Goal: Task Accomplishment & Management: Manage account settings

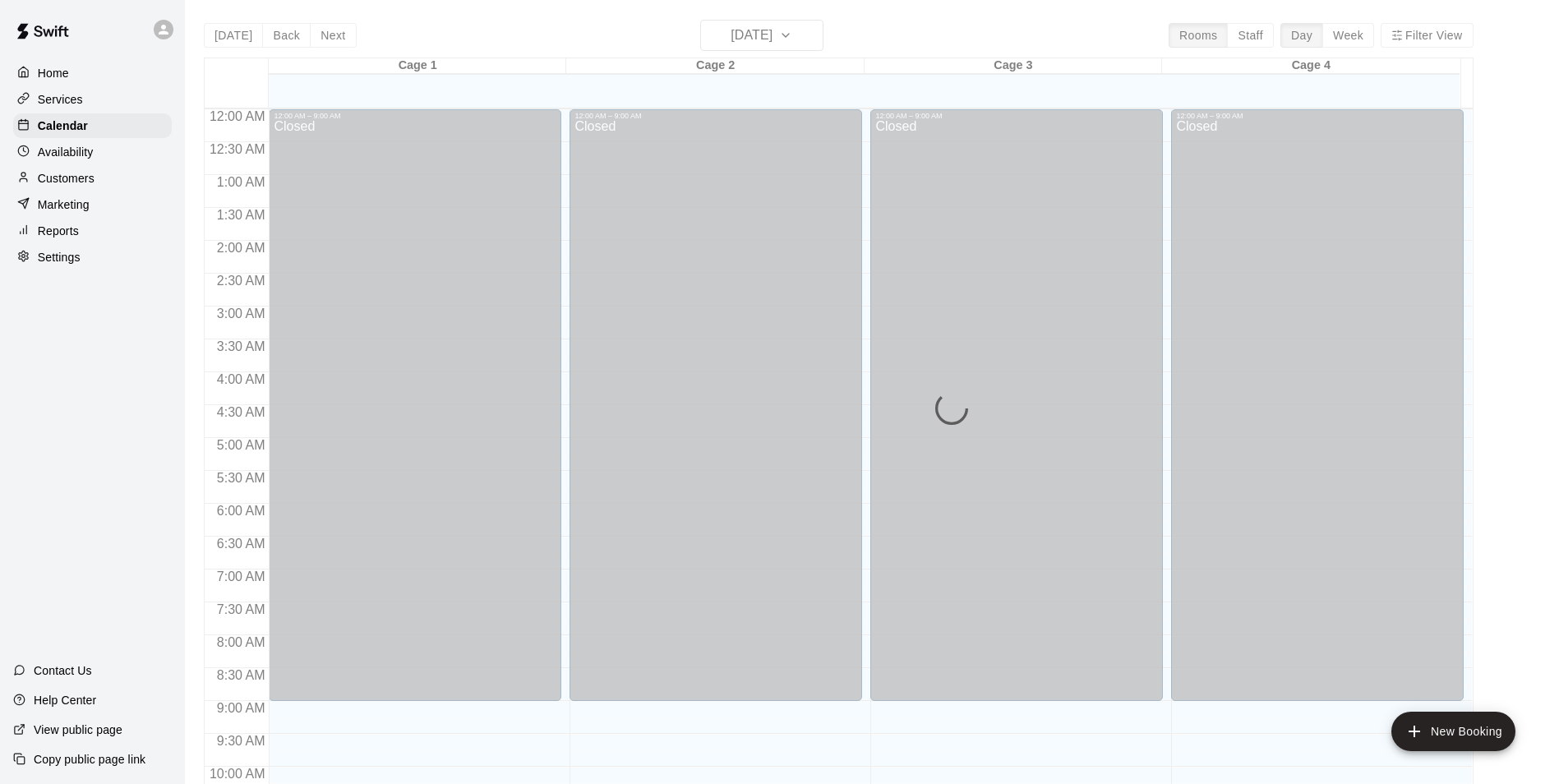
scroll to position [835, 0]
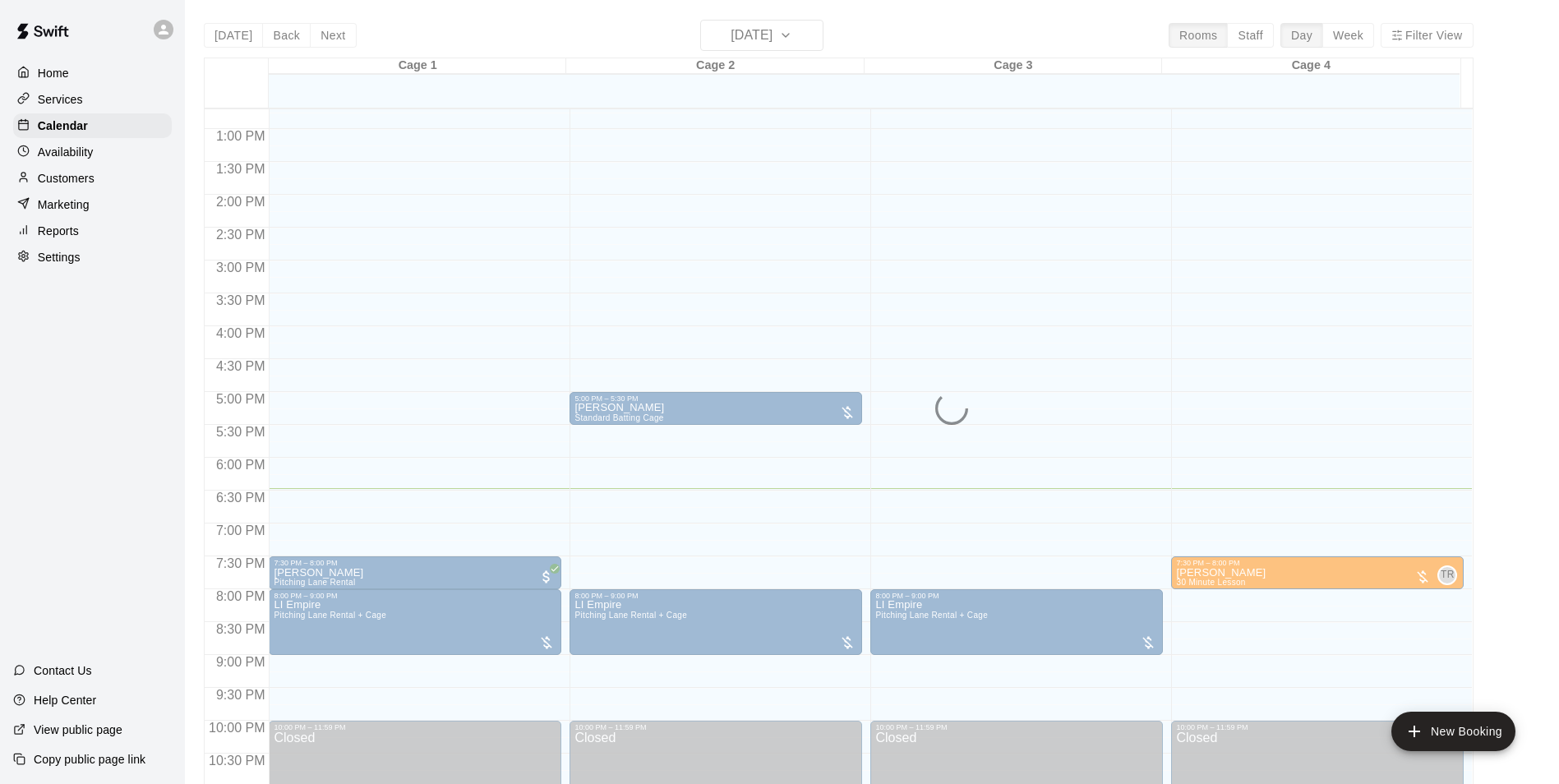
click at [676, 484] on div "12:00 AM – 9:00 AM Closed 5:00 PM – 5:30 PM John Oconnell Standard Batting Cage…" at bounding box center [716, 63] width 293 height 1577
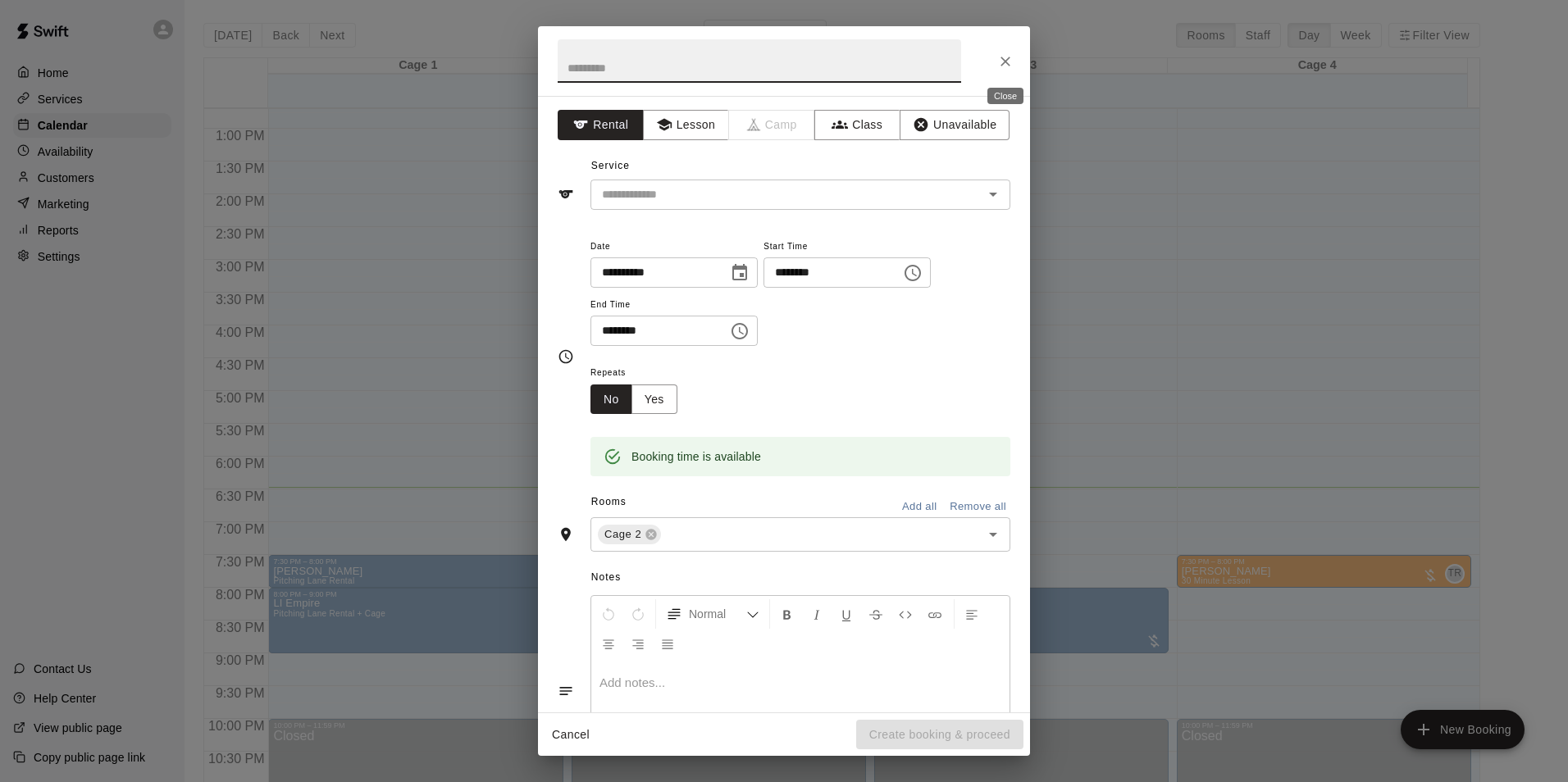
click at [1003, 64] on icon "Close" at bounding box center [1004, 61] width 16 height 16
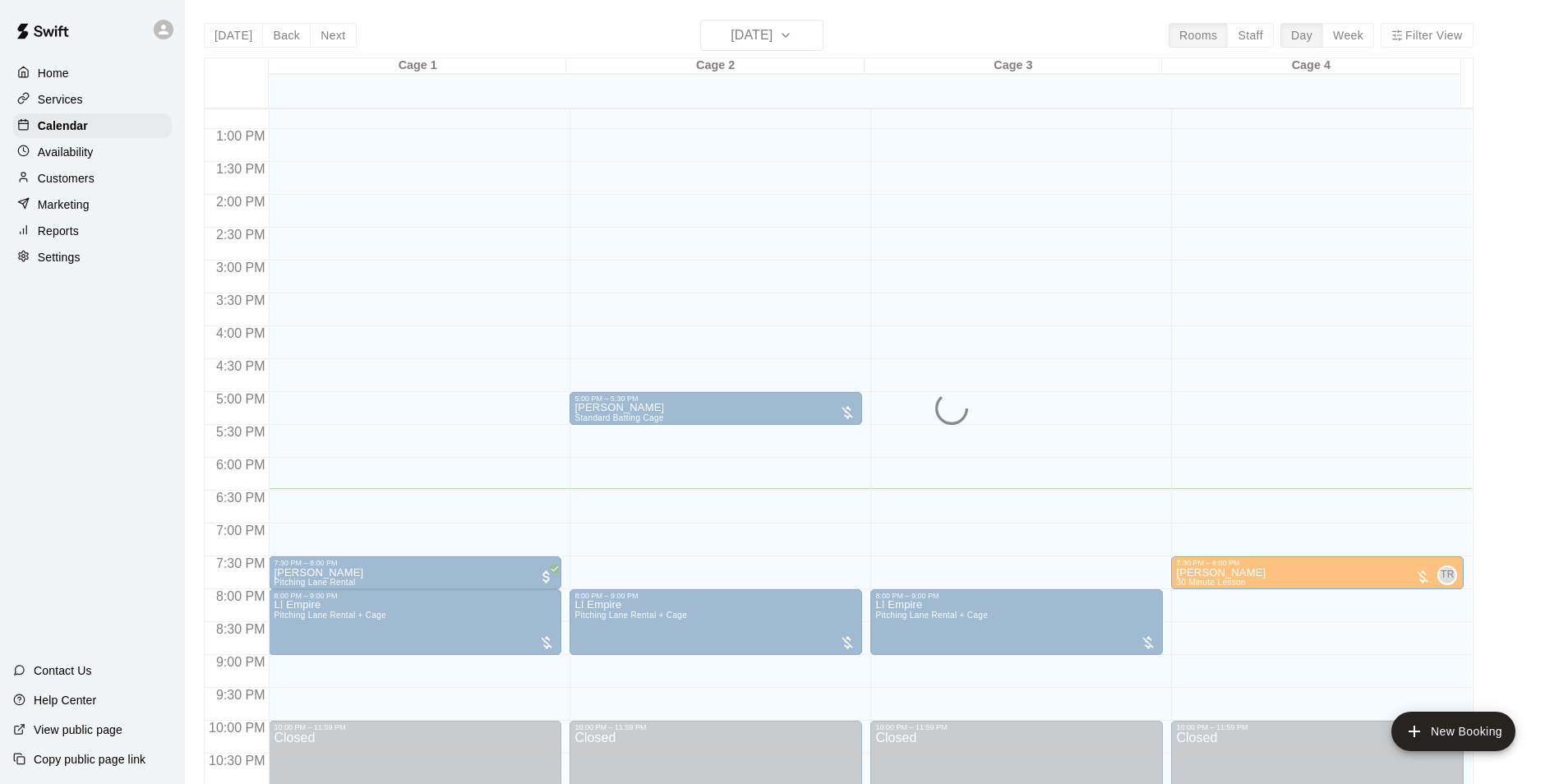
click at [801, 27] on div "Today Back Next Wednesday Sep 10 Rooms Staff Day Week Filter View Cage 1 10 Wed…" at bounding box center [838, 411] width 1270 height 784
drag, startPoint x: 1192, startPoint y: 64, endPoint x: 1198, endPoint y: 83, distance: 19.9
click at [1198, 83] on div "Cage 4 10 Wed" at bounding box center [1310, 83] width 299 height 49
drag, startPoint x: 1198, startPoint y: 83, endPoint x: 1155, endPoint y: 204, distance: 128.4
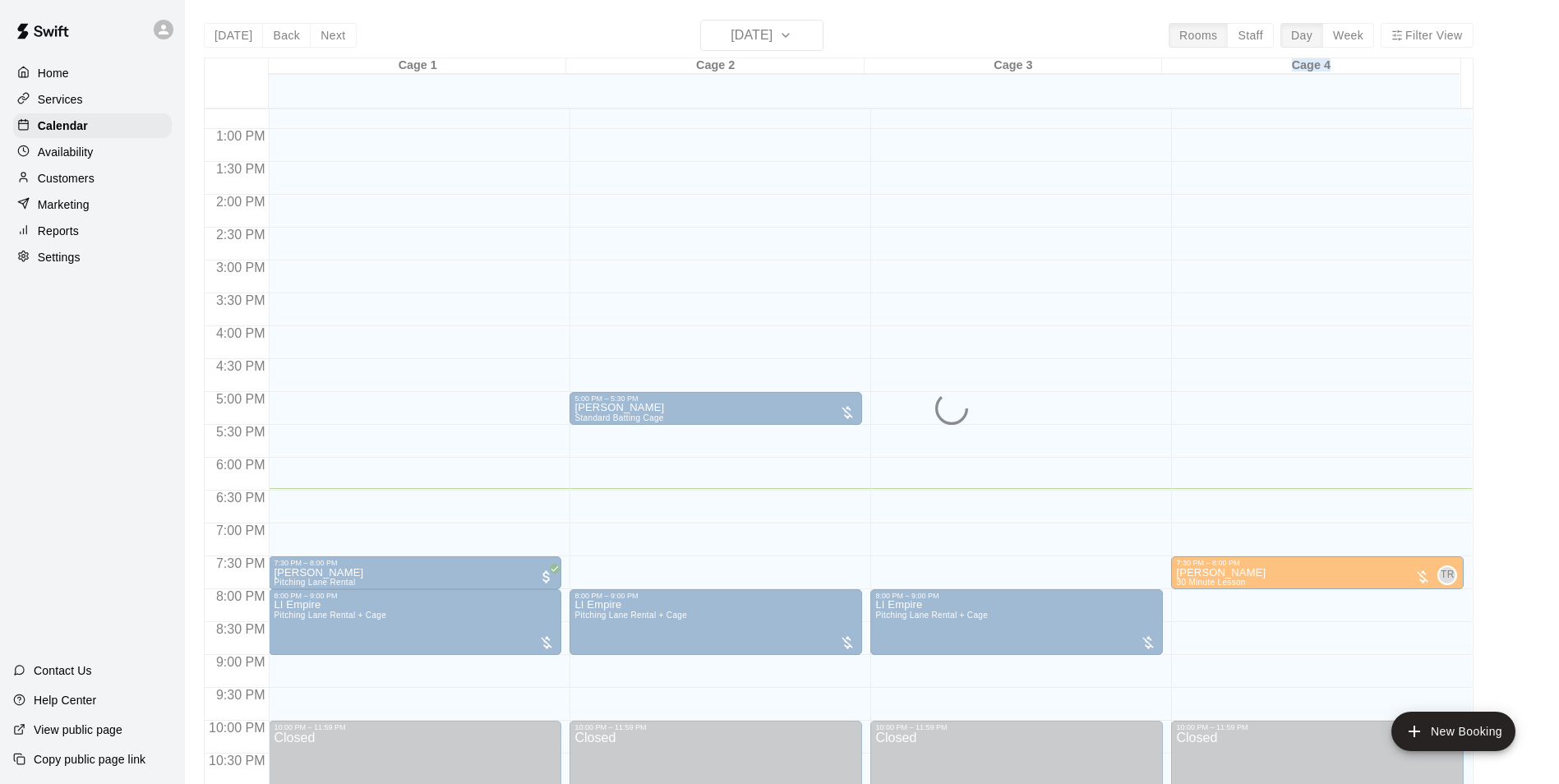
click at [1155, 204] on div "12:00 AM – 9:00 AM Closed 8:00 PM – 9:00 PM LI [GEOGRAPHIC_DATA] Rental + Cage …" at bounding box center [1017, 63] width 293 height 1577
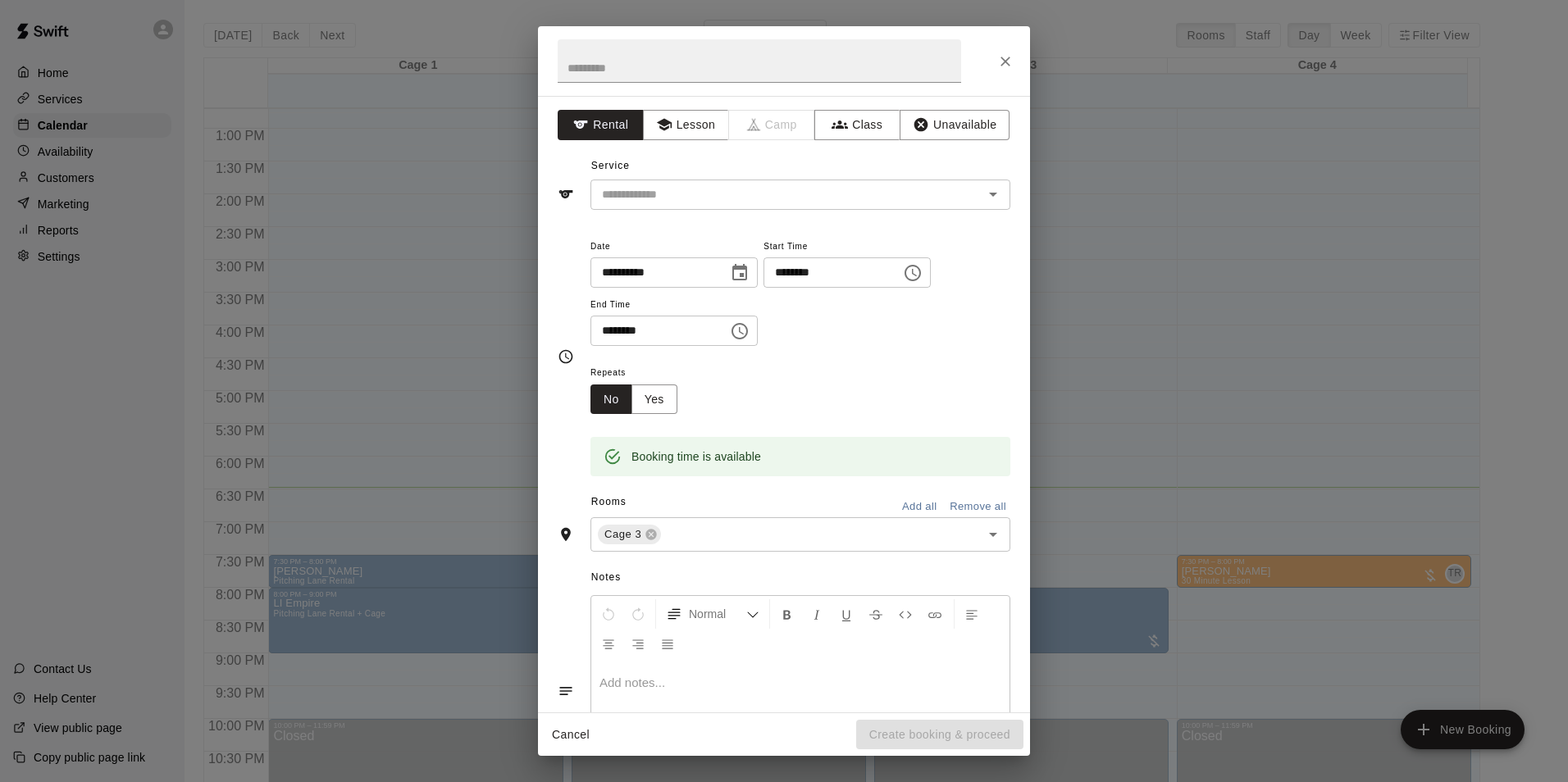
click at [1152, 203] on div "**********" at bounding box center [784, 391] width 1568 height 782
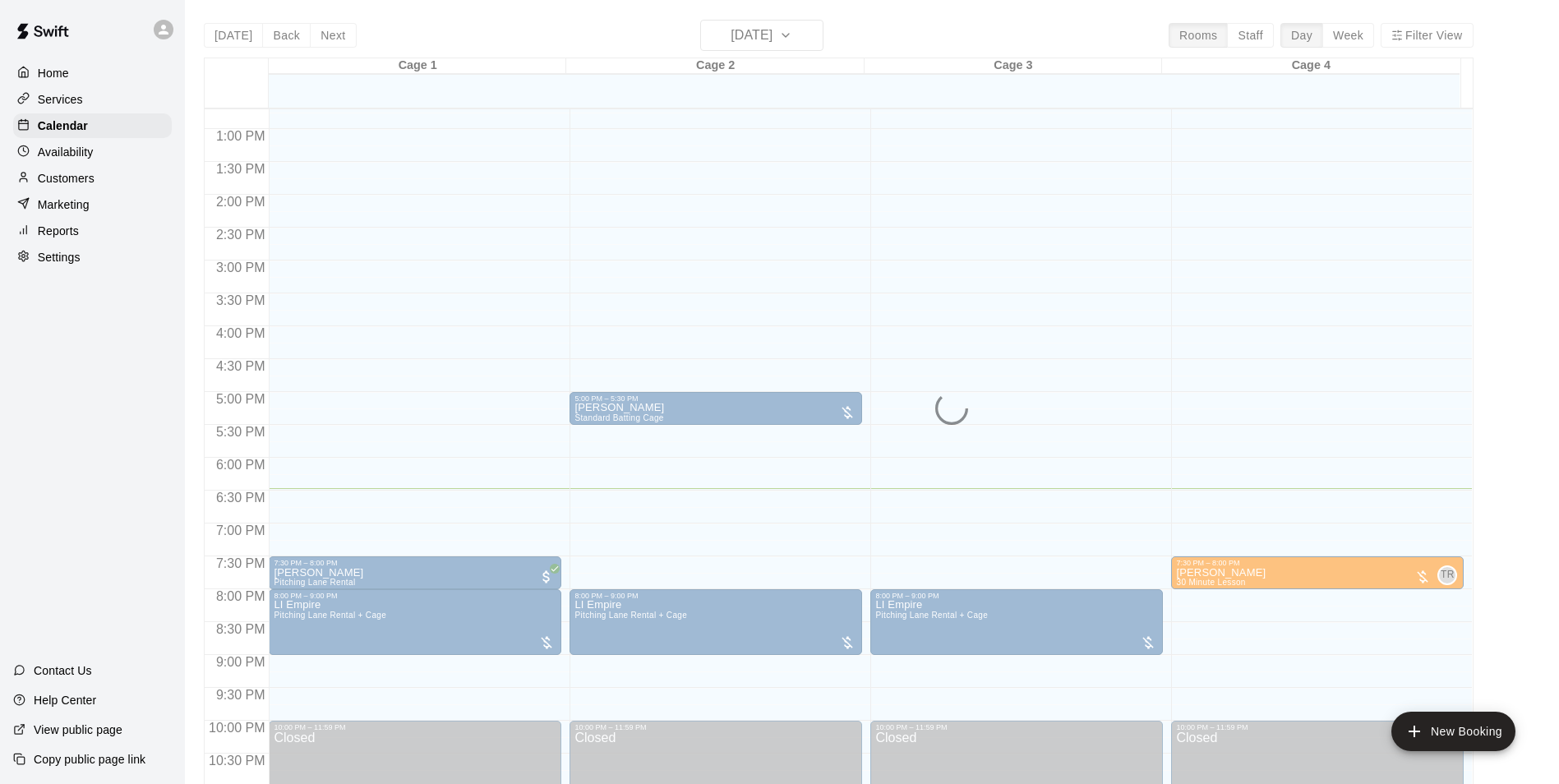
drag, startPoint x: 849, startPoint y: 239, endPoint x: 848, endPoint y: 263, distance: 24.0
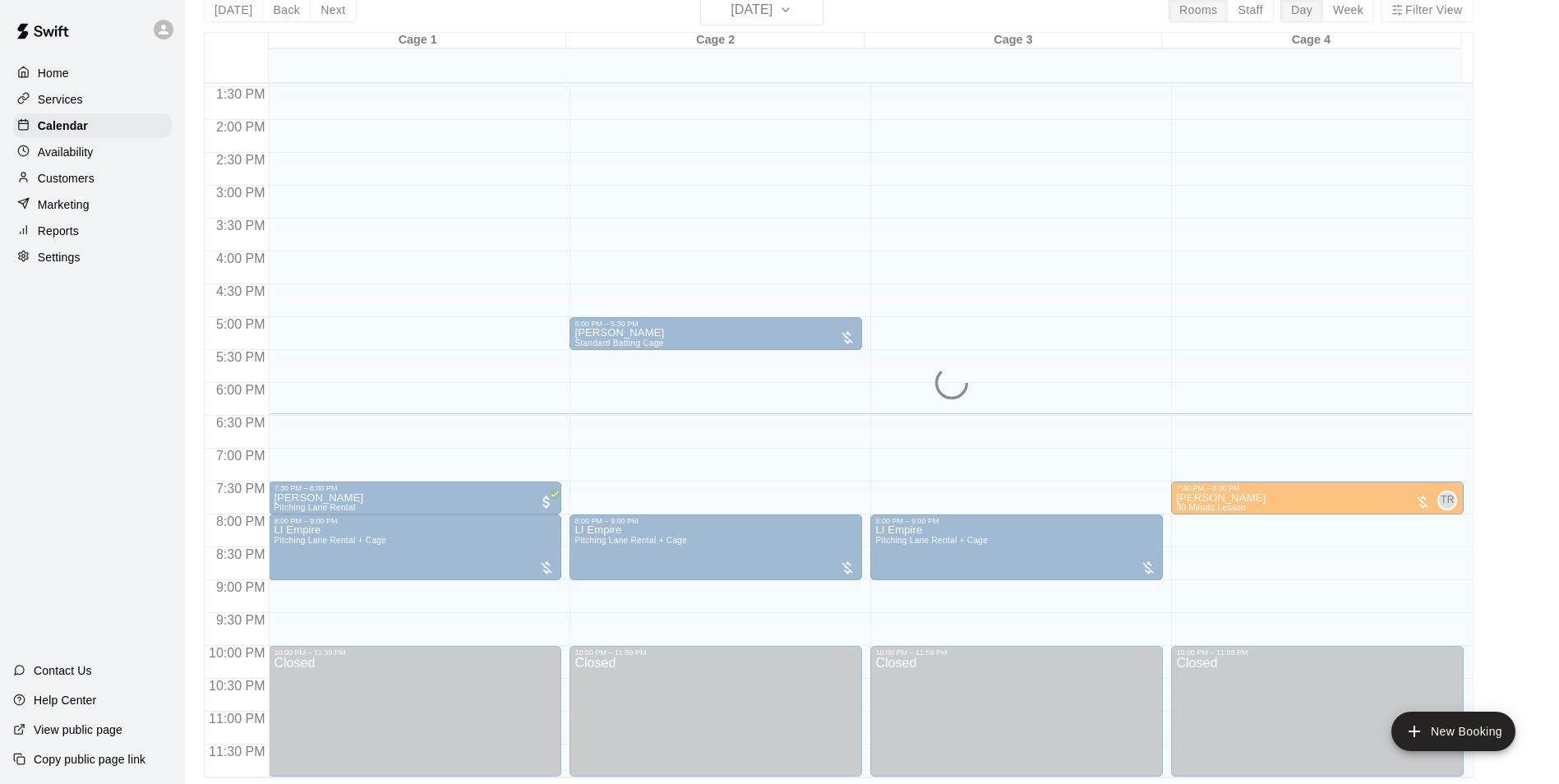
scroll to position [26, 0]
click at [817, 14] on div "Today Back Next Wednesday Sep 10 Rooms Staff Day Week Filter View Cage 1 10 Wed…" at bounding box center [838, 385] width 1270 height 784
click at [824, 79] on div "Today Back Next Wednesday Sep 10 Rooms Staff Day Week Filter View Cage 1 10 Wed…" at bounding box center [838, 385] width 1270 height 784
click at [824, 79] on div at bounding box center [715, 73] width 298 height 16
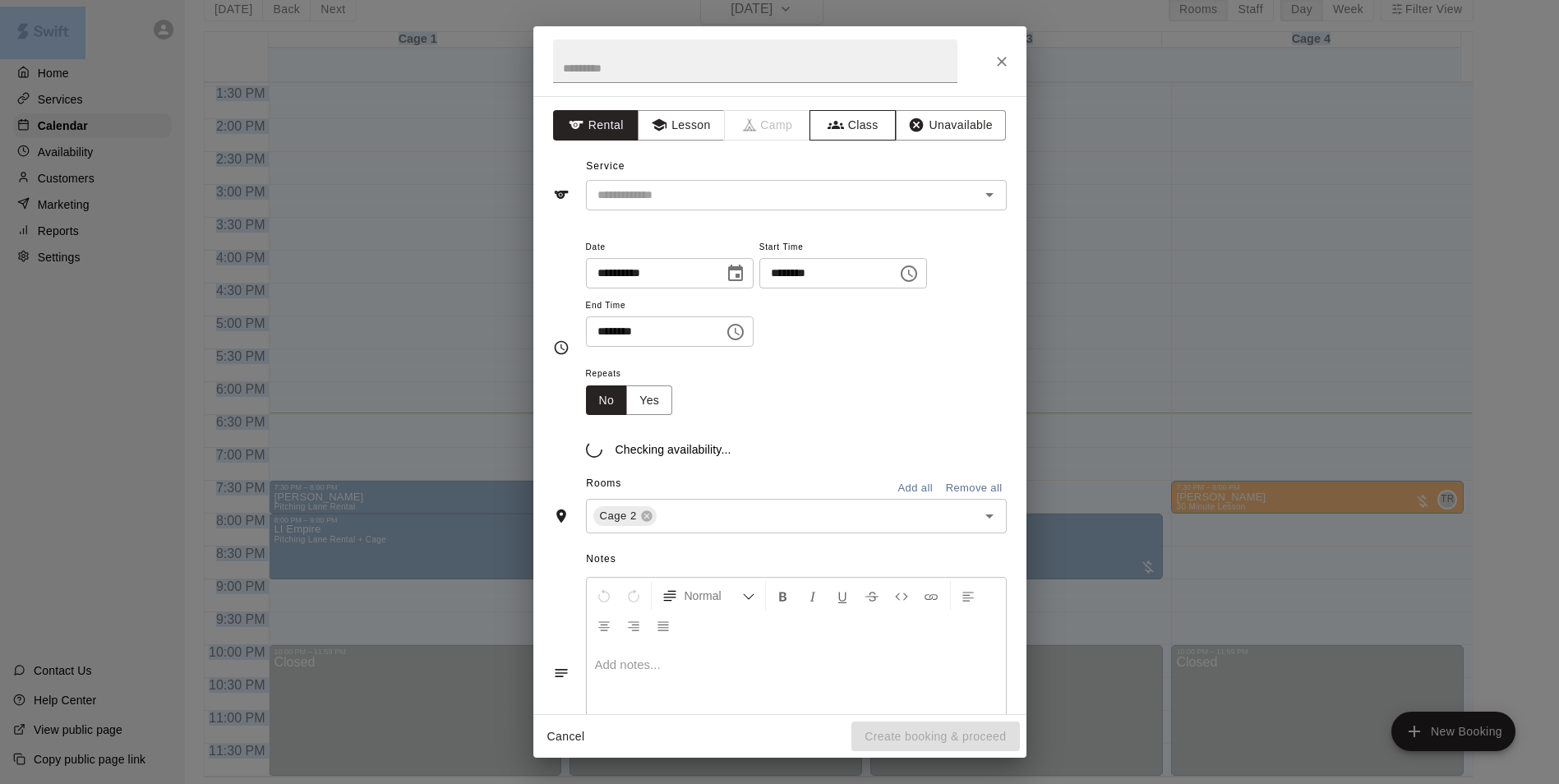
click at [834, 134] on div "**********" at bounding box center [780, 392] width 493 height 732
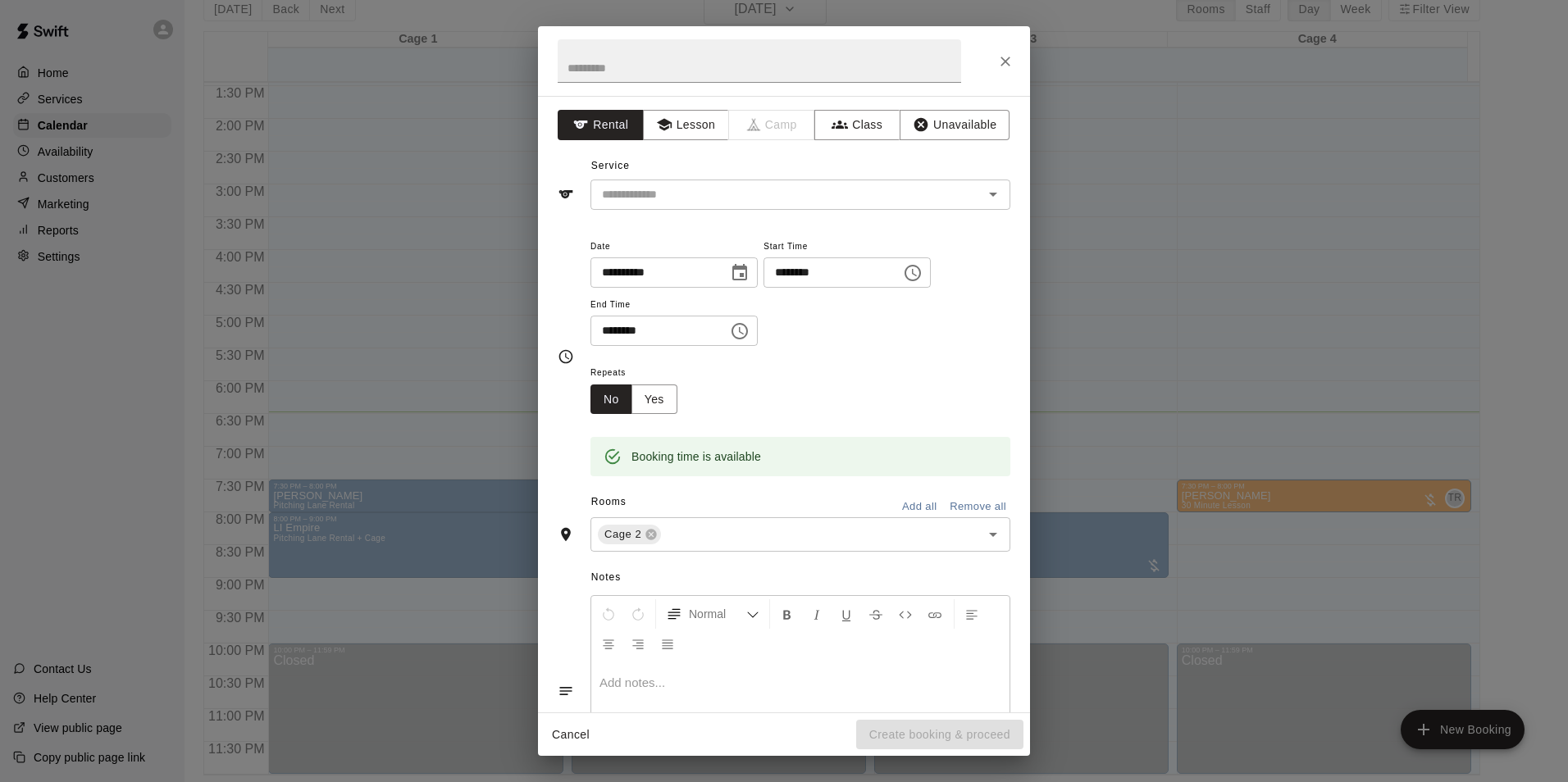
drag, startPoint x: 1211, startPoint y: 410, endPoint x: 1209, endPoint y: 393, distance: 17.1
click at [1215, 404] on div "**********" at bounding box center [784, 391] width 1568 height 782
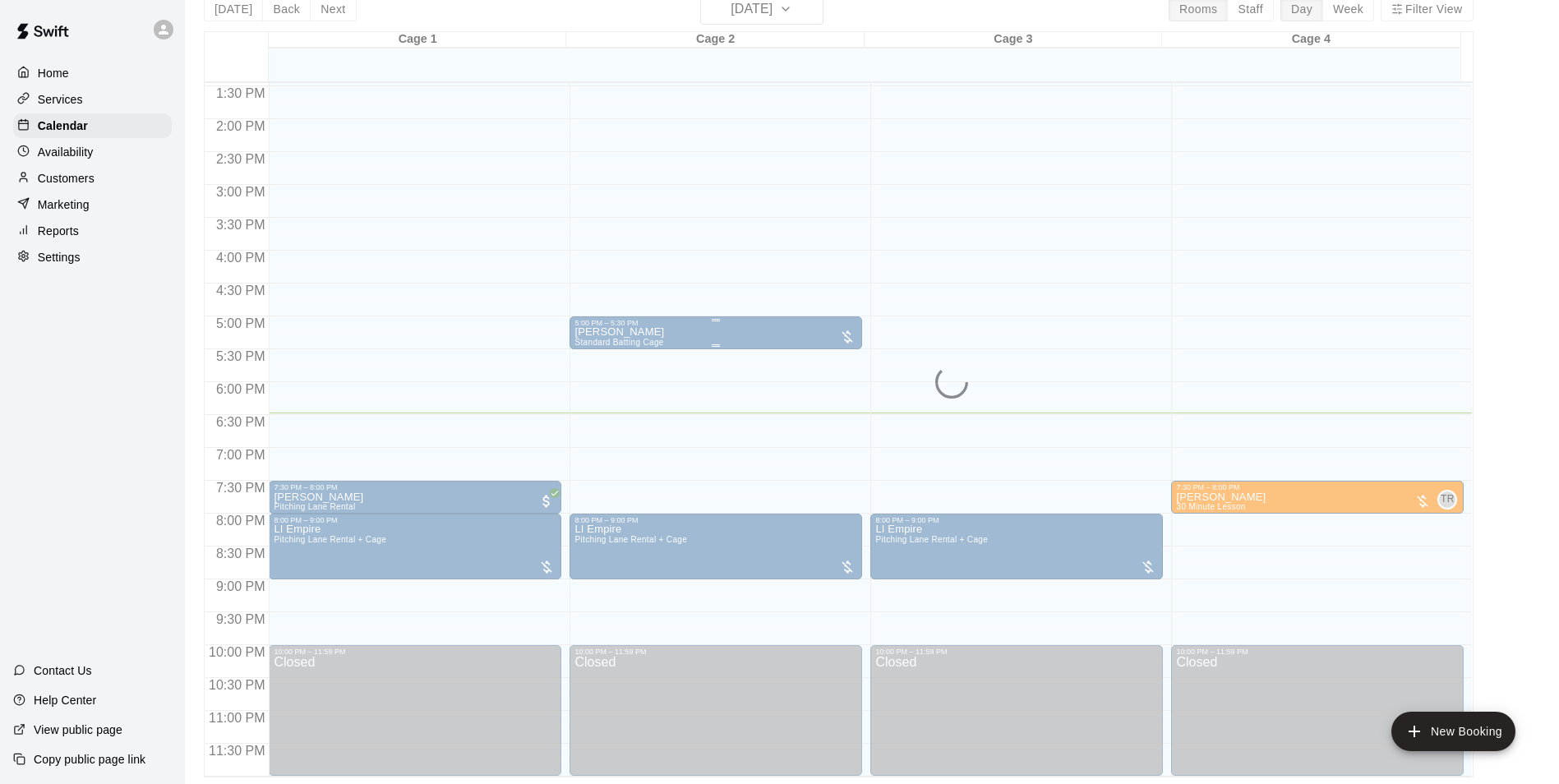
click at [830, 332] on div "John Oconnell Standard Batting Cage" at bounding box center [716, 719] width 283 height 784
click at [788, 332] on div at bounding box center [786, 392] width 1572 height 784
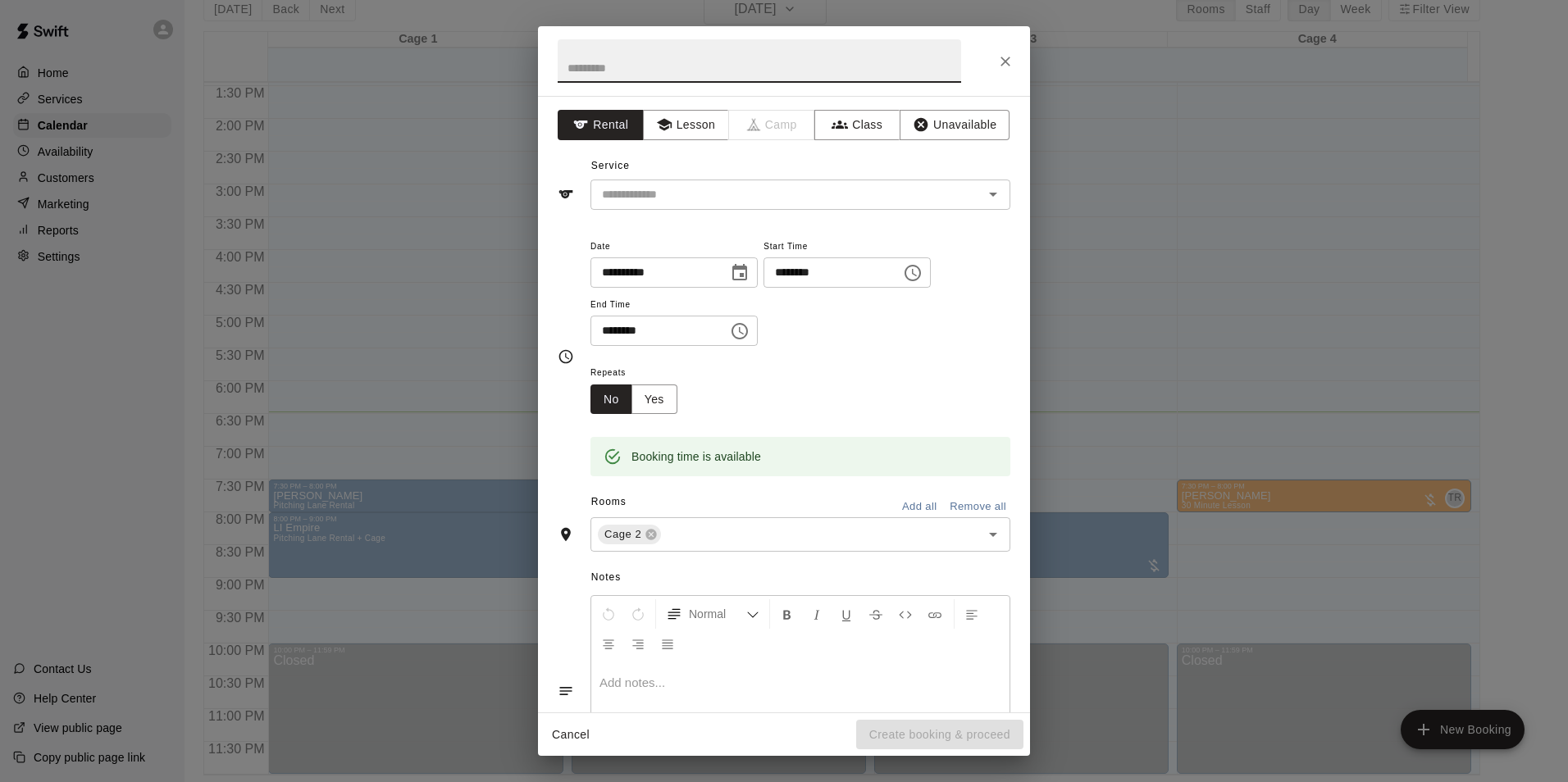
click at [1, 302] on div "**********" at bounding box center [784, 391] width 1568 height 782
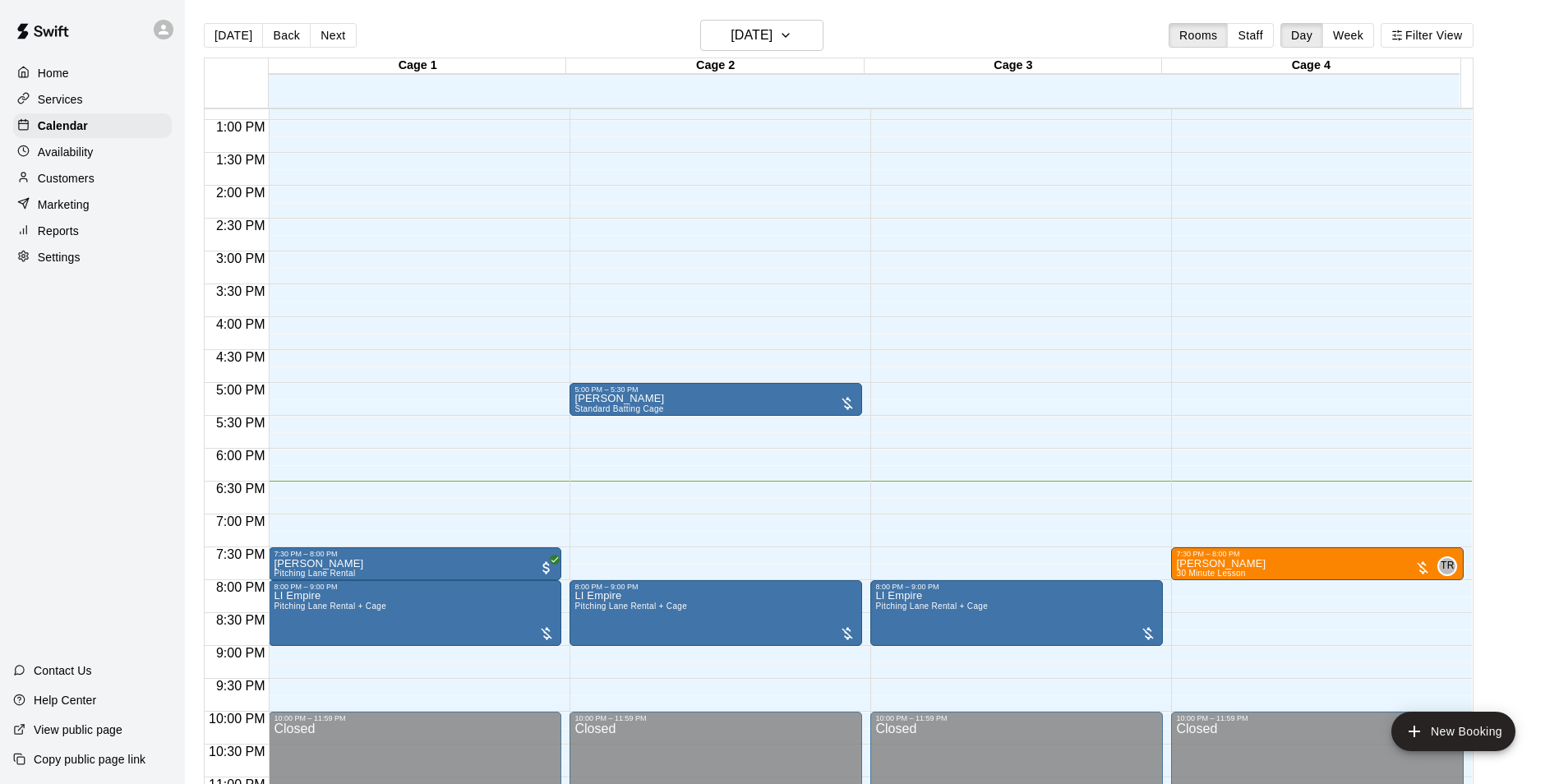
scroll to position [803, 0]
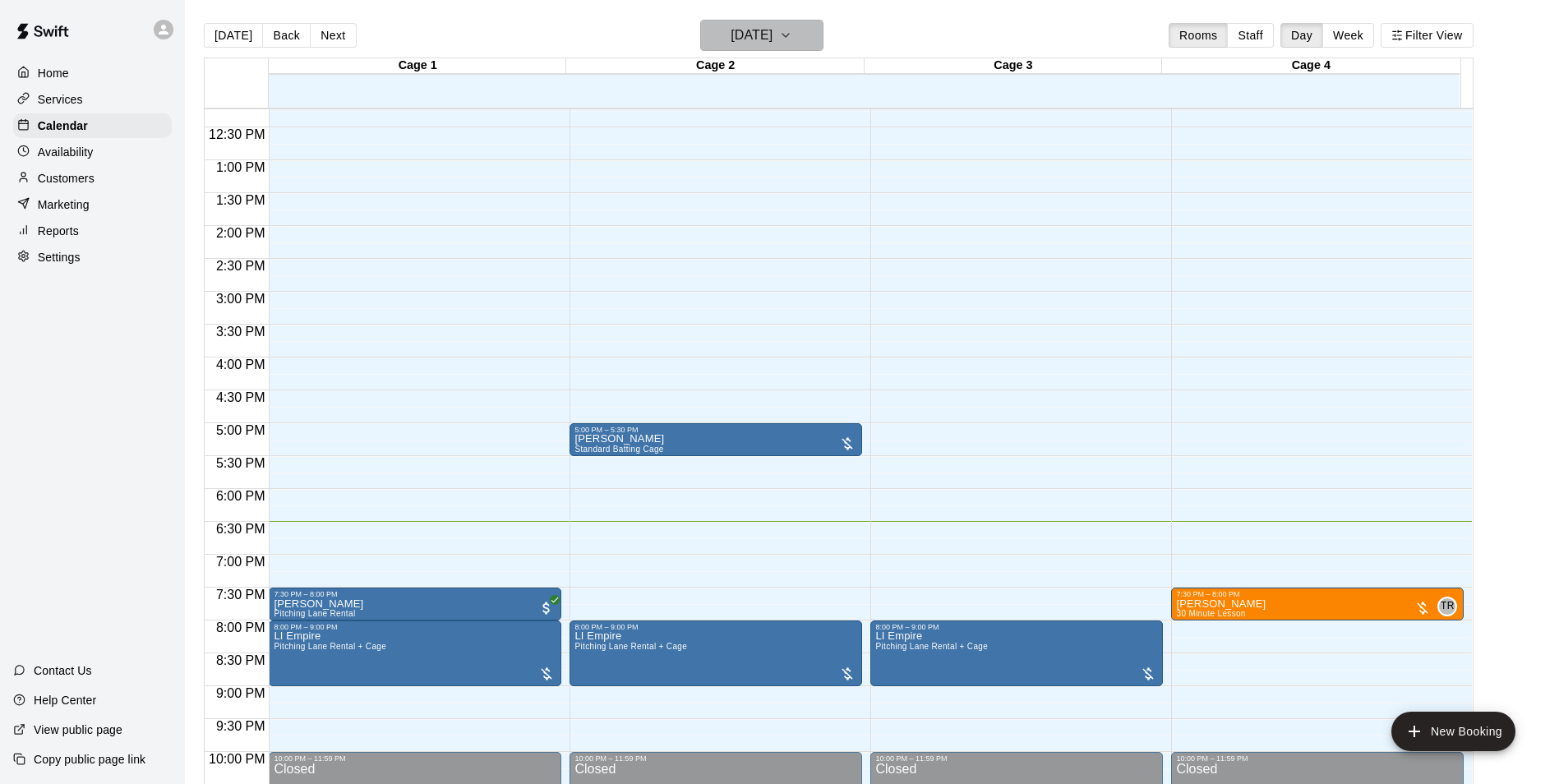
click at [812, 41] on button "[DATE]" at bounding box center [762, 35] width 124 height 31
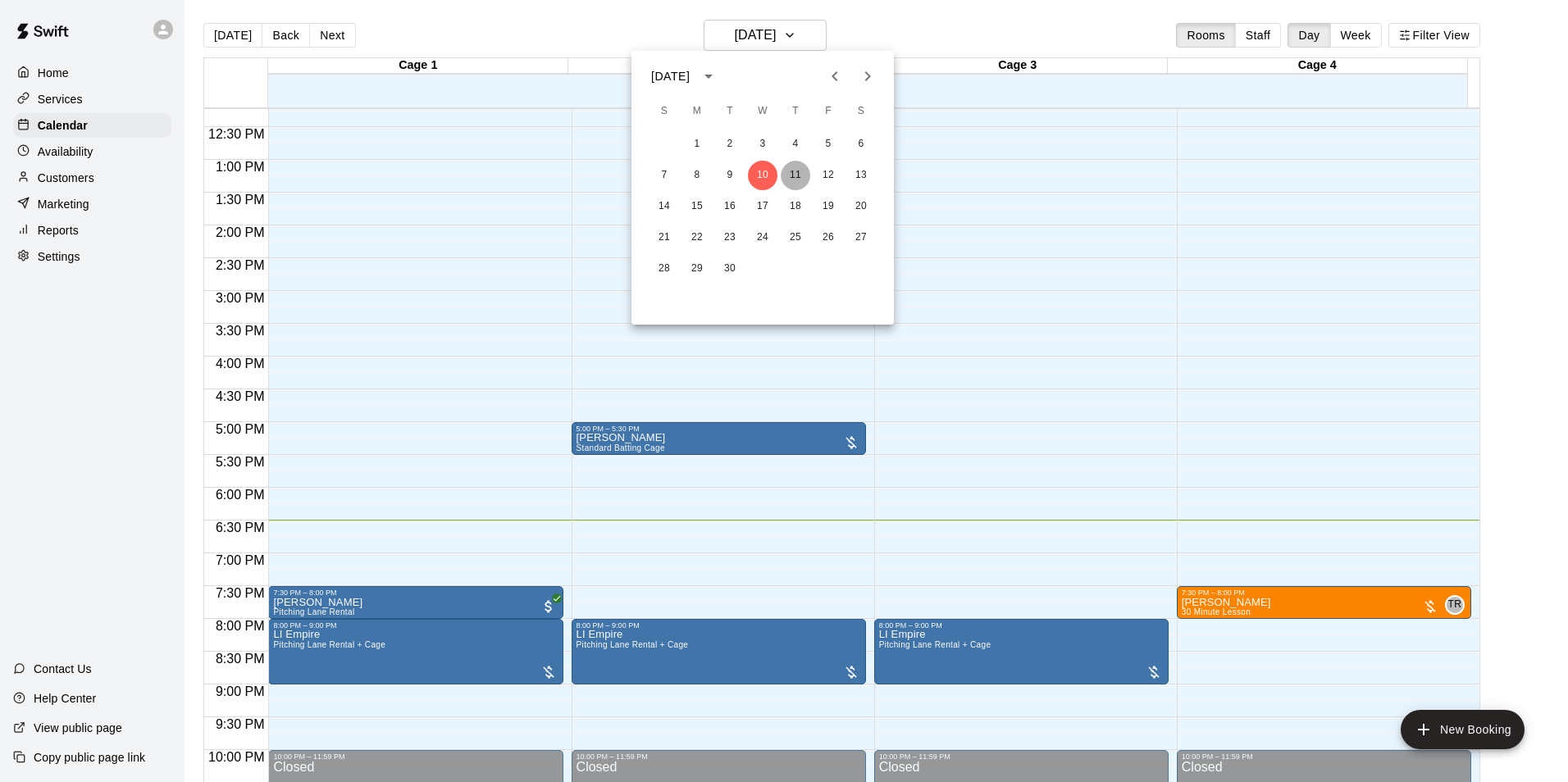
click at [783, 175] on button "11" at bounding box center [795, 175] width 30 height 30
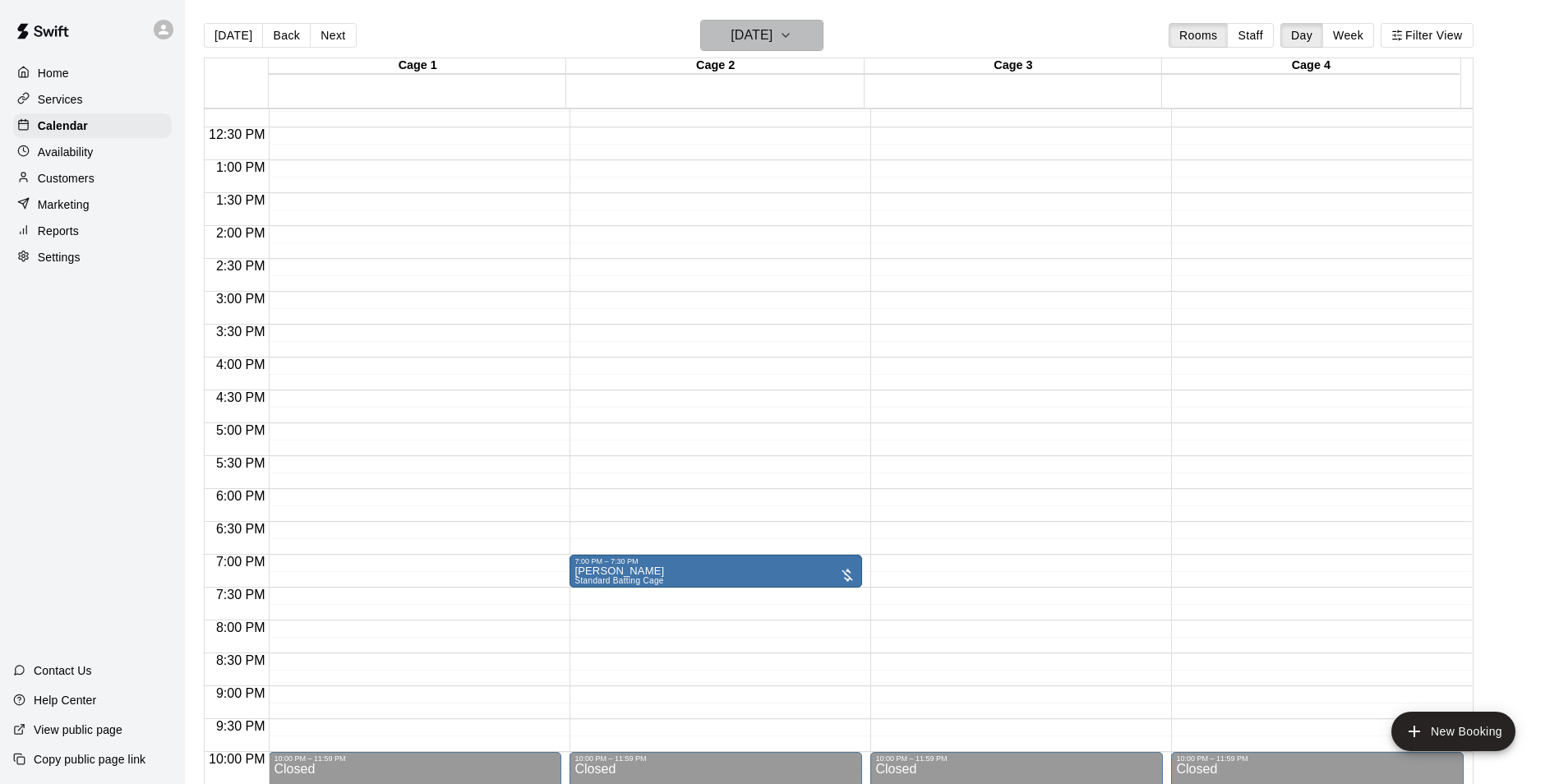
click at [772, 31] on h6 "[DATE]" at bounding box center [752, 35] width 42 height 23
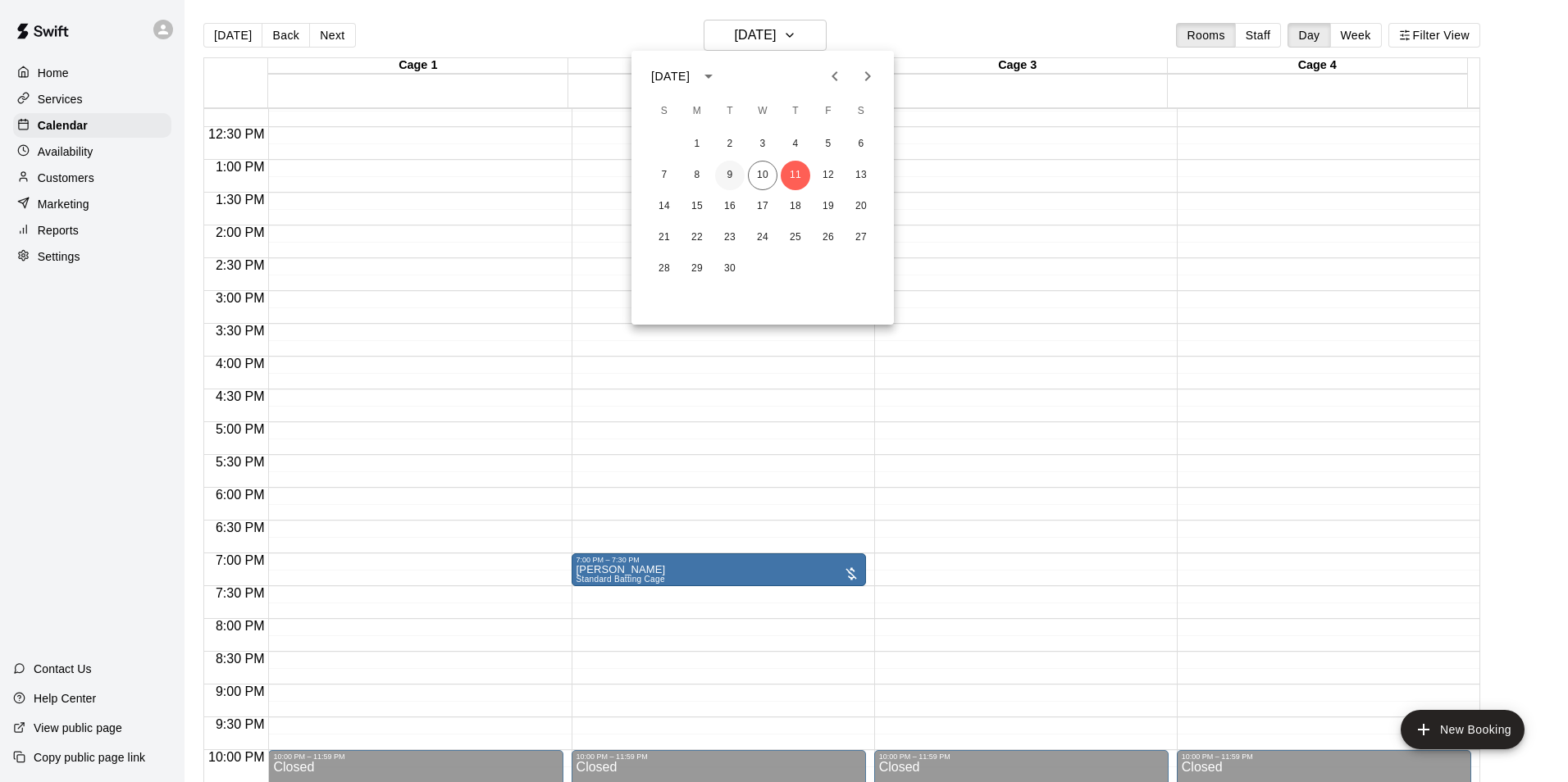
click at [732, 172] on button "9" at bounding box center [729, 175] width 30 height 30
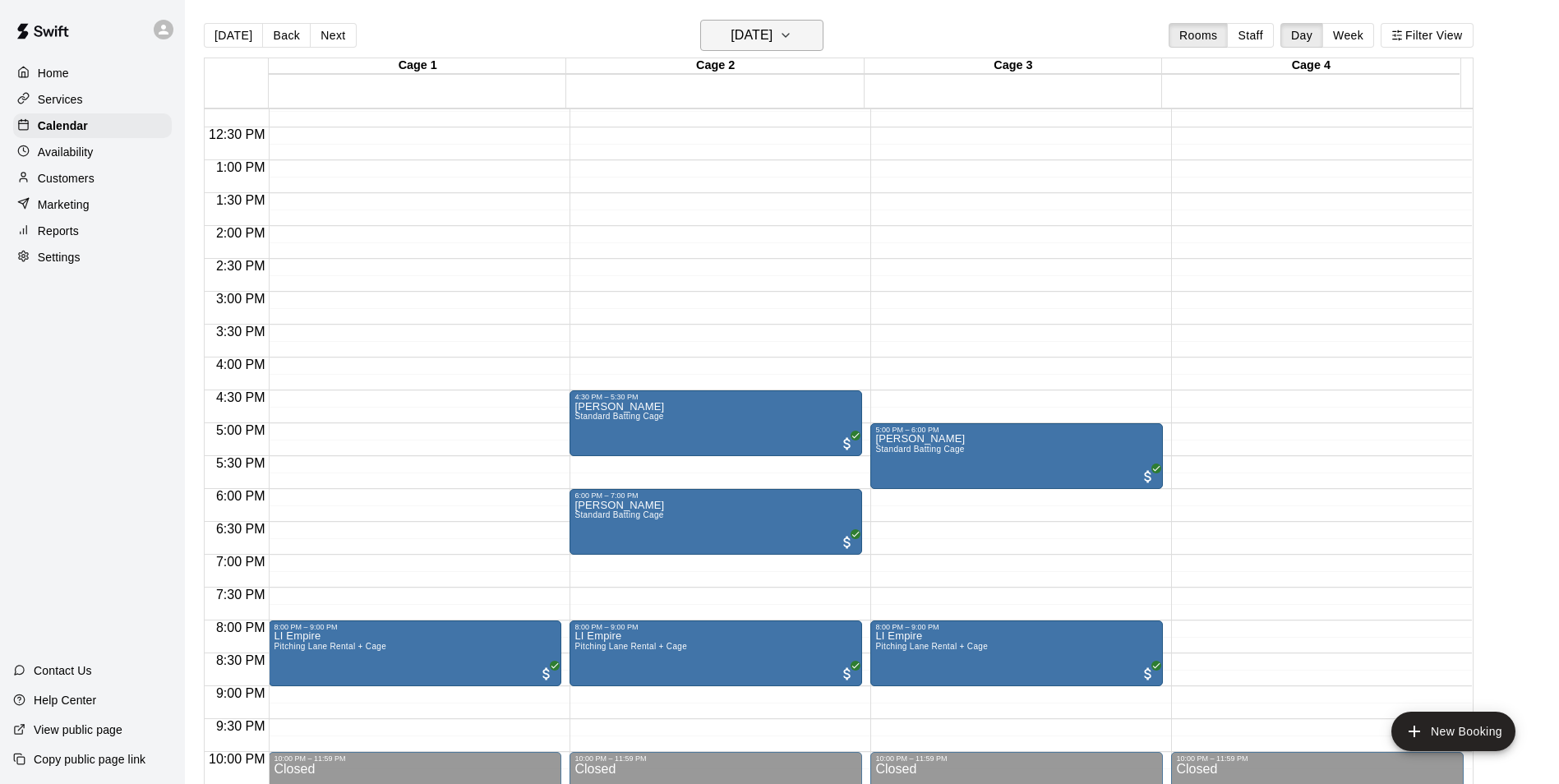
click at [772, 37] on h6 "[DATE]" at bounding box center [752, 35] width 42 height 23
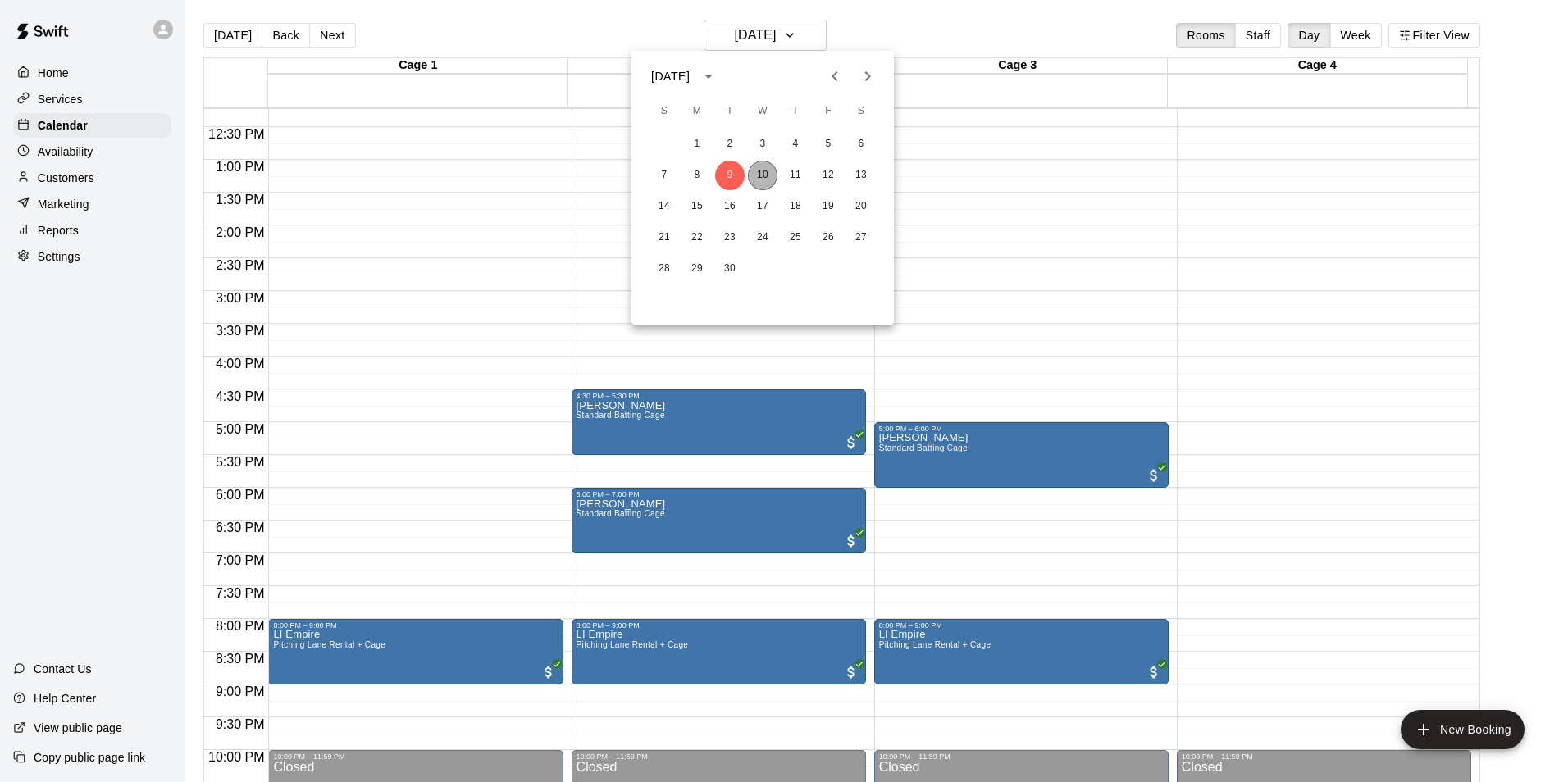
click at [760, 175] on button "10" at bounding box center [762, 175] width 30 height 30
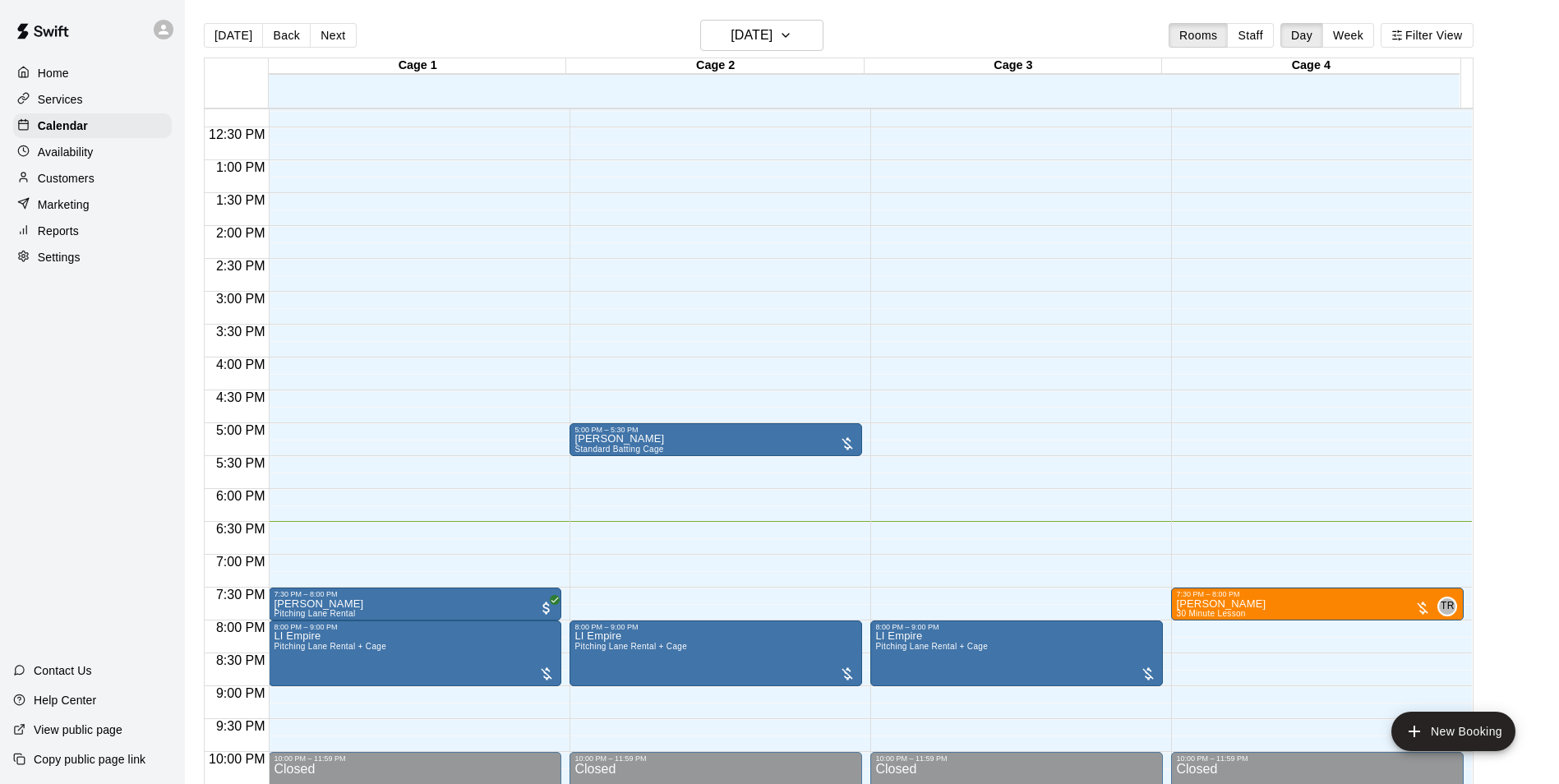
drag, startPoint x: 894, startPoint y: 293, endPoint x: 764, endPoint y: 211, distance: 153.7
click at [458, 618] on div at bounding box center [415, 617] width 283 height 3
click at [424, 562] on div at bounding box center [786, 392] width 1572 height 784
drag, startPoint x: 1188, startPoint y: 625, endPoint x: 1187, endPoint y: 634, distance: 9.1
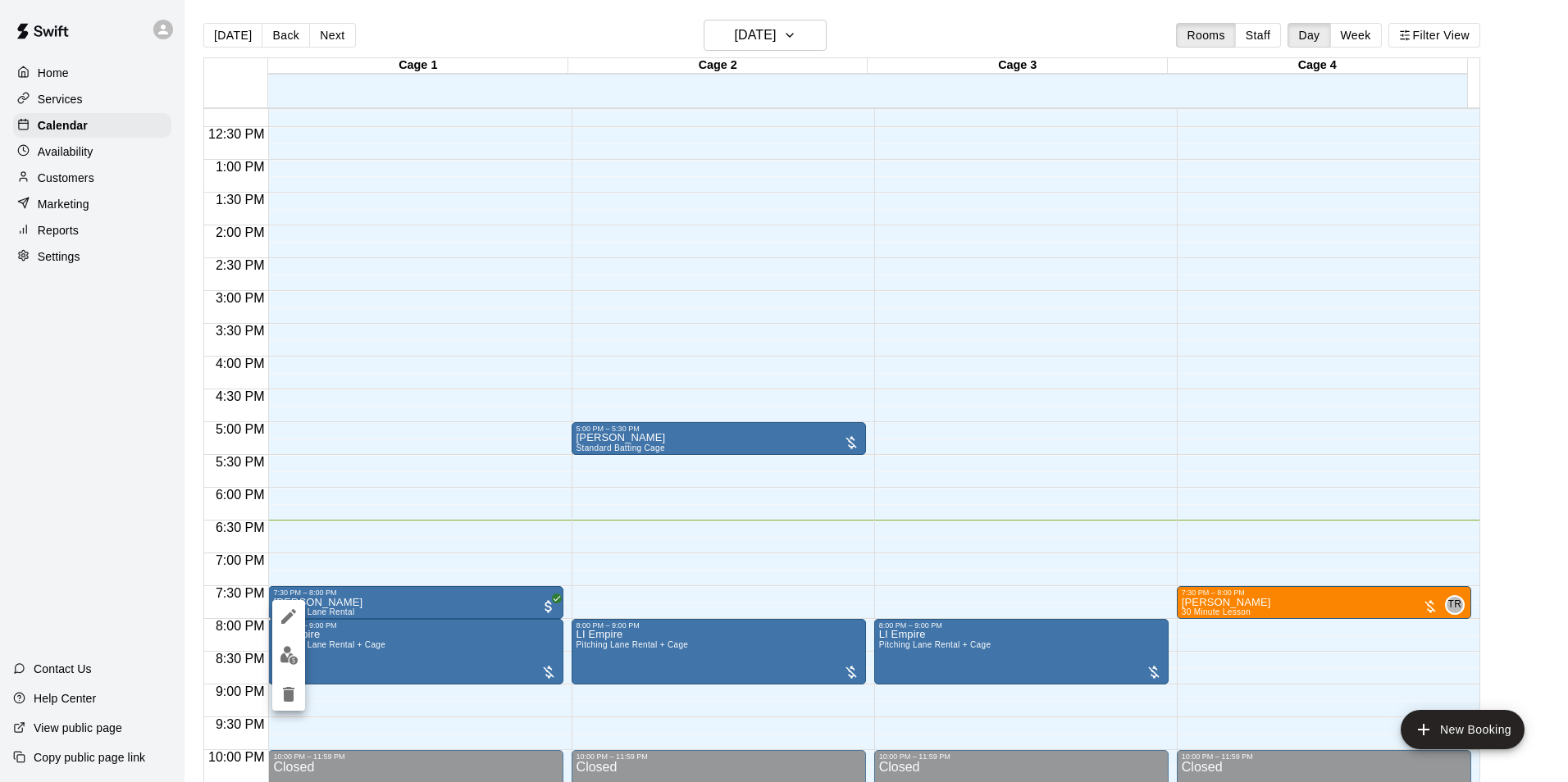
click at [1187, 628] on div at bounding box center [784, 391] width 1568 height 782
drag, startPoint x: 137, startPoint y: 477, endPoint x: 197, endPoint y: 475, distance: 60.0
click at [197, 475] on div "Home Services Calendar Availability Customers Marketing Reports Settings Contac…" at bounding box center [777, 404] width 1555 height 808
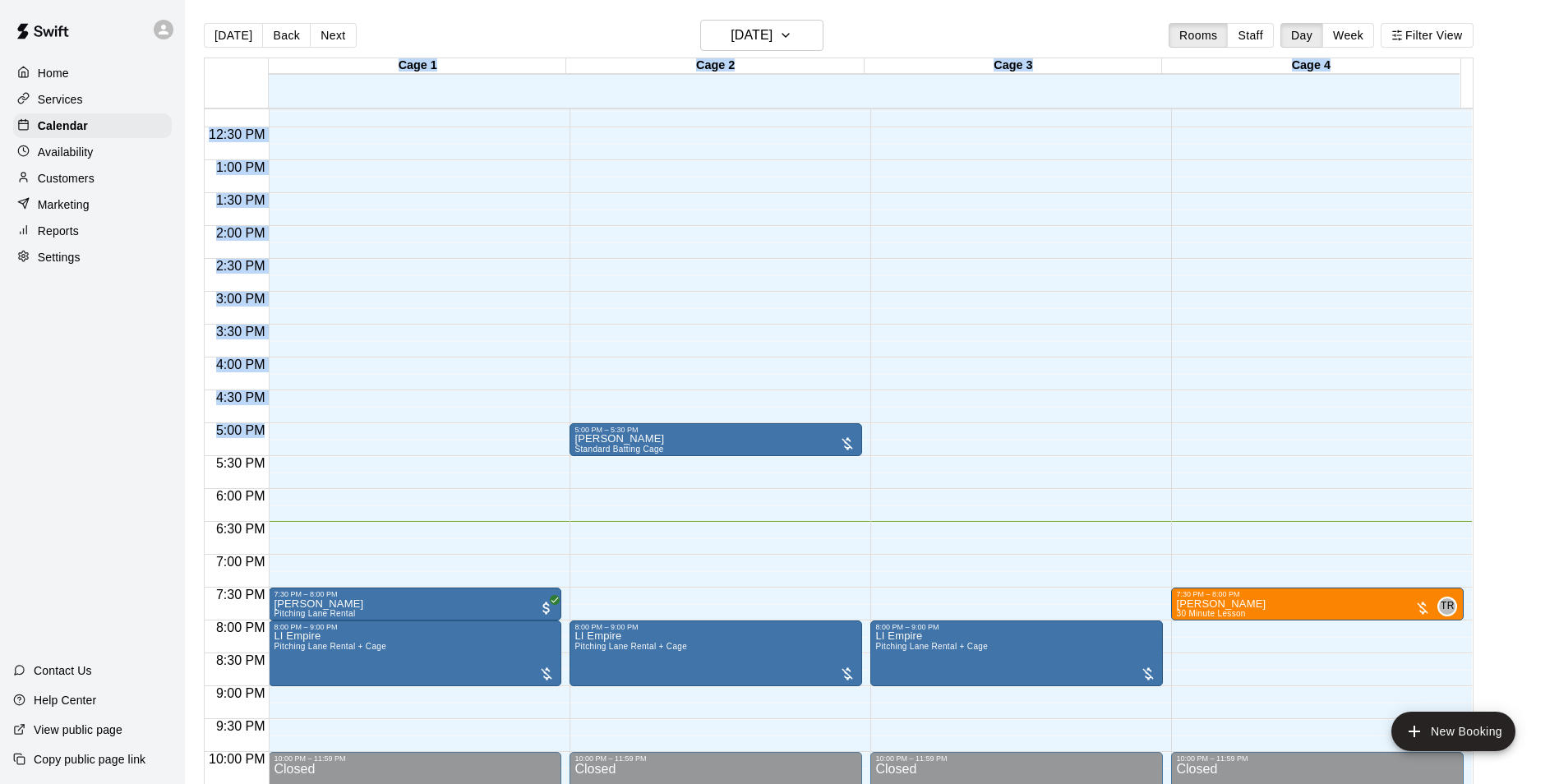
click at [989, 383] on div "12:00 AM – 9:00 AM Closed 8:00 PM – 9:00 PM LI [GEOGRAPHIC_DATA] Rental + Cage …" at bounding box center [1017, 94] width 293 height 1577
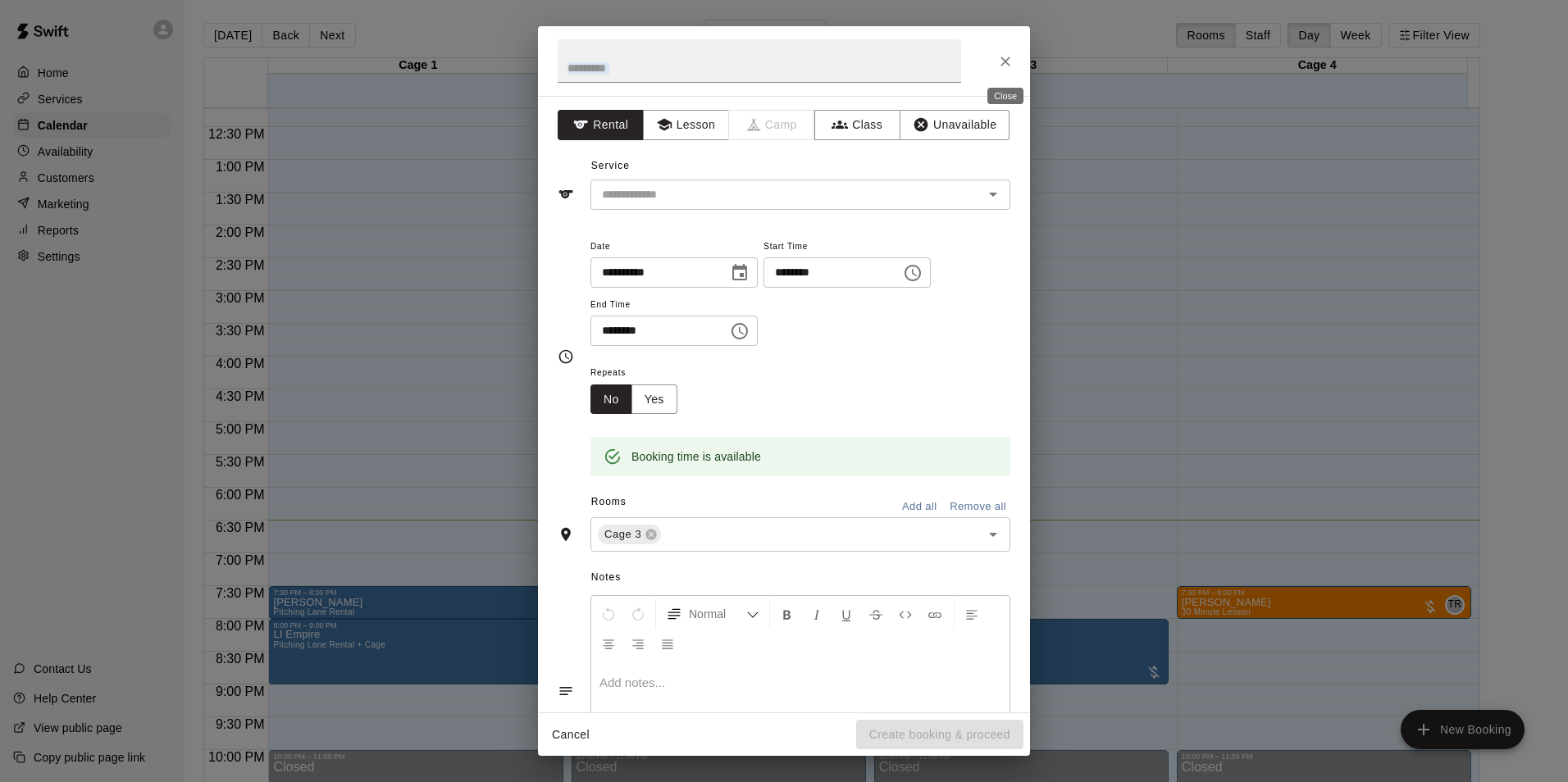
drag, startPoint x: 966, startPoint y: 316, endPoint x: 1038, endPoint y: 82, distance: 244.8
click at [1016, 61] on button "Close" at bounding box center [1005, 61] width 30 height 30
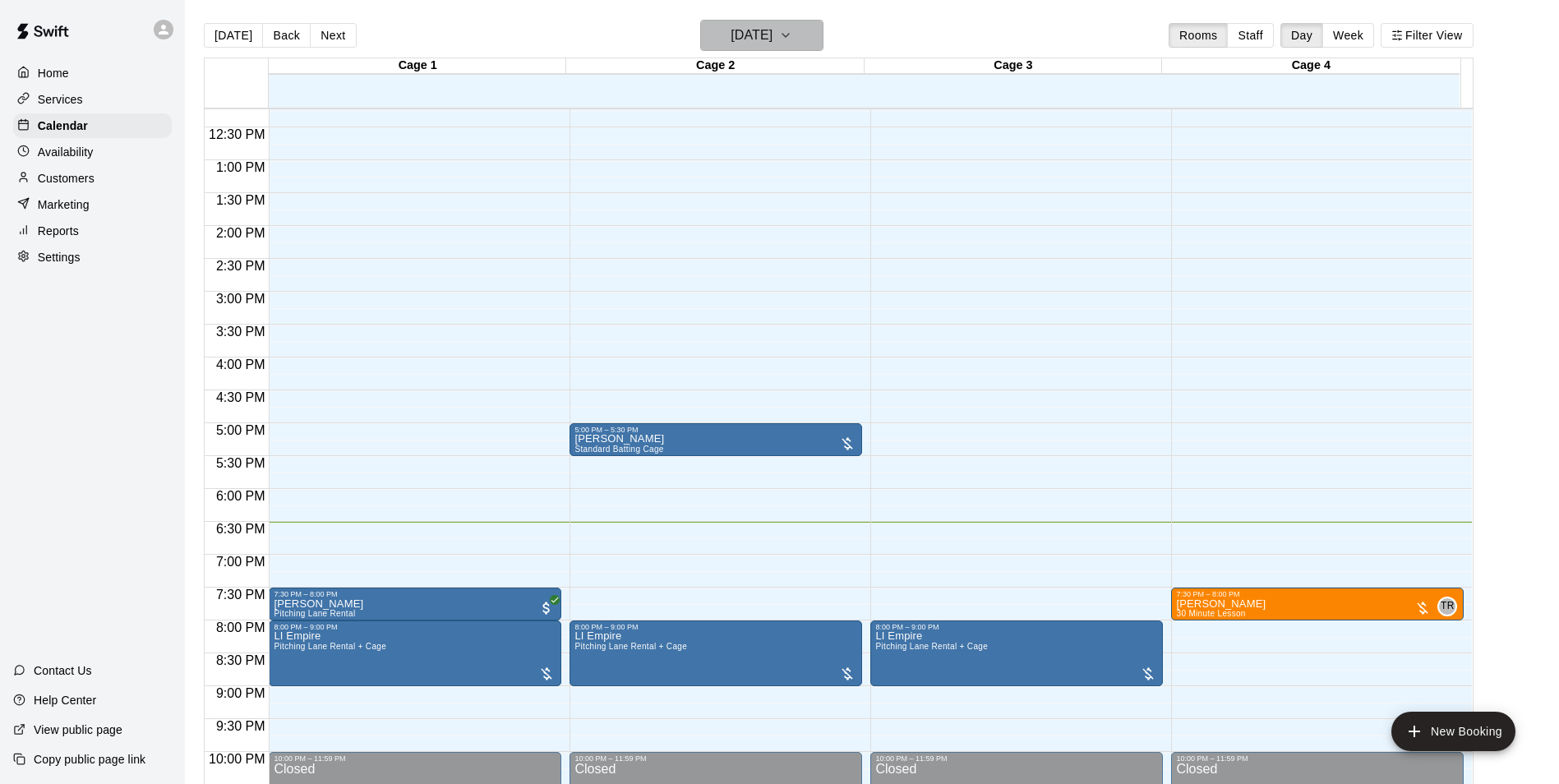
click at [772, 30] on h6 "[DATE]" at bounding box center [752, 35] width 42 height 23
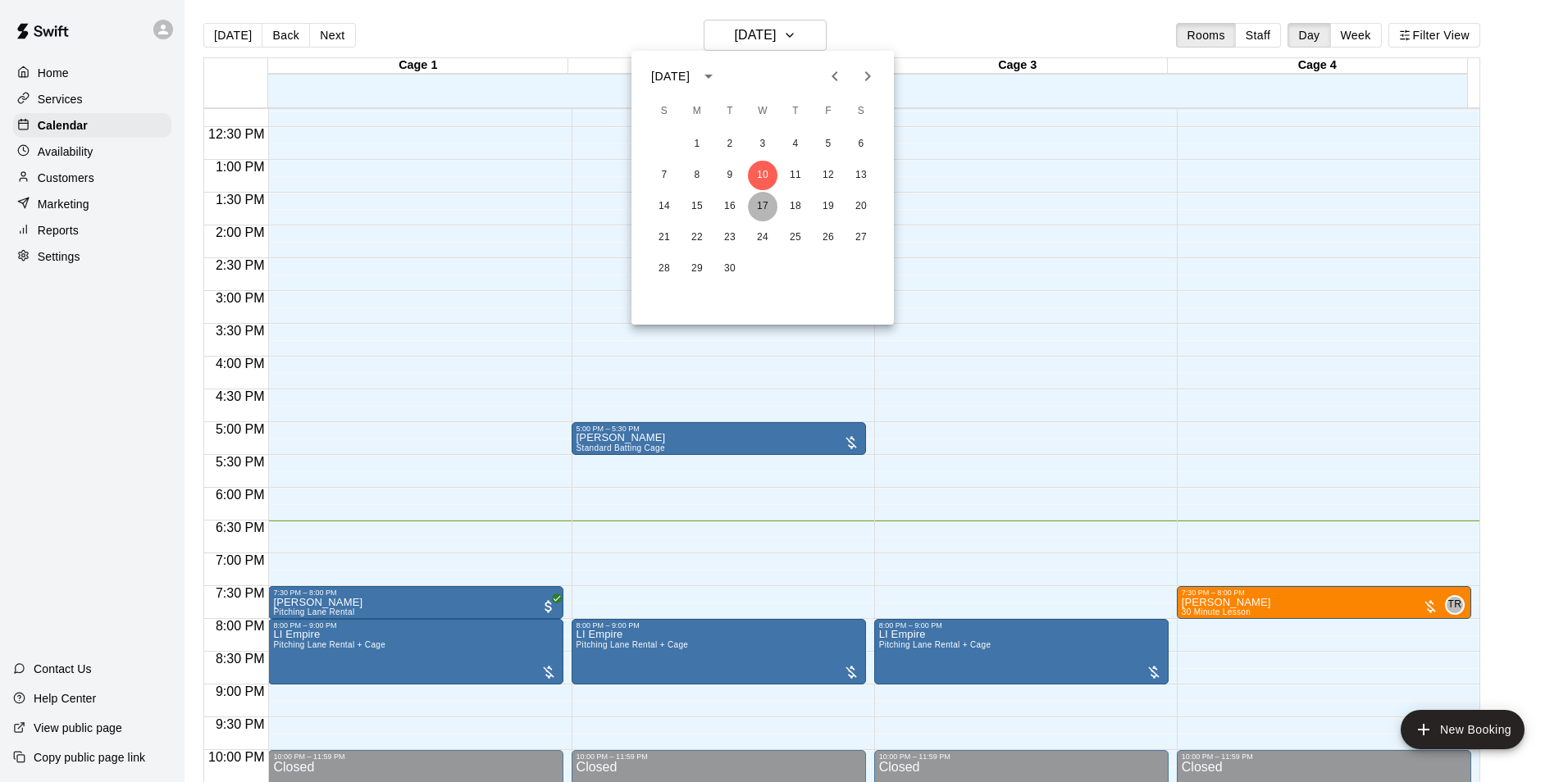
click at [764, 204] on button "17" at bounding box center [762, 206] width 30 height 30
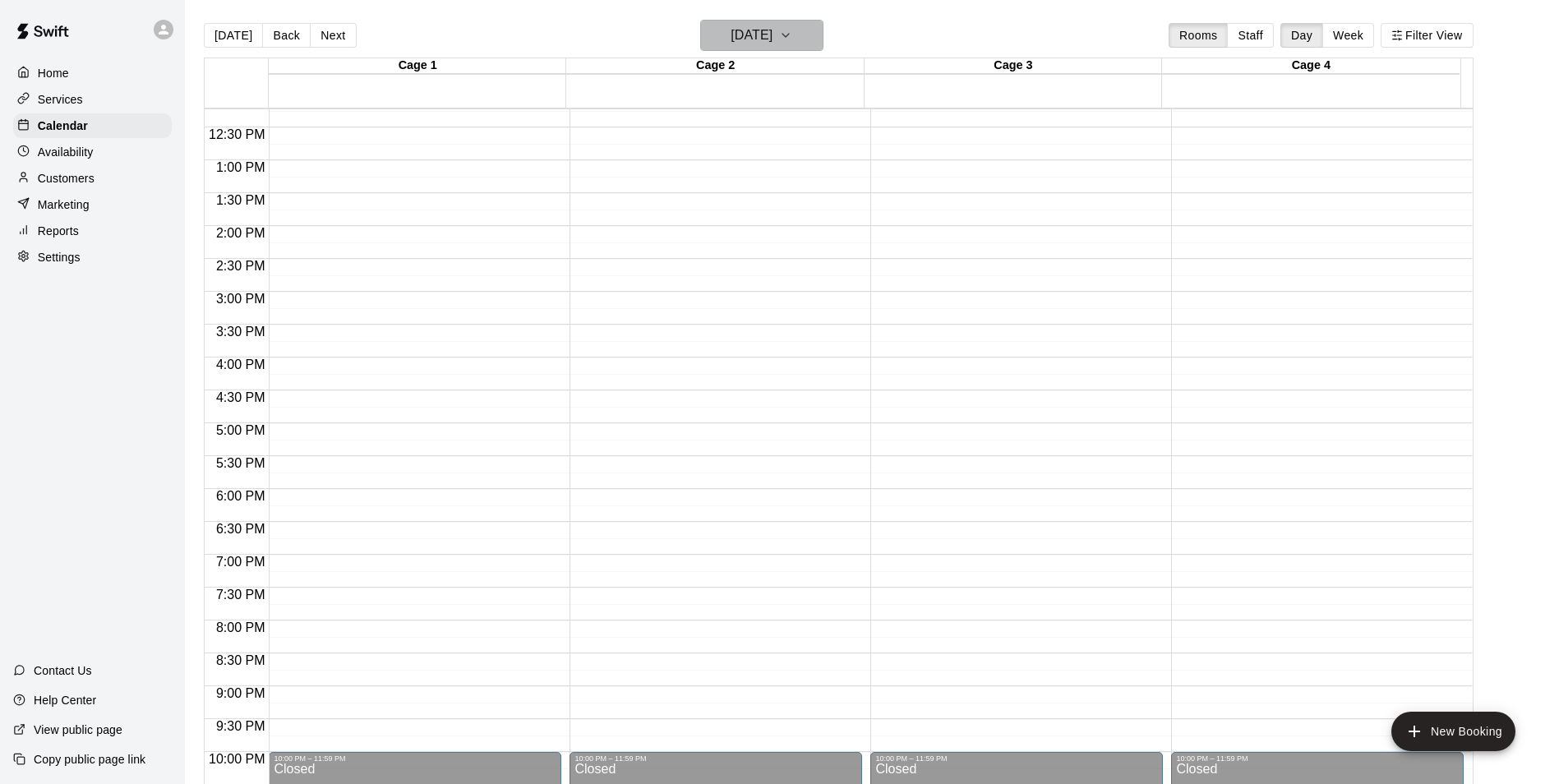
click at [733, 43] on h6 "[DATE]" at bounding box center [752, 35] width 42 height 23
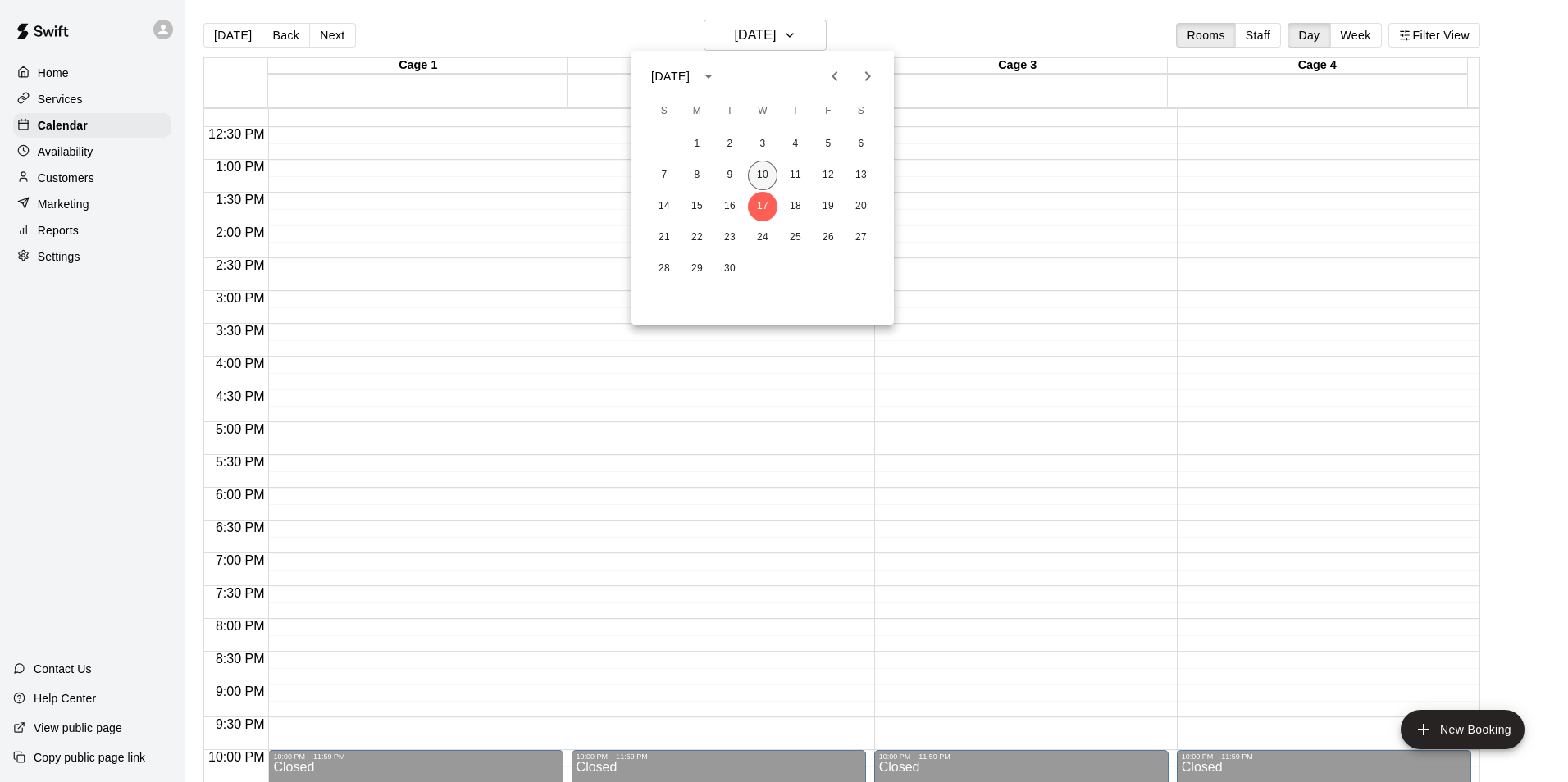
click at [763, 186] on button "10" at bounding box center [762, 175] width 30 height 30
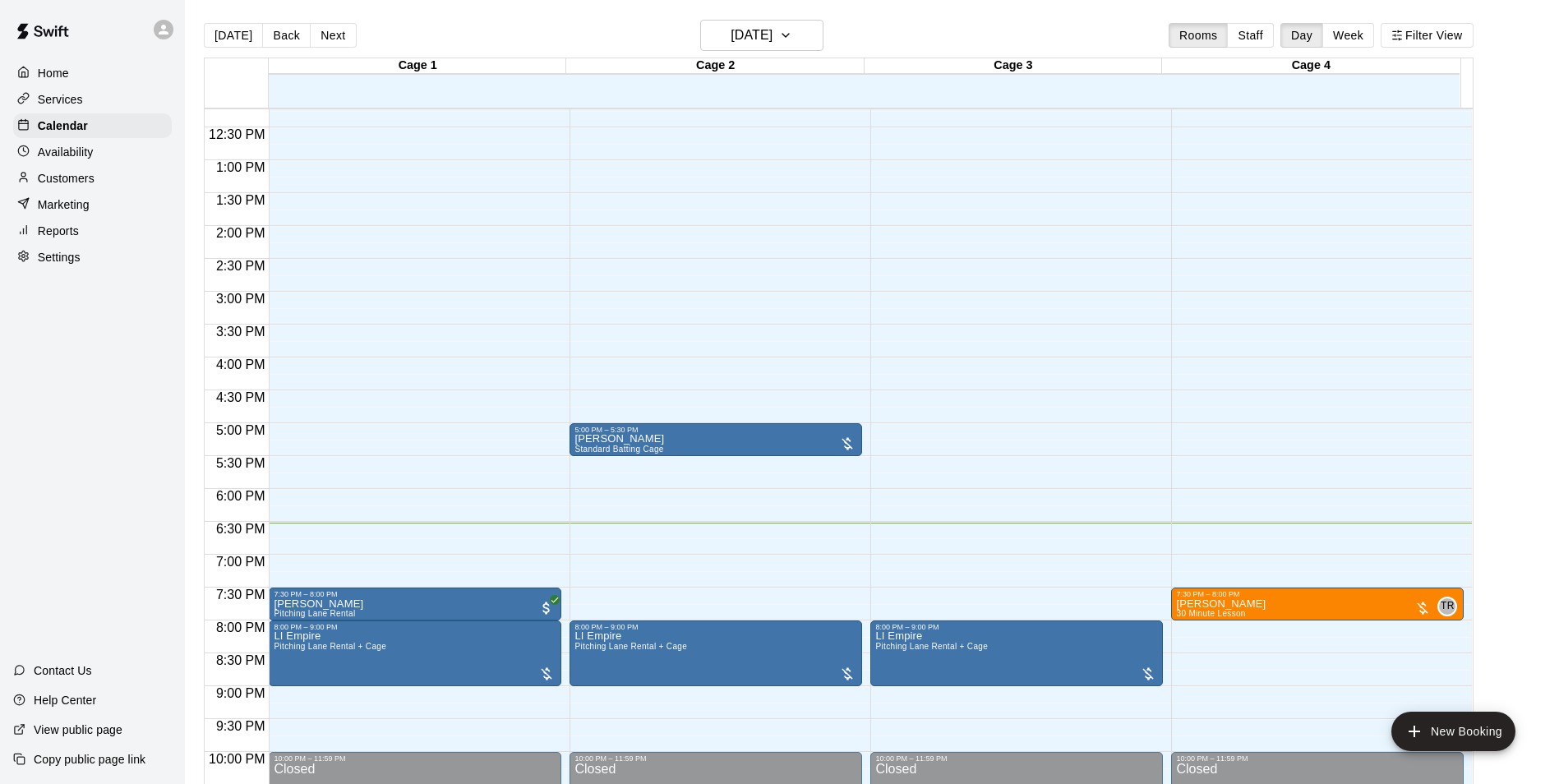
click at [1204, 717] on div "12:00 AM – 9:00 AM Closed 7:30 PM – 8:00 PM [PERSON_NAME] 30 Minute Lesson TR 0…" at bounding box center [1317, 94] width 293 height 1577
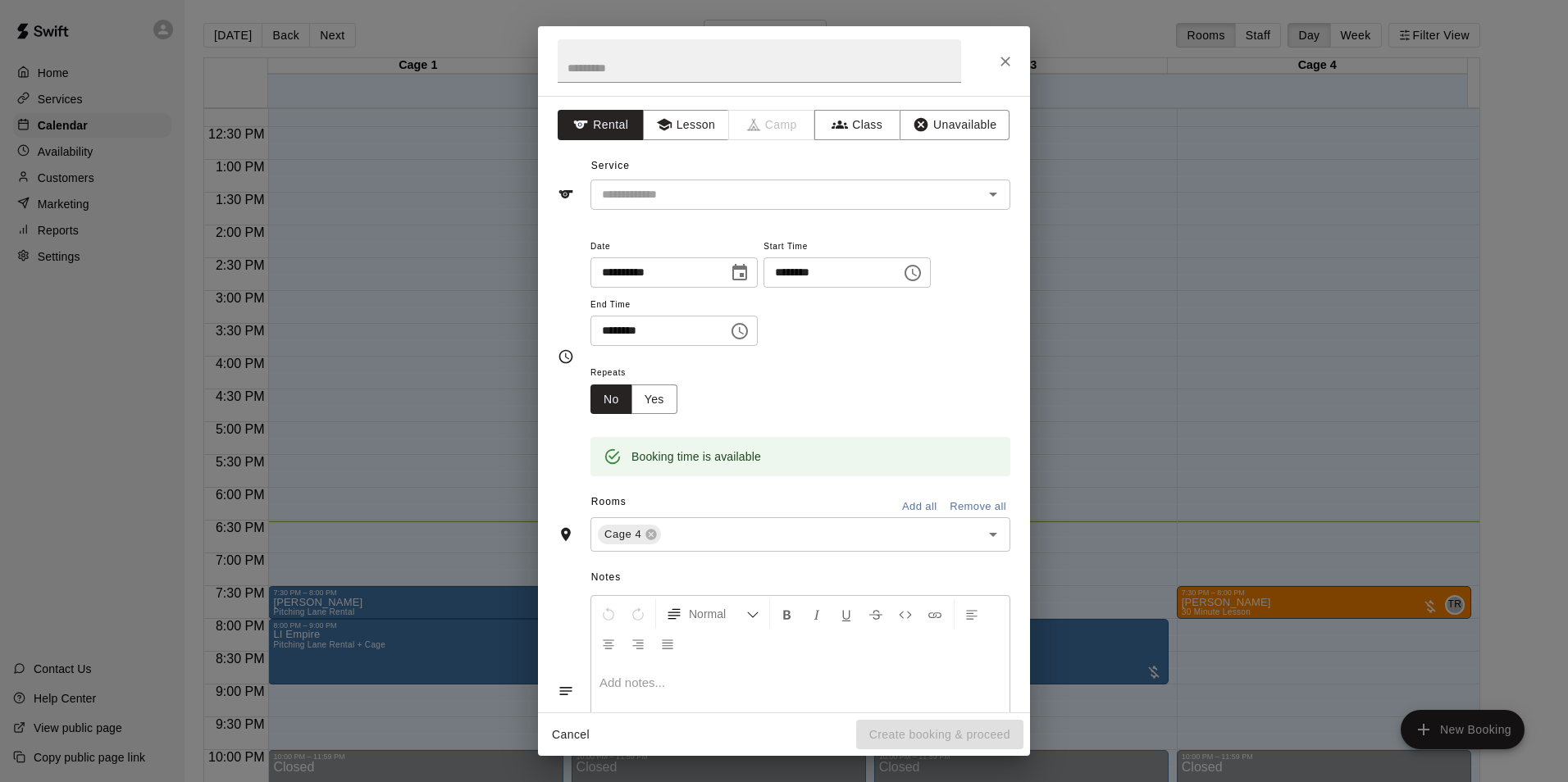
drag, startPoint x: 1136, startPoint y: 242, endPoint x: 1114, endPoint y: 244, distance: 22.1
click at [1136, 242] on div "**********" at bounding box center [784, 391] width 1568 height 782
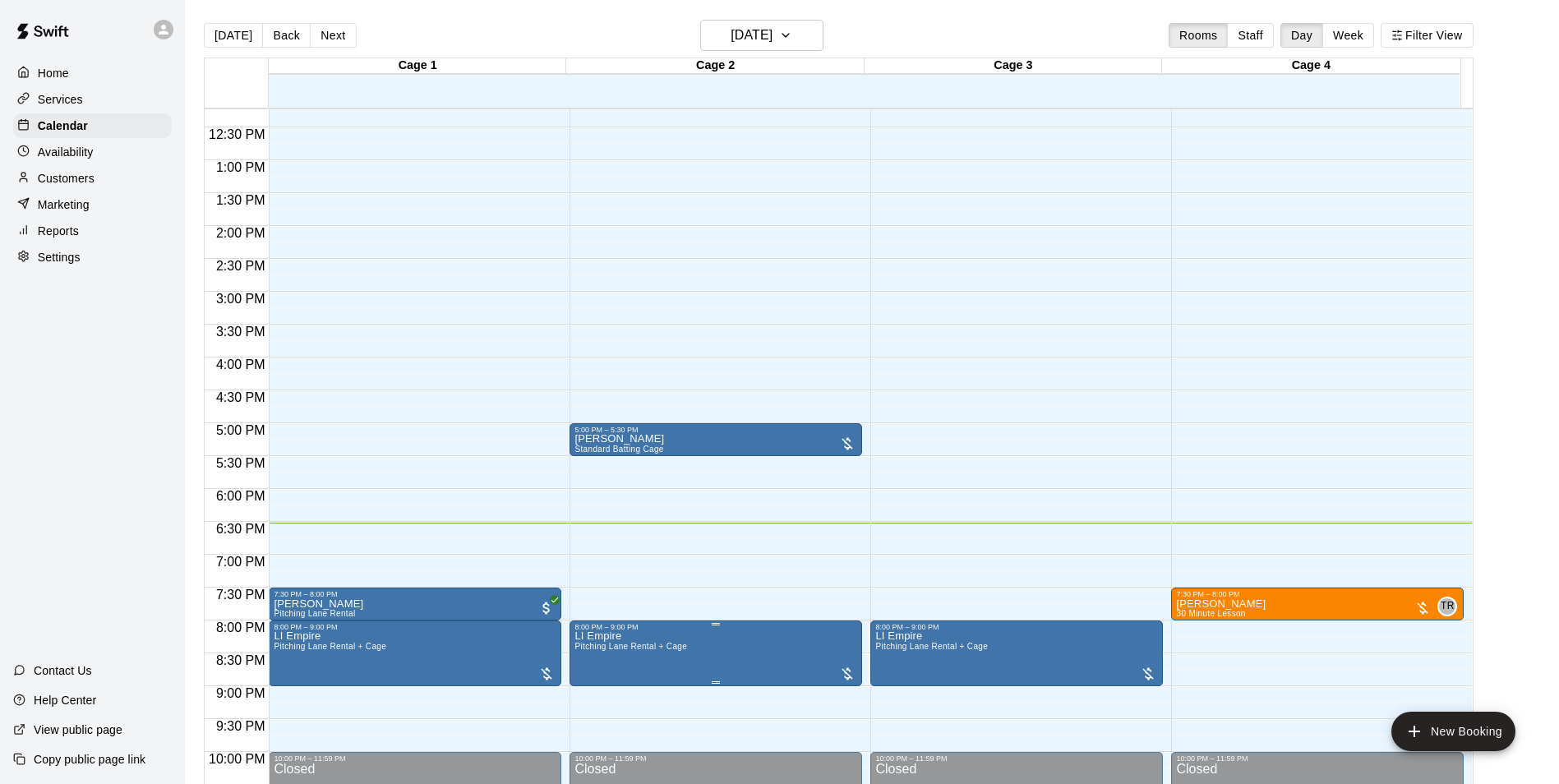
click at [645, 631] on div "8:00 PM – 9:00 PM" at bounding box center [716, 627] width 283 height 8
click at [643, 540] on div at bounding box center [786, 392] width 1572 height 784
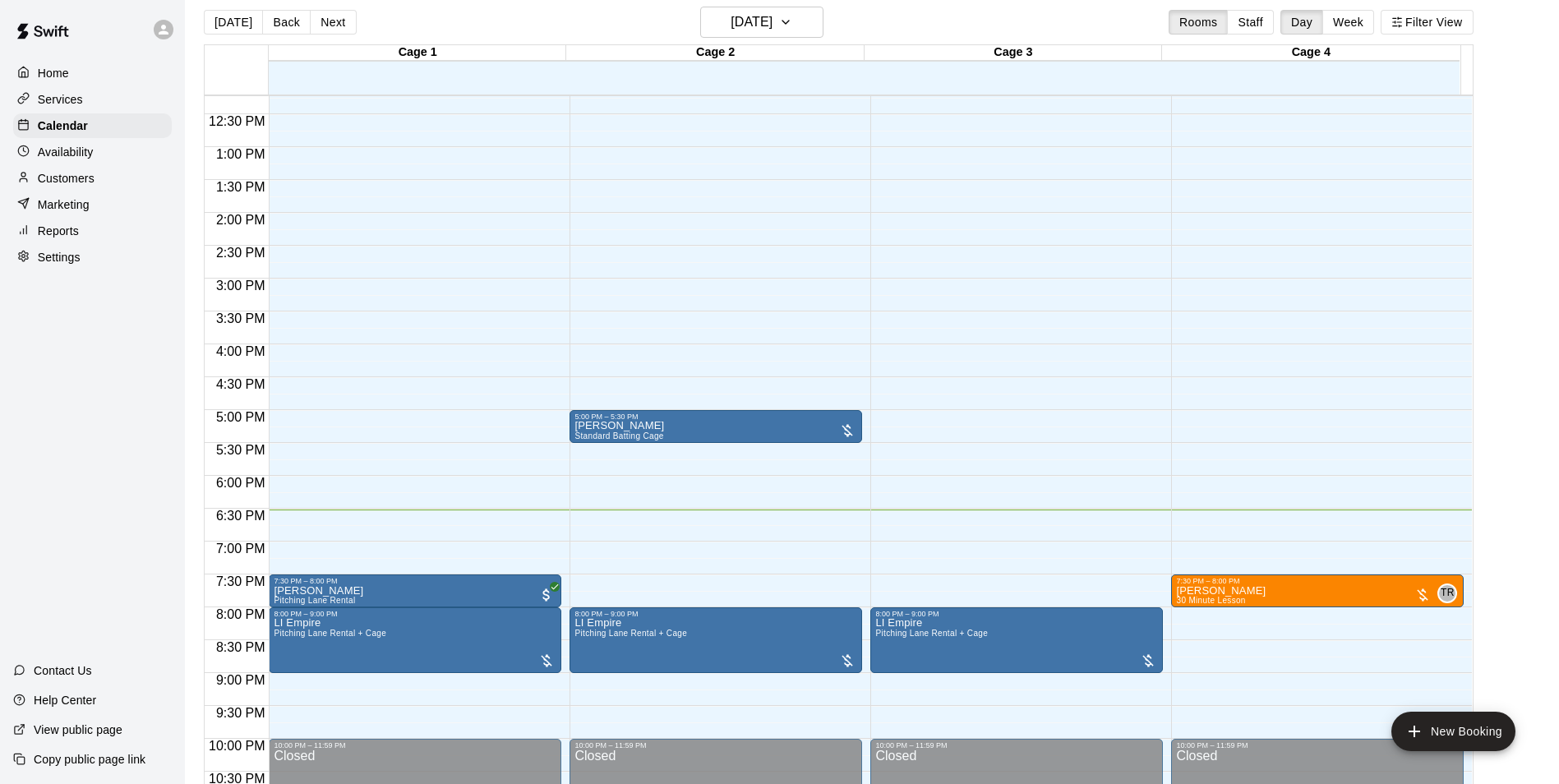
scroll to position [0, 0]
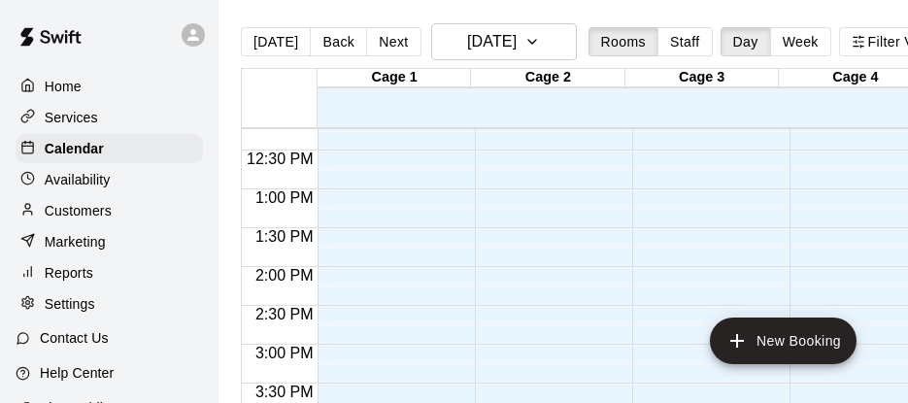
click at [598, 173] on div "12:00 AM – 9:00 AM Closed 5:00 PM – 5:30 PM [PERSON_NAME] Standard Batting Cage…" at bounding box center [549, 111] width 148 height 1865
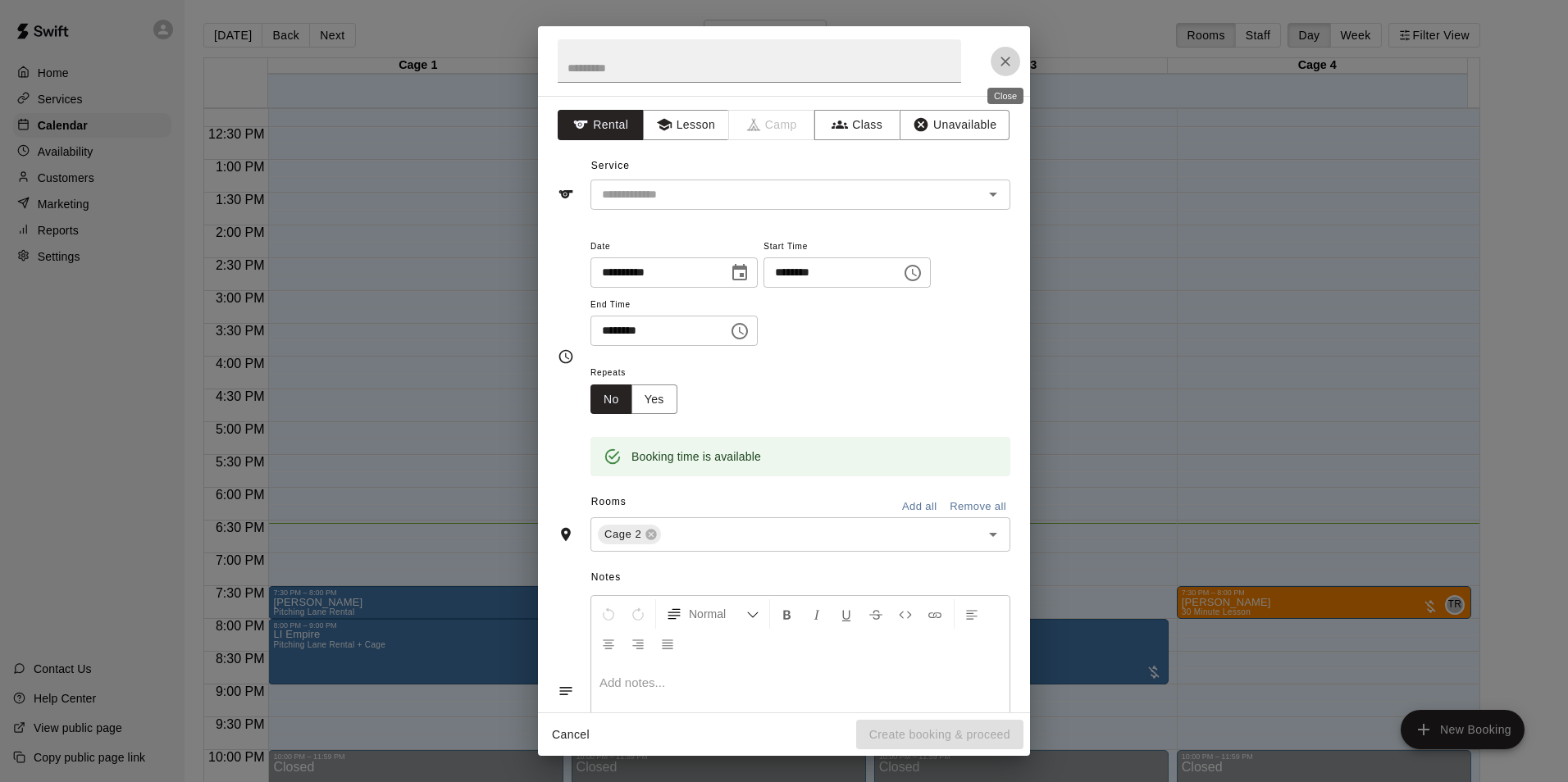
click at [1003, 58] on icon "Close" at bounding box center [1004, 61] width 16 height 16
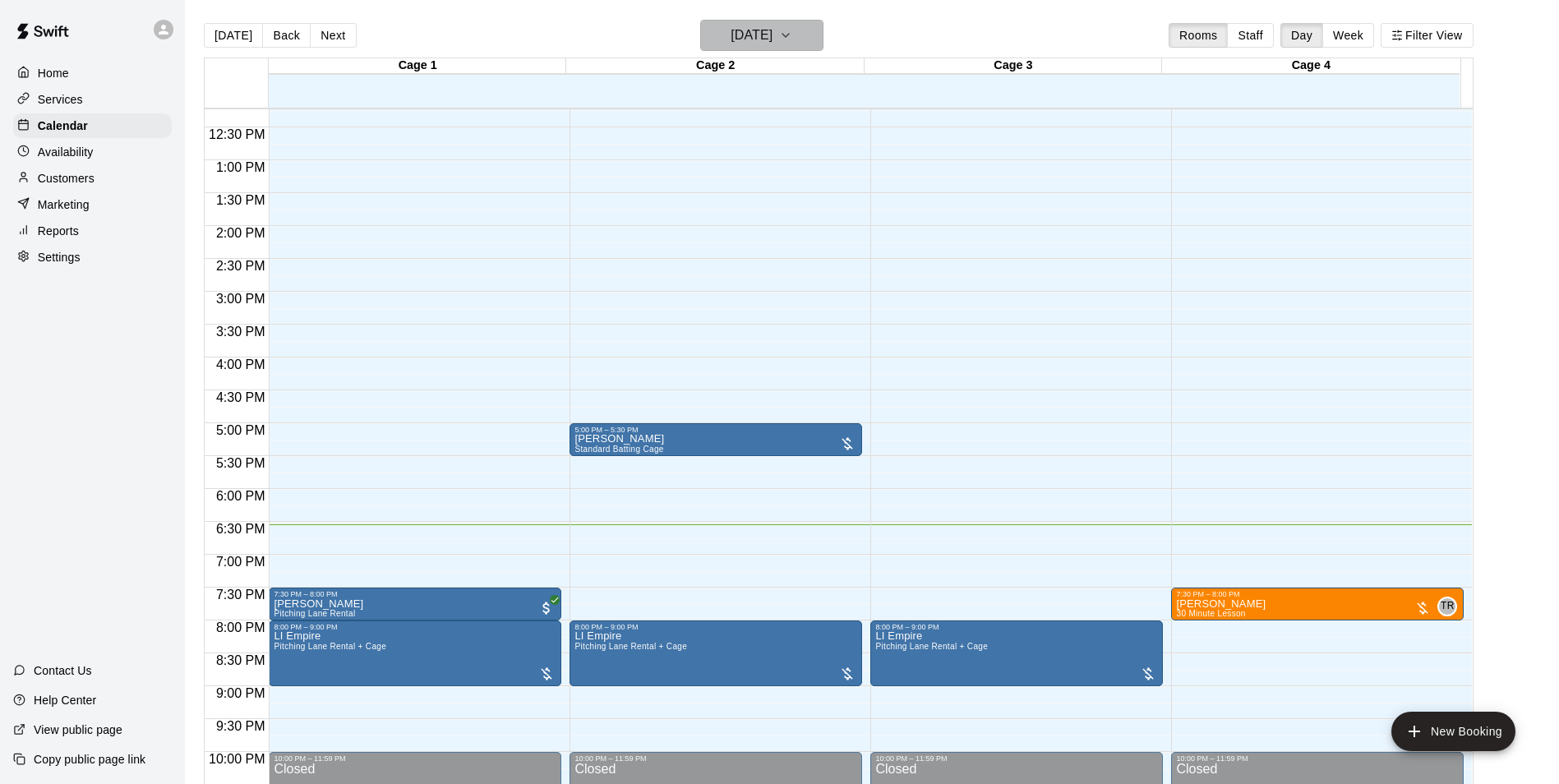
click at [757, 30] on h6 "[DATE]" at bounding box center [752, 35] width 42 height 23
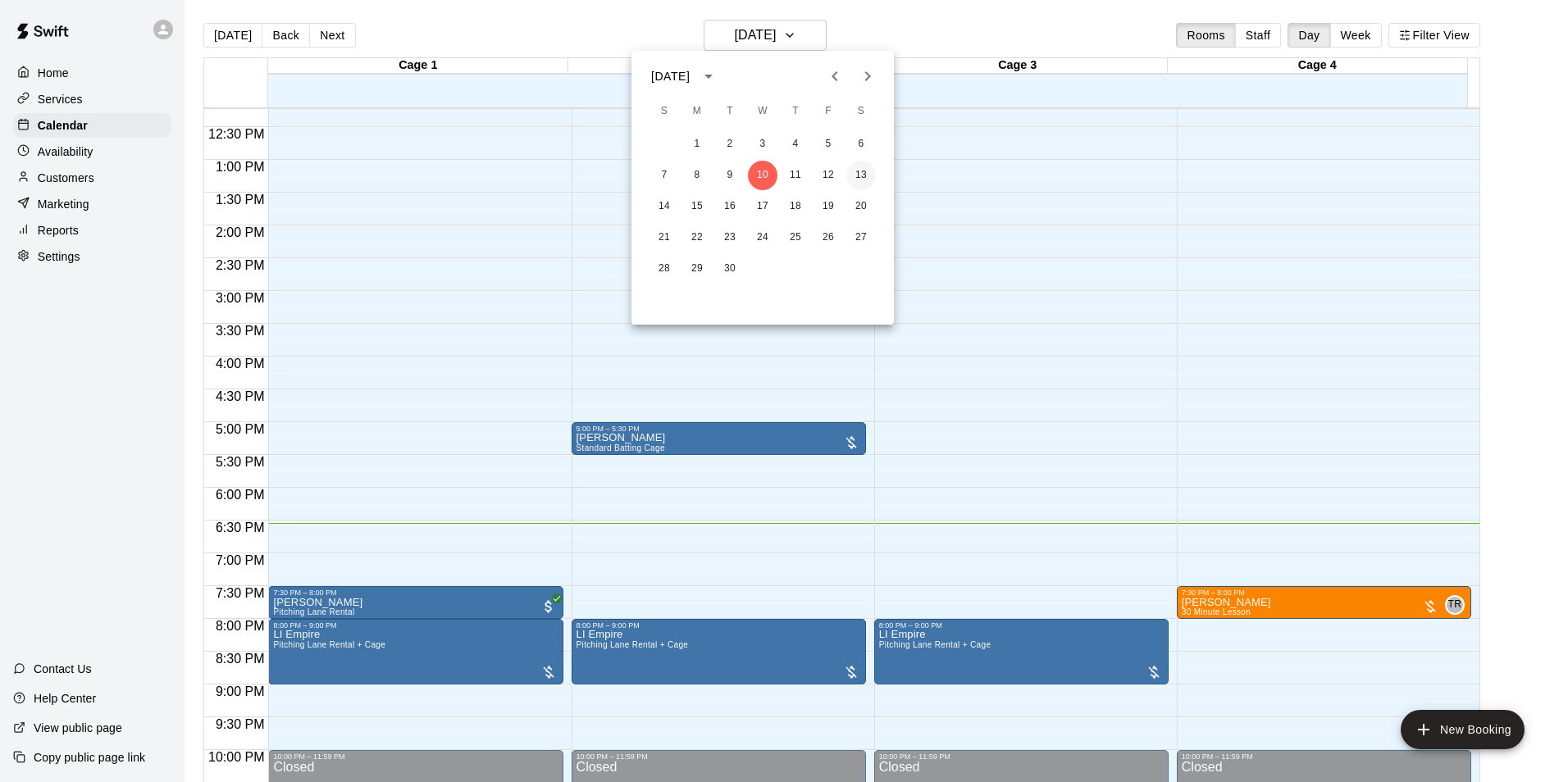
click at [866, 170] on button "13" at bounding box center [861, 175] width 30 height 30
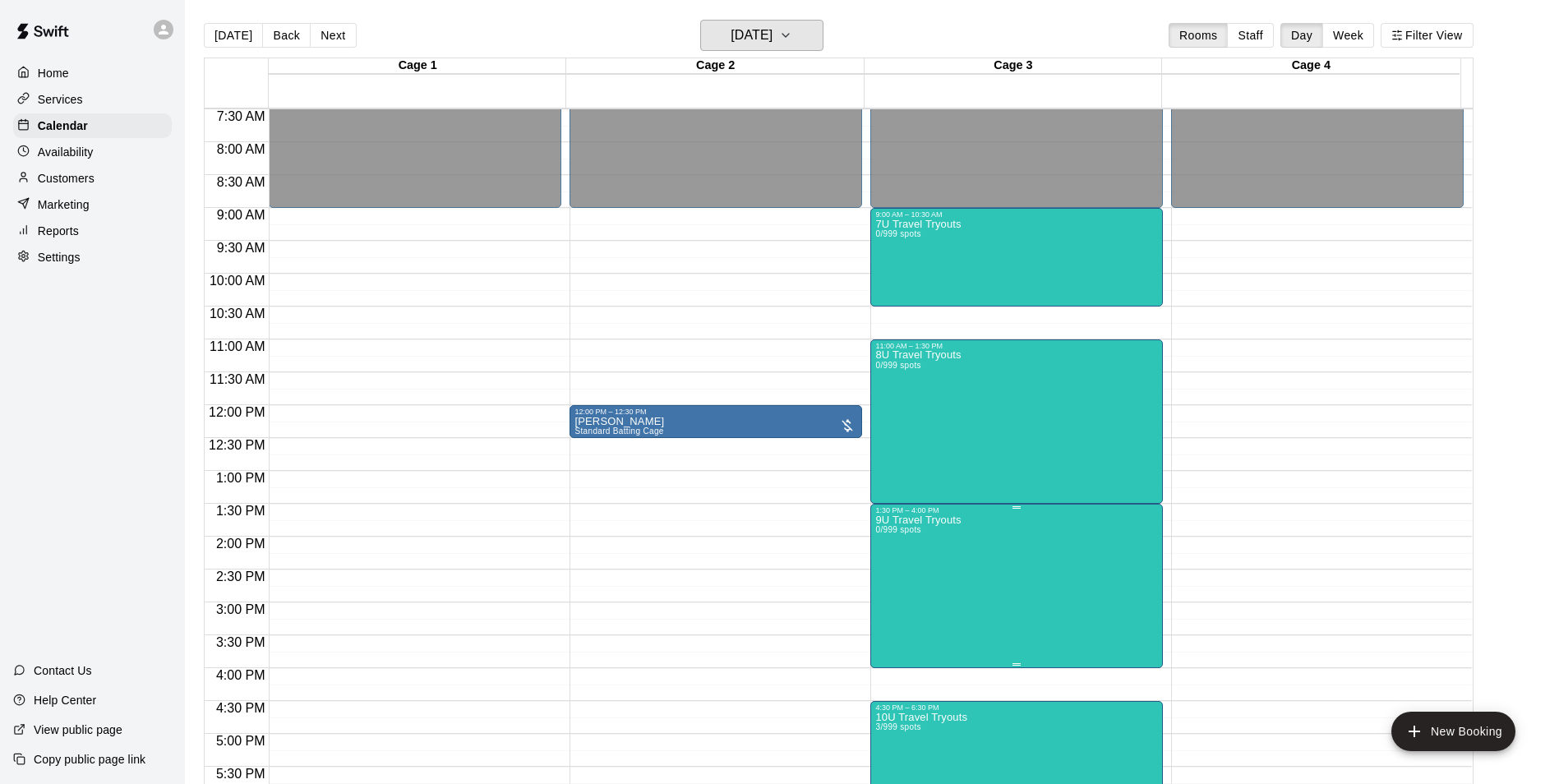
scroll to position [392, 0]
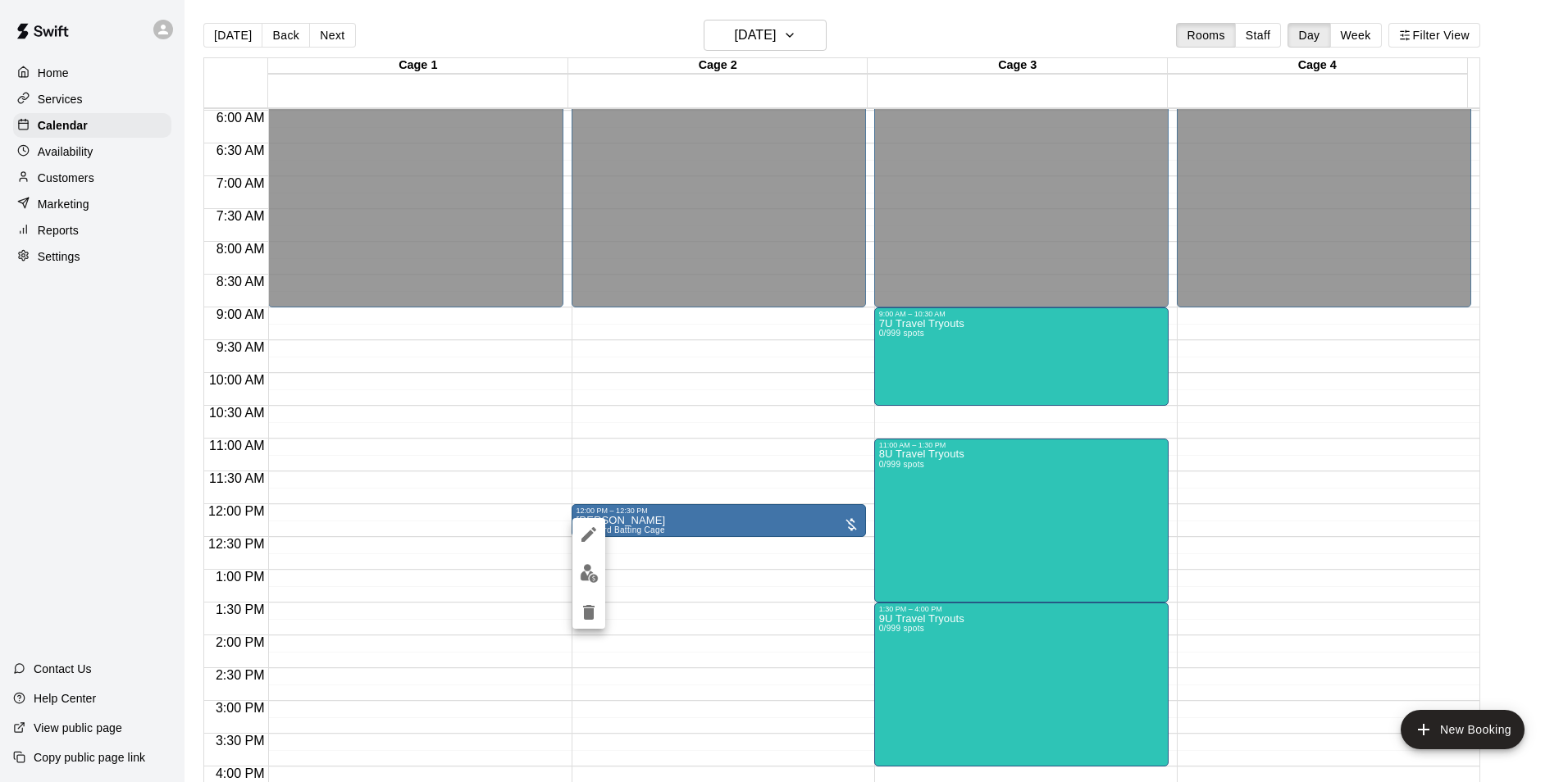
drag, startPoint x: 616, startPoint y: 431, endPoint x: 638, endPoint y: 446, distance: 26.6
click at [624, 438] on div at bounding box center [784, 391] width 1568 height 782
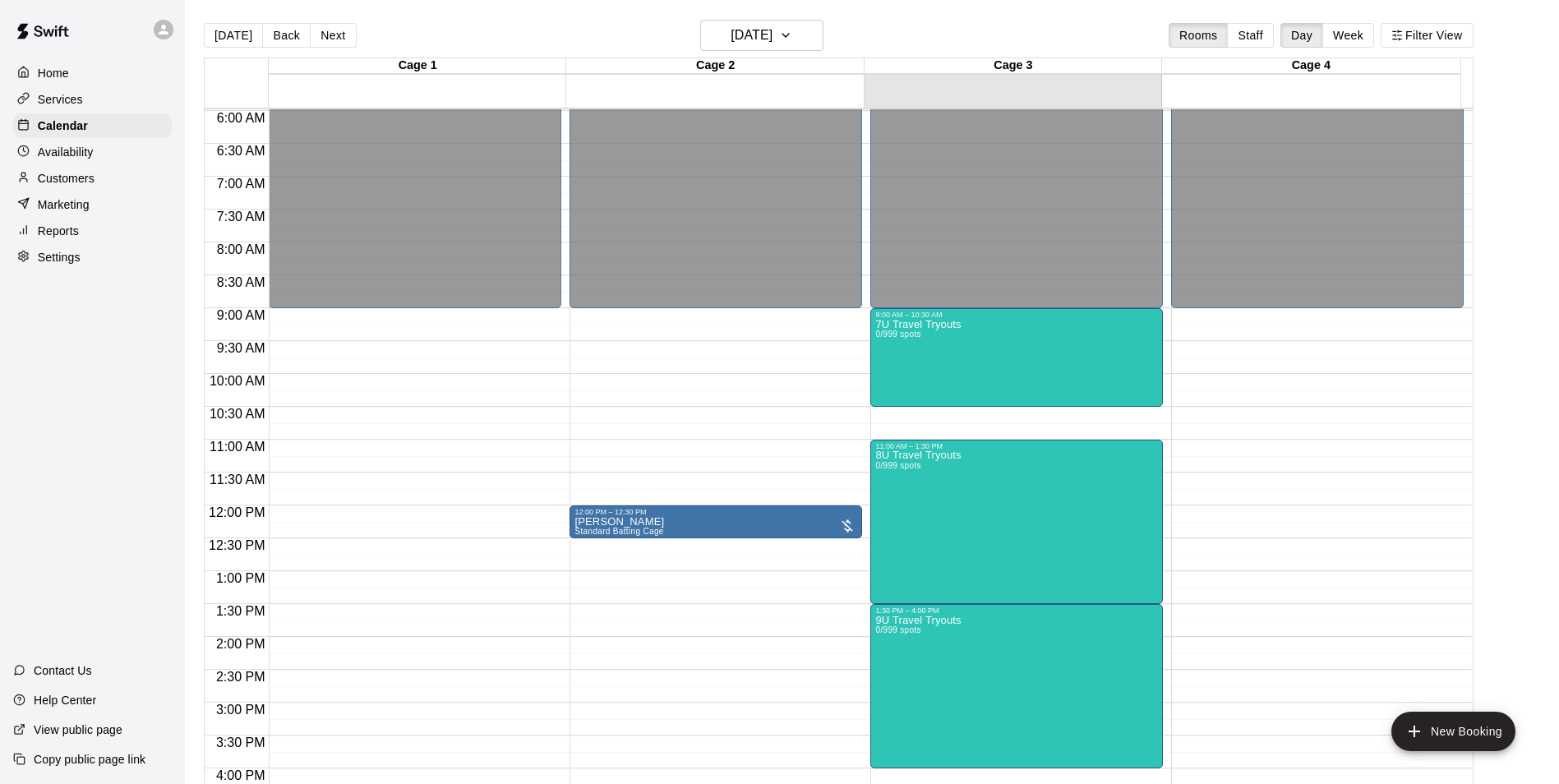
drag, startPoint x: 1012, startPoint y: 114, endPoint x: 626, endPoint y: 428, distance: 497.6
click at [626, 428] on div "Cage 1 13 Sat Cage 2 13 Sat Cage 3 13 Sat Cage 4 13 Sat 12:00 AM 12:30 AM 1:00 …" at bounding box center [838, 430] width 1270 height 746
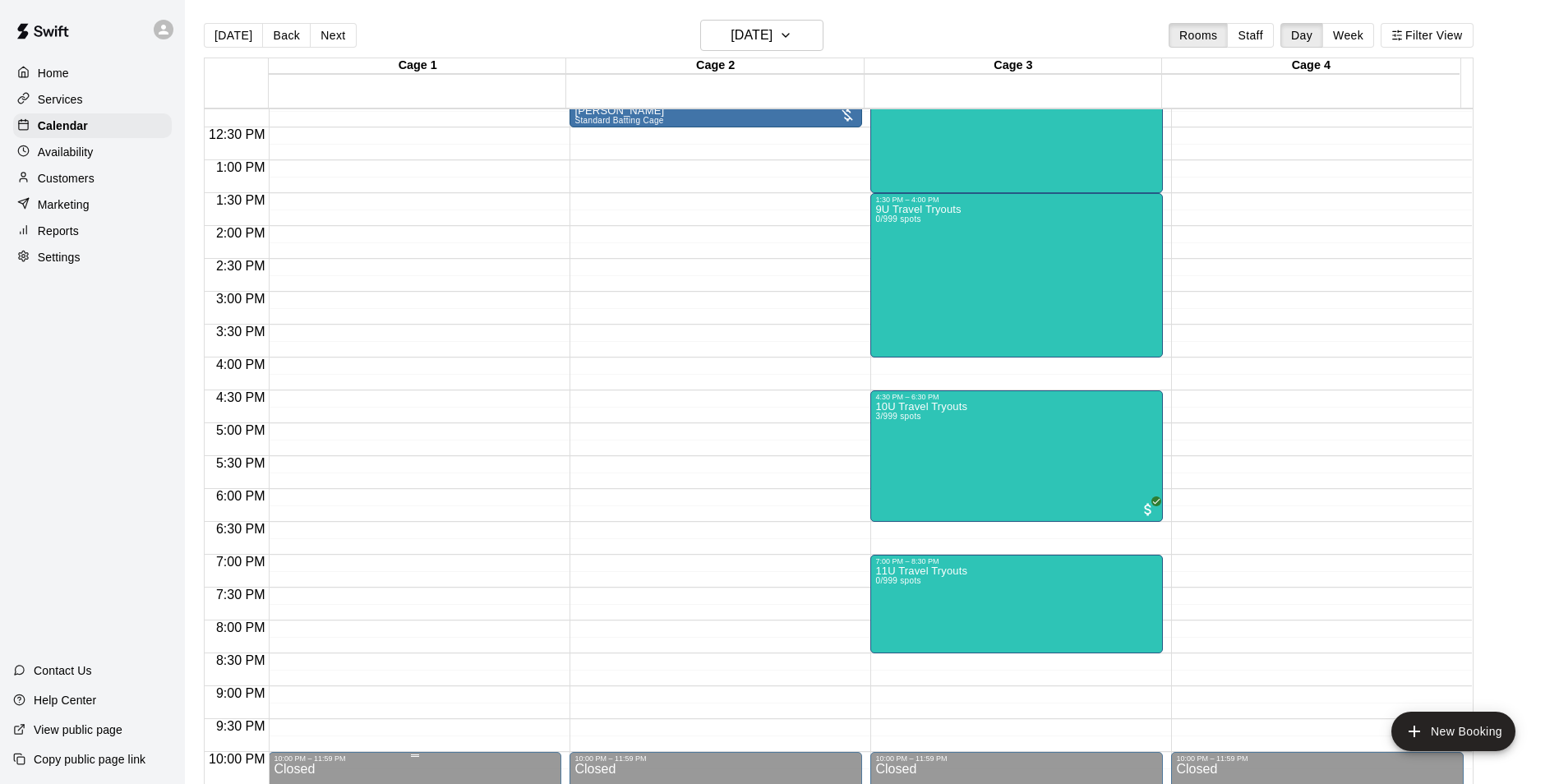
scroll to position [885, 0]
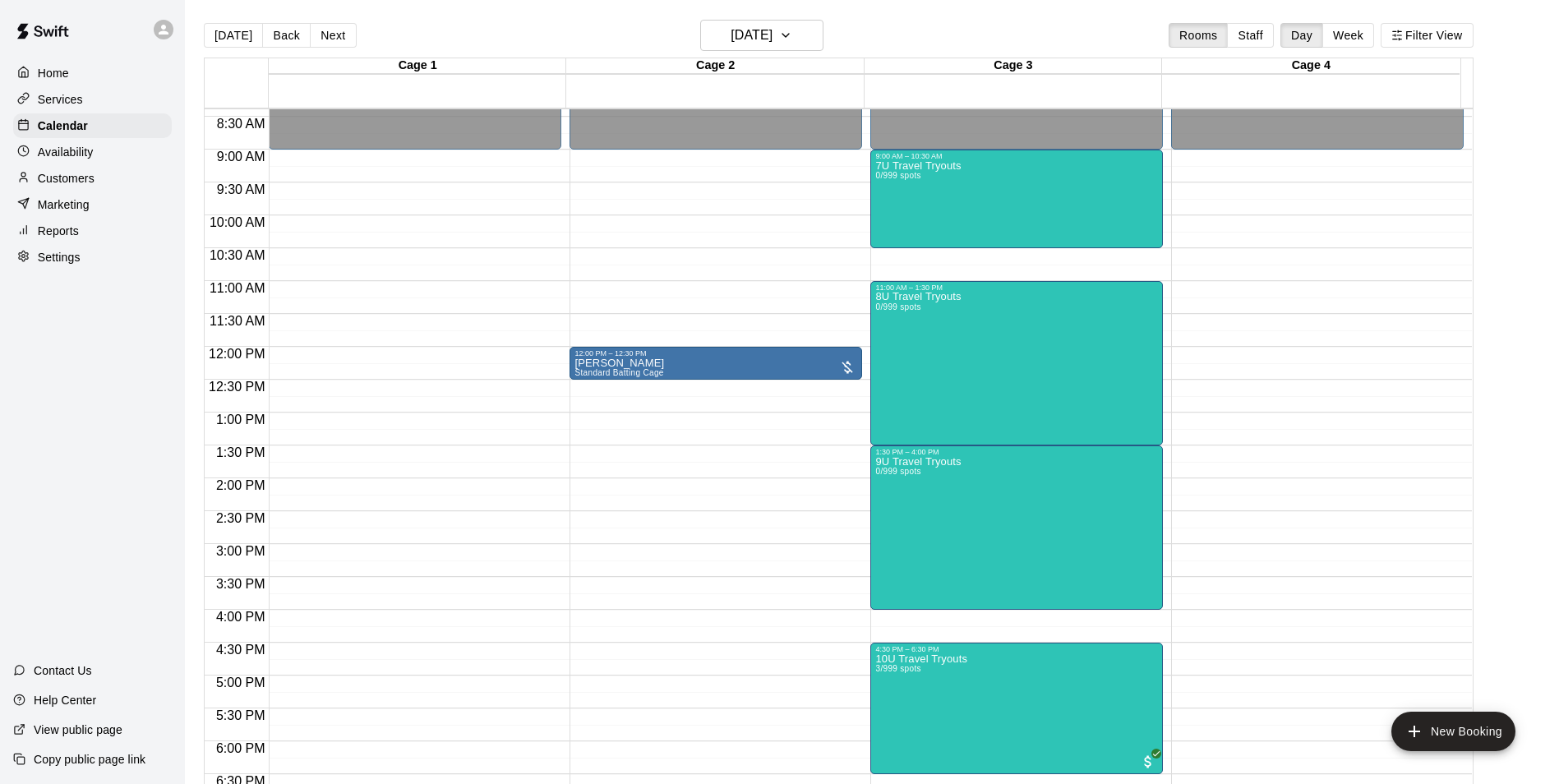
drag, startPoint x: 688, startPoint y: 537, endPoint x: 852, endPoint y: 419, distance: 202.0
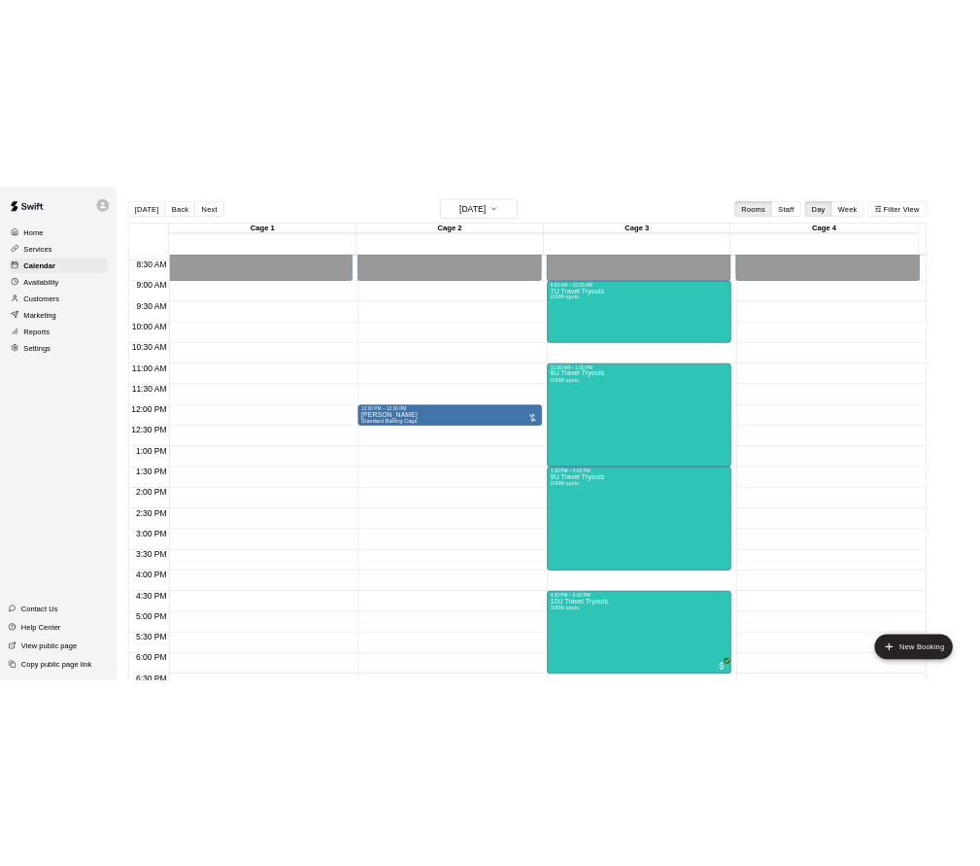
scroll to position [562, 0]
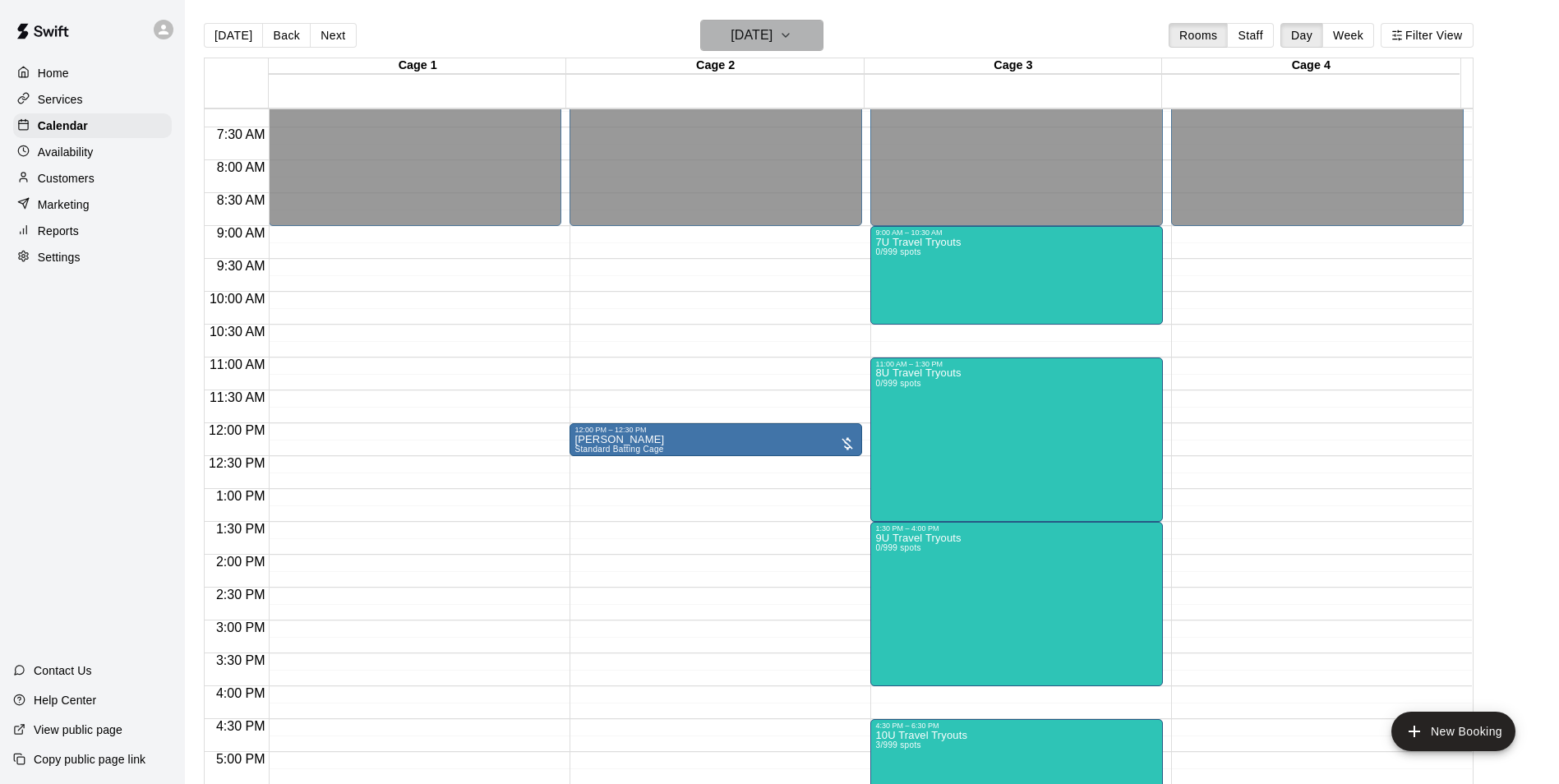
drag, startPoint x: 811, startPoint y: 45, endPoint x: 823, endPoint y: 63, distance: 21.6
click at [822, 60] on div "[DATE] Back [DATE][DATE] Rooms Staff Day Week Filter View Cage 1 13 Sat Cage 2 …" at bounding box center [838, 411] width 1270 height 784
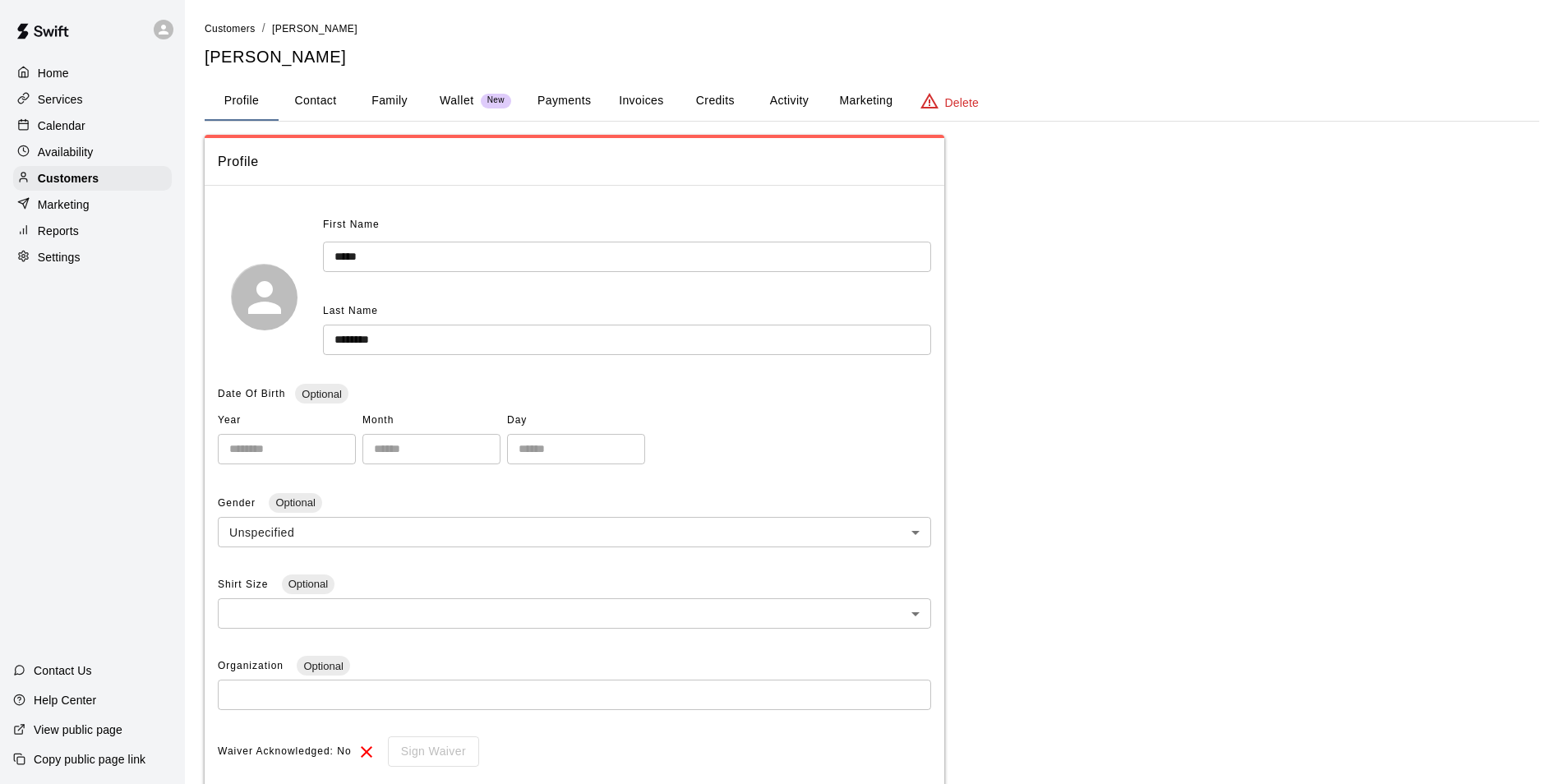
drag, startPoint x: 796, startPoint y: 25, endPoint x: 96, endPoint y: -34, distance: 702.5
click at [96, 0] on html "**********" at bounding box center [779, 549] width 1559 height 1098
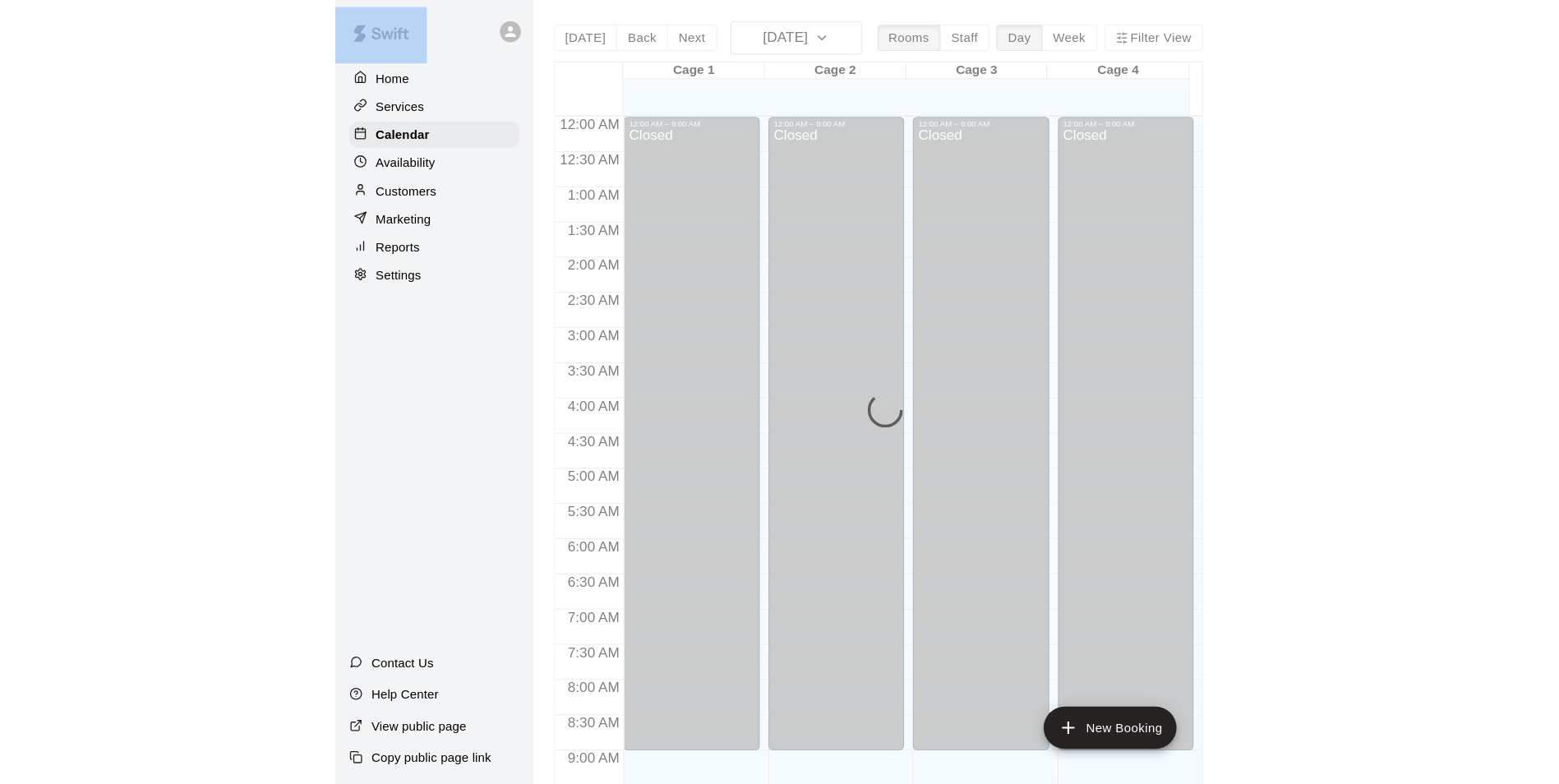
scroll to position [874, 0]
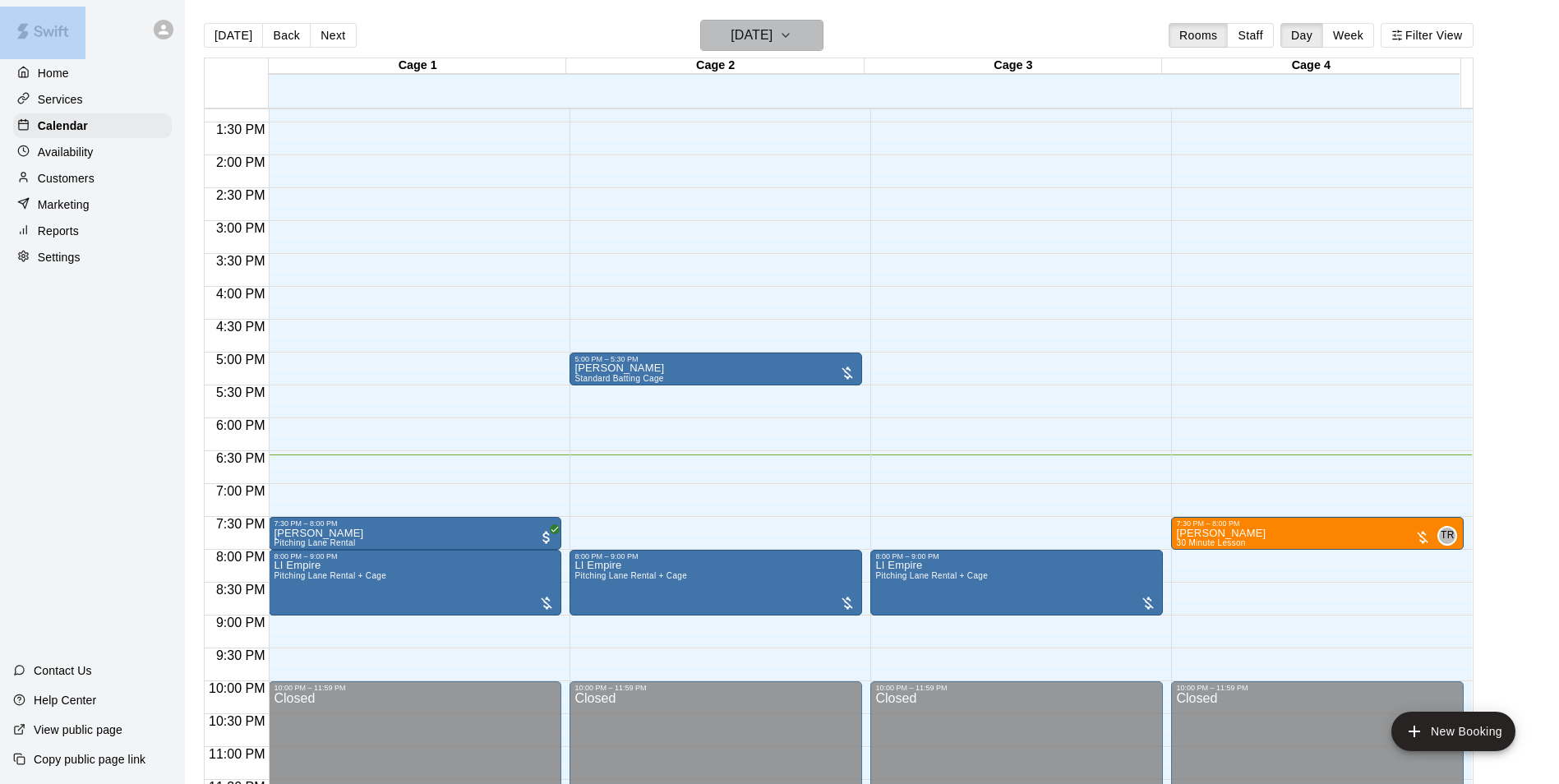
click at [812, 38] on button "[DATE]" at bounding box center [762, 35] width 124 height 31
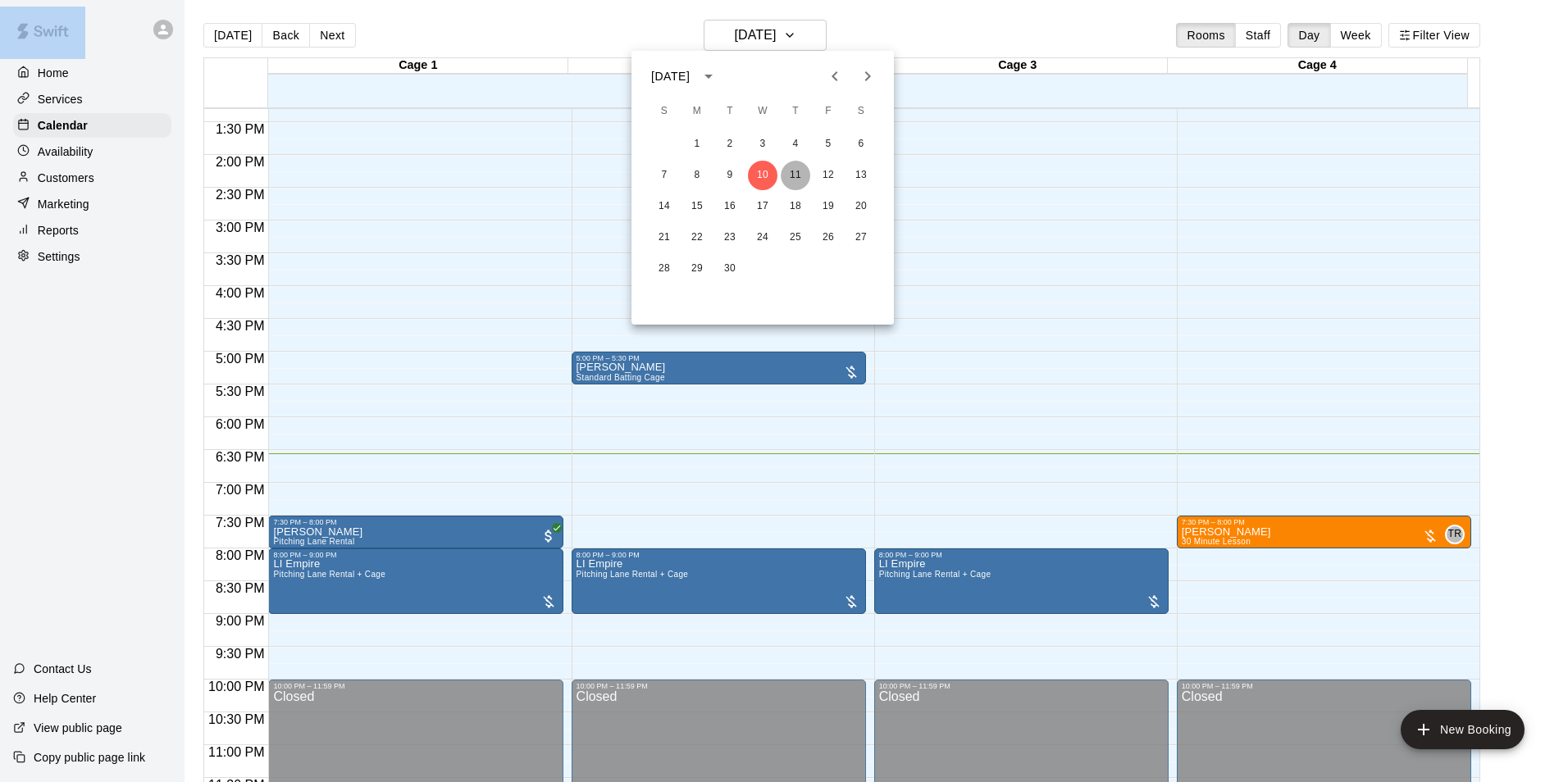
click at [792, 165] on button "11" at bounding box center [795, 175] width 30 height 30
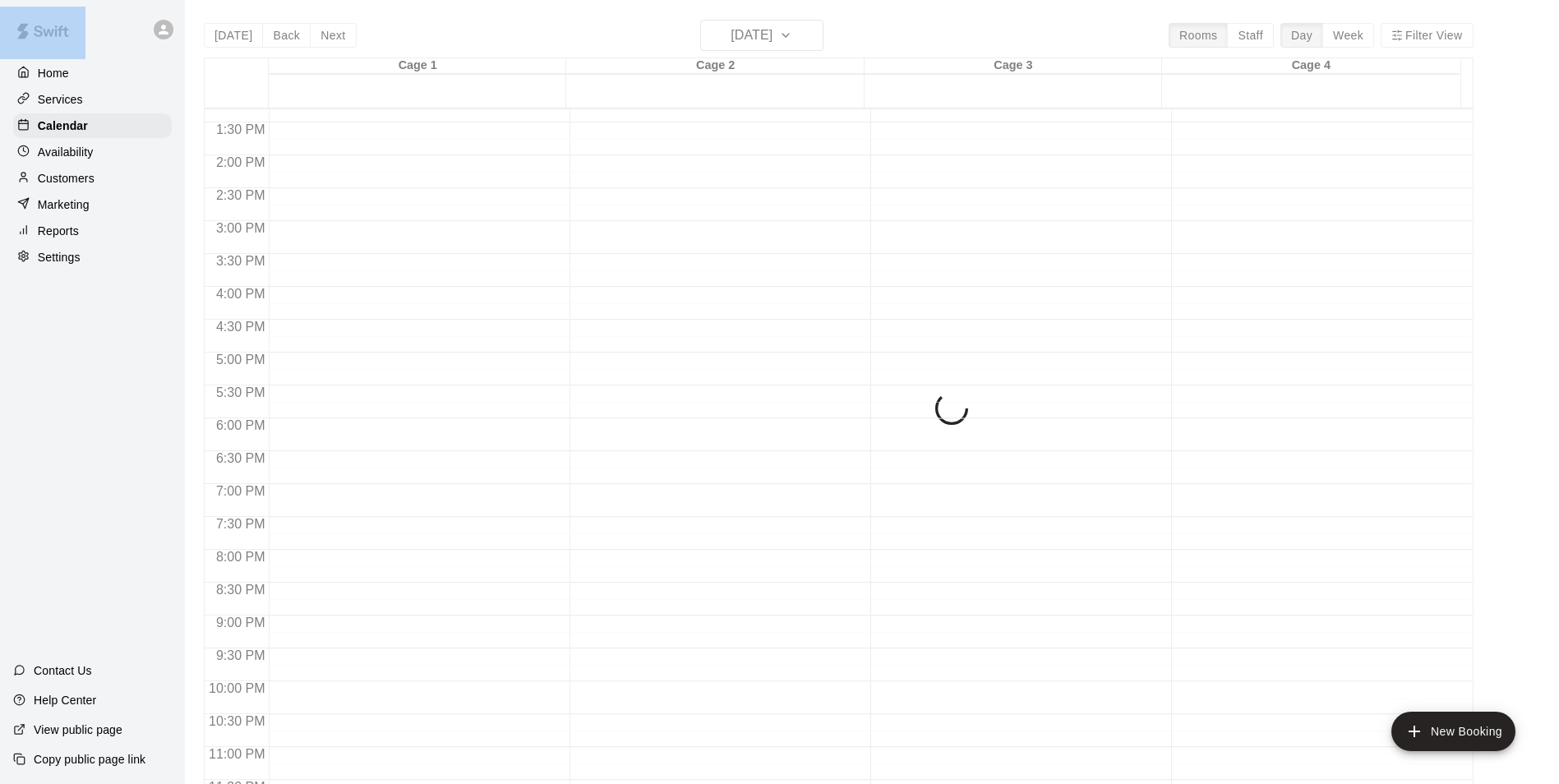
click at [805, 41] on div "[DATE] Back [DATE][DATE] Rooms Staff Day Week Filter View Cage 1 11 Thu Cage 2 …" at bounding box center [838, 411] width 1270 height 784
click at [805, 36] on div "[DATE] Back [DATE][DATE] Rooms Staff Day Week Filter View Cage 1 11 Thu Cage 2 …" at bounding box center [838, 411] width 1270 height 784
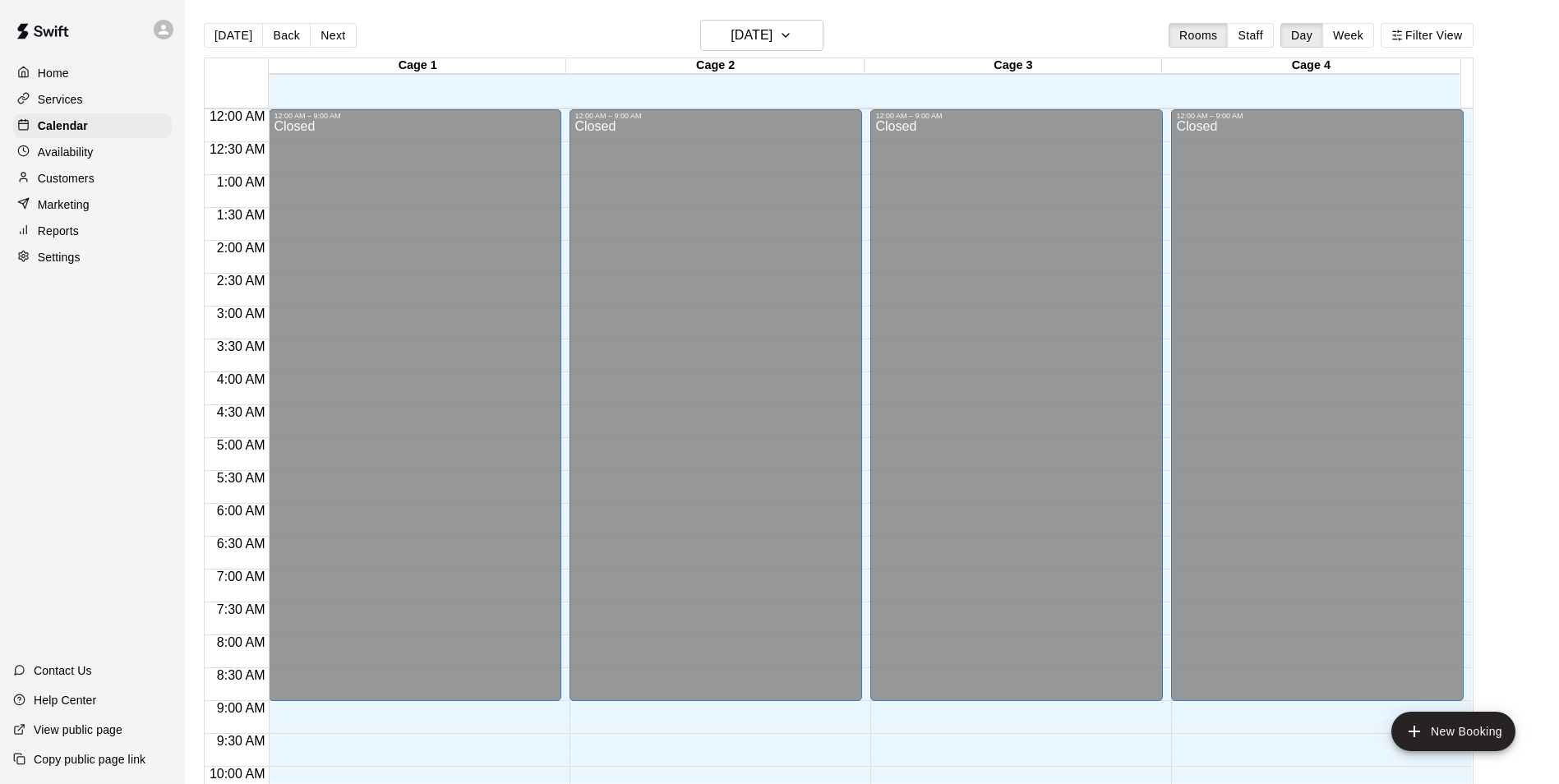
scroll to position [835, 0]
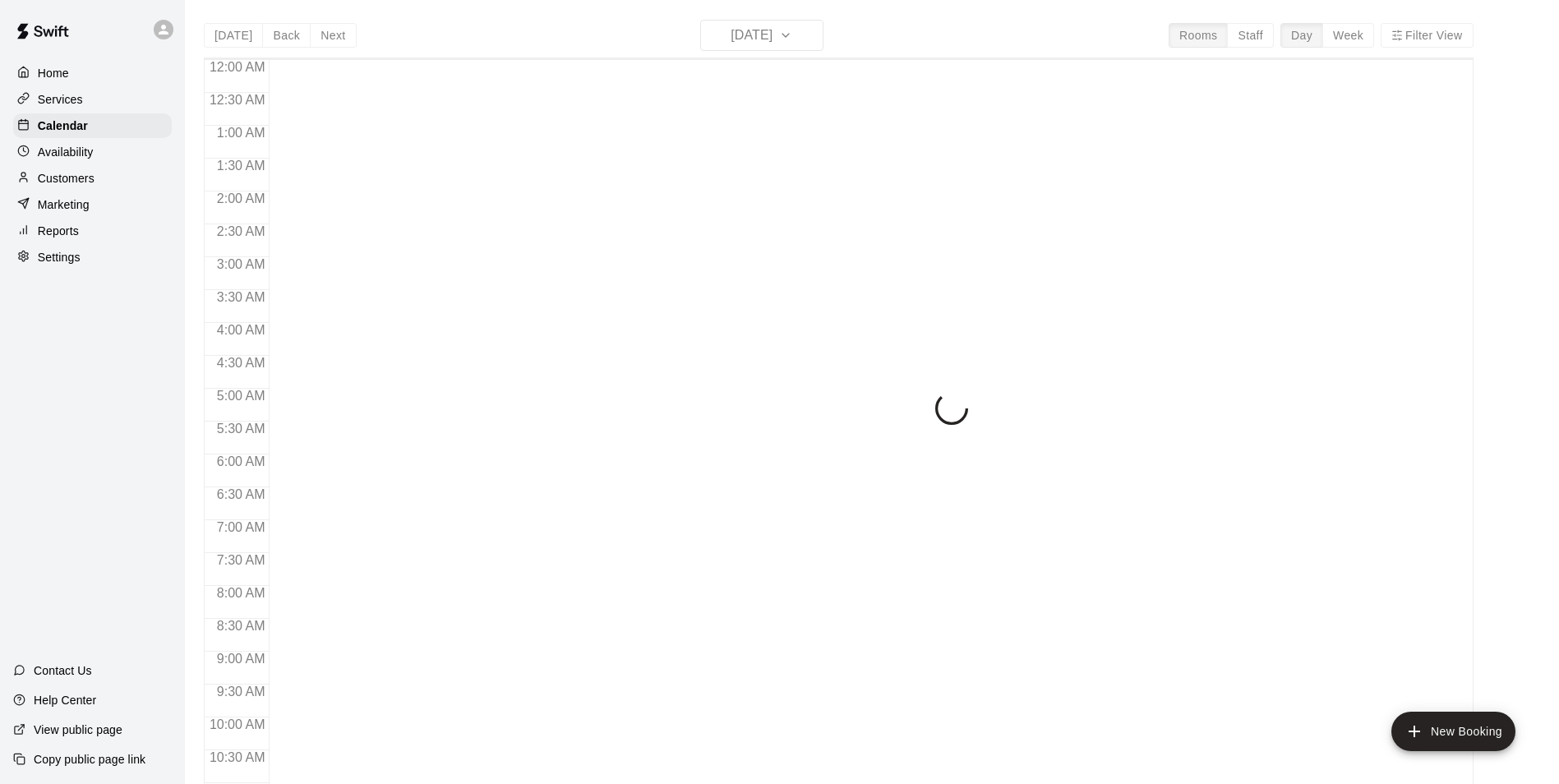
scroll to position [835, 0]
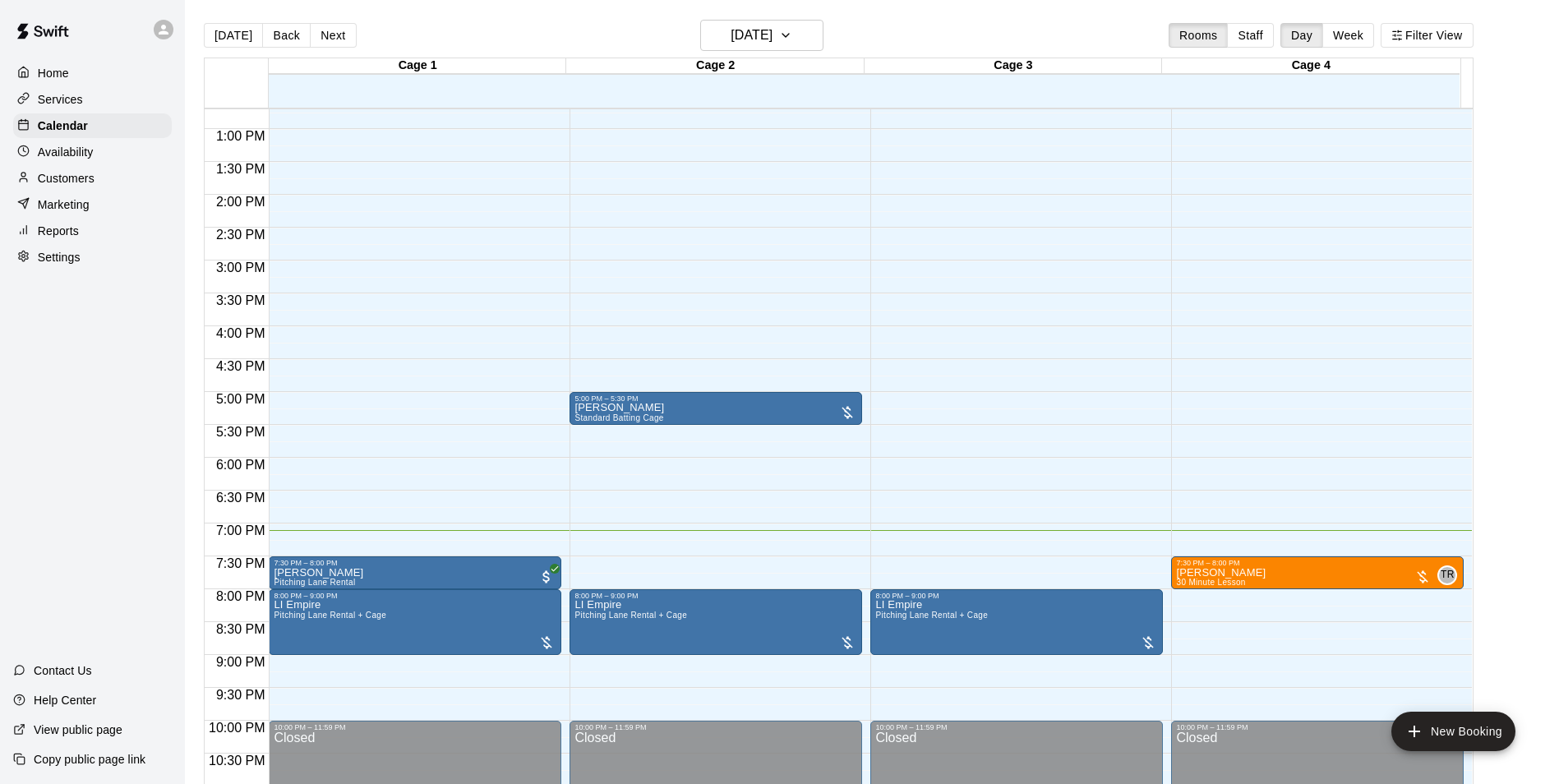
drag, startPoint x: 700, startPoint y: 406, endPoint x: 127, endPoint y: 405, distance: 573.0
click at [127, 405] on div "Home Services Calendar Availability Customers Marketing Reports Settings Contac…" at bounding box center [92, 392] width 185 height 784
drag, startPoint x: 139, startPoint y: 389, endPoint x: 227, endPoint y: 376, distance: 89.0
click at [139, 389] on div "Home Services Calendar Availability Customers Marketing Reports Settings Contac…" at bounding box center [92, 392] width 185 height 784
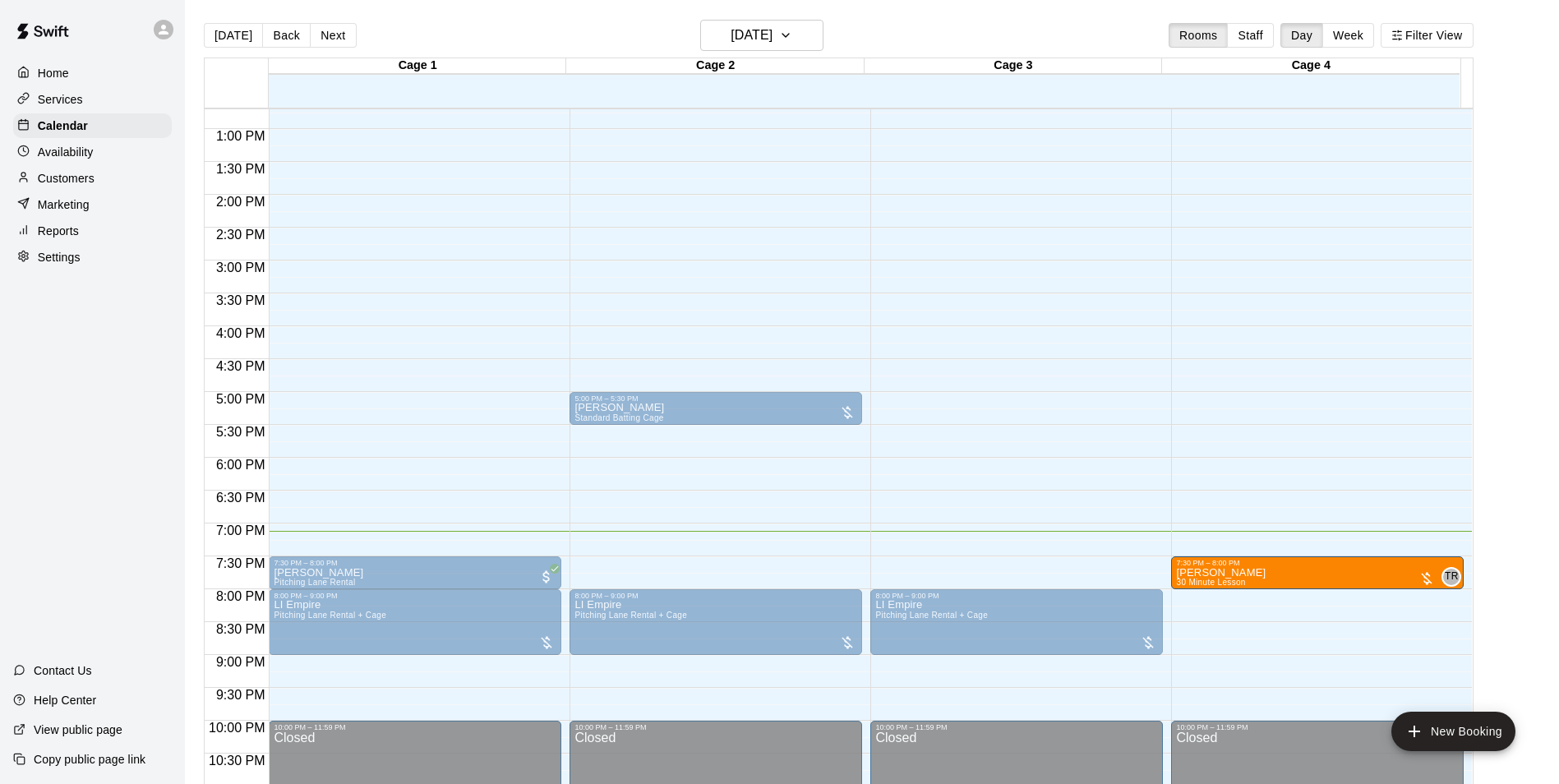
drag, startPoint x: 1315, startPoint y: 561, endPoint x: 1316, endPoint y: 568, distance: 7.1
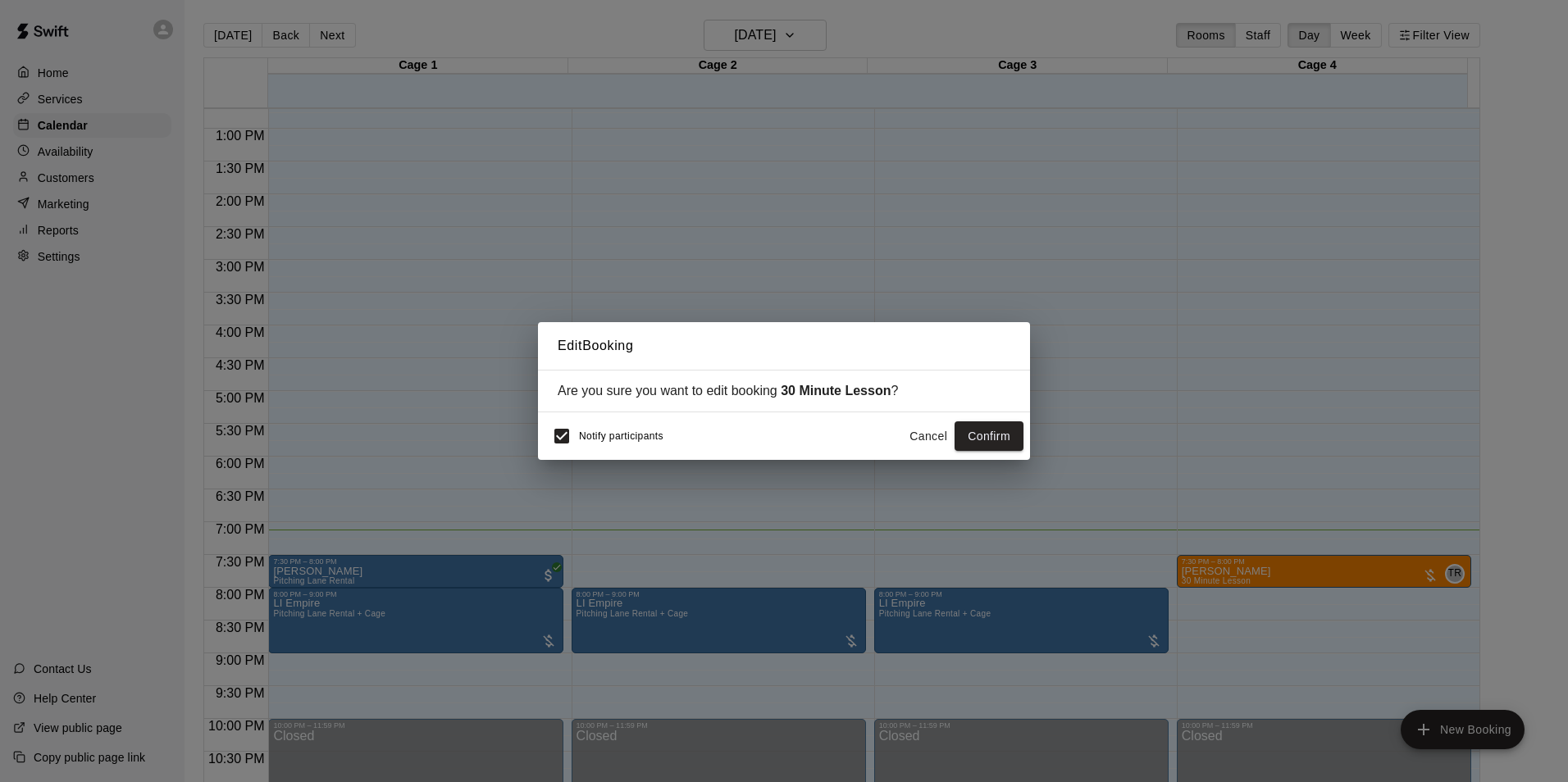
click at [940, 427] on button "Cancel" at bounding box center [928, 436] width 52 height 30
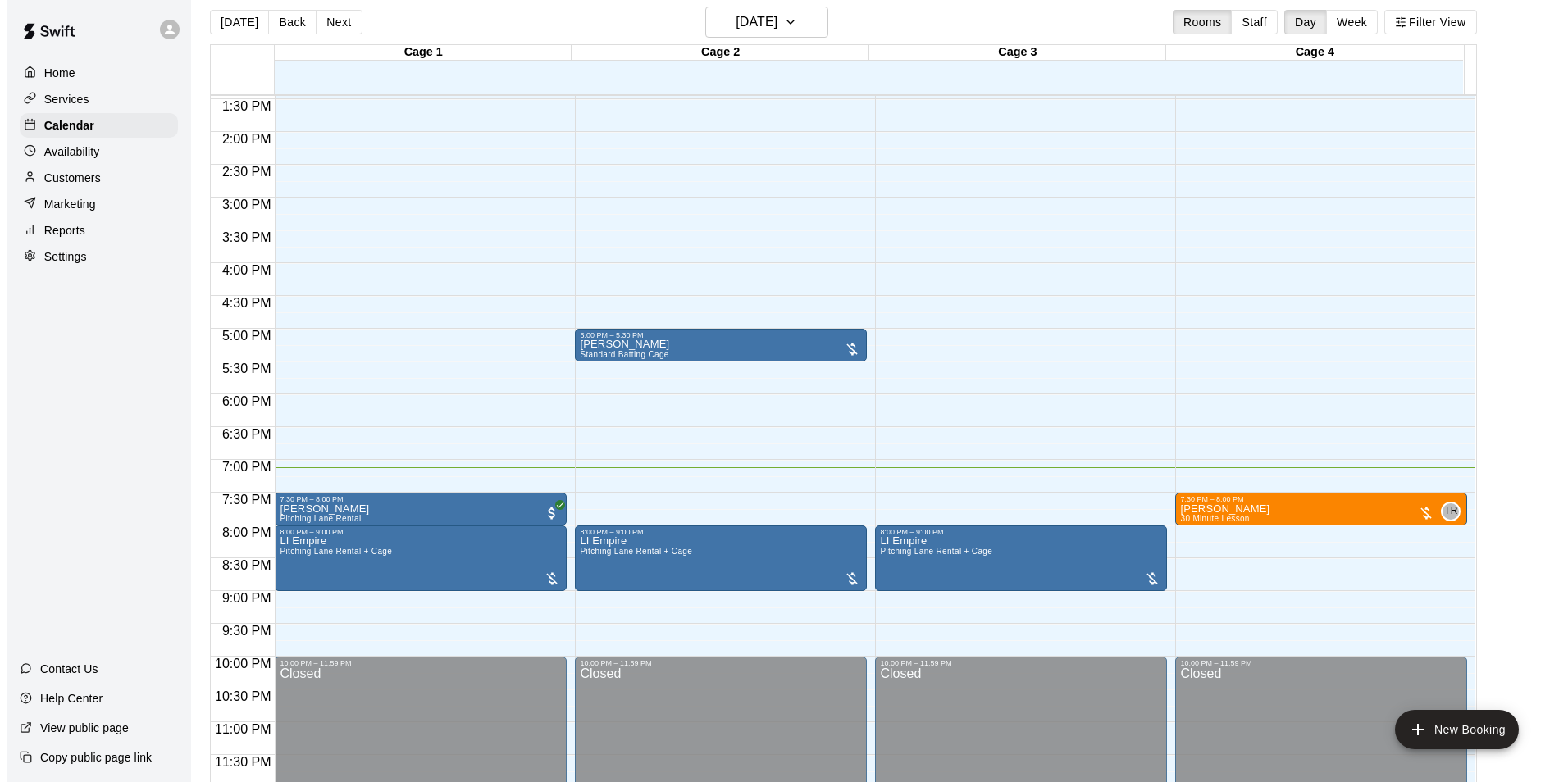
scroll to position [26, 0]
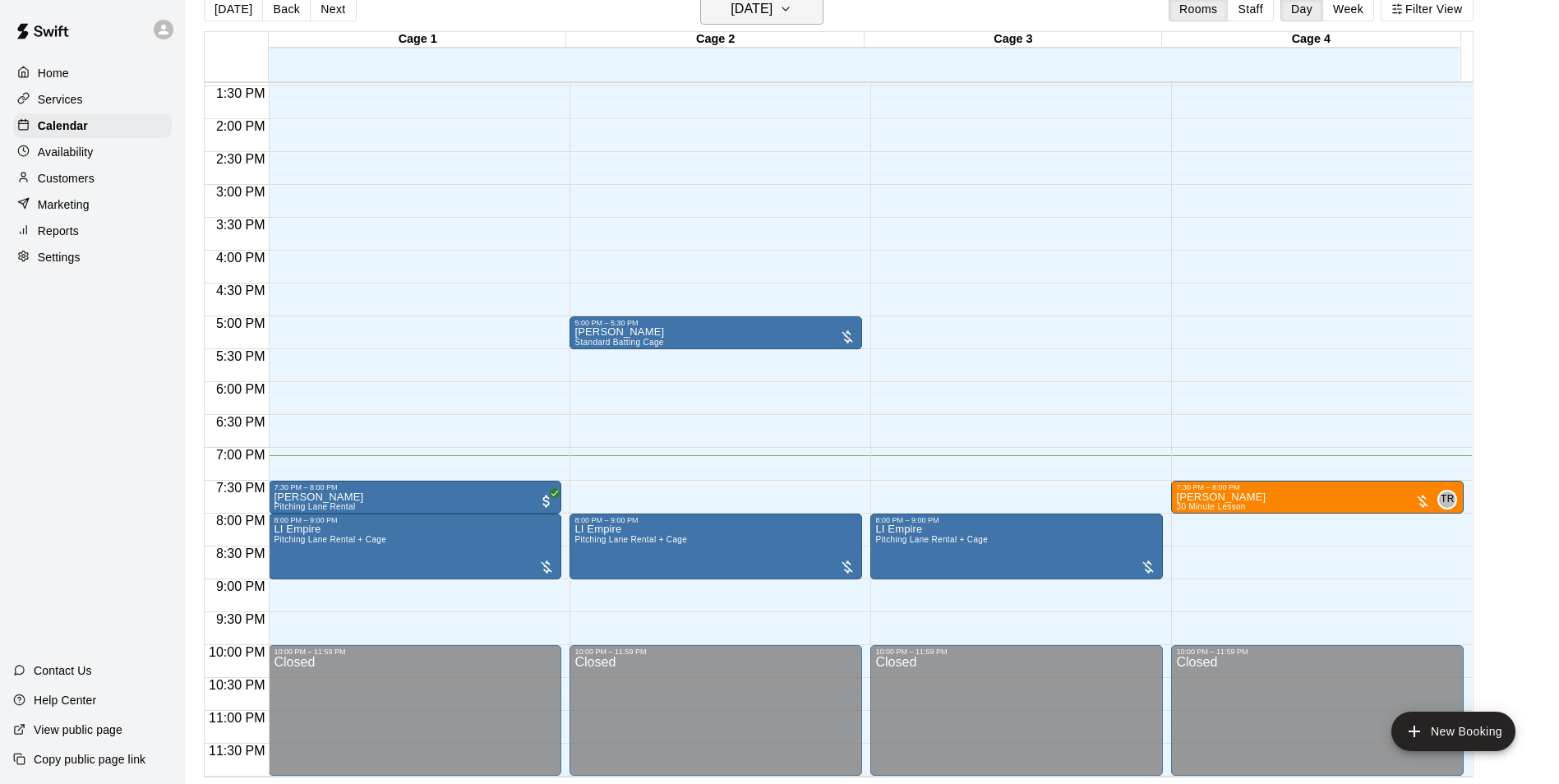
click at [815, 9] on button "[DATE]" at bounding box center [762, 8] width 124 height 31
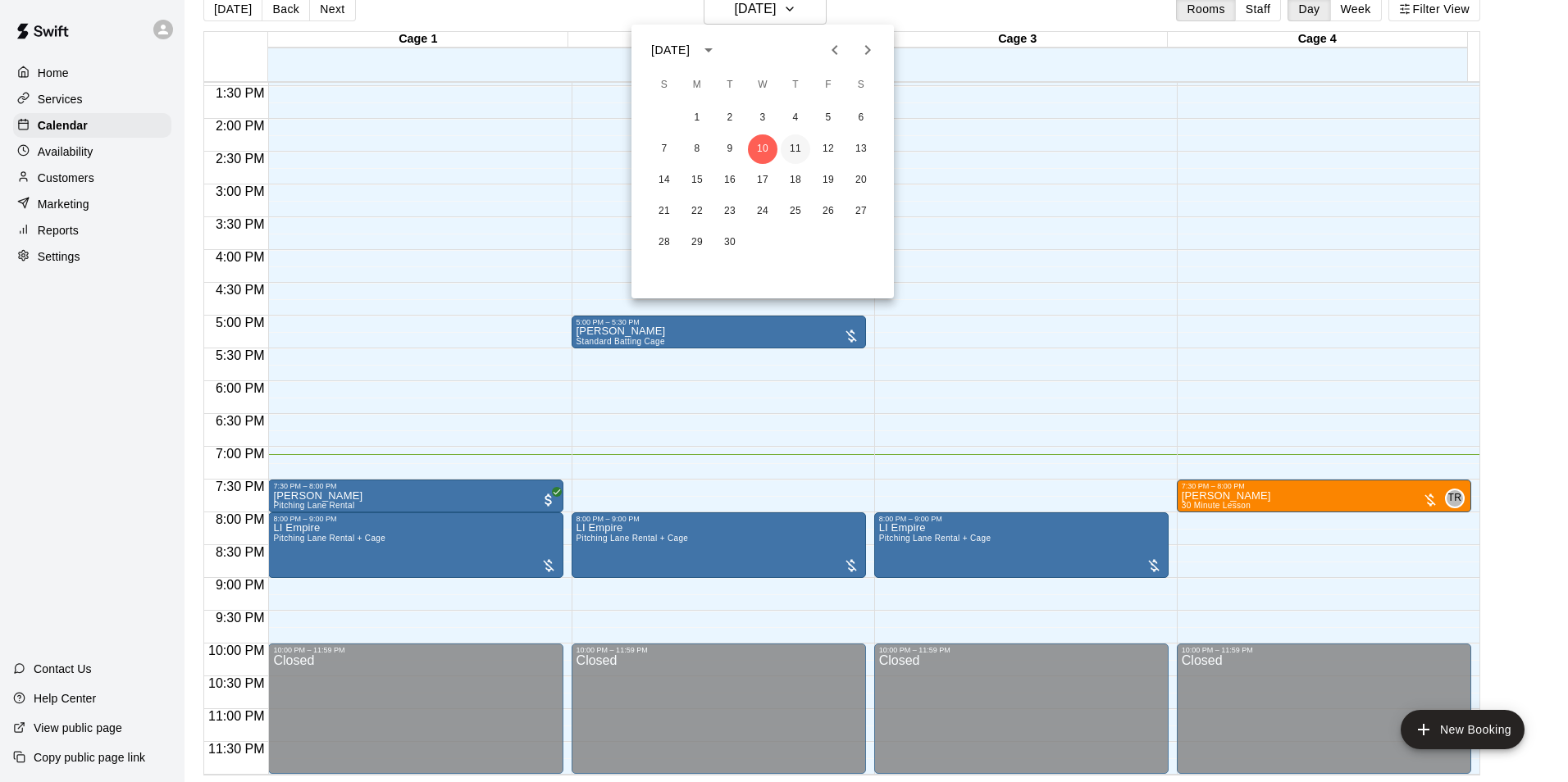
click at [798, 138] on button "11" at bounding box center [795, 148] width 30 height 30
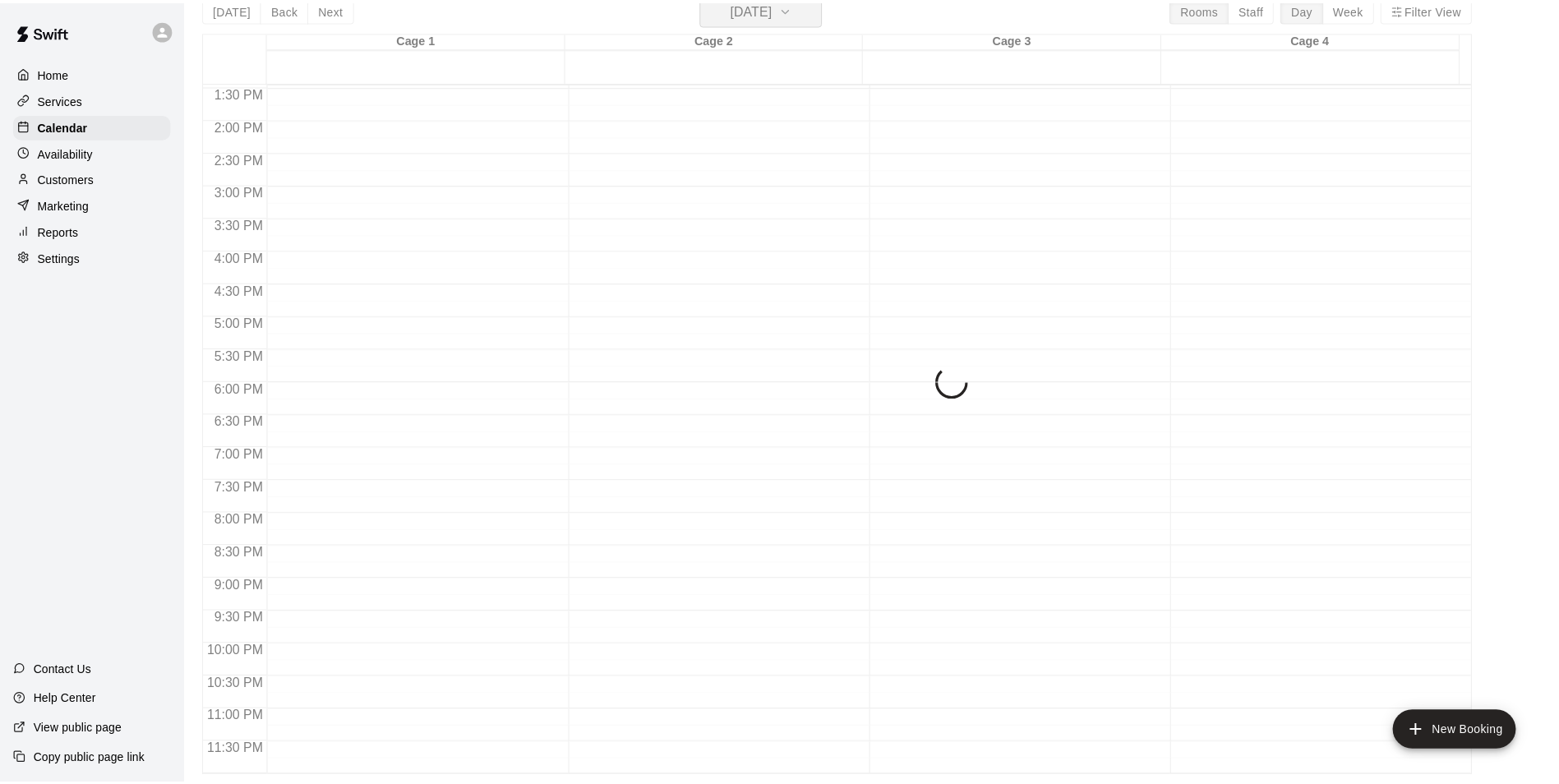
scroll to position [19, 0]
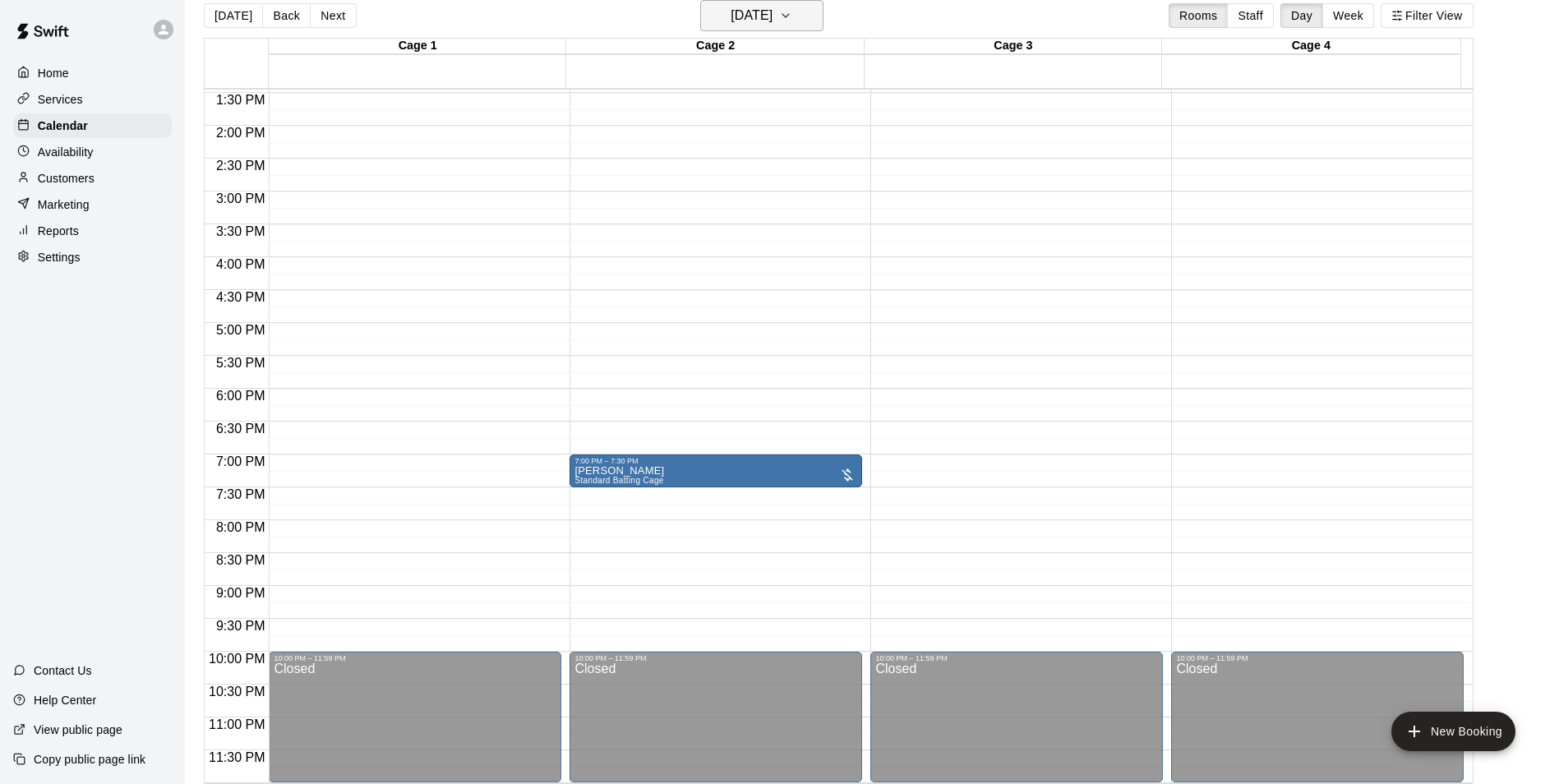
click at [772, 25] on h6 "[DATE]" at bounding box center [752, 15] width 42 height 23
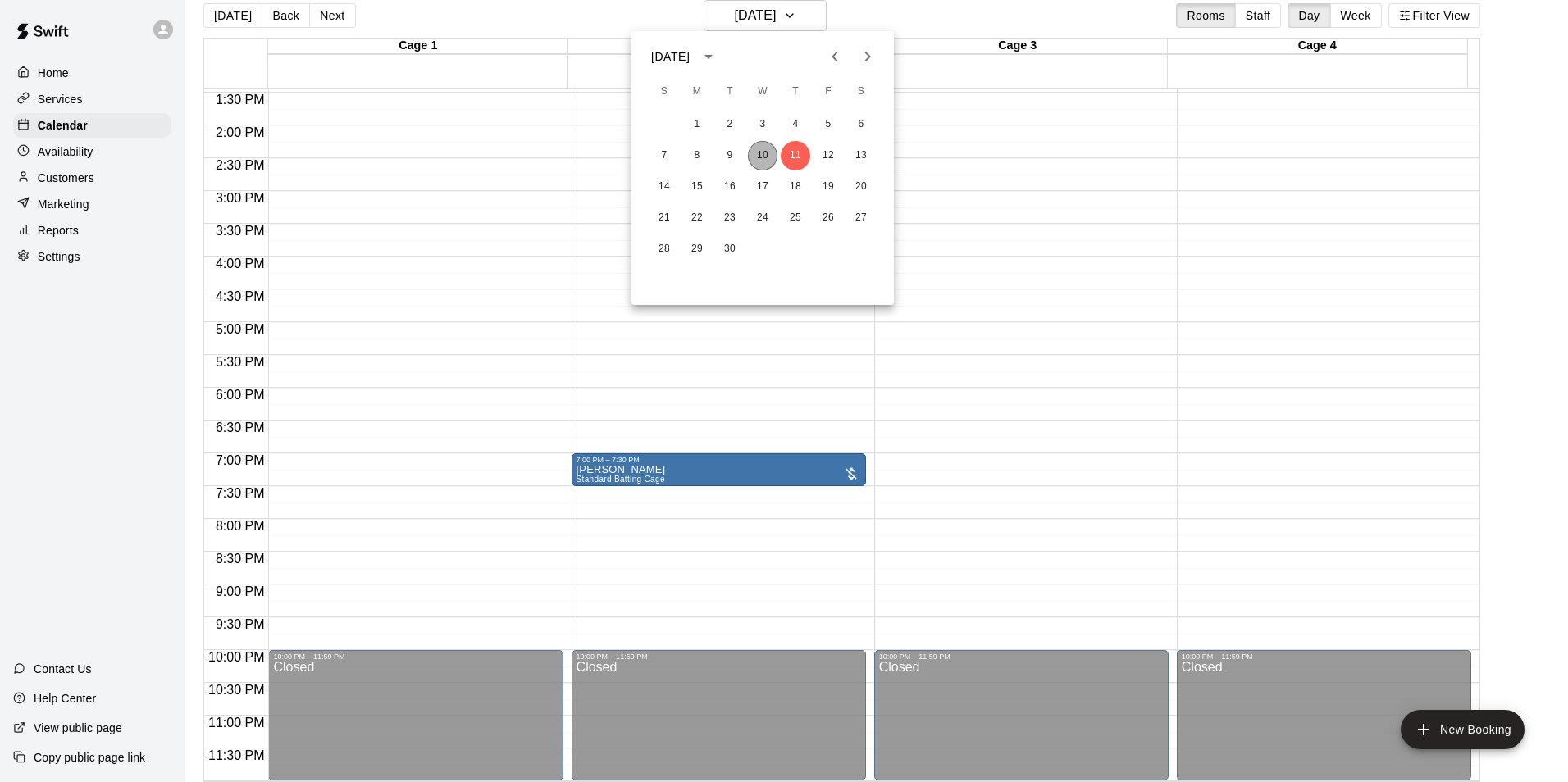
click at [752, 155] on button "10" at bounding box center [762, 155] width 30 height 30
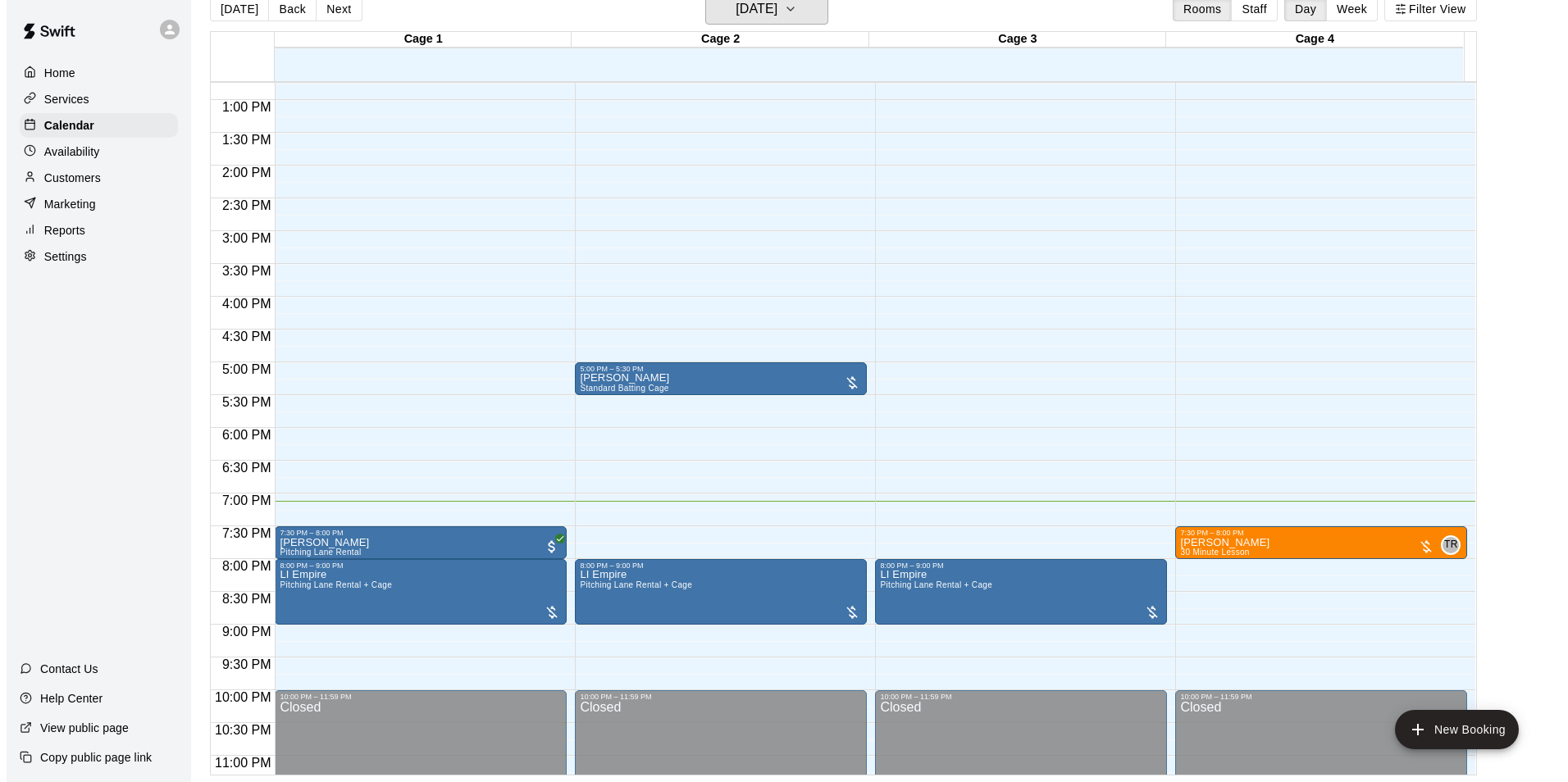
scroll to position [801, 0]
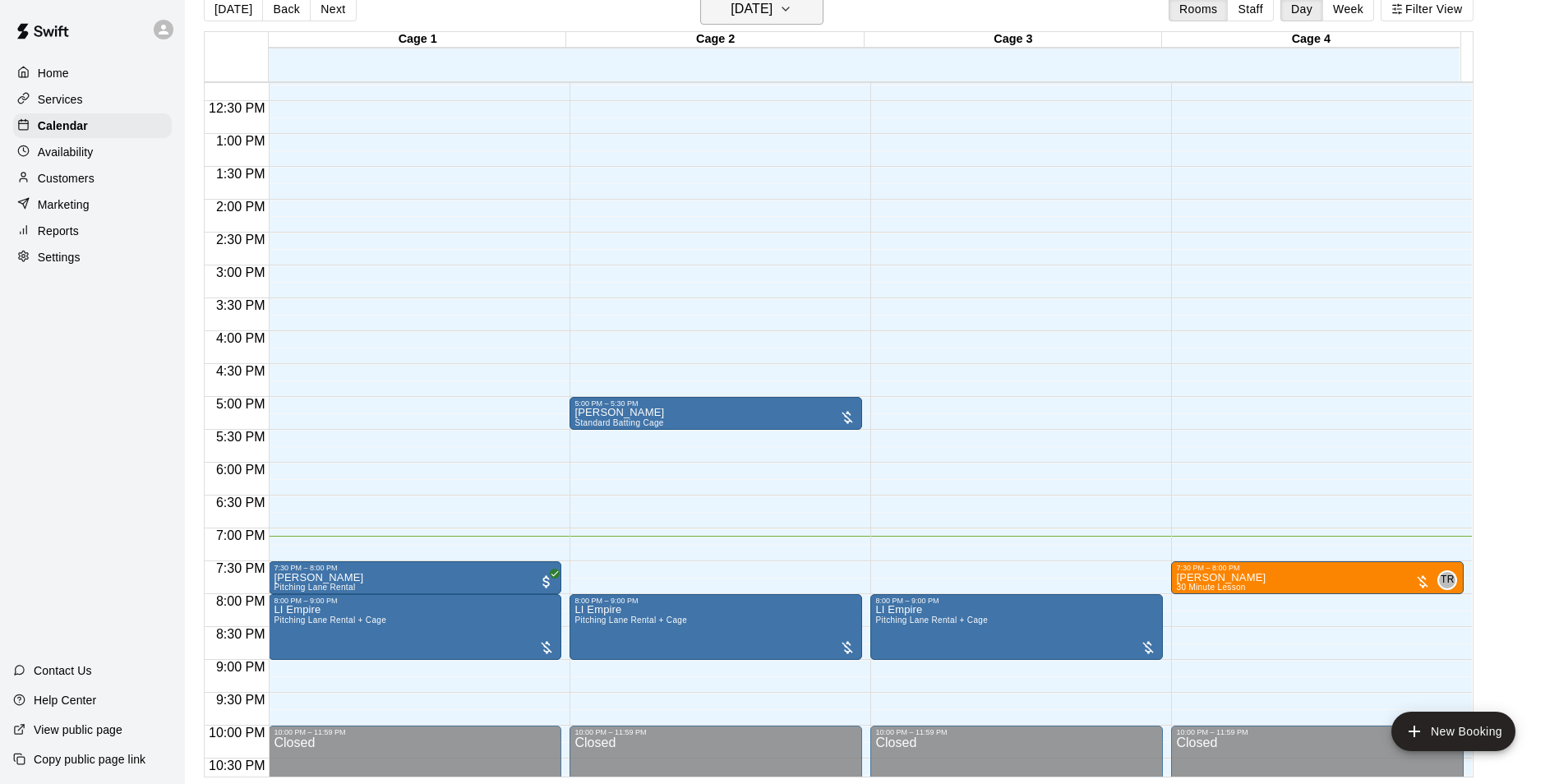
click at [772, 3] on h6 "[DATE]" at bounding box center [752, 8] width 42 height 23
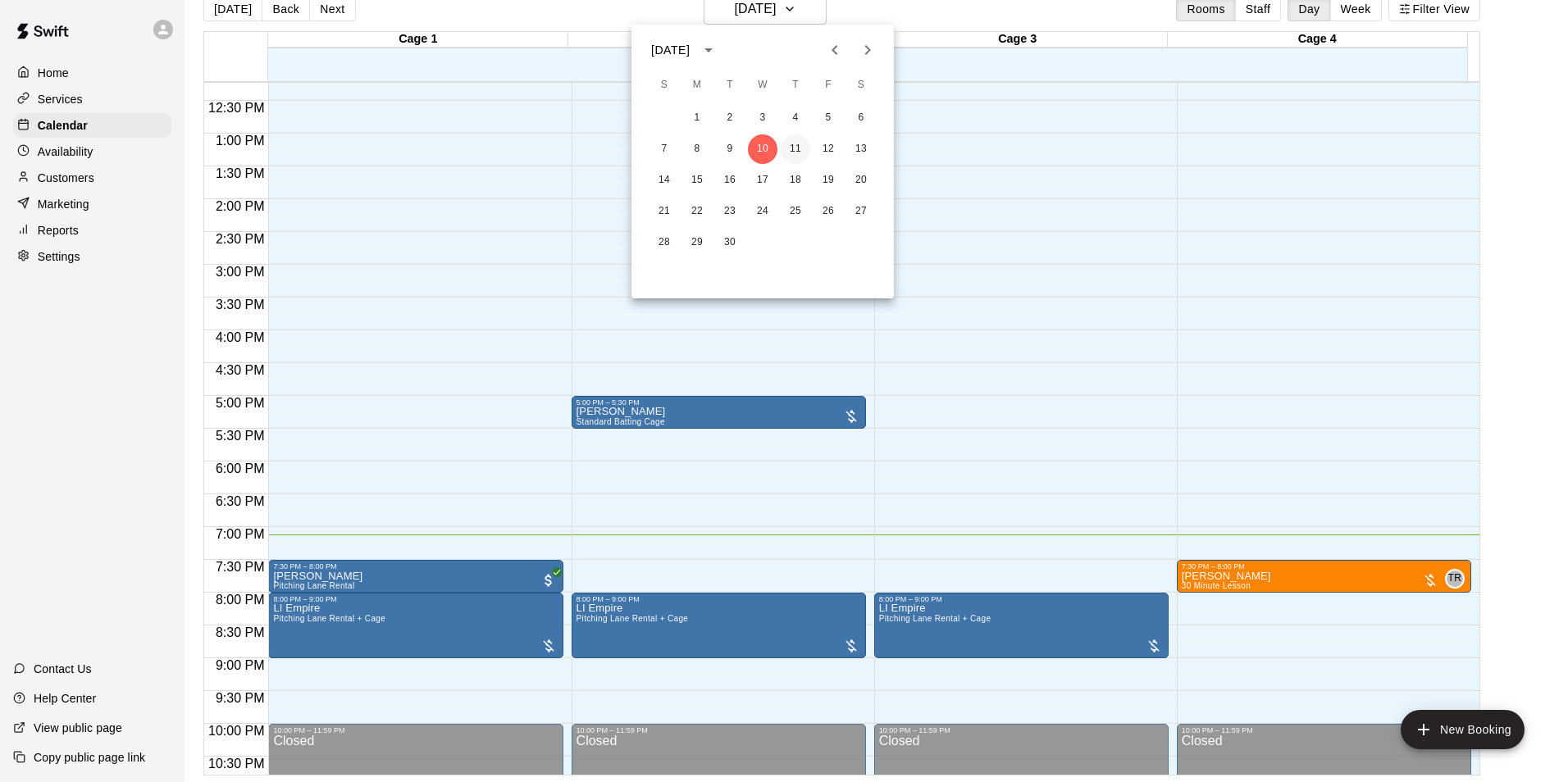
click at [797, 155] on button "11" at bounding box center [795, 148] width 30 height 30
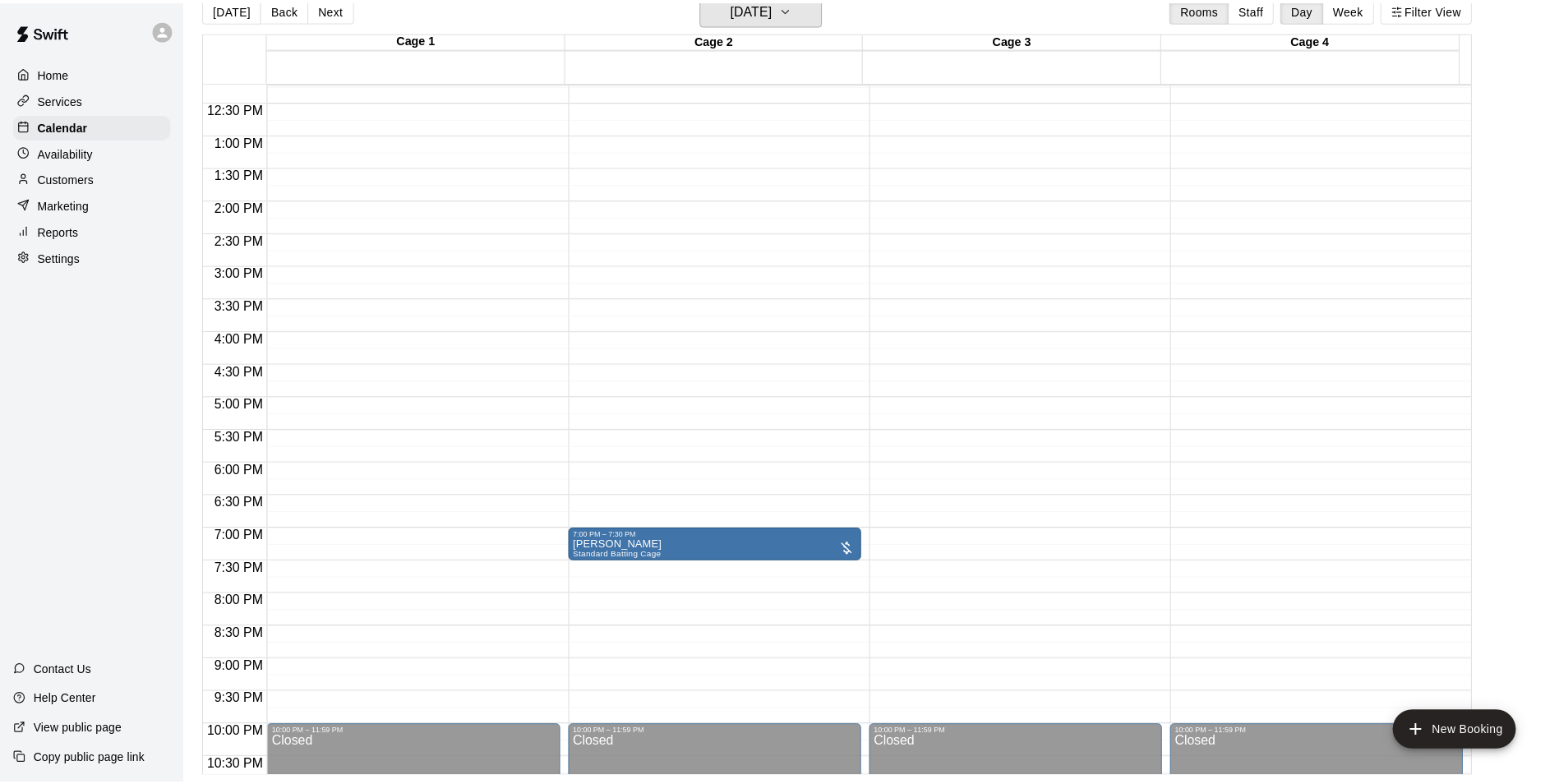
scroll to position [19, 0]
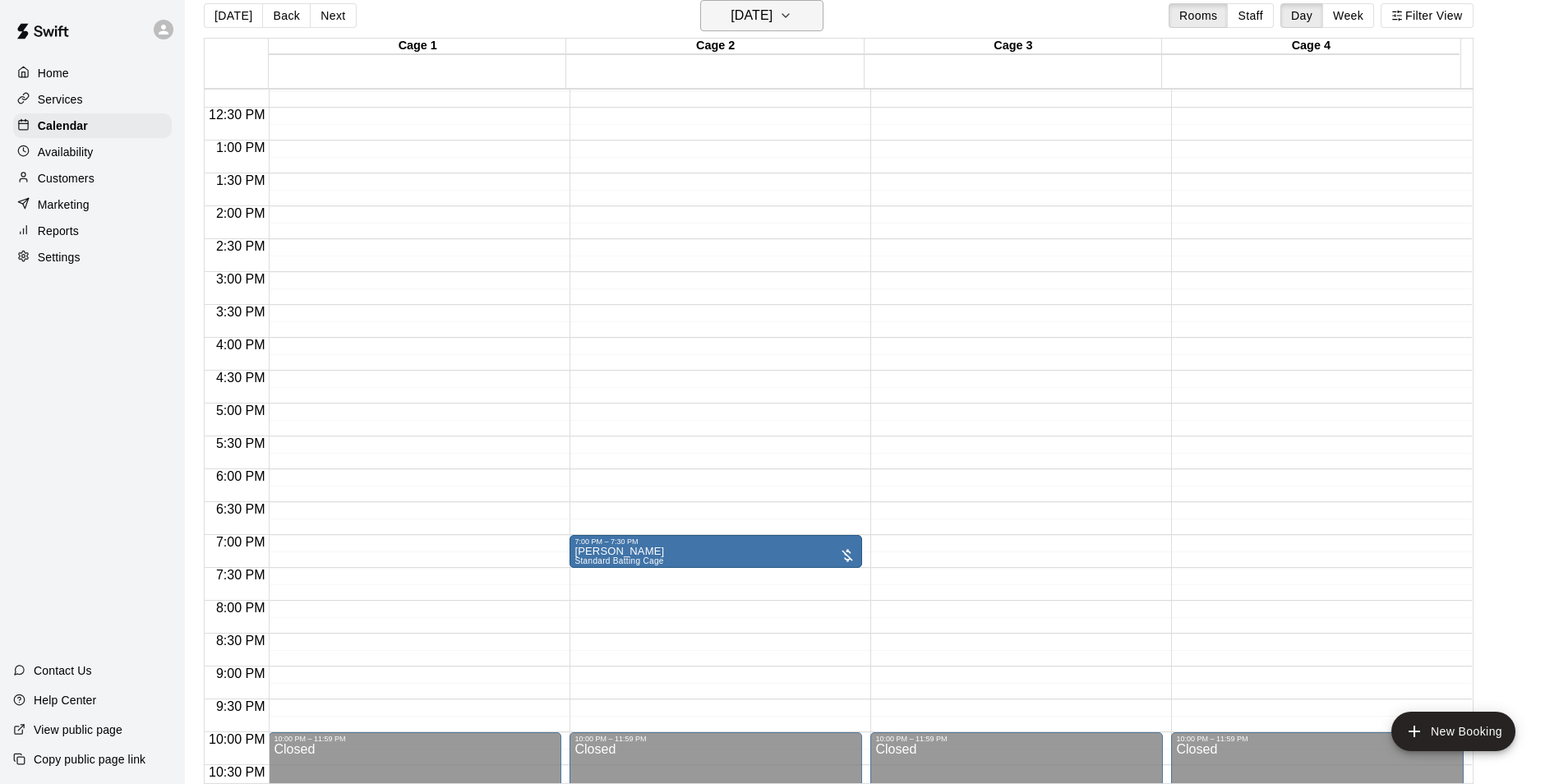
click at [766, 14] on h6 "[DATE]" at bounding box center [752, 15] width 42 height 23
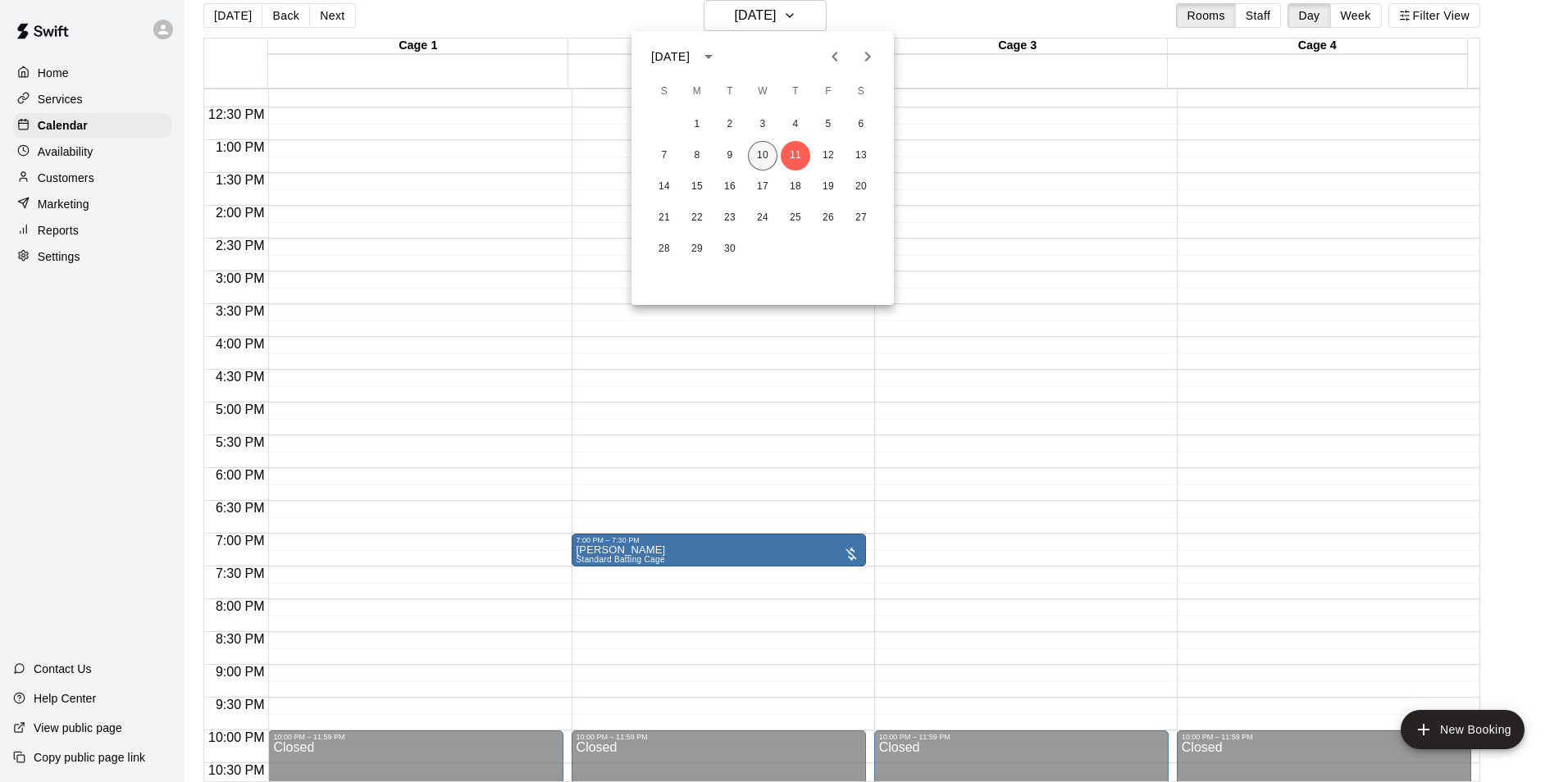
click at [772, 155] on button "10" at bounding box center [762, 155] width 30 height 30
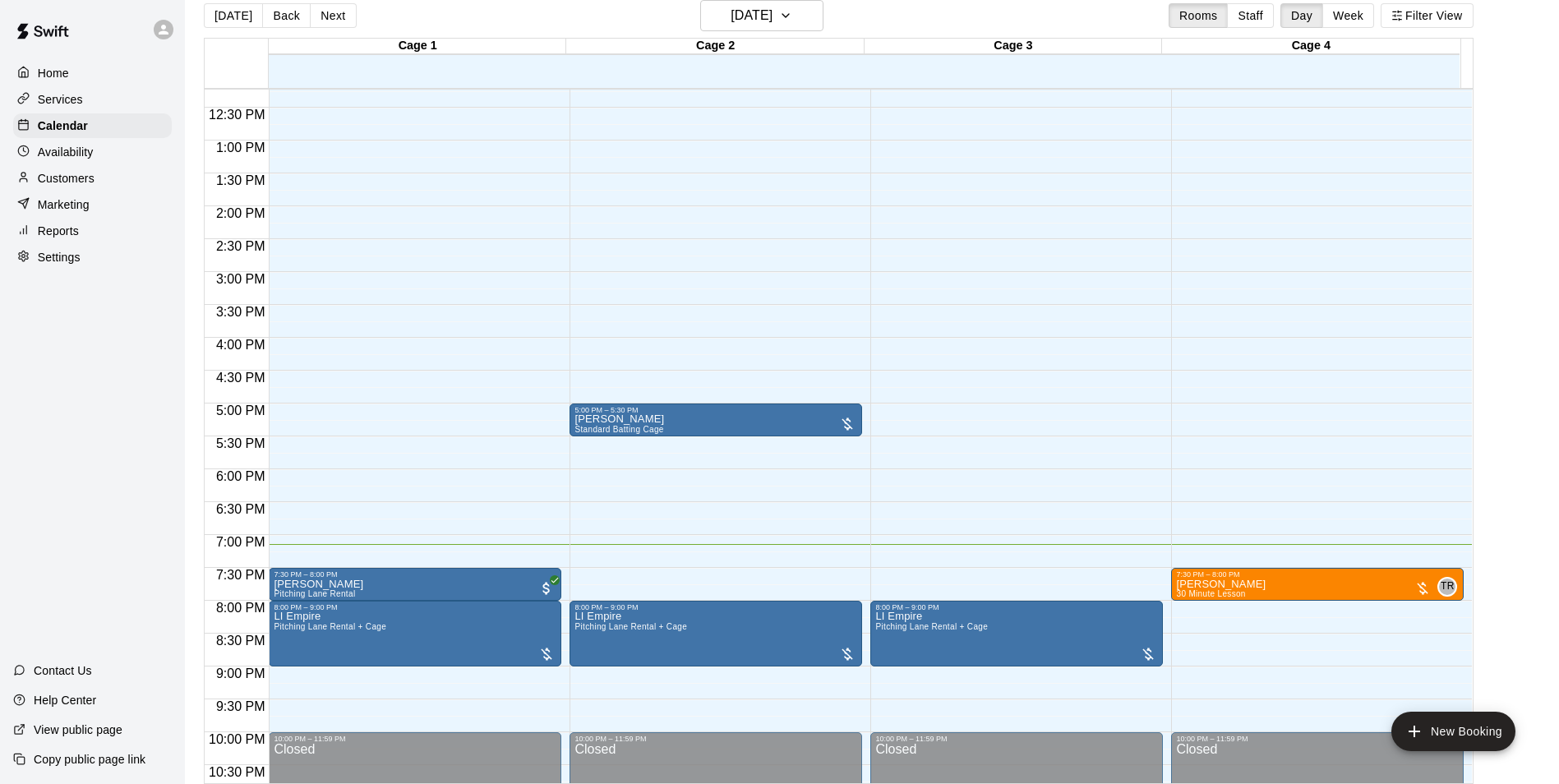
click at [783, 31] on div "Today Back Next Wednesday Sep 10 Rooms Staff Day Week Filter View" at bounding box center [838, 19] width 1270 height 38
click at [772, 14] on h6 "[DATE]" at bounding box center [752, 15] width 42 height 23
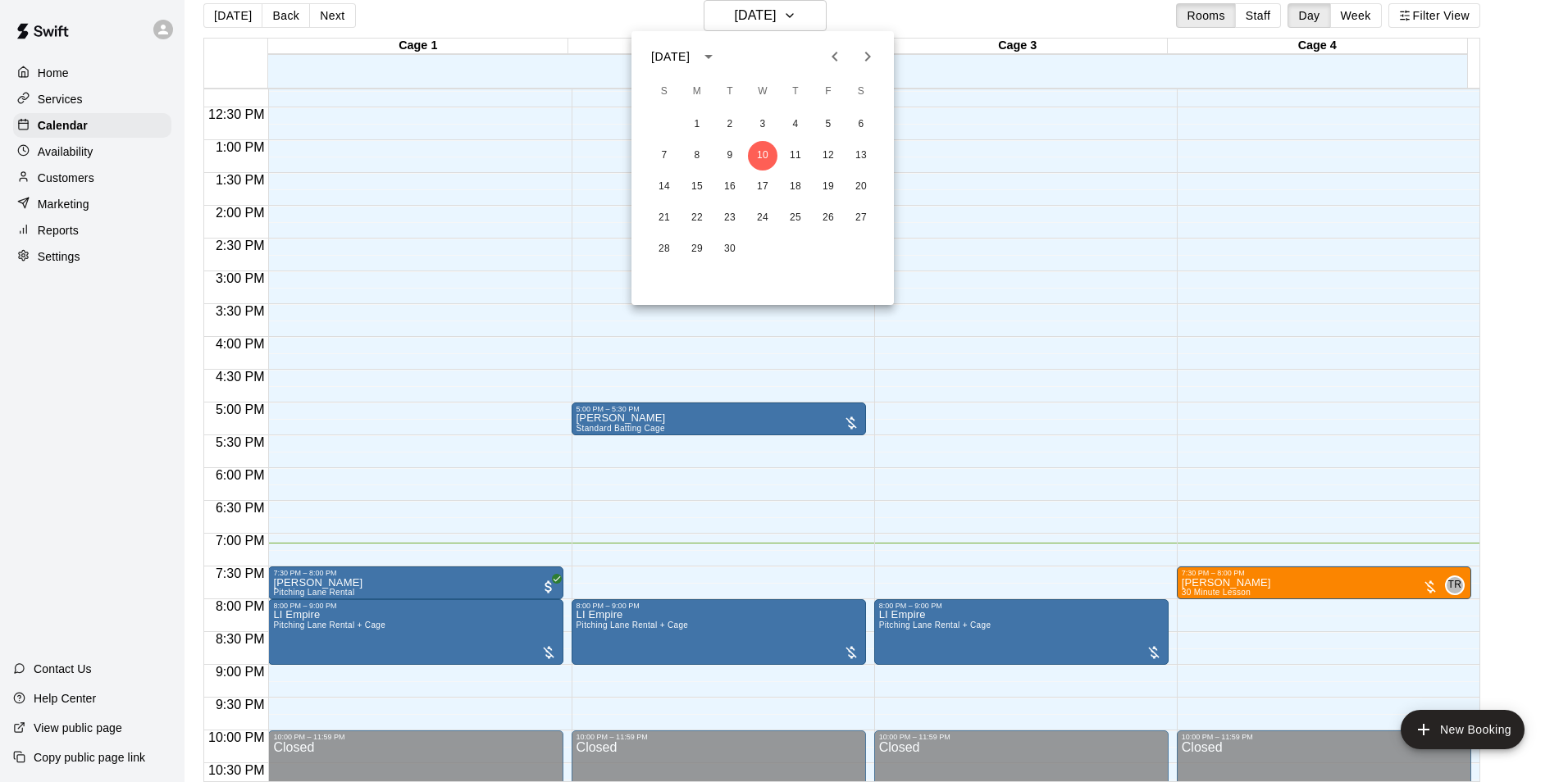
click at [862, 14] on div at bounding box center [784, 391] width 1568 height 782
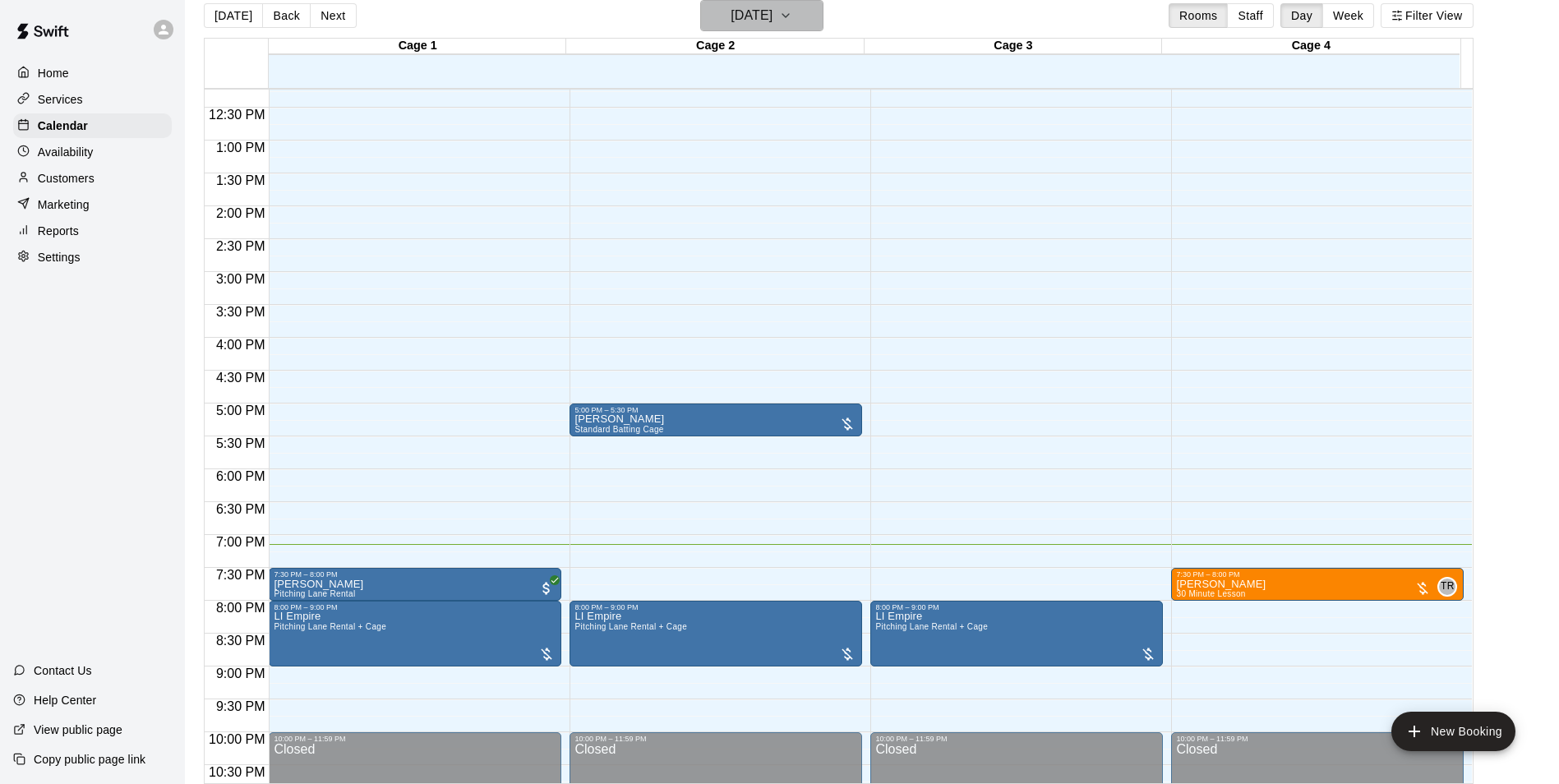
click at [760, 8] on h6 "[DATE]" at bounding box center [752, 15] width 42 height 23
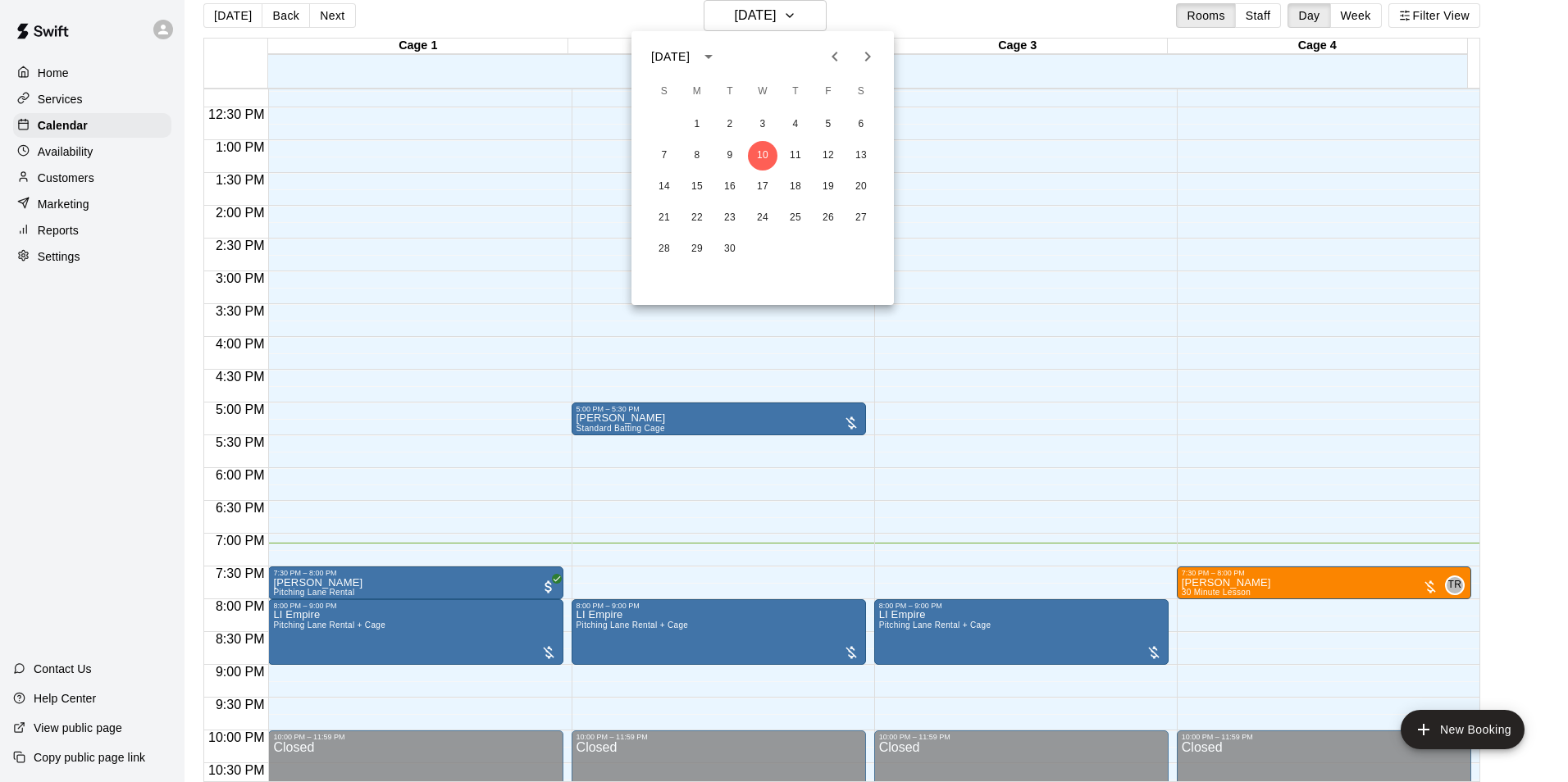
click at [871, 19] on div at bounding box center [784, 391] width 1568 height 782
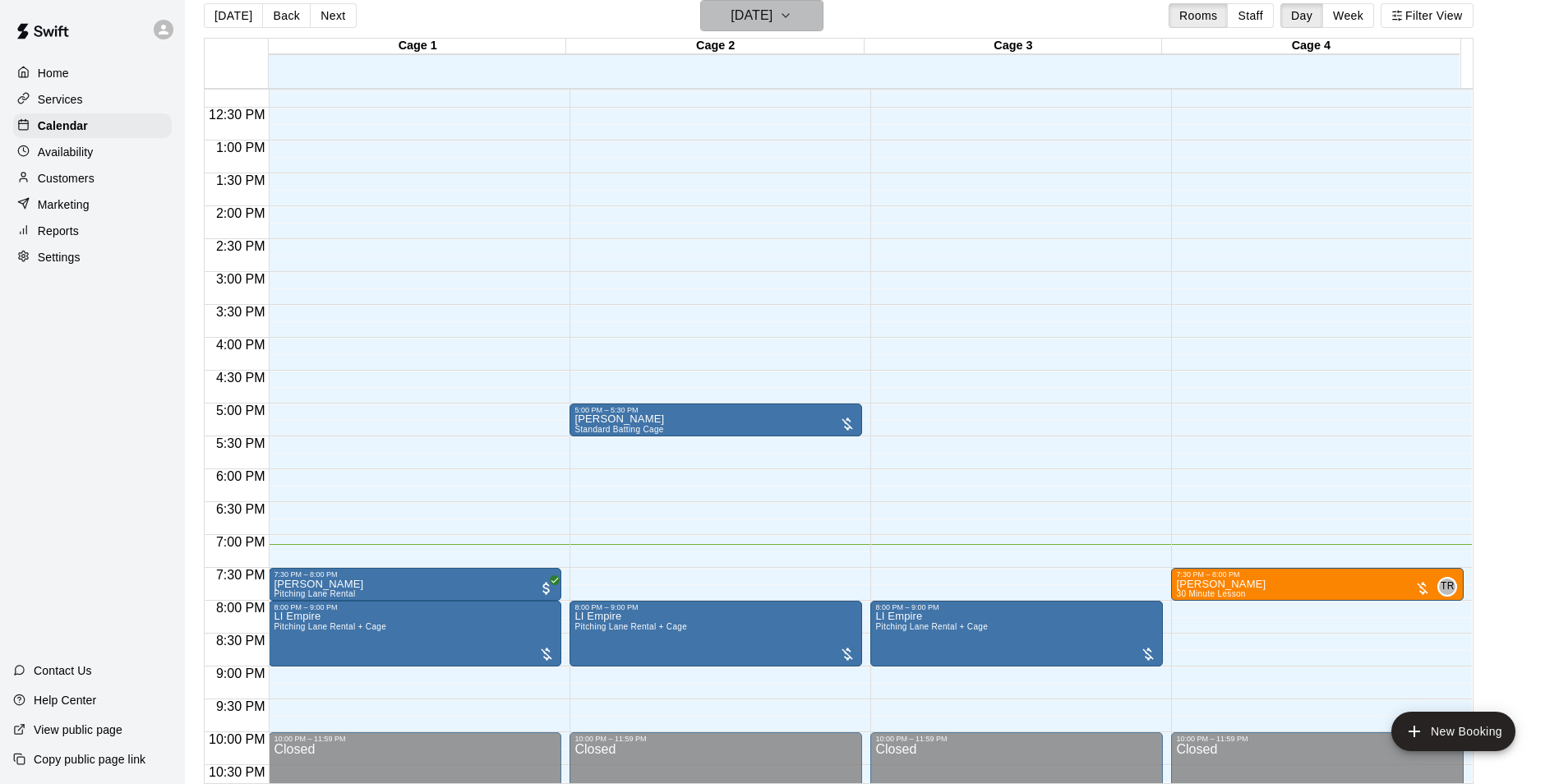
click at [812, 13] on button "[DATE]" at bounding box center [762, 15] width 124 height 31
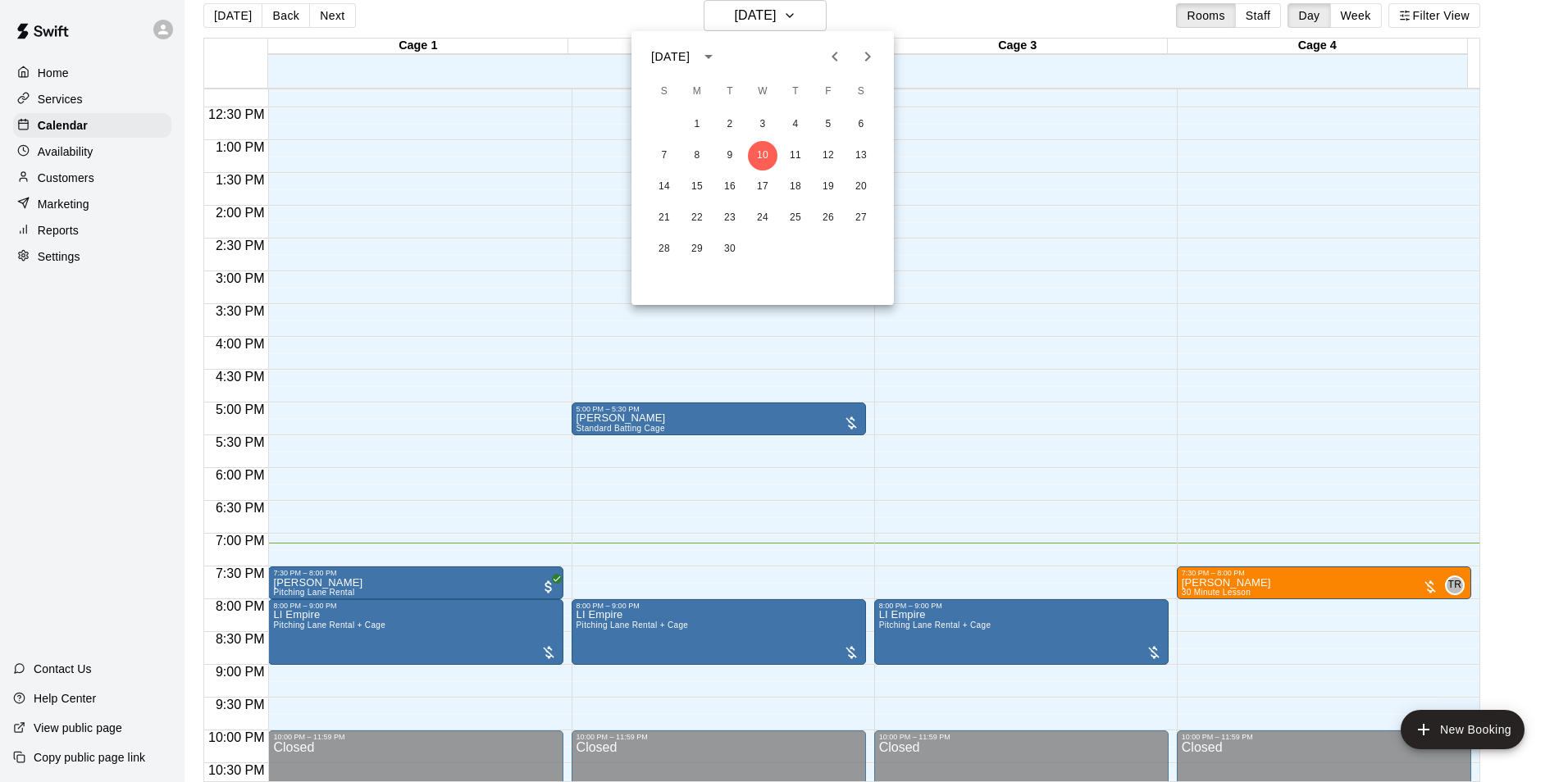
click at [868, 16] on div at bounding box center [784, 391] width 1568 height 782
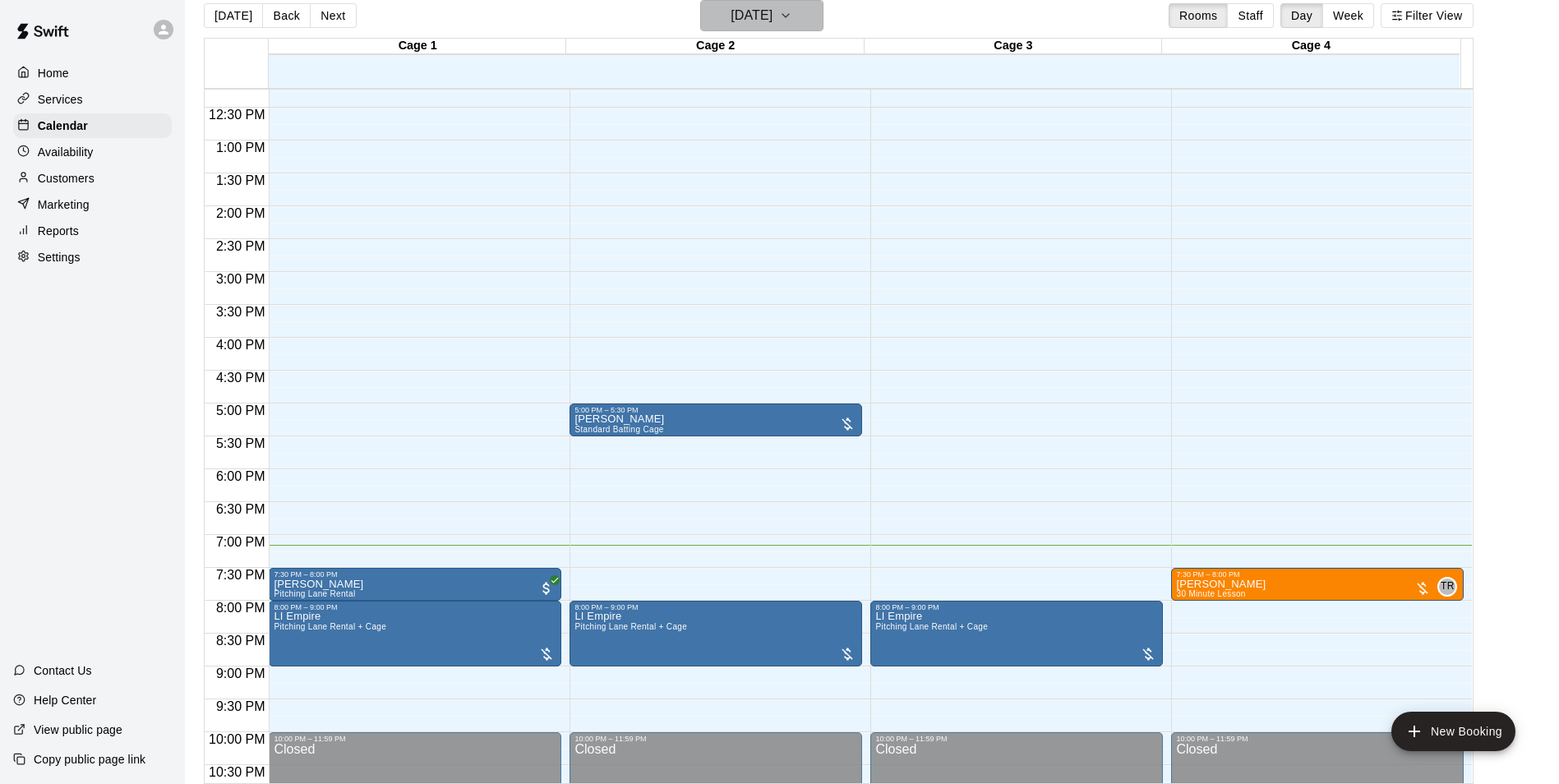
click at [772, 8] on h6 "[DATE]" at bounding box center [752, 15] width 42 height 23
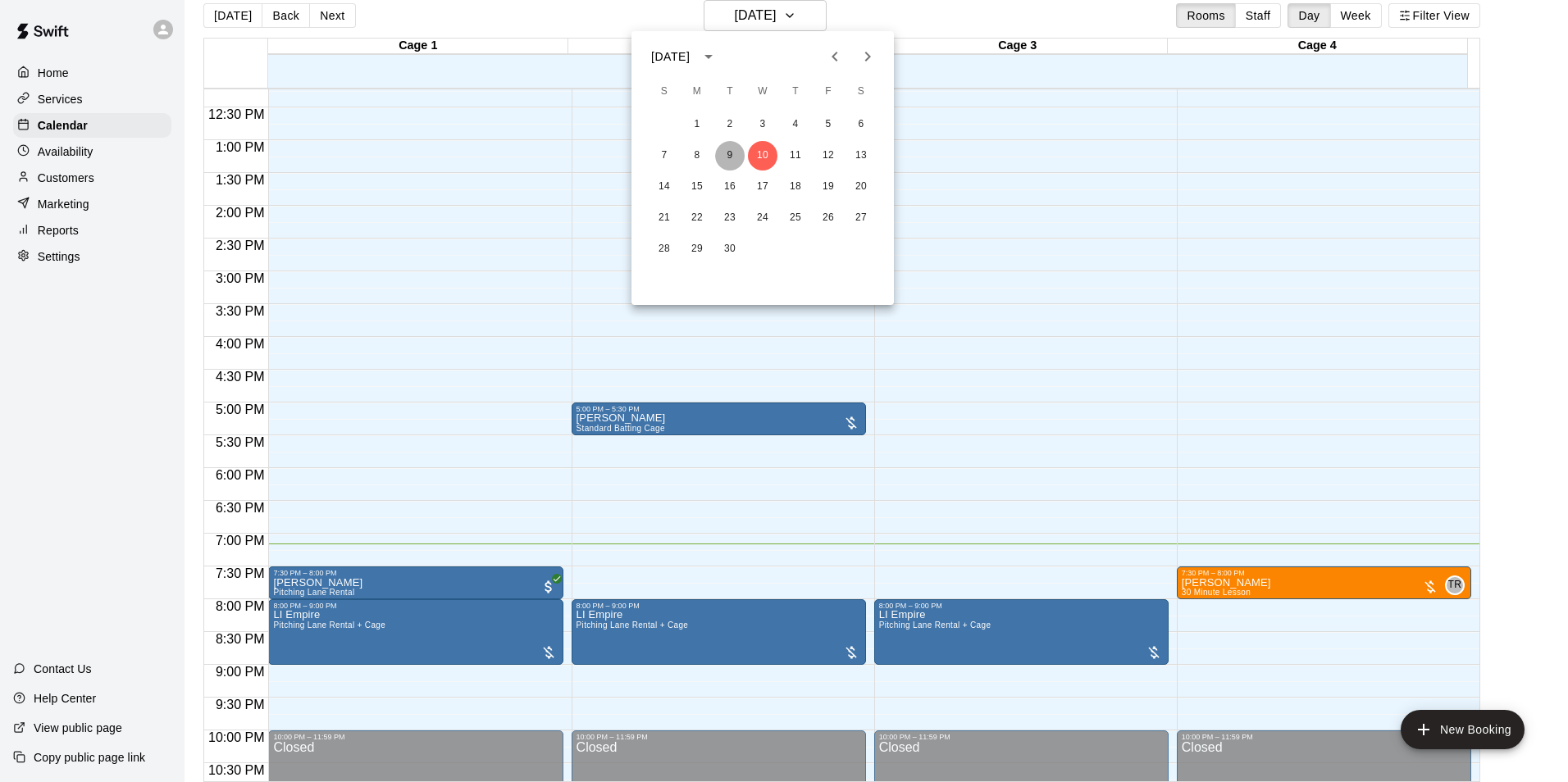
click at [742, 153] on button "9" at bounding box center [729, 155] width 30 height 30
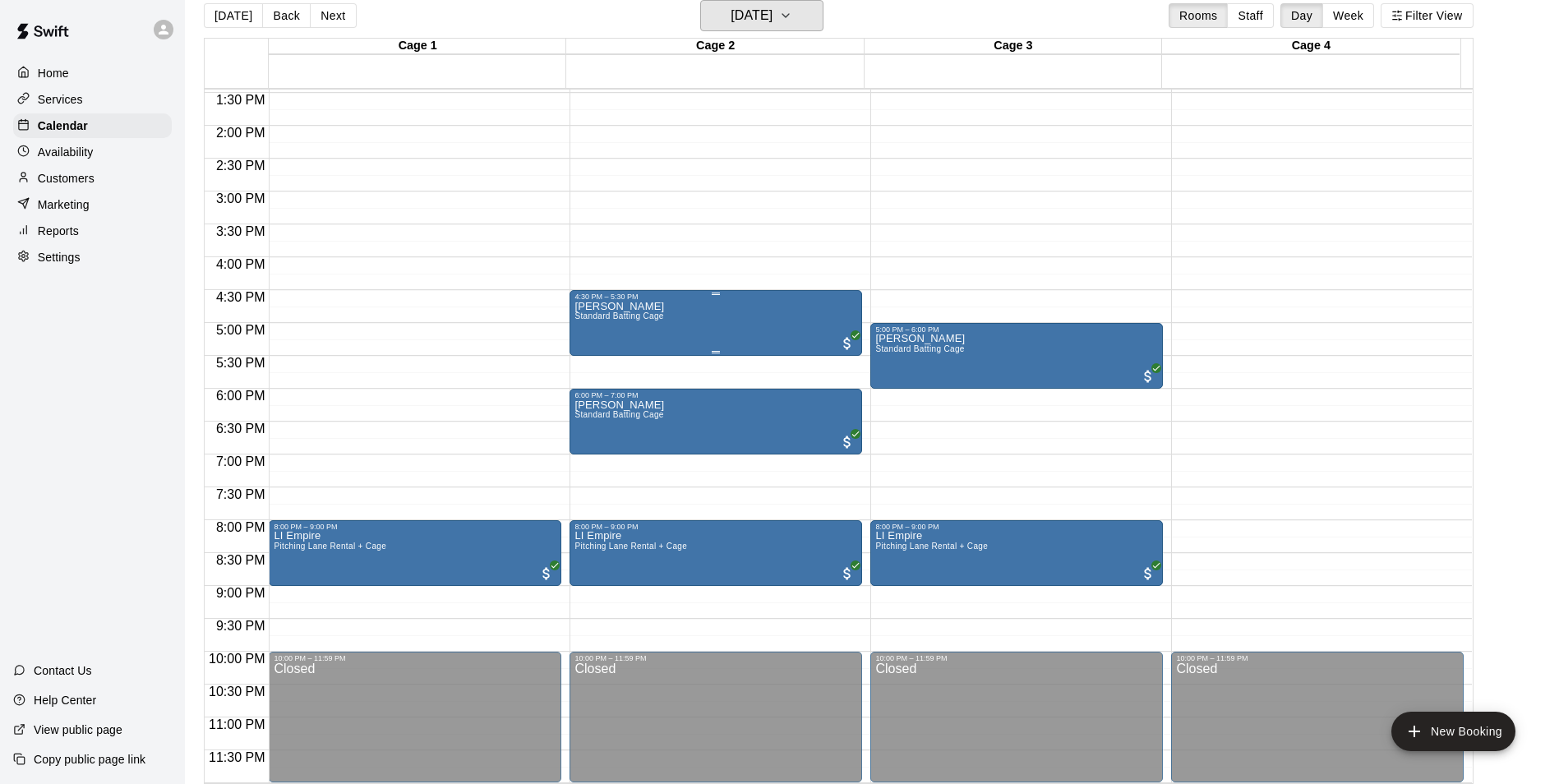
scroll to position [885, 0]
click at [733, 26] on h6 "[DATE]" at bounding box center [752, 15] width 42 height 23
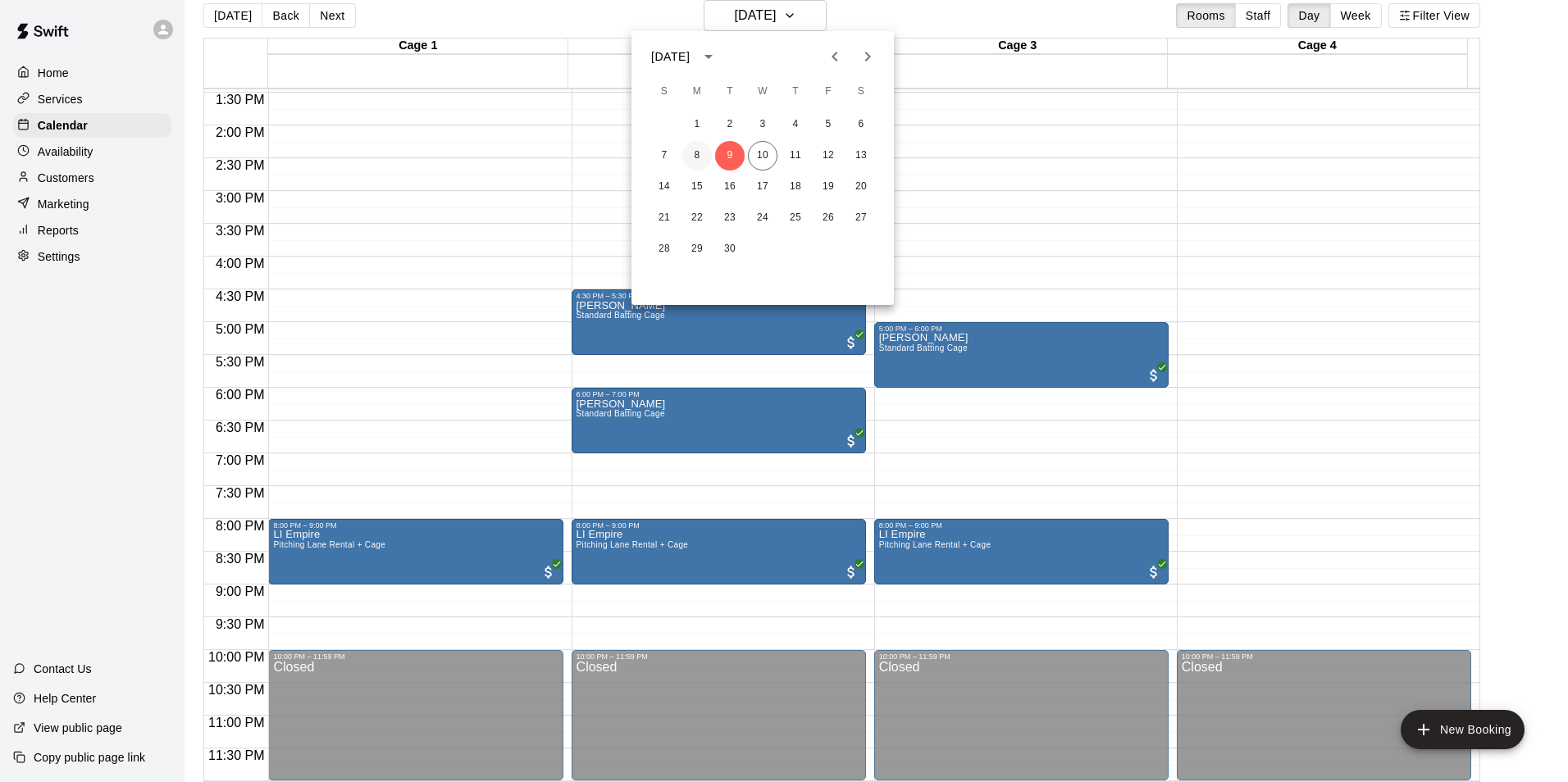
click at [700, 159] on button "8" at bounding box center [696, 155] width 30 height 30
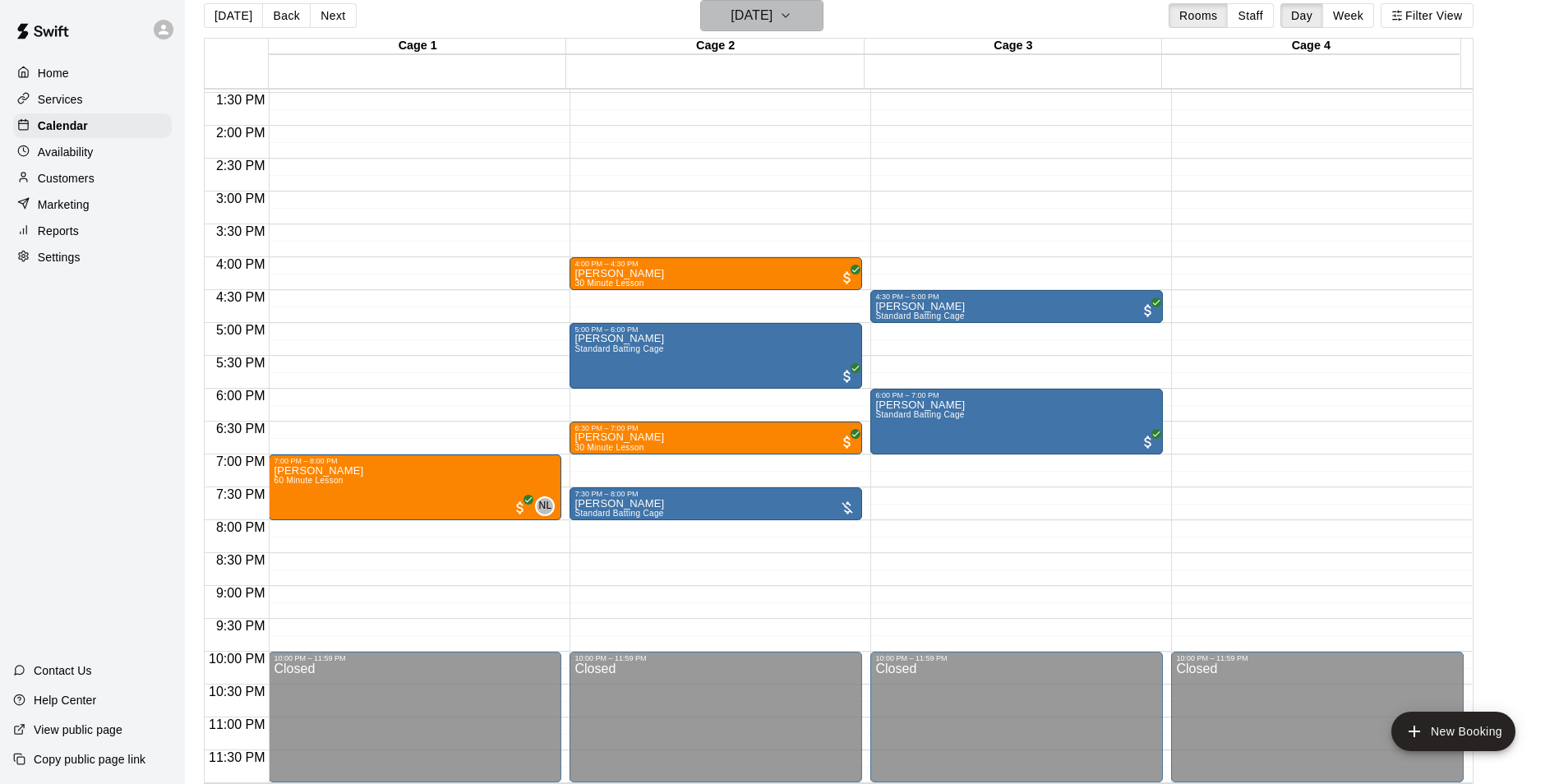
click at [772, 20] on h6 "Monday Sep 08" at bounding box center [752, 15] width 42 height 23
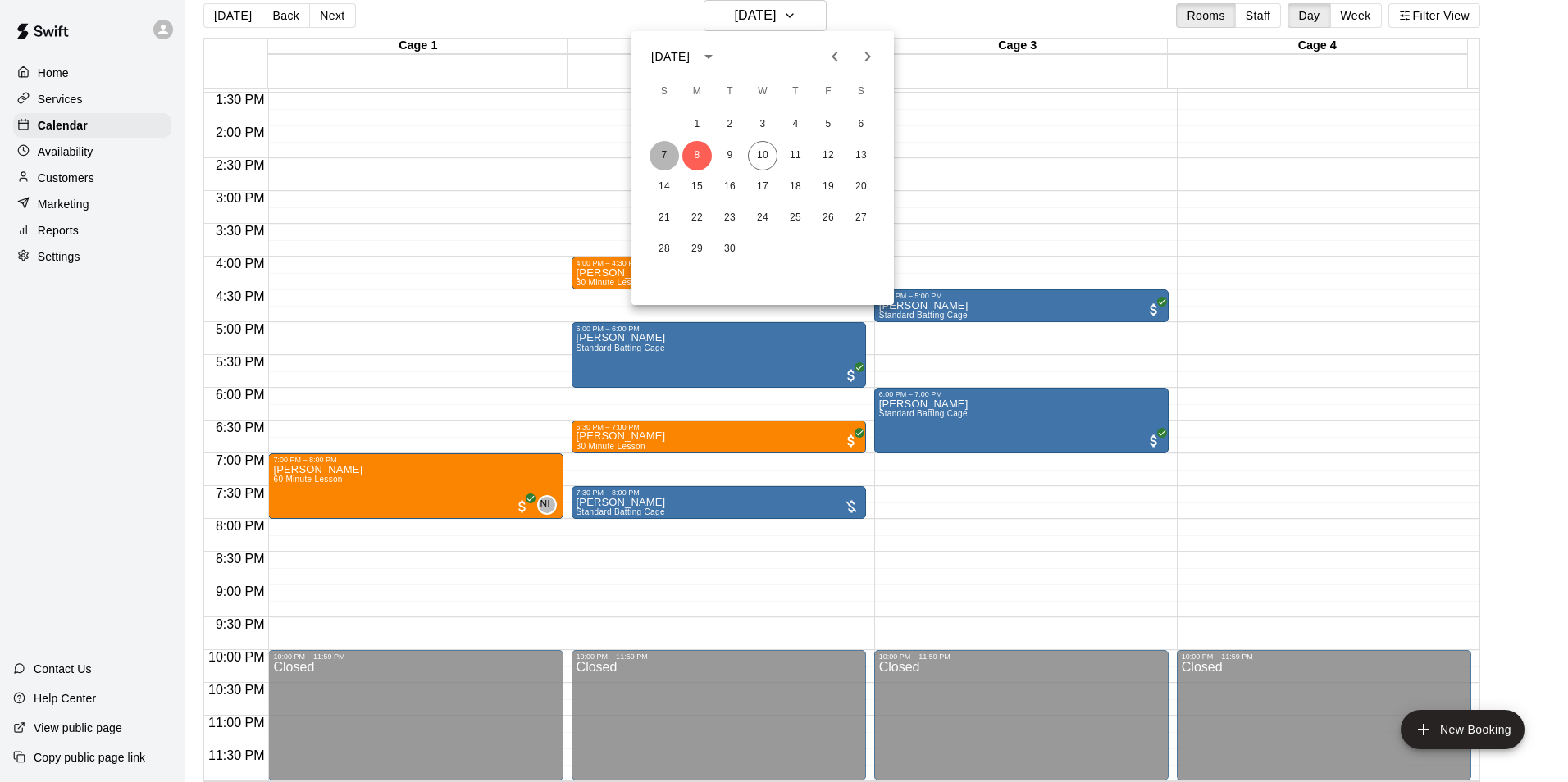
click at [655, 145] on button "7" at bounding box center [663, 155] width 30 height 30
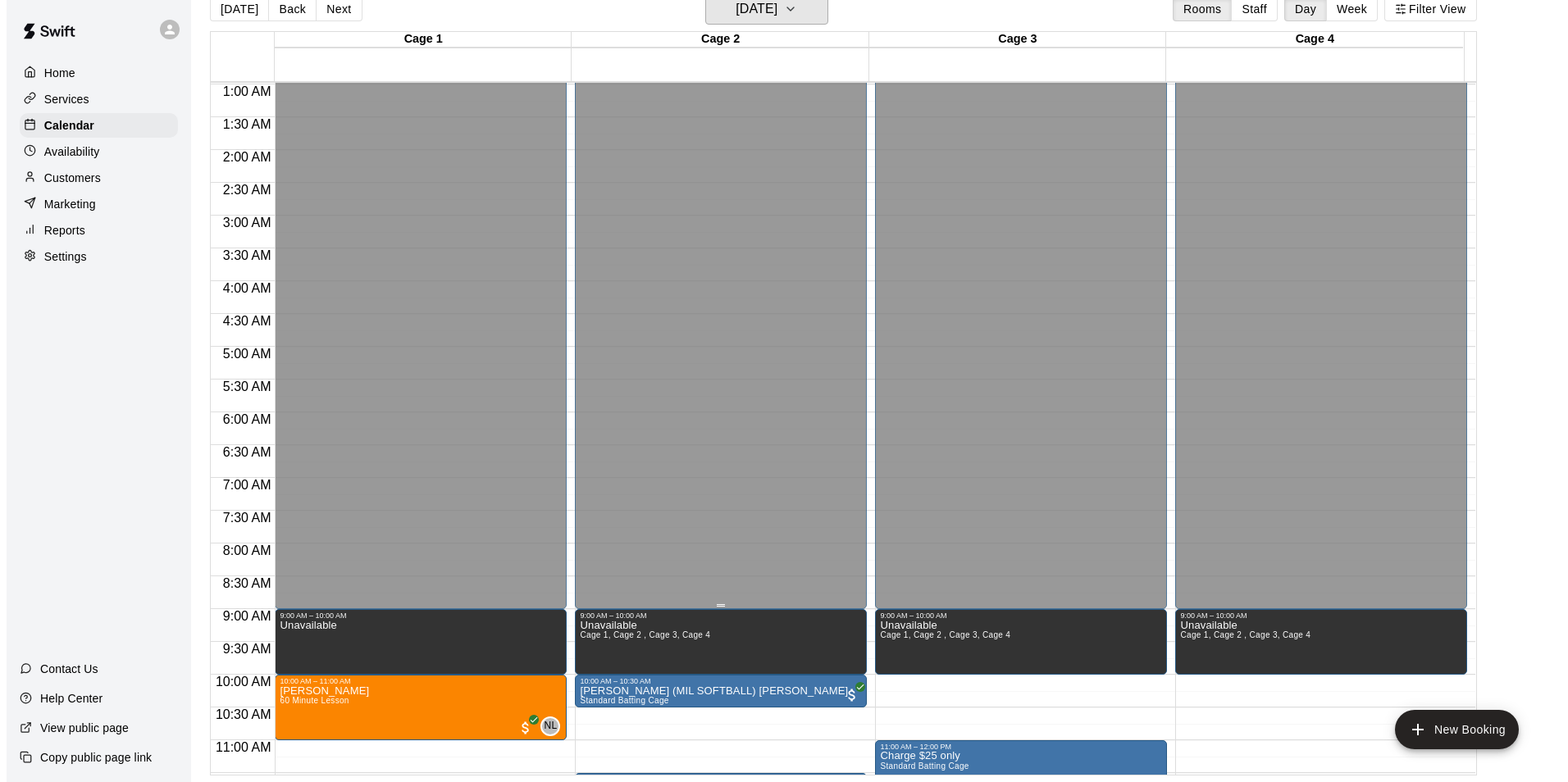
scroll to position [0, 0]
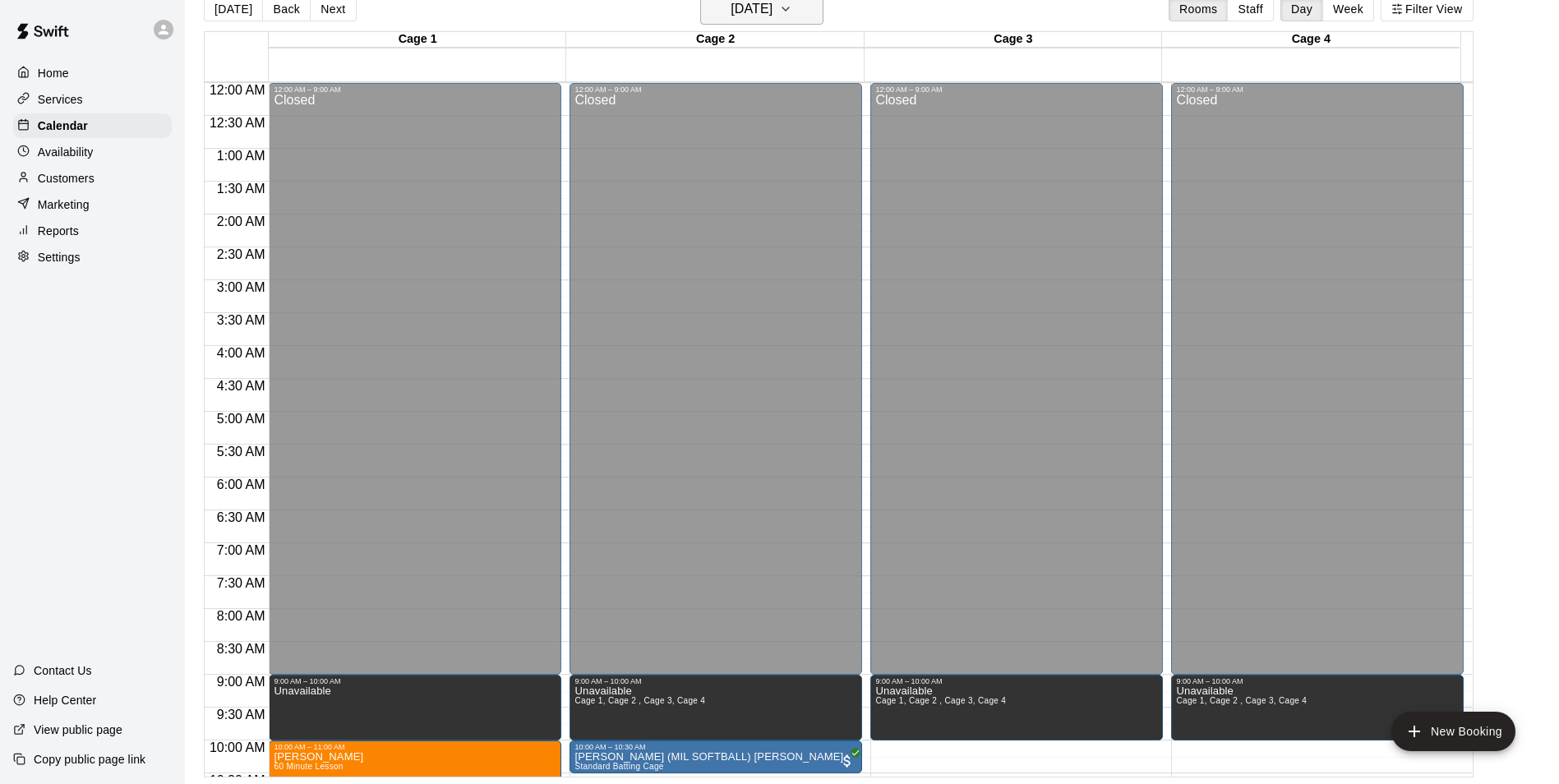
click at [772, 9] on h6 "Sunday Sep 07" at bounding box center [752, 8] width 42 height 23
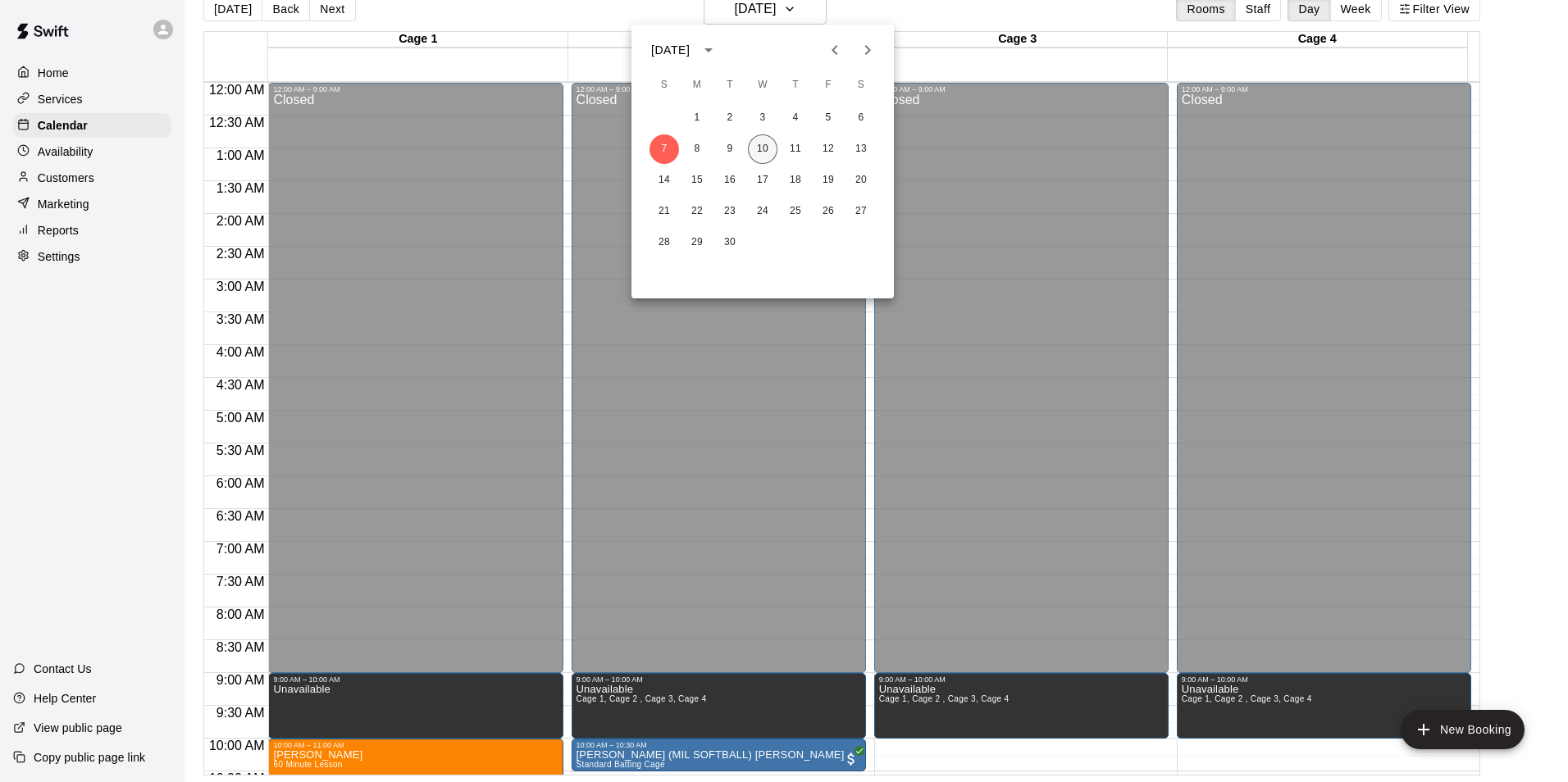
click at [772, 156] on button "10" at bounding box center [762, 148] width 30 height 30
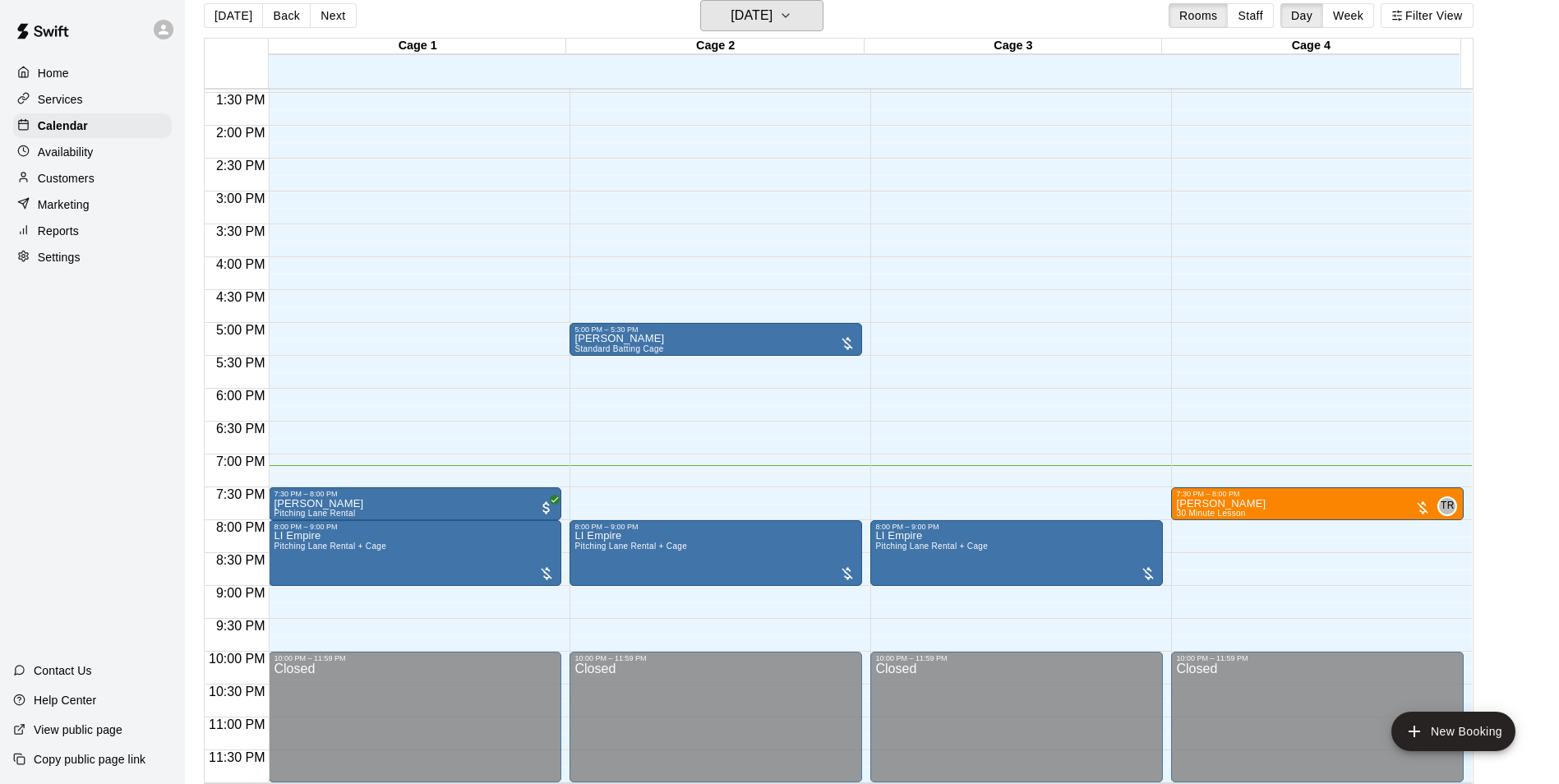
scroll to position [885, 0]
click at [1444, 497] on div "TR" at bounding box center [1446, 506] width 19 height 19
click at [1449, 504] on icon "edit" at bounding box center [1452, 513] width 19 height 19
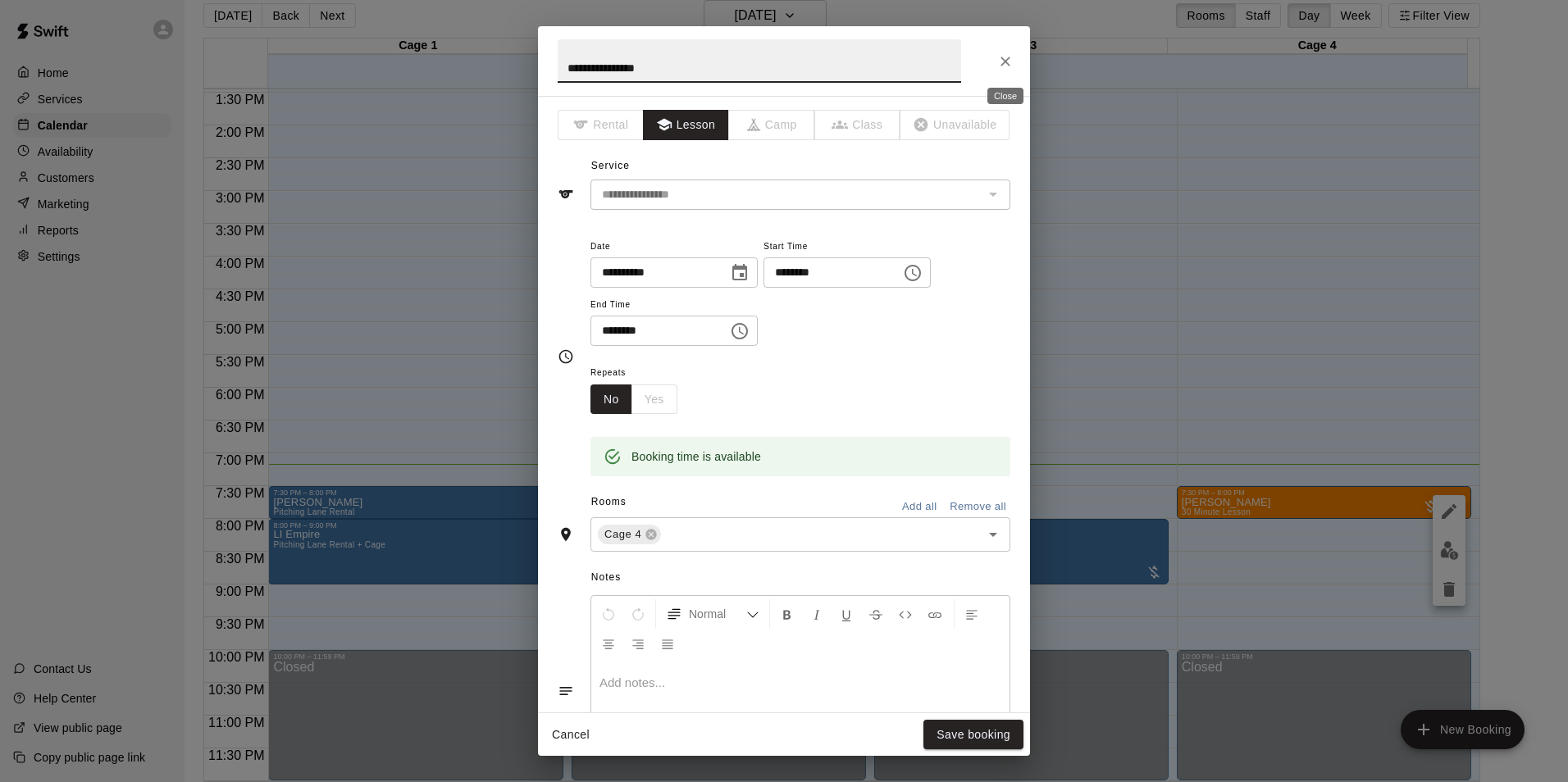
click at [1014, 65] on button "Close" at bounding box center [1005, 61] width 30 height 30
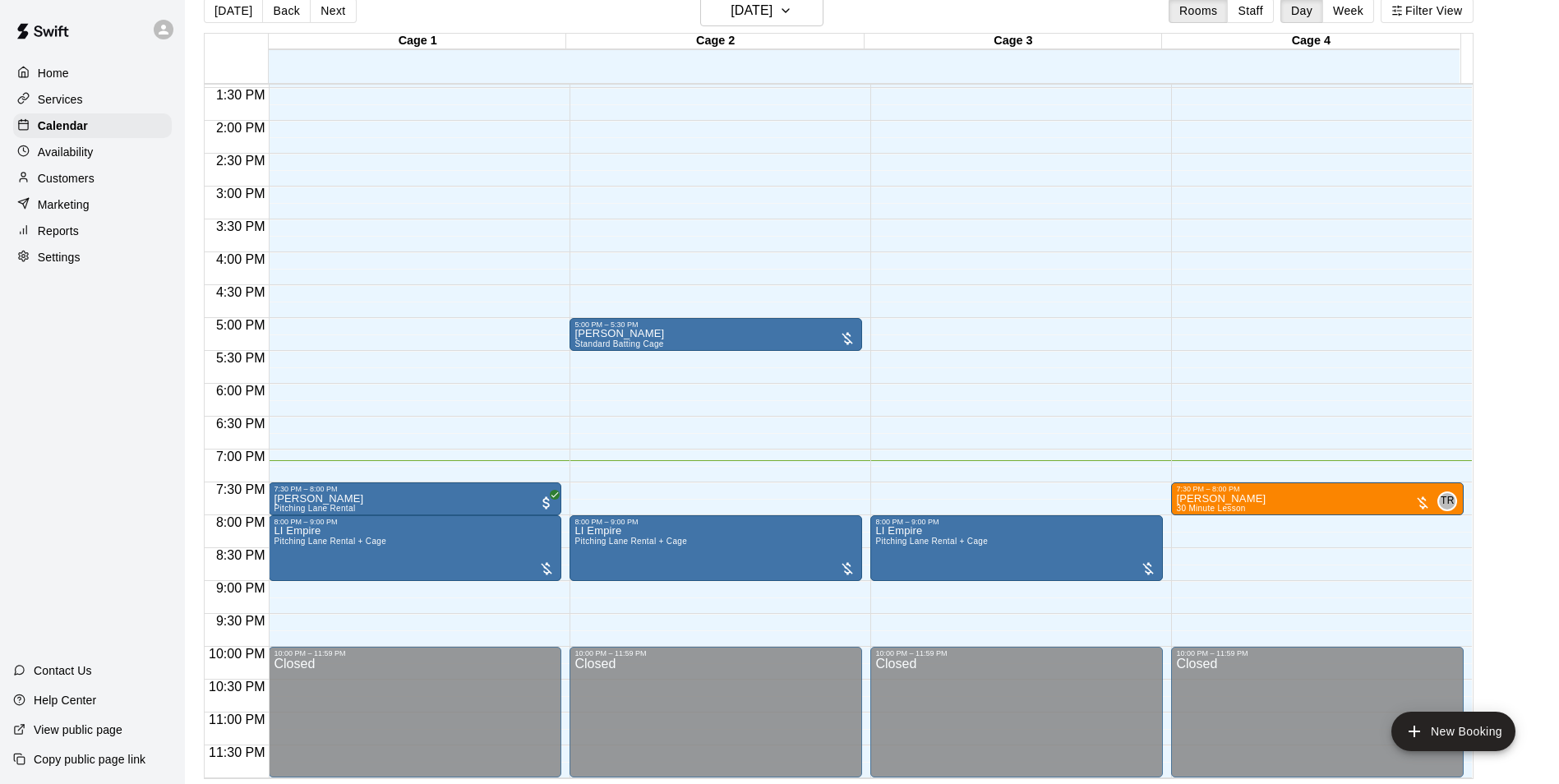
scroll to position [26, 0]
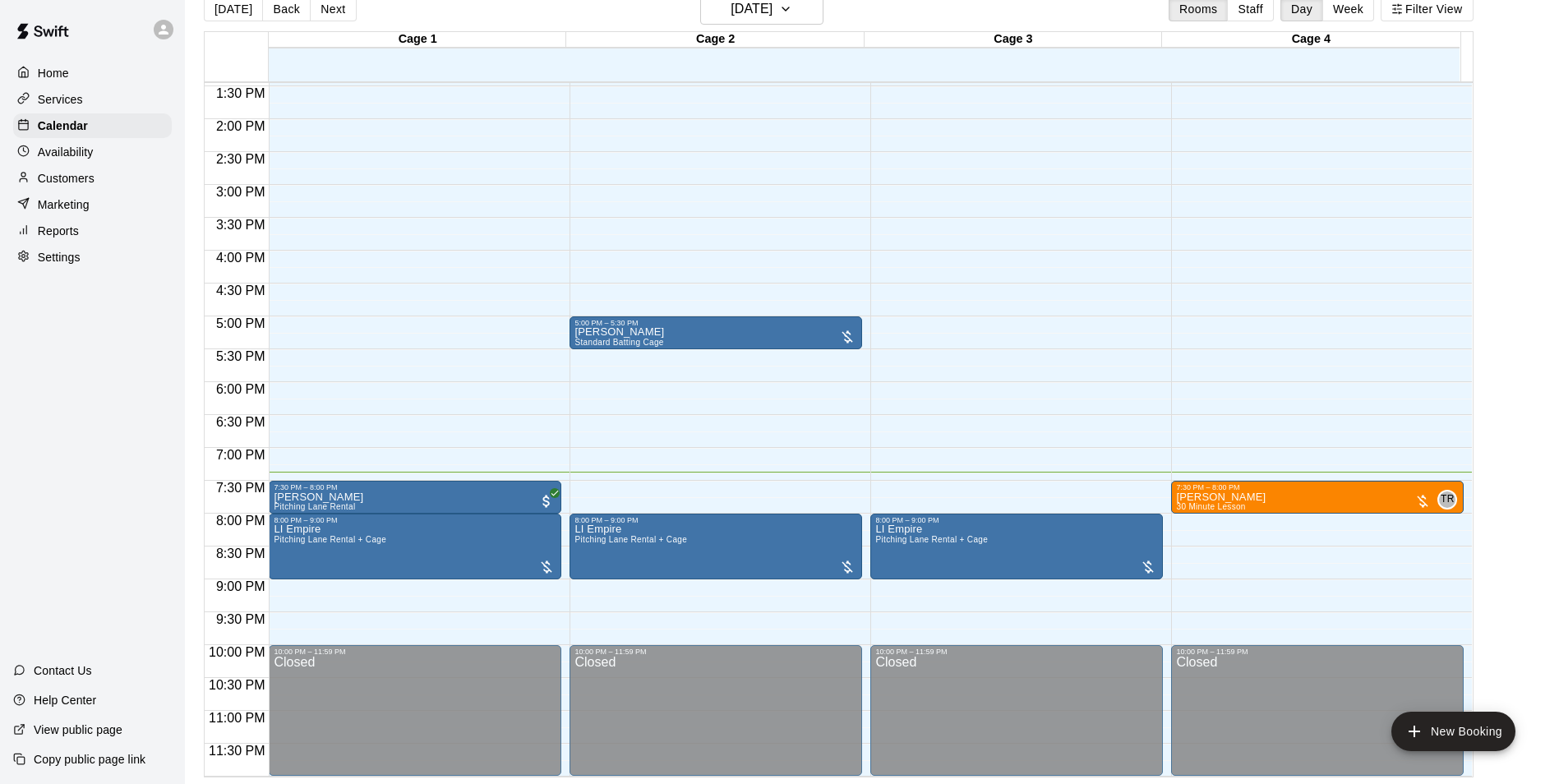
drag, startPoint x: 1336, startPoint y: 491, endPoint x: 1265, endPoint y: 468, distance: 74.6
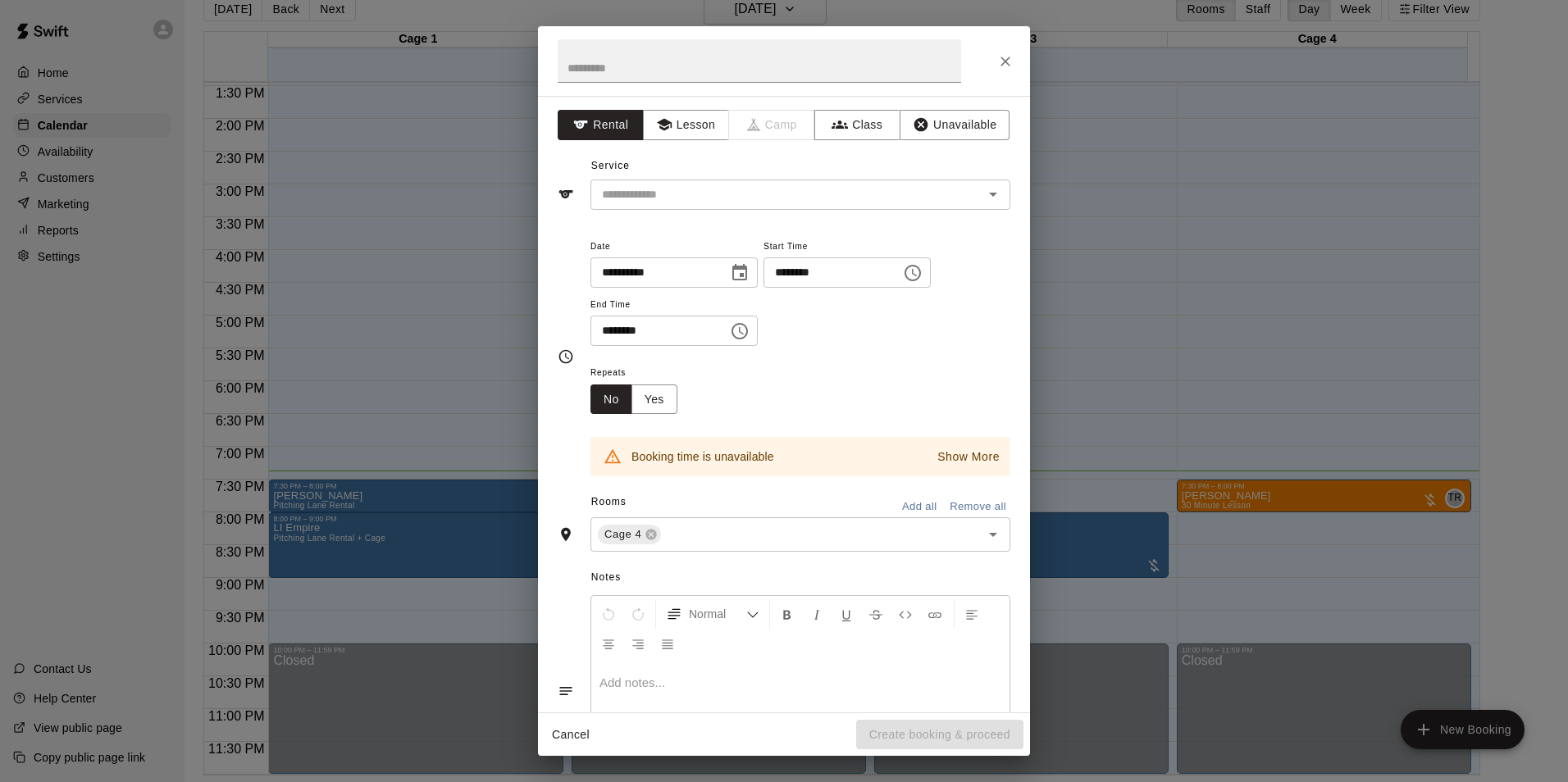
click at [1502, 505] on div "**********" at bounding box center [784, 391] width 1568 height 782
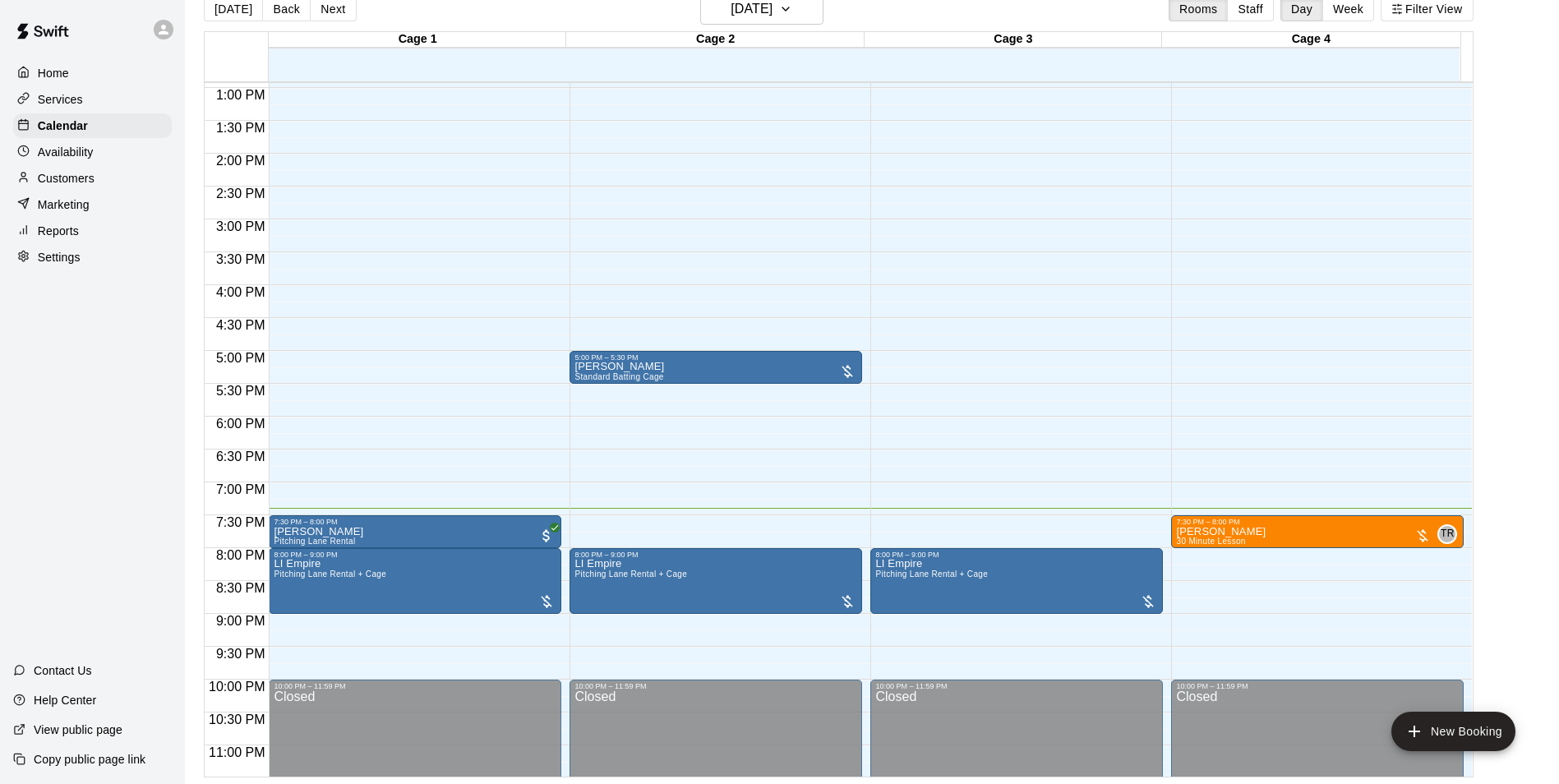
scroll to position [803, 0]
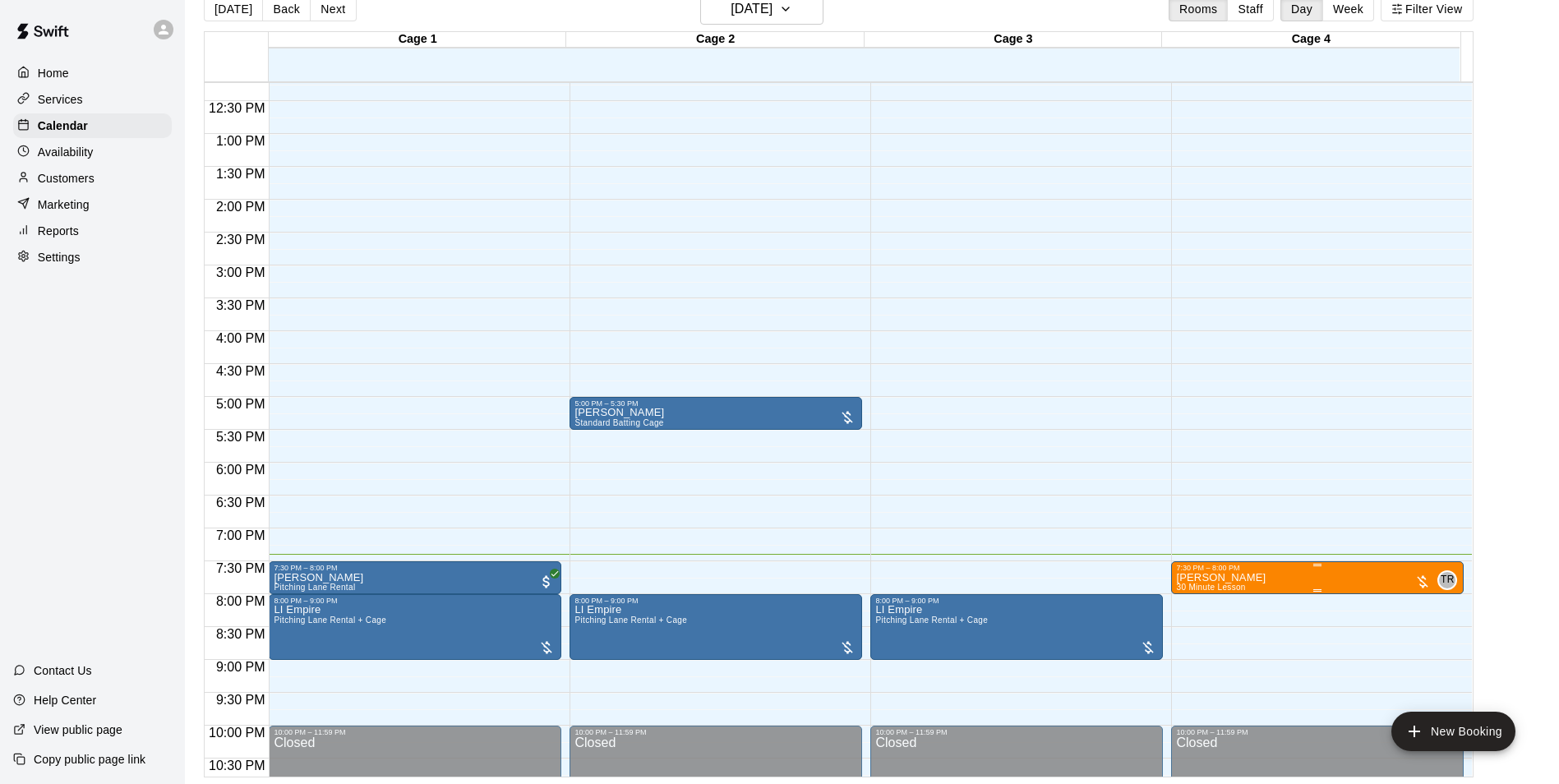
click at [1230, 583] on div at bounding box center [786, 392] width 1572 height 784
click at [1224, 578] on p "[PERSON_NAME]" at bounding box center [1221, 578] width 90 height 0
click at [391, 578] on div at bounding box center [786, 392] width 1572 height 784
click at [404, 566] on div at bounding box center [415, 565] width 283 height 3
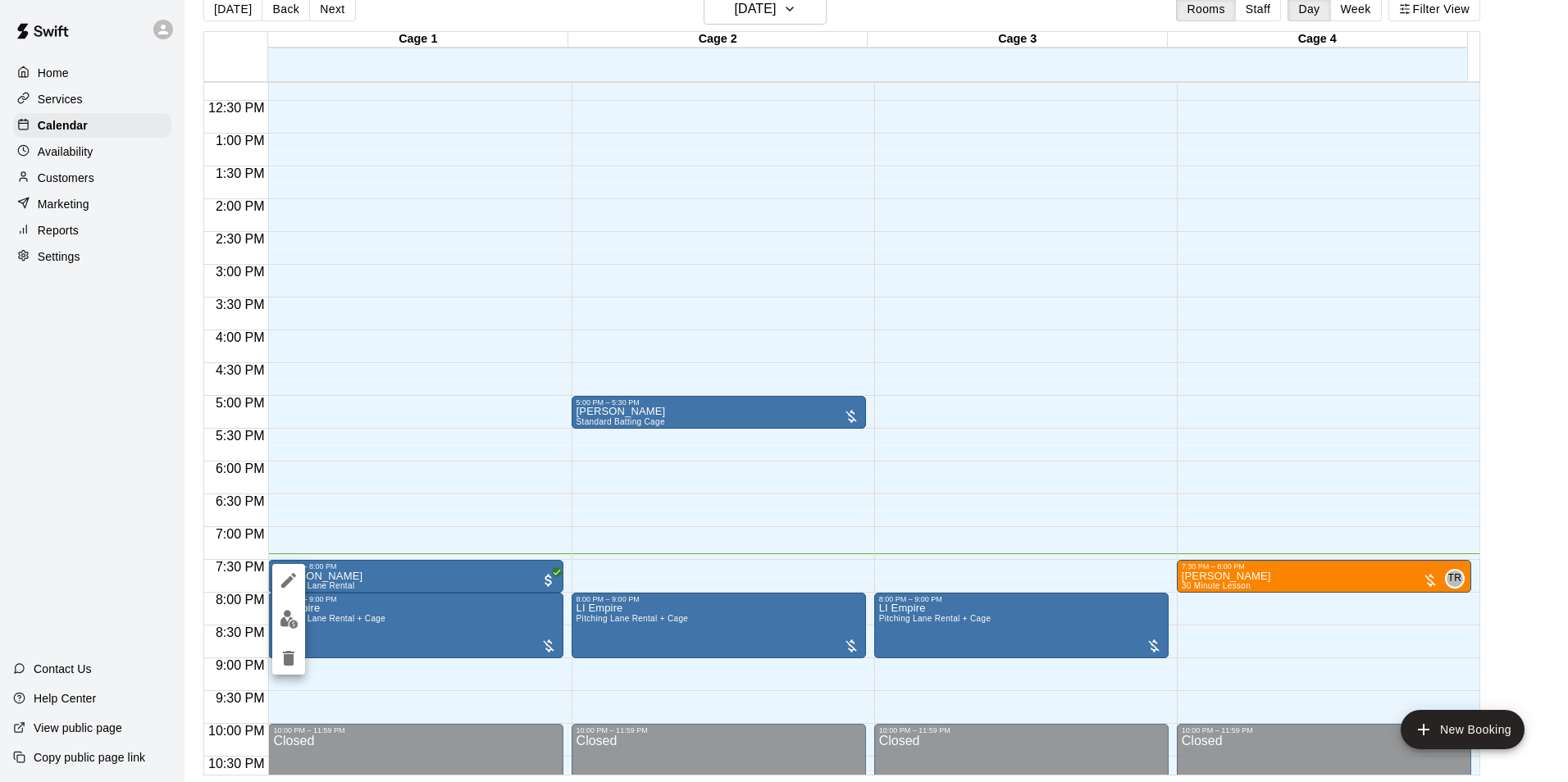
click at [452, 375] on div at bounding box center [784, 391] width 1568 height 782
drag, startPoint x: 56, startPoint y: 822, endPoint x: -3, endPoint y: 823, distance: 59.0
drag, startPoint x: -3, startPoint y: 823, endPoint x: 1025, endPoint y: 210, distance: 1196.9
click at [1025, 210] on div "12:00 AM – 9:00 AM Closed 8:00 PM – 9:00 PM LI [GEOGRAPHIC_DATA] Rental + Cage …" at bounding box center [1014, 67] width 292 height 1573
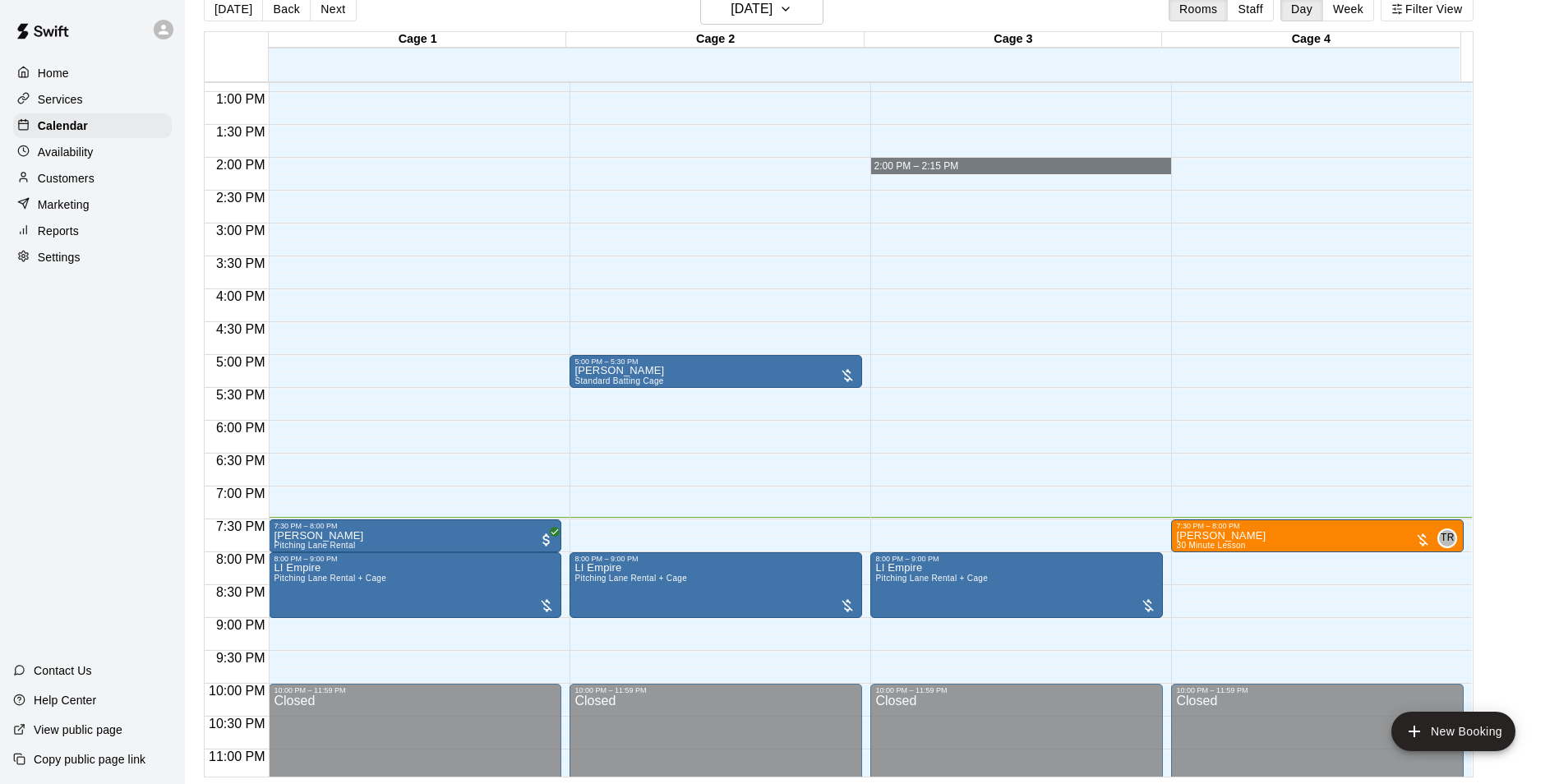
scroll to position [885, 0]
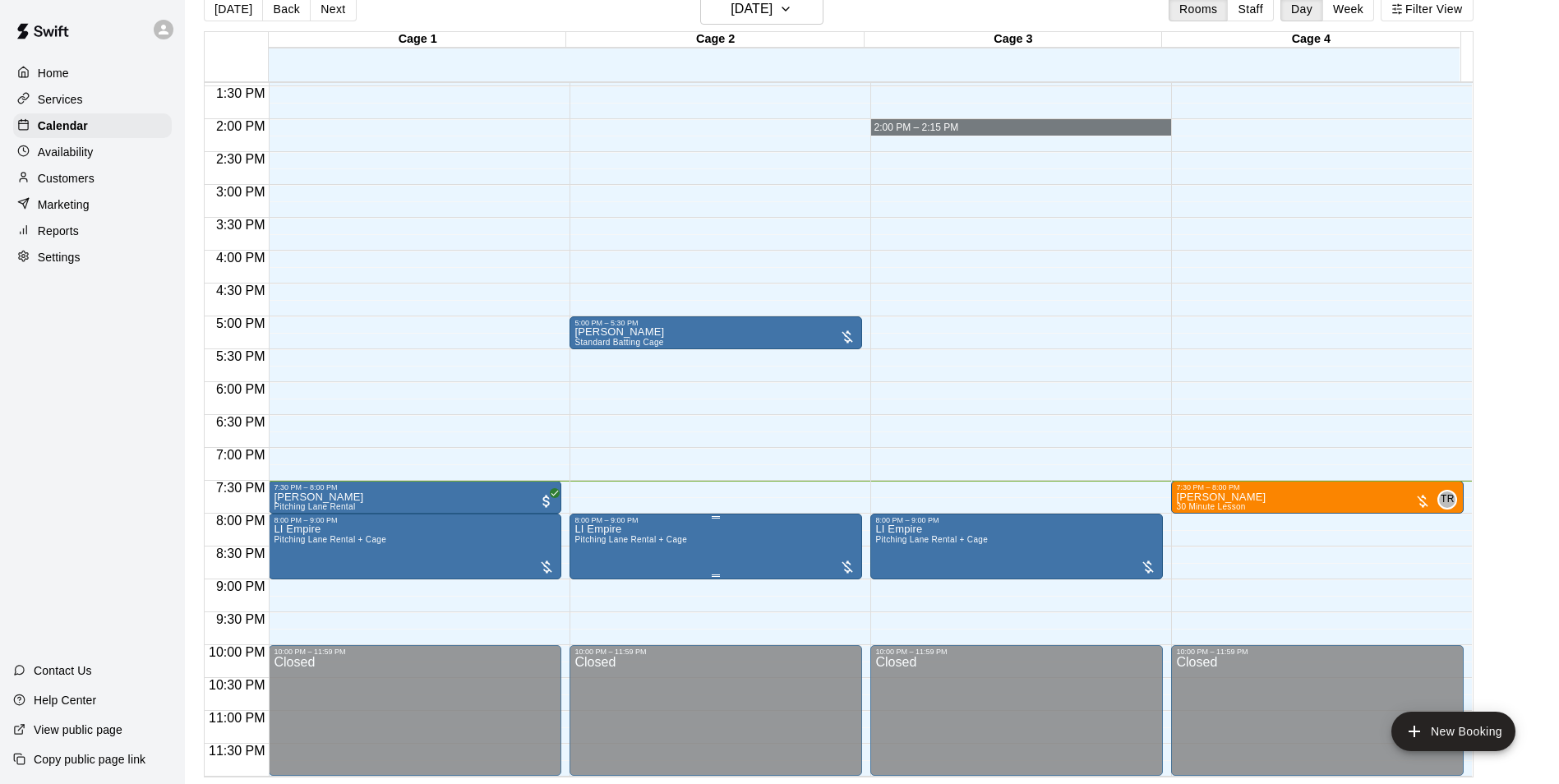
click at [1226, 469] on div at bounding box center [786, 392] width 1572 height 784
click at [1238, 505] on span "30 Minute Lesson" at bounding box center [1210, 507] width 69 height 9
click at [1183, 552] on img "edit" at bounding box center [1191, 558] width 19 height 19
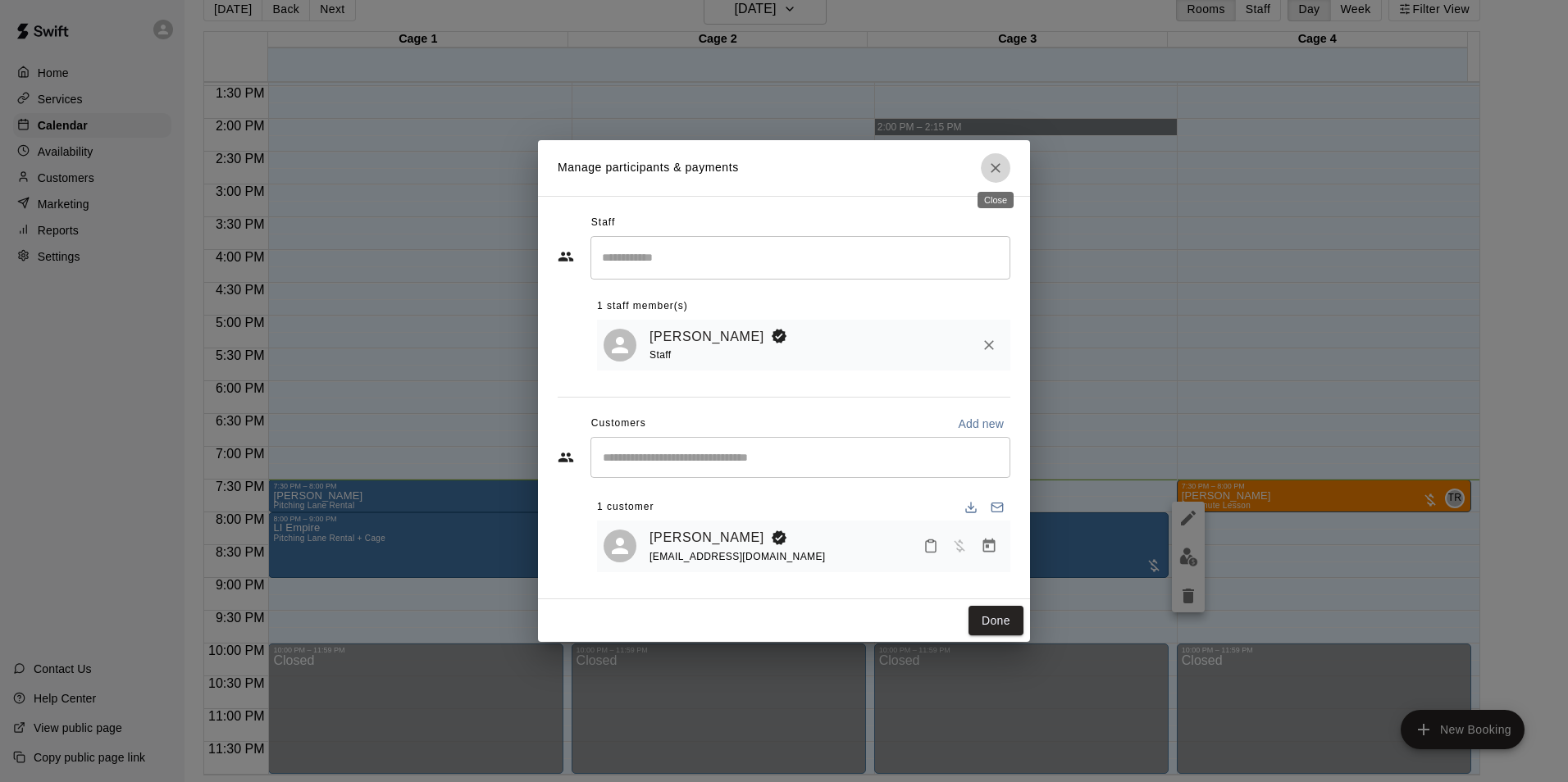
click at [992, 174] on button "Close" at bounding box center [995, 168] width 30 height 30
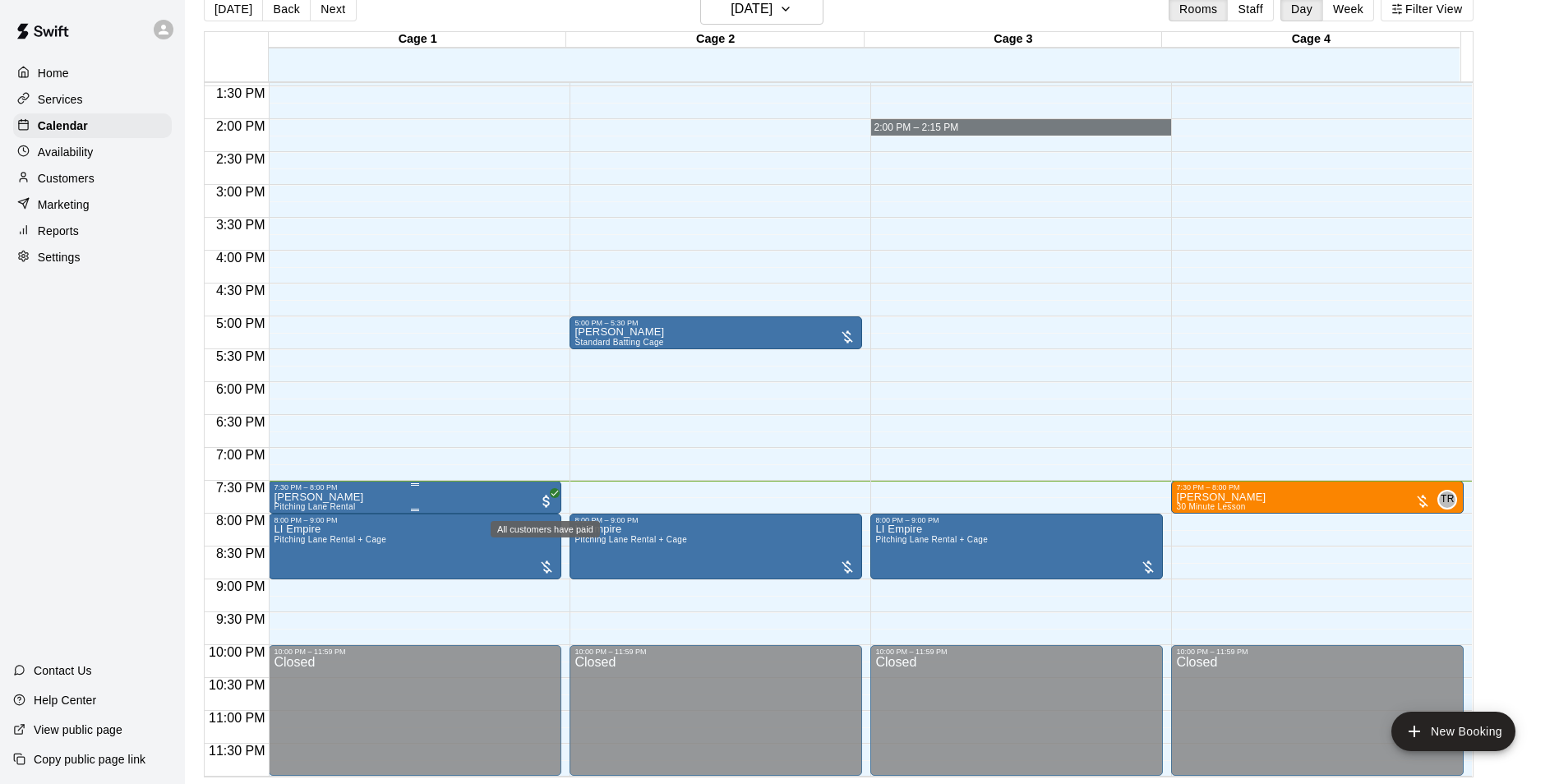
click at [550, 488] on icon "All customers have paid" at bounding box center [555, 493] width 10 height 10
click at [576, 540] on button "edit" at bounding box center [565, 544] width 33 height 32
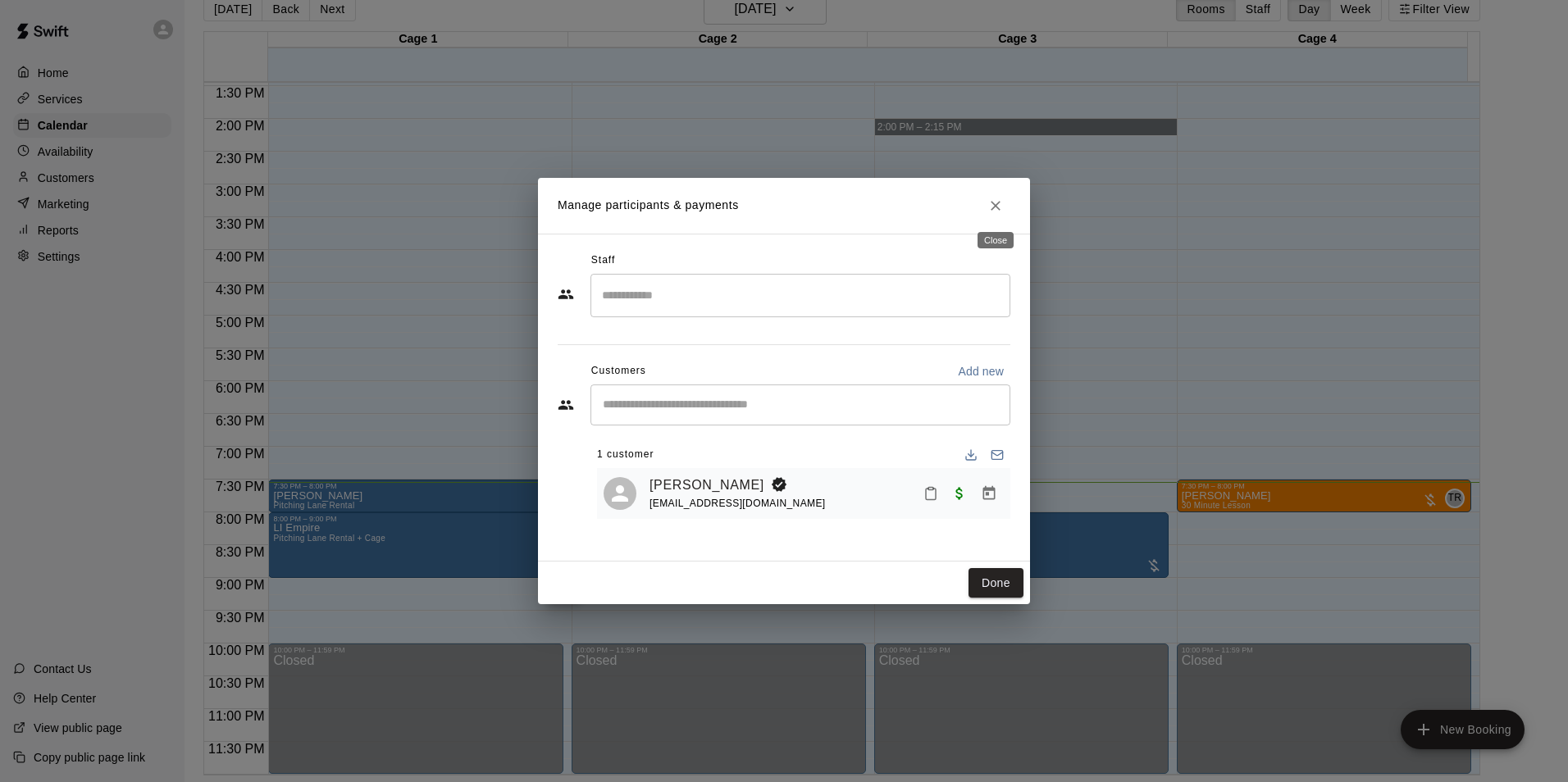
click at [995, 202] on icon "Close" at bounding box center [995, 205] width 16 height 16
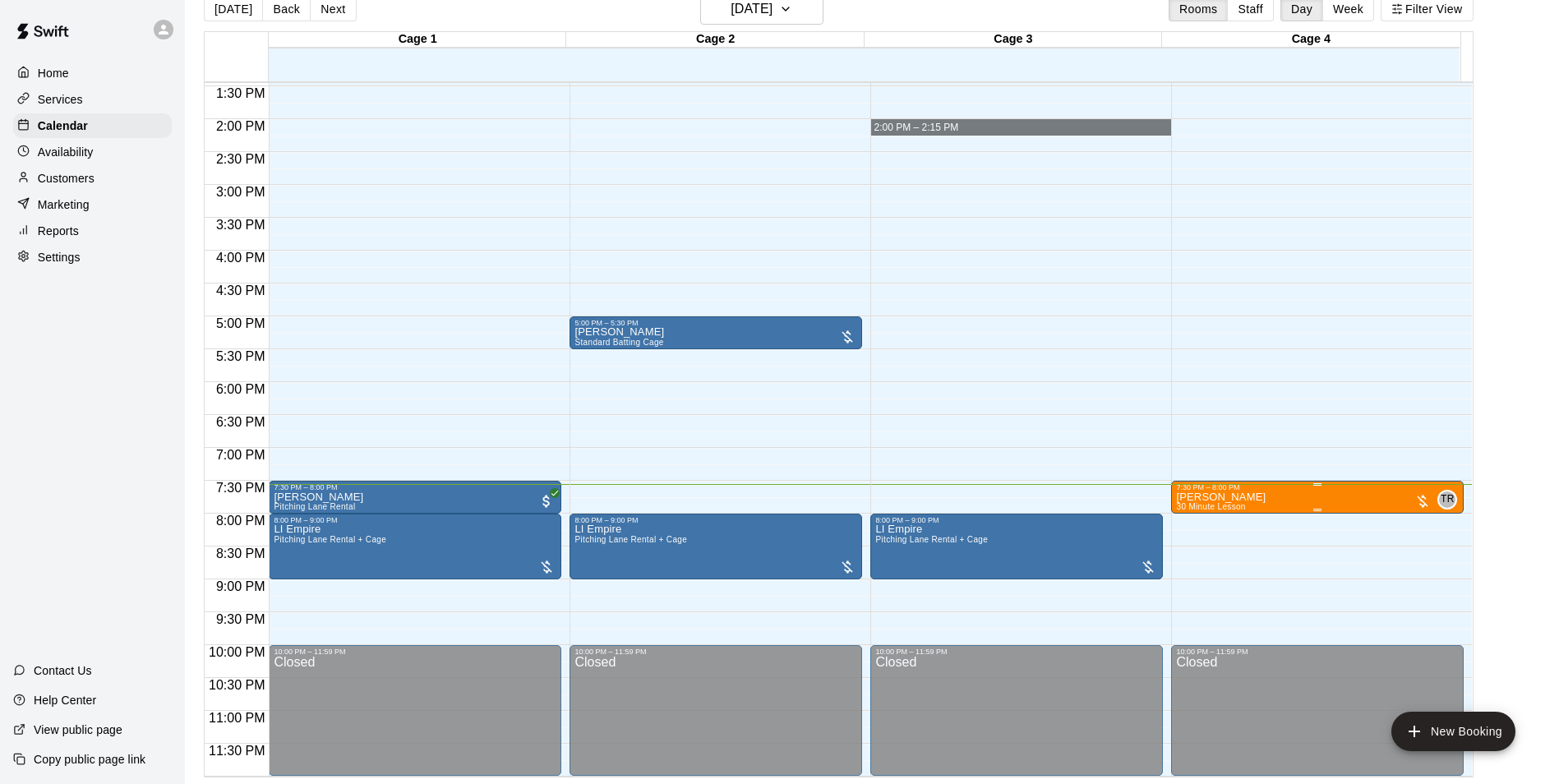
click at [1180, 554] on button "edit" at bounding box center [1190, 549] width 33 height 32
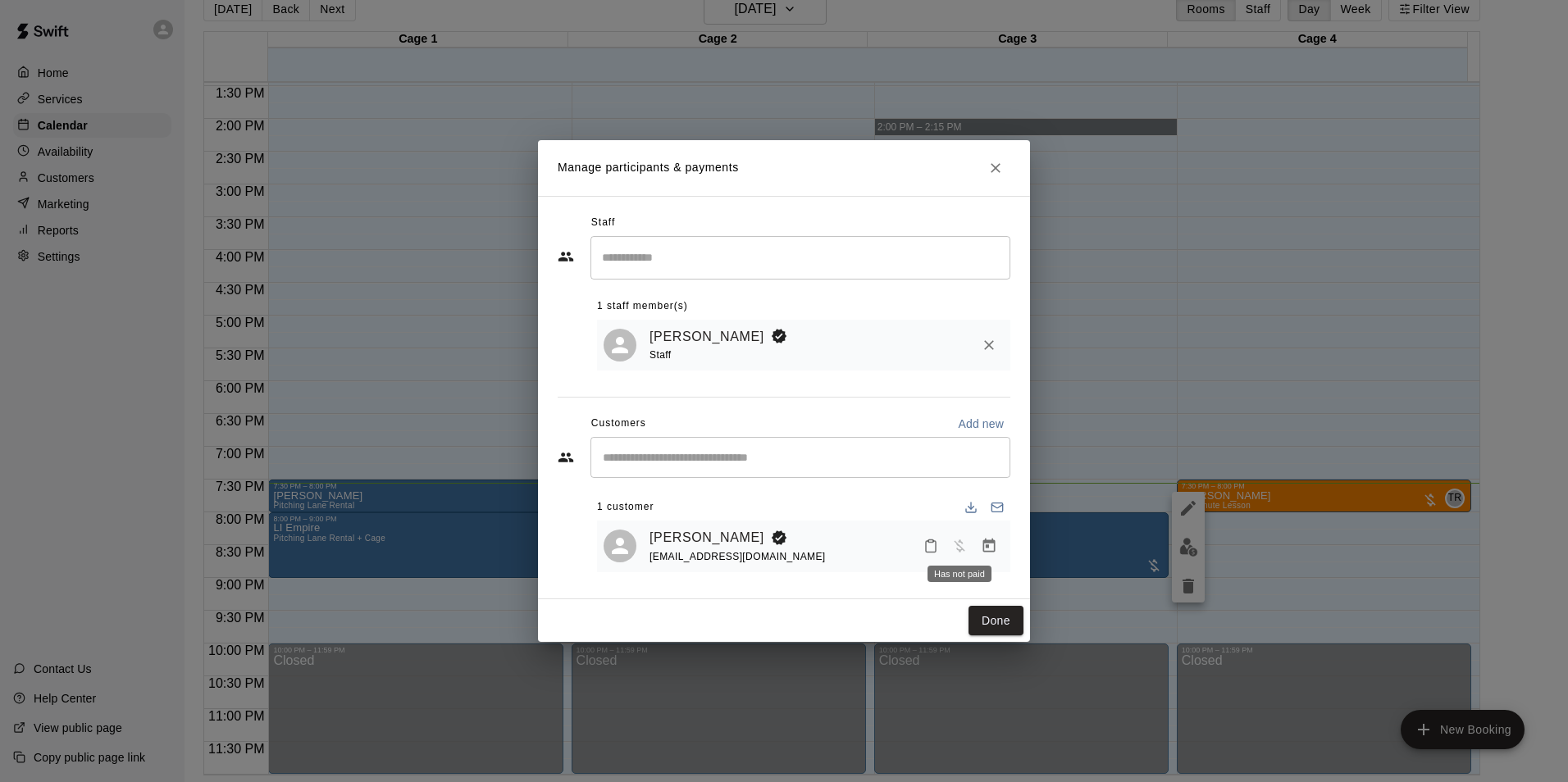
click at [960, 539] on span "Has not paid" at bounding box center [959, 545] width 30 height 14
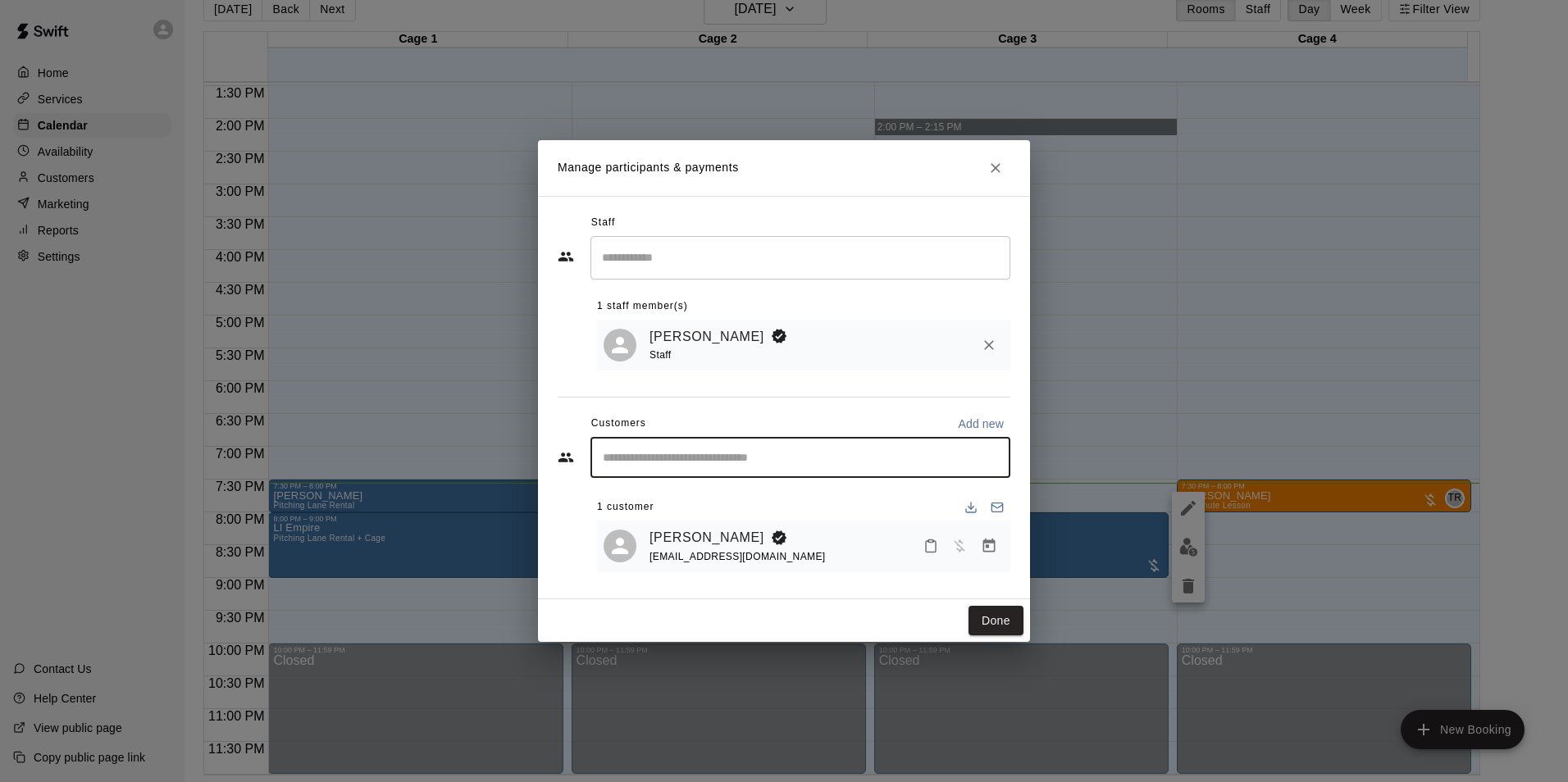
click at [740, 454] on input "Start typing to search customers..." at bounding box center [800, 456] width 405 height 16
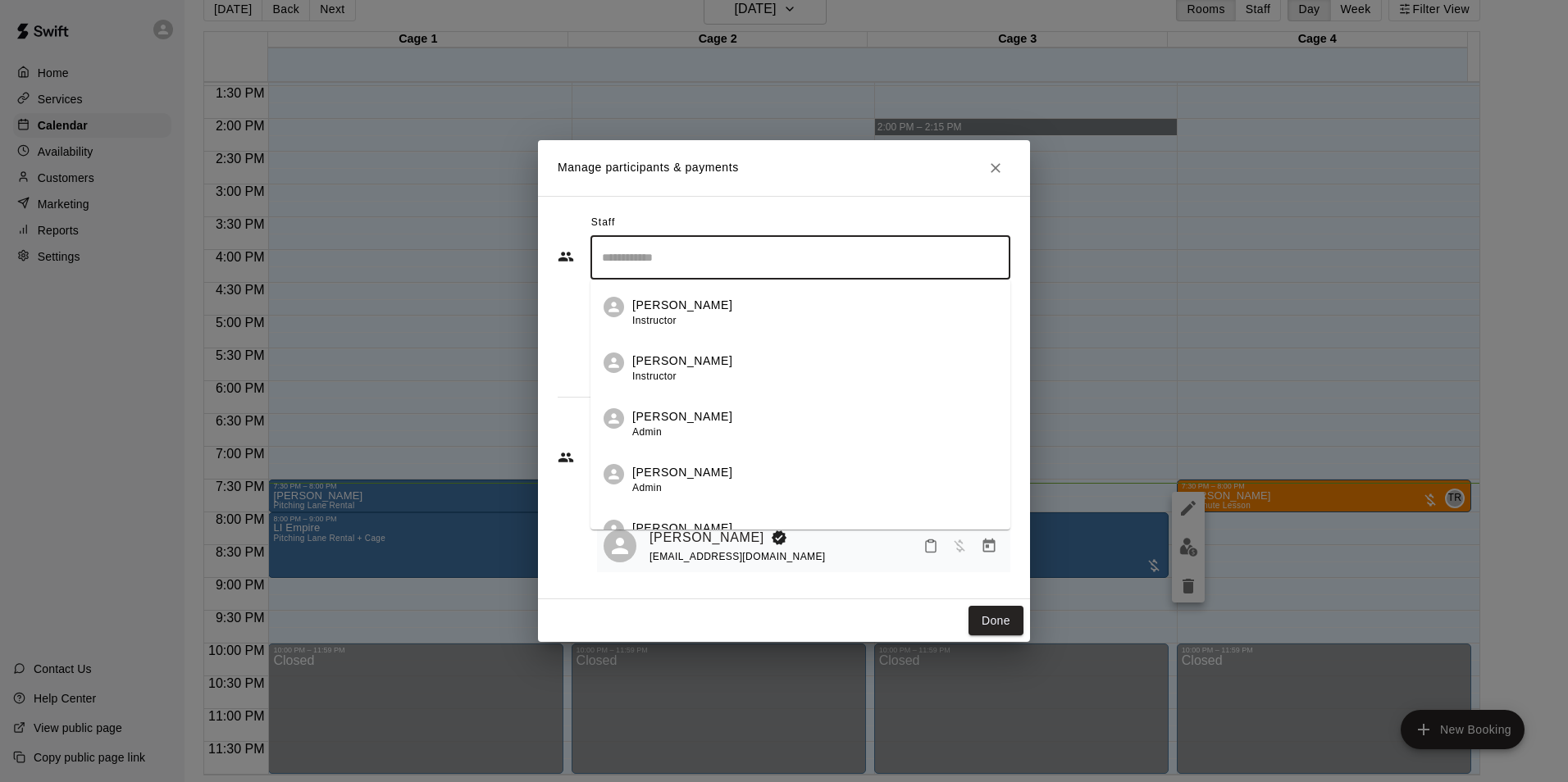
drag, startPoint x: 755, startPoint y: 254, endPoint x: 755, endPoint y: 273, distance: 19.0
click at [755, 256] on input "Search staff" at bounding box center [800, 258] width 405 height 29
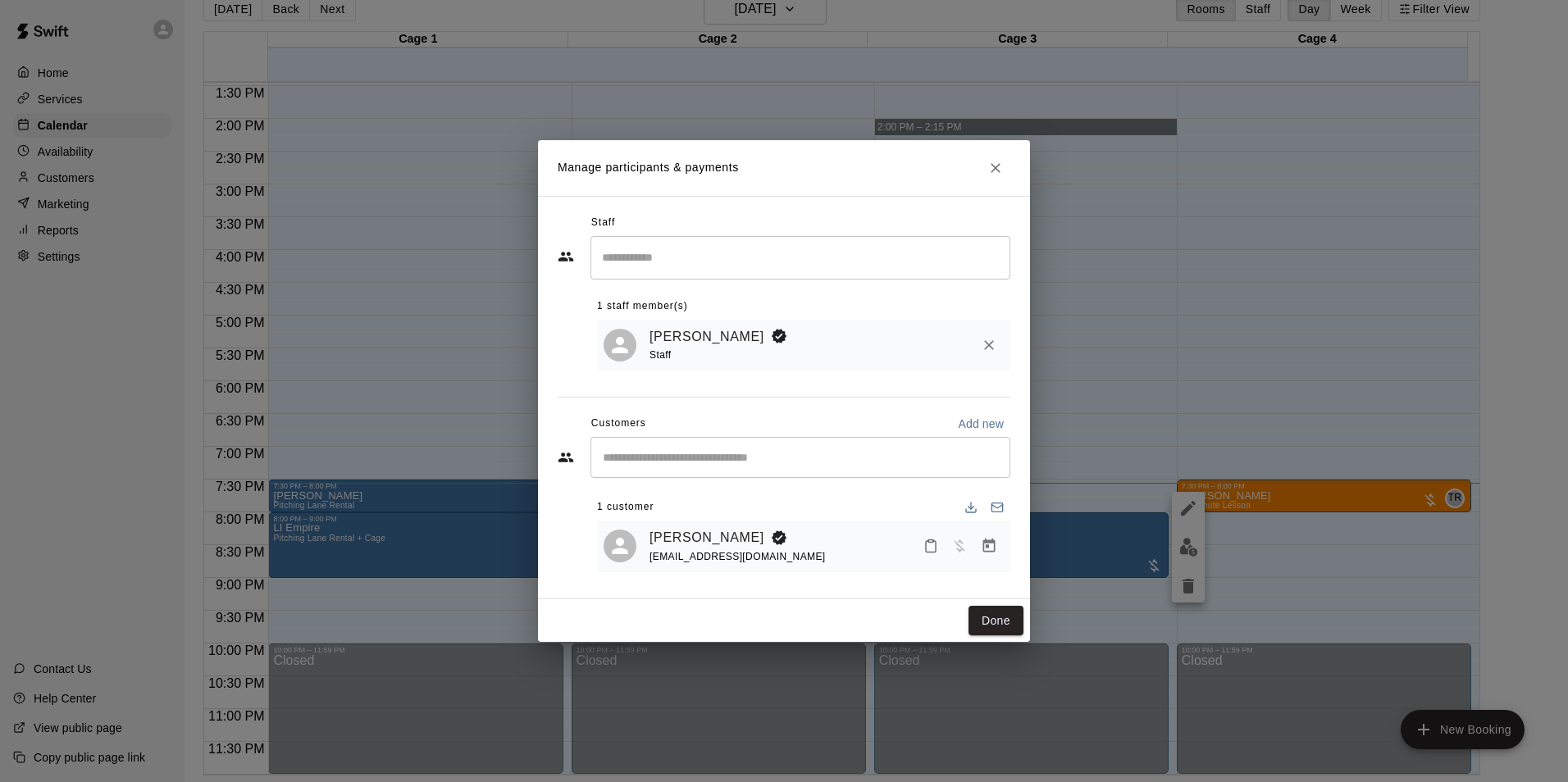
click at [1160, 396] on div "Manage participants & payments Staff ​ 1 staff member(s) Tom Reusch Staff Custo…" at bounding box center [784, 391] width 1568 height 782
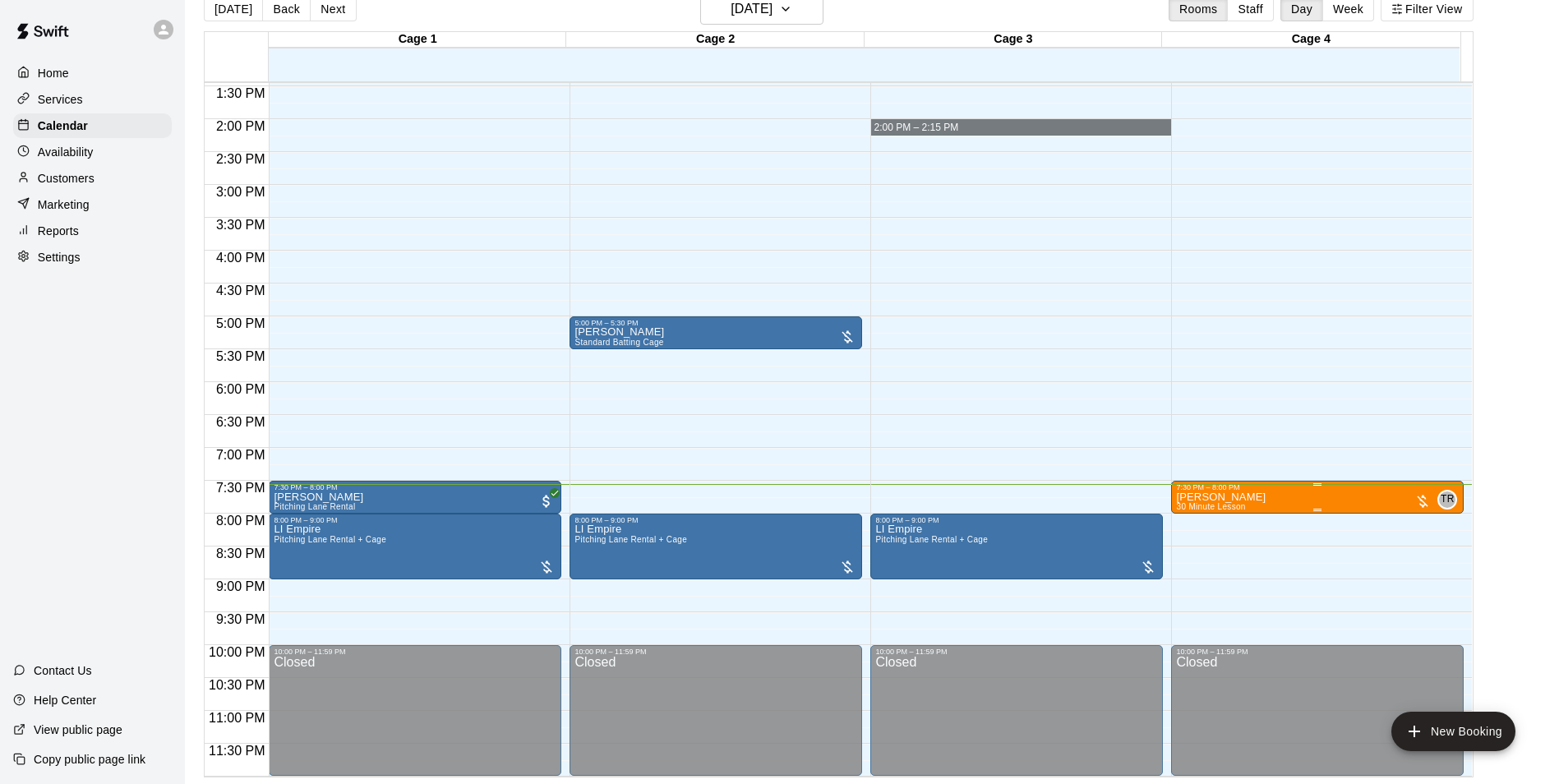
click at [1223, 497] on p "[PERSON_NAME]" at bounding box center [1221, 497] width 90 height 0
click at [1182, 553] on img "edit" at bounding box center [1191, 554] width 19 height 19
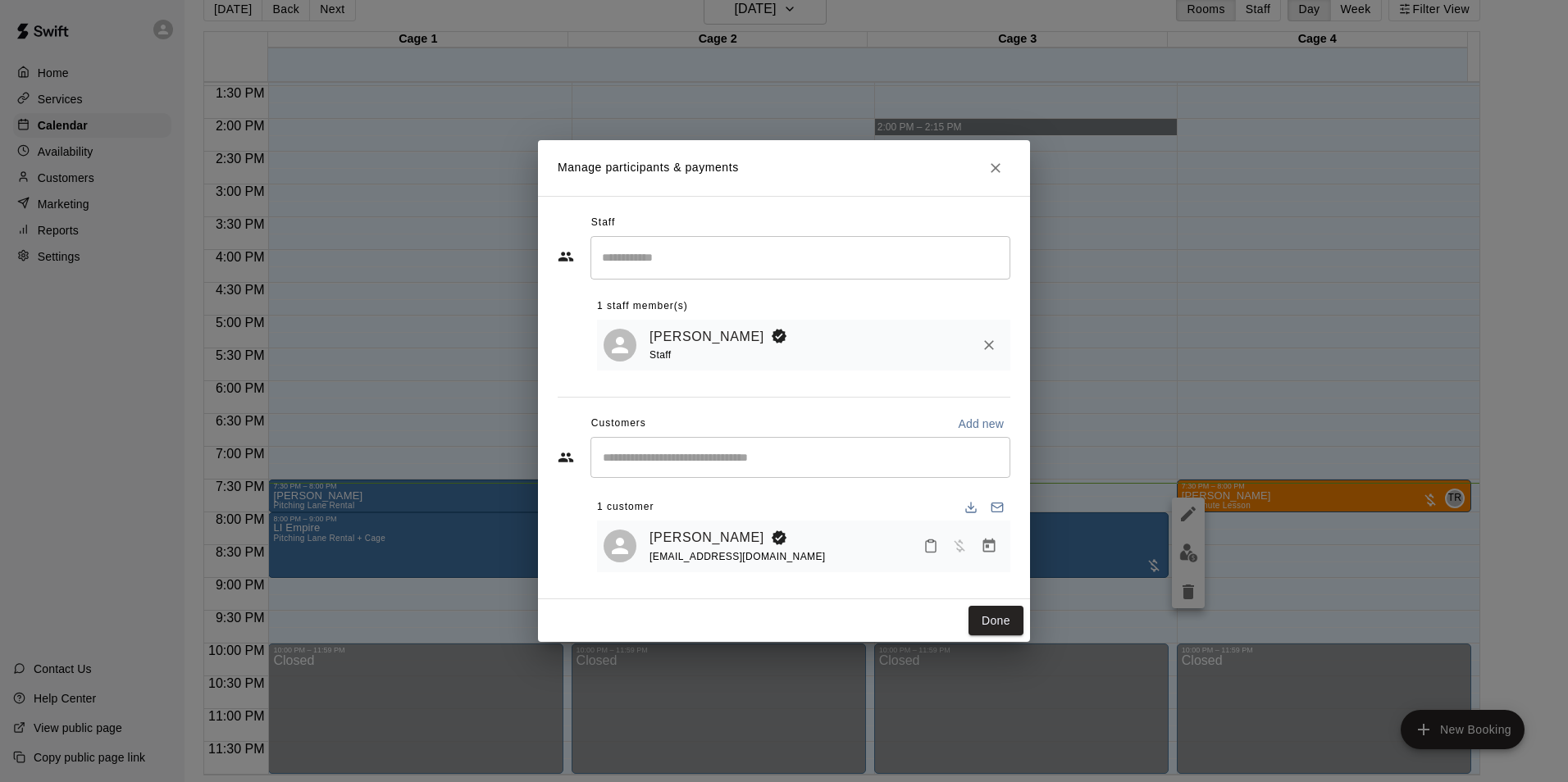
click at [749, 546] on div "[PERSON_NAME]" at bounding box center [737, 537] width 176 height 21
click at [771, 533] on icon "Booking Owner" at bounding box center [778, 537] width 14 height 14
click at [711, 559] on span "cjdisalvo1@gmail.com" at bounding box center [737, 557] width 176 height 12
click at [673, 536] on link "[PERSON_NAME]" at bounding box center [706, 537] width 115 height 21
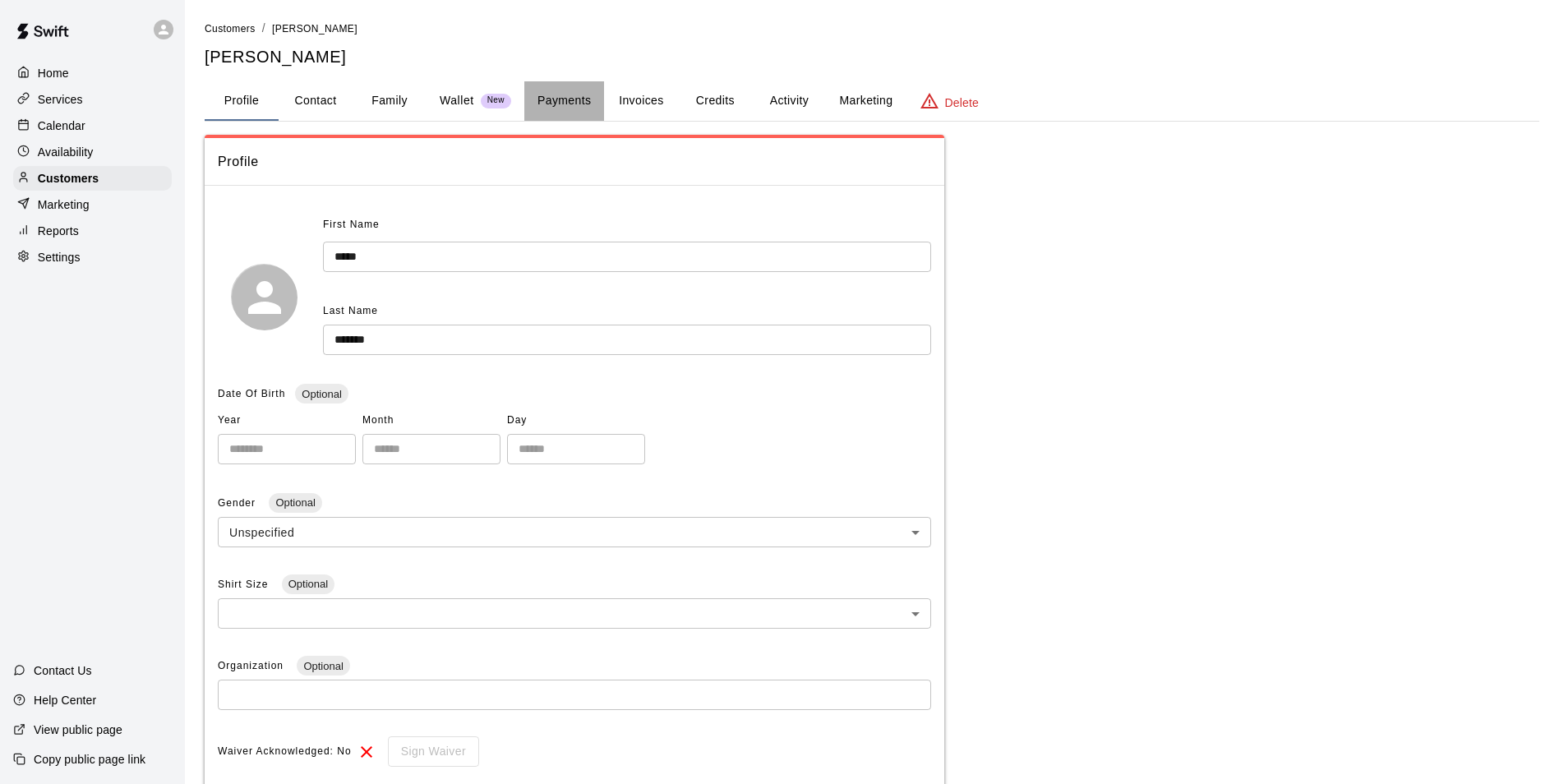
click at [585, 95] on button "Payments" at bounding box center [564, 101] width 80 height 40
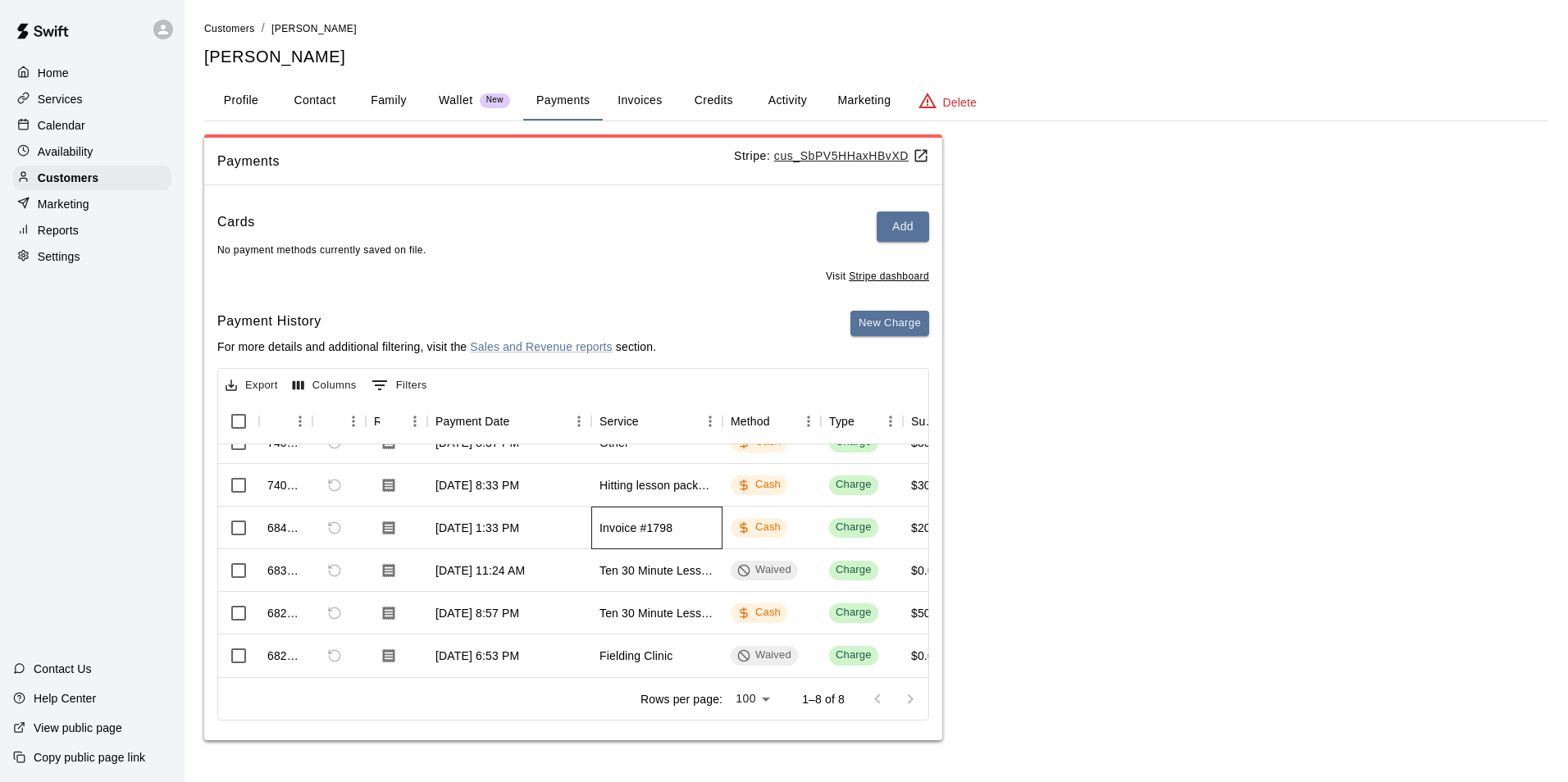
scroll to position [1, 0]
click at [659, 476] on div "Hitting lesson package (10) Thornton" at bounding box center [657, 483] width 115 height 16
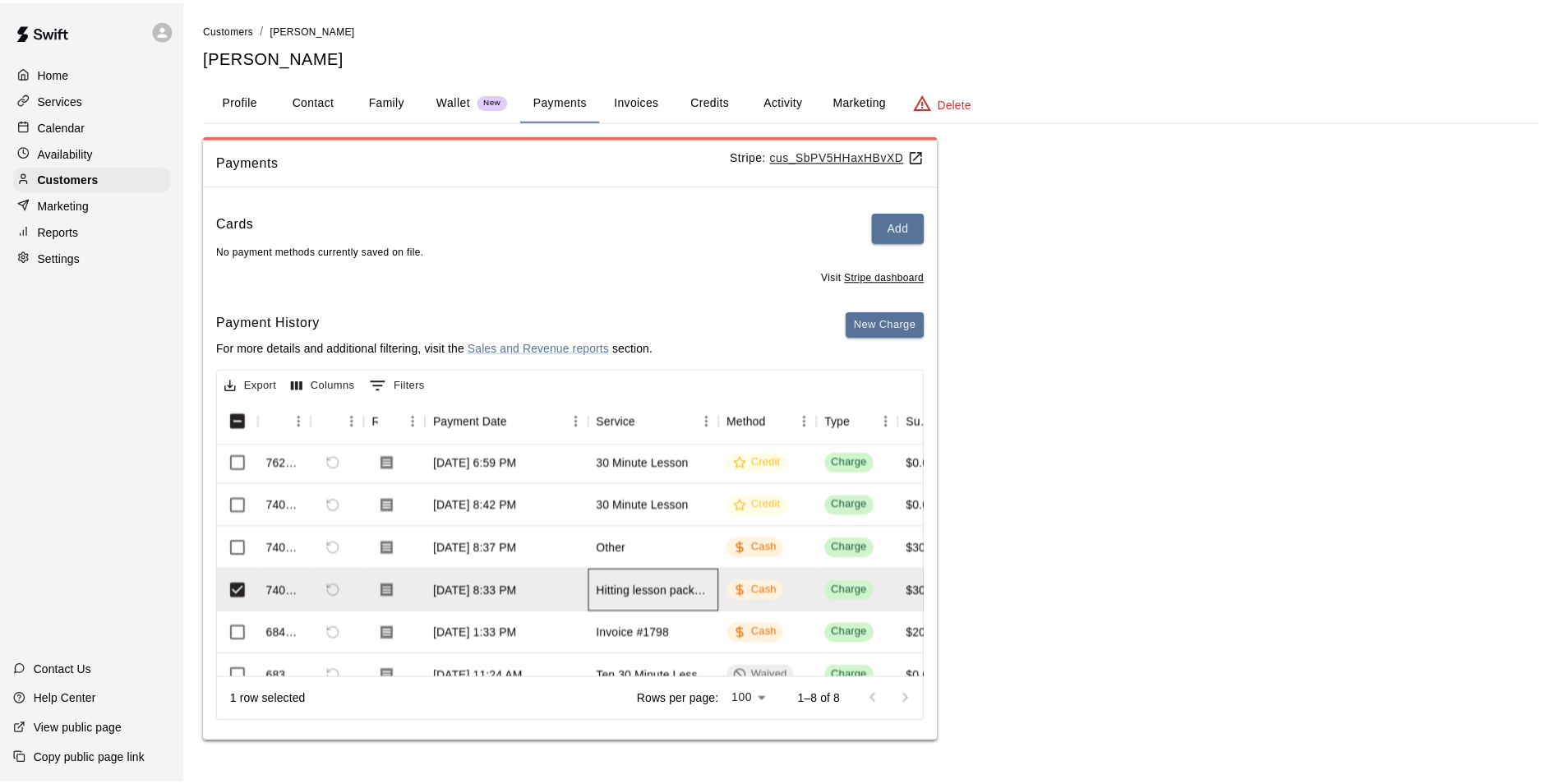
scroll to position [0, 0]
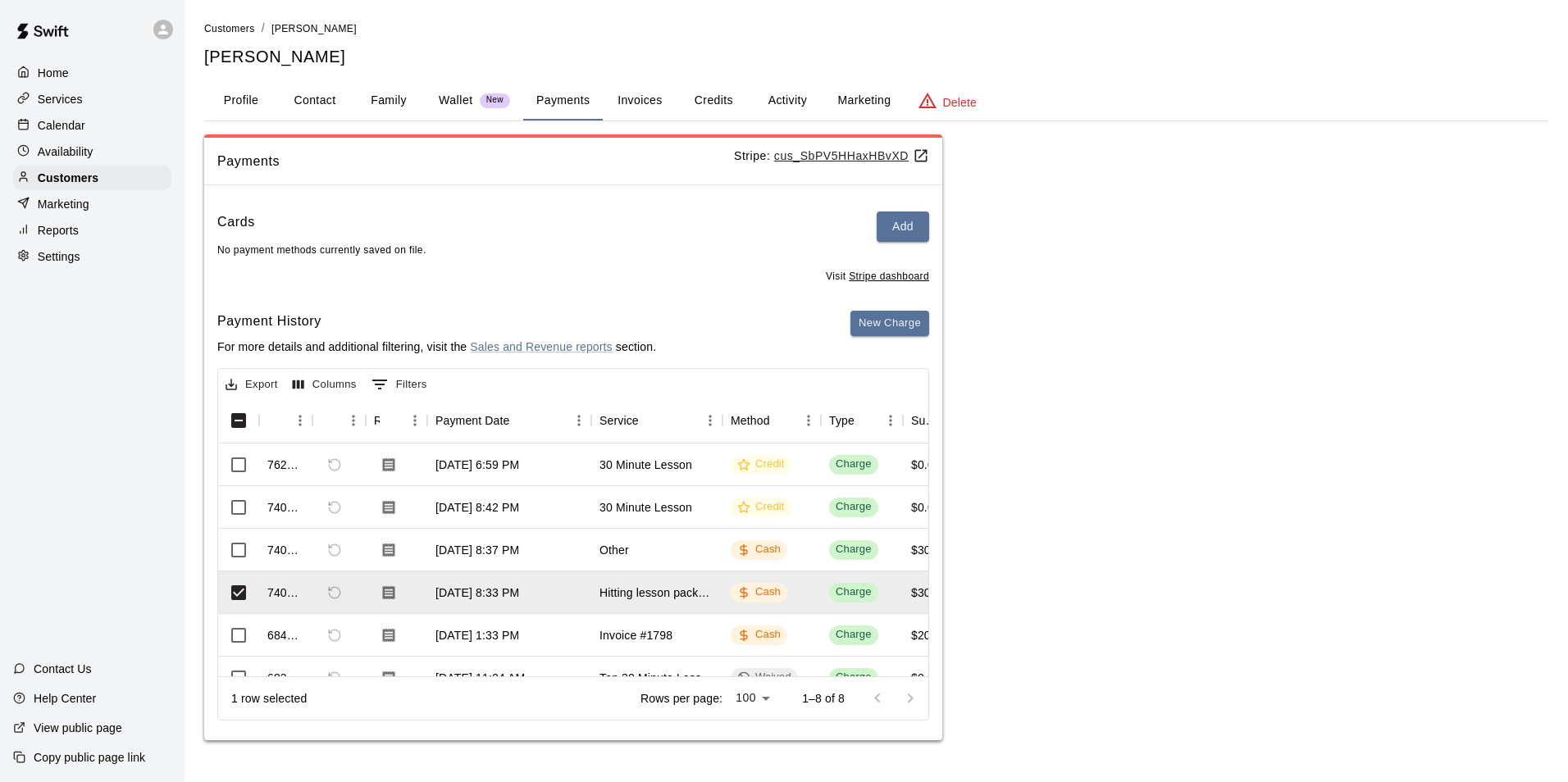
click at [961, 370] on div "Payments Stripe: cus_SbPV5HHaxHBvXD Cards Add No payment methods currently save…" at bounding box center [876, 437] width 1344 height 607
click at [856, 89] on button "Marketing" at bounding box center [863, 100] width 79 height 40
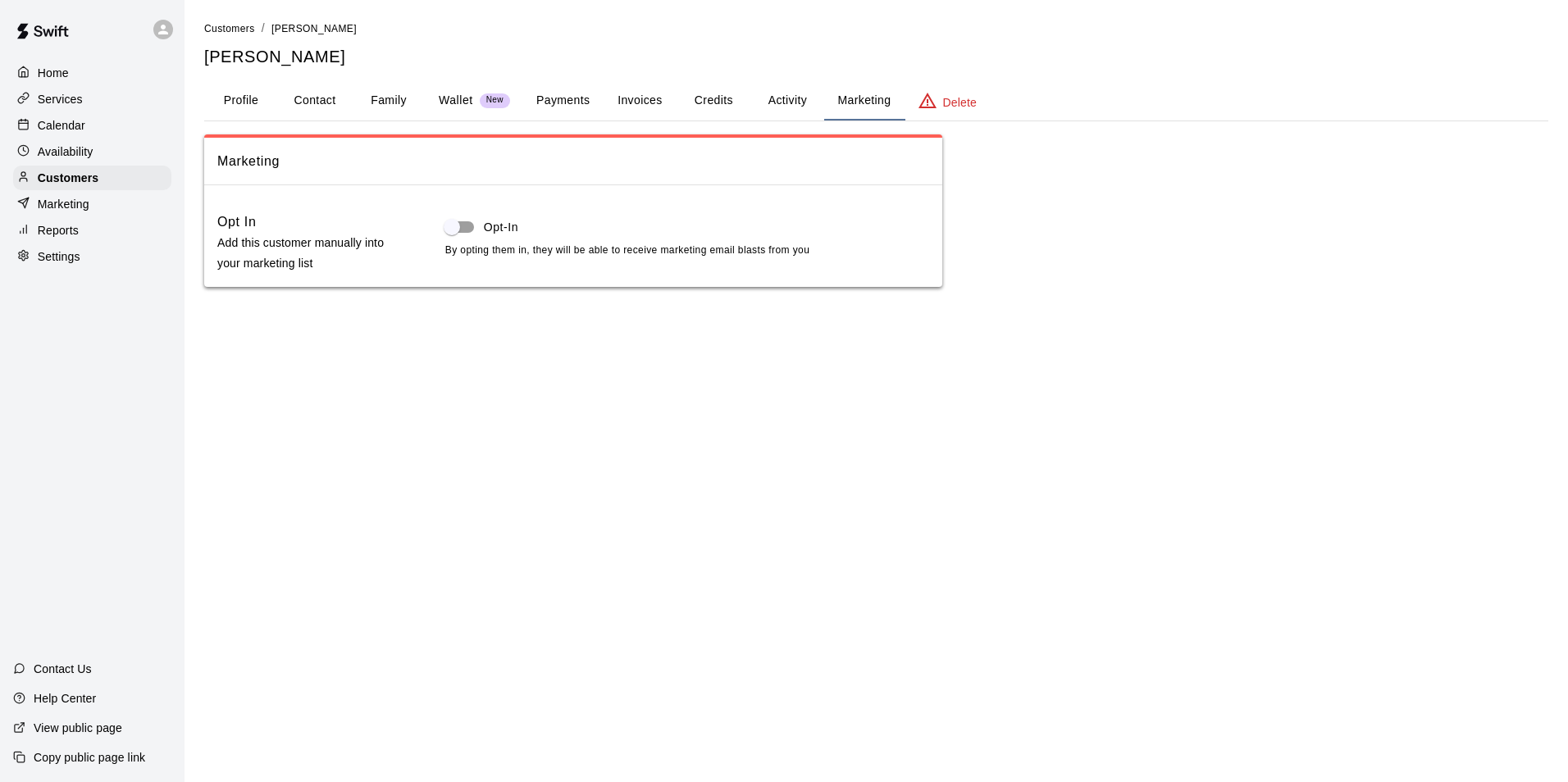
click at [769, 89] on button "Activity" at bounding box center [787, 100] width 73 height 40
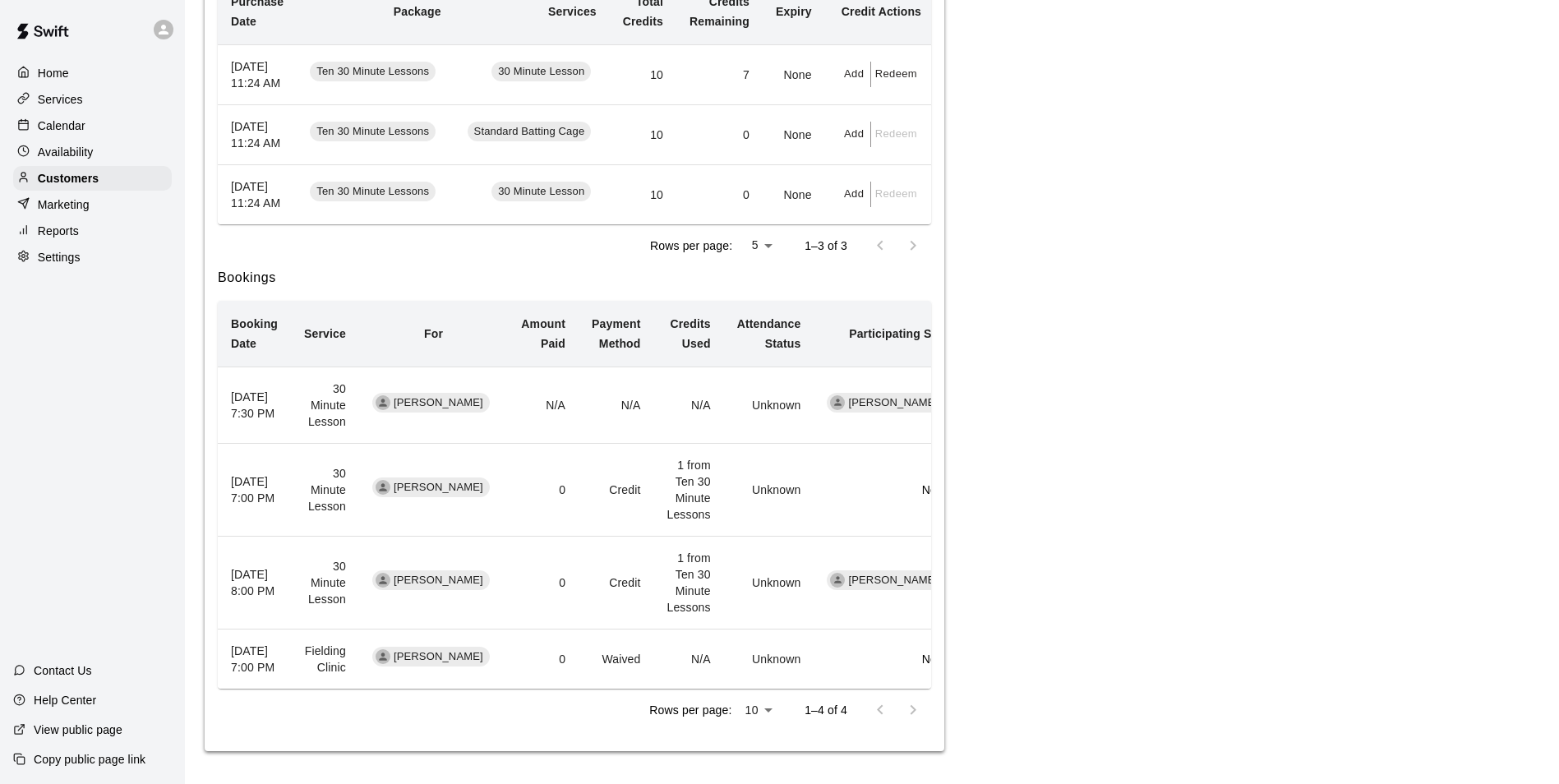
scroll to position [438, 0]
click at [675, 446] on td "1 from Ten 30 Minute Lessons" at bounding box center [689, 491] width 70 height 93
drag, startPoint x: 675, startPoint y: 446, endPoint x: 608, endPoint y: 413, distance: 74.7
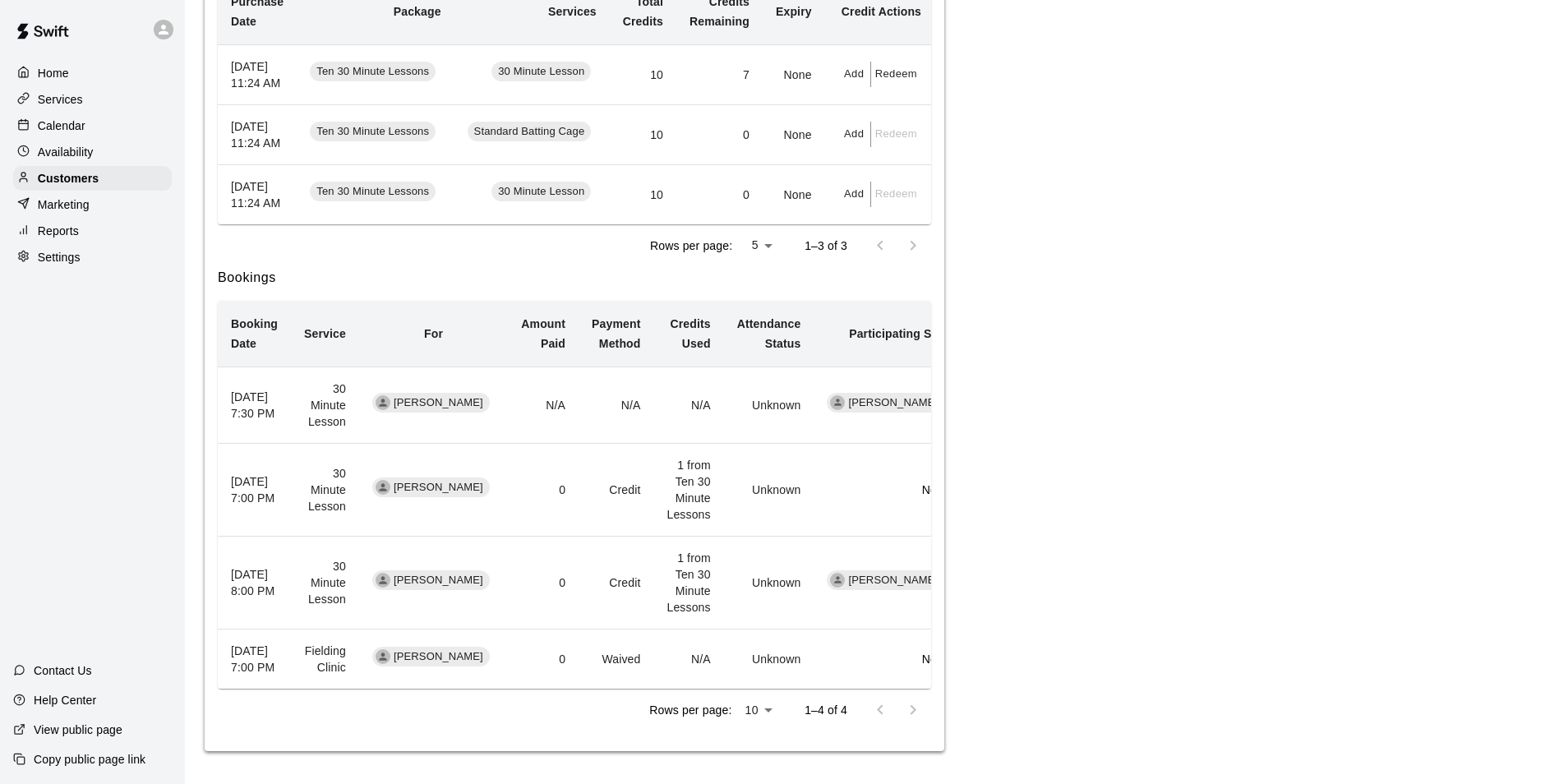
click at [608, 413] on td "N/A" at bounding box center [616, 405] width 74 height 76
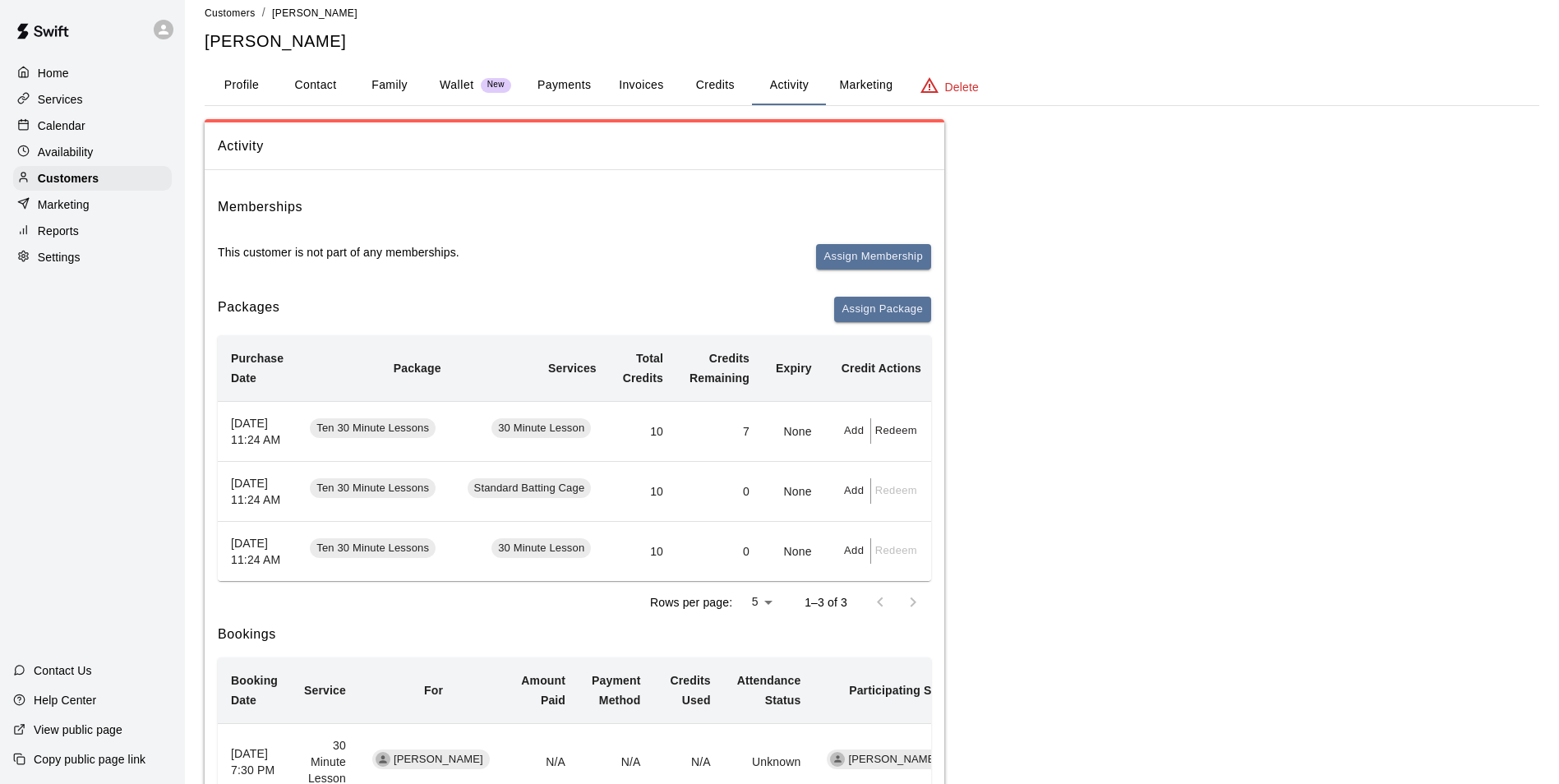
scroll to position [0, 0]
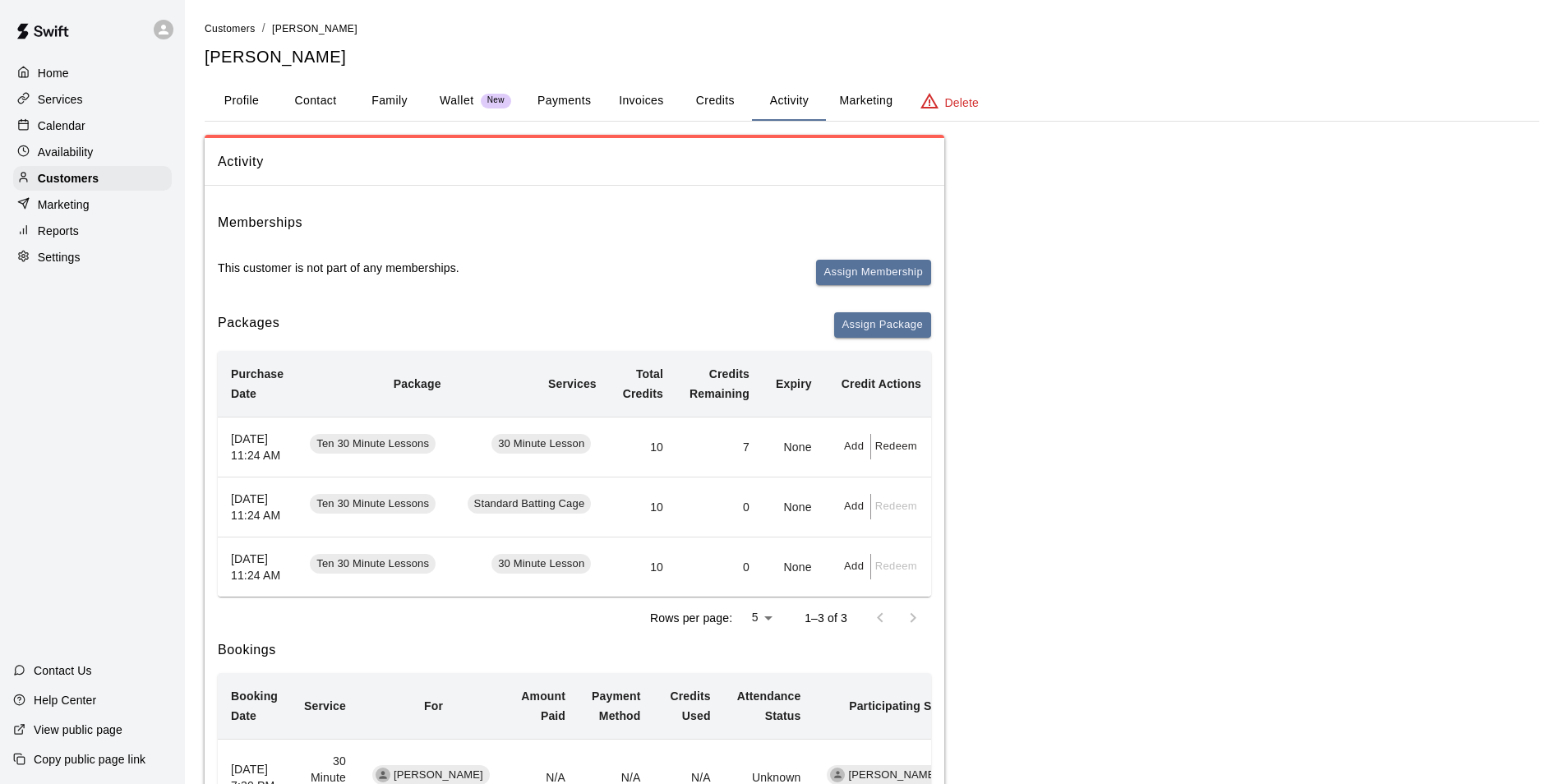
click at [241, 104] on button "Profile" at bounding box center [241, 101] width 74 height 40
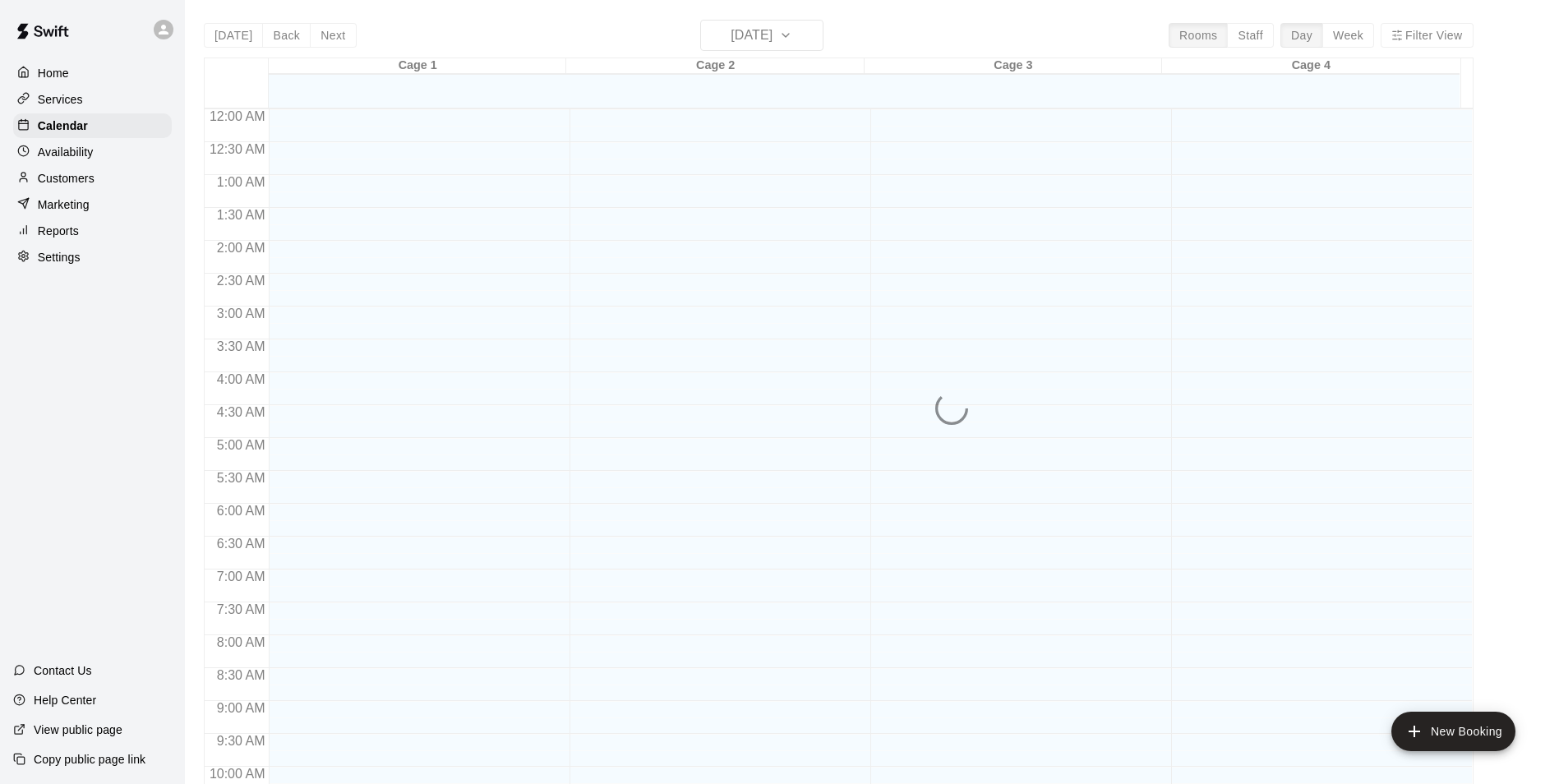
scroll to position [835, 0]
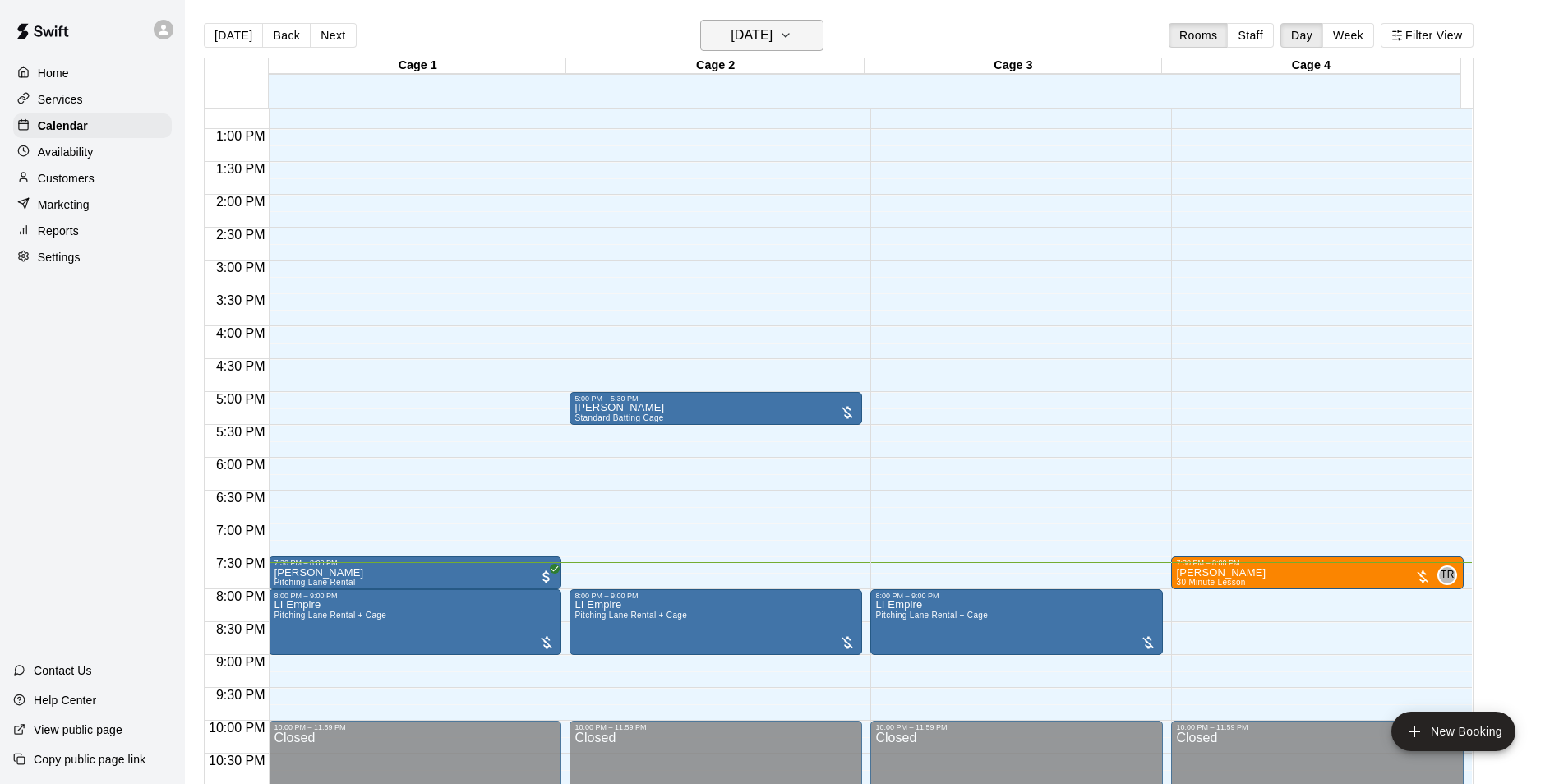
click at [824, 25] on button "[DATE]" at bounding box center [762, 35] width 124 height 31
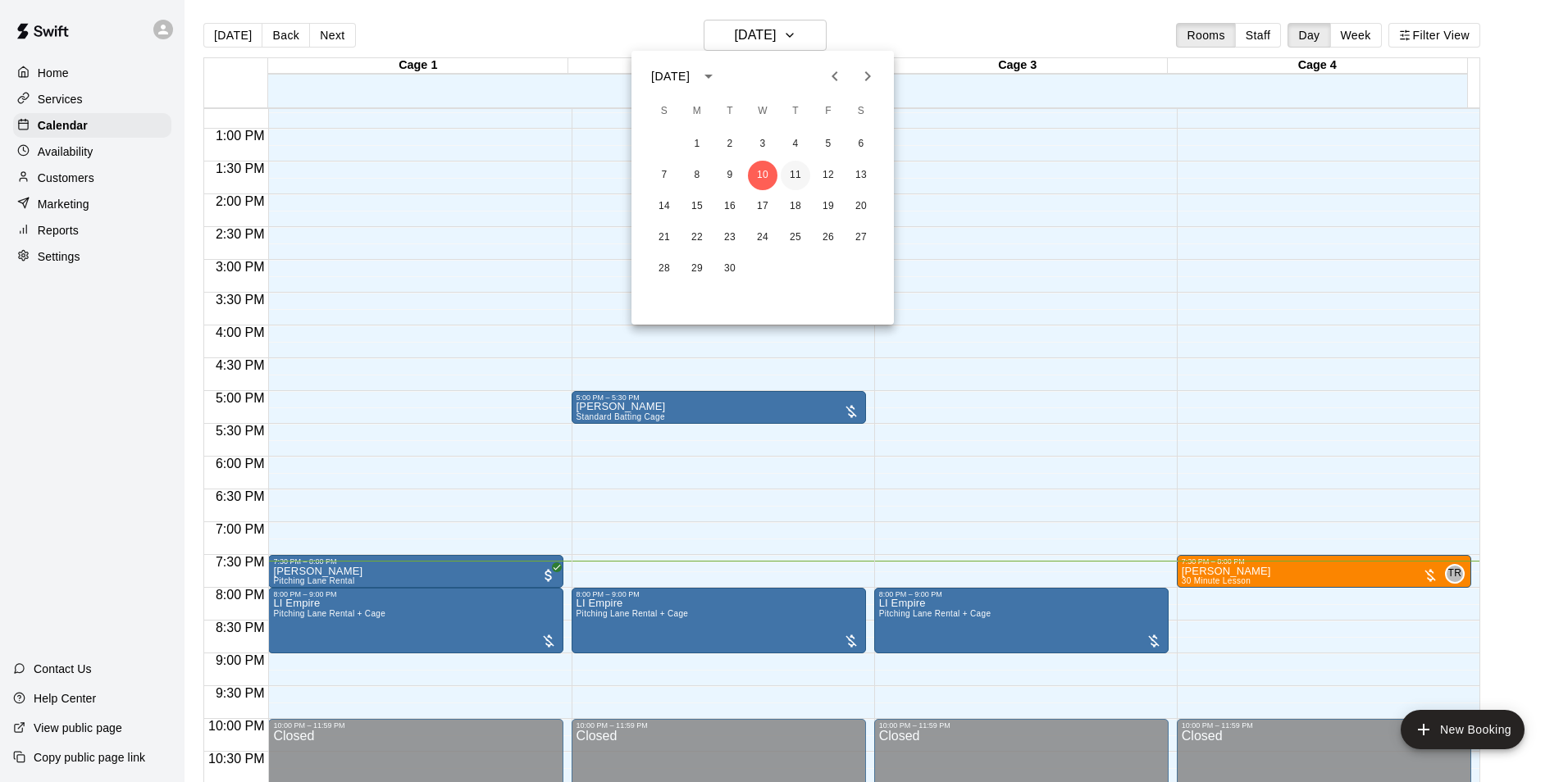
click at [803, 168] on button "11" at bounding box center [795, 175] width 30 height 30
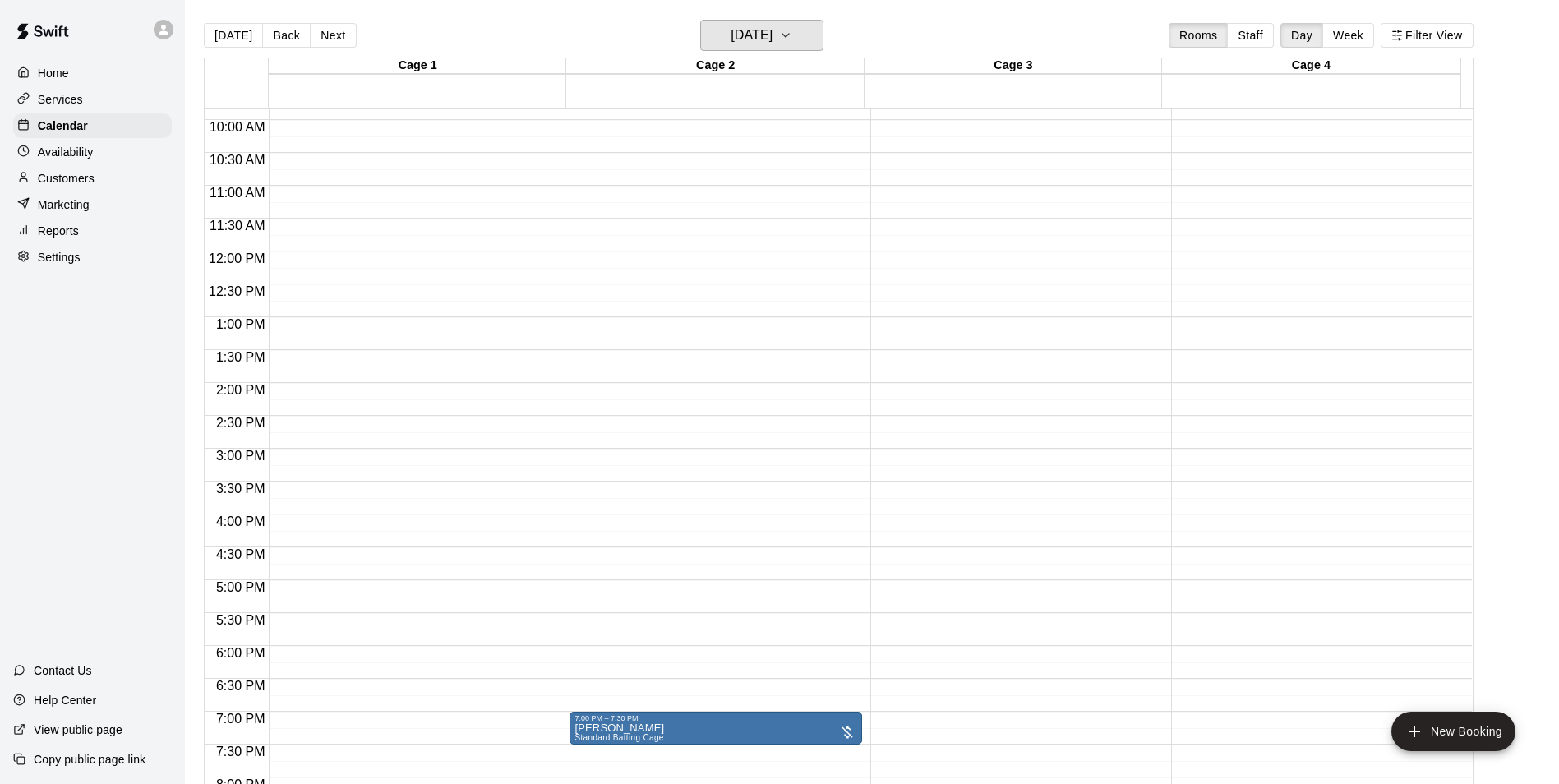
scroll to position [639, 0]
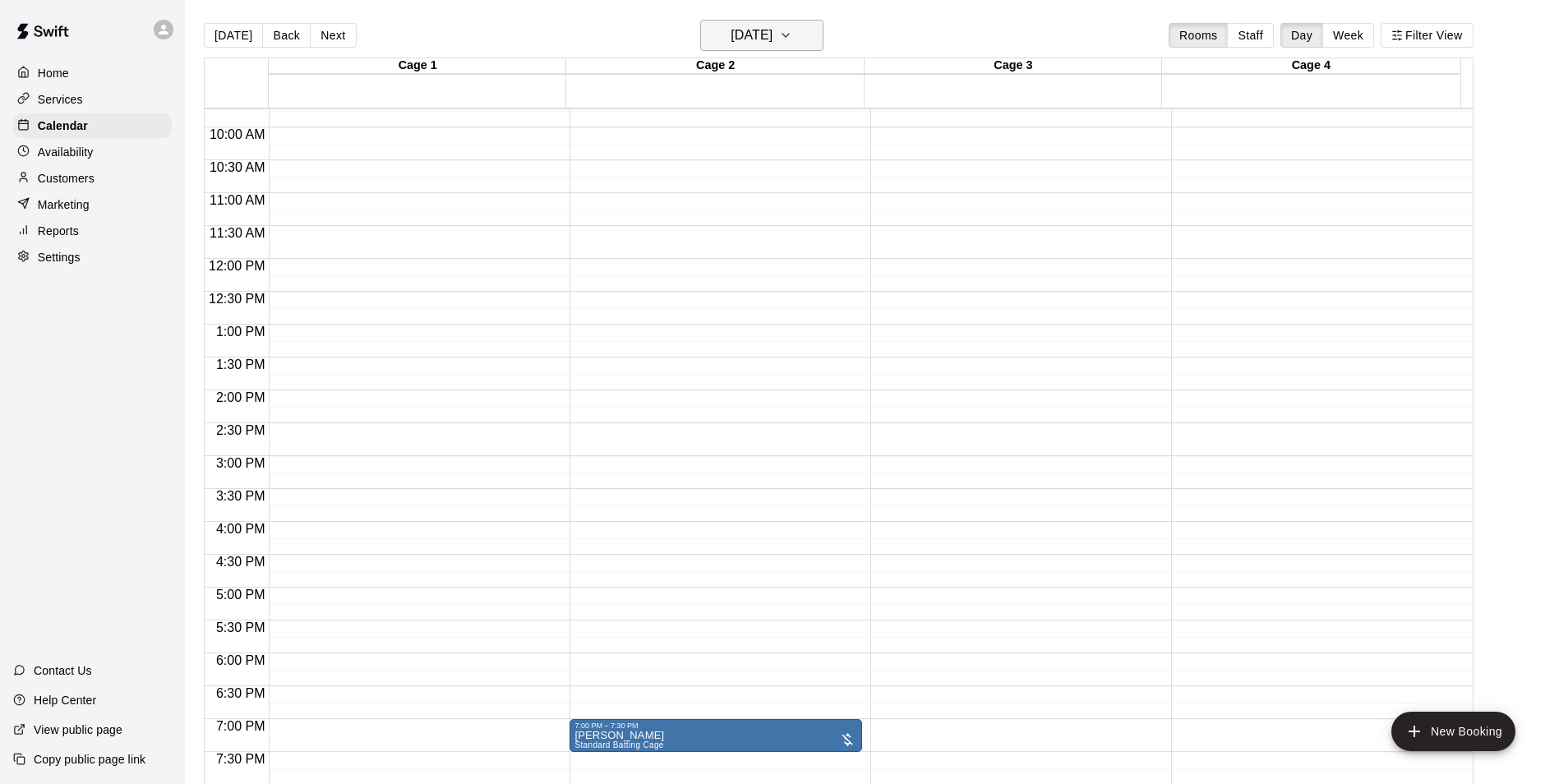
click at [793, 42] on icon "button" at bounding box center [786, 35] width 14 height 19
click at [825, 166] on button "12" at bounding box center [830, 175] width 30 height 30
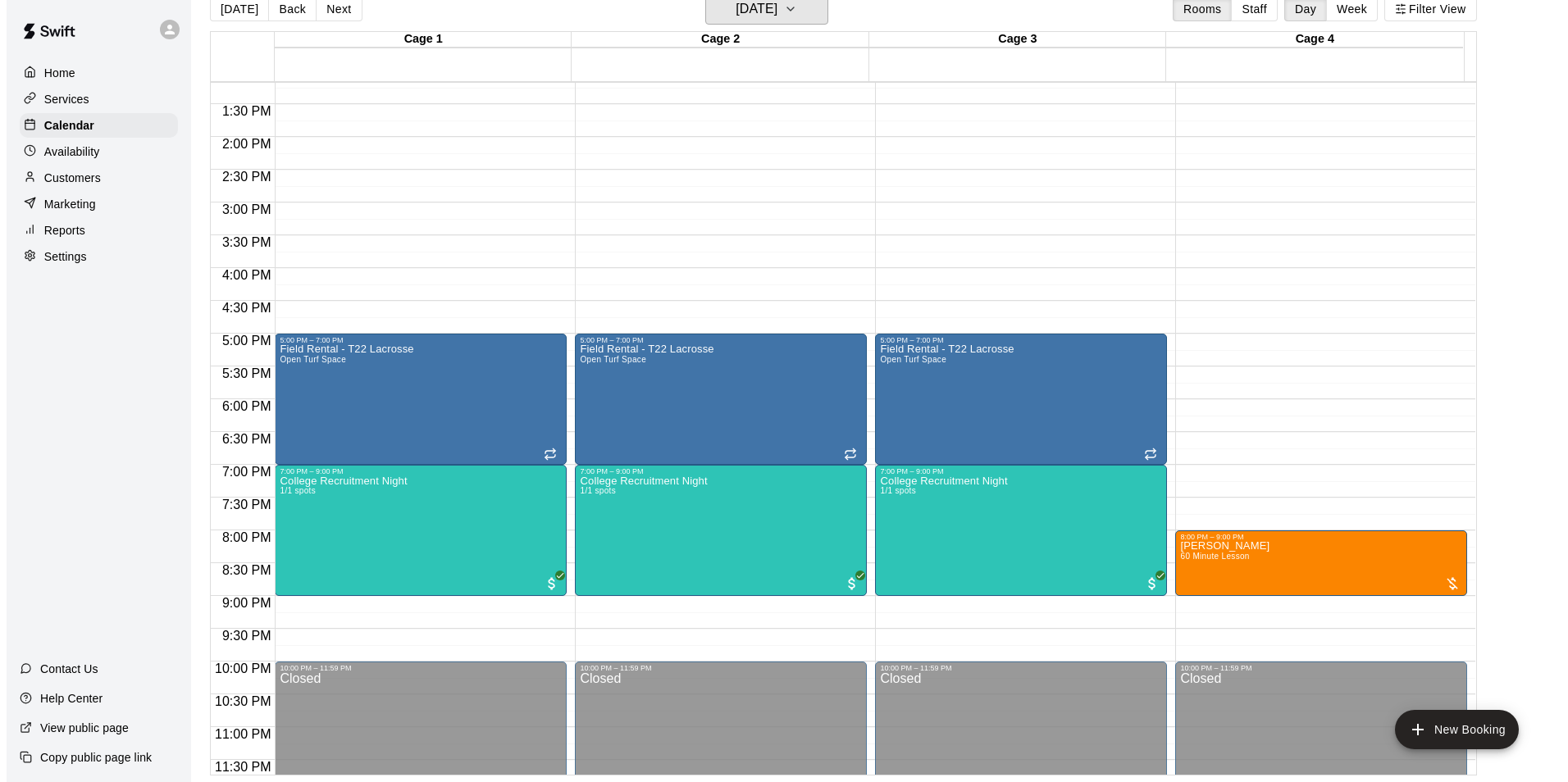
scroll to position [883, 0]
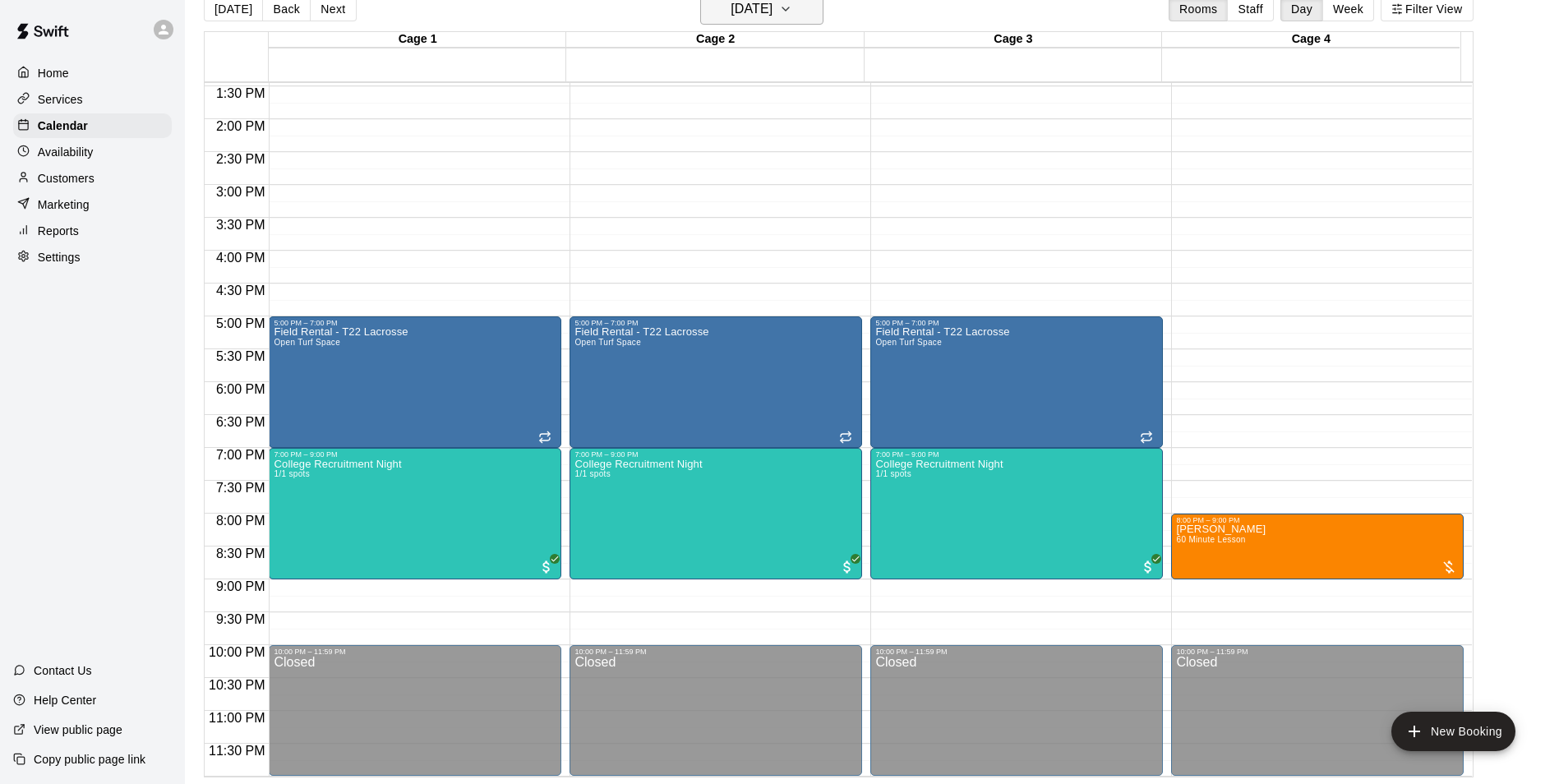
click at [816, 16] on button "Friday Sep 12" at bounding box center [762, 8] width 124 height 31
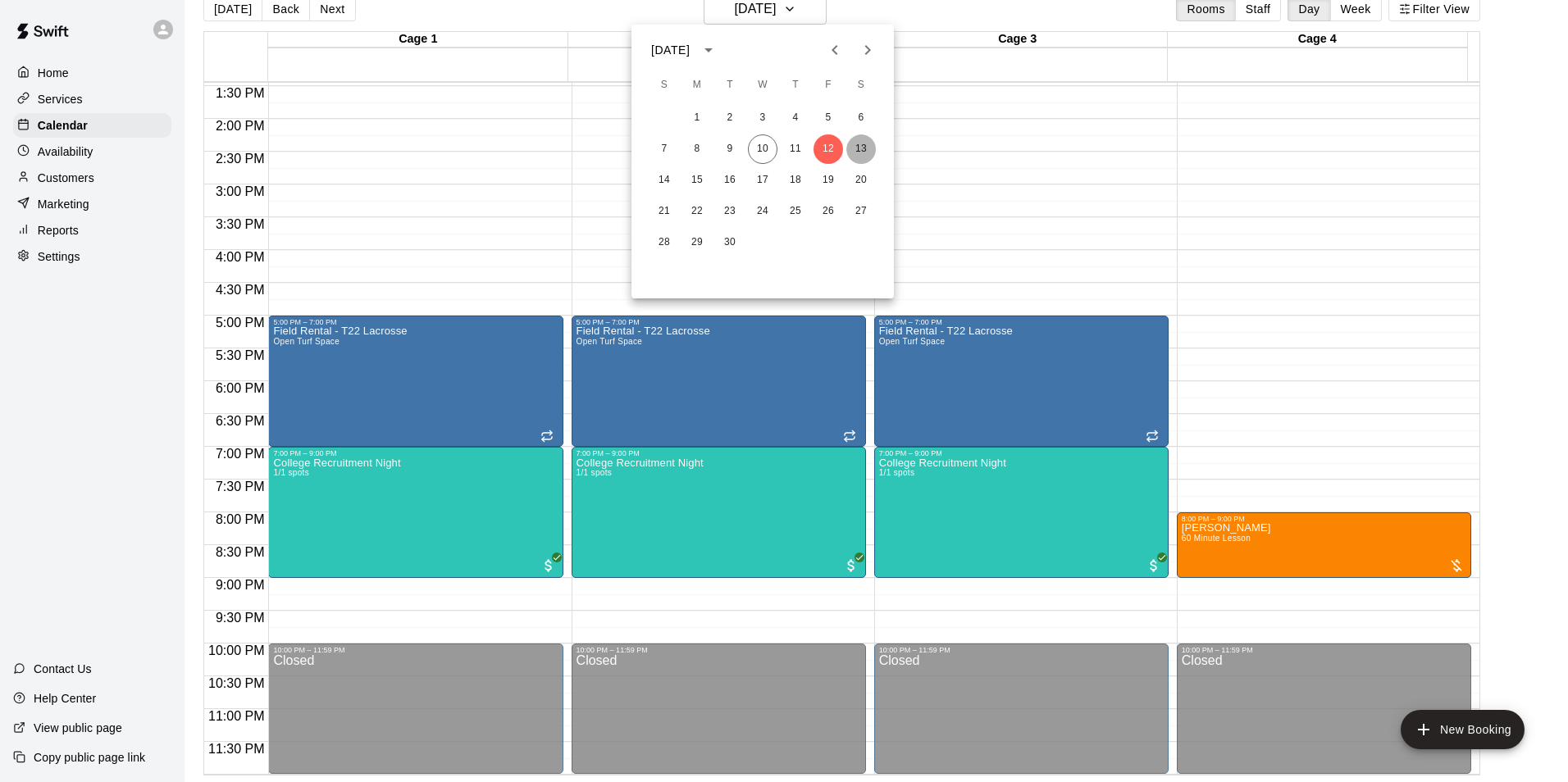
click at [874, 151] on button "13" at bounding box center [861, 148] width 30 height 30
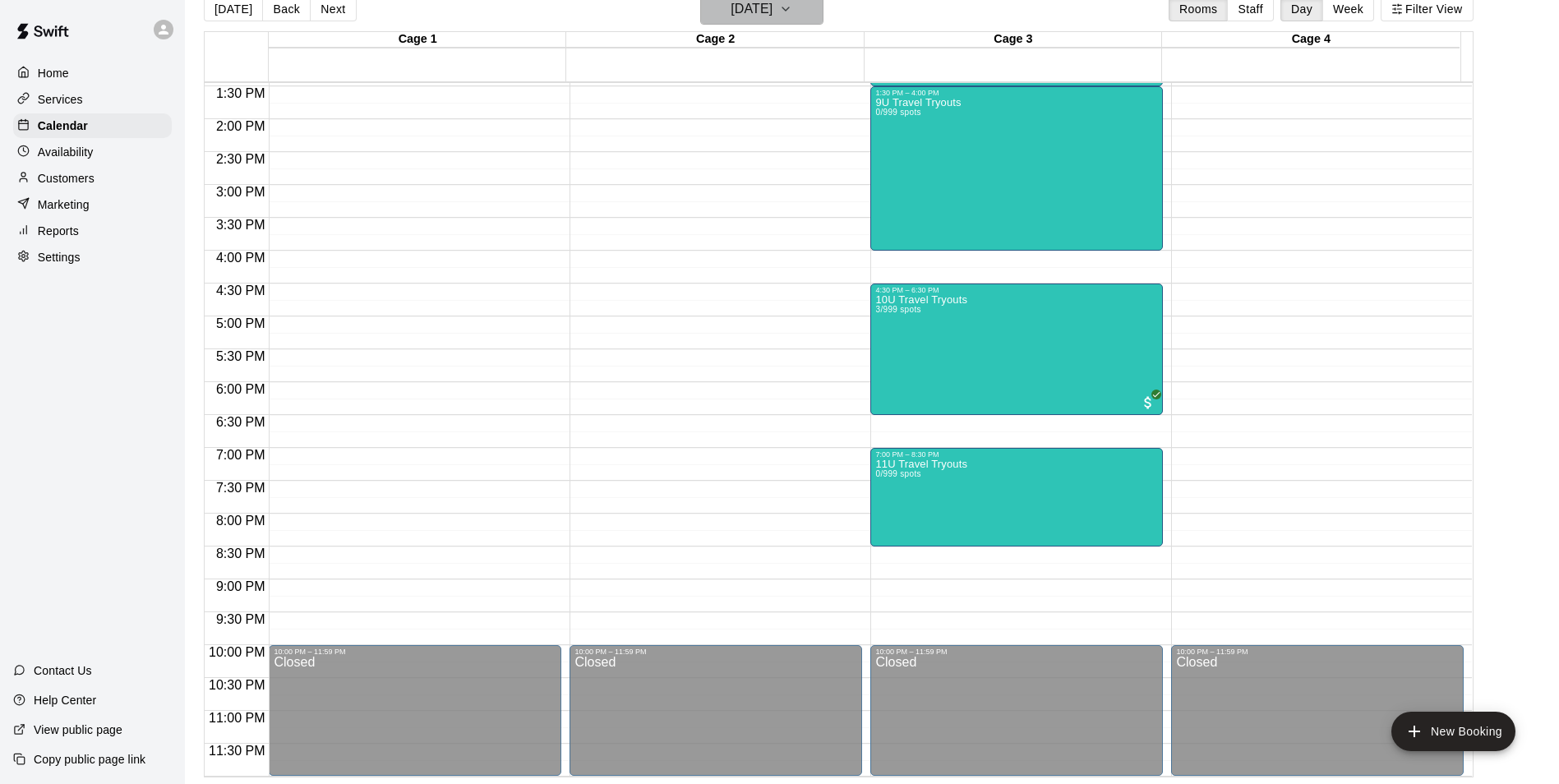
click at [772, 13] on h6 "[DATE]" at bounding box center [752, 8] width 42 height 23
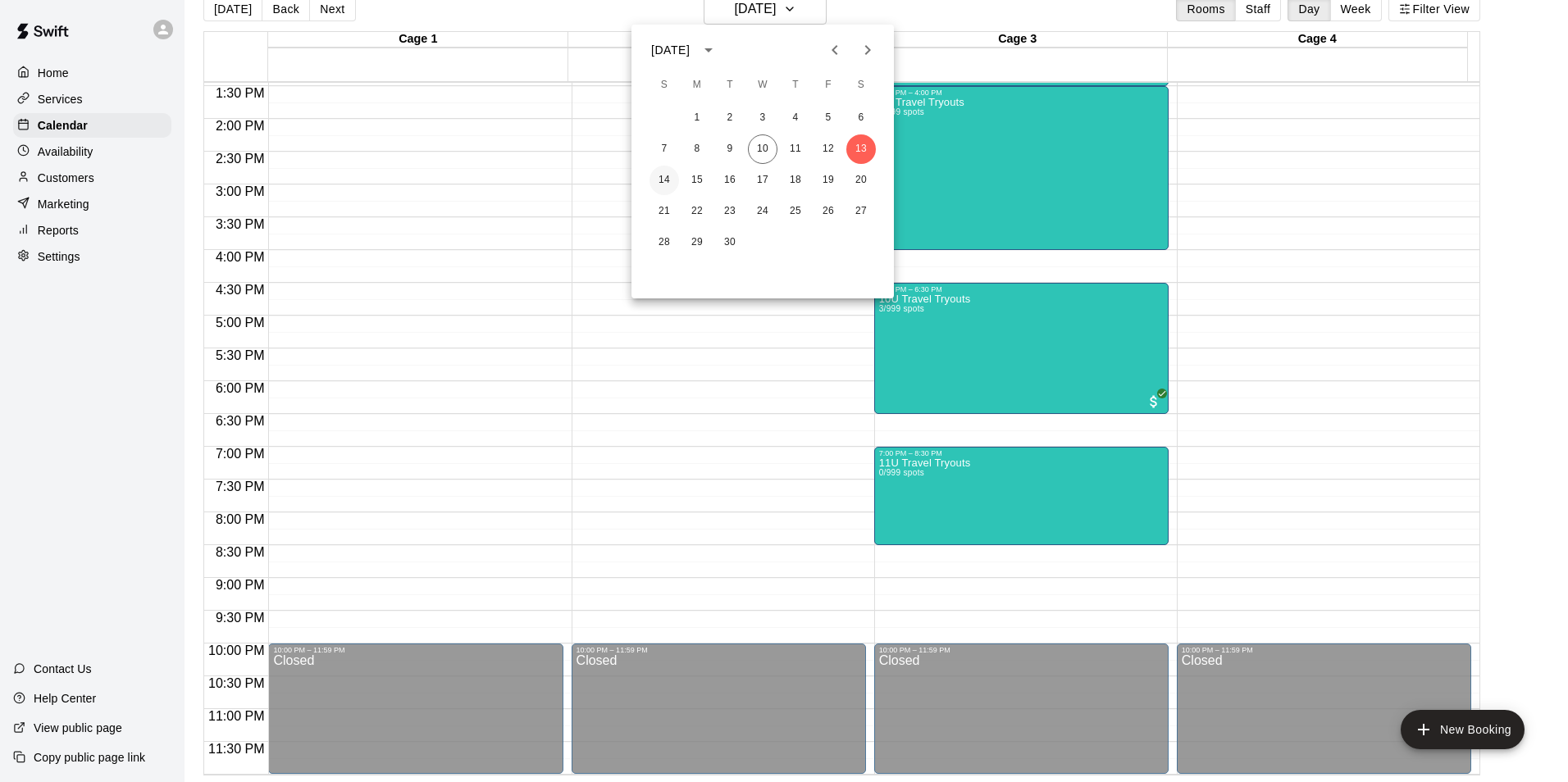
click at [656, 181] on button "14" at bounding box center [663, 180] width 30 height 30
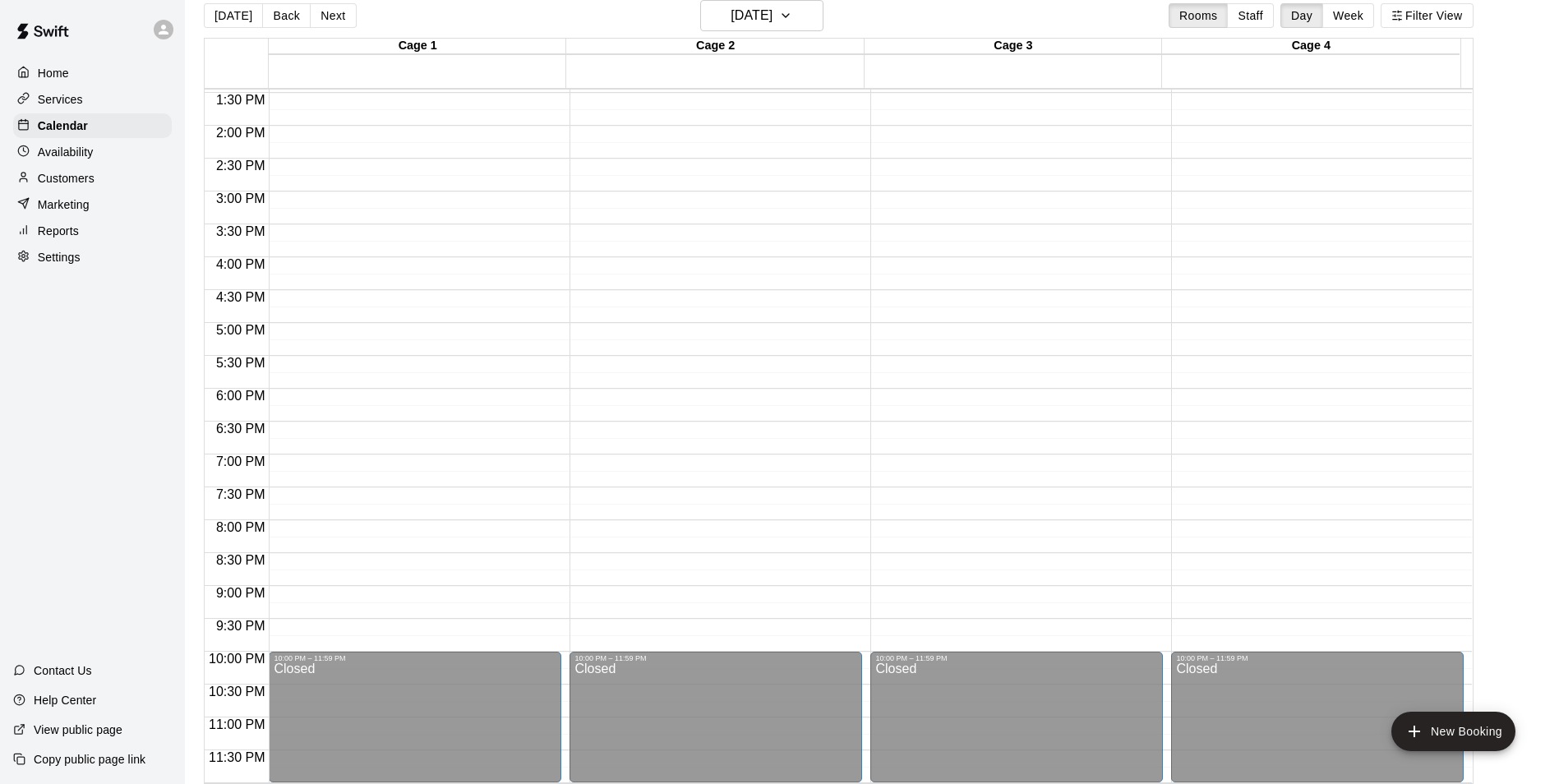
scroll to position [803, 0]
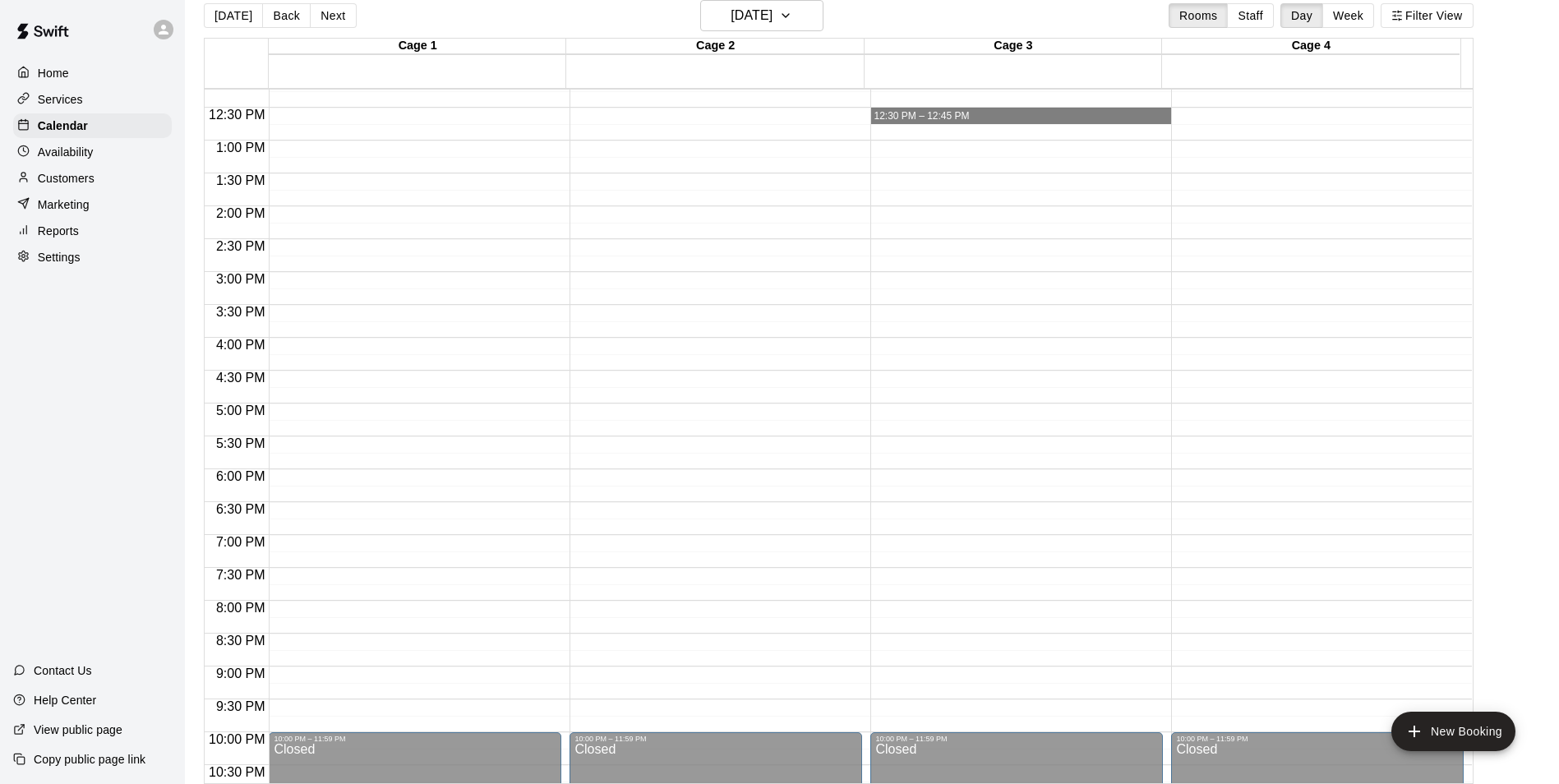
drag, startPoint x: 664, startPoint y: 260, endPoint x: 1148, endPoint y: 121, distance: 503.6
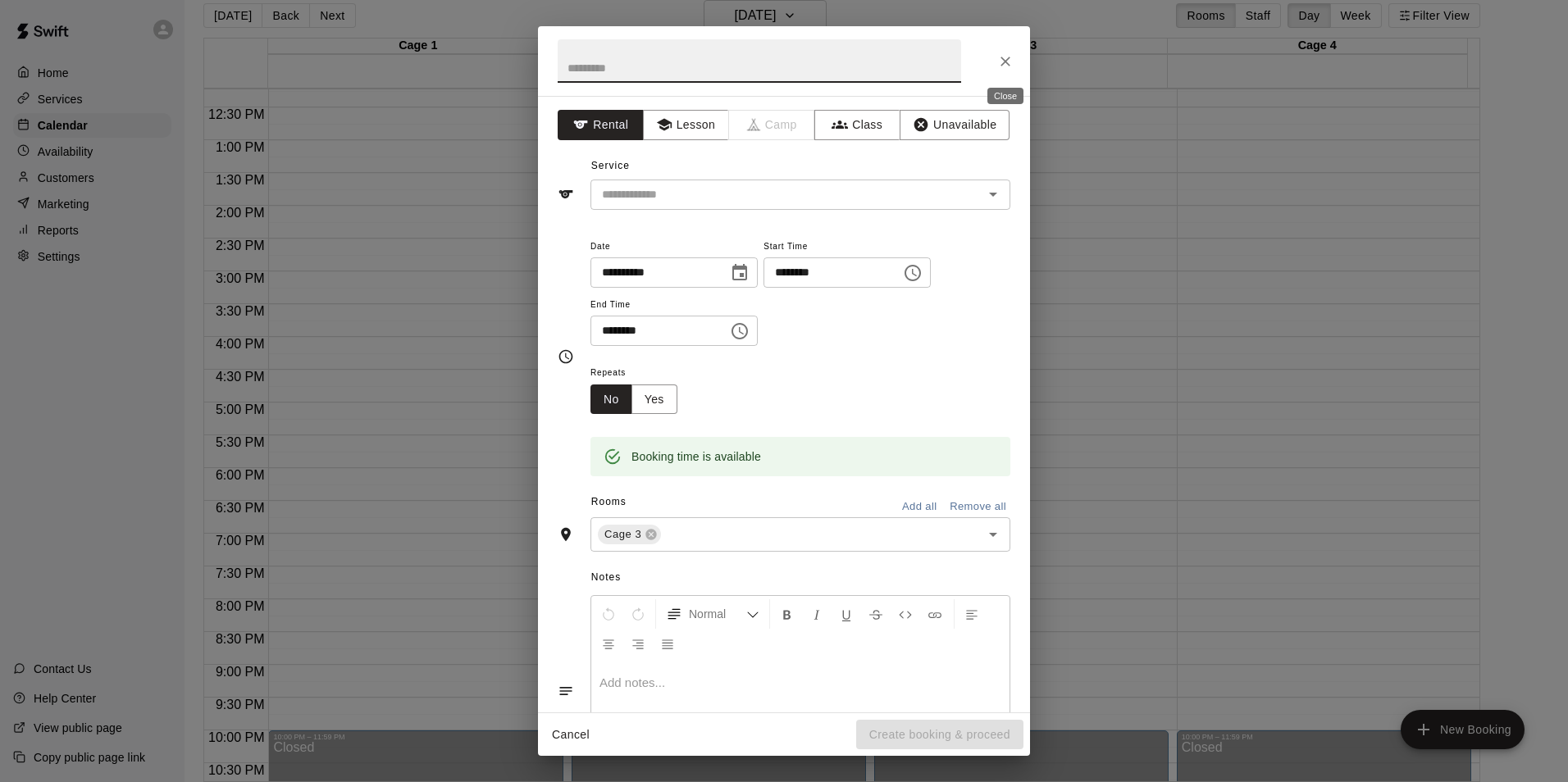
click at [998, 62] on icon "Close" at bounding box center [1004, 61] width 16 height 16
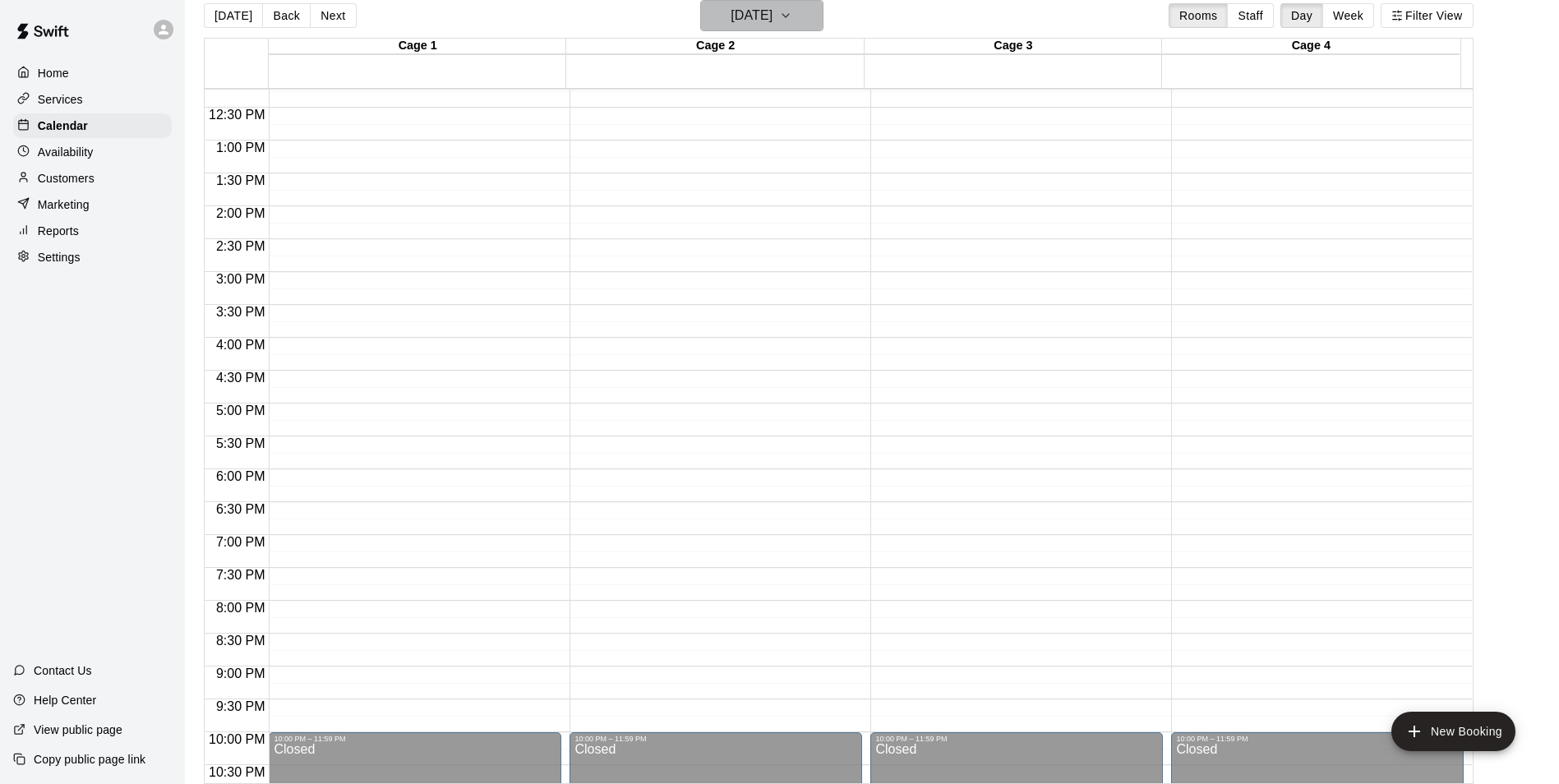
click at [731, 9] on h6 "Sunday Sep 14" at bounding box center [752, 15] width 42 height 23
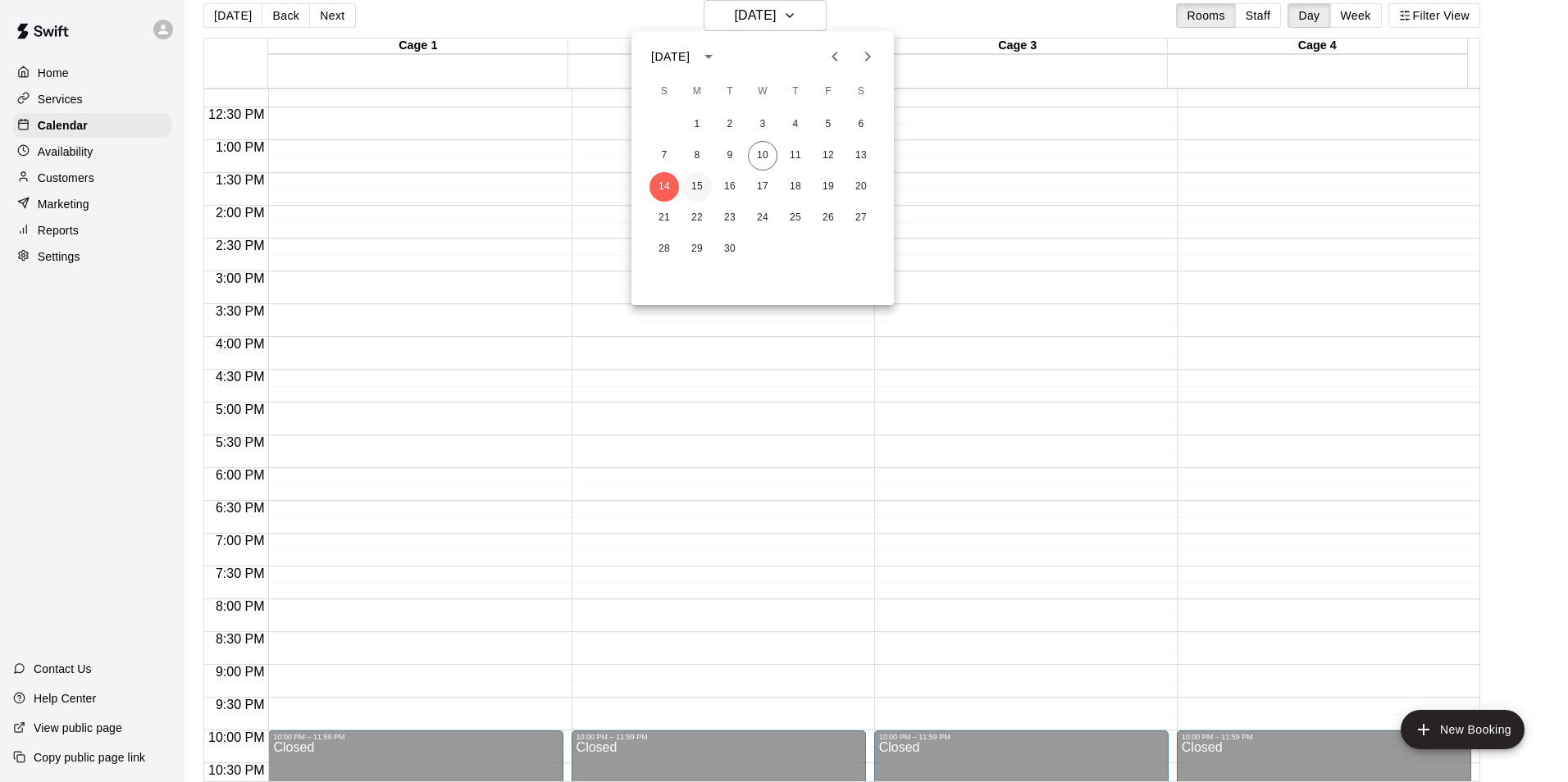
click at [700, 185] on button "15" at bounding box center [696, 186] width 30 height 30
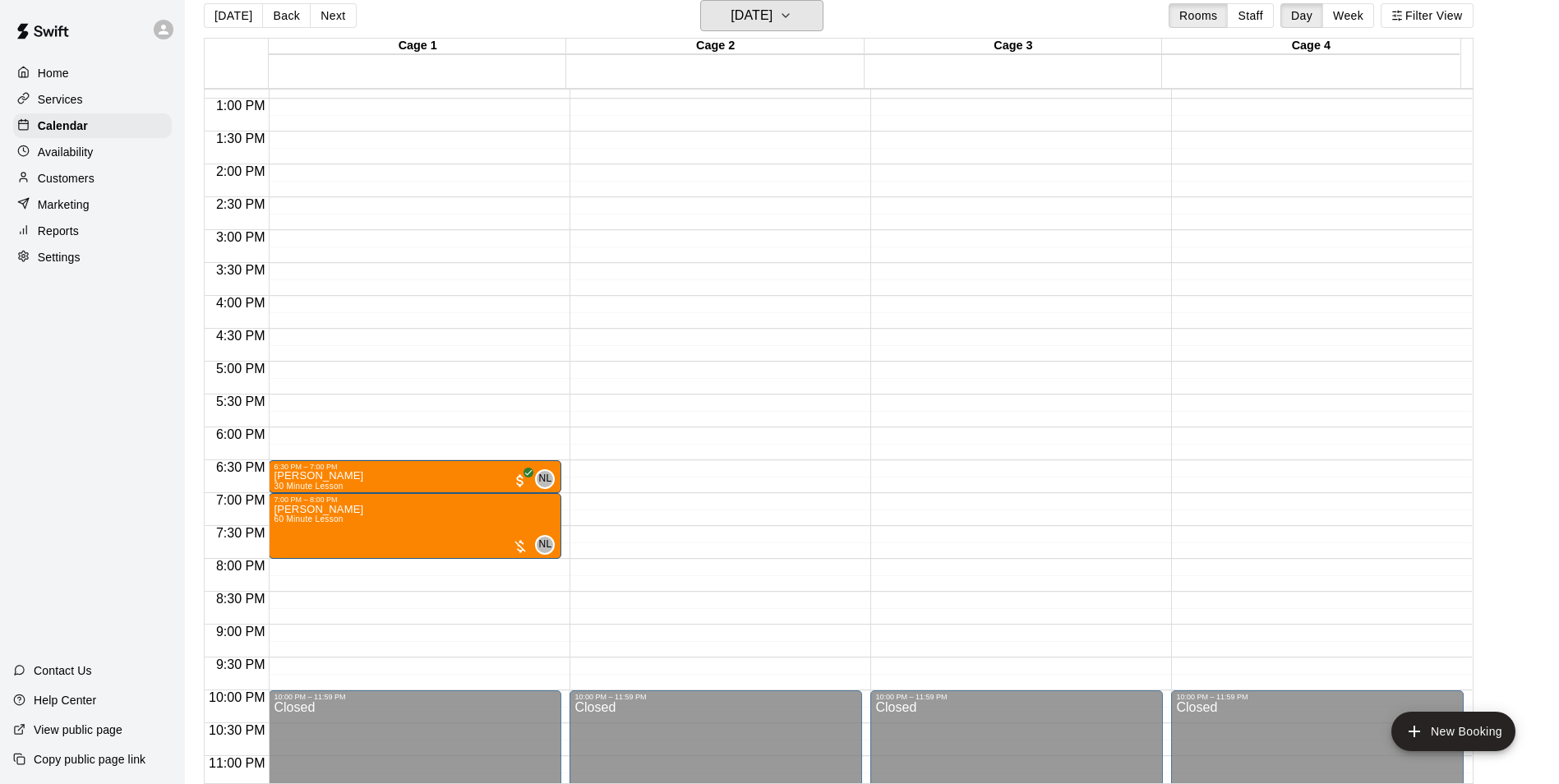
scroll to position [885, 0]
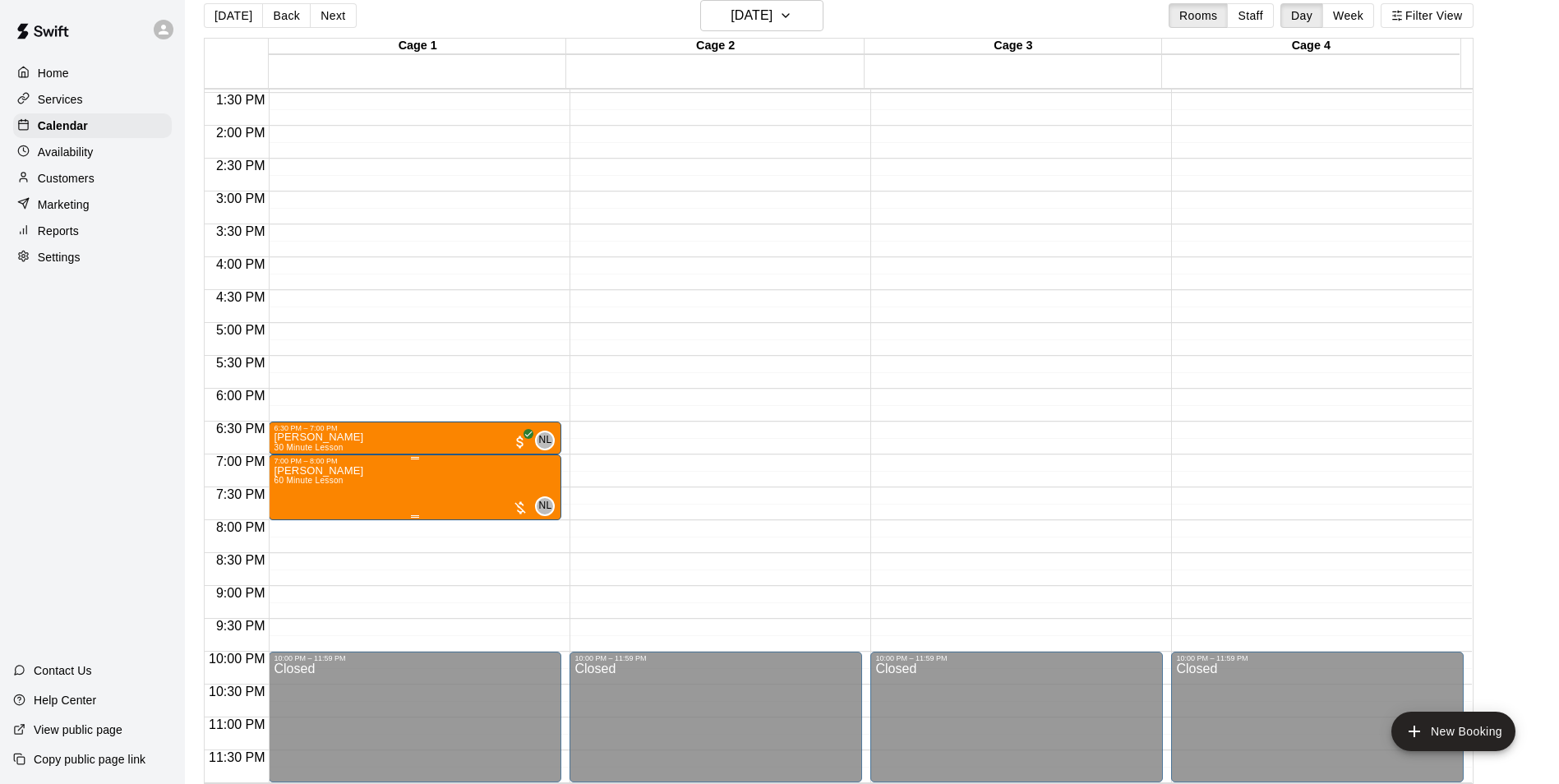
click at [519, 498] on div "NL 0" at bounding box center [533, 506] width 43 height 19
click at [525, 547] on img "edit" at bounding box center [528, 551] width 19 height 19
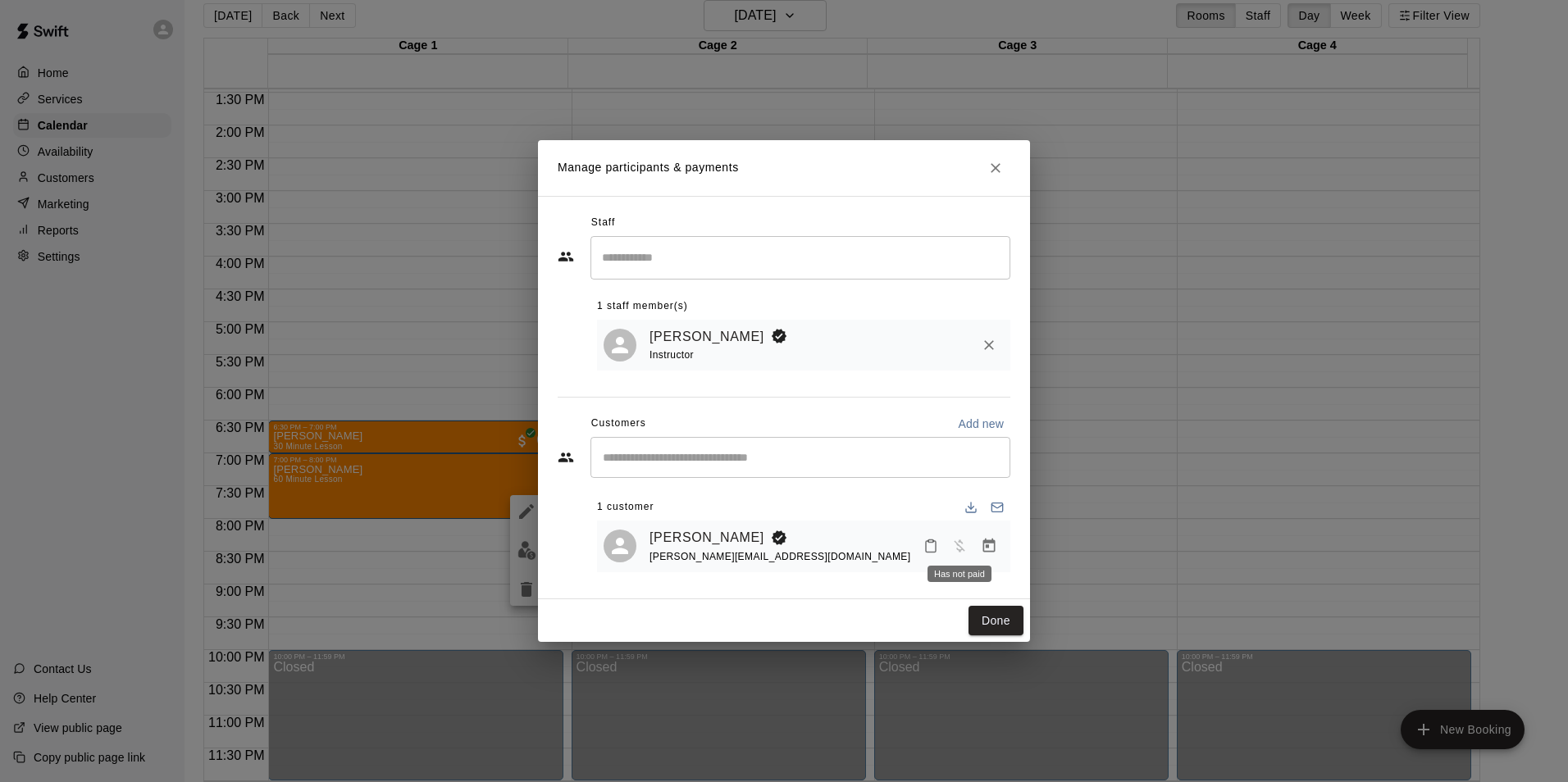
click at [960, 543] on span "Has not paid" at bounding box center [959, 545] width 30 height 14
click at [991, 162] on icon "Close" at bounding box center [995, 167] width 16 height 16
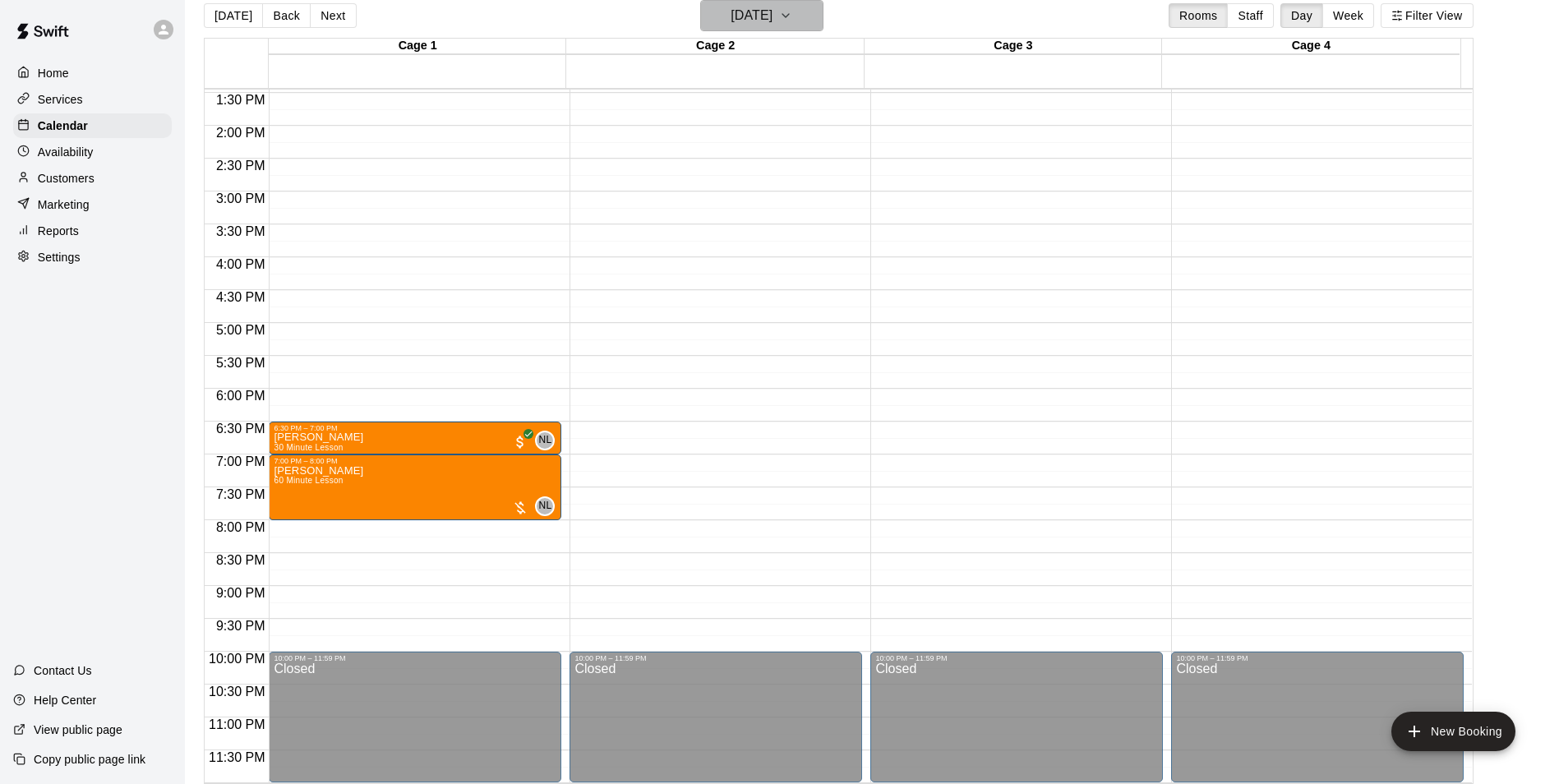
click at [772, 11] on h6 "Monday Sep 15" at bounding box center [752, 15] width 42 height 23
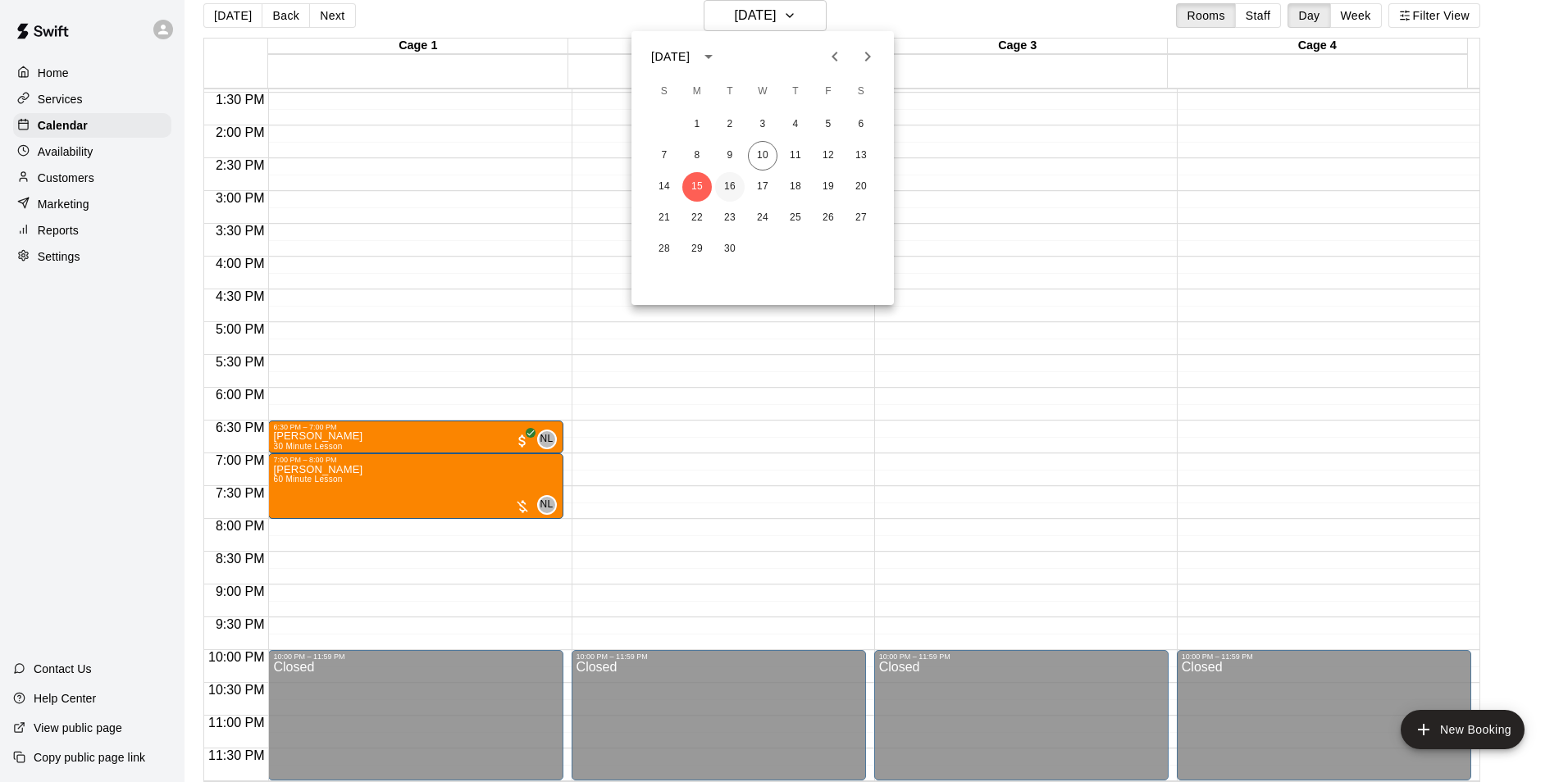
click at [725, 187] on button "16" at bounding box center [729, 186] width 30 height 30
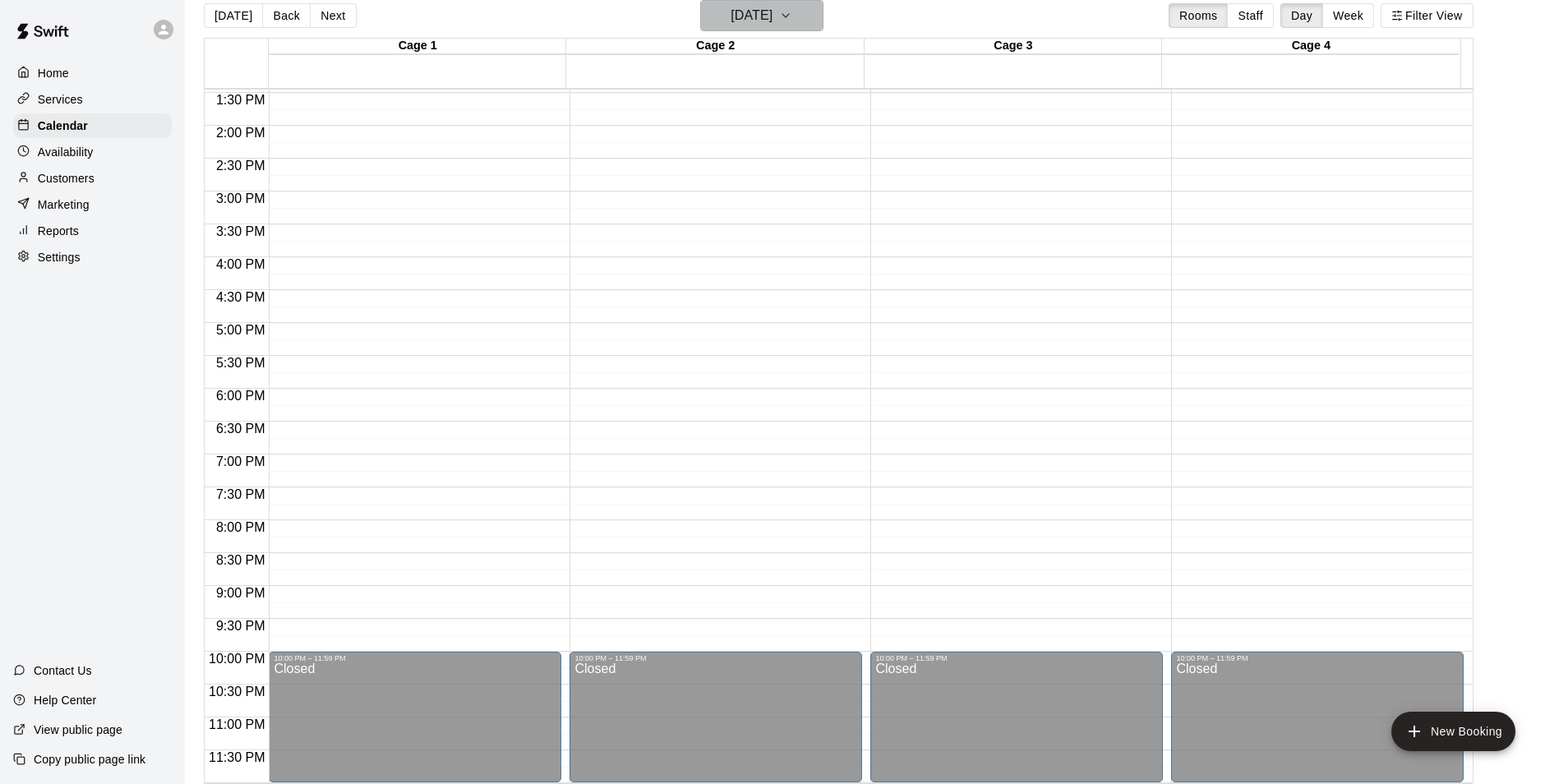
click at [804, 16] on button "Tuesday Sep 16" at bounding box center [762, 15] width 124 height 31
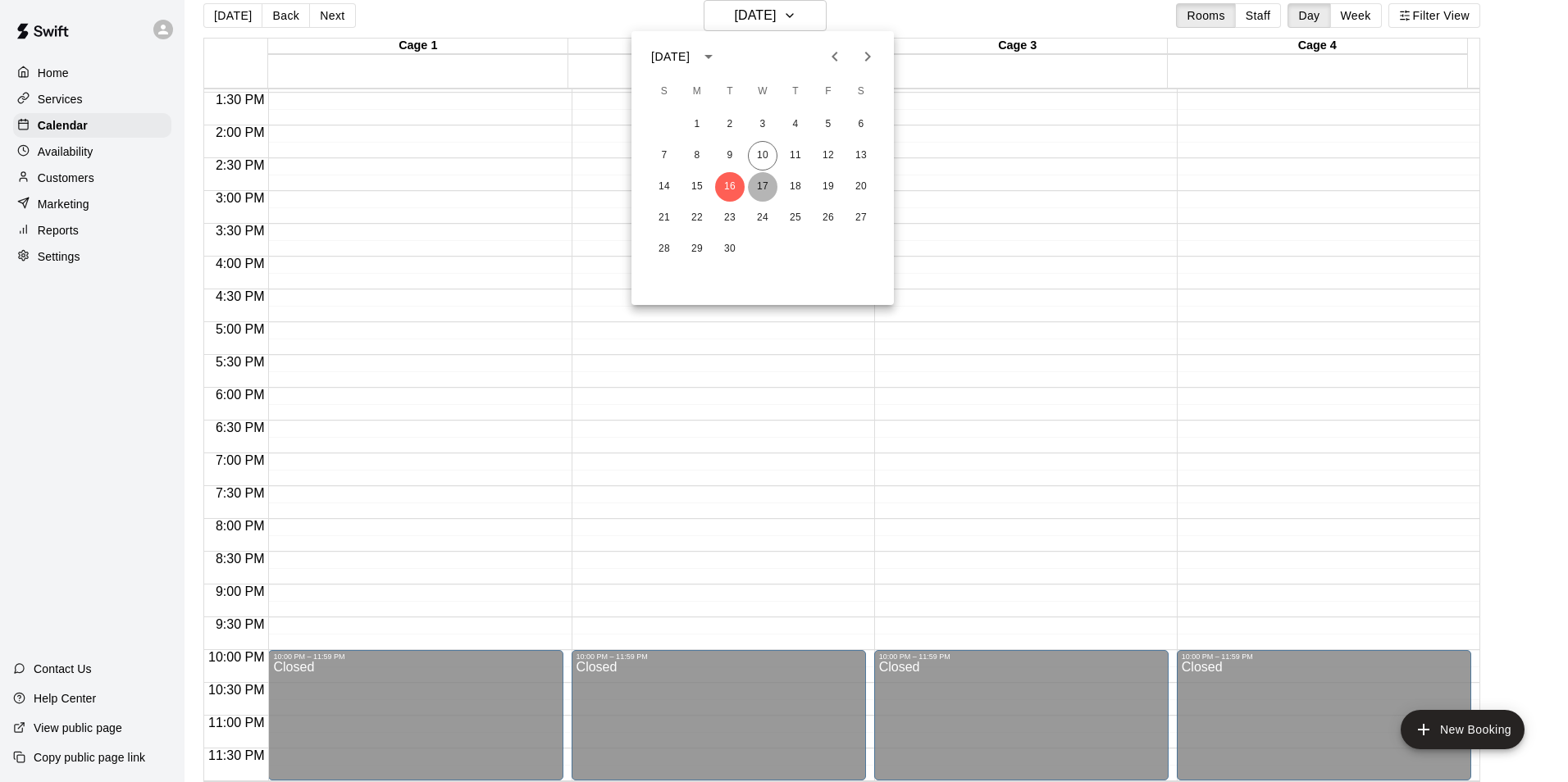
click at [753, 182] on button "17" at bounding box center [762, 186] width 30 height 30
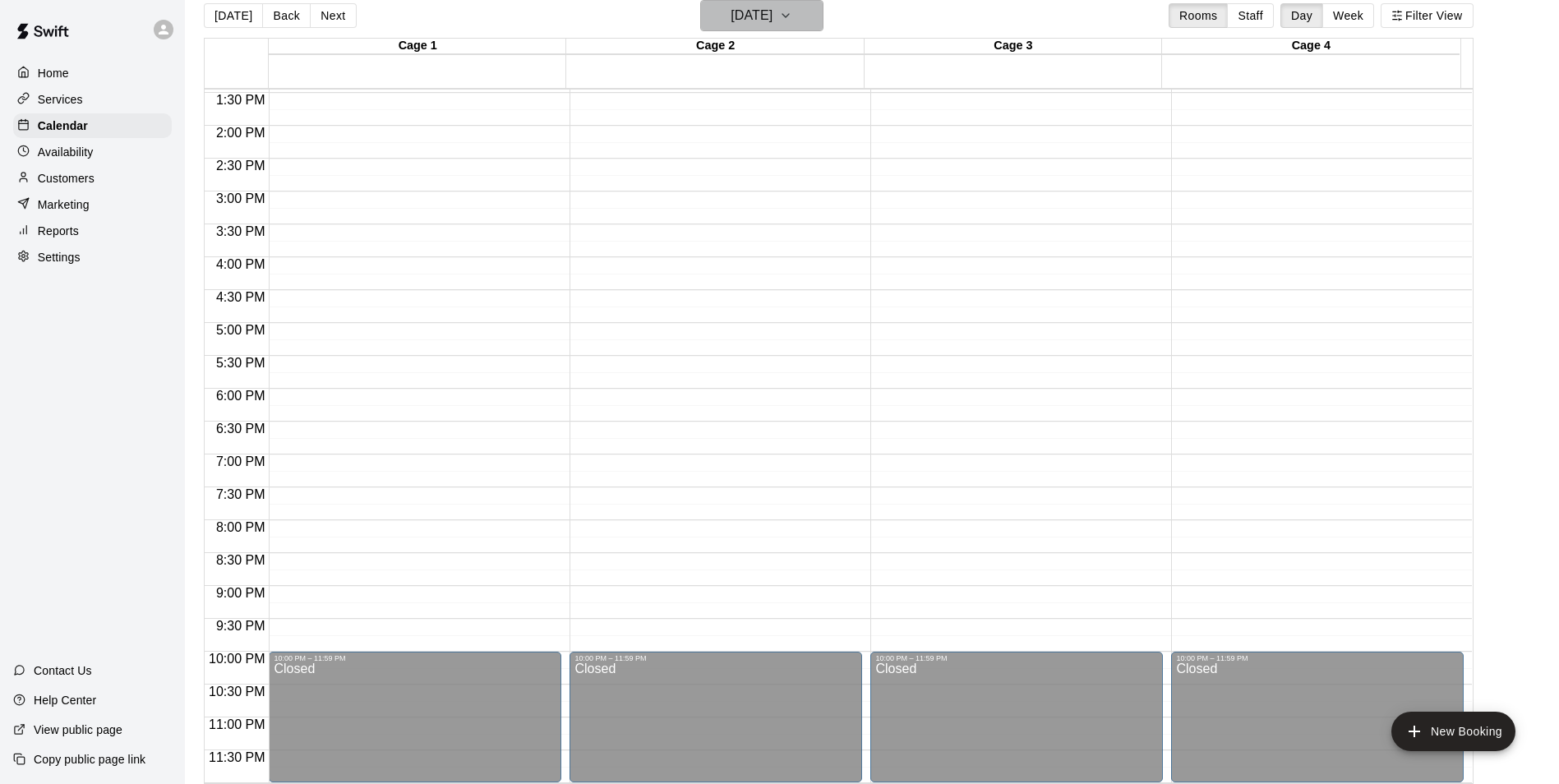
click at [824, 6] on button "[DATE]" at bounding box center [762, 15] width 124 height 31
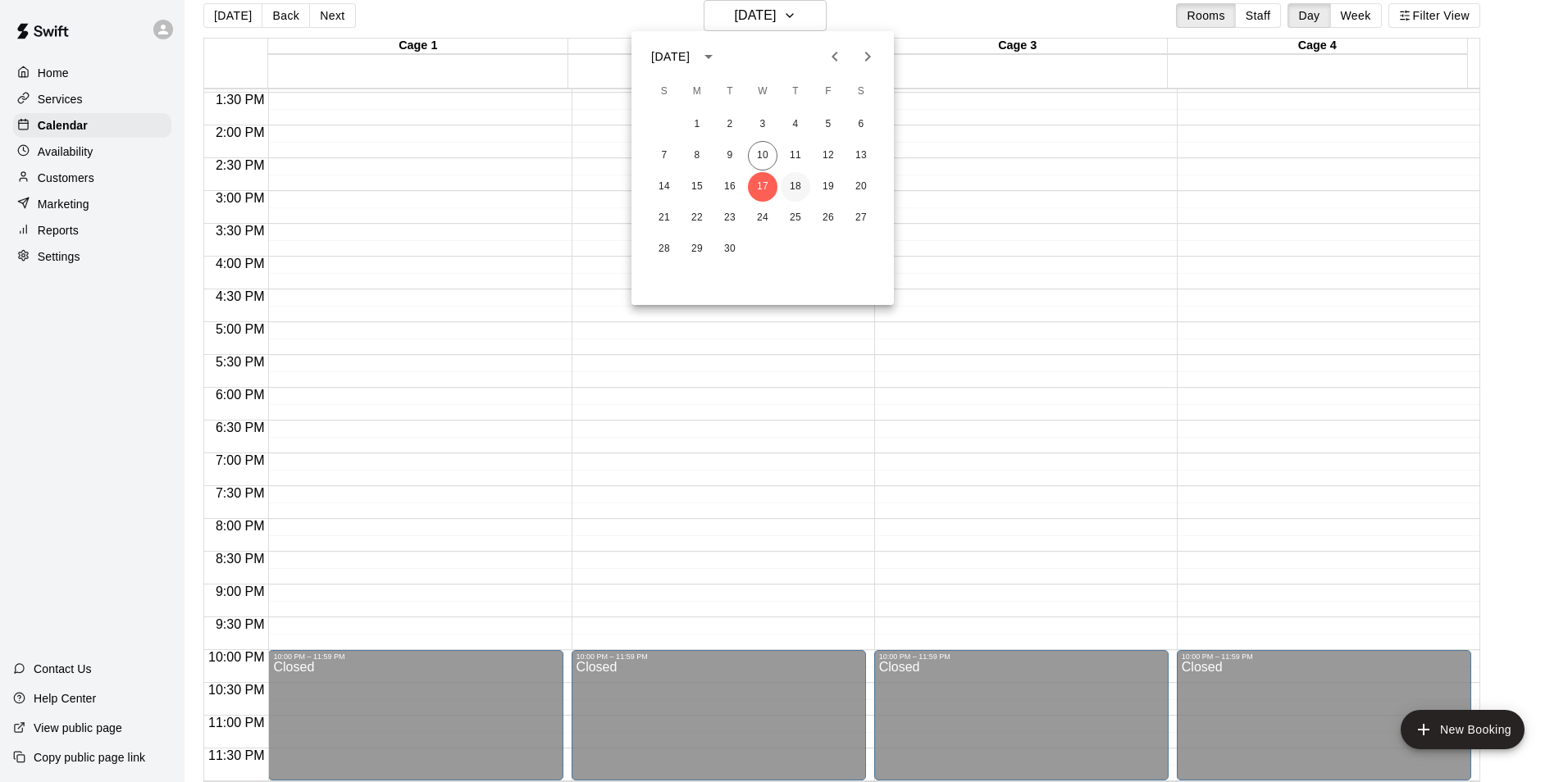
click at [805, 181] on button "18" at bounding box center [795, 186] width 30 height 30
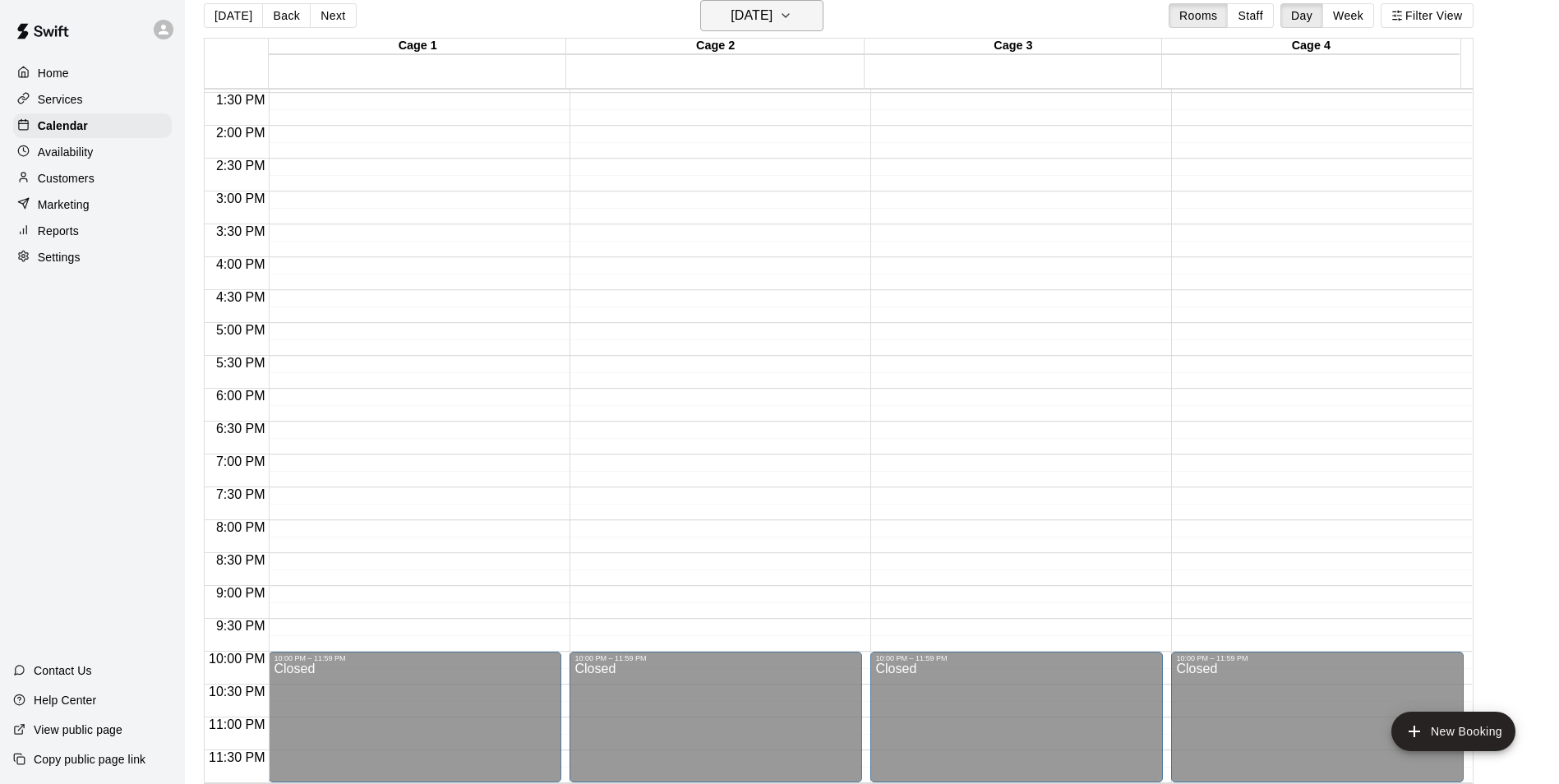
click at [772, 11] on h6 "Thursday Sep 18" at bounding box center [752, 15] width 42 height 23
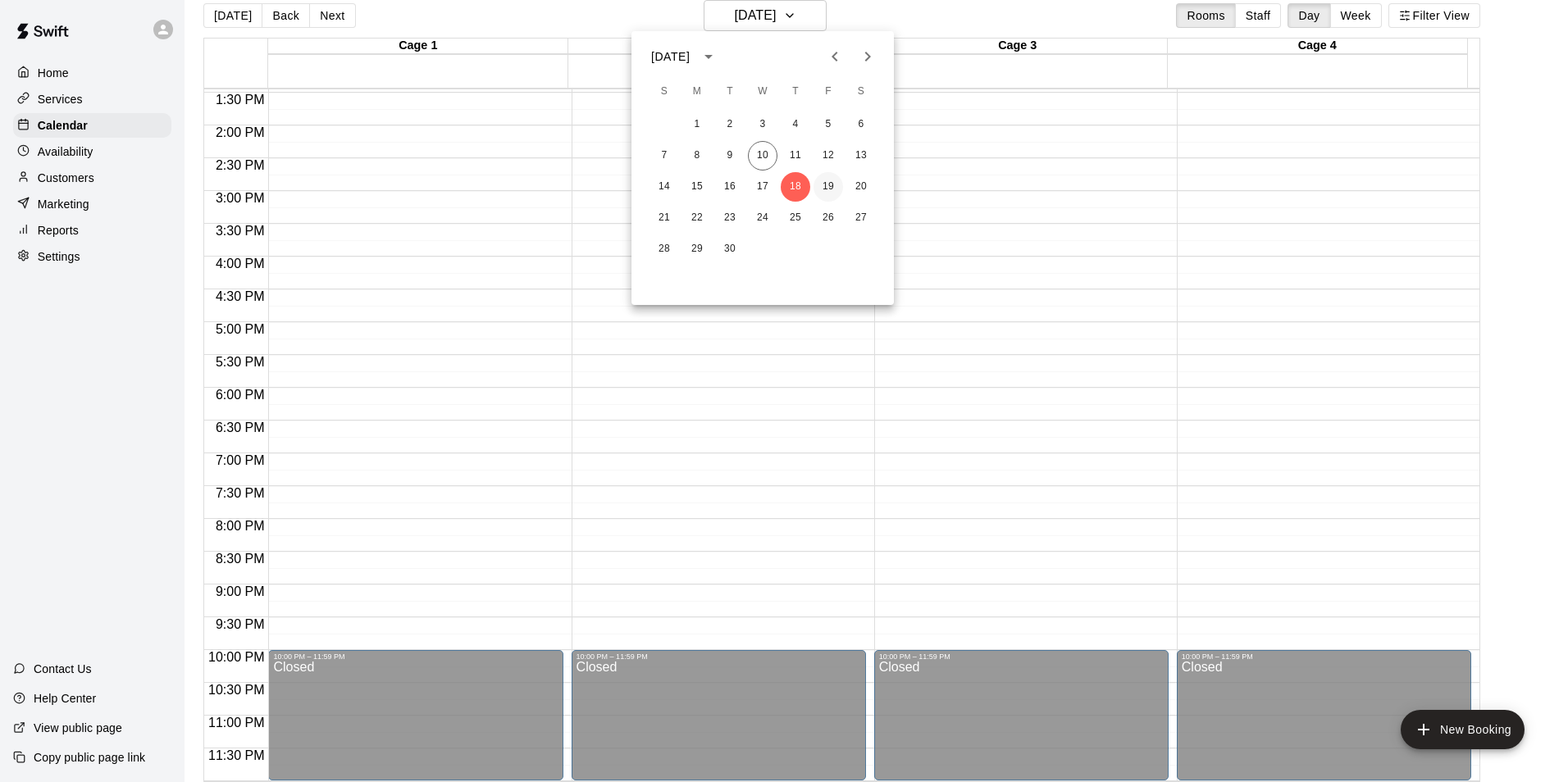
click at [829, 175] on button "19" at bounding box center [828, 186] width 30 height 30
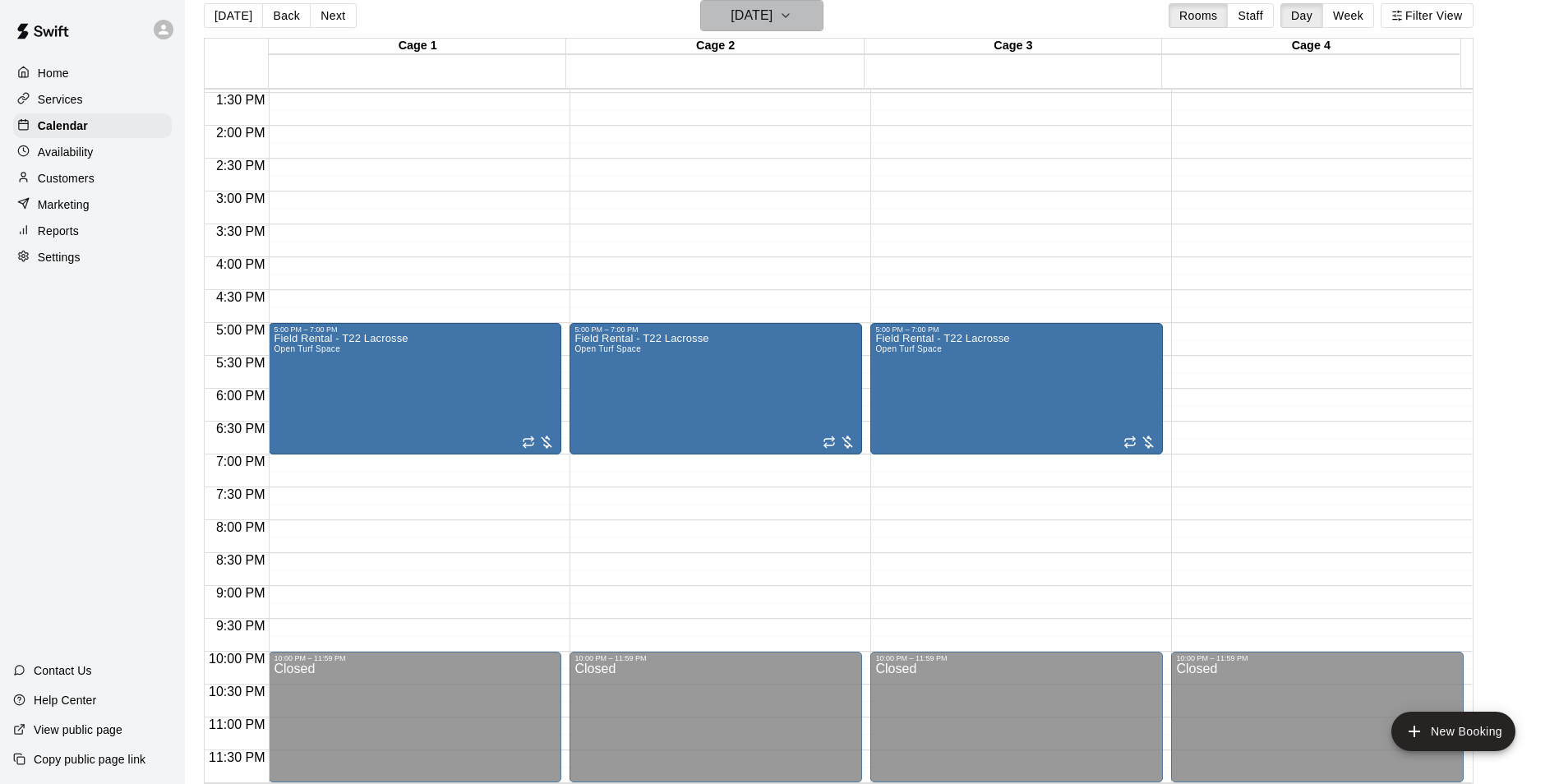
click at [731, 10] on h6 "Friday Sep 19" at bounding box center [752, 15] width 42 height 23
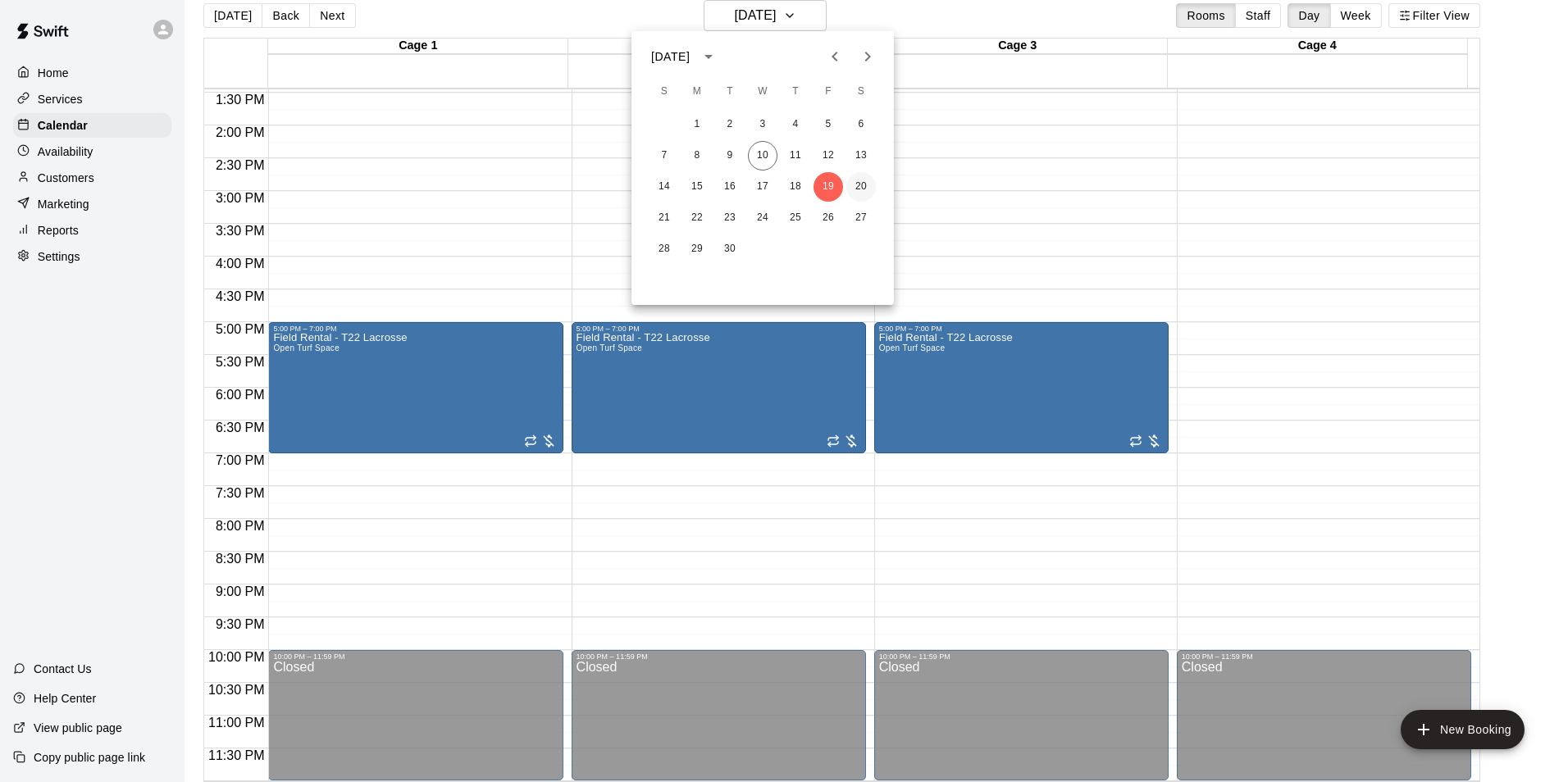
click at [855, 189] on button "20" at bounding box center [861, 186] width 30 height 30
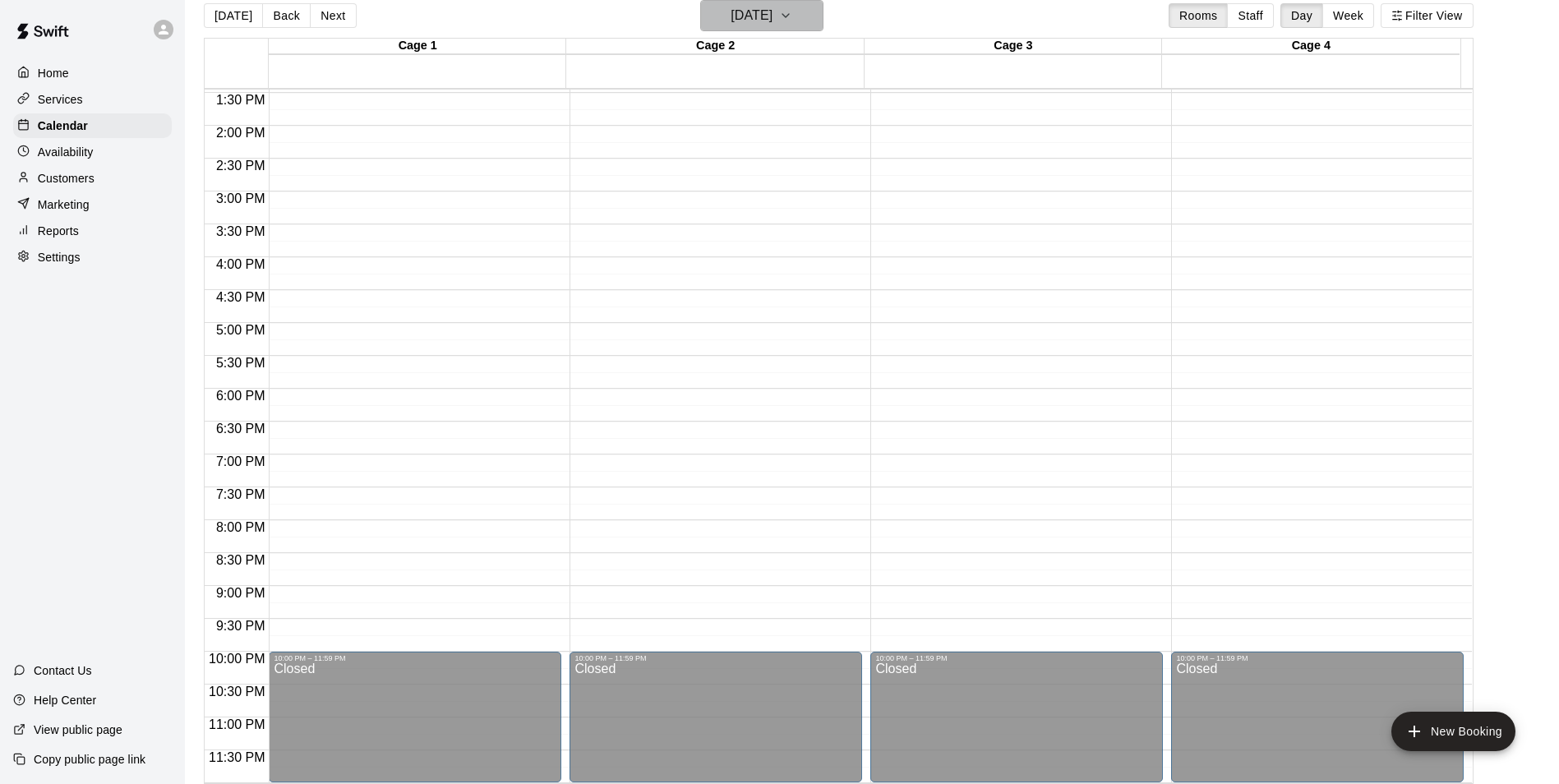
click at [772, 8] on h6 "Saturday Sep 20" at bounding box center [752, 15] width 42 height 23
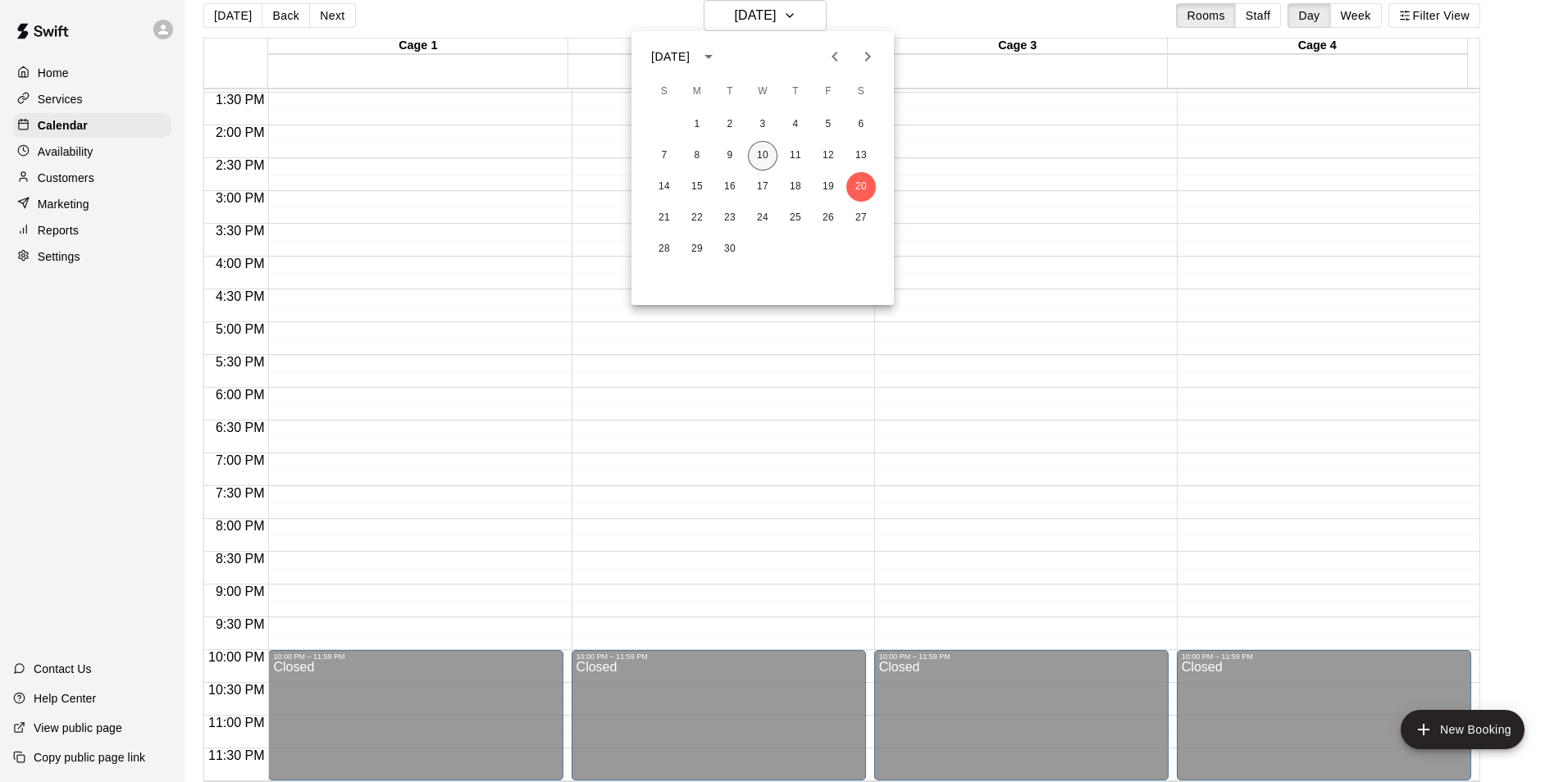
click at [756, 150] on button "10" at bounding box center [762, 155] width 30 height 30
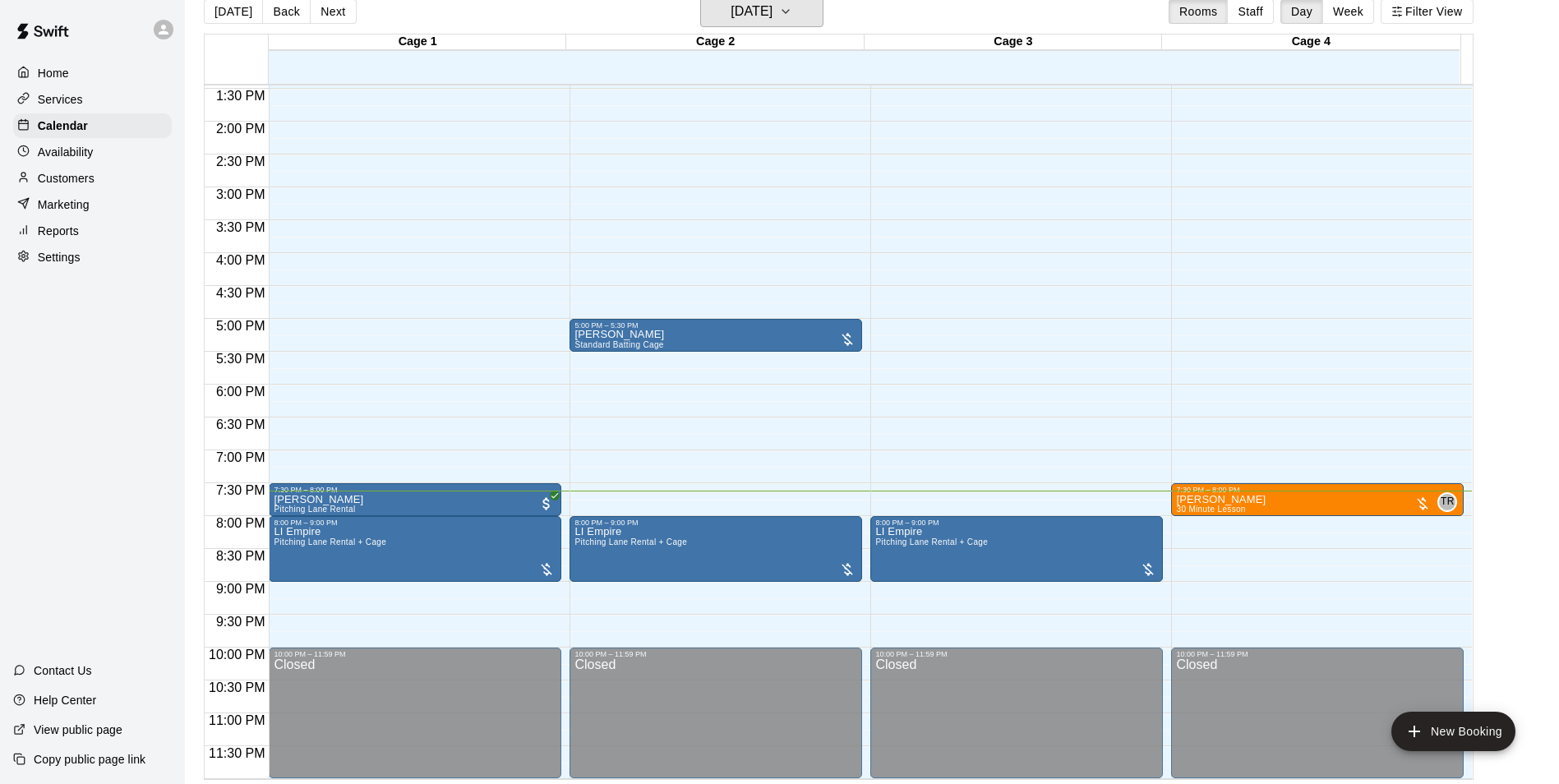
scroll to position [26, 0]
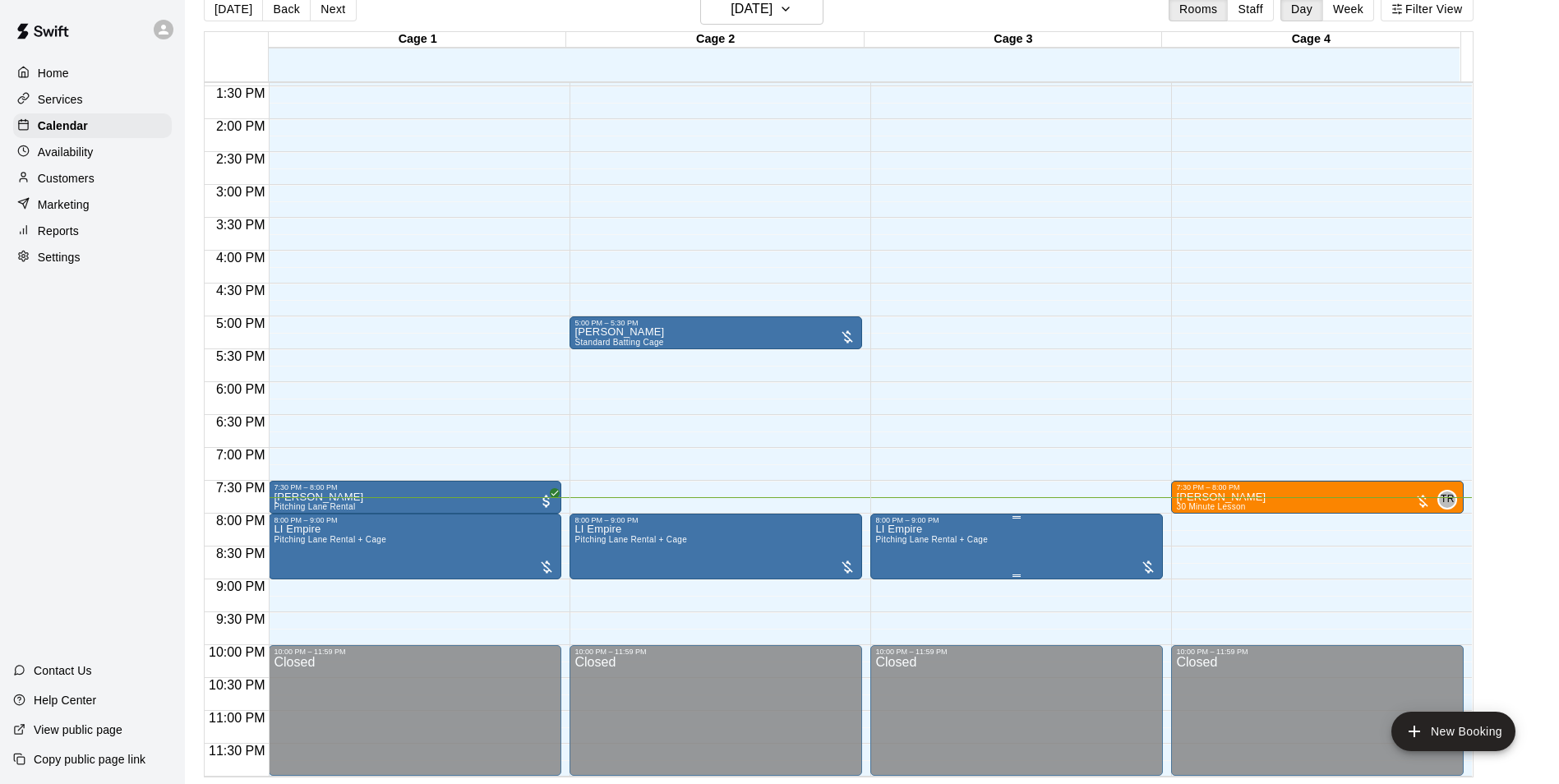
click at [881, 571] on div at bounding box center [890, 581] width 33 height 111
click at [881, 573] on img "edit" at bounding box center [891, 581] width 19 height 19
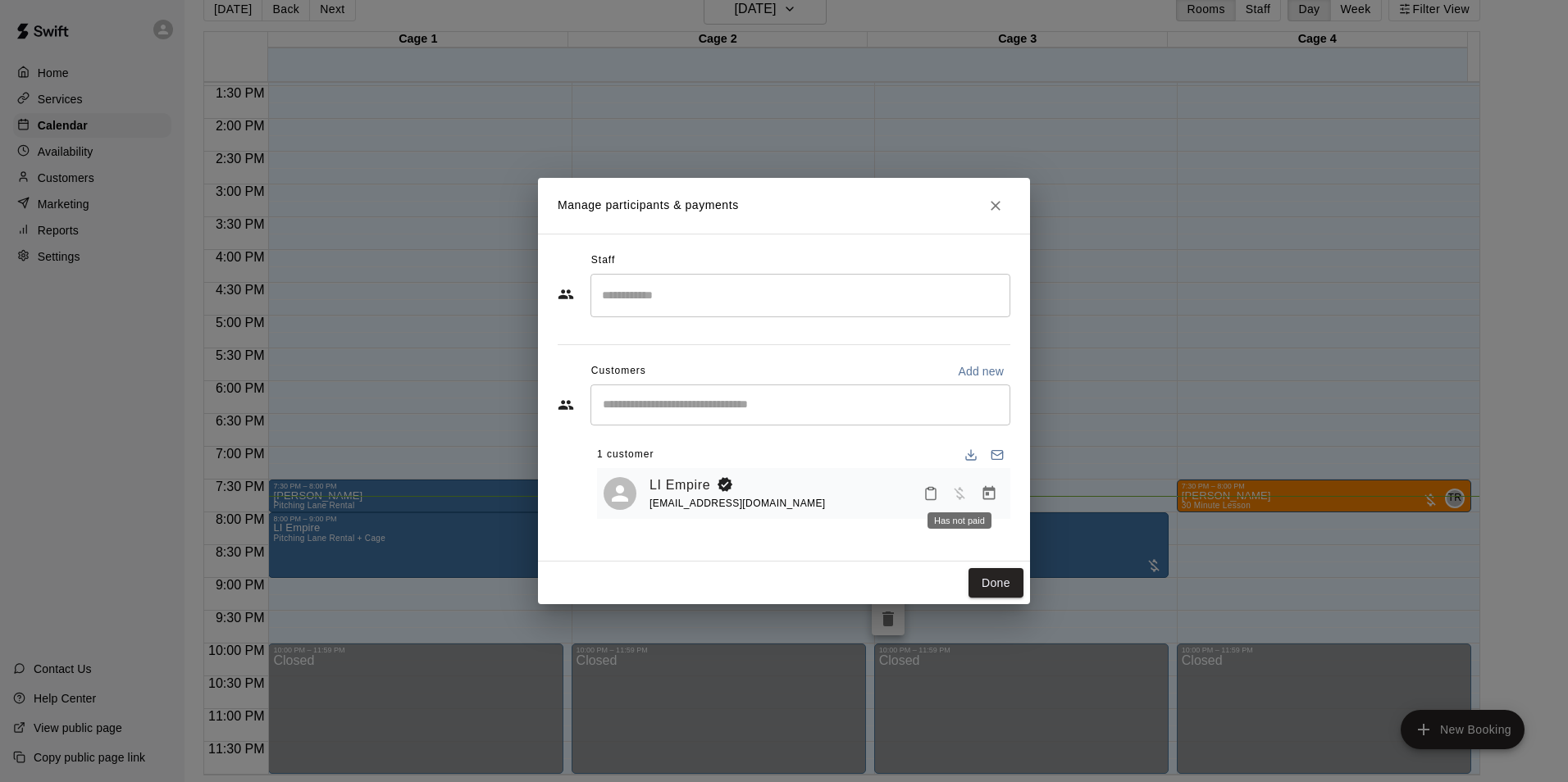
drag, startPoint x: 953, startPoint y: 488, endPoint x: 954, endPoint y: 476, distance: 12.0
click at [954, 476] on div "LI Empire rinaldiempire@gmail.com" at bounding box center [826, 494] width 354 height 39
click at [1012, 355] on div "Staff ​ Customers Add new ​ 1 customer LI Empire rinaldiempire@gmail.com" at bounding box center [783, 397] width 492 height 328
click at [995, 213] on button "Close" at bounding box center [995, 205] width 30 height 30
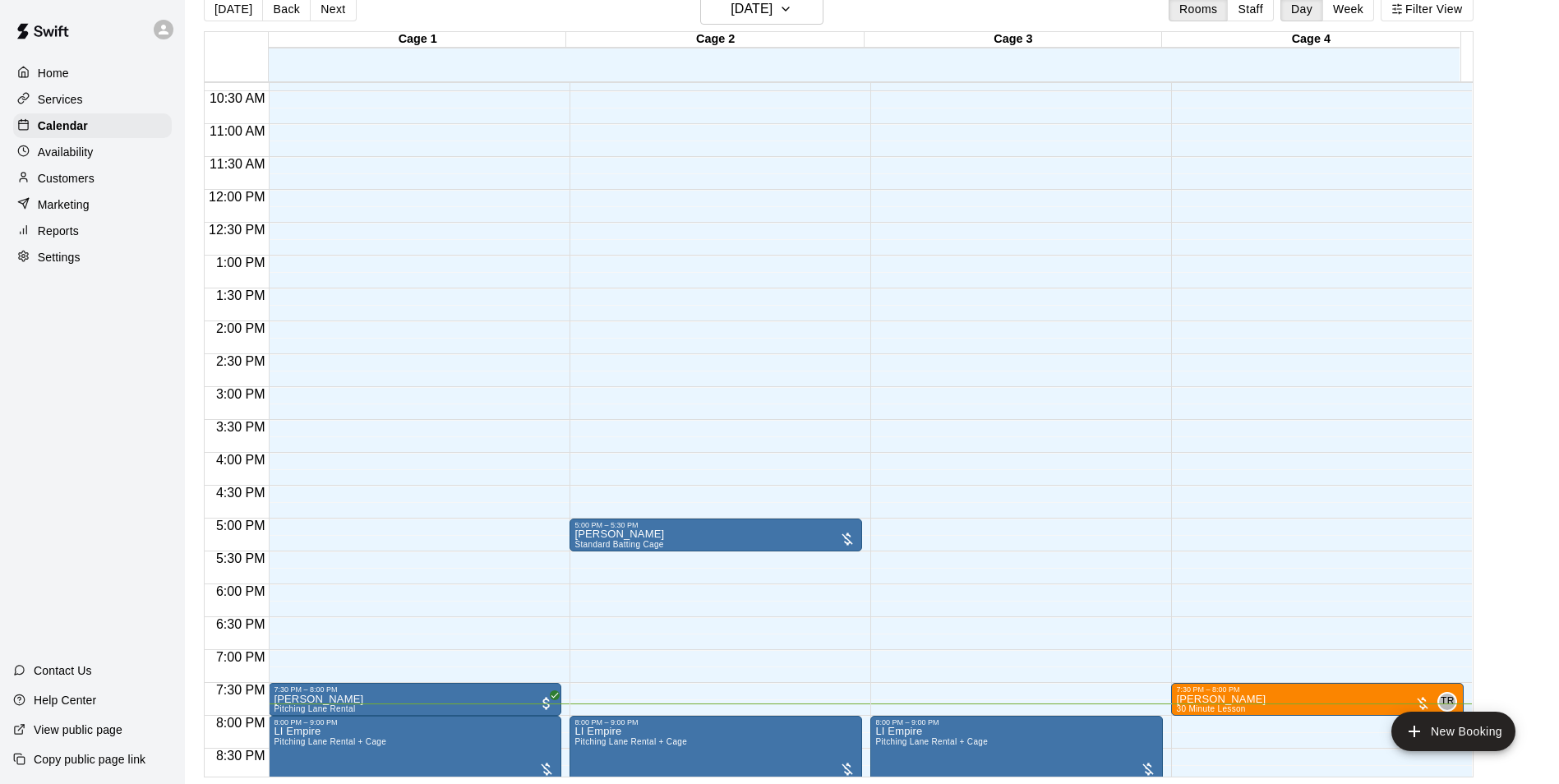
scroll to position [885, 0]
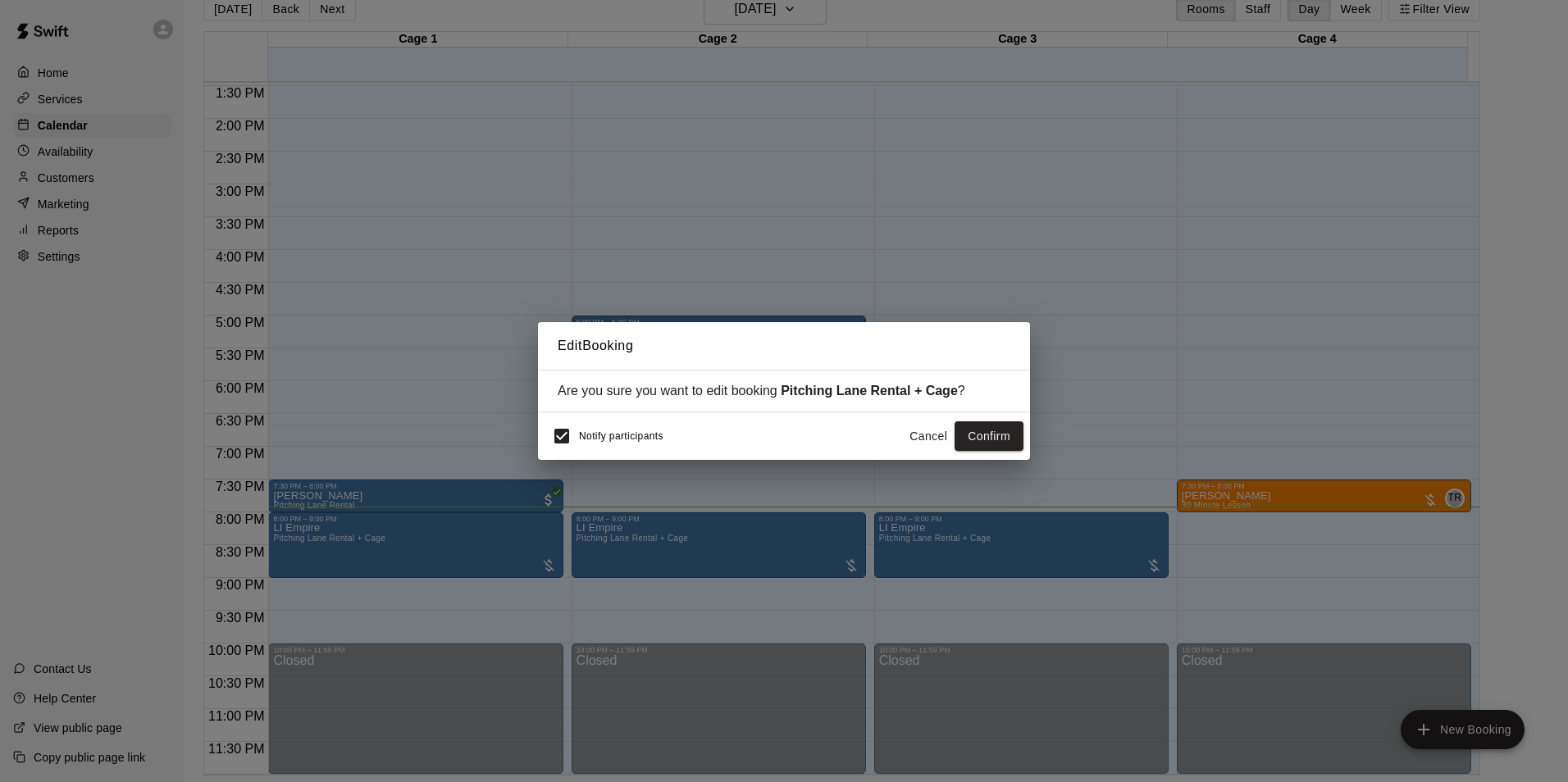
click at [915, 442] on button "Cancel" at bounding box center [928, 436] width 52 height 30
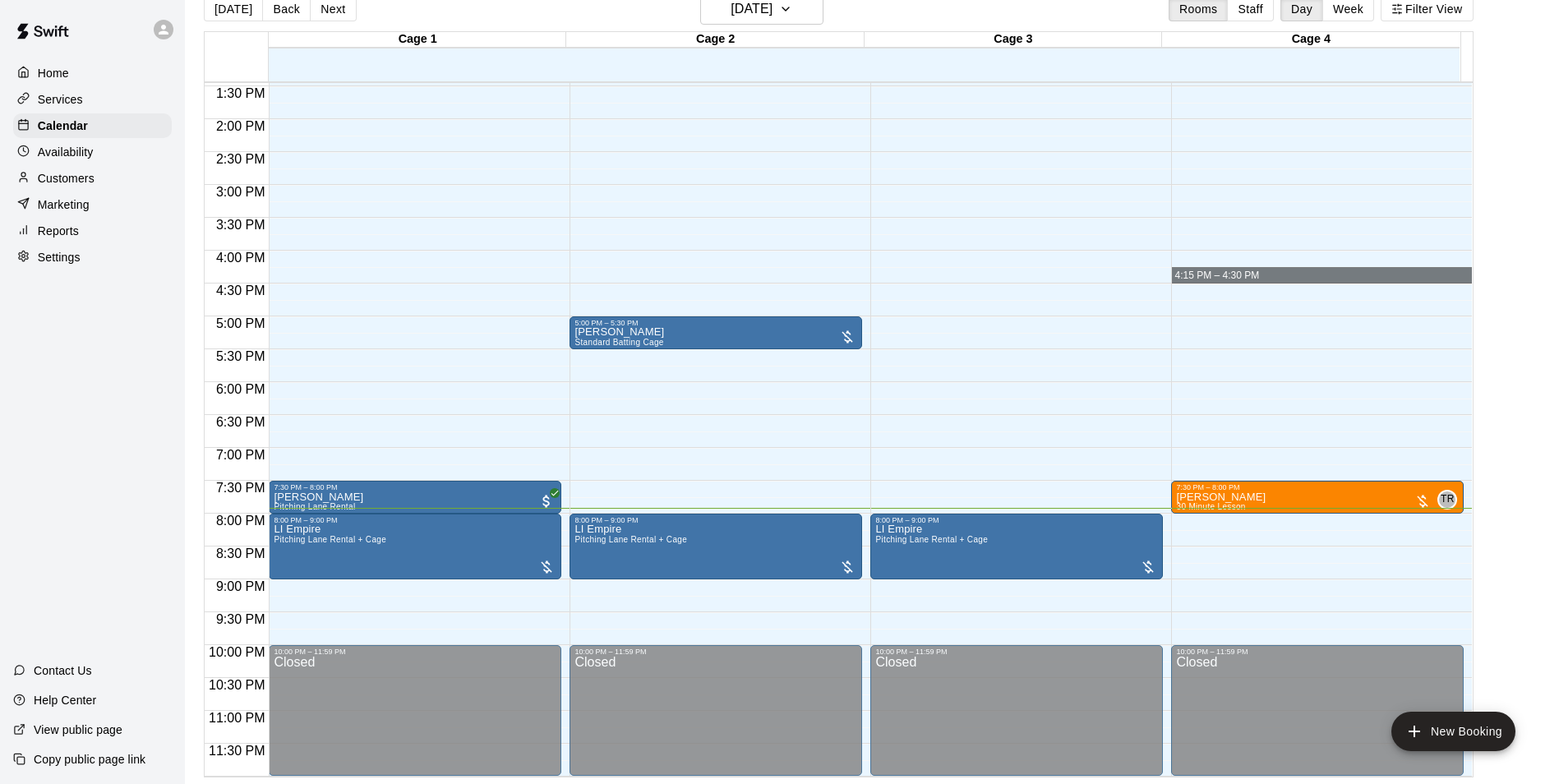
drag, startPoint x: 1214, startPoint y: 277, endPoint x: 1215, endPoint y: 288, distance: 11.0
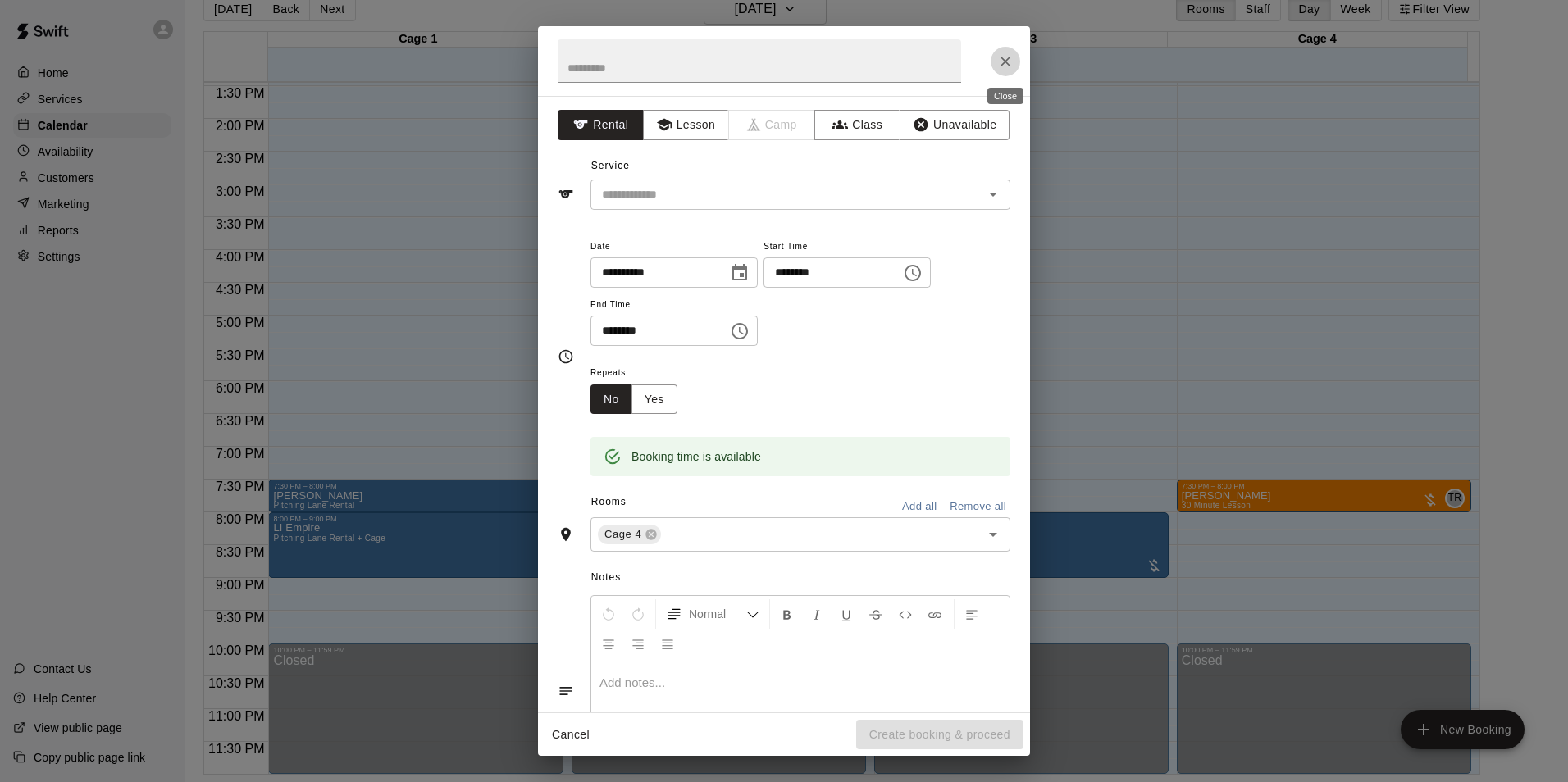
click at [1018, 66] on button "Close" at bounding box center [1005, 61] width 30 height 30
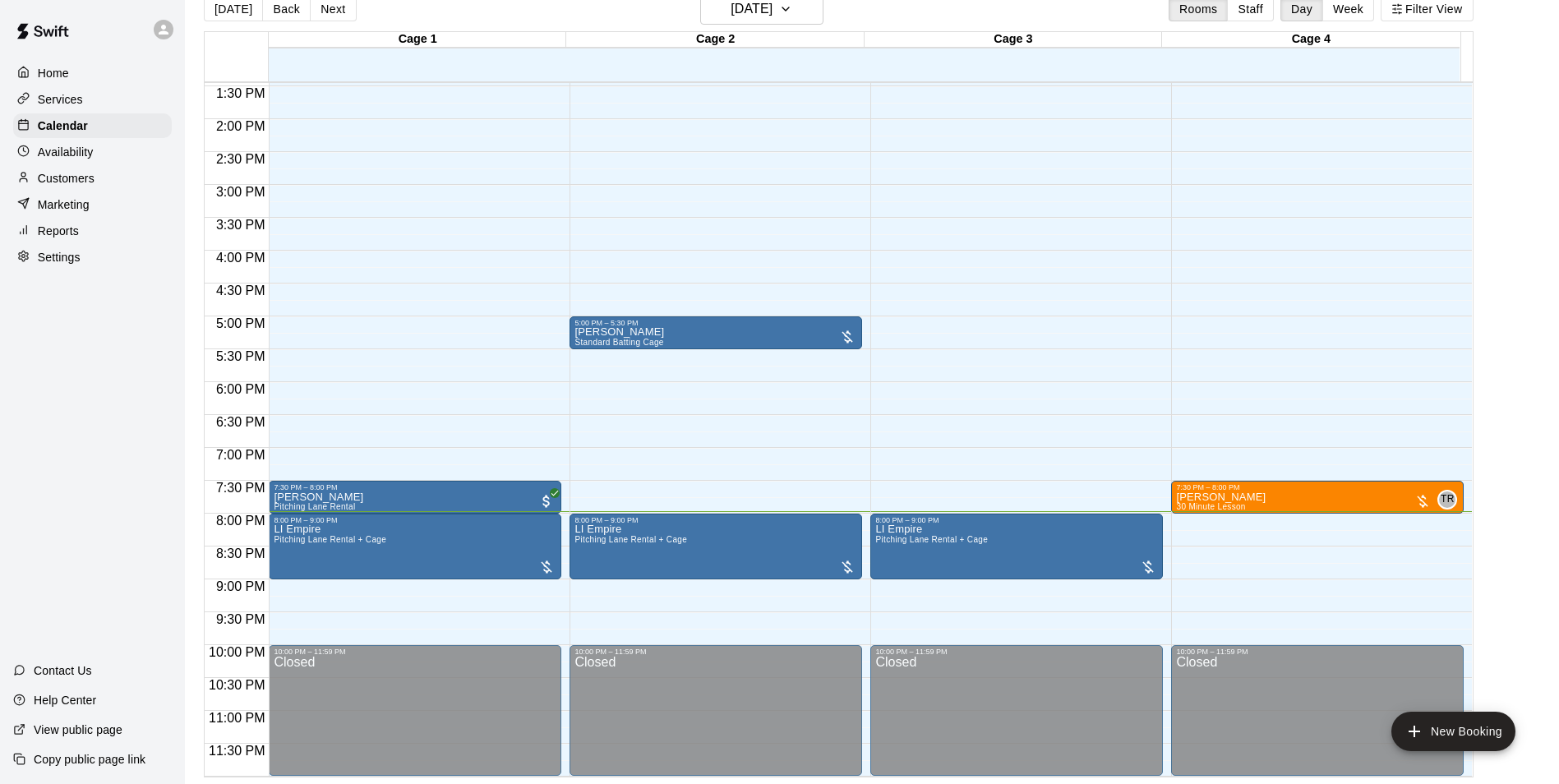
scroll to position [0, 0]
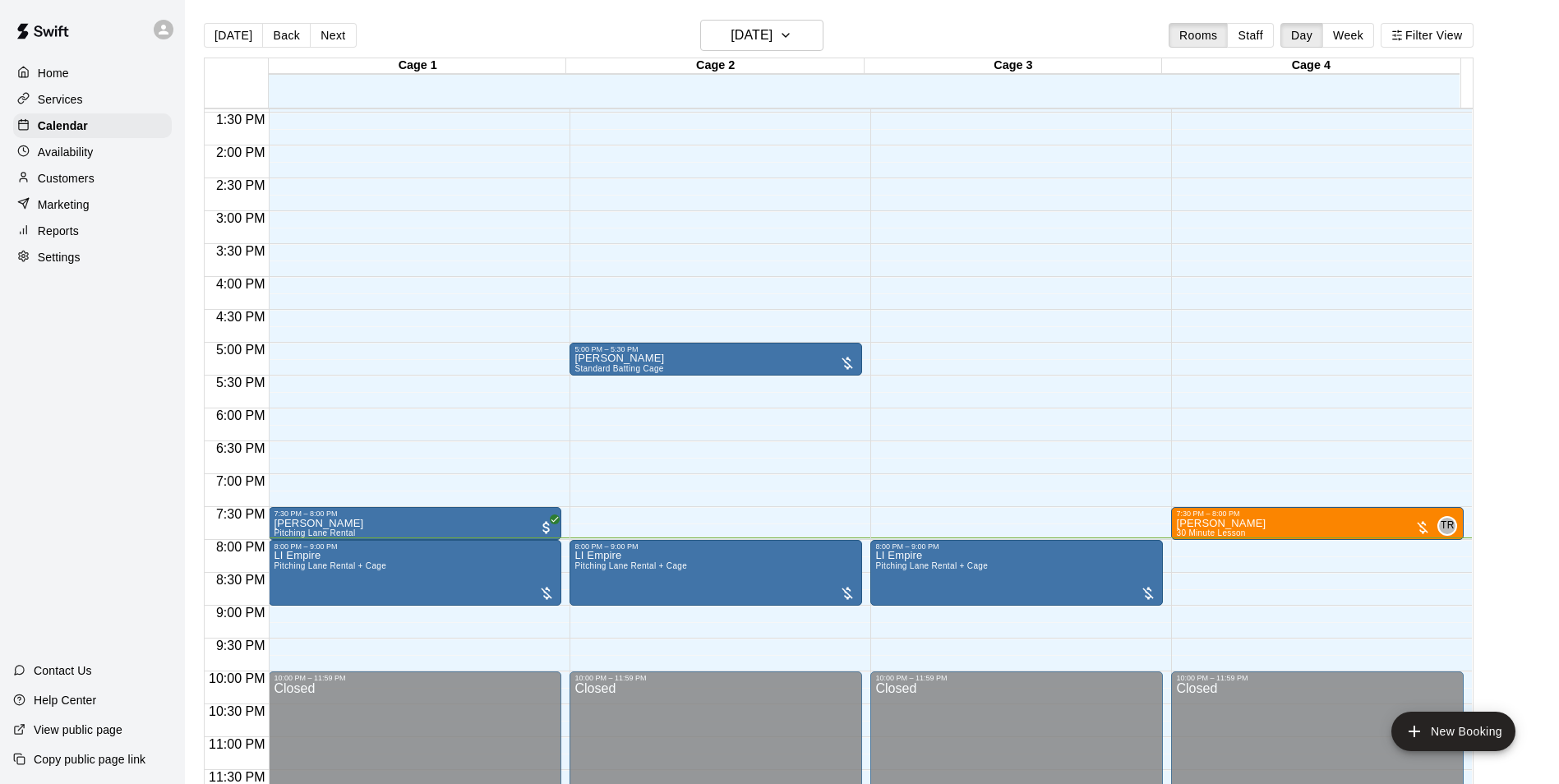
drag, startPoint x: 1571, startPoint y: 582, endPoint x: 514, endPoint y: 346, distance: 1083.0
click at [346, 319] on div "12:00 AM – 9:00 AM Closed 7:30 PM – 8:00 PM Adam Nislow Pitching Lane Rental 8:…" at bounding box center [415, 14] width 293 height 1577
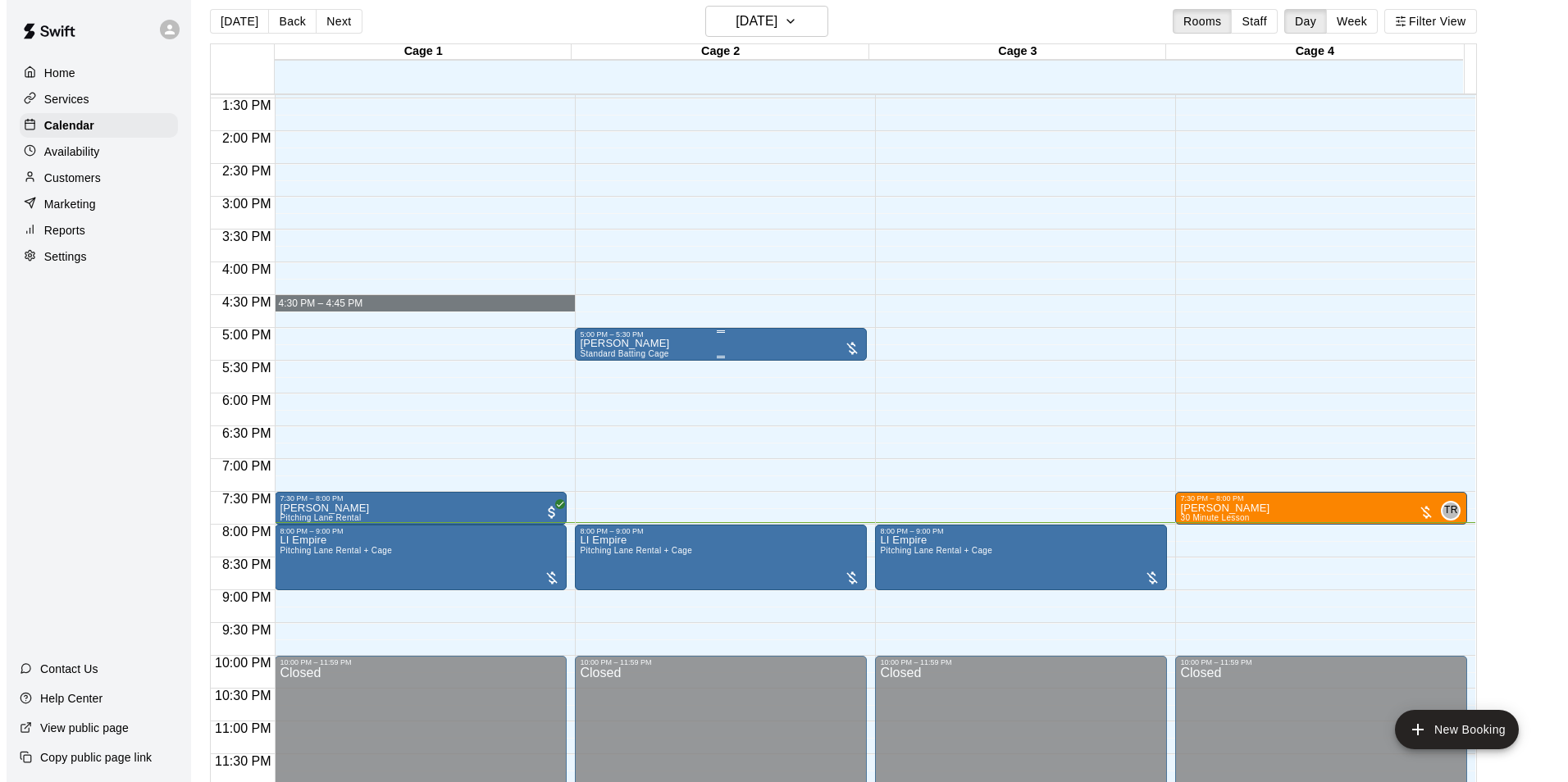
scroll to position [26, 0]
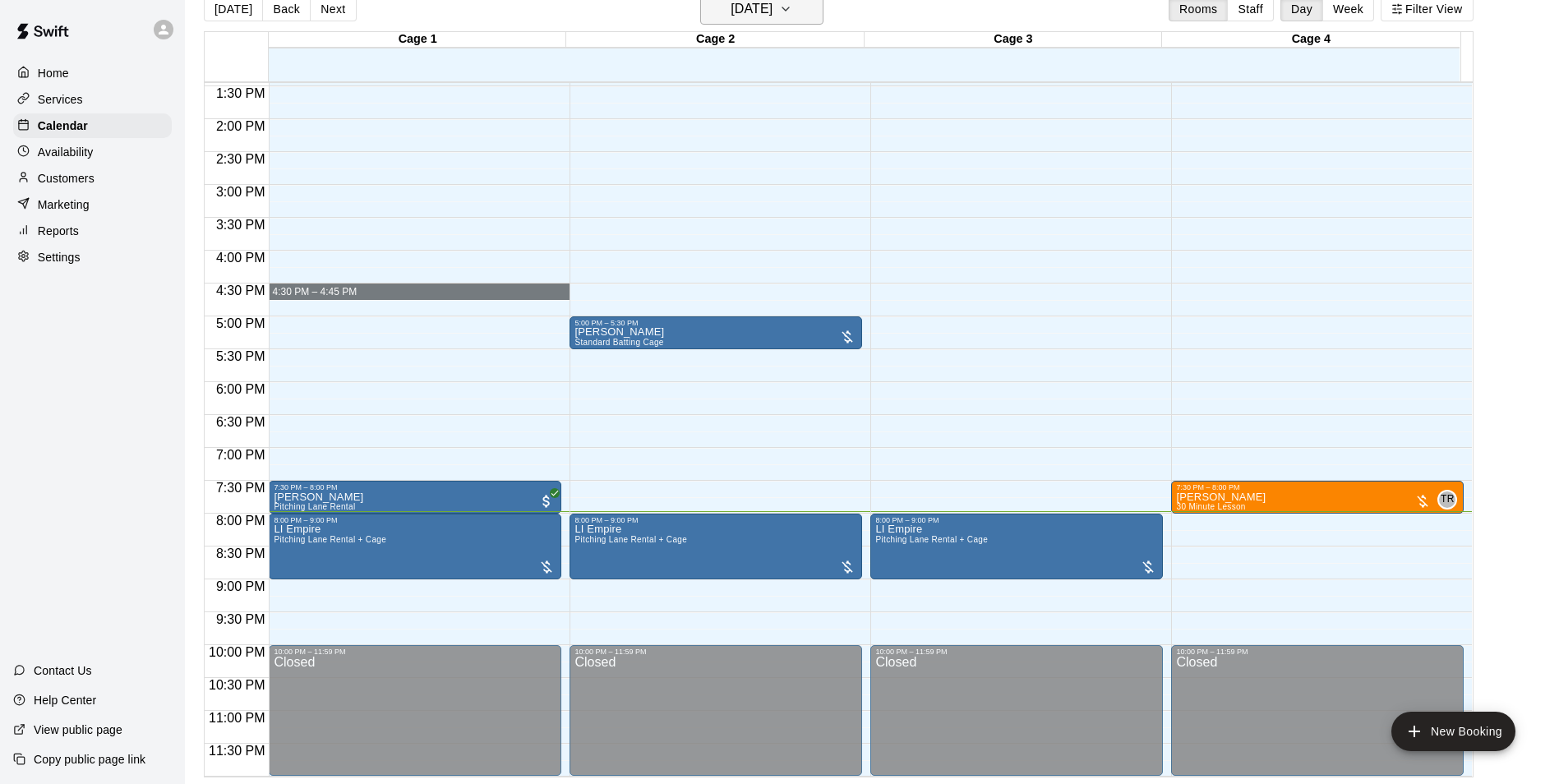
drag, startPoint x: 806, startPoint y: 44, endPoint x: 816, endPoint y: 14, distance: 31.6
click at [772, 13] on h6 "[DATE]" at bounding box center [752, 8] width 42 height 23
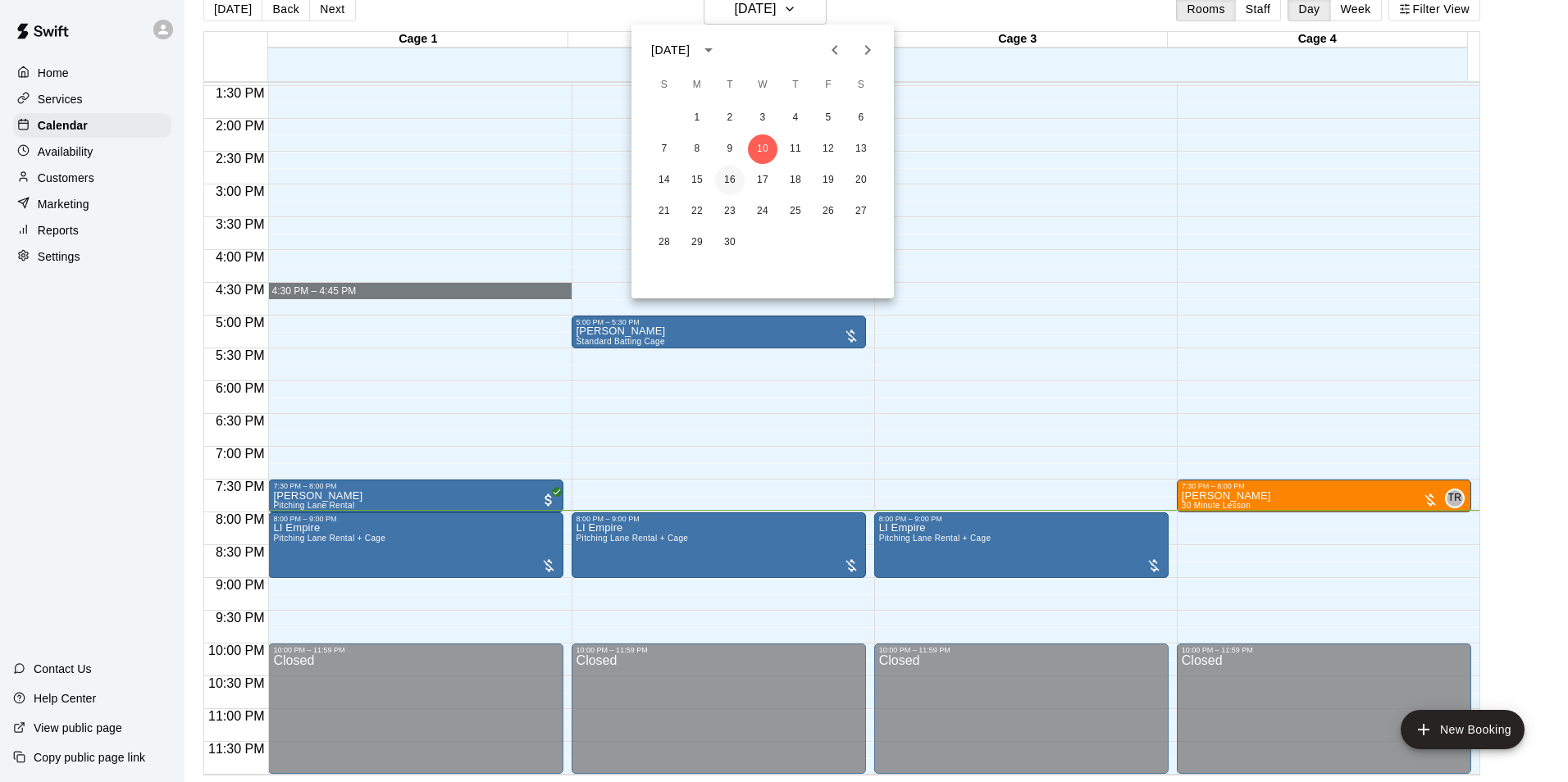
click at [733, 176] on button "16" at bounding box center [729, 180] width 30 height 30
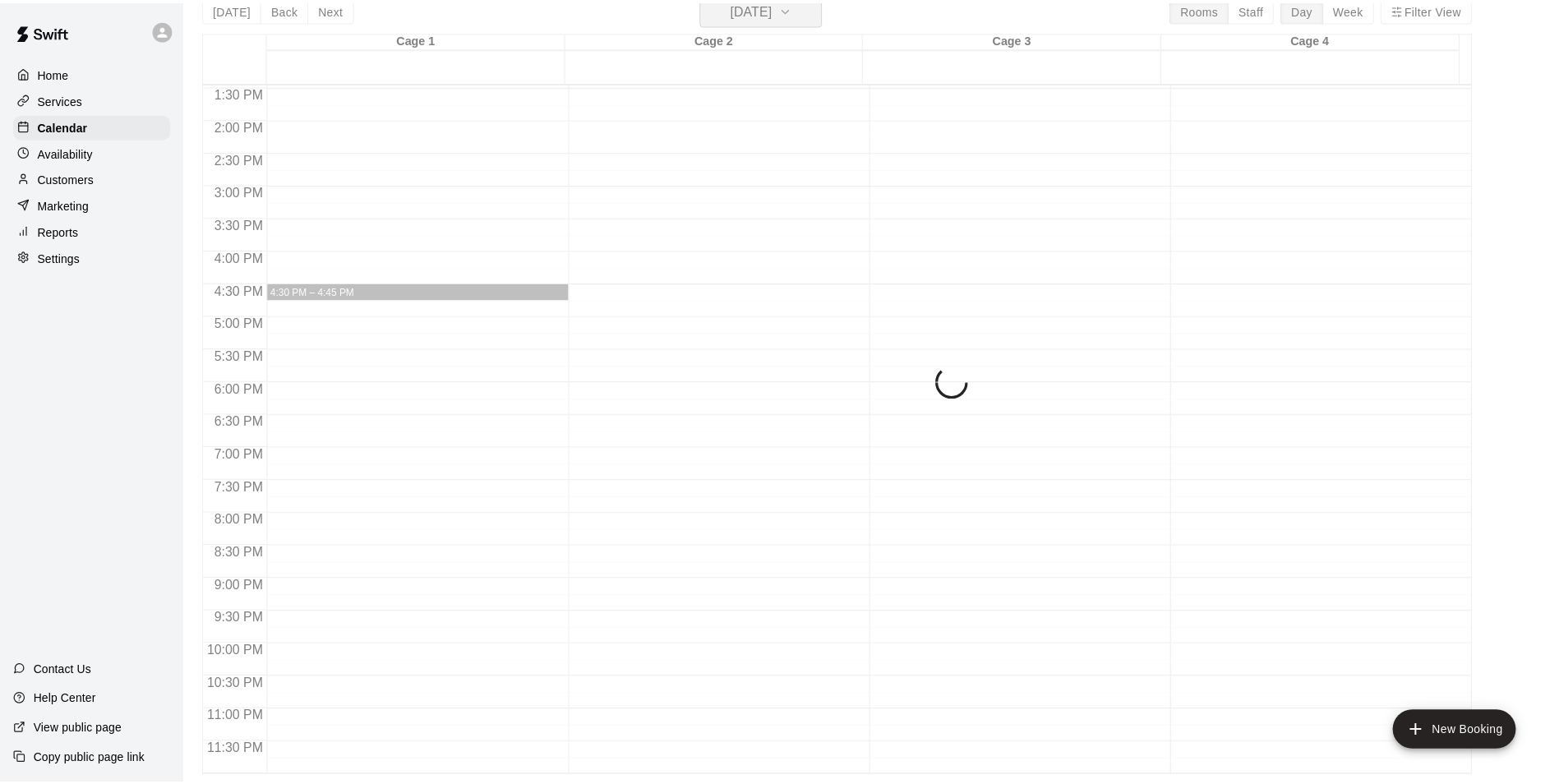
scroll to position [19, 0]
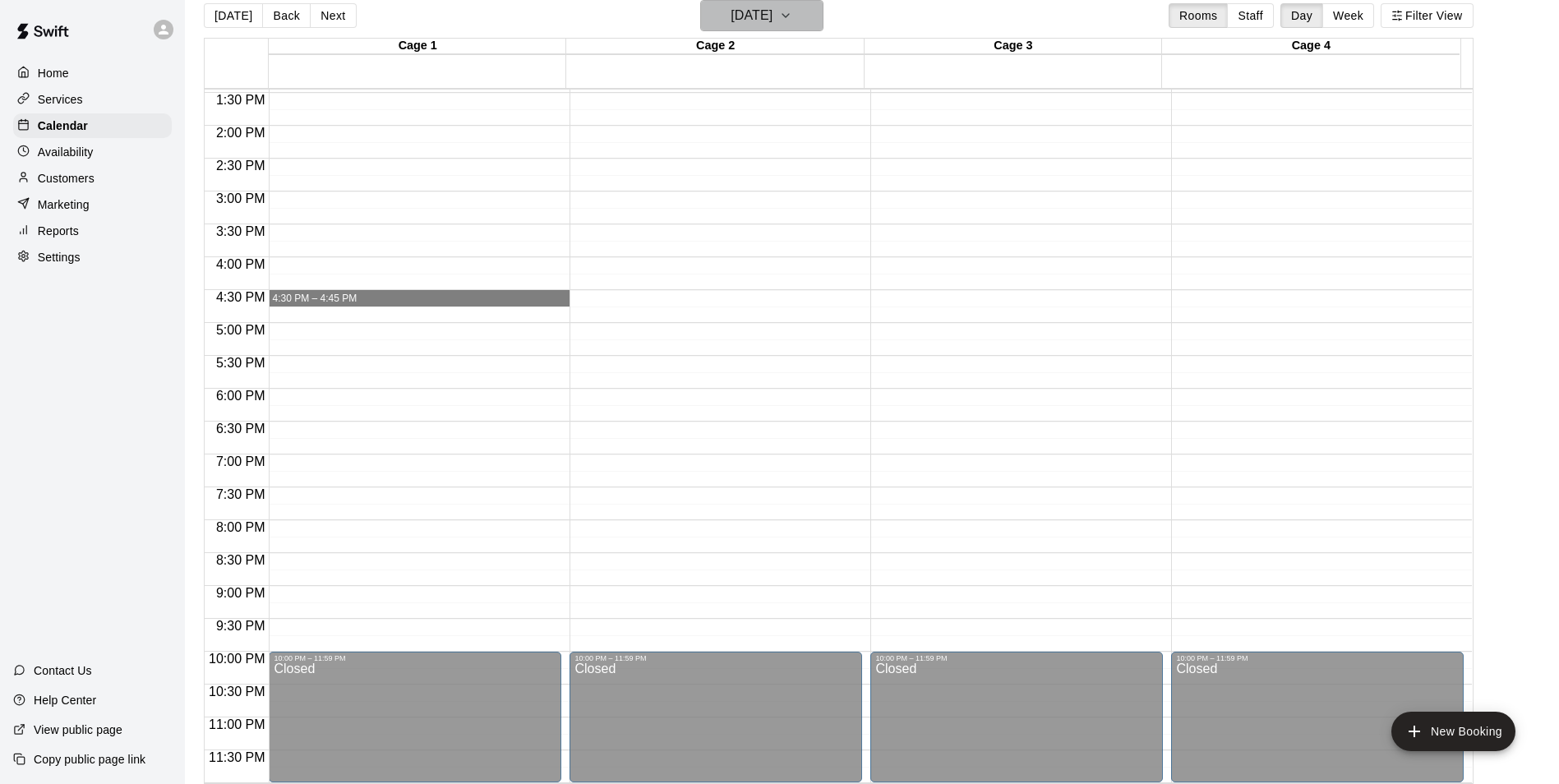
click at [758, 16] on h6 "Tuesday Sep 16" at bounding box center [752, 15] width 42 height 23
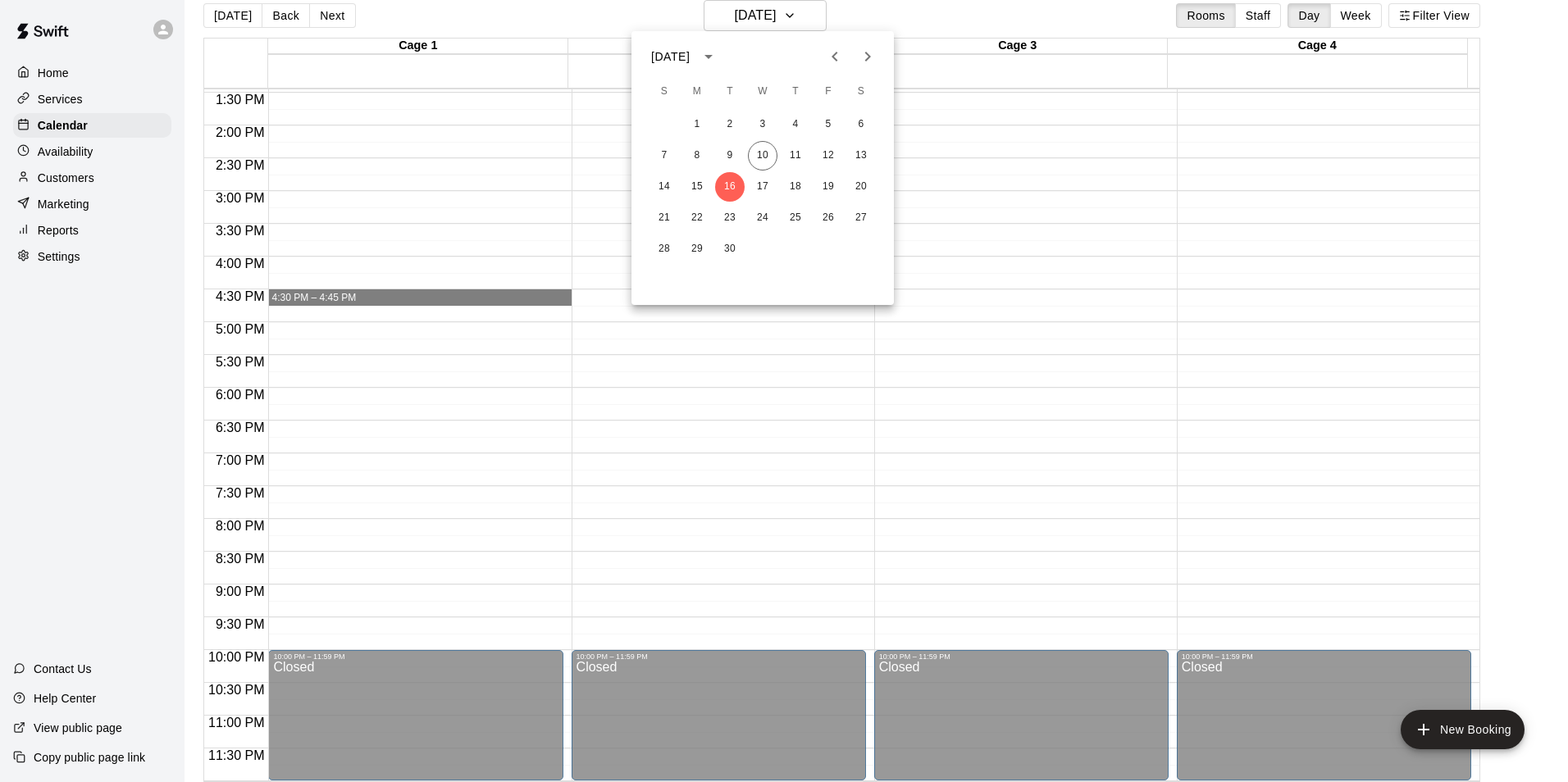
click at [977, 117] on div at bounding box center [784, 391] width 1568 height 782
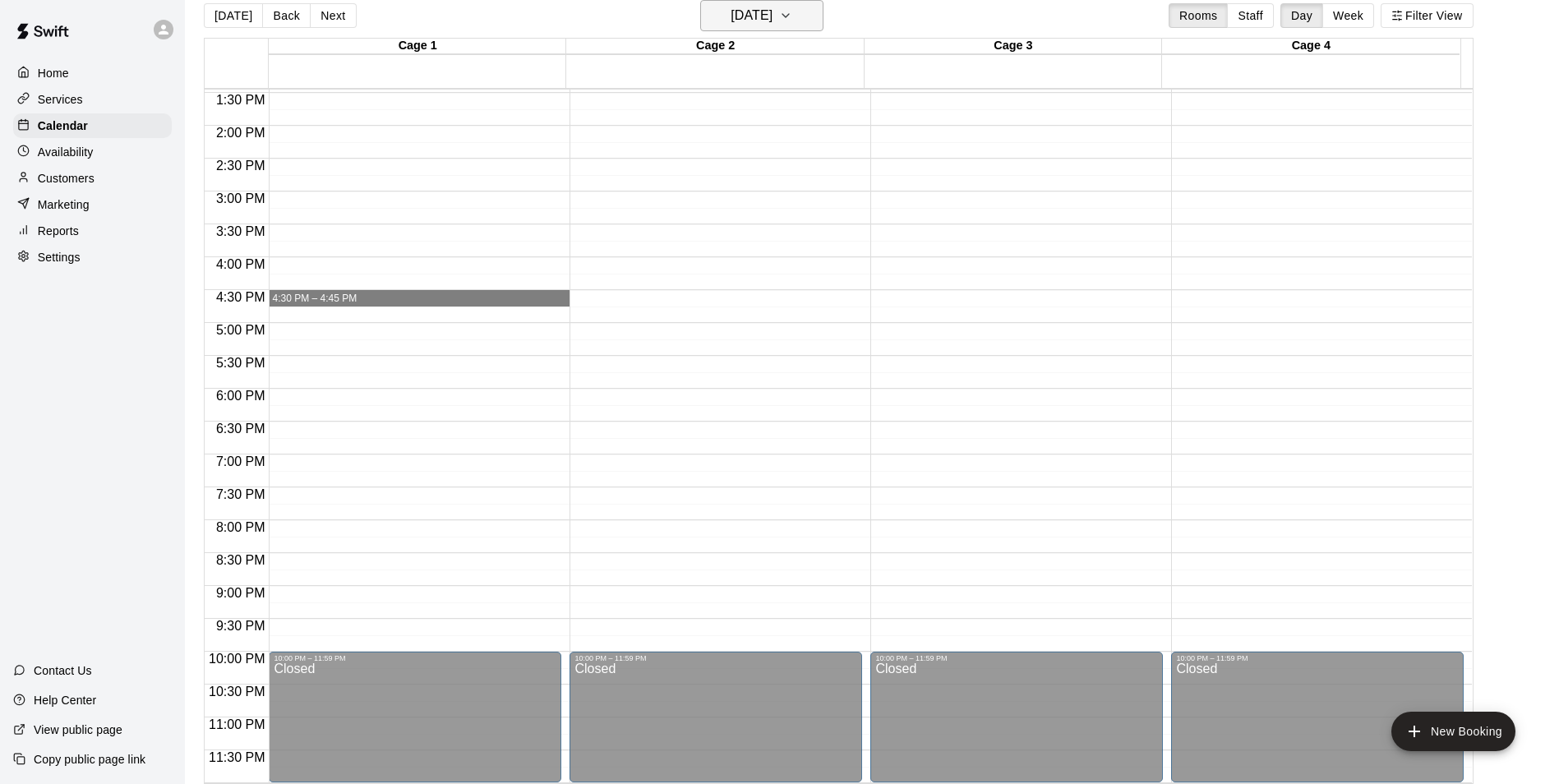
click at [732, 11] on h6 "Tuesday Sep 16" at bounding box center [752, 15] width 42 height 23
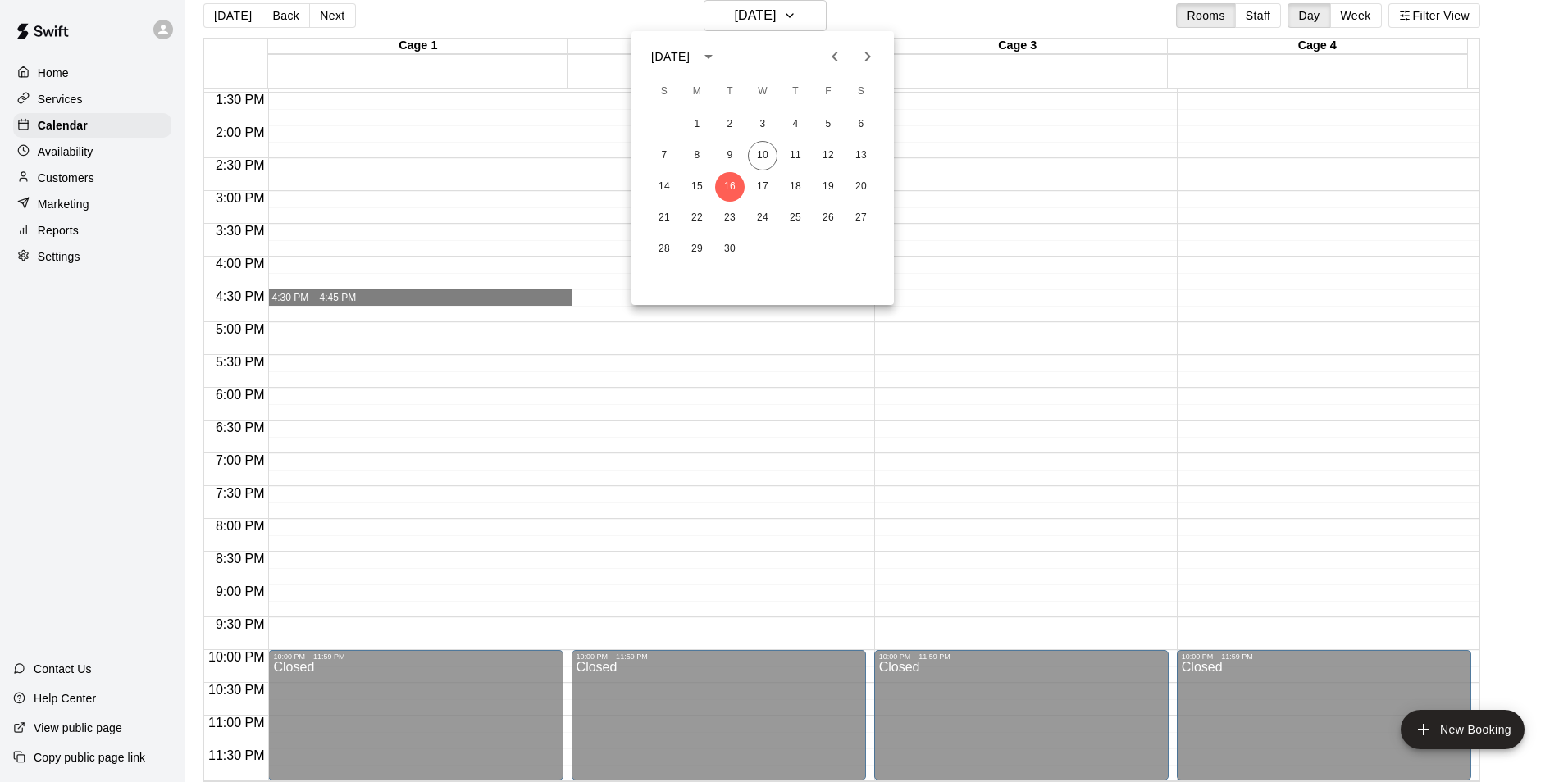
click at [763, 170] on div "1 2 3 4 5 6 7 8 9 10 11 12 13 14 15 16 17 18 19 20 21 22 23 24 25 26 27 28 29 30" at bounding box center [762, 186] width 262 height 158
click at [754, 191] on button "17" at bounding box center [762, 186] width 30 height 30
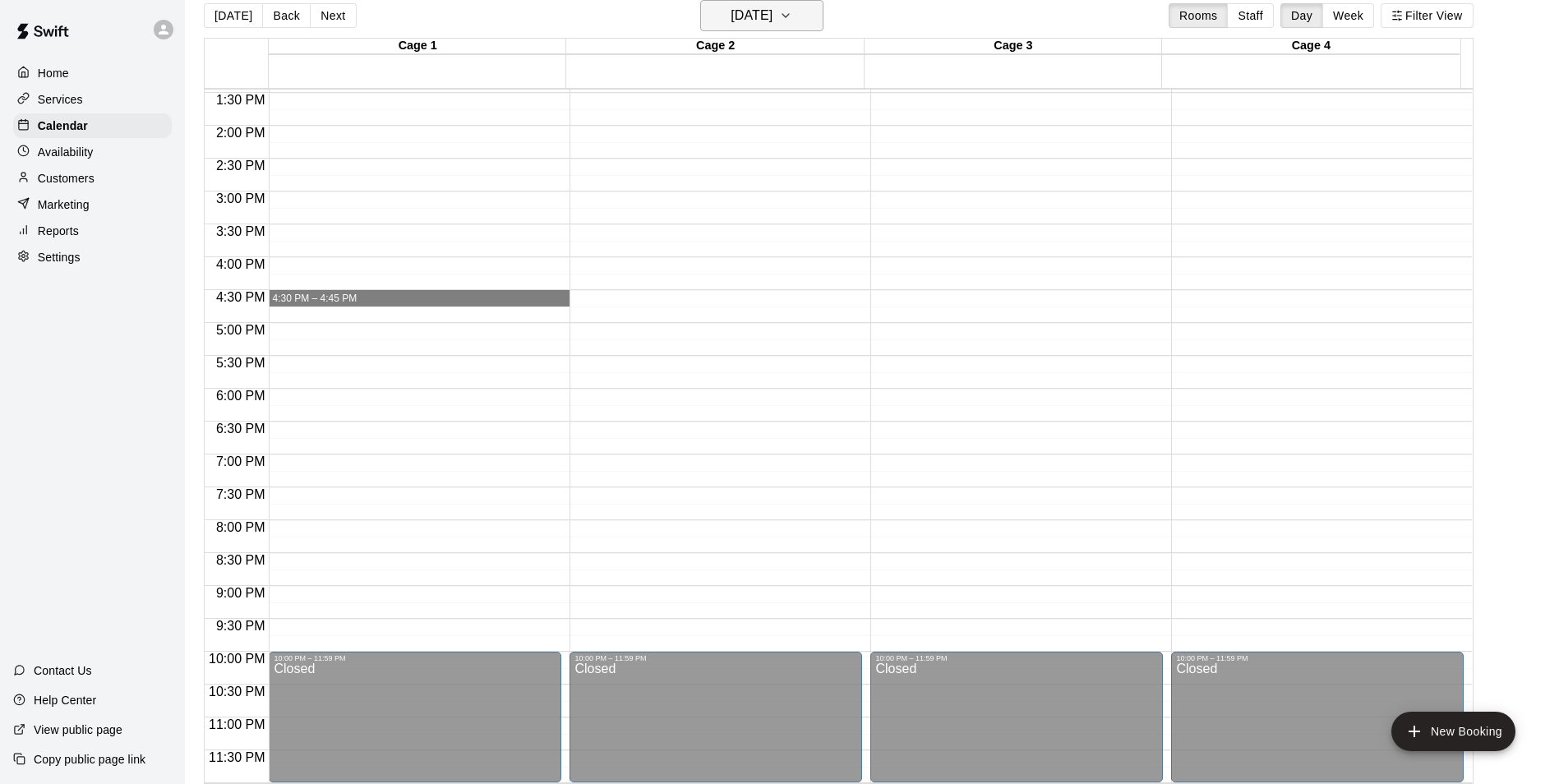
click at [756, 7] on h6 "[DATE]" at bounding box center [752, 15] width 42 height 23
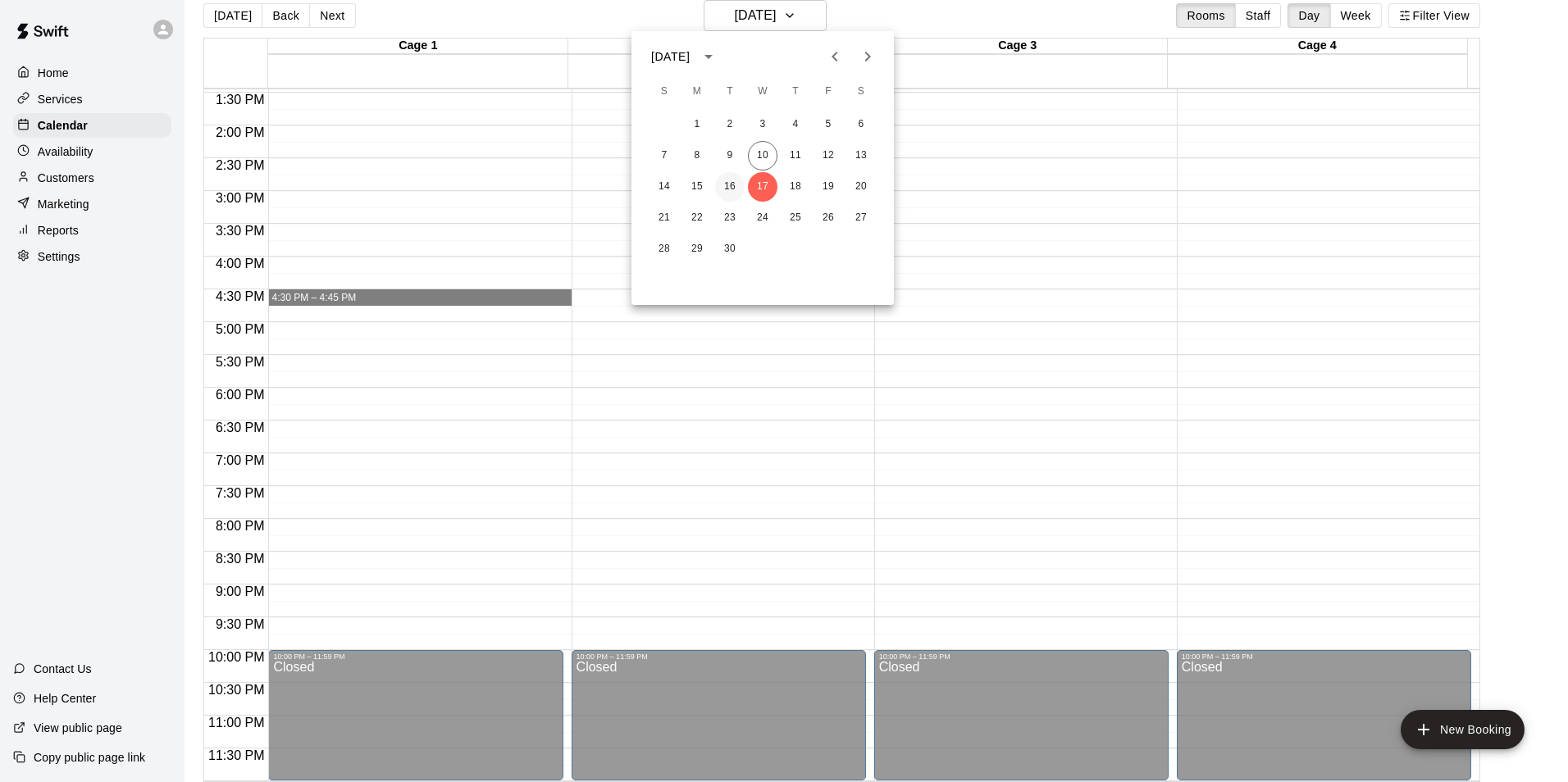
click at [731, 188] on button "16" at bounding box center [729, 186] width 30 height 30
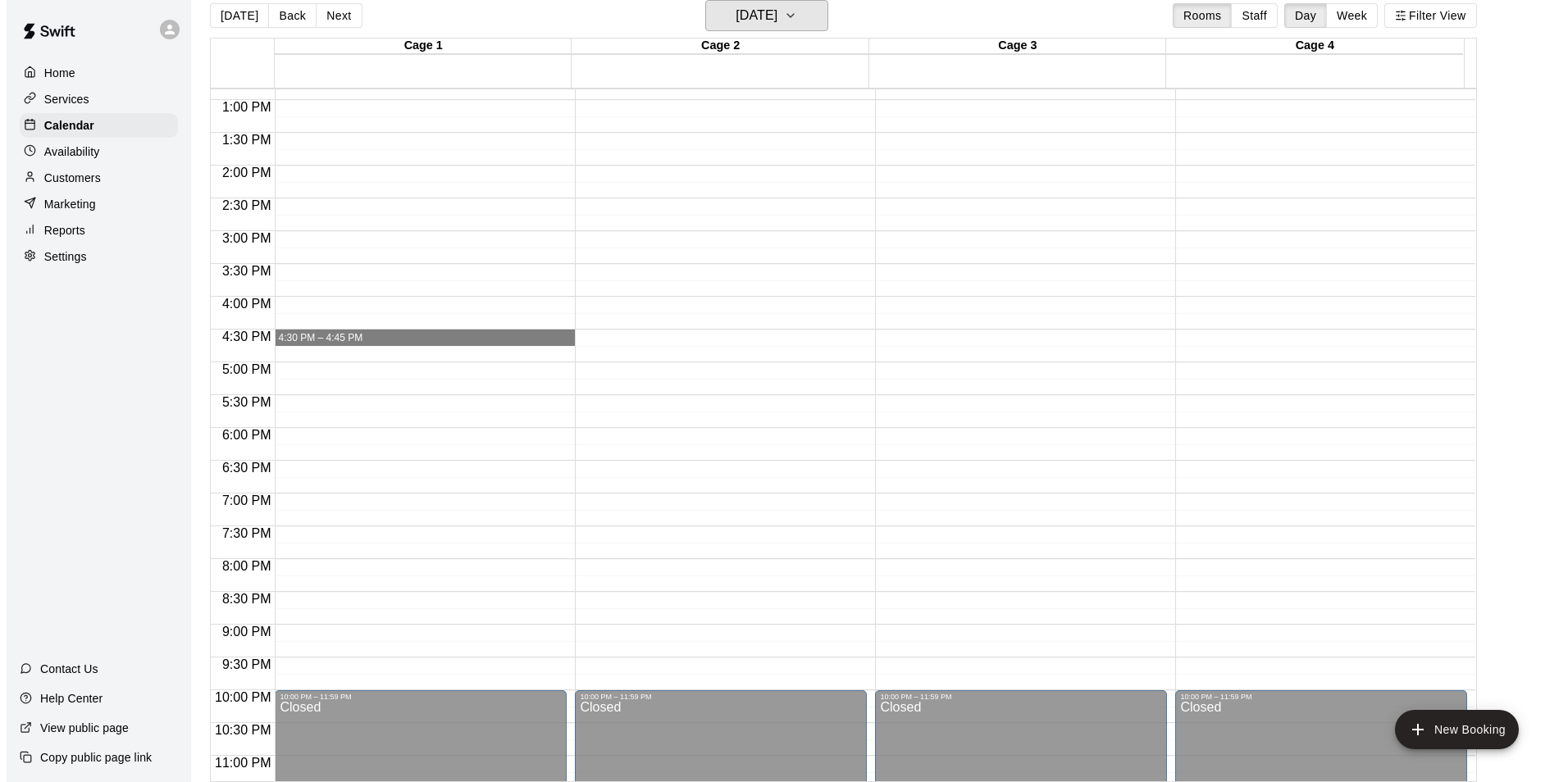
scroll to position [801, 0]
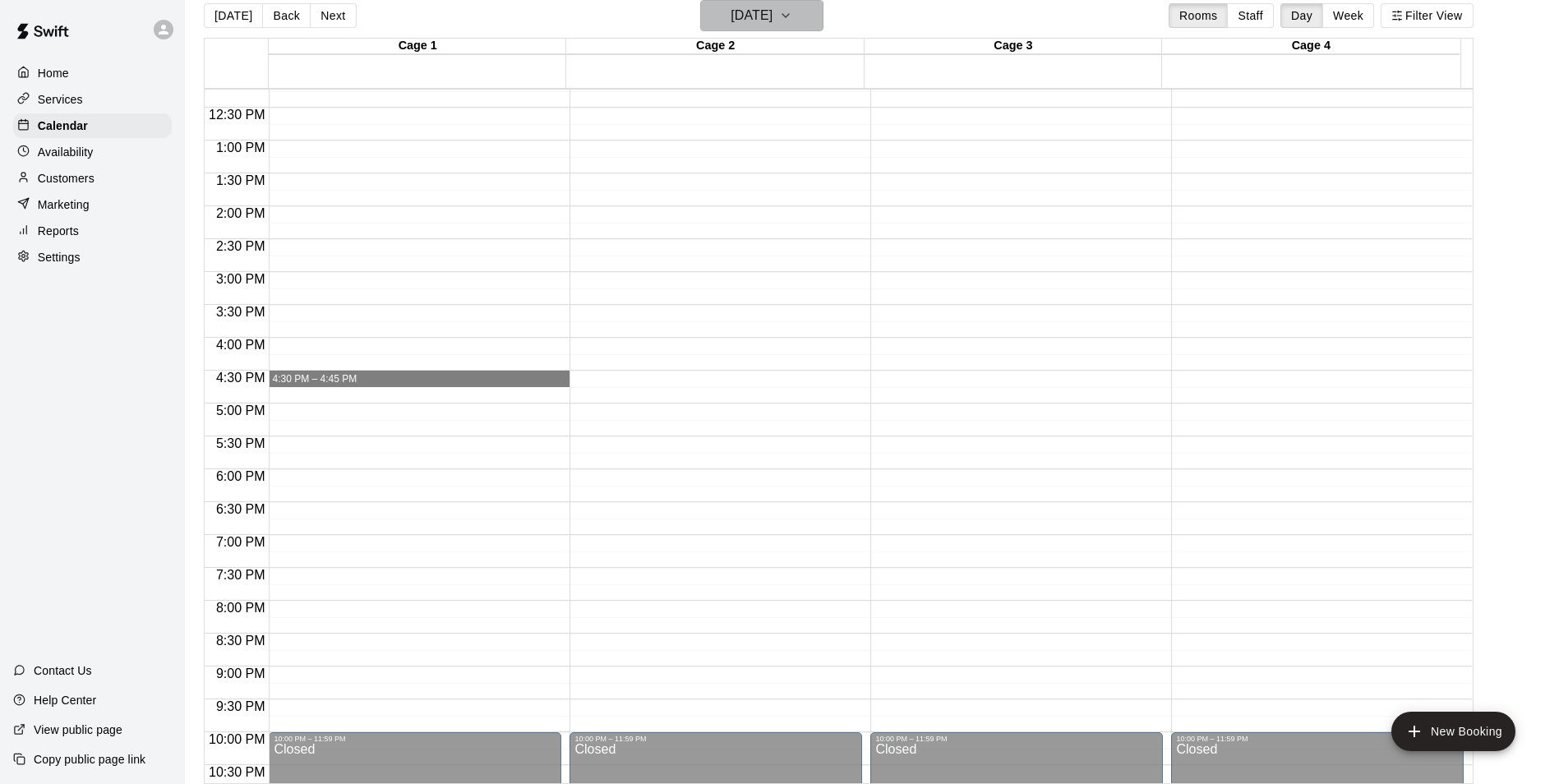
drag, startPoint x: 795, startPoint y: 8, endPoint x: 753, endPoint y: 3, distance: 42.3
click at [753, 3] on button "Tuesday Sep 16" at bounding box center [762, 15] width 124 height 31
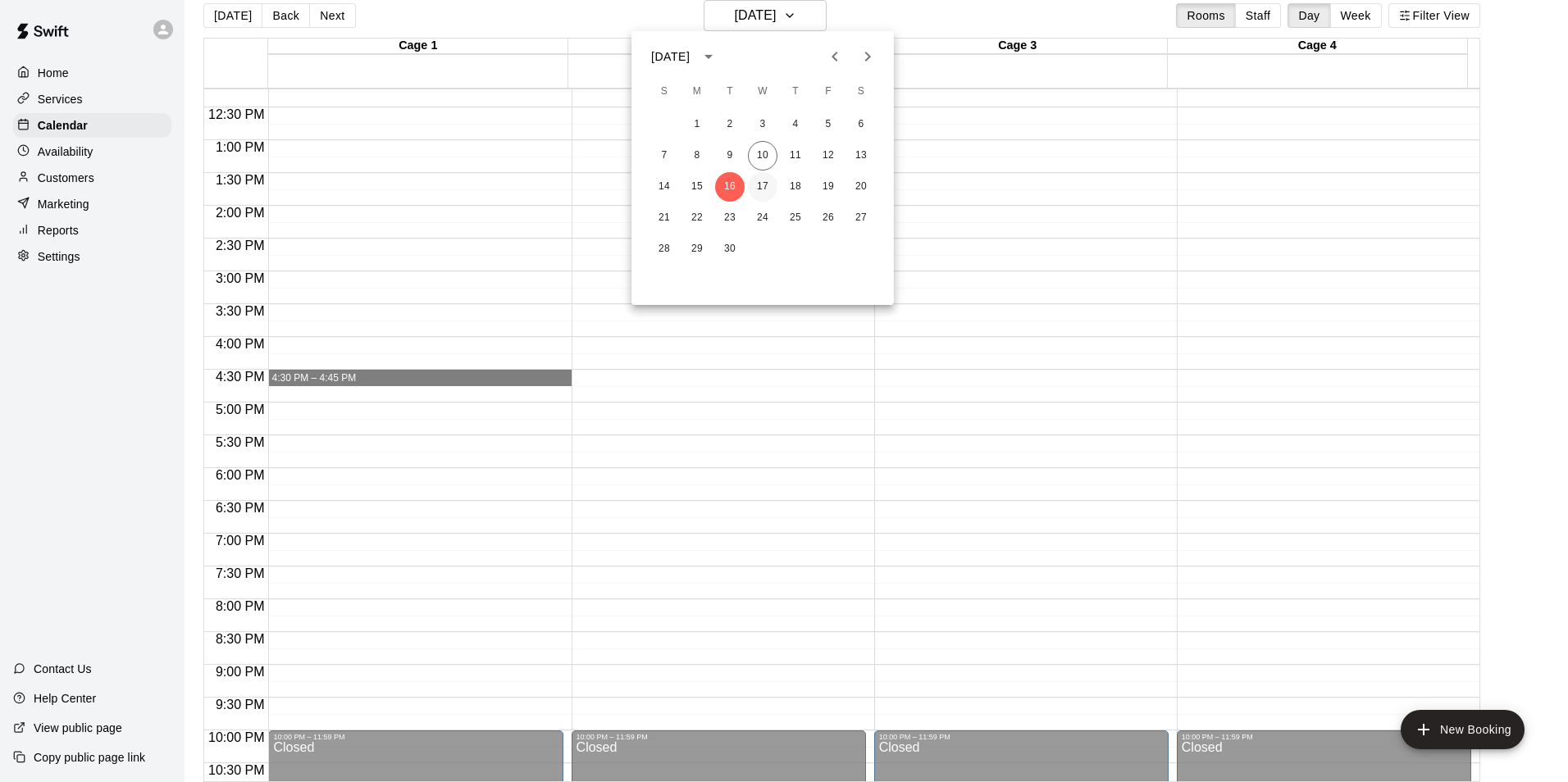
click at [765, 181] on button "17" at bounding box center [762, 186] width 30 height 30
click at [635, 450] on div "12:00 AM – 9:00 AM Closed 10:00 PM – 11:59 PM Closed" at bounding box center [714, 74] width 292 height 1573
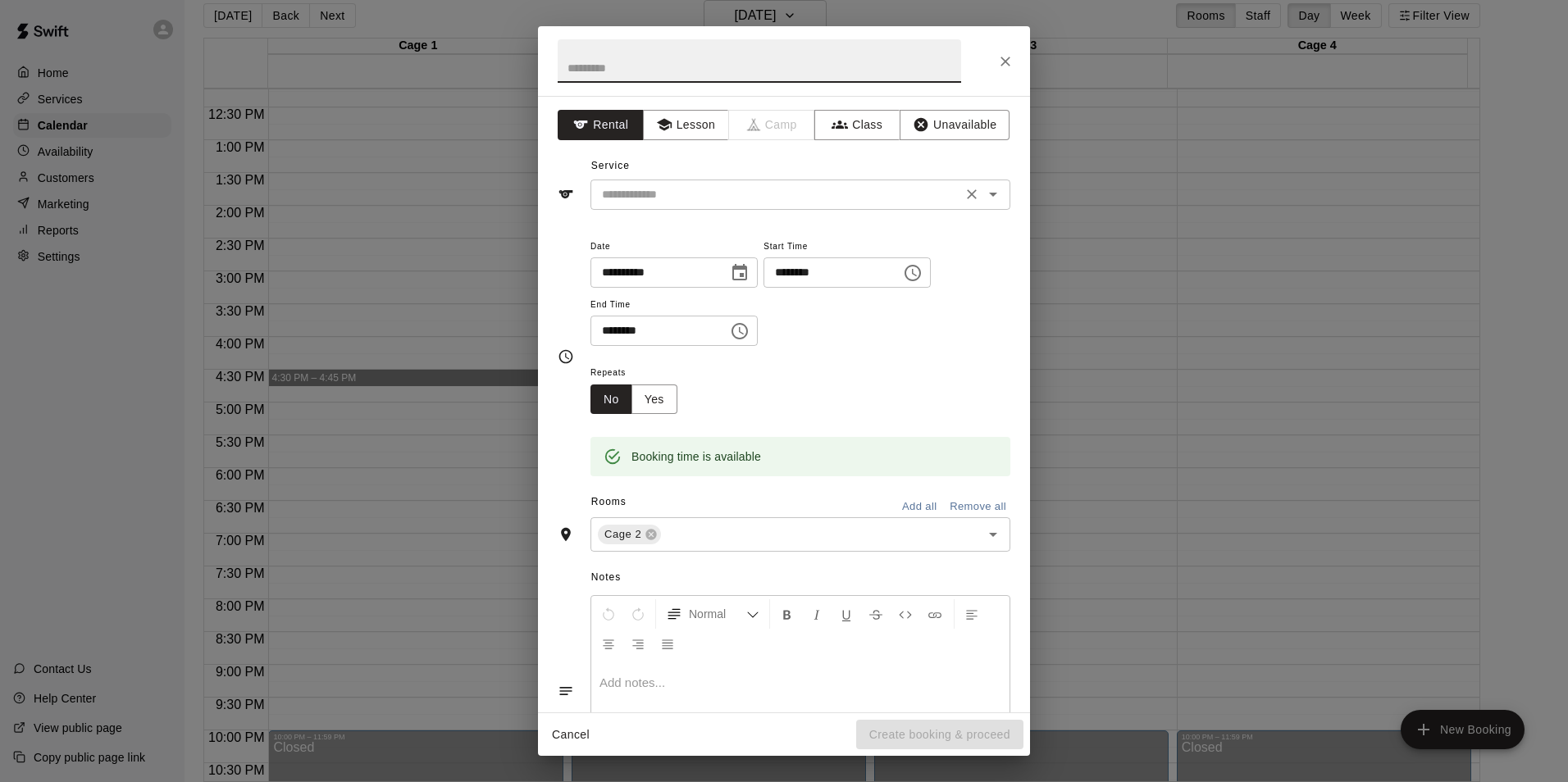
click at [724, 202] on input "text" at bounding box center [776, 195] width 361 height 20
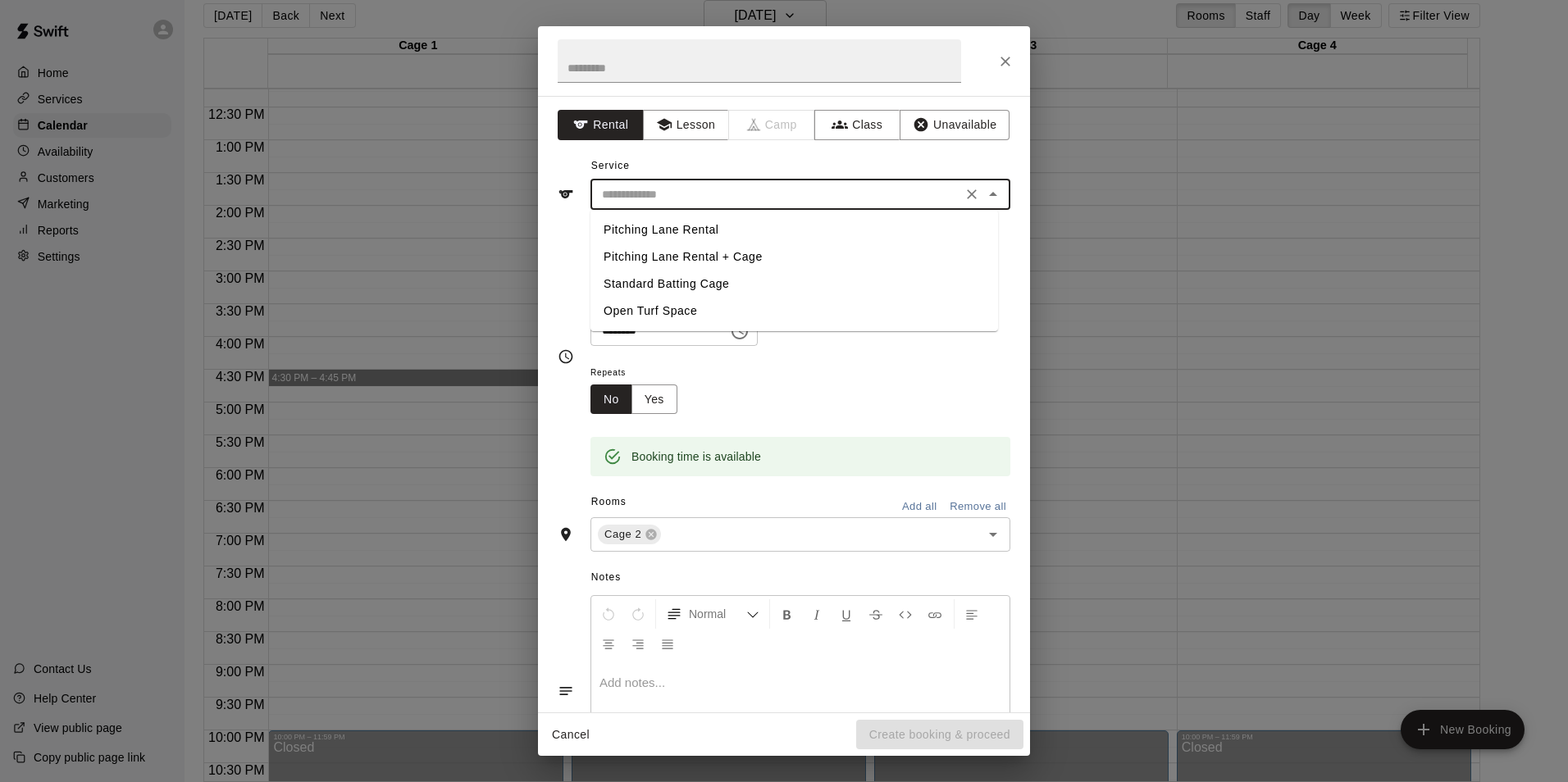
click at [670, 282] on li "Standard Batting Cage" at bounding box center [794, 284] width 408 height 27
type input "**********"
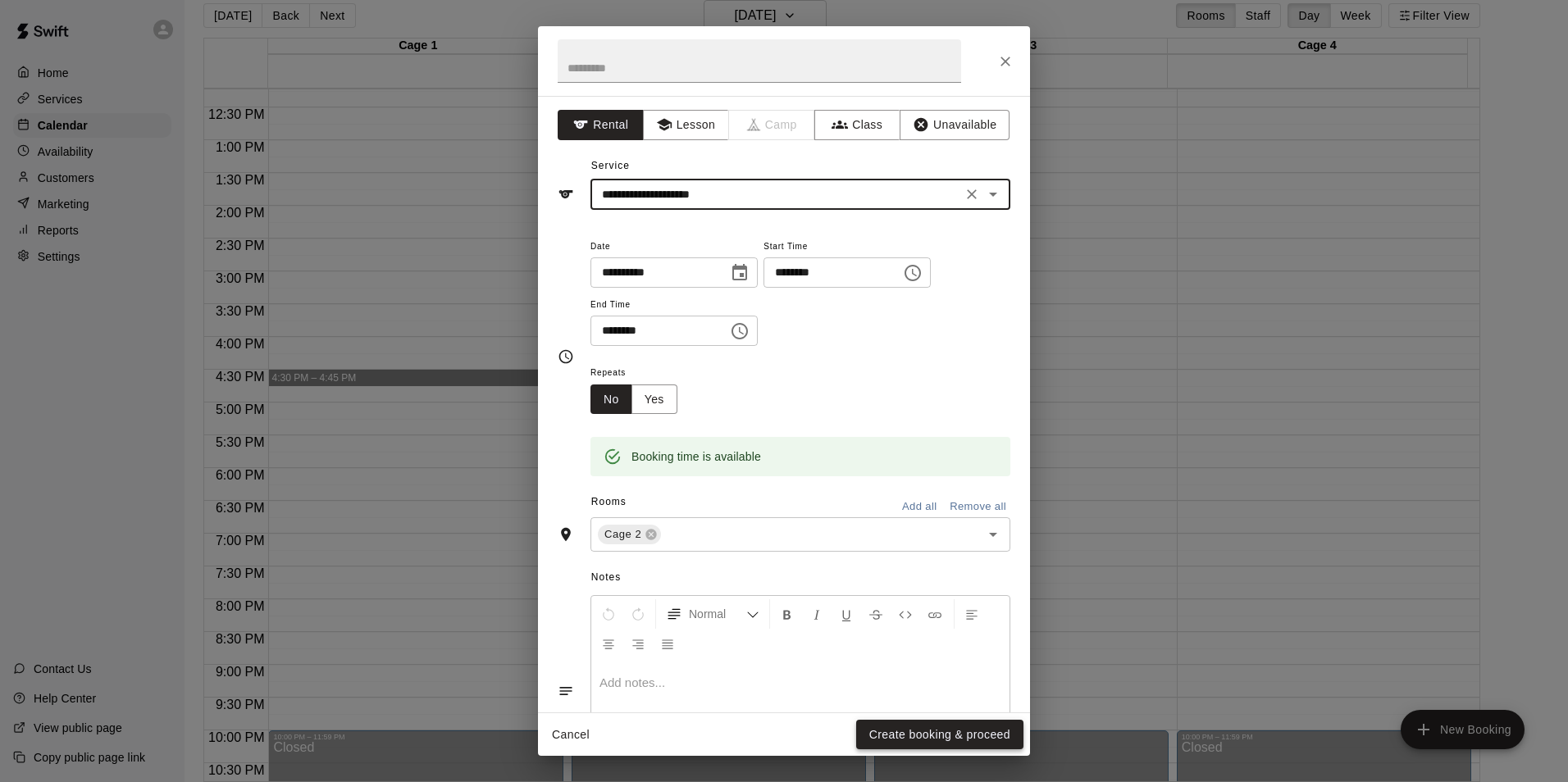
click at [929, 731] on button "Create booking & proceed" at bounding box center [939, 735] width 167 height 30
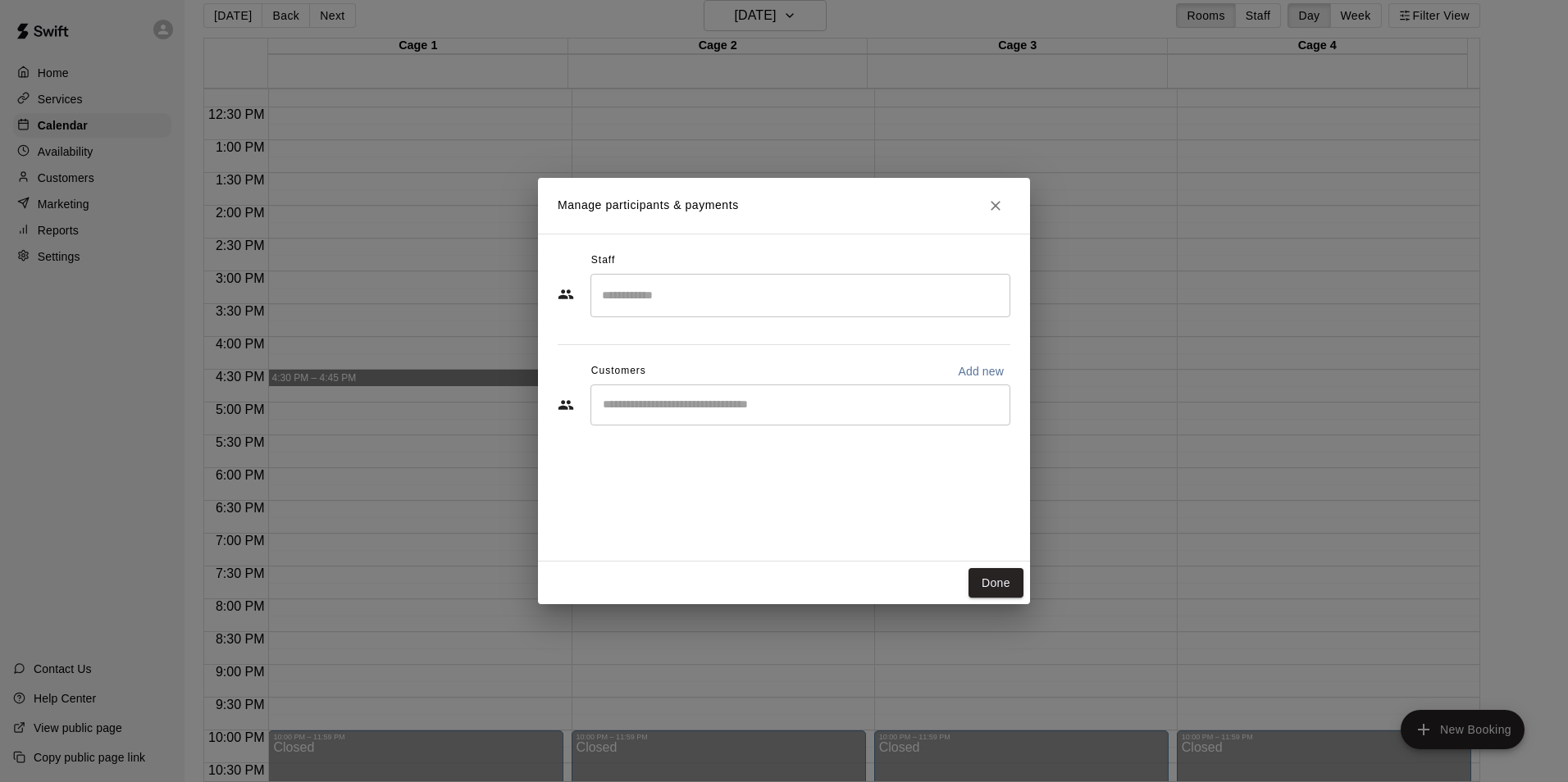
click at [709, 415] on div "​" at bounding box center [800, 405] width 419 height 41
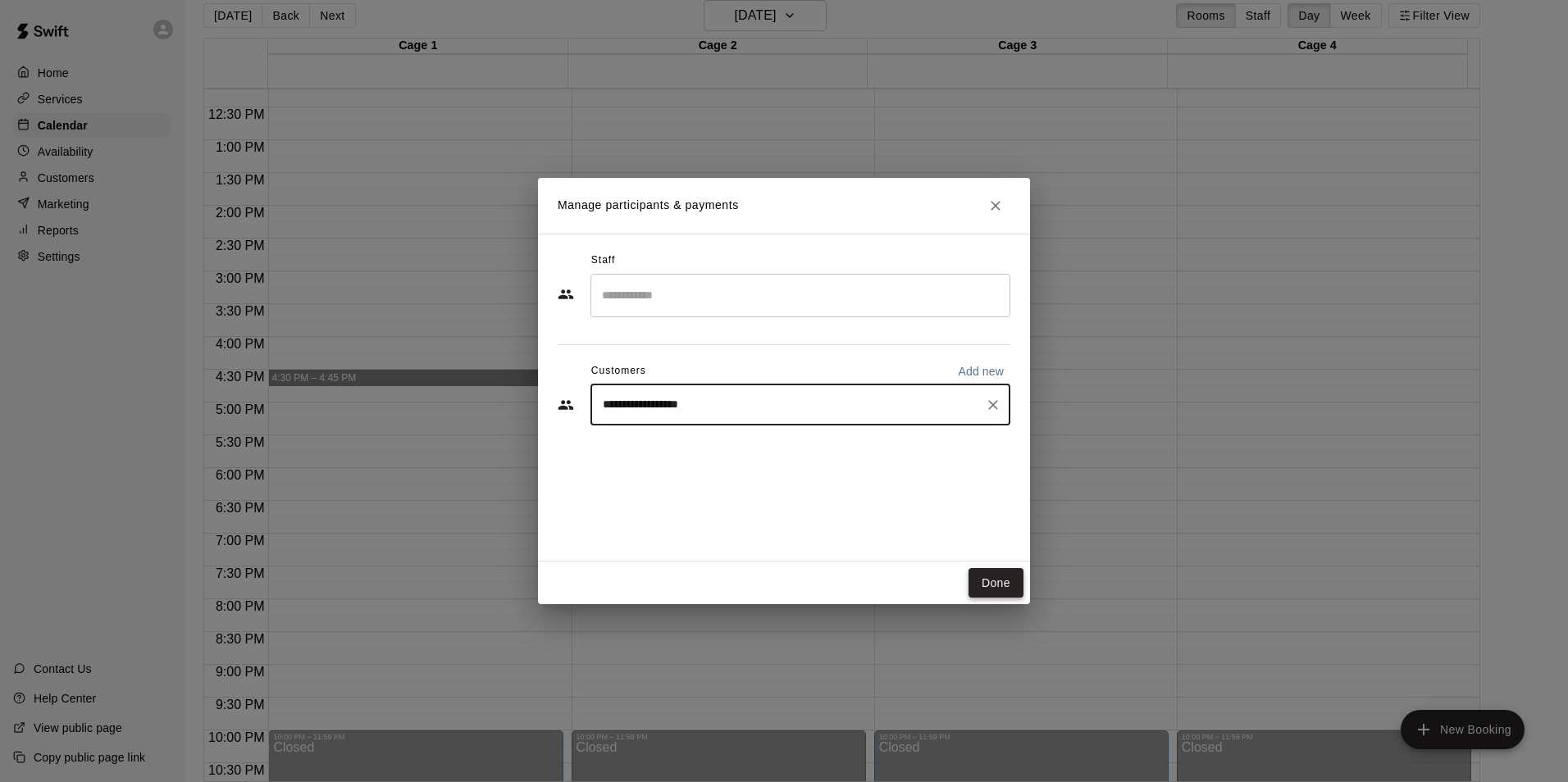
type input "**********"
click at [991, 577] on button "Done" at bounding box center [995, 583] width 55 height 30
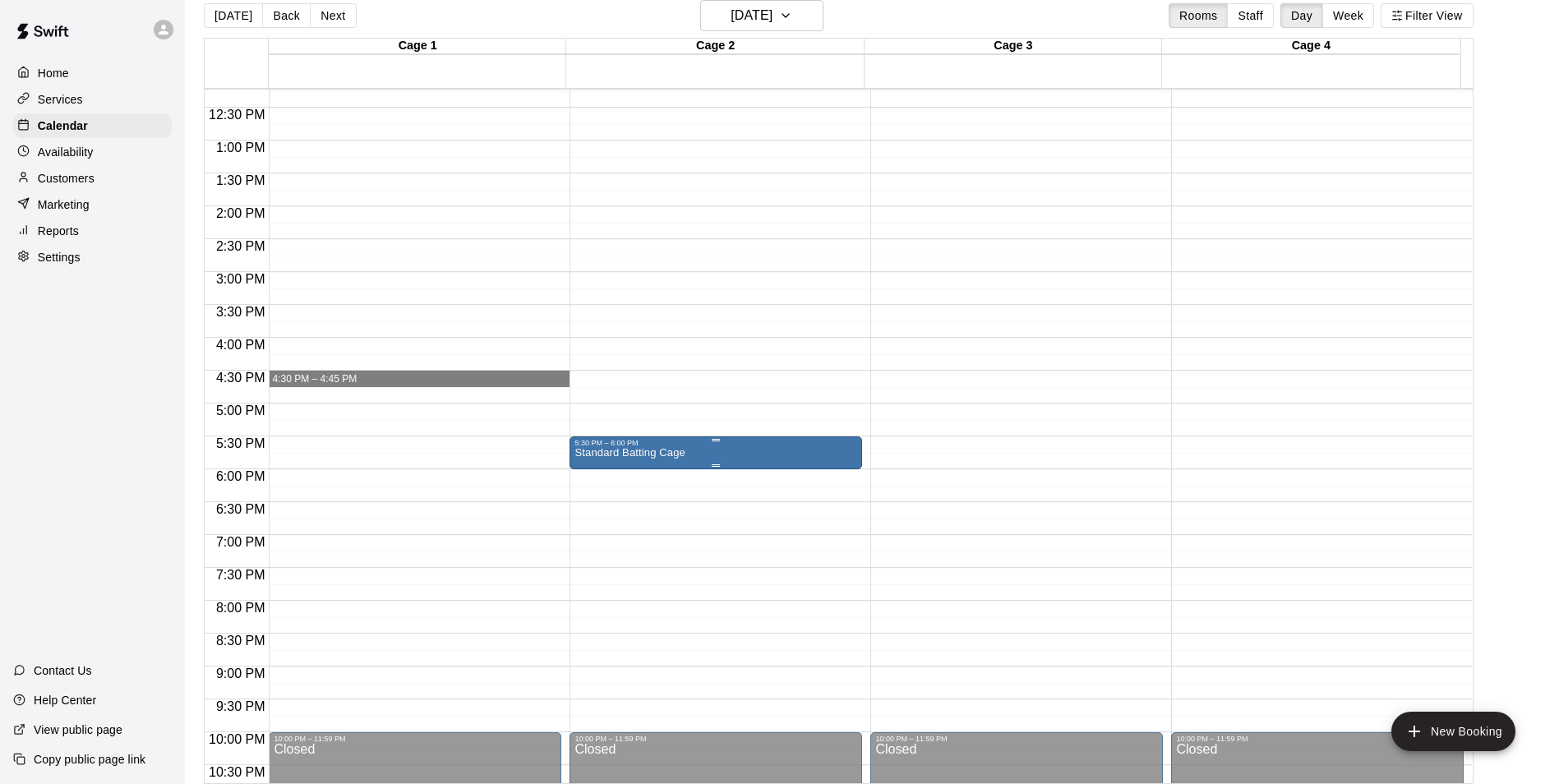
click at [659, 452] on p "Standard Batting Cage" at bounding box center [629, 452] width 110 height 0
click at [596, 473] on icon "edit" at bounding box center [590, 472] width 19 height 19
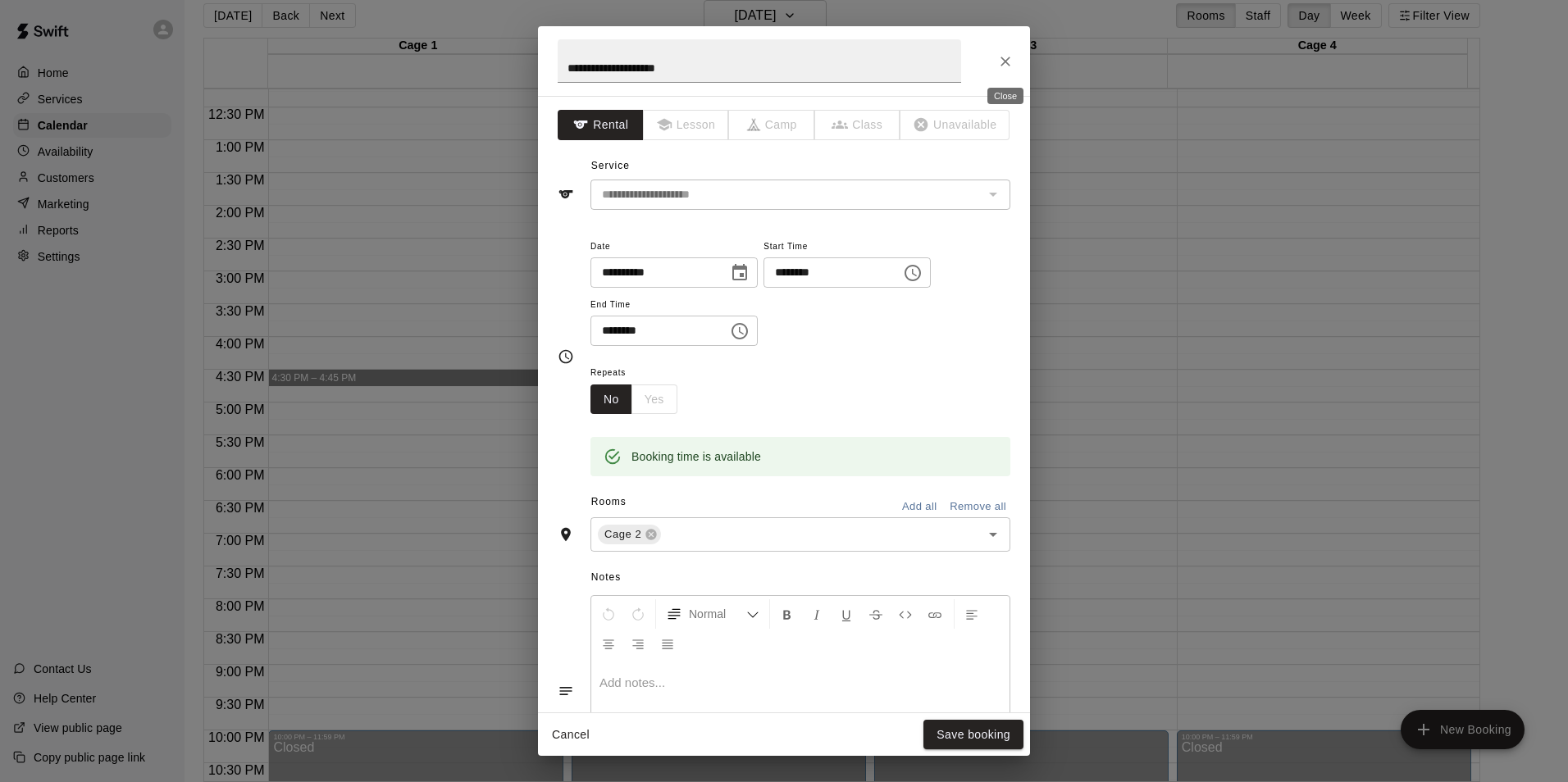
click at [996, 57] on button "Close" at bounding box center [1005, 61] width 30 height 30
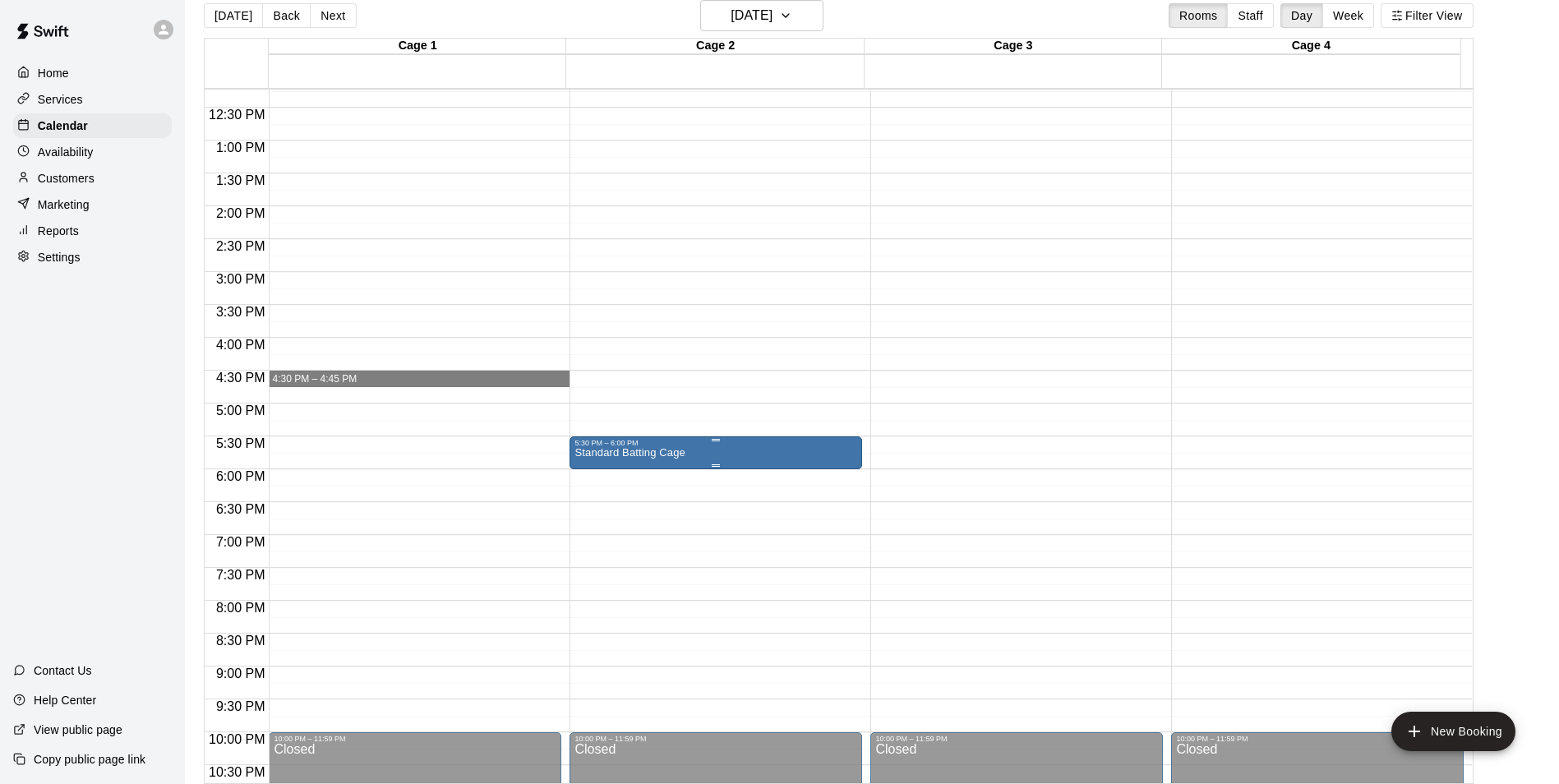
click at [659, 452] on p "Standard Batting Cage" at bounding box center [629, 452] width 110 height 0
click at [585, 480] on icon "edit" at bounding box center [590, 472] width 19 height 19
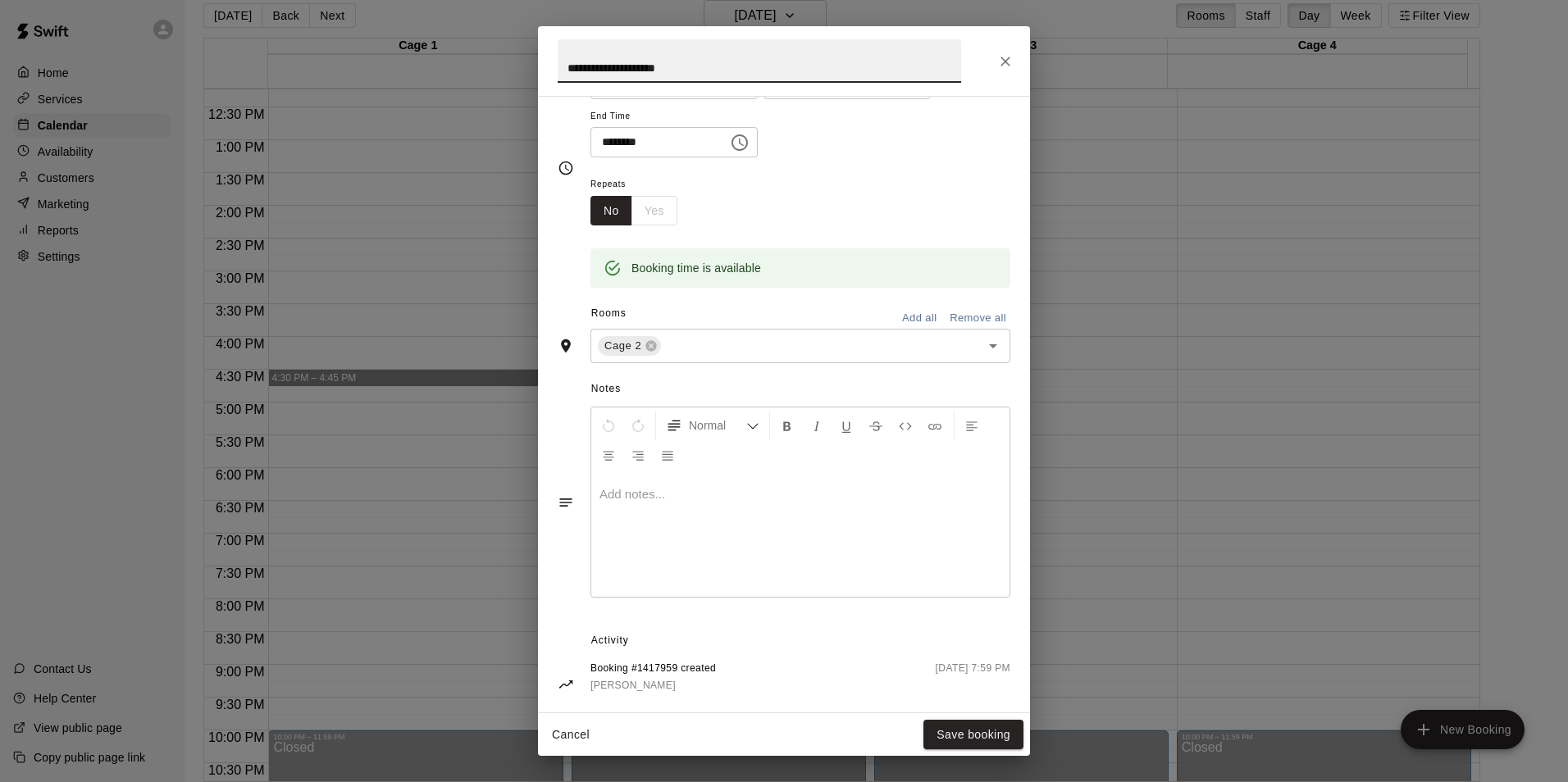
scroll to position [213, 0]
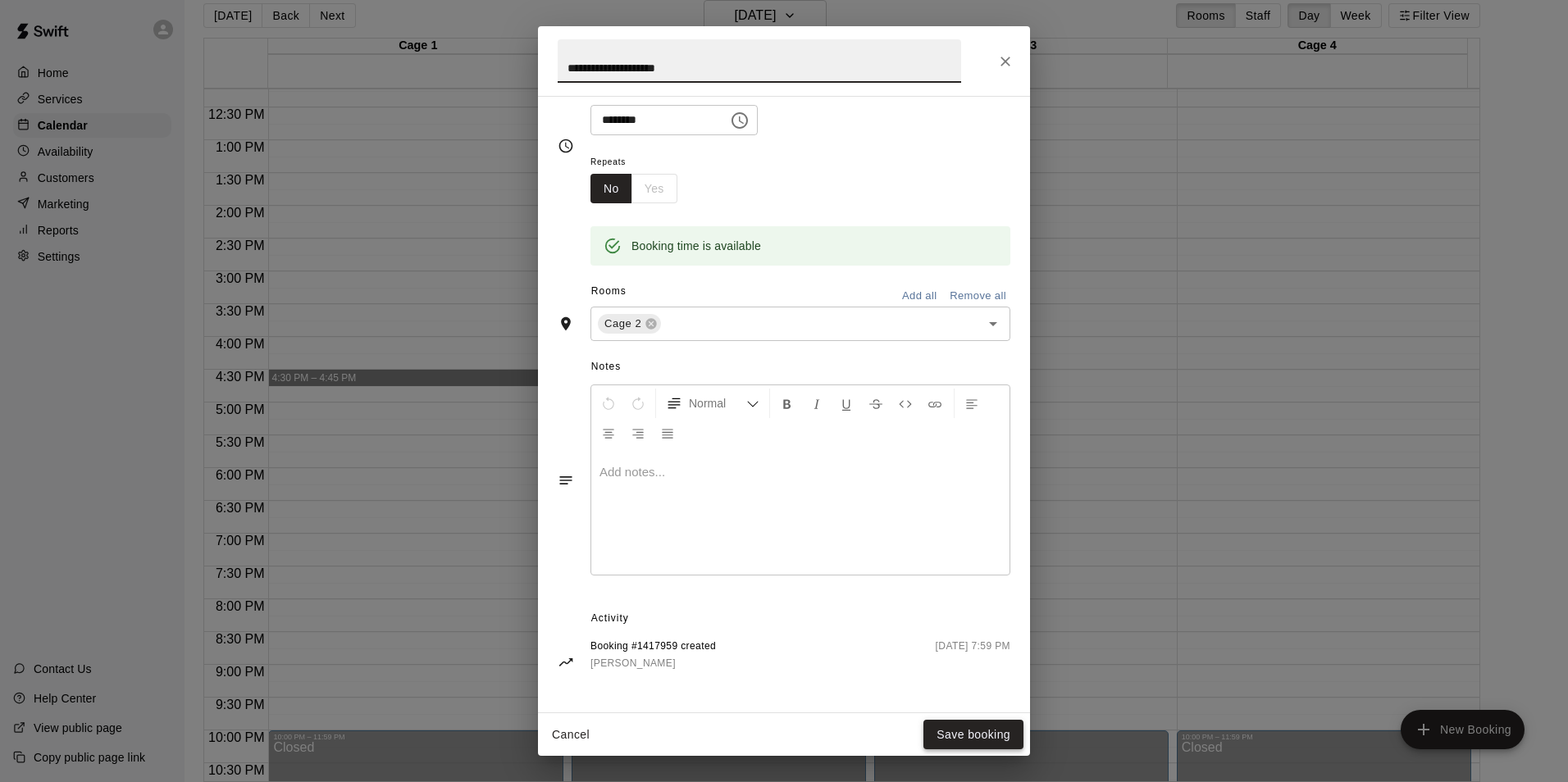
click at [976, 731] on button "Save booking" at bounding box center [973, 735] width 100 height 30
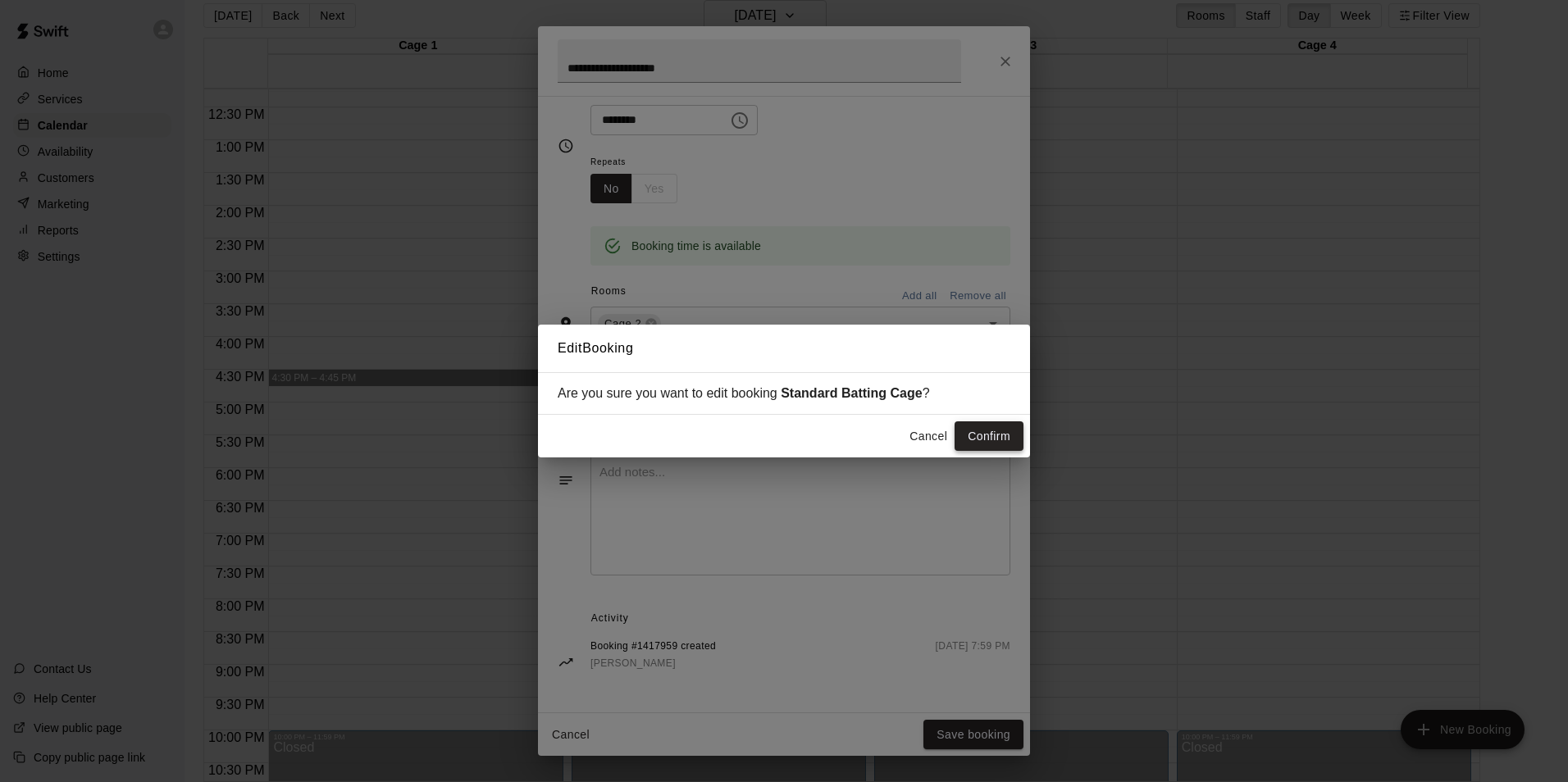
click at [976, 434] on button "Confirm" at bounding box center [989, 436] width 69 height 30
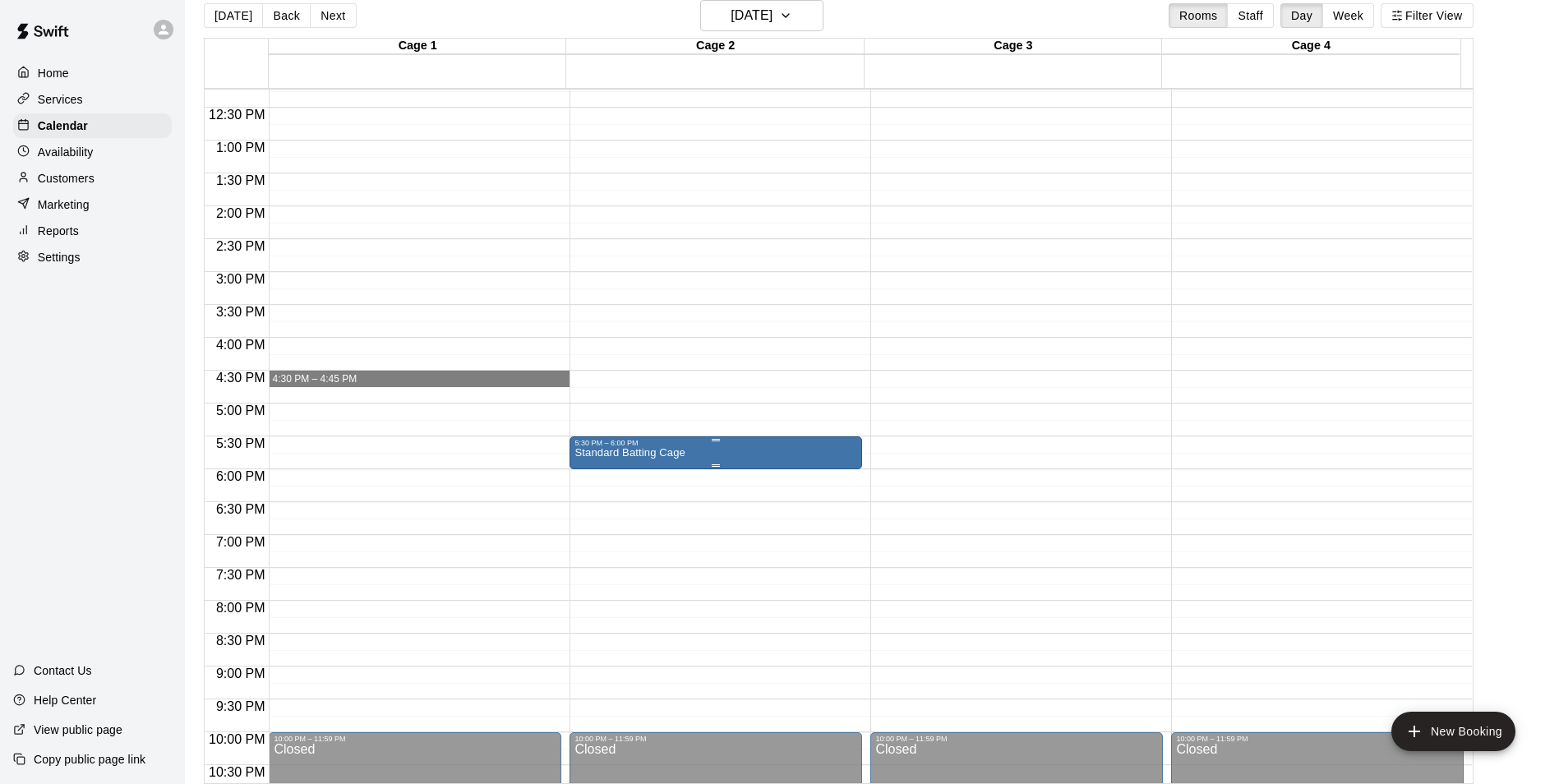
drag, startPoint x: 720, startPoint y: 452, endPoint x: 584, endPoint y: 466, distance: 136.7
click at [584, 466] on div at bounding box center [716, 465] width 283 height 3
click at [588, 474] on icon "edit" at bounding box center [590, 482] width 19 height 19
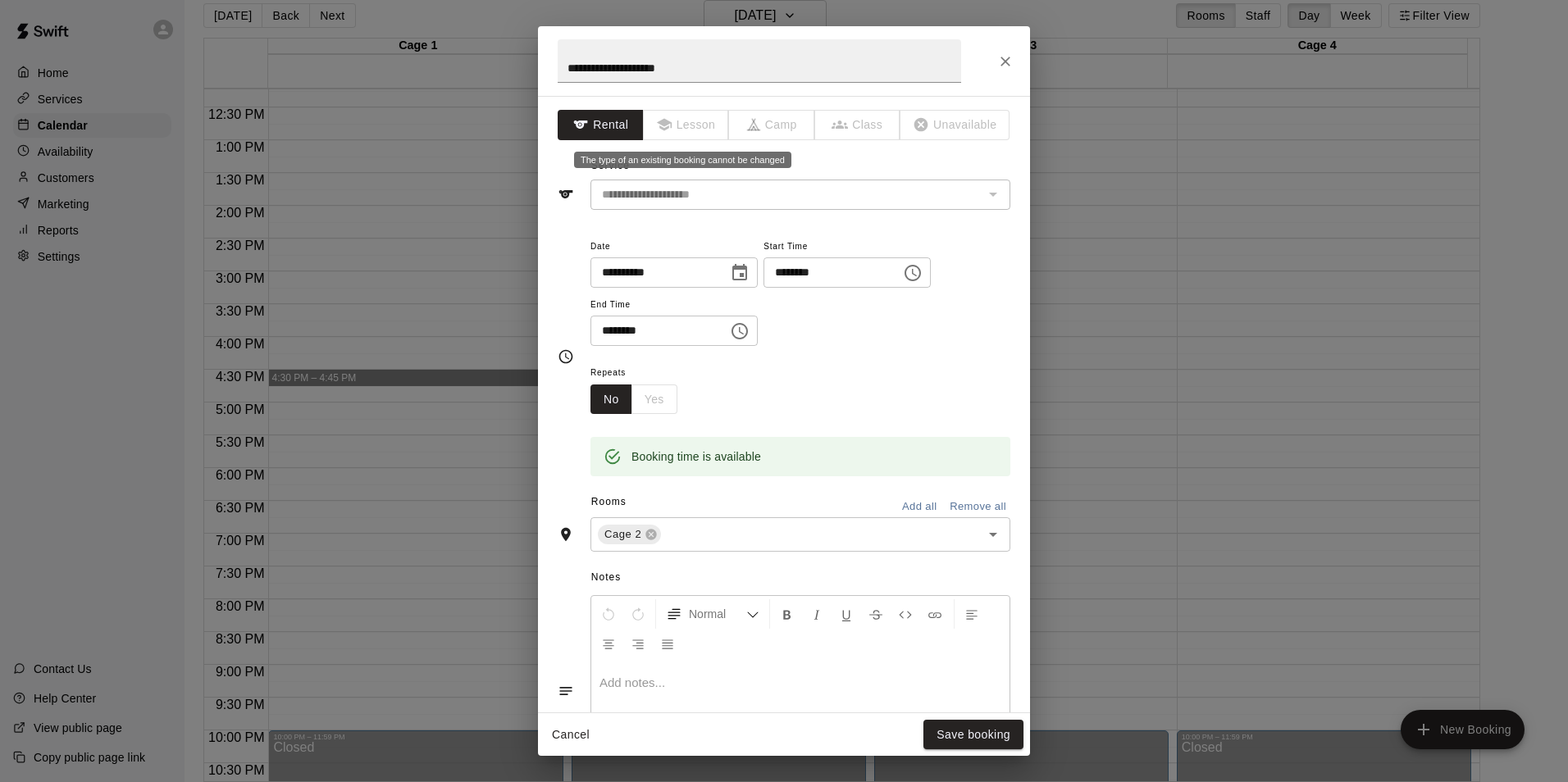
click at [675, 133] on span "Lesson" at bounding box center [687, 125] width 86 height 30
drag, startPoint x: 673, startPoint y: 197, endPoint x: 714, endPoint y: 220, distance: 47.0
click at [714, 220] on div "The service of an existing booking cannot be changed" at bounding box center [793, 224] width 232 height 30
click at [683, 132] on span "Lesson" at bounding box center [687, 125] width 86 height 30
click at [1001, 73] on button "Close" at bounding box center [1005, 61] width 30 height 30
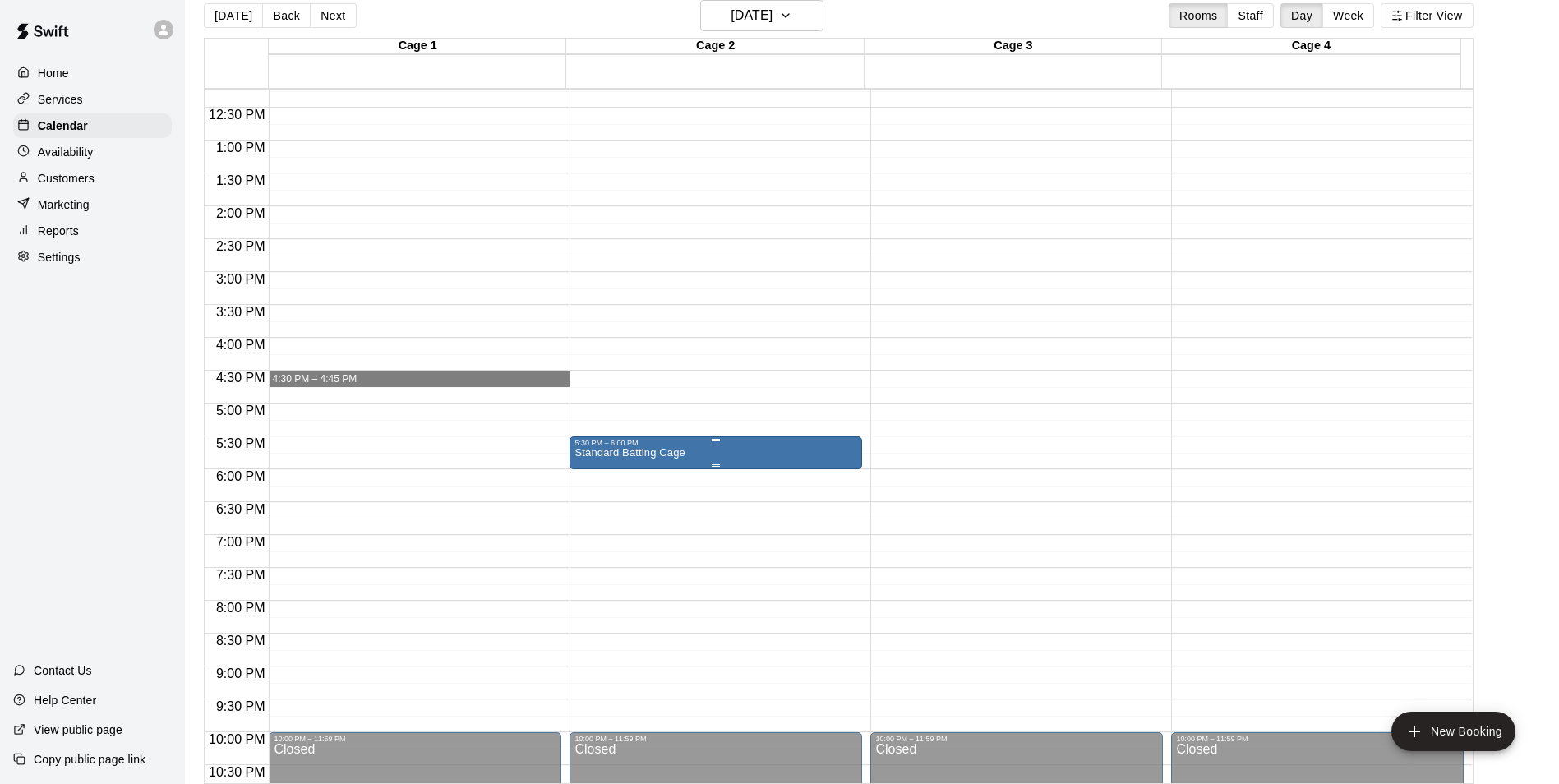
click at [764, 444] on div "5:30 PM – 6:00 PM" at bounding box center [716, 443] width 283 height 8
drag, startPoint x: 764, startPoint y: 444, endPoint x: 581, endPoint y: 534, distance: 203.9
click at [581, 534] on icon "delete" at bounding box center [590, 535] width 19 height 19
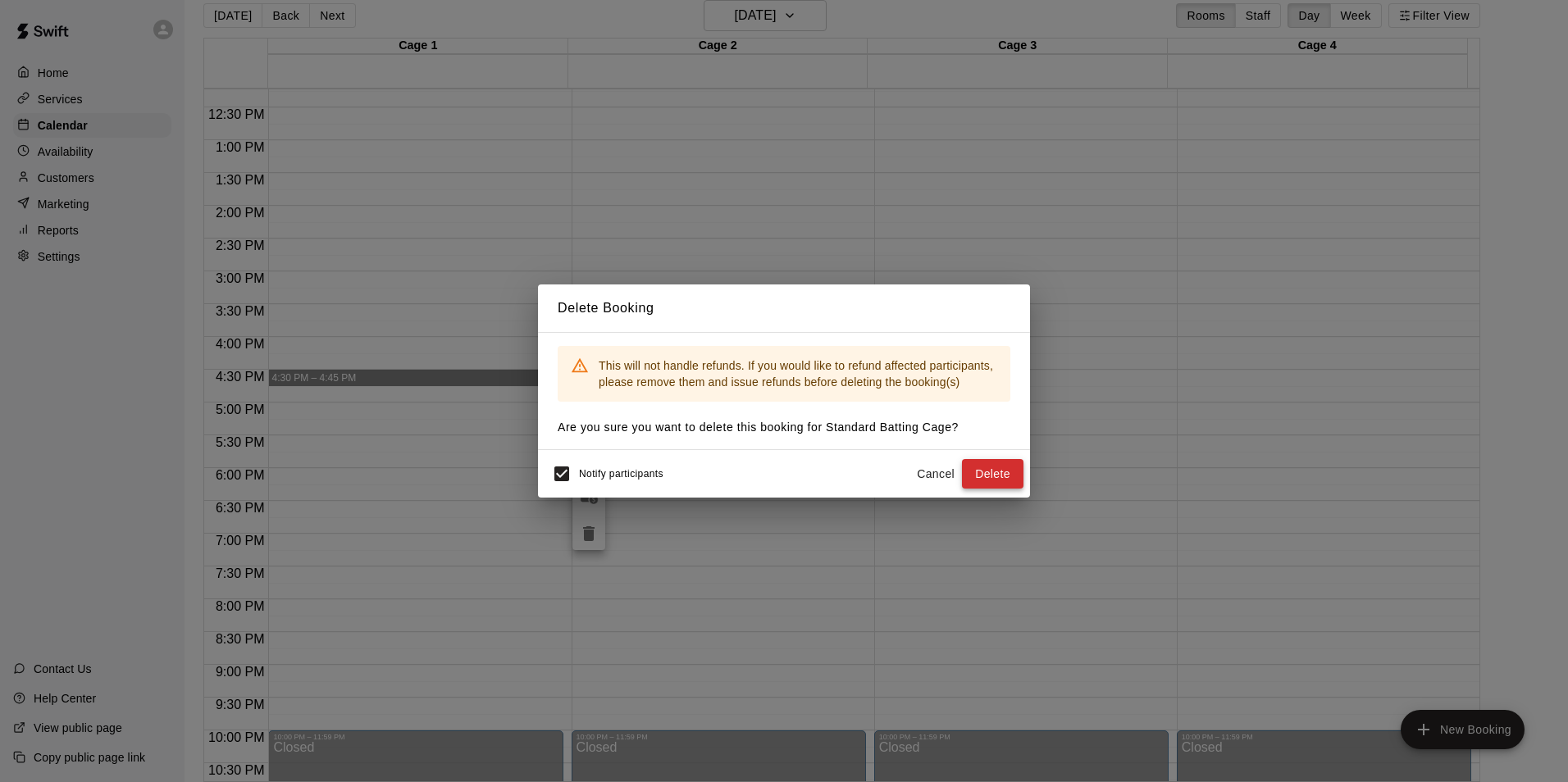
click at [989, 462] on button "Delete" at bounding box center [992, 474] width 62 height 30
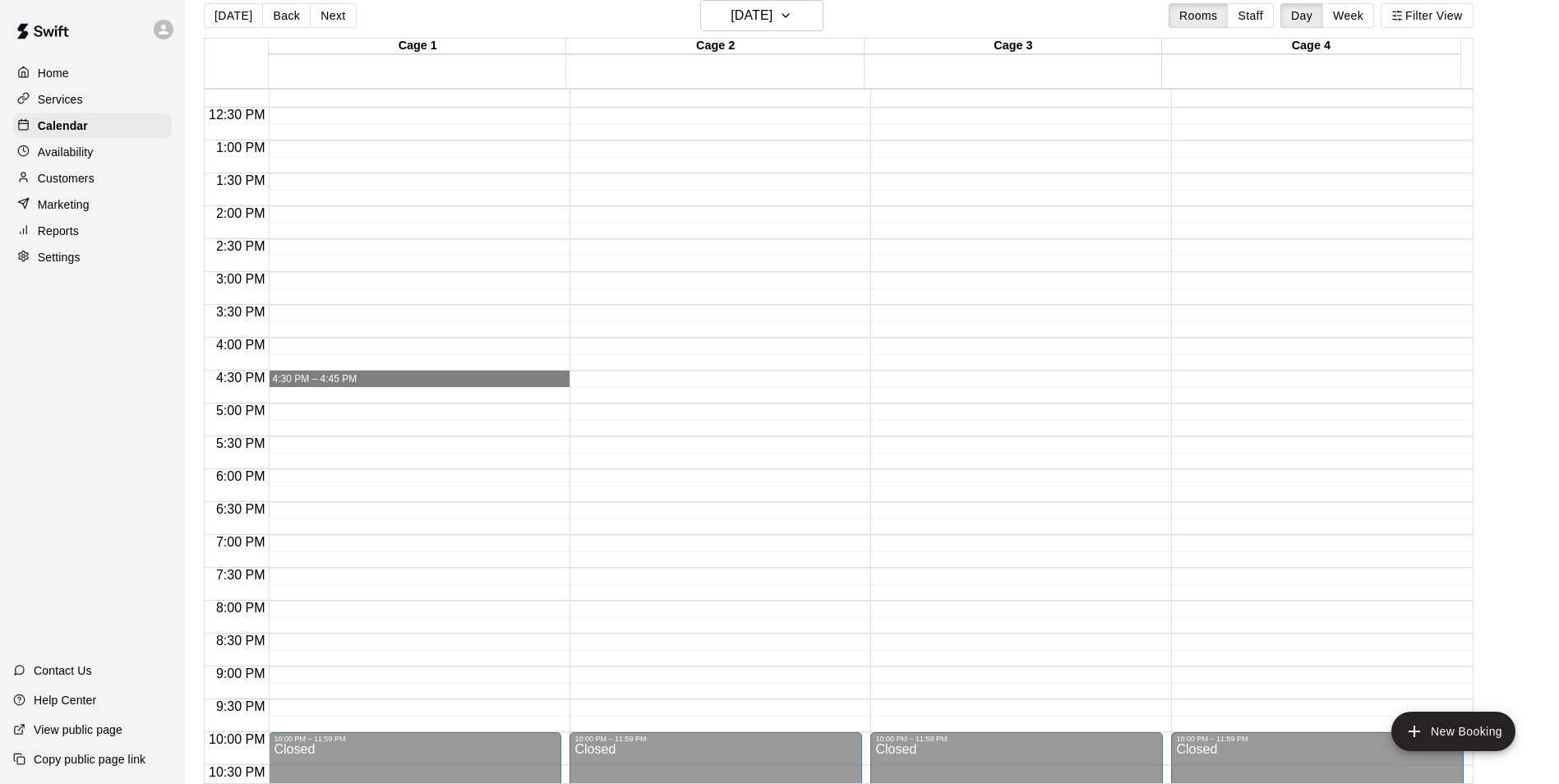
click at [645, 463] on div "12:00 AM – 9:00 AM Closed 10:00 PM – 11:59 PM Closed" at bounding box center [716, 74] width 293 height 1577
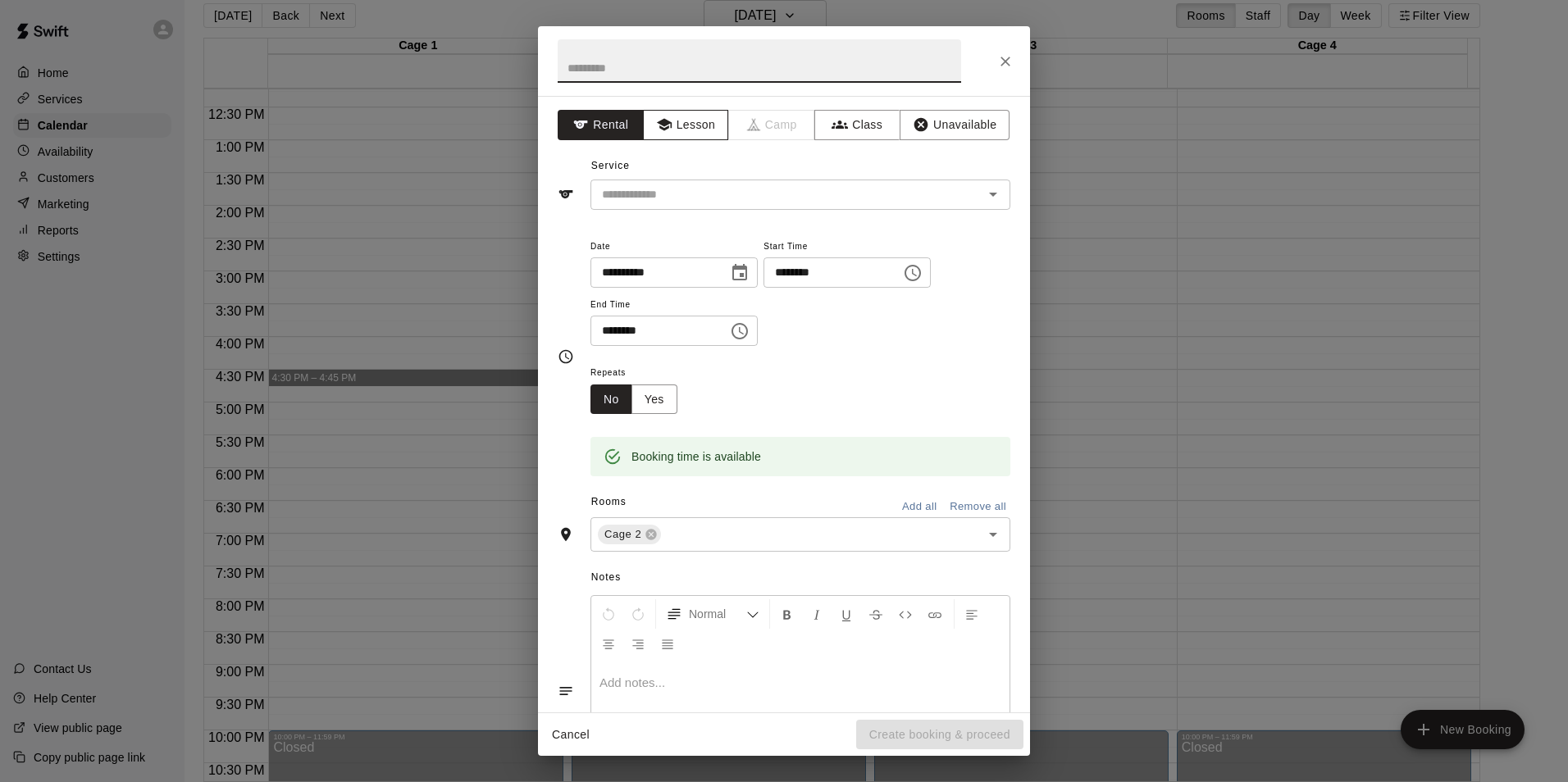
click at [684, 124] on button "Lesson" at bounding box center [686, 125] width 86 height 30
click at [685, 188] on input "text" at bounding box center [776, 195] width 361 height 20
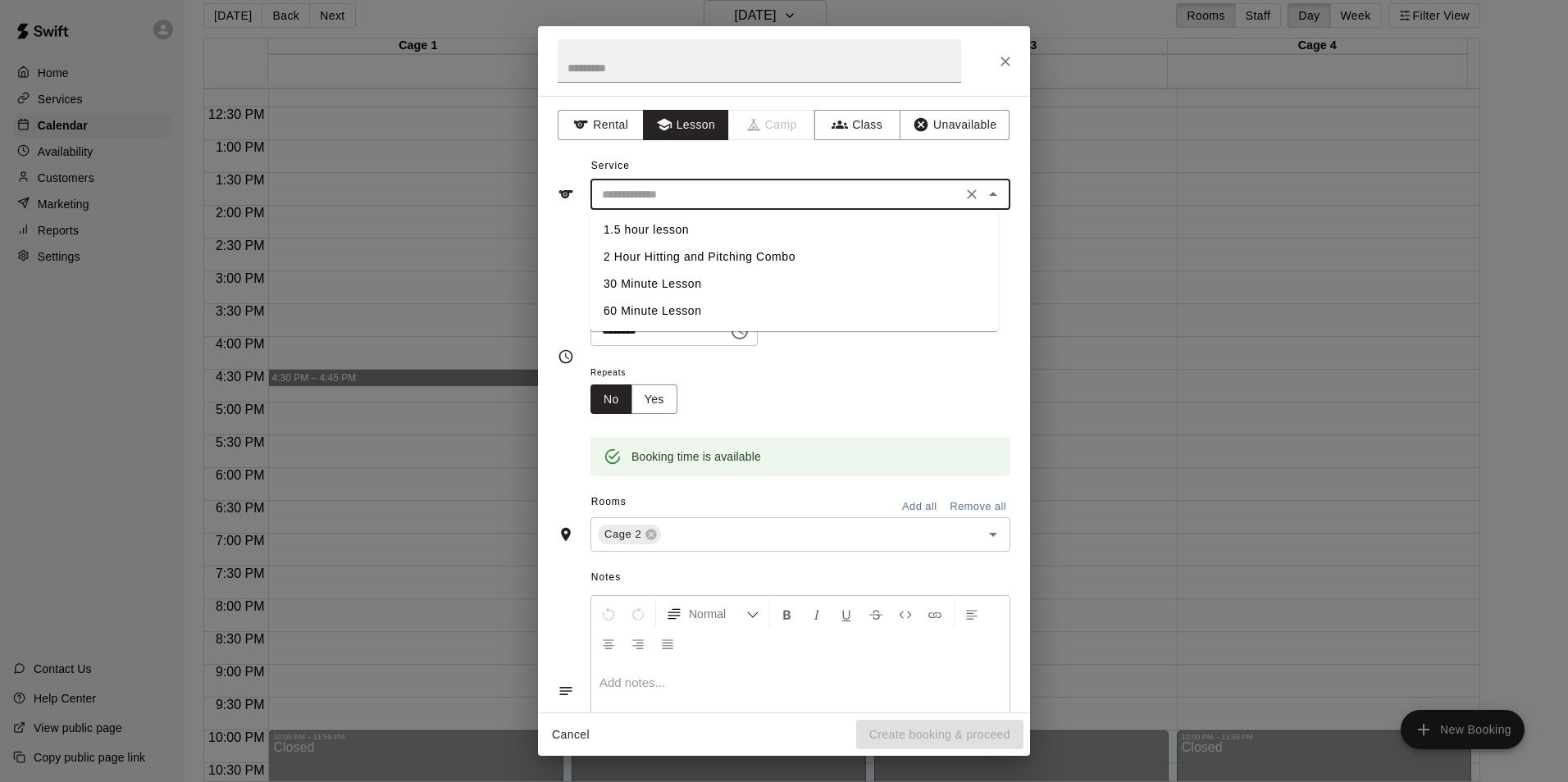
click at [664, 284] on li "30 Minute Lesson" at bounding box center [794, 284] width 408 height 27
type input "**********"
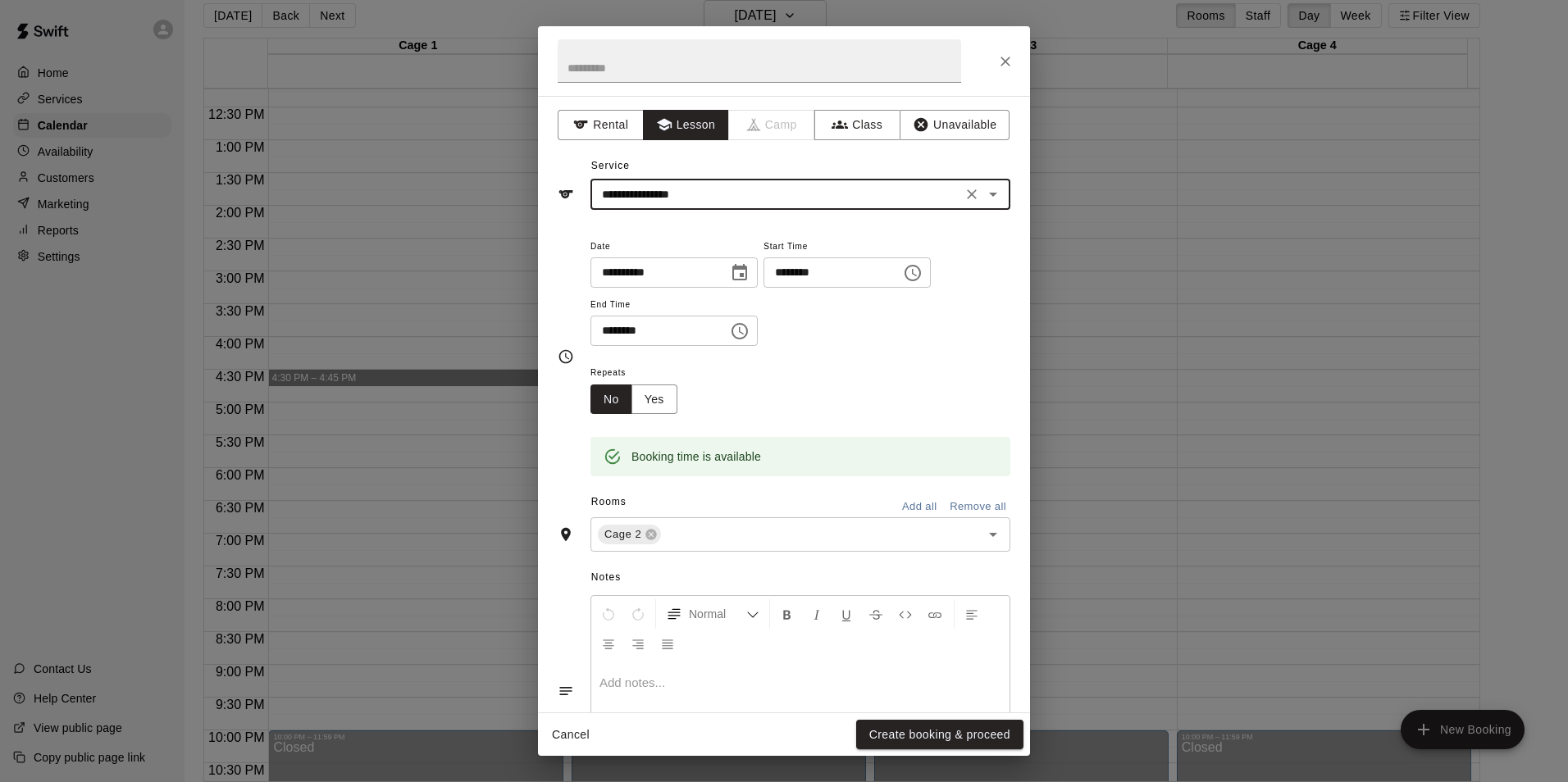
click at [122, 413] on div "**********" at bounding box center [784, 391] width 1568 height 782
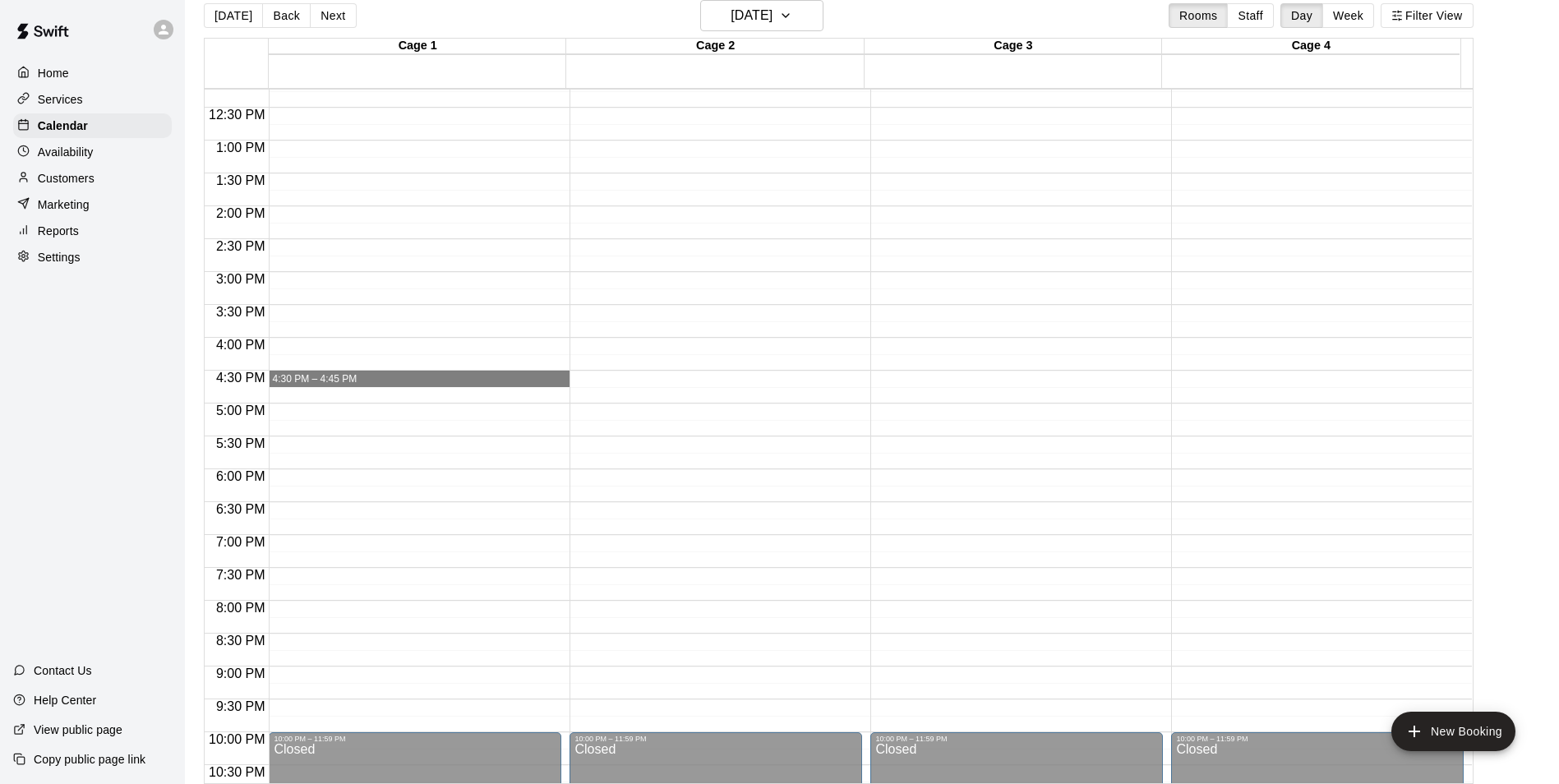
click at [609, 455] on div "12:00 AM – 9:00 AM Closed 10:00 PM – 11:59 PM Closed" at bounding box center [716, 74] width 293 height 1577
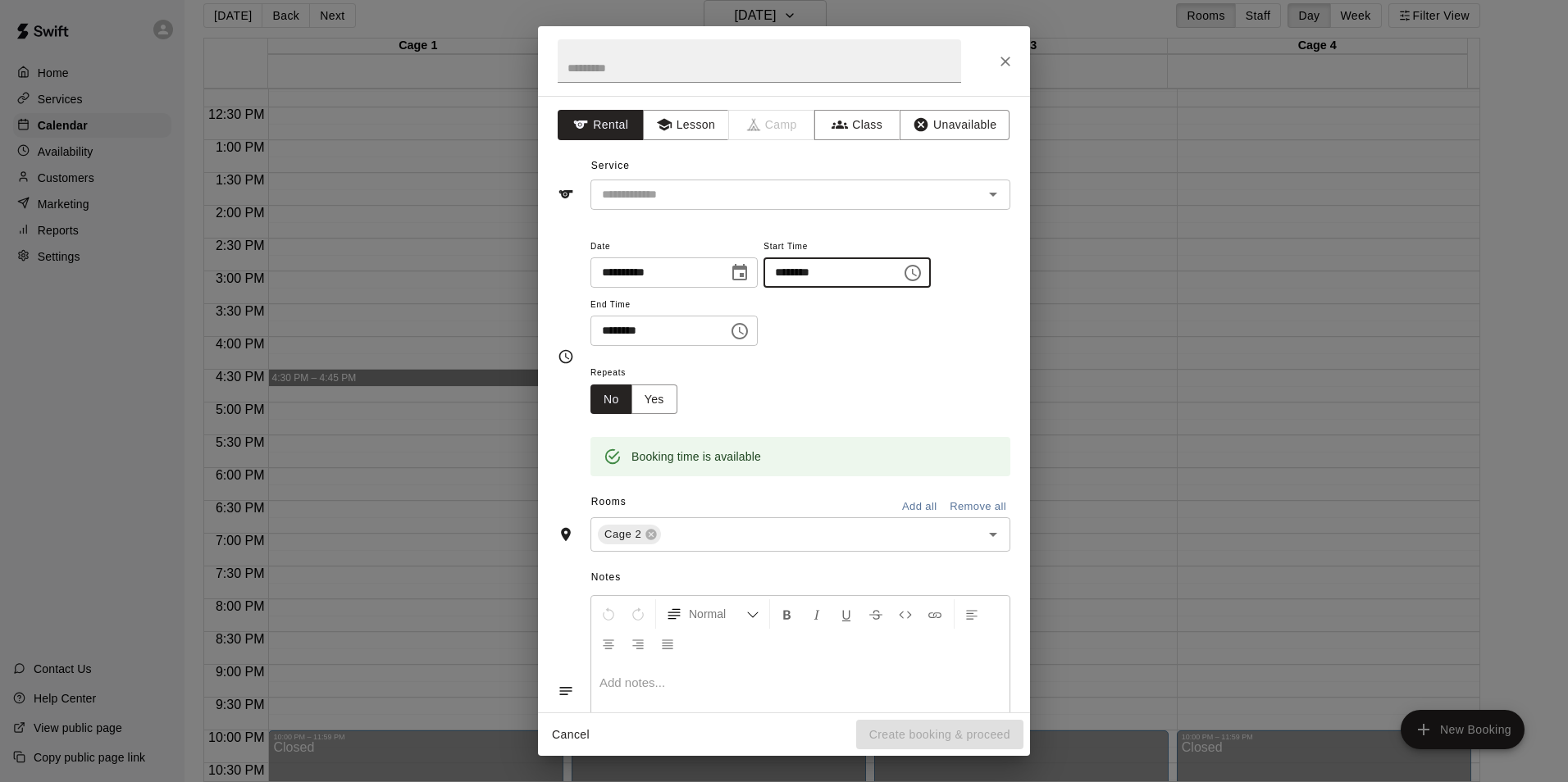
click at [872, 273] on input "********" at bounding box center [827, 272] width 127 height 30
click at [828, 262] on input "********" at bounding box center [827, 272] width 127 height 30
click at [820, 269] on input "********" at bounding box center [827, 272] width 127 height 30
type input "********"
click at [629, 332] on input "********" at bounding box center [654, 331] width 127 height 30
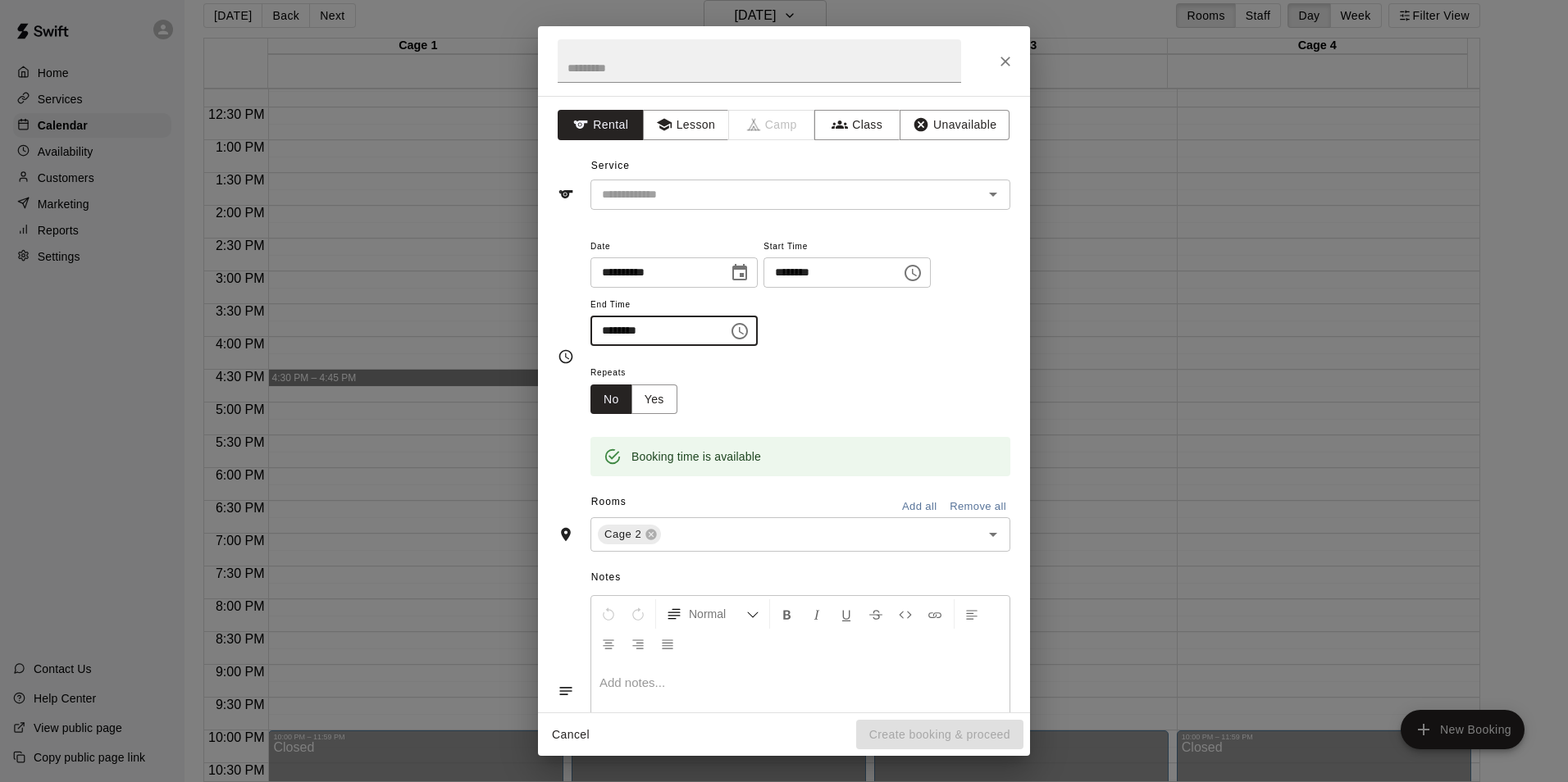
type input "********"
click at [734, 353] on div "**********" at bounding box center [800, 299] width 419 height 127
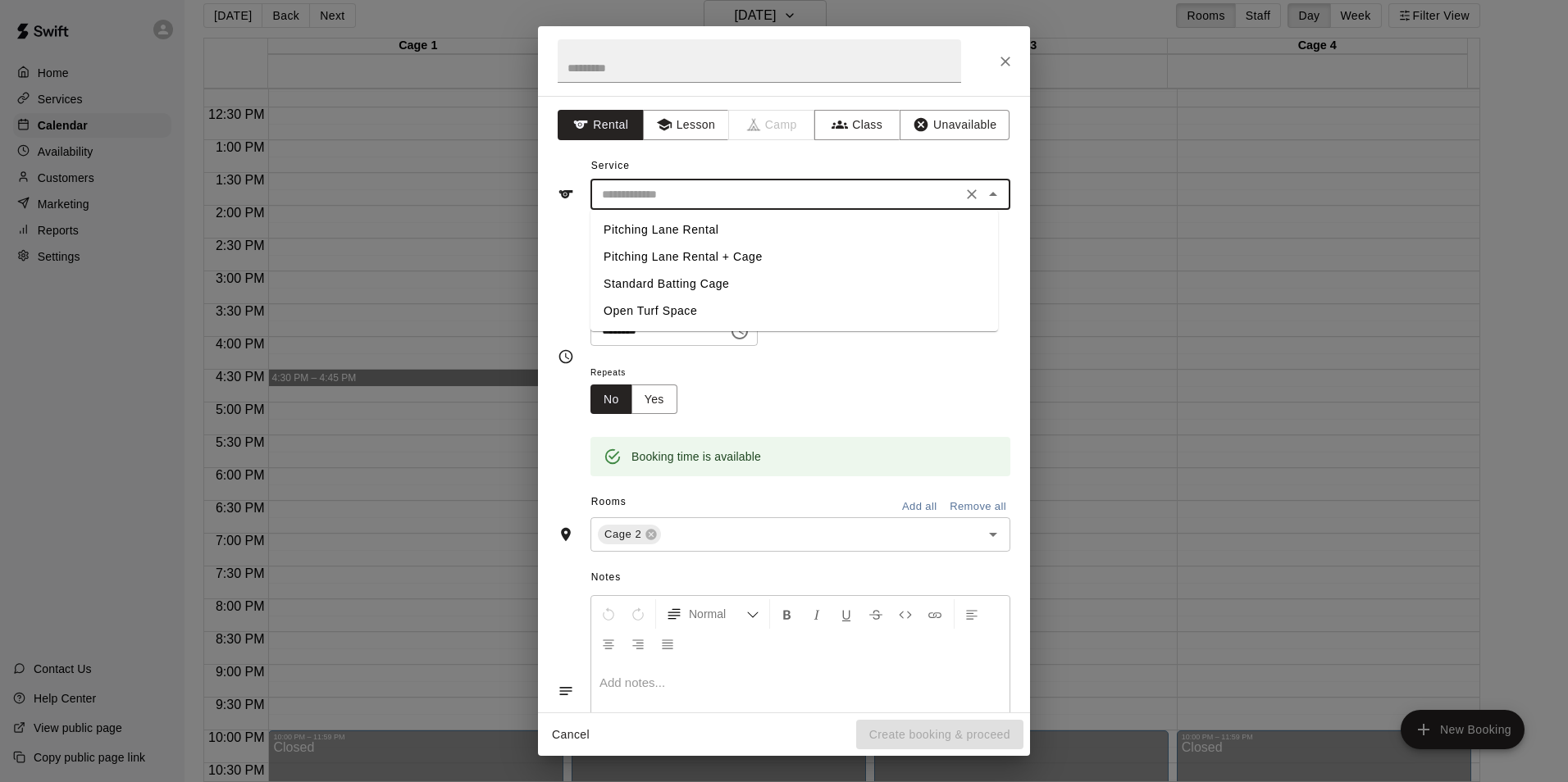
click at [706, 202] on input "text" at bounding box center [776, 195] width 361 height 20
click at [648, 131] on button "Lesson" at bounding box center [686, 125] width 86 height 30
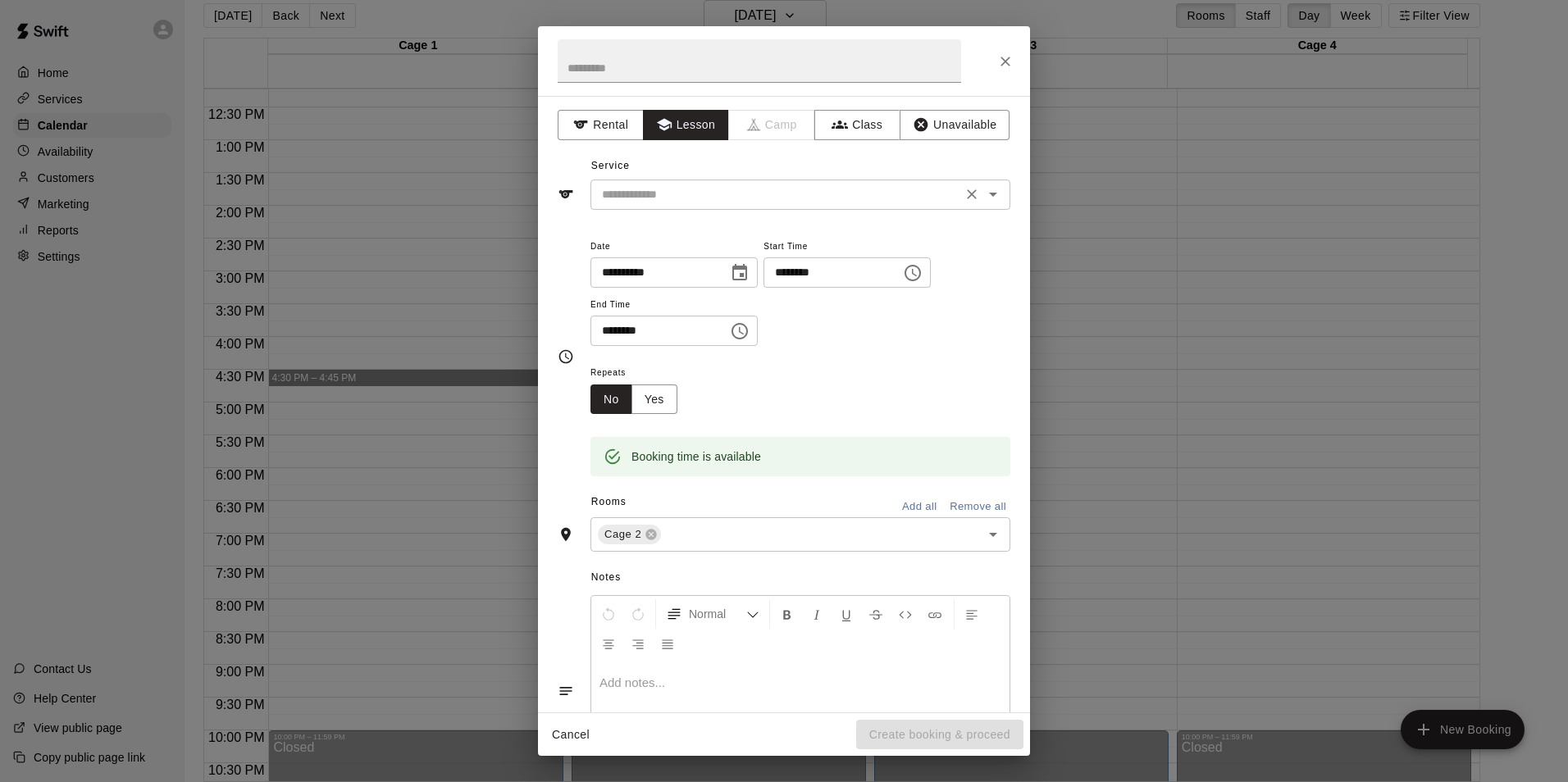
click at [726, 195] on input "text" at bounding box center [776, 195] width 361 height 20
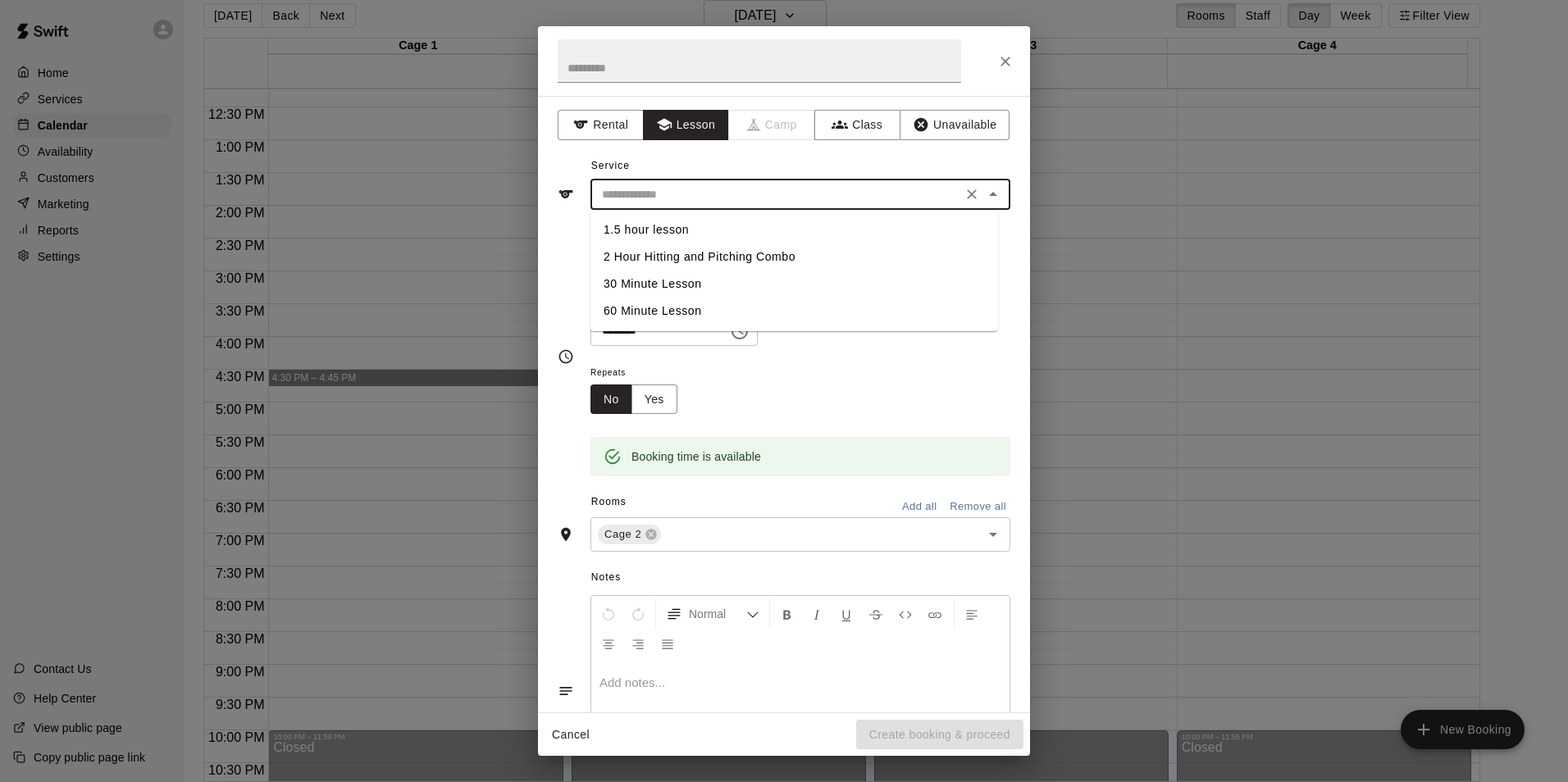
click at [698, 278] on li "30 Minute Lesson" at bounding box center [794, 284] width 408 height 27
type input "**********"
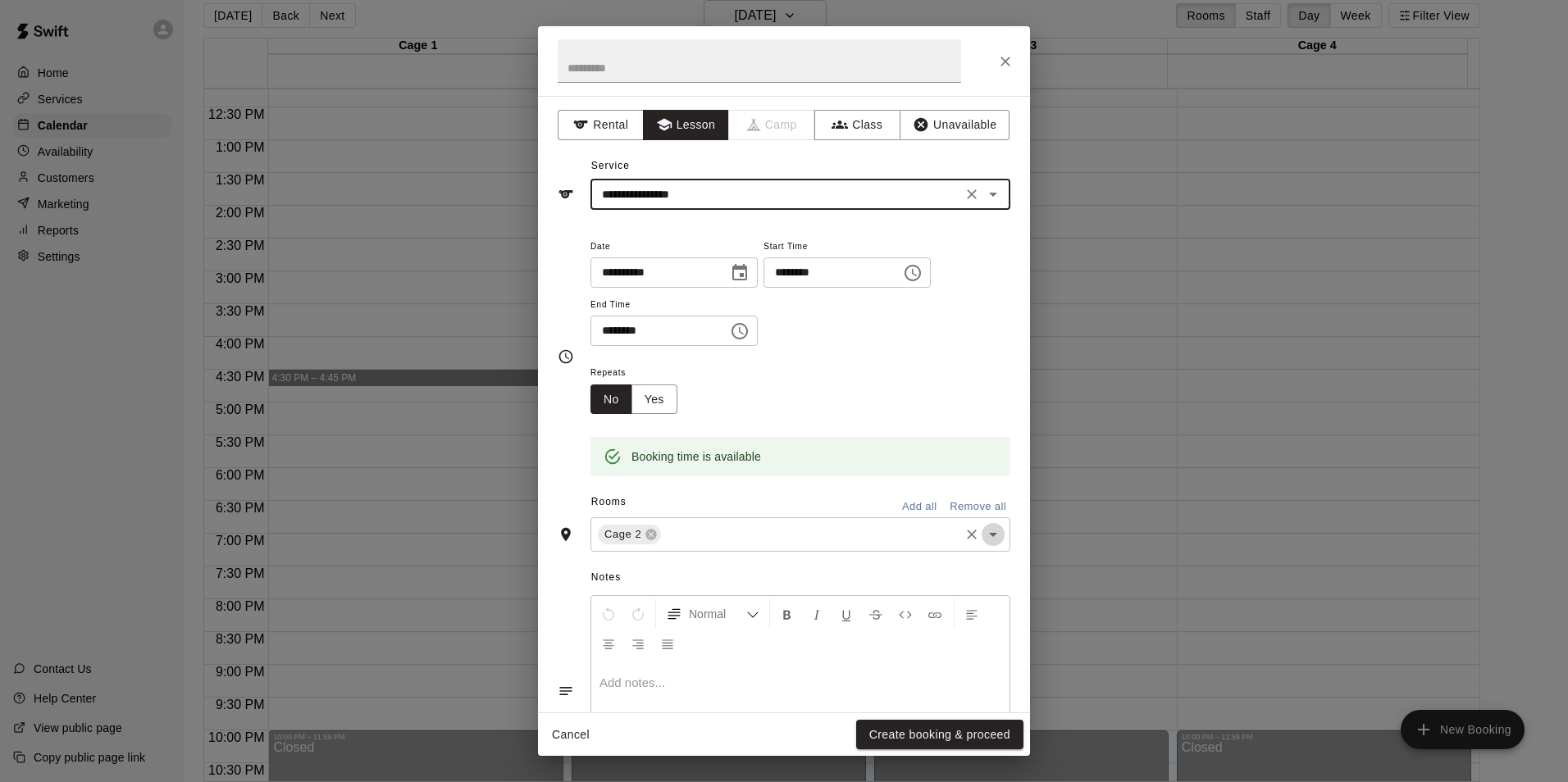
click at [983, 526] on icon "Open" at bounding box center [992, 534] width 19 height 19
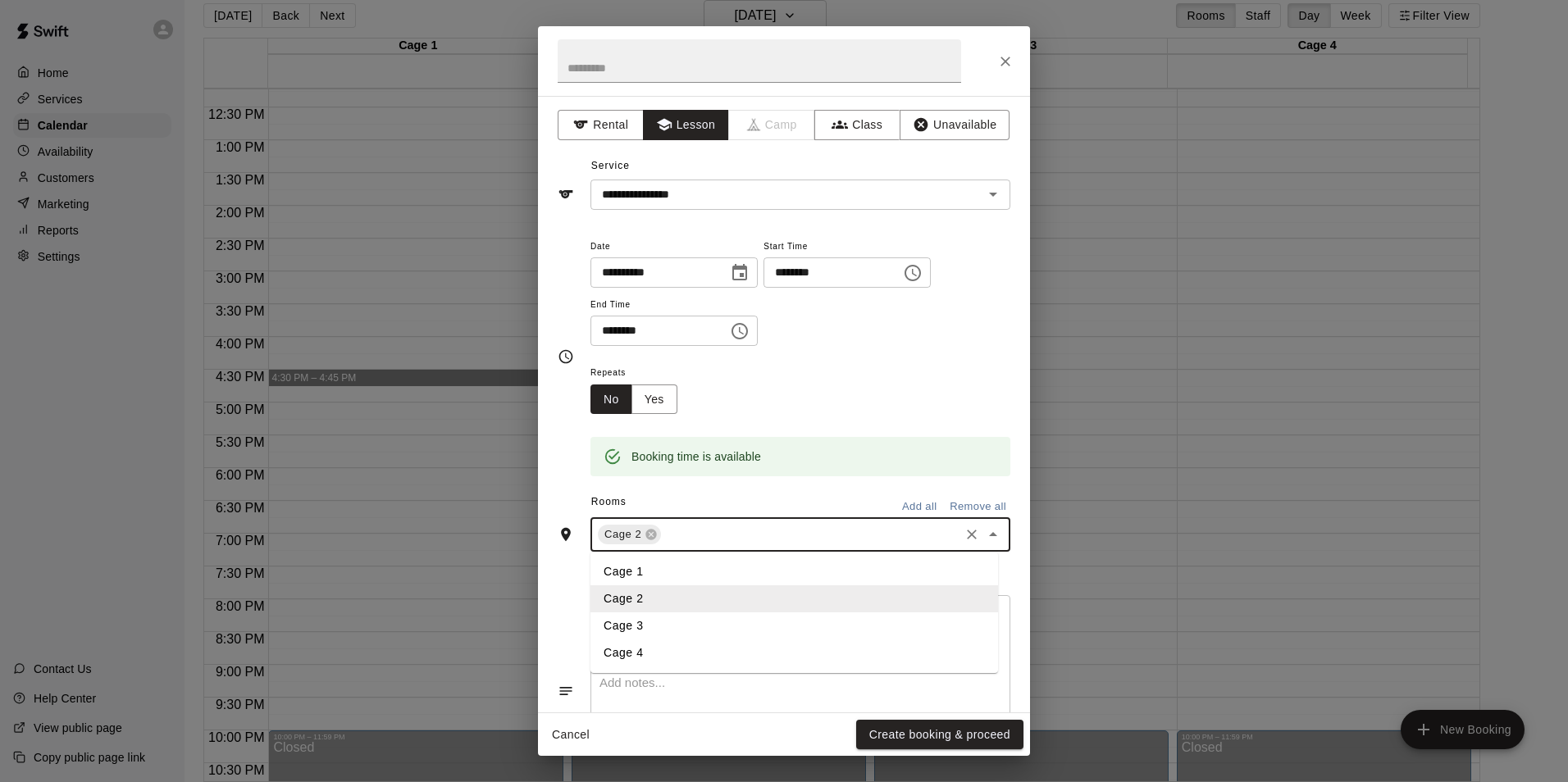
click at [817, 650] on li "Cage 4" at bounding box center [794, 653] width 408 height 27
click at [652, 536] on icon at bounding box center [652, 535] width 14 height 13
drag, startPoint x: 940, startPoint y: 726, endPoint x: 934, endPoint y: 716, distance: 11.7
click at [939, 725] on button "Create booking & proceed" at bounding box center [939, 735] width 167 height 30
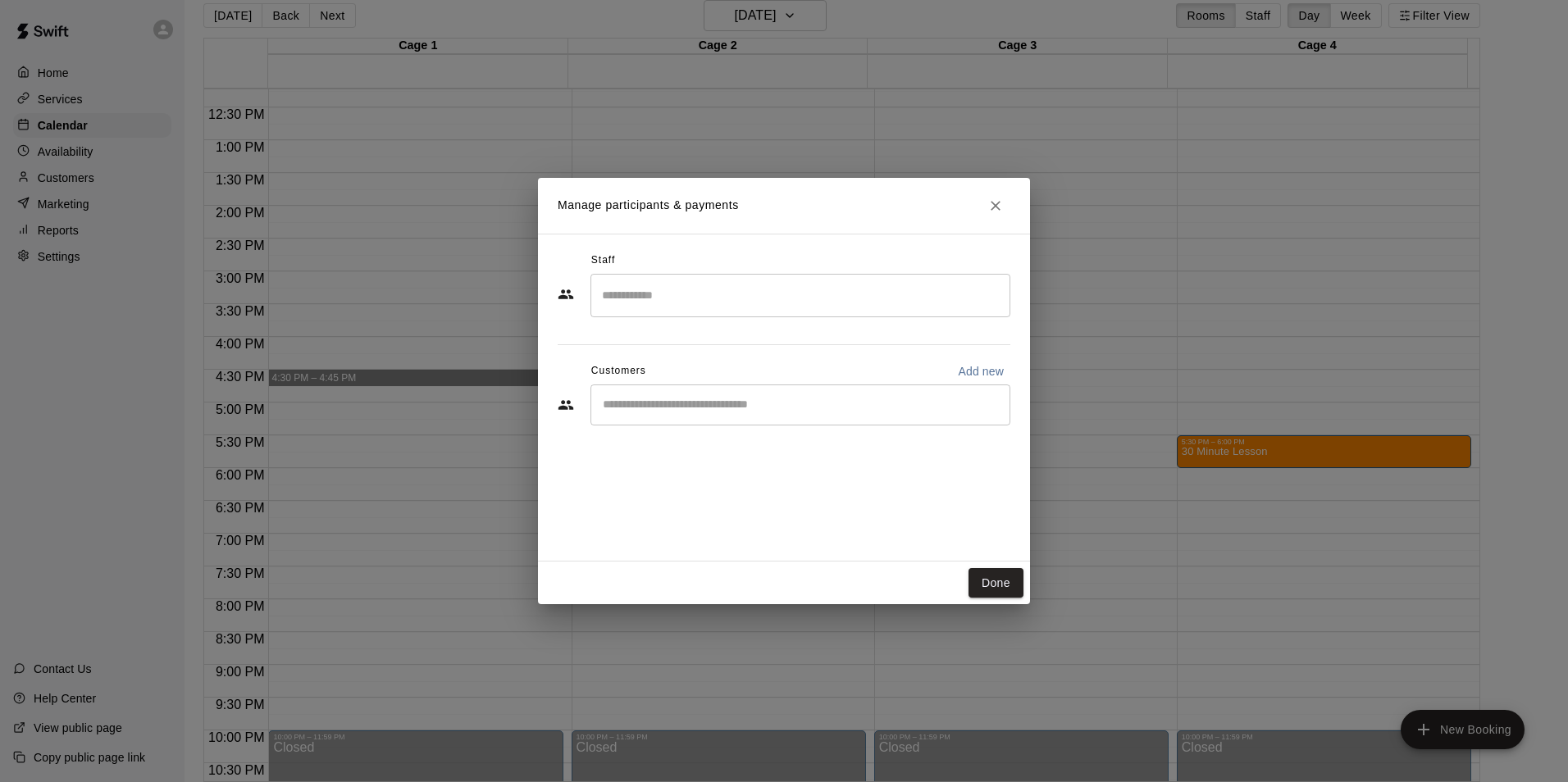
drag, startPoint x: 680, startPoint y: 418, endPoint x: 693, endPoint y: 413, distance: 13.9
click at [681, 416] on div "​" at bounding box center [800, 405] width 419 height 41
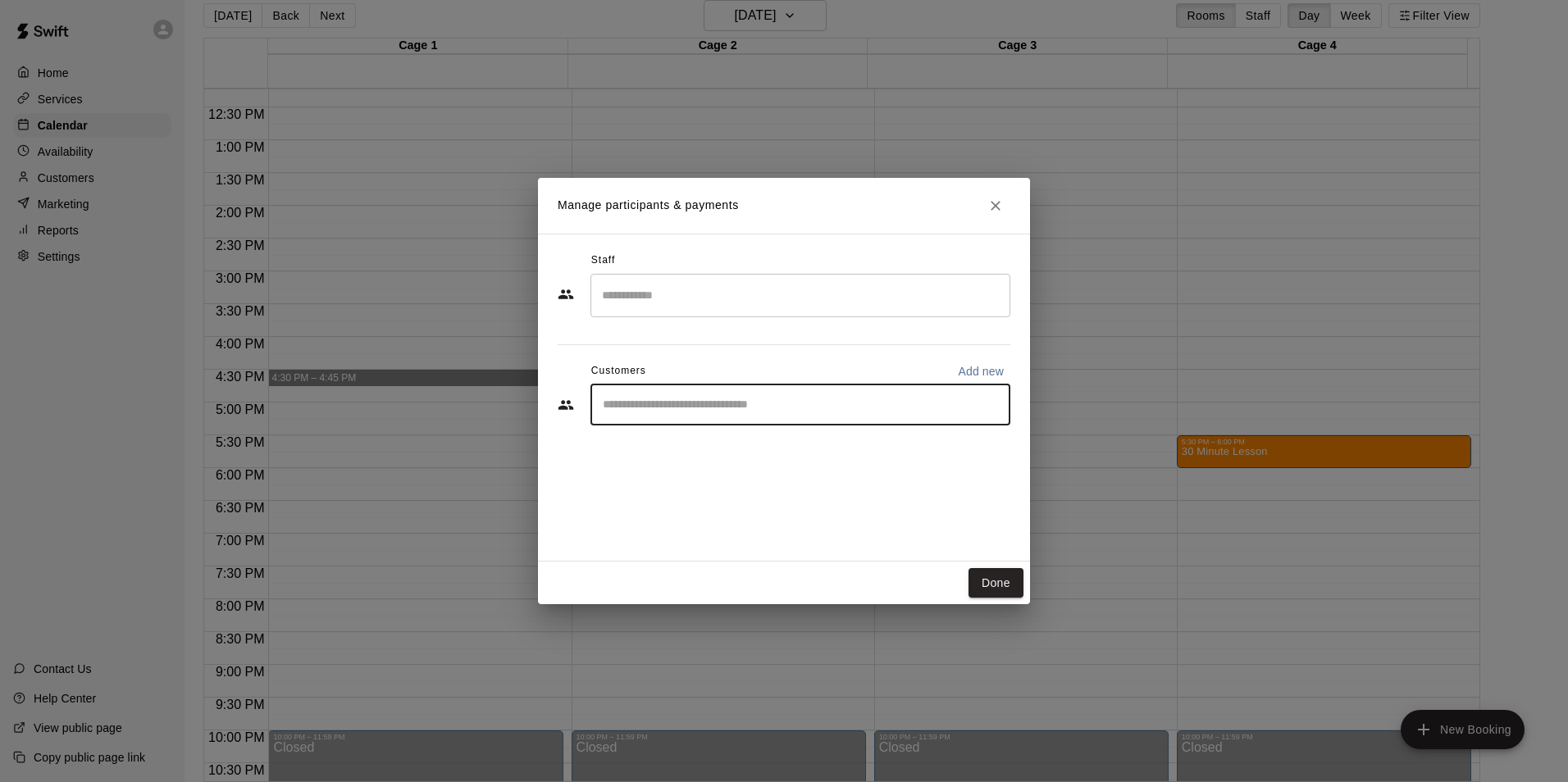
click at [739, 295] on input "Search staff" at bounding box center [800, 295] width 405 height 29
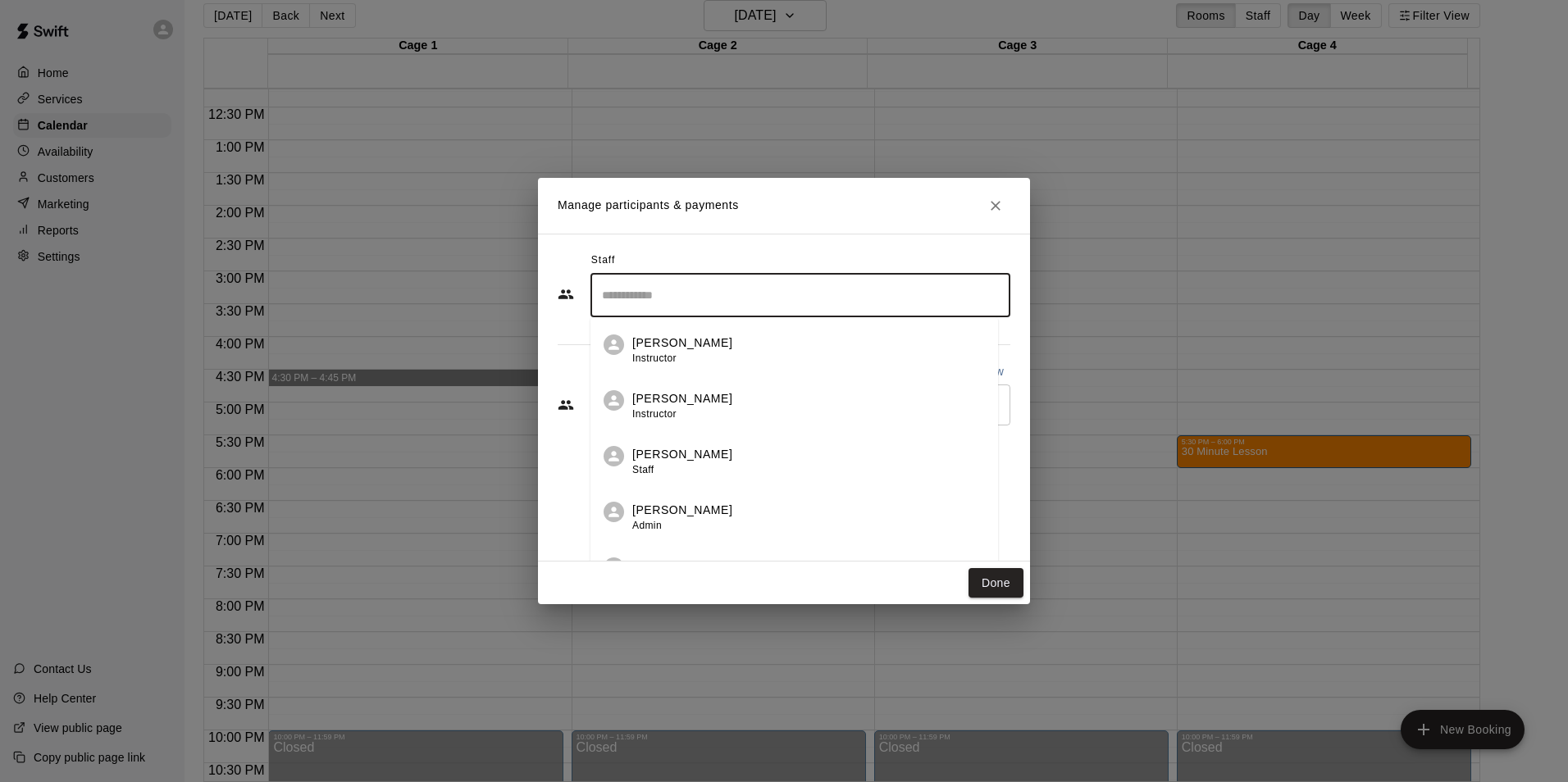
type input "*"
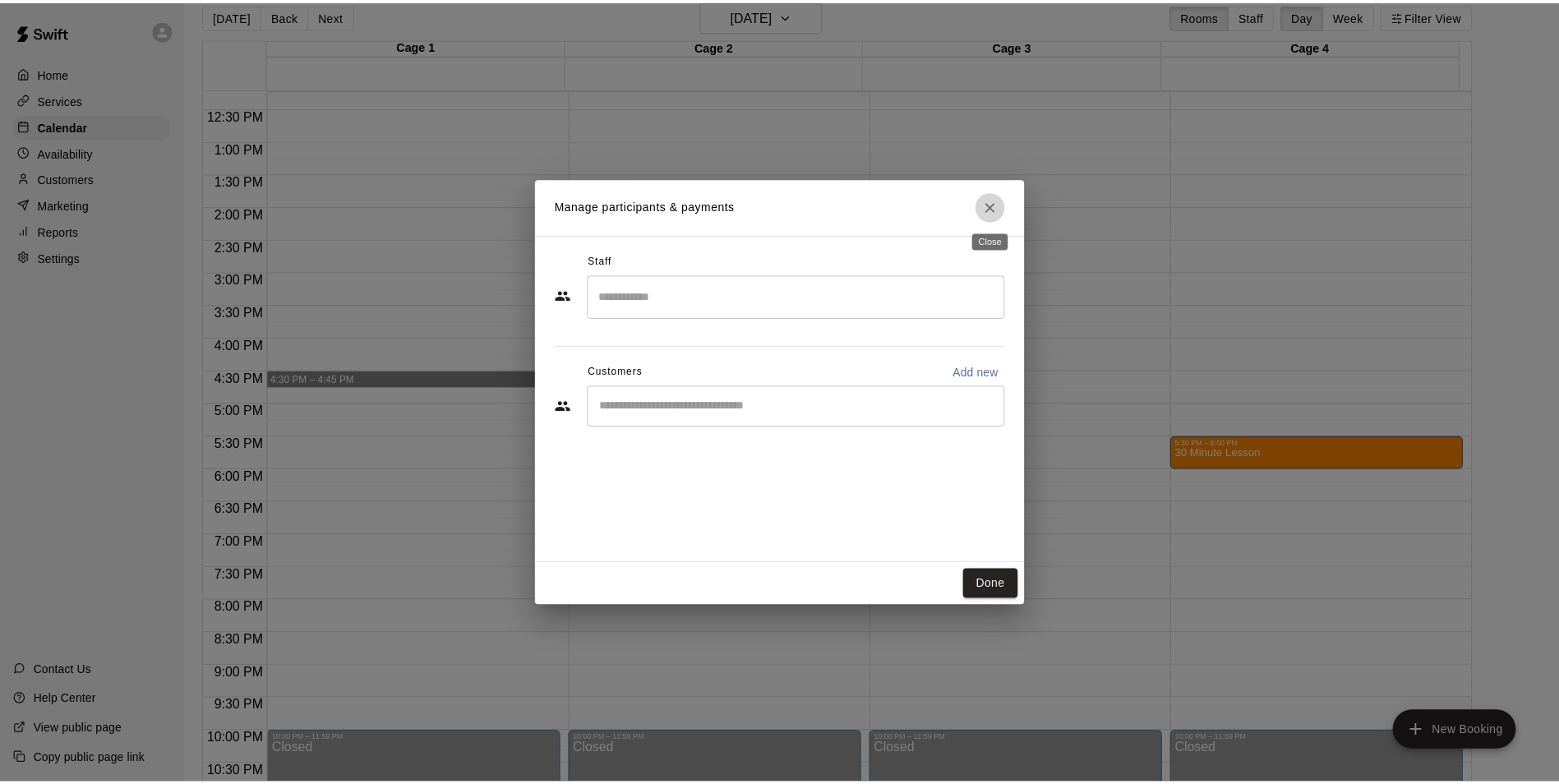
scroll to position [0, 0]
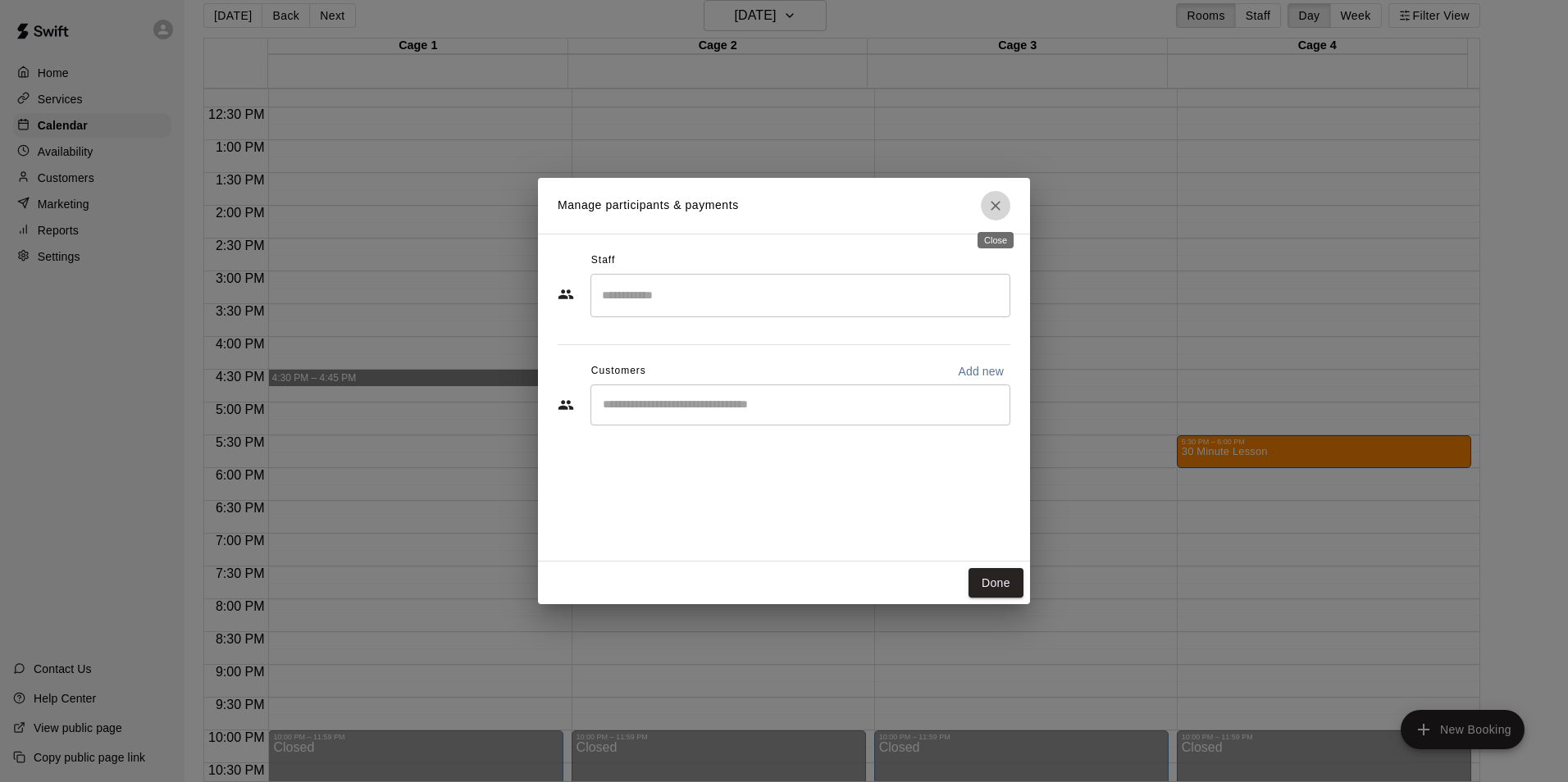
click at [983, 208] on button "Close" at bounding box center [995, 205] width 30 height 30
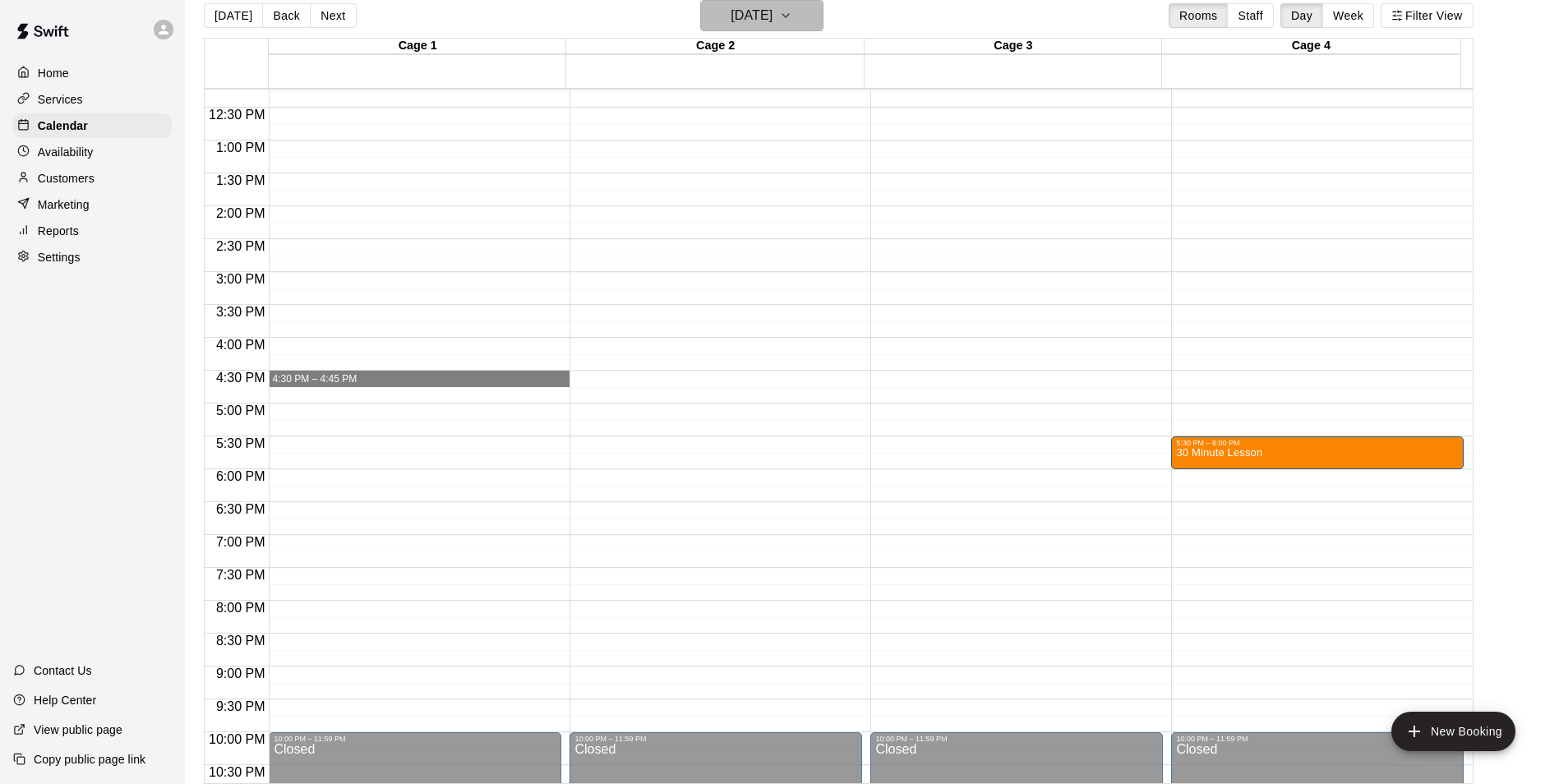
click at [772, 22] on h6 "[DATE]" at bounding box center [752, 15] width 42 height 23
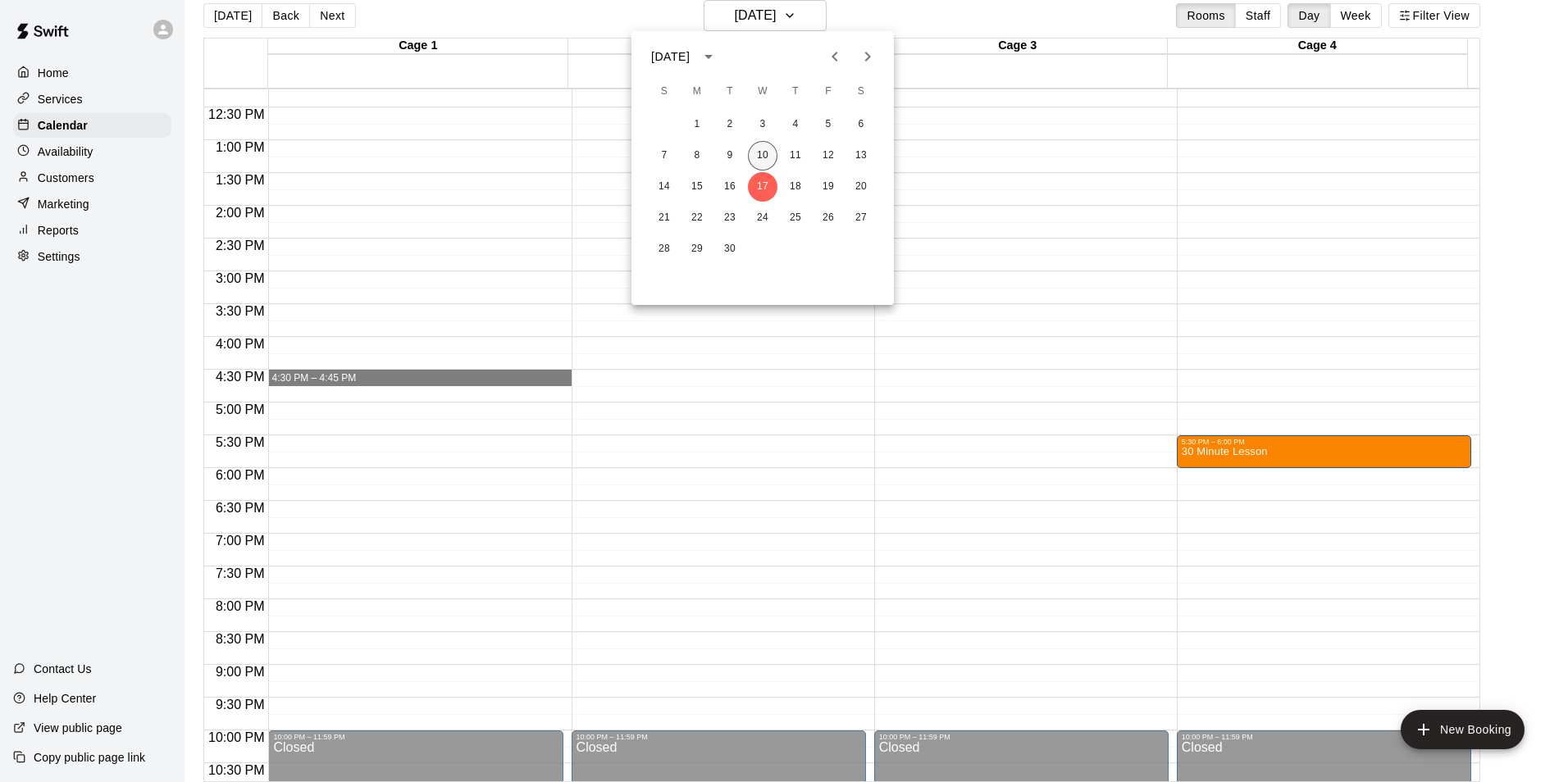
click at [760, 152] on button "10" at bounding box center [762, 155] width 30 height 30
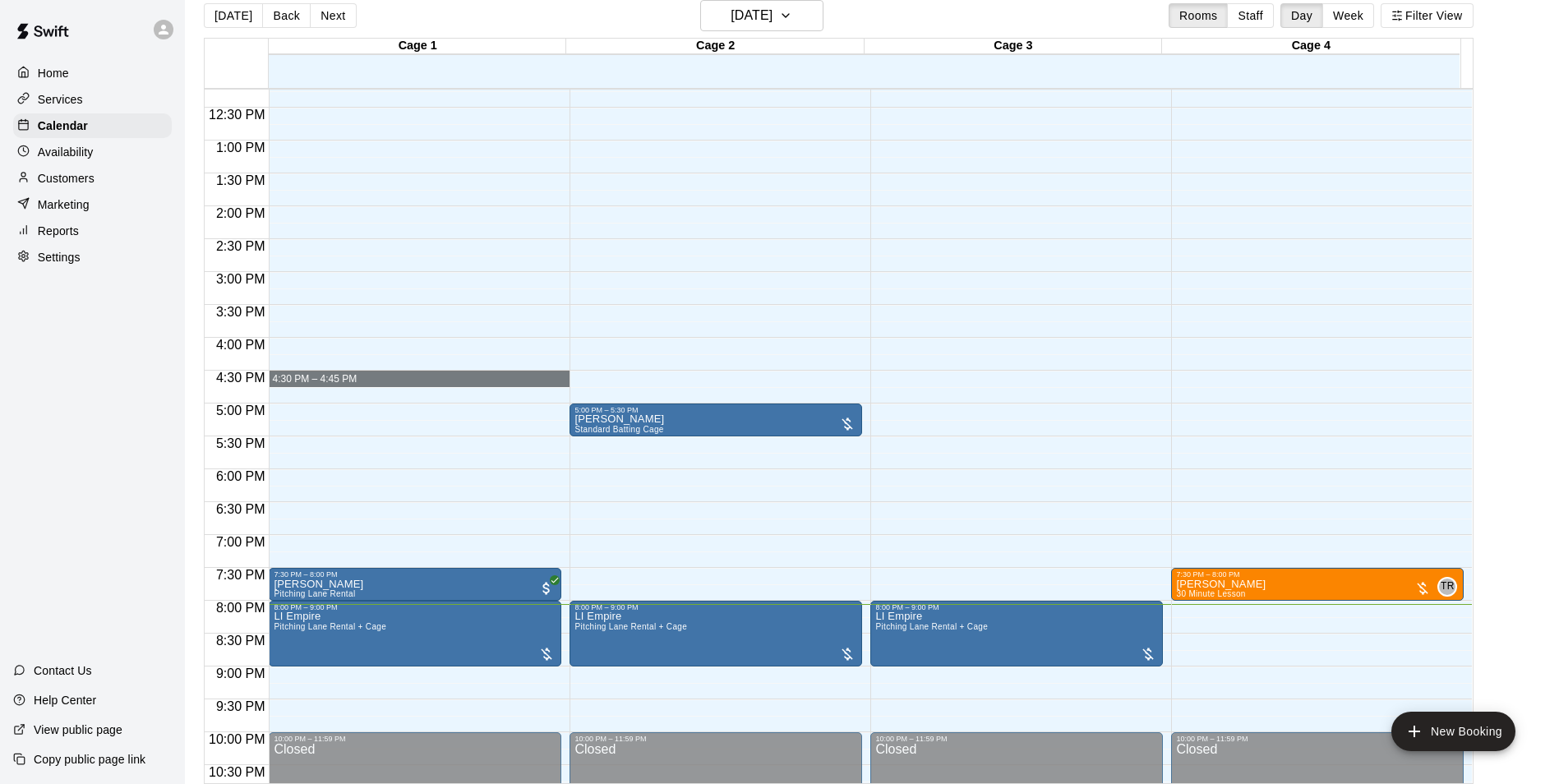
click at [294, 589] on div "12:00 AM – 9:00 AM Closed 7:30 PM – 8:00 PM Adam Nislow Pitching Lane Rental 8:…" at bounding box center [415, 74] width 293 height 1577
click at [443, 577] on div "7:30 PM – 8:00 PM" at bounding box center [415, 574] width 283 height 8
click at [541, 584] on div at bounding box center [786, 392] width 1572 height 784
click at [541, 584] on span "All customers have paid" at bounding box center [546, 588] width 16 height 16
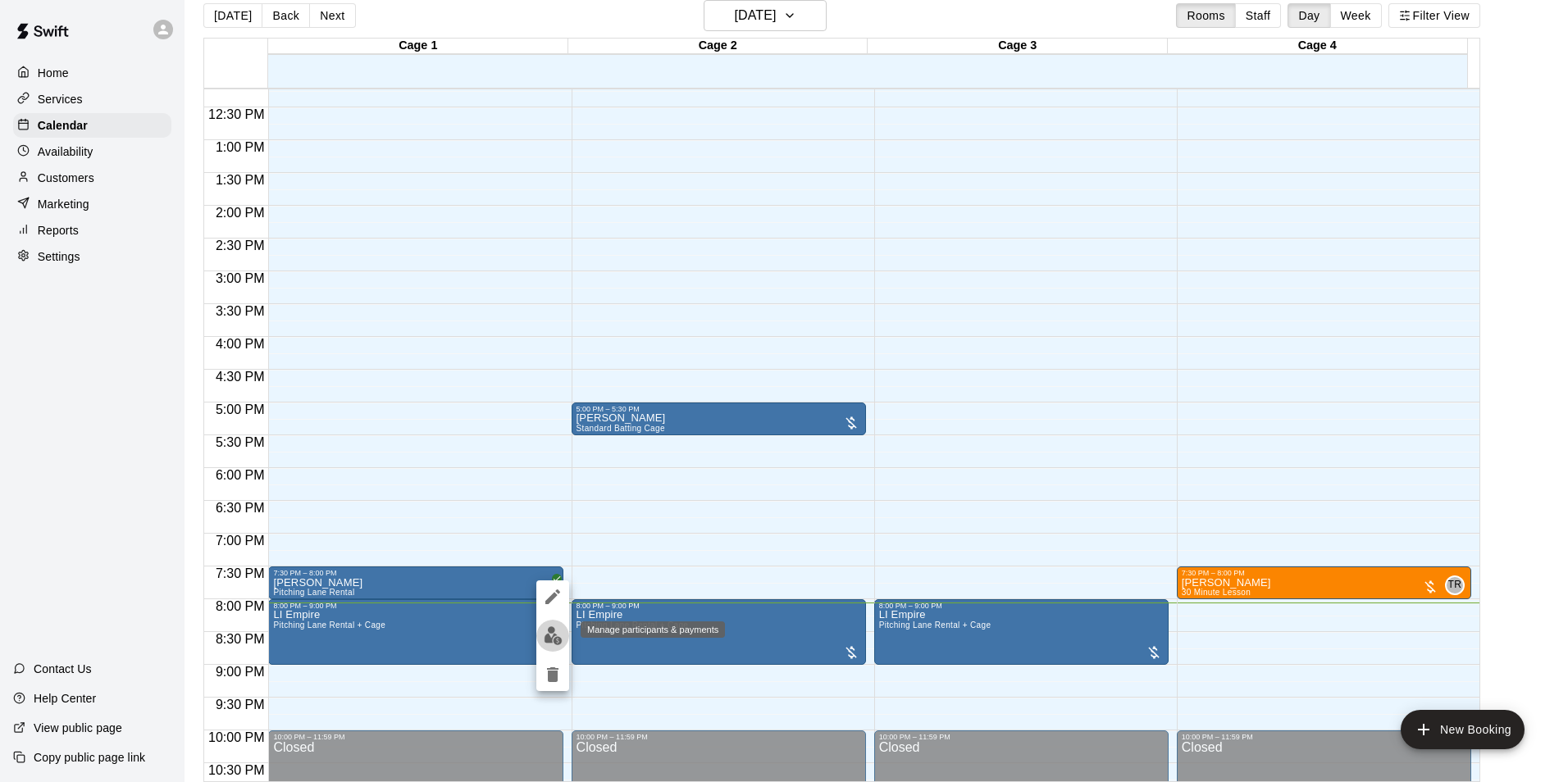
click at [557, 630] on img "edit" at bounding box center [553, 635] width 19 height 19
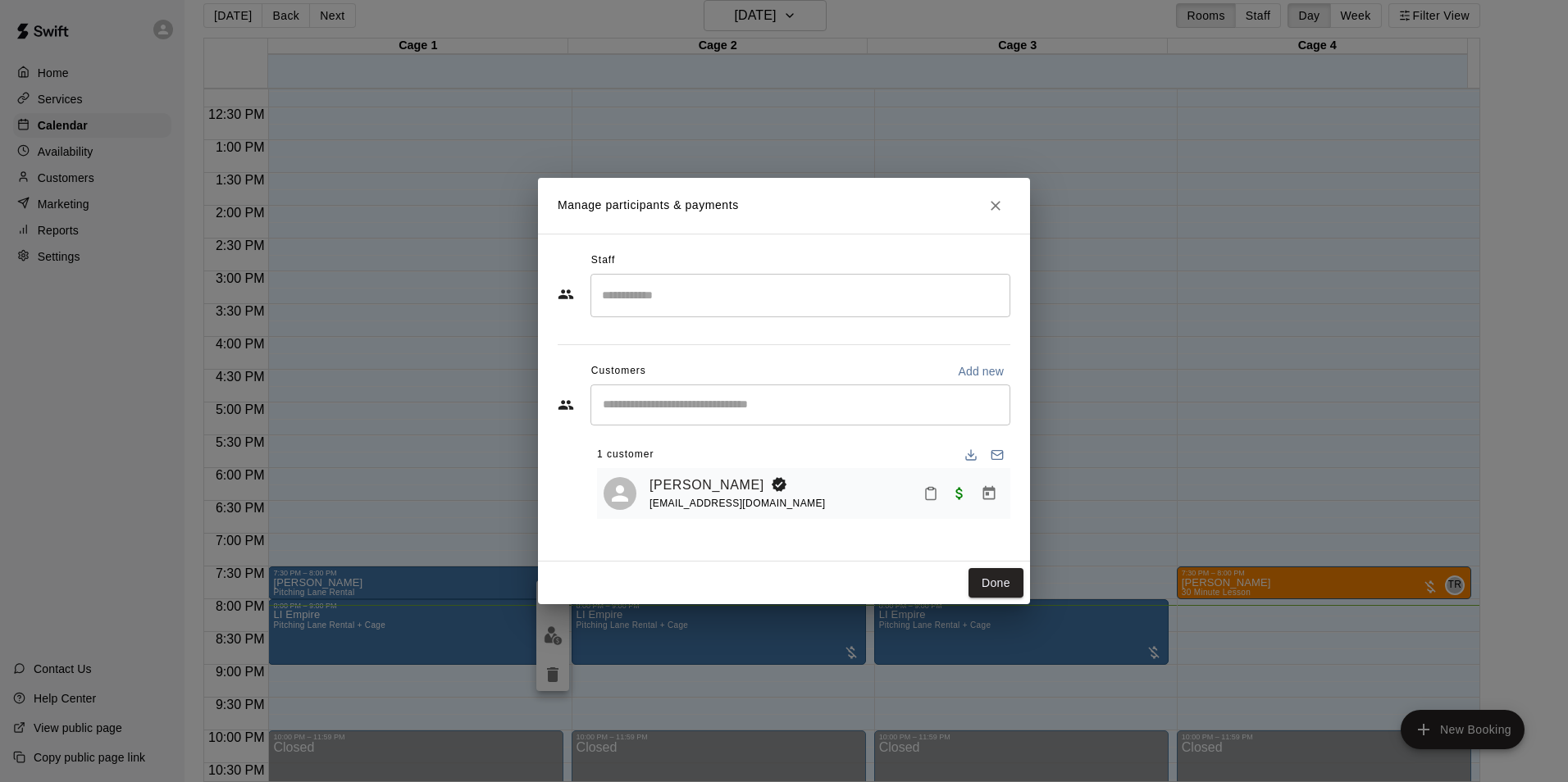
click at [430, 276] on div "Manage participants & payments Staff ​ Customers Add new ​ 1 customer Adam Nisl…" at bounding box center [784, 391] width 1568 height 782
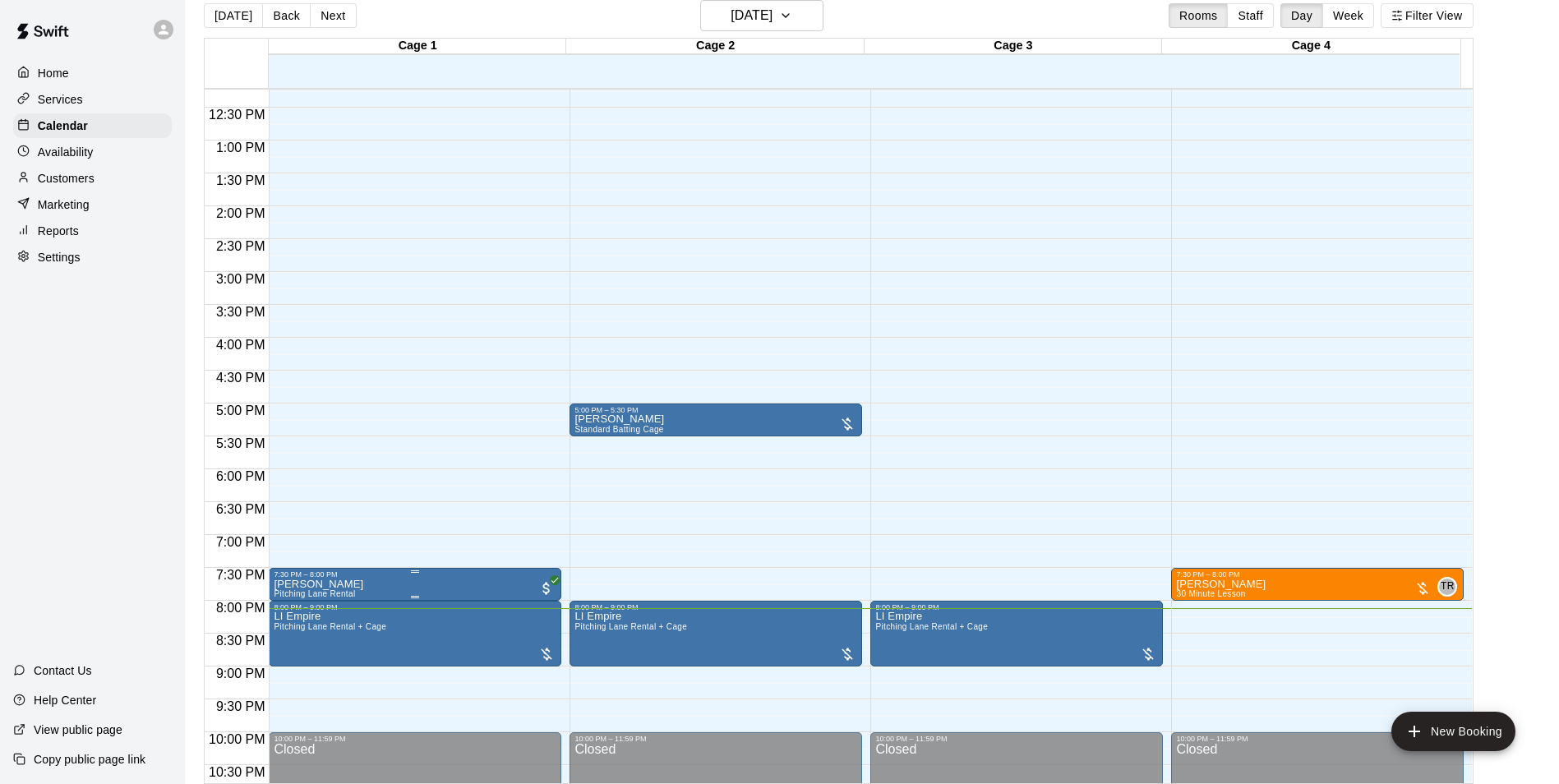
click at [290, 634] on img "edit" at bounding box center [289, 637] width 19 height 19
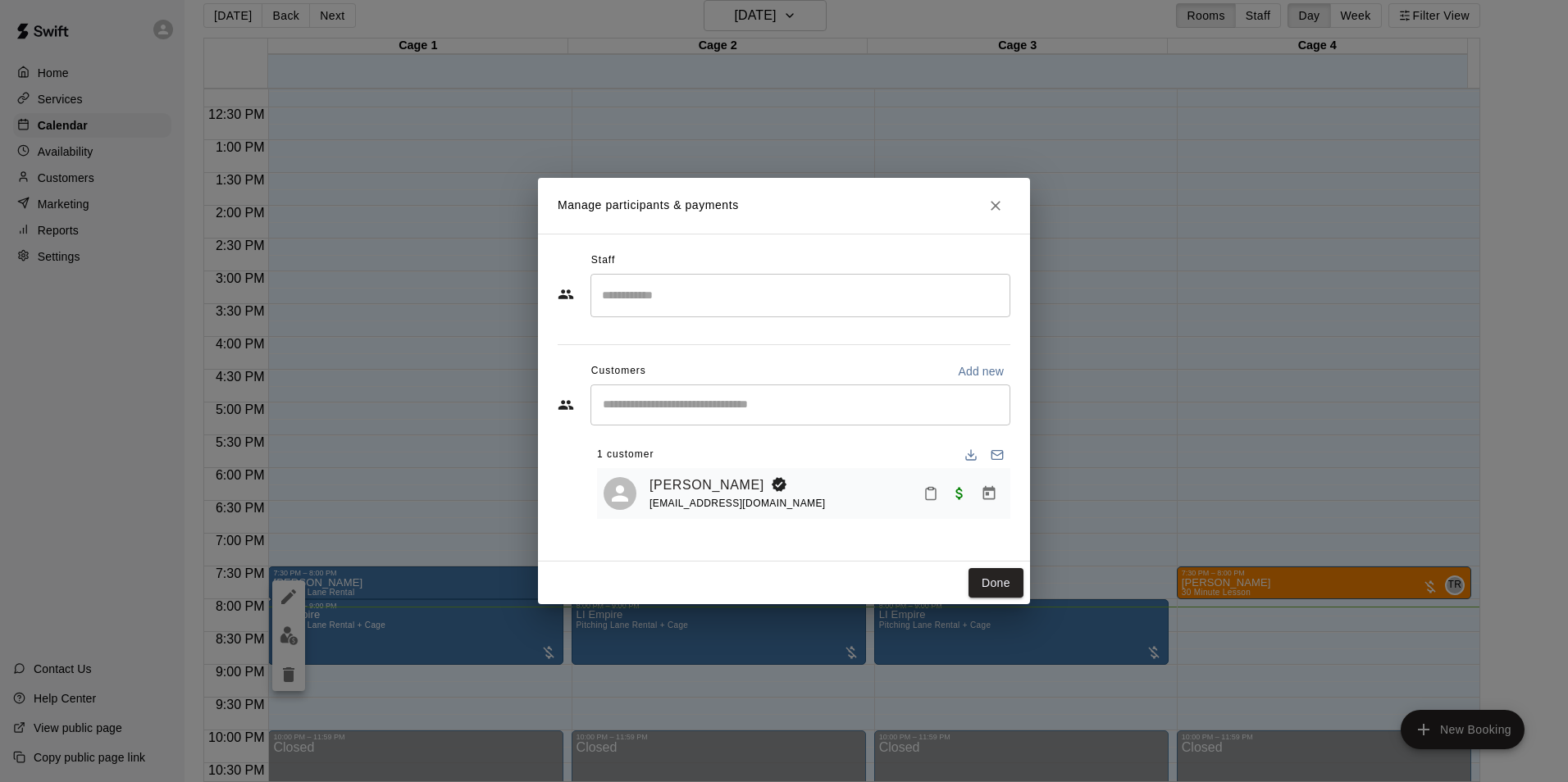
click at [812, 500] on div "Adam Nislow adamniz@yahoo.com" at bounding box center [826, 494] width 354 height 39
click at [991, 498] on icon "Manage bookings & payment" at bounding box center [988, 493] width 16 height 16
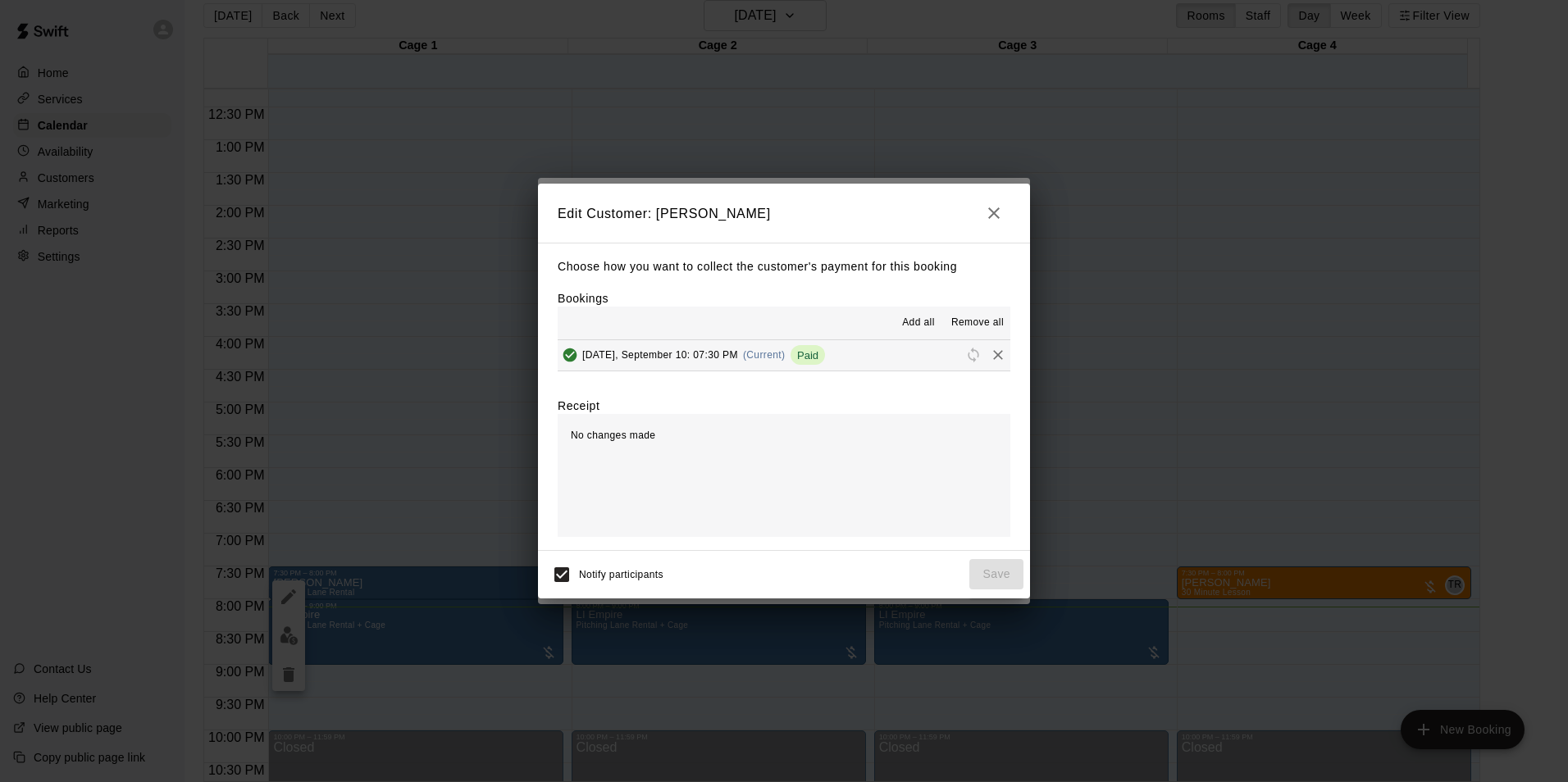
click at [610, 358] on span "Wednesday, September 10: 07:30 PM" at bounding box center [660, 355] width 156 height 12
click at [610, 357] on span "Wednesday, September 10: 07:30 PM" at bounding box center [660, 355] width 156 height 12
click at [993, 355] on icon "Remove" at bounding box center [998, 355] width 10 height 10
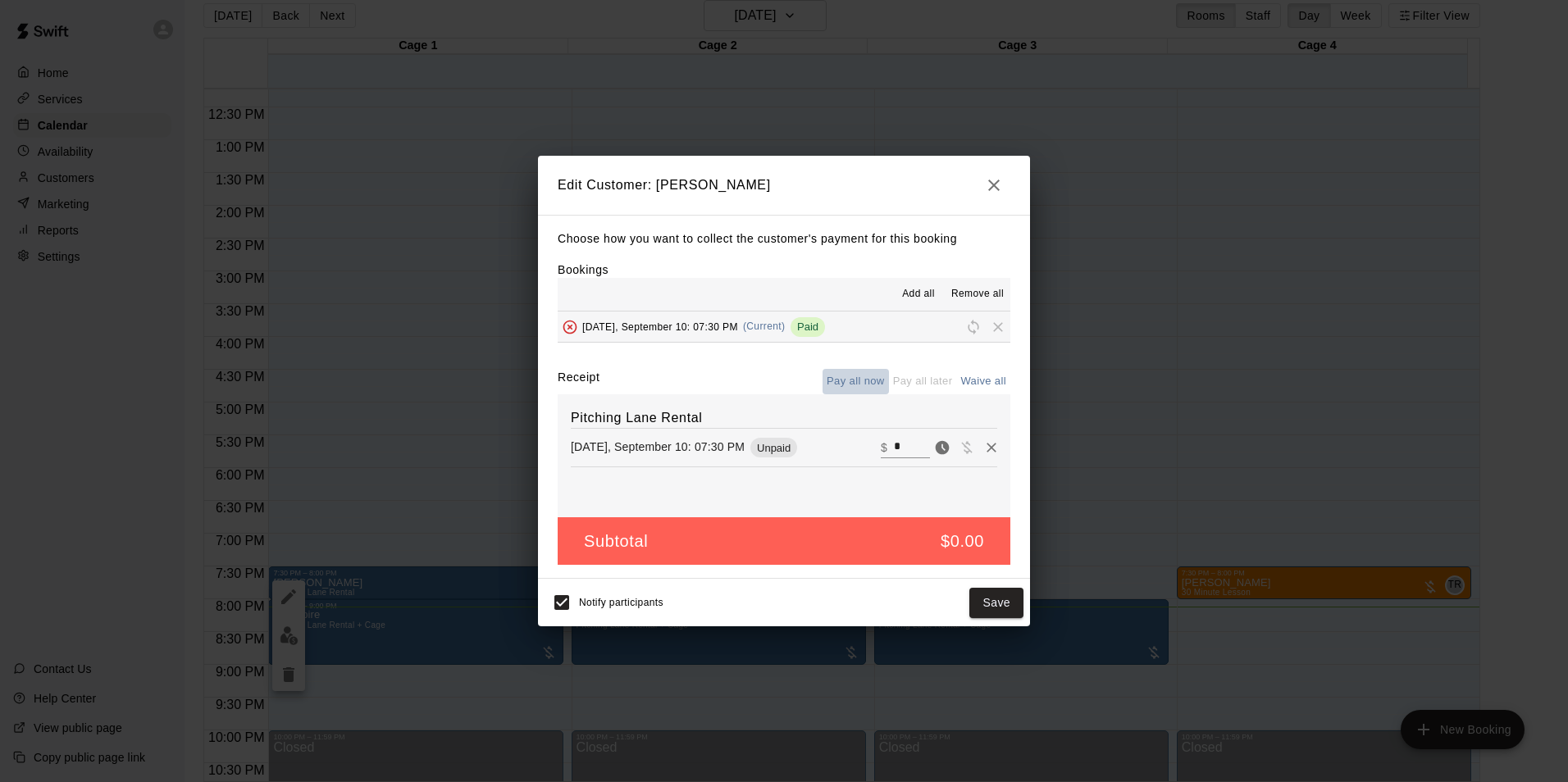
click at [869, 375] on button "Pay all now" at bounding box center [855, 381] width 67 height 25
click at [908, 444] on input "*" at bounding box center [911, 447] width 36 height 21
type input "**"
click at [760, 510] on div "Pitching Lane Rental Wednesday, September 10: 07:30 PM ​ $ ** Cannot charge a p…" at bounding box center [784, 456] width 452 height 123
click at [983, 452] on icon "Remove" at bounding box center [991, 447] width 16 height 16
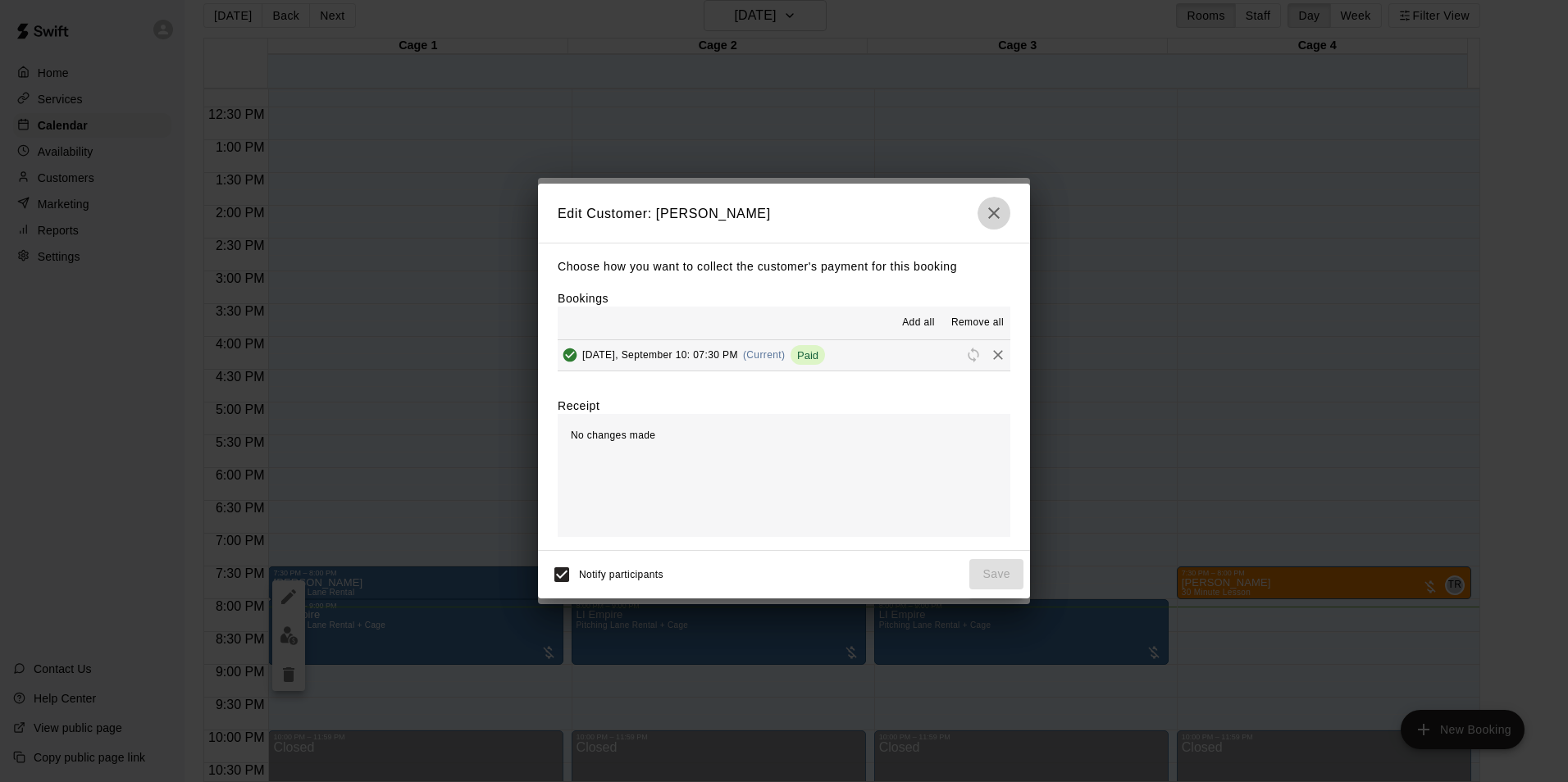
click at [1000, 209] on icon "button" at bounding box center [993, 213] width 19 height 19
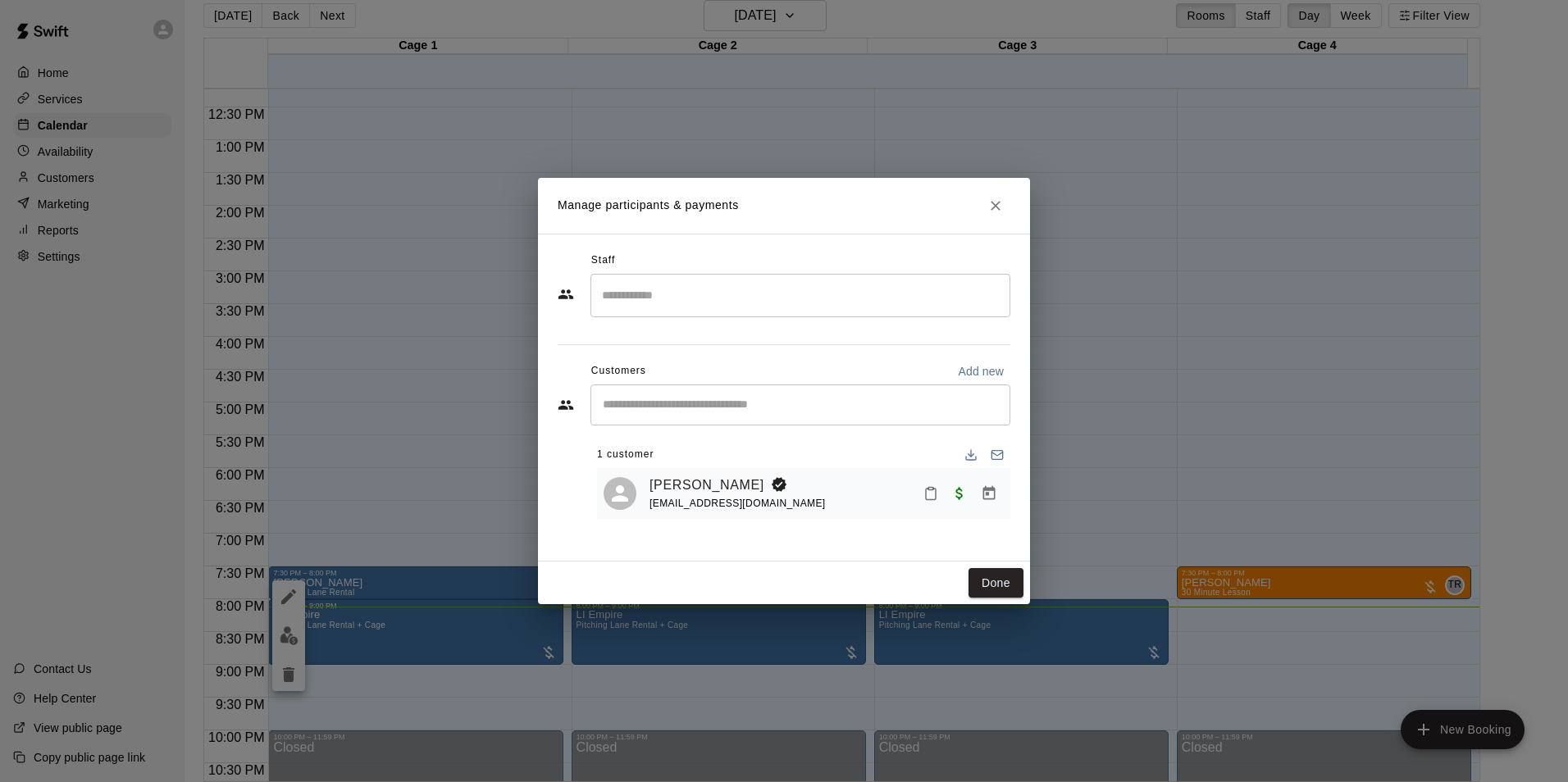
click at [68, 153] on div "Manage participants & payments Staff ​ Customers Add new ​ 1 customer Adam Nisl…" at bounding box center [784, 391] width 1568 height 782
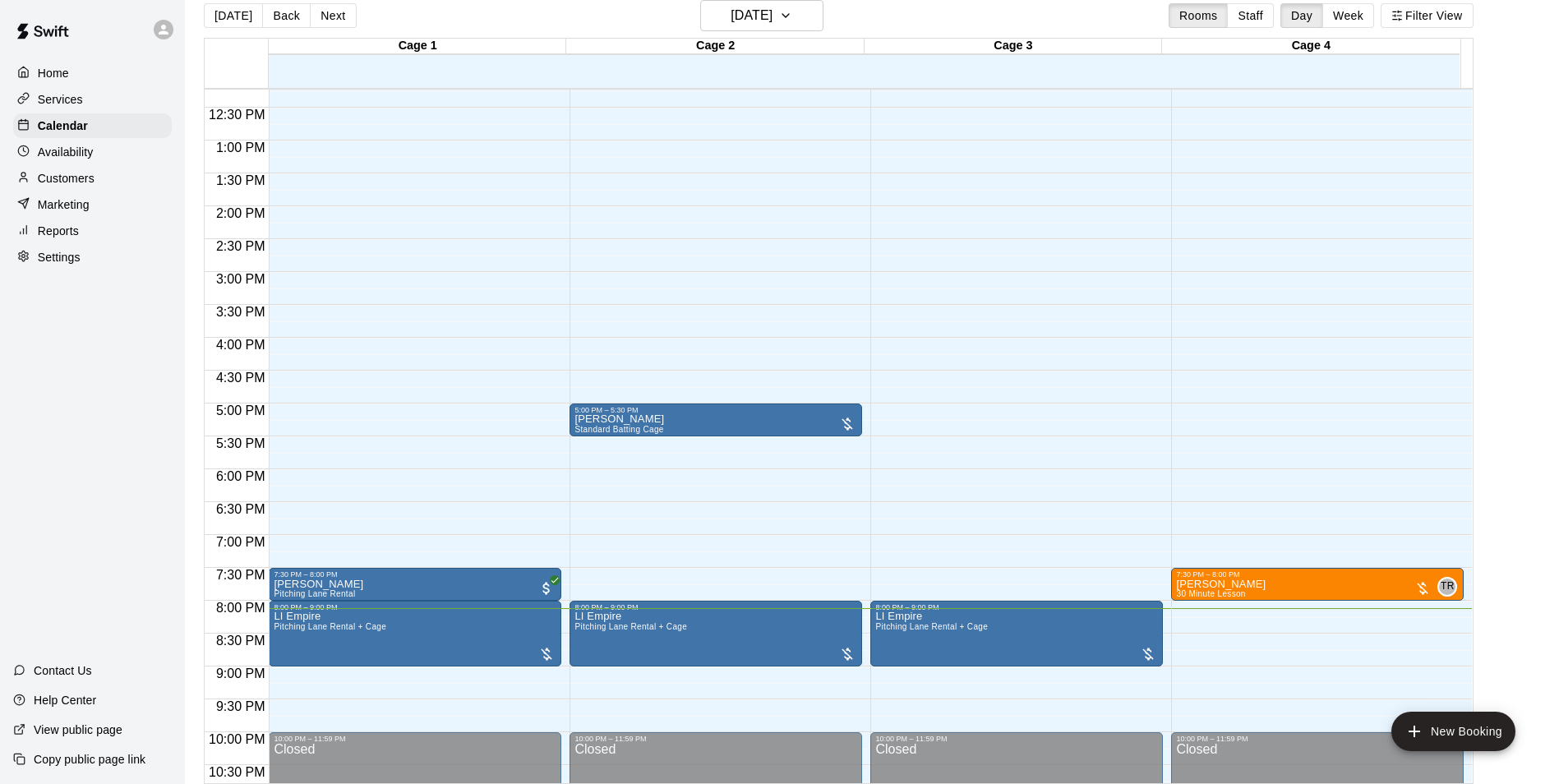
click at [69, 180] on p "Customers" at bounding box center [66, 178] width 57 height 16
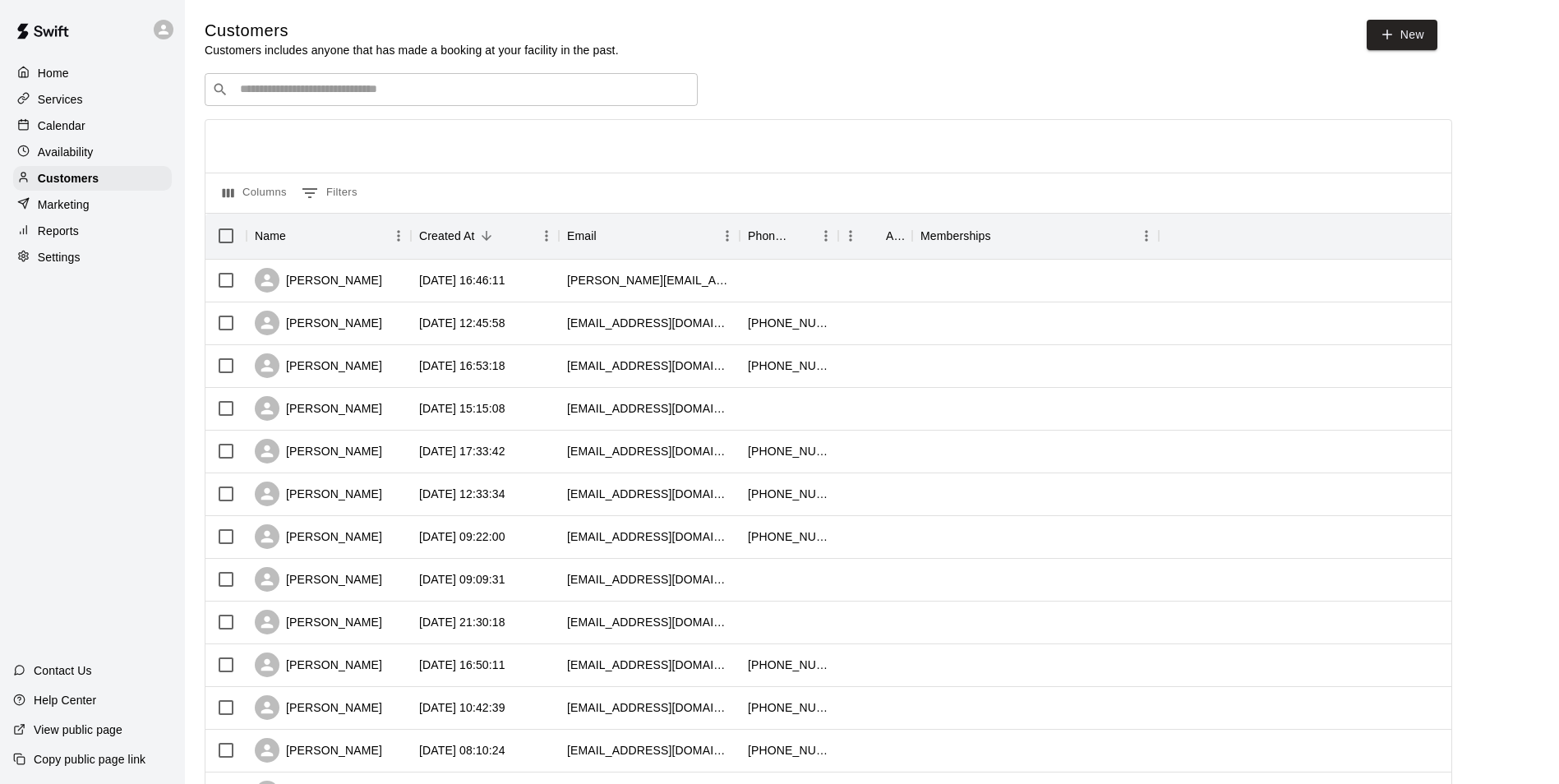
click at [410, 96] on input "Search customers by name or email" at bounding box center [463, 89] width 455 height 16
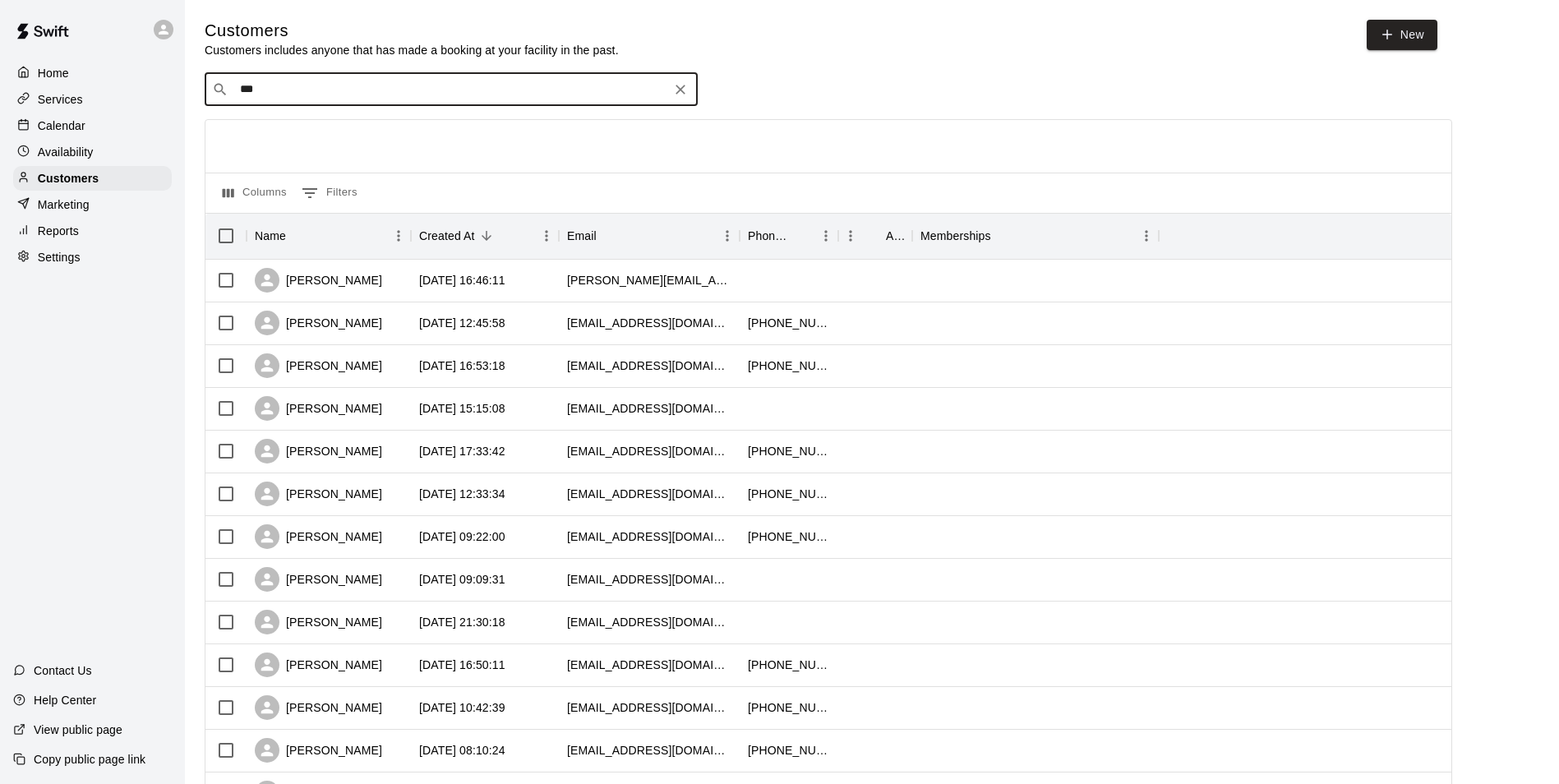
type input "****"
click at [337, 132] on div "[PERSON_NAME]" at bounding box center [338, 126] width 177 height 17
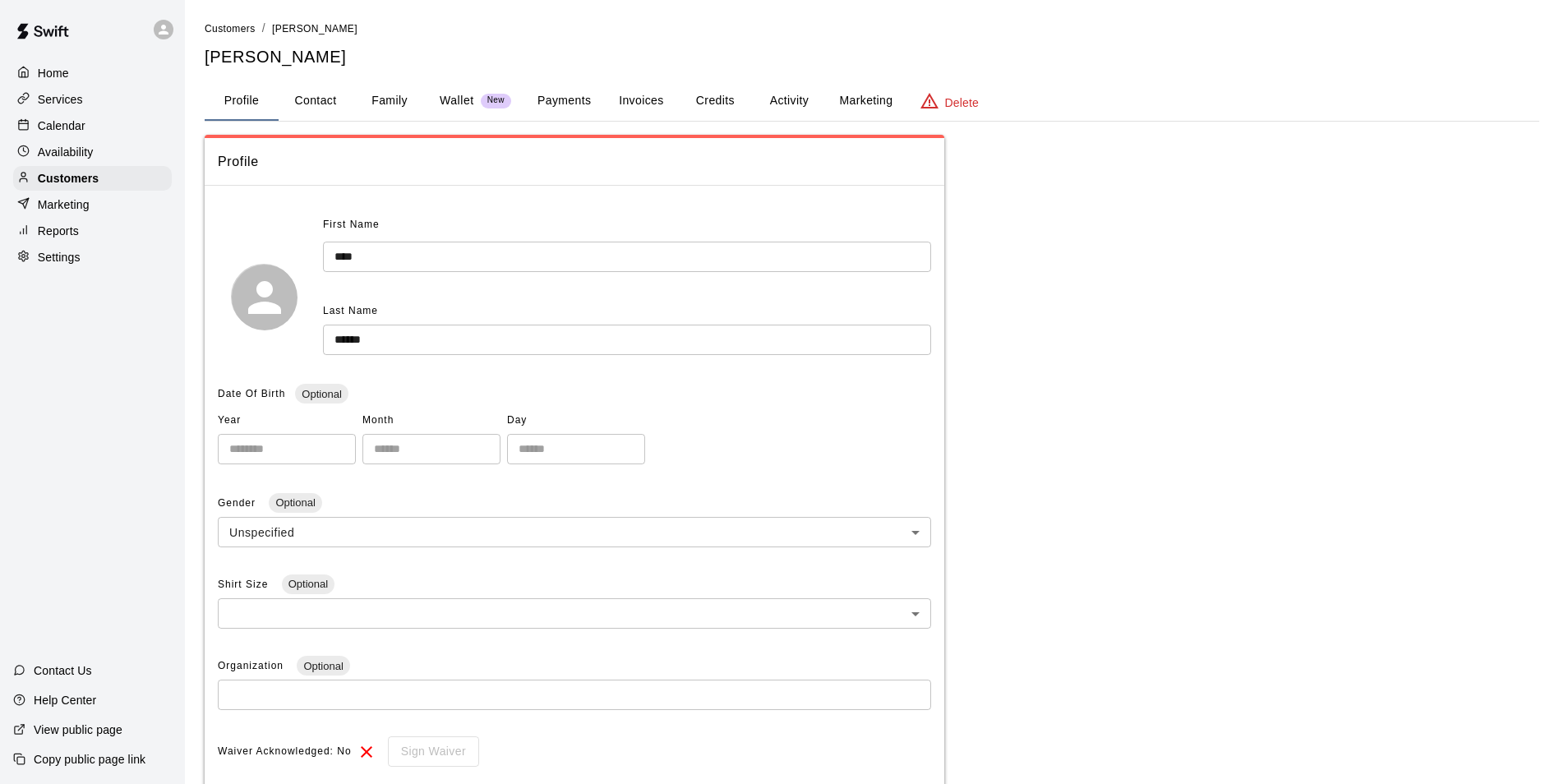
click at [546, 98] on button "Payments" at bounding box center [564, 101] width 80 height 40
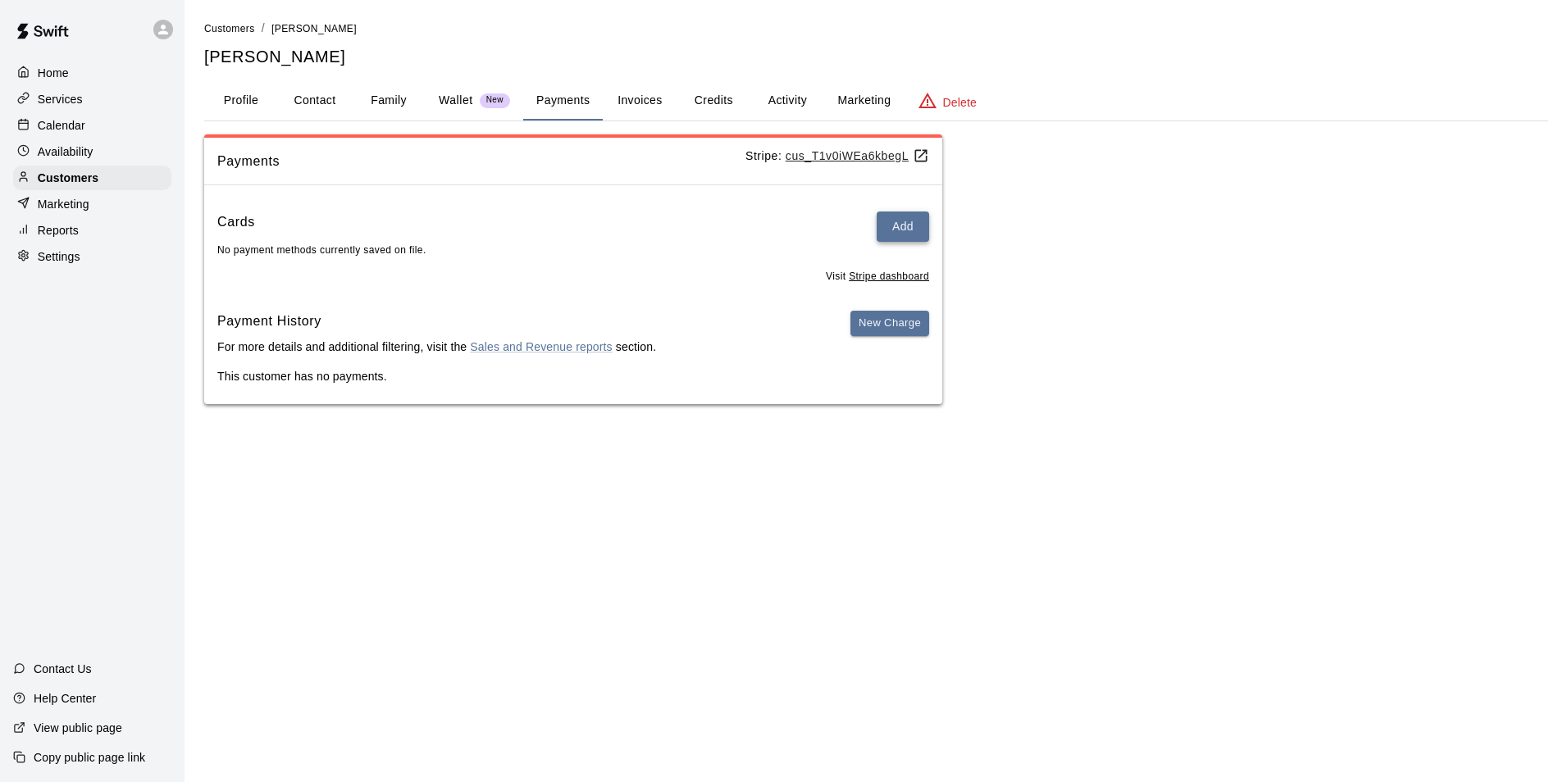
click at [902, 224] on button "Add" at bounding box center [903, 227] width 52 height 30
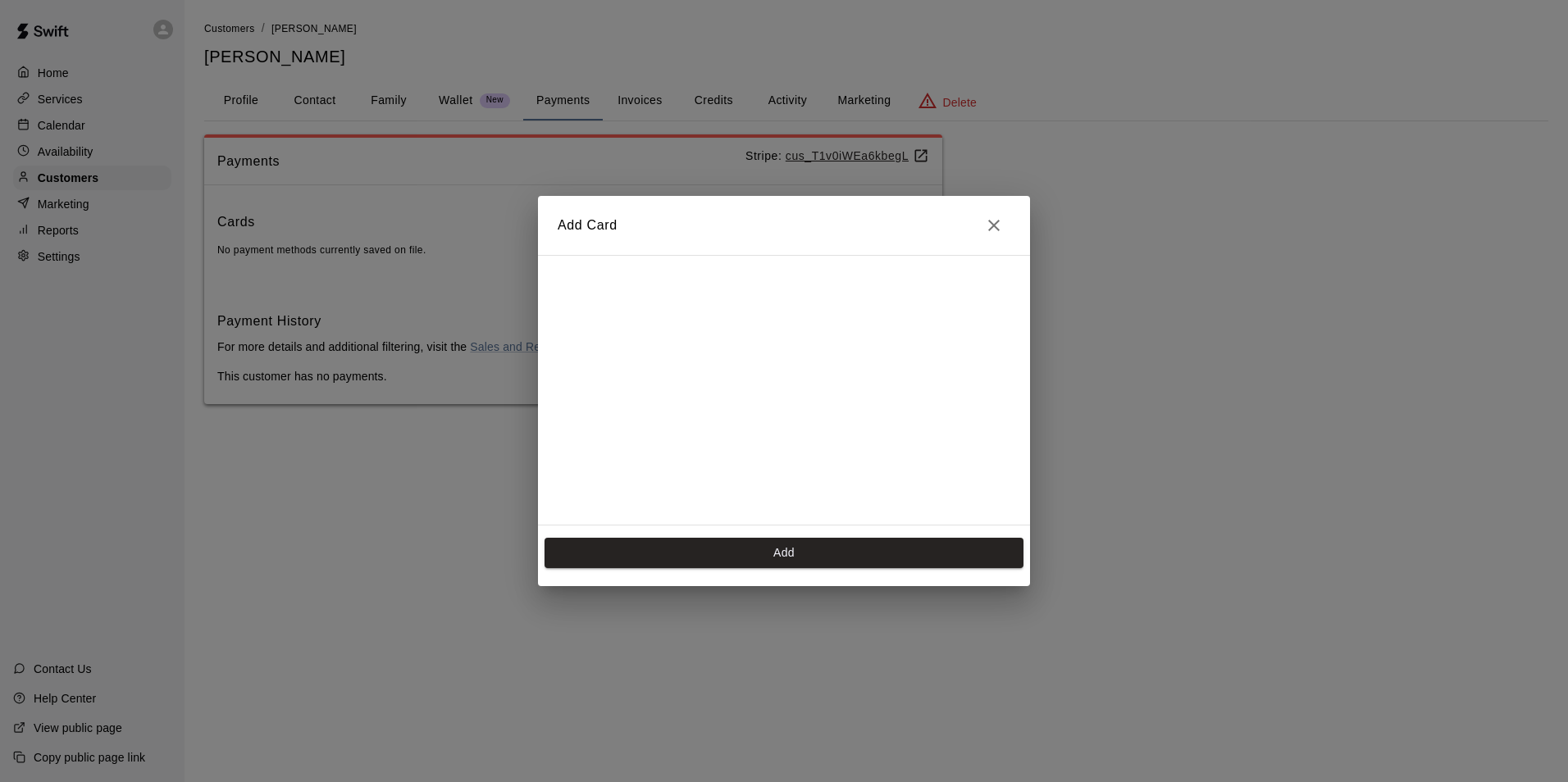
scroll to position [231, 0]
click at [822, 547] on button "Add" at bounding box center [783, 553] width 479 height 30
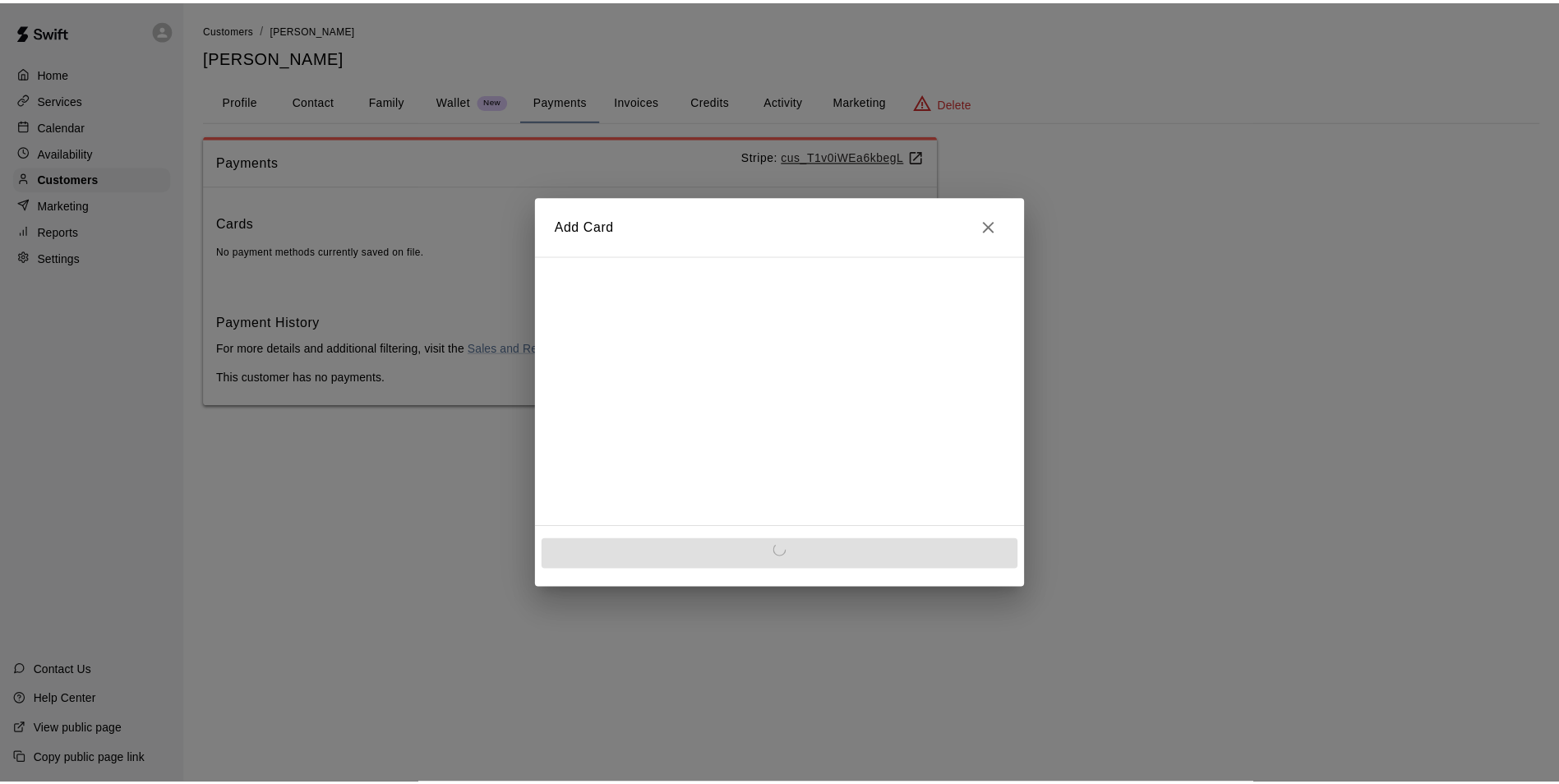
scroll to position [0, 0]
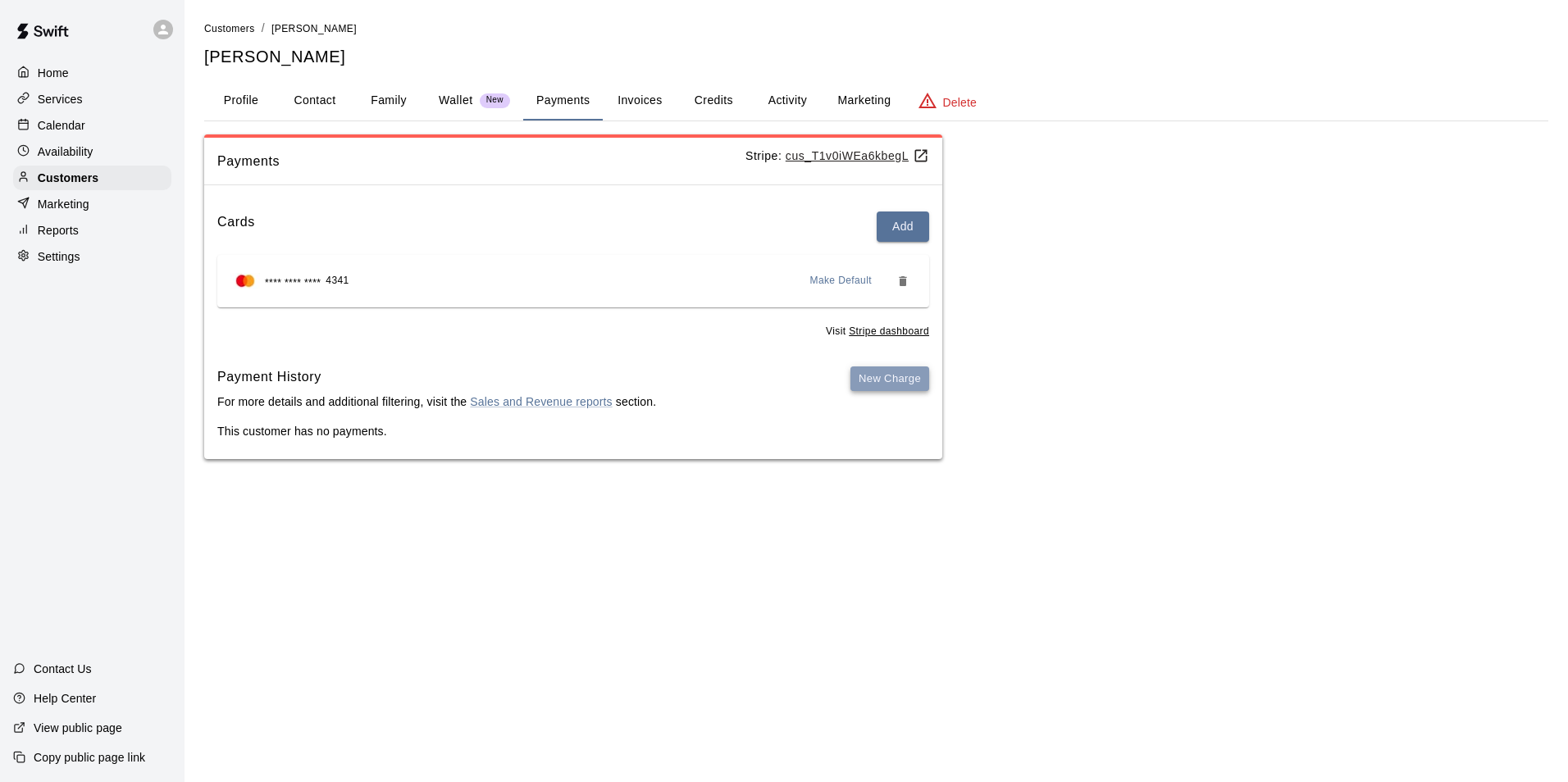
click at [900, 369] on button "New Charge" at bounding box center [889, 379] width 78 height 25
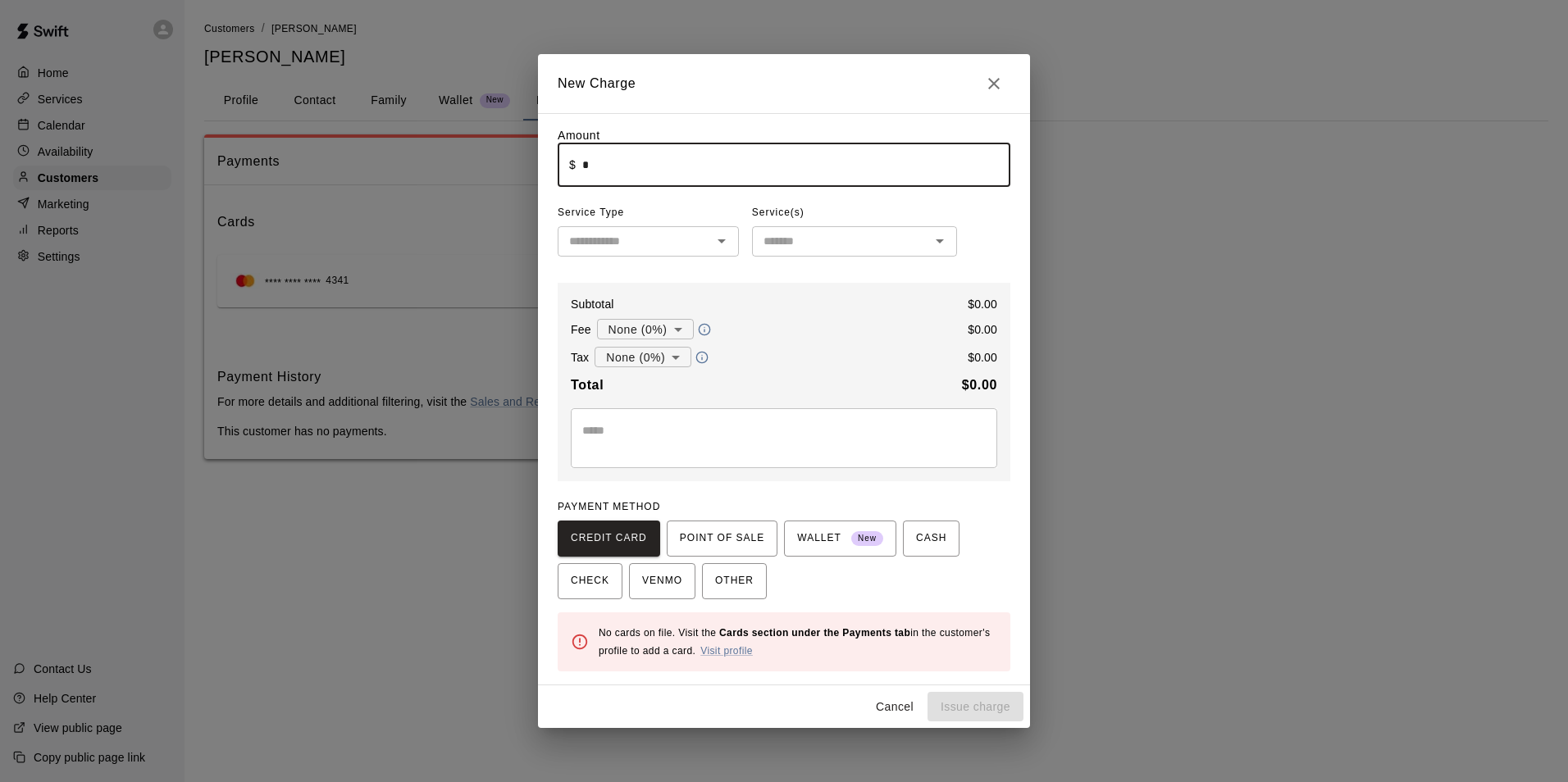
click at [669, 171] on input "*" at bounding box center [796, 164] width 428 height 43
click at [876, 624] on div "No cards on file. Visit the Cards section under the Payments tab in the custome…" at bounding box center [798, 642] width 398 height 49
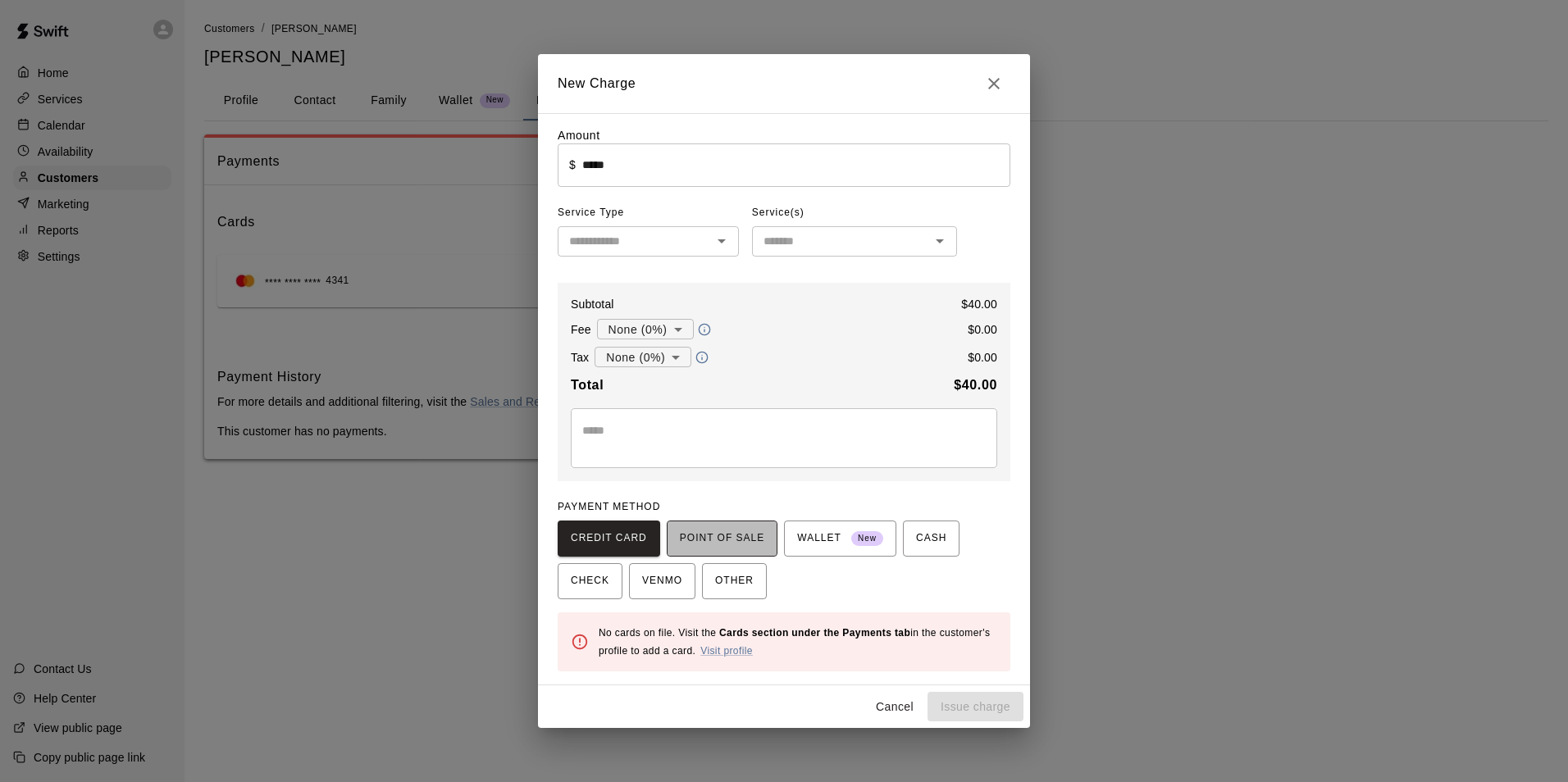
click at [727, 539] on span "POINT OF SALE" at bounding box center [722, 538] width 84 height 26
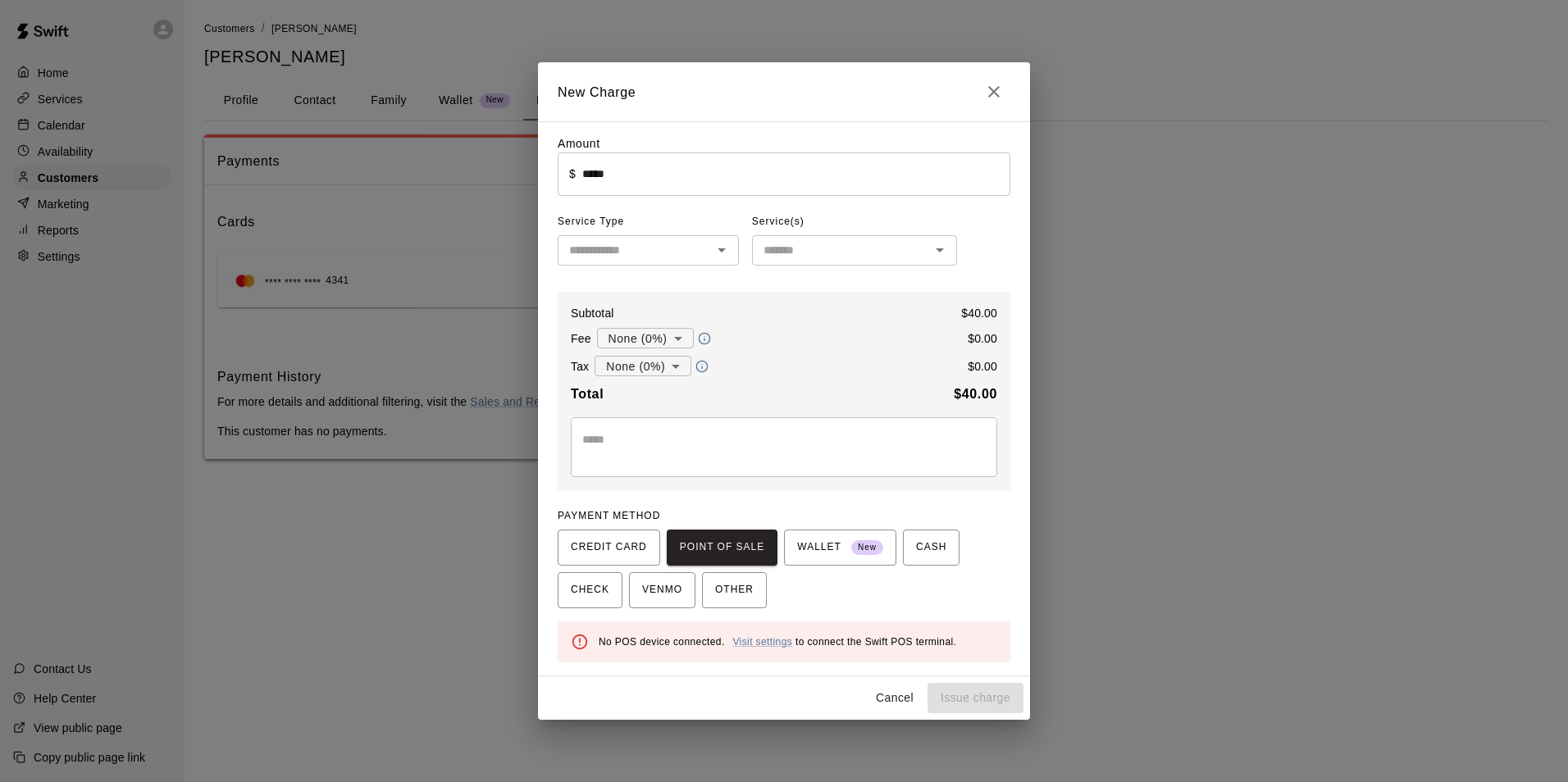
click at [590, 529] on div "PAYMENT METHOD CREDIT CARD POINT OF SALE WALLET New CASH CHECK VENMO OTHER" at bounding box center [784, 556] width 452 height 105
click at [590, 544] on span "CREDIT CARD" at bounding box center [608, 547] width 76 height 26
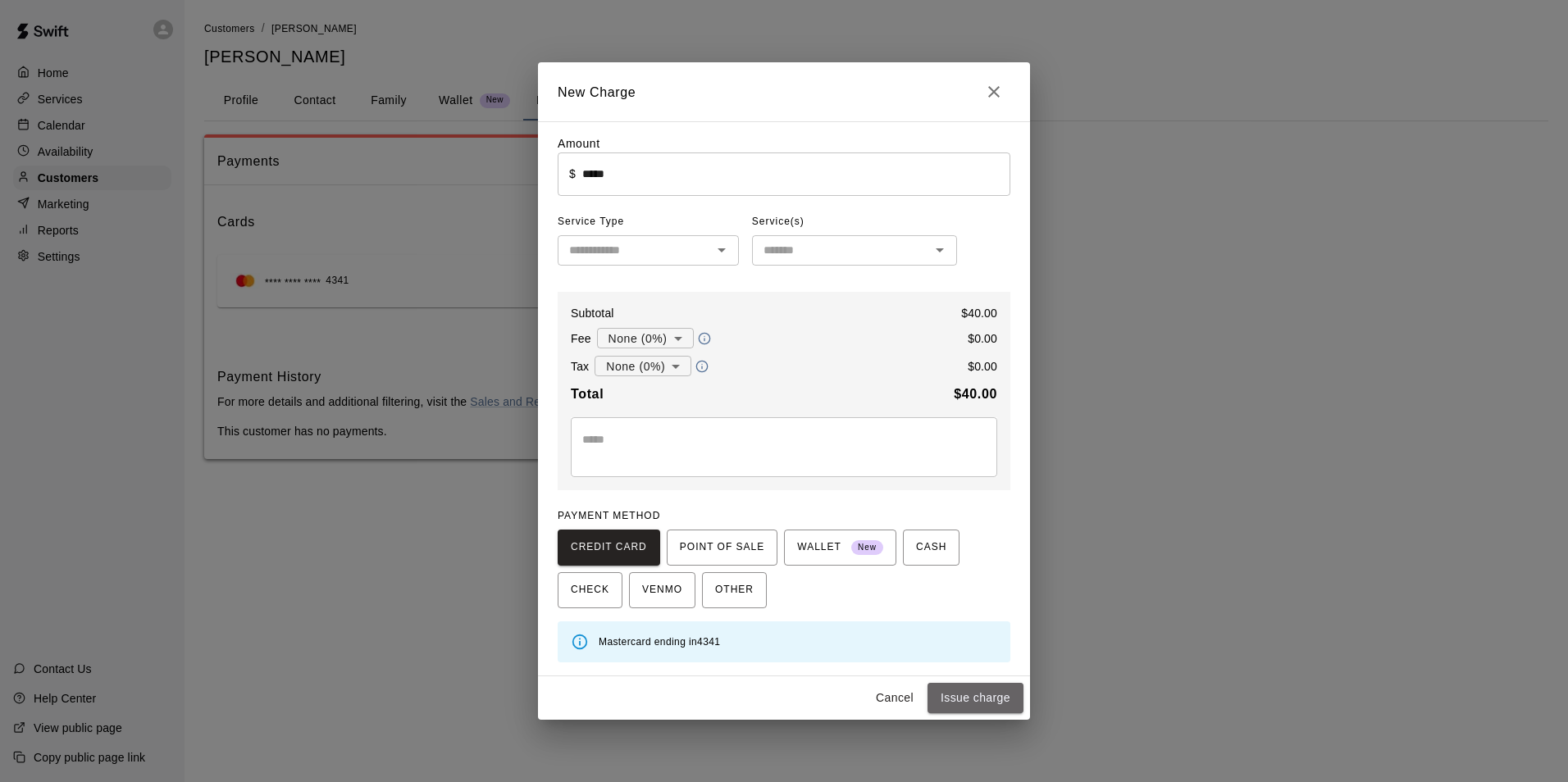
drag, startPoint x: 980, startPoint y: 706, endPoint x: 986, endPoint y: 698, distance: 10.0
click at [985, 702] on button "Issue charge" at bounding box center [976, 698] width 96 height 30
type input "*"
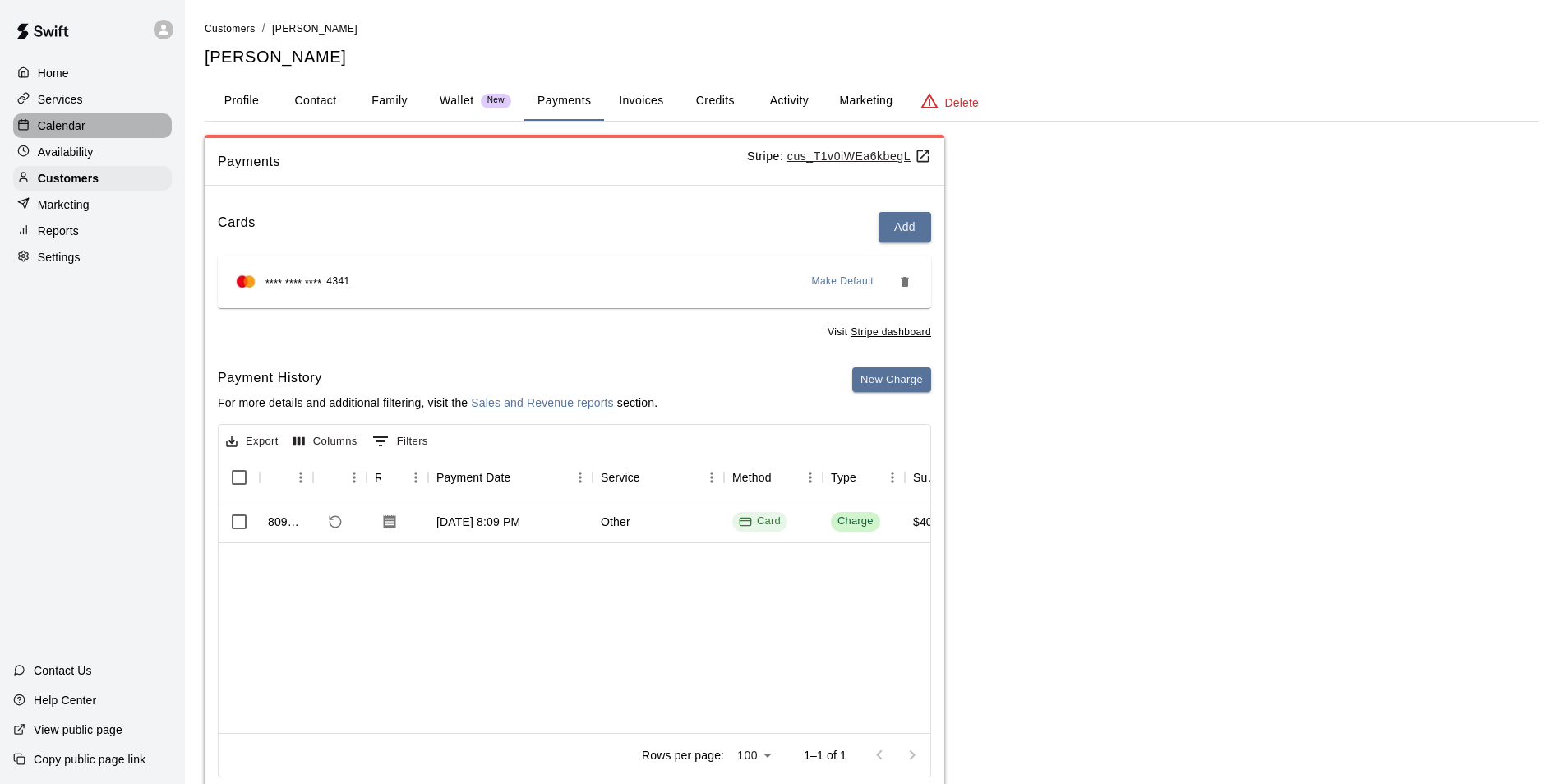
click at [49, 134] on p "Calendar" at bounding box center [62, 125] width 47 height 16
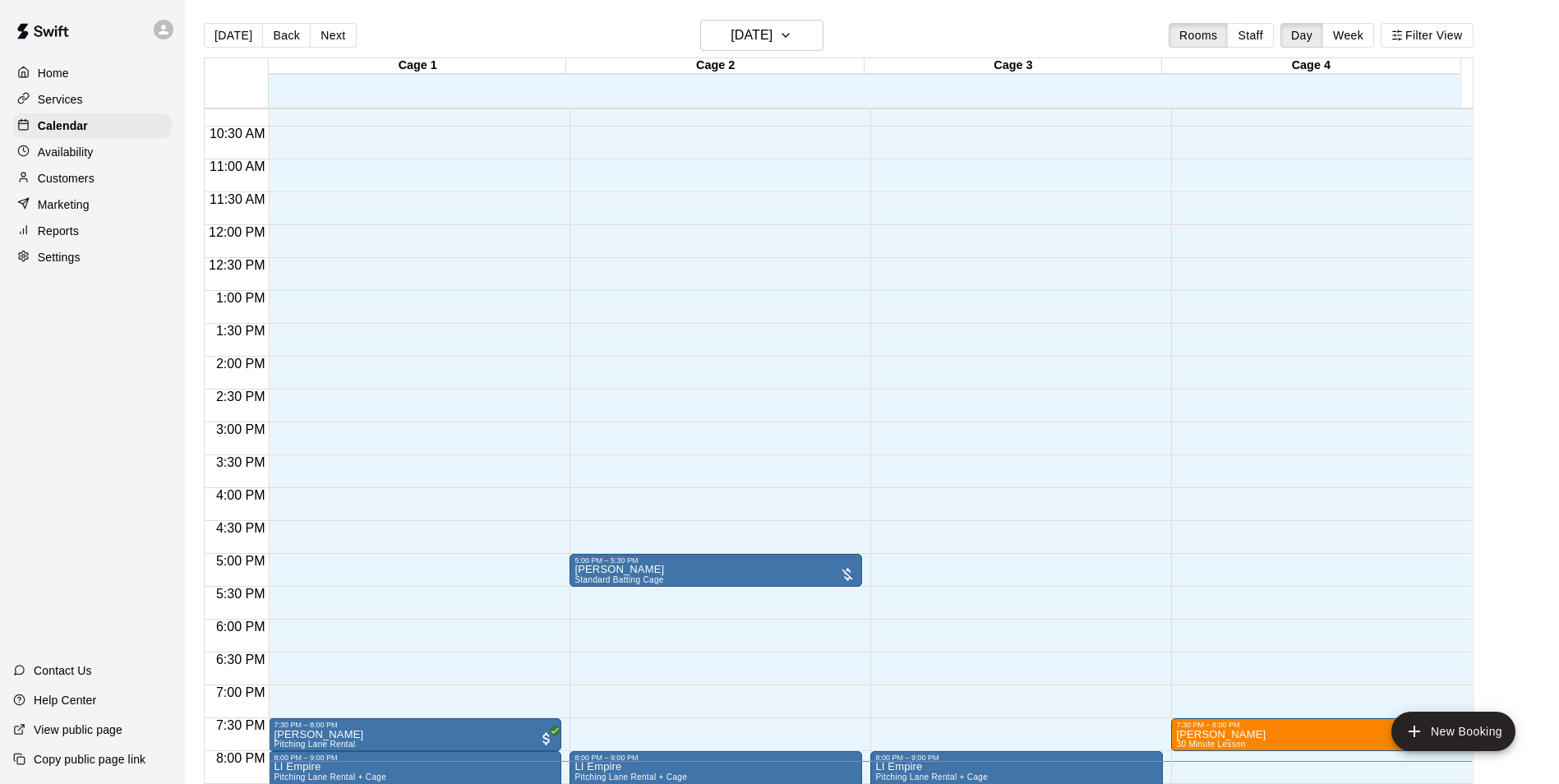
scroll to position [671, 0]
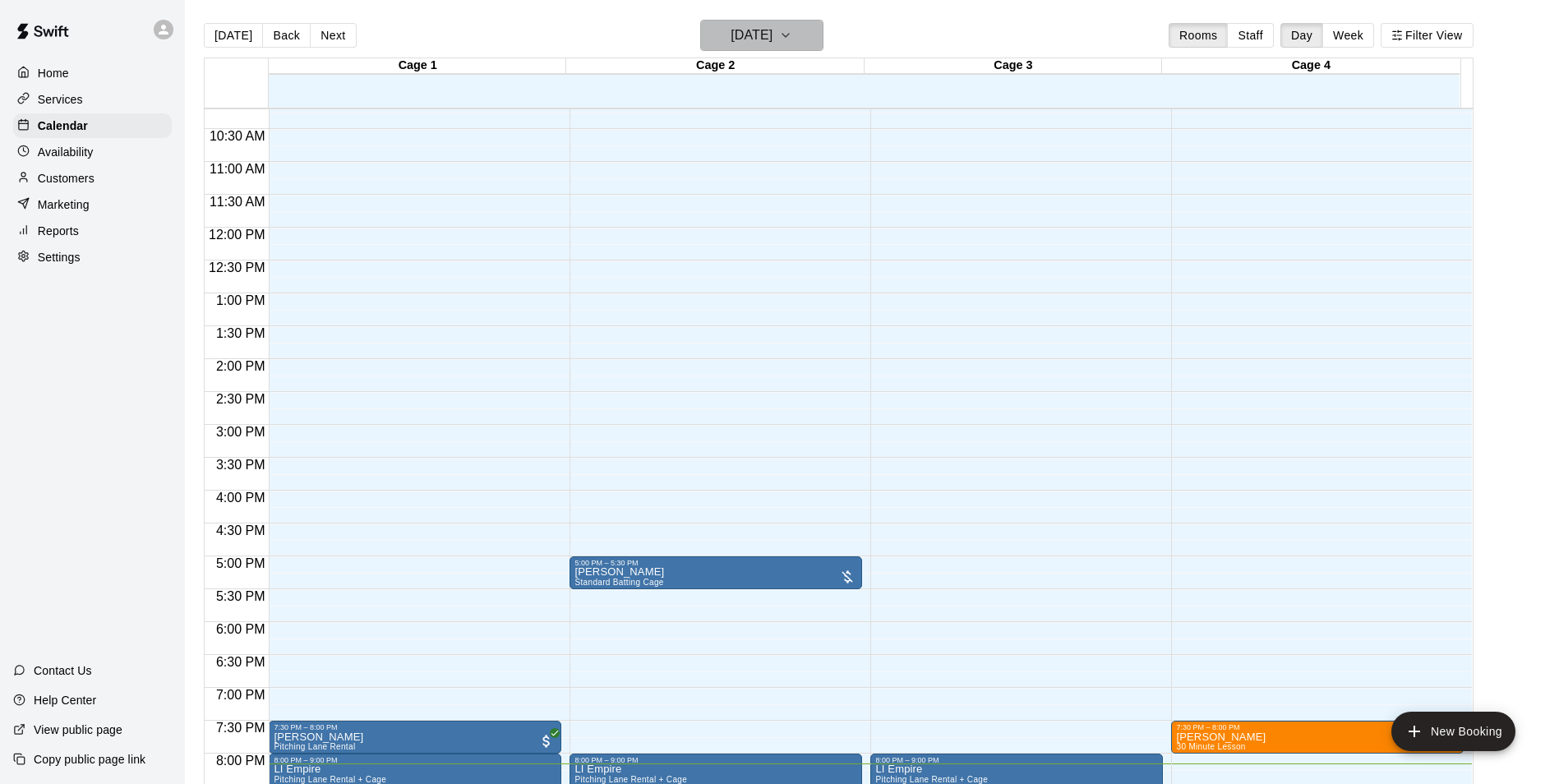
click at [793, 43] on icon "button" at bounding box center [786, 35] width 14 height 19
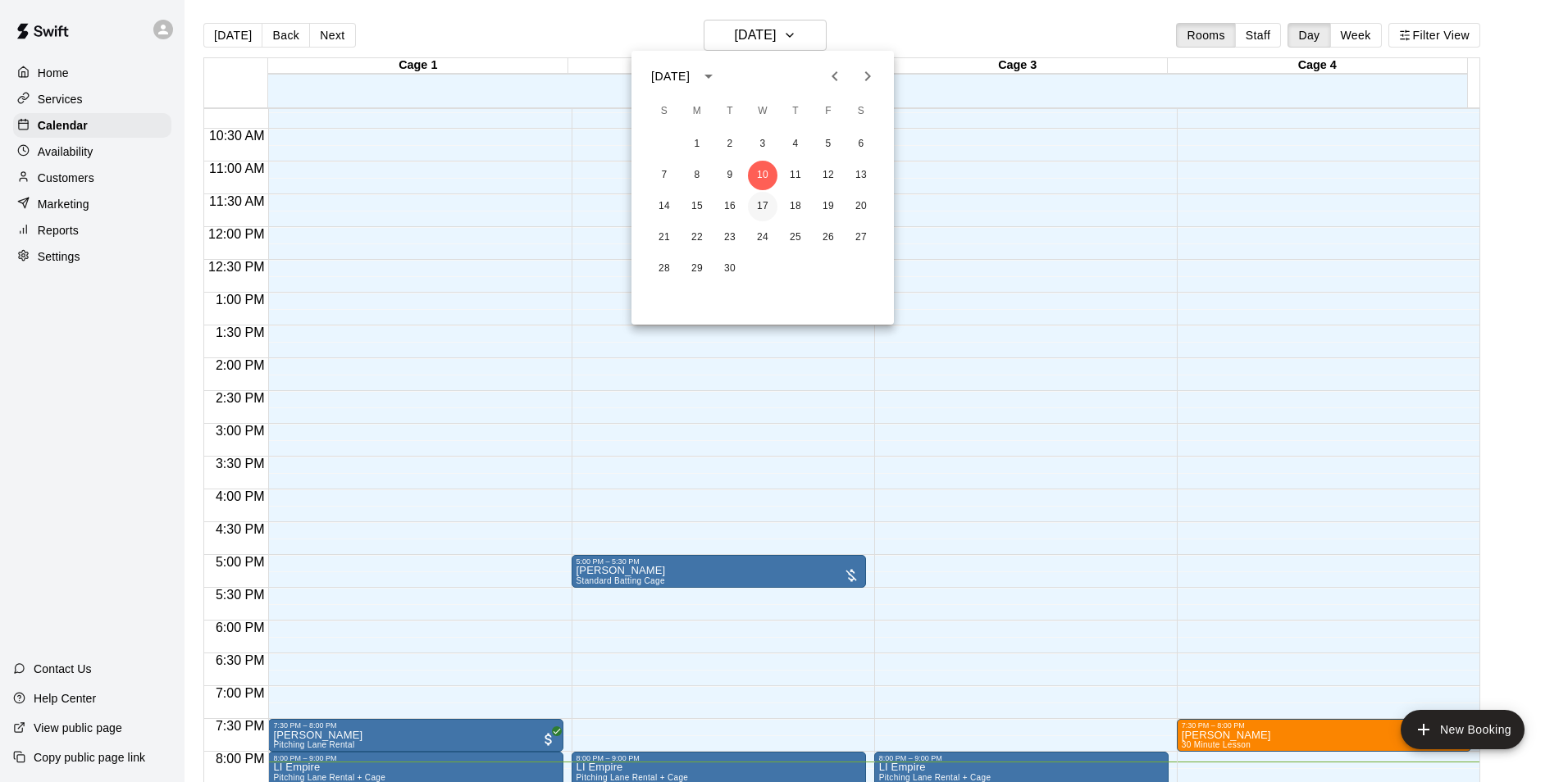
click at [760, 211] on button "17" at bounding box center [762, 206] width 30 height 30
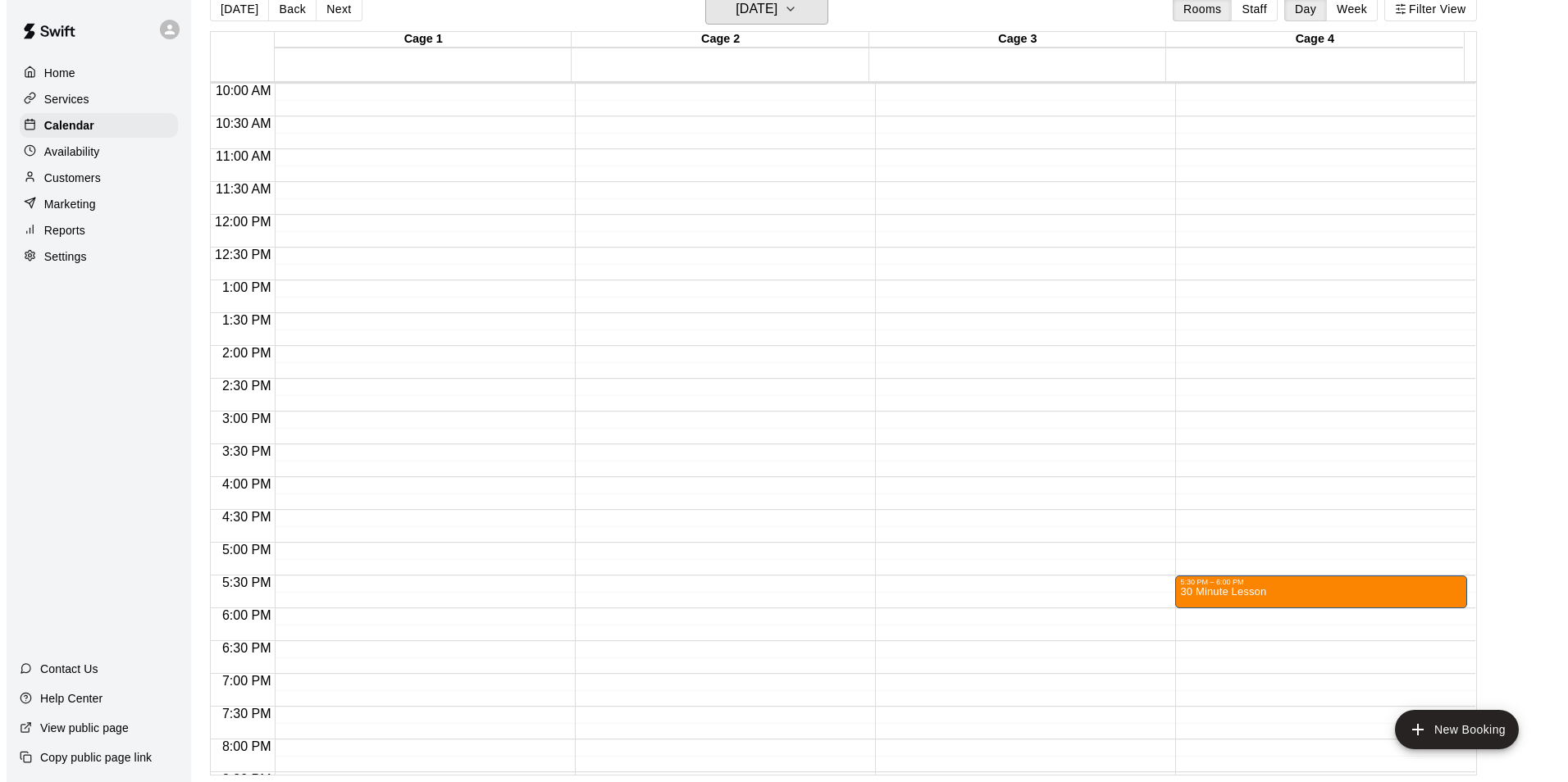
scroll to position [655, 0]
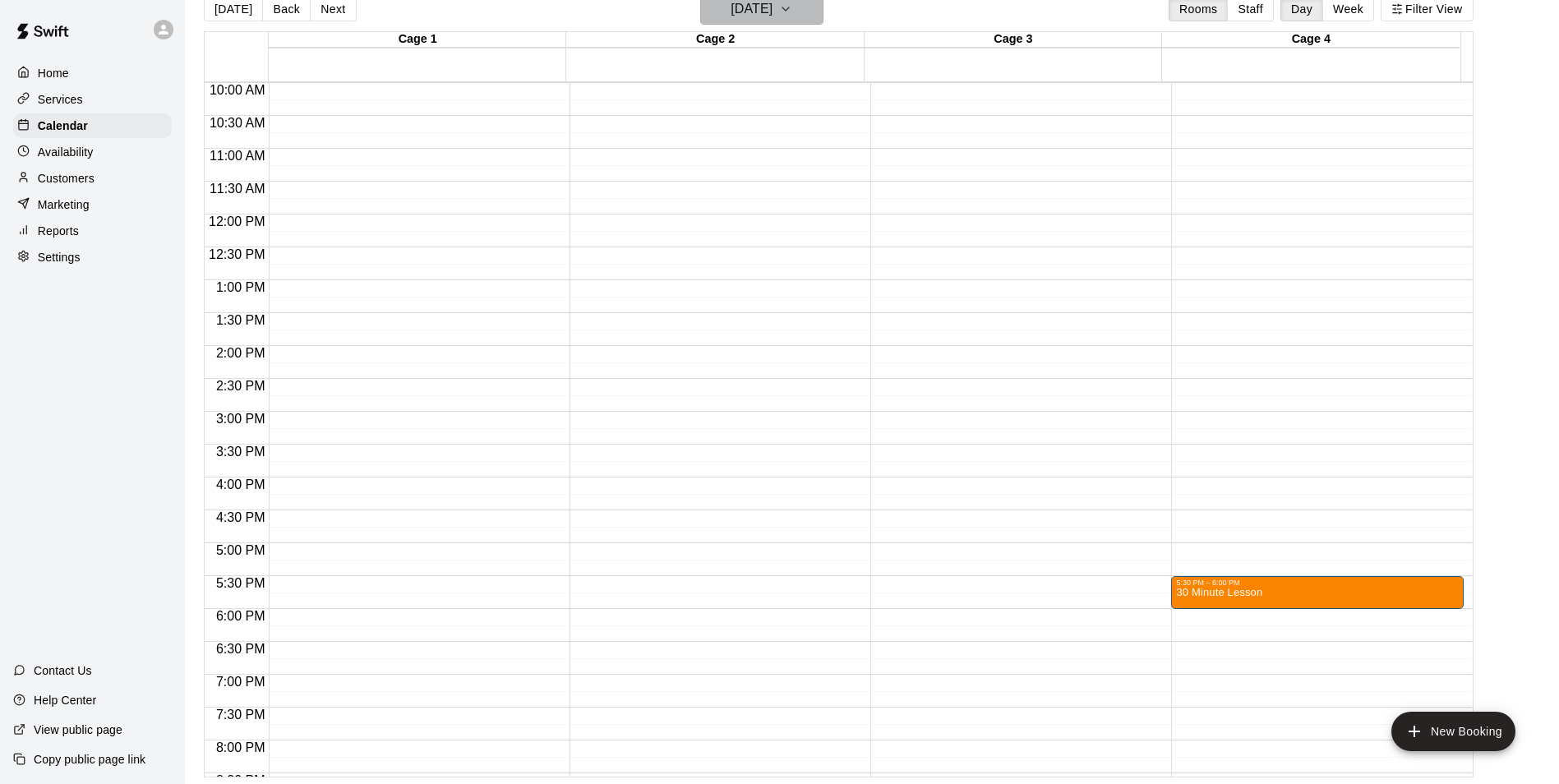
click at [793, 12] on icon "button" at bounding box center [786, 8] width 14 height 19
click at [726, 175] on button "16" at bounding box center [731, 180] width 30 height 30
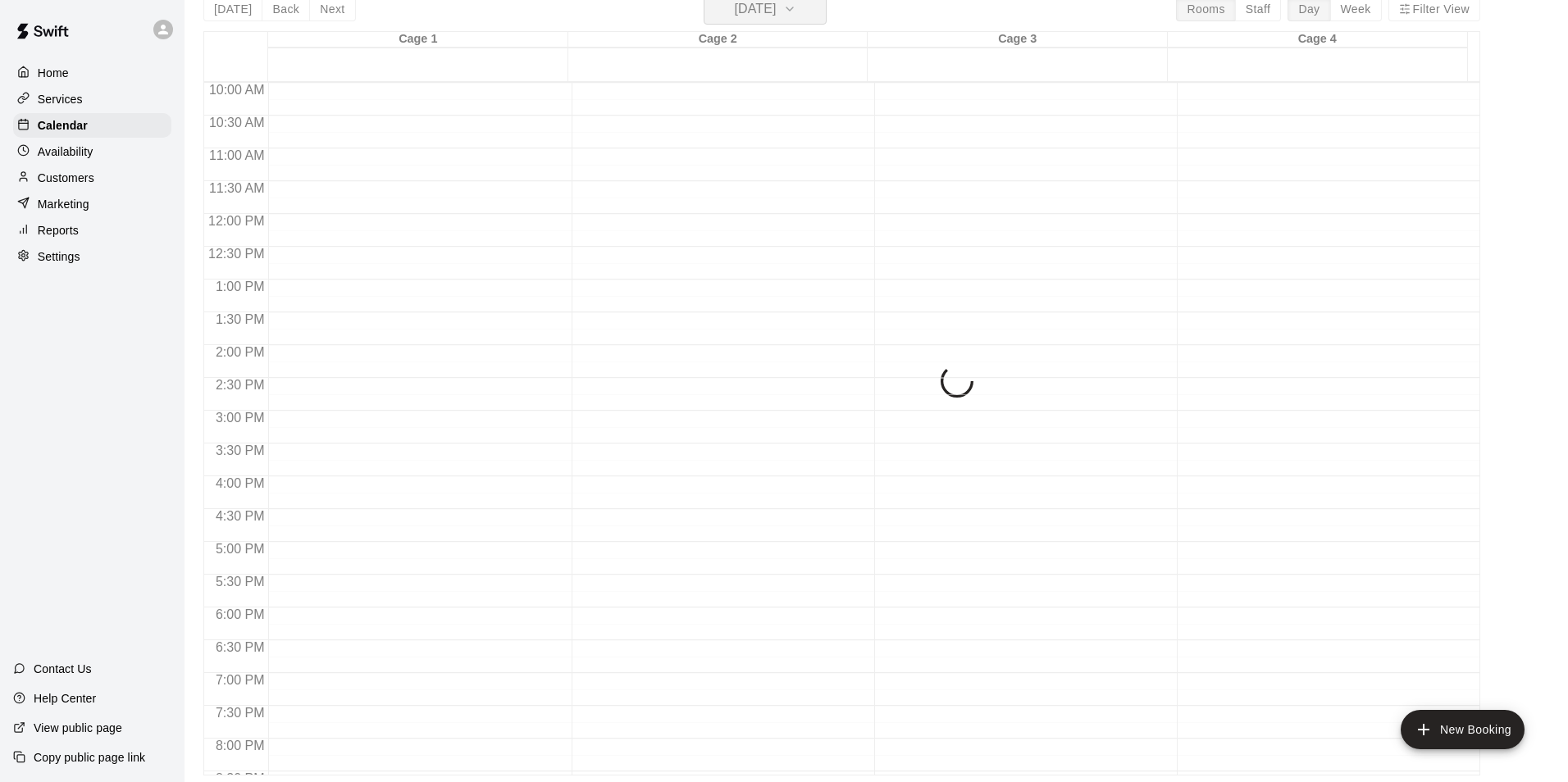
scroll to position [19, 0]
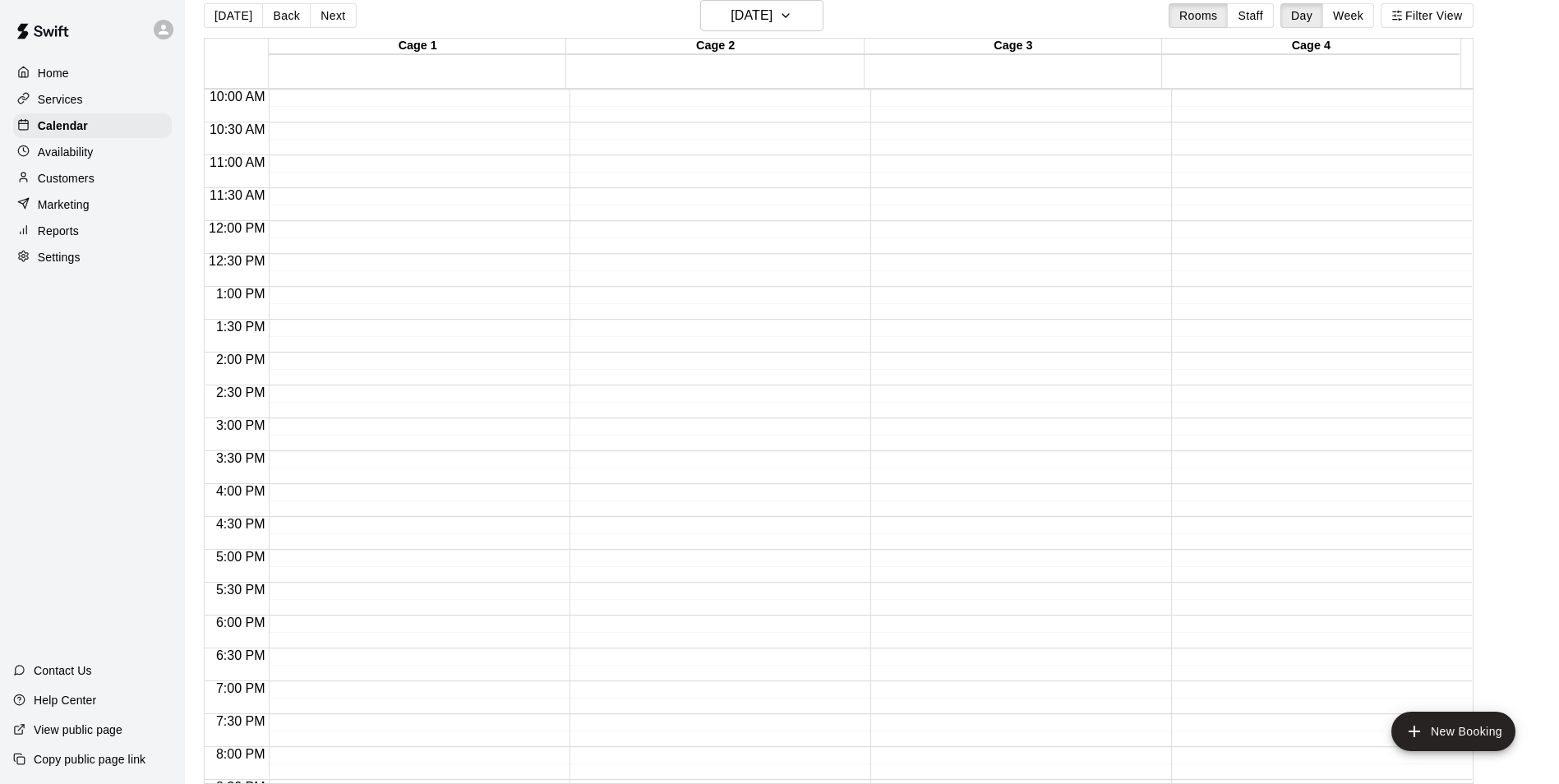
click at [514, 337] on div "12:00 AM – 9:00 AM Closed 10:00 PM – 11:59 PM Closed" at bounding box center [415, 221] width 293 height 1577
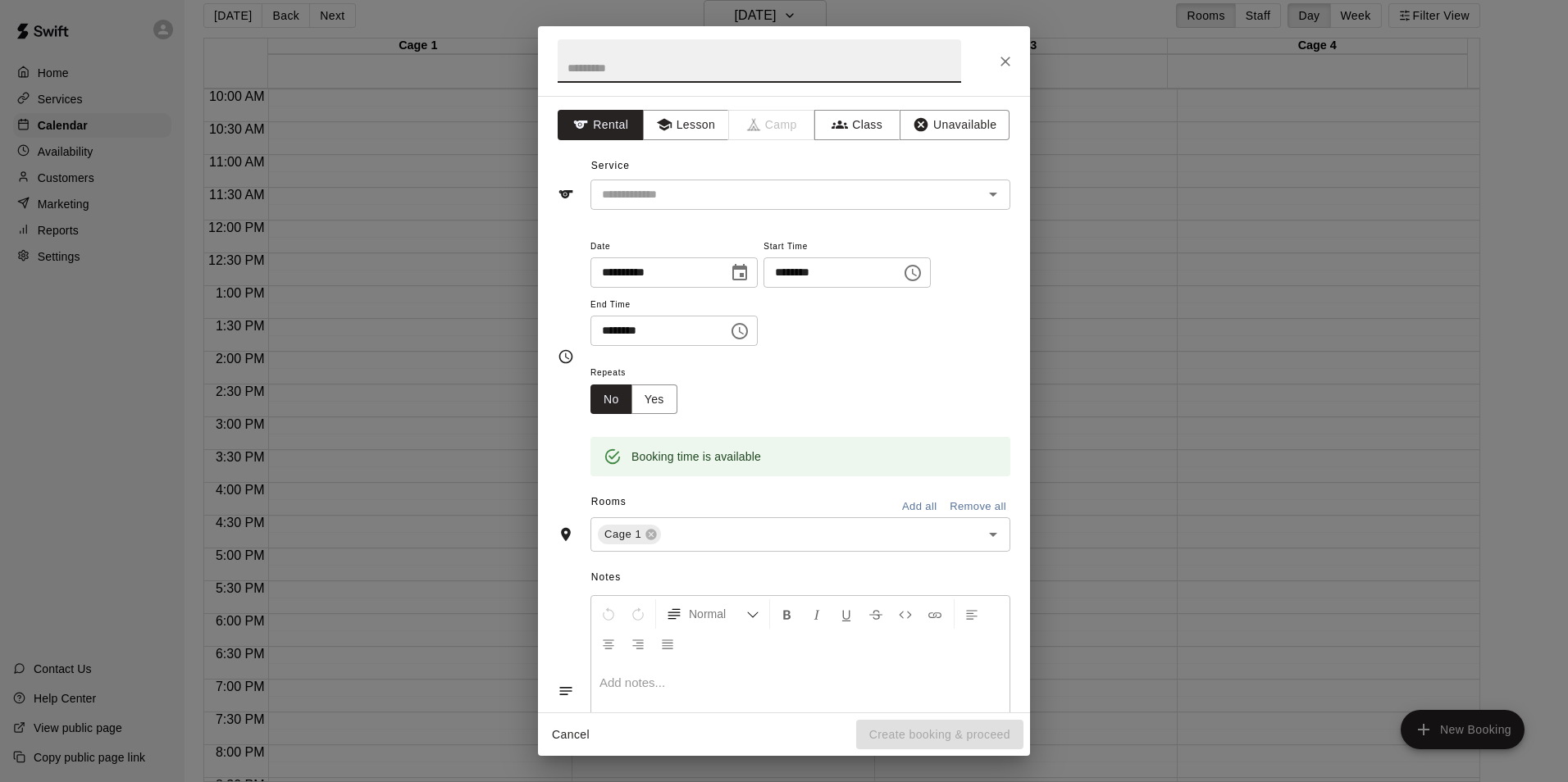
click at [1022, 72] on div at bounding box center [783, 61] width 492 height 70
click at [993, 56] on button "Close" at bounding box center [1005, 61] width 30 height 30
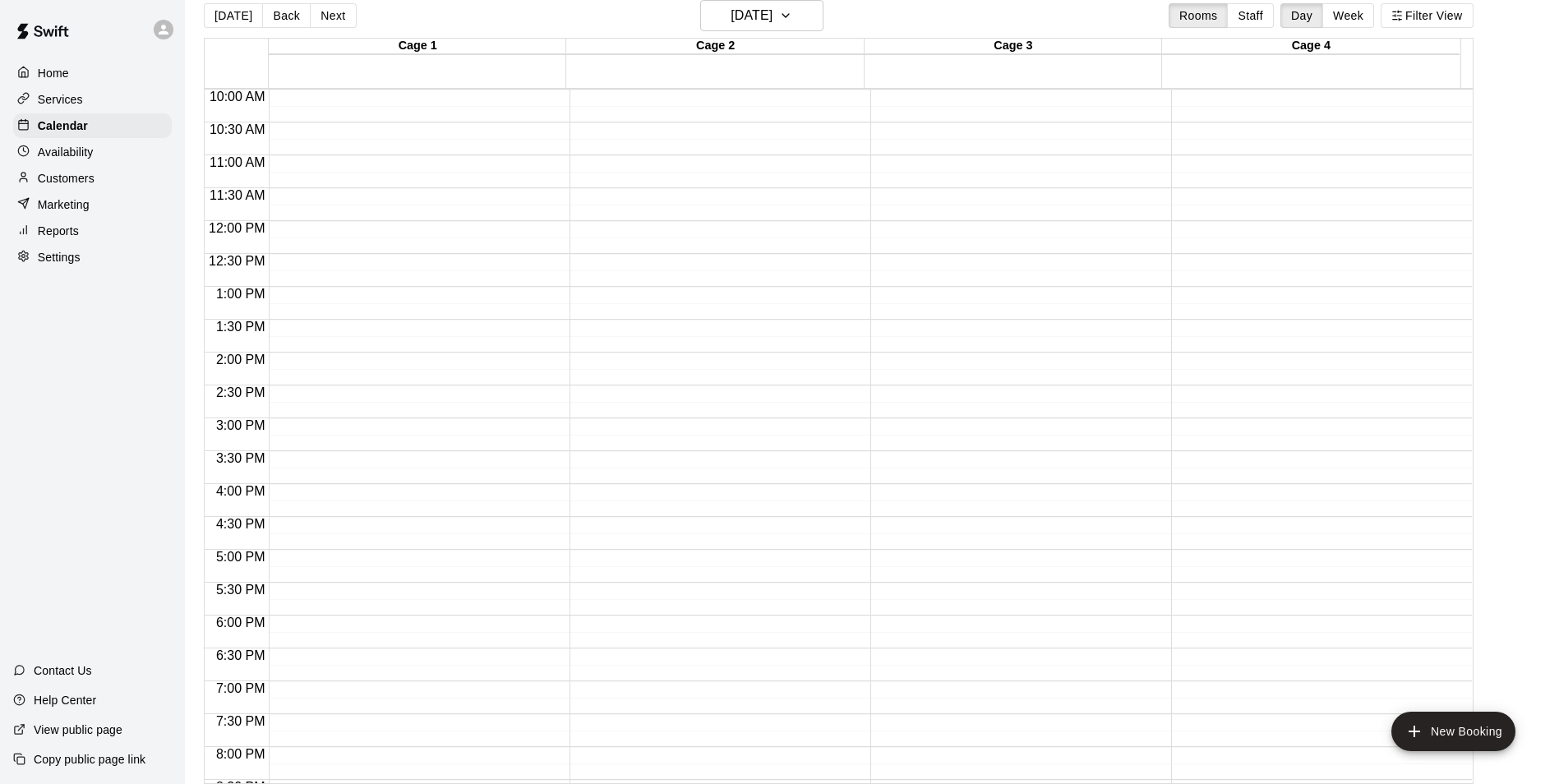
click at [289, 593] on div "12:00 AM – 9:00 AM Closed 10:00 PM – 11:59 PM Closed" at bounding box center [415, 221] width 293 height 1577
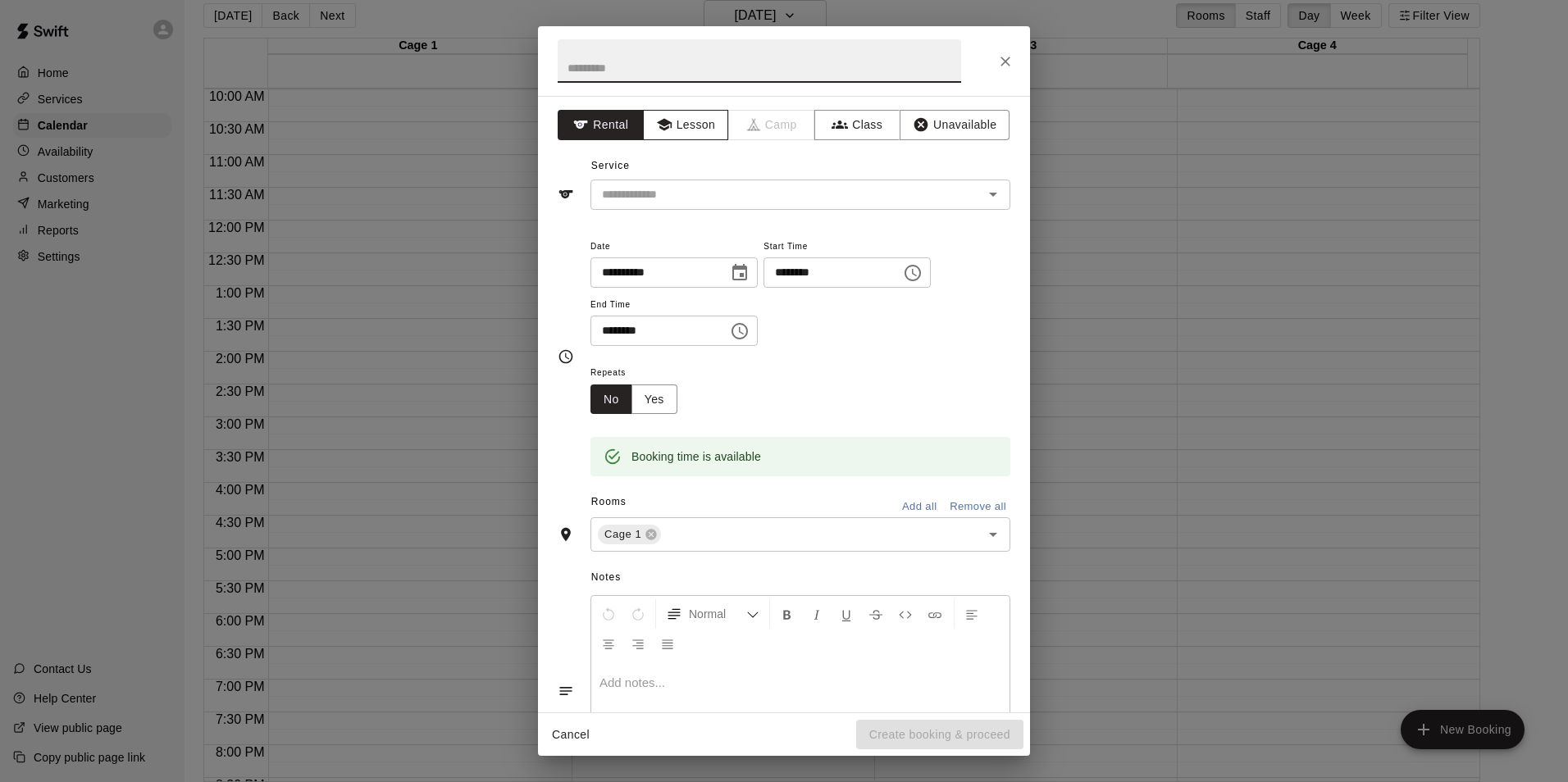
click at [717, 125] on button "Lesson" at bounding box center [686, 125] width 86 height 30
click at [706, 187] on input "text" at bounding box center [776, 195] width 361 height 20
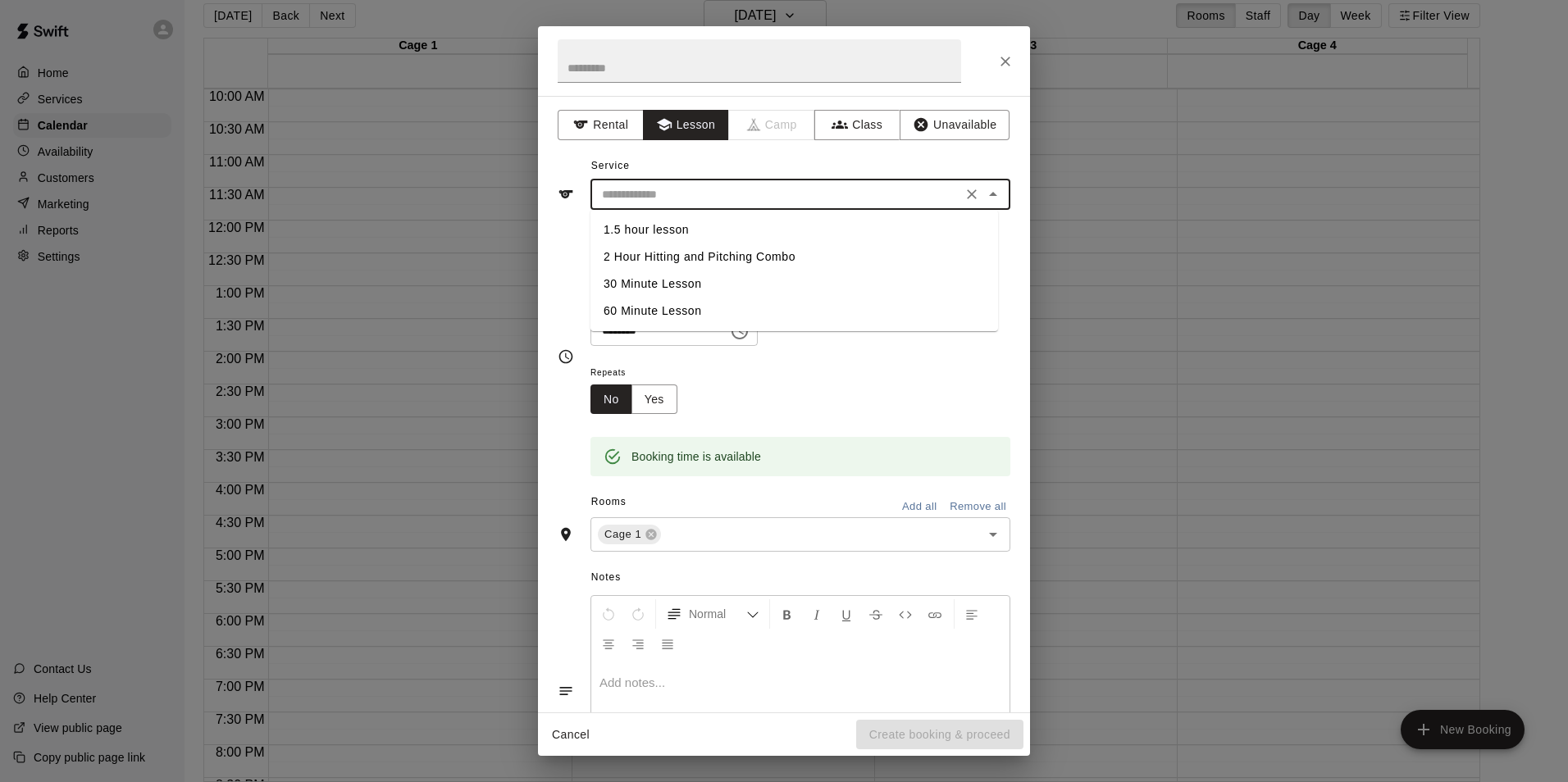
click at [628, 289] on li "30 Minute Lesson" at bounding box center [794, 284] width 408 height 27
type input "**********"
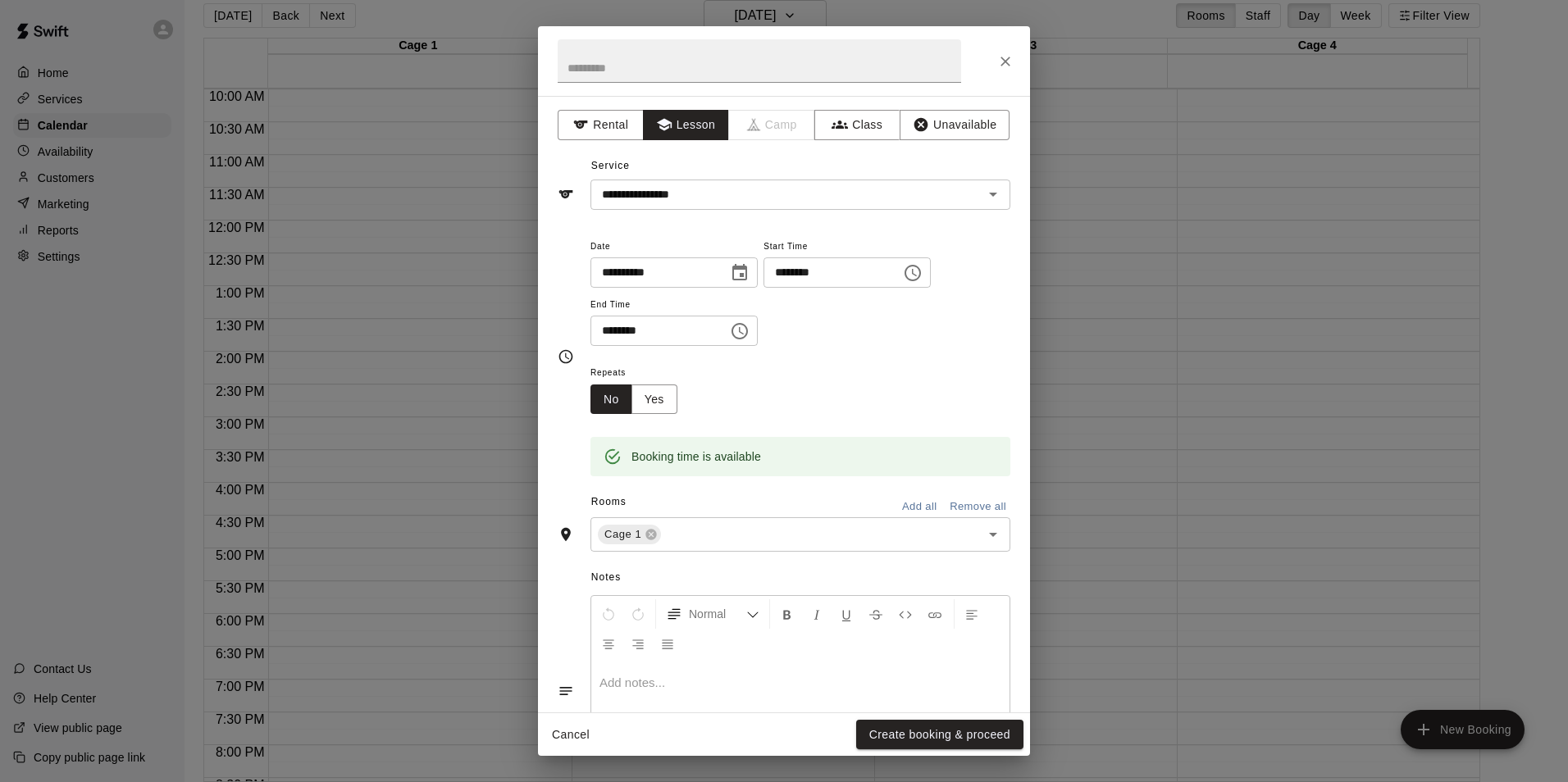
click at [708, 447] on div "Booking time is available" at bounding box center [696, 456] width 130 height 30
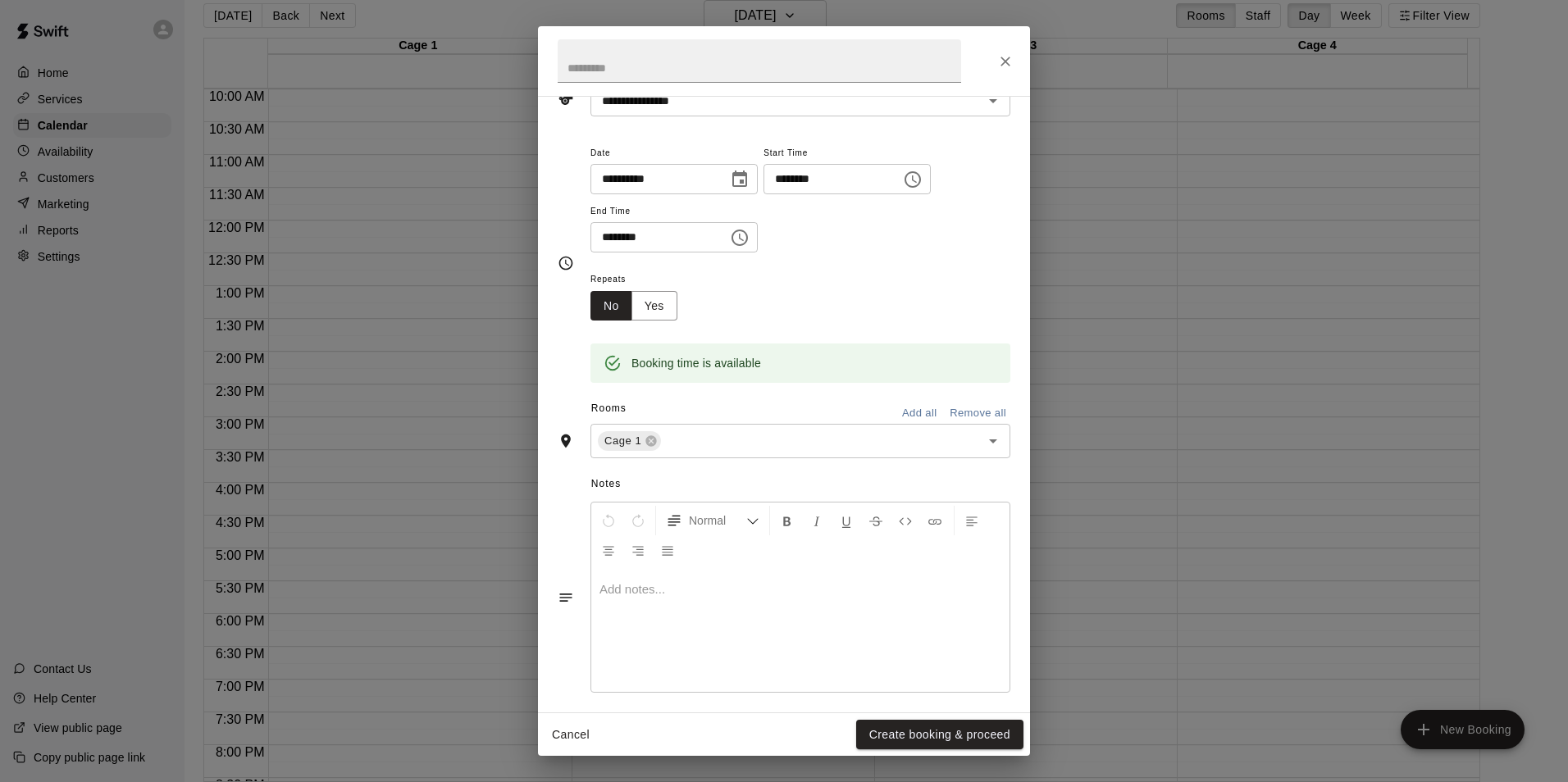
scroll to position [104, 0]
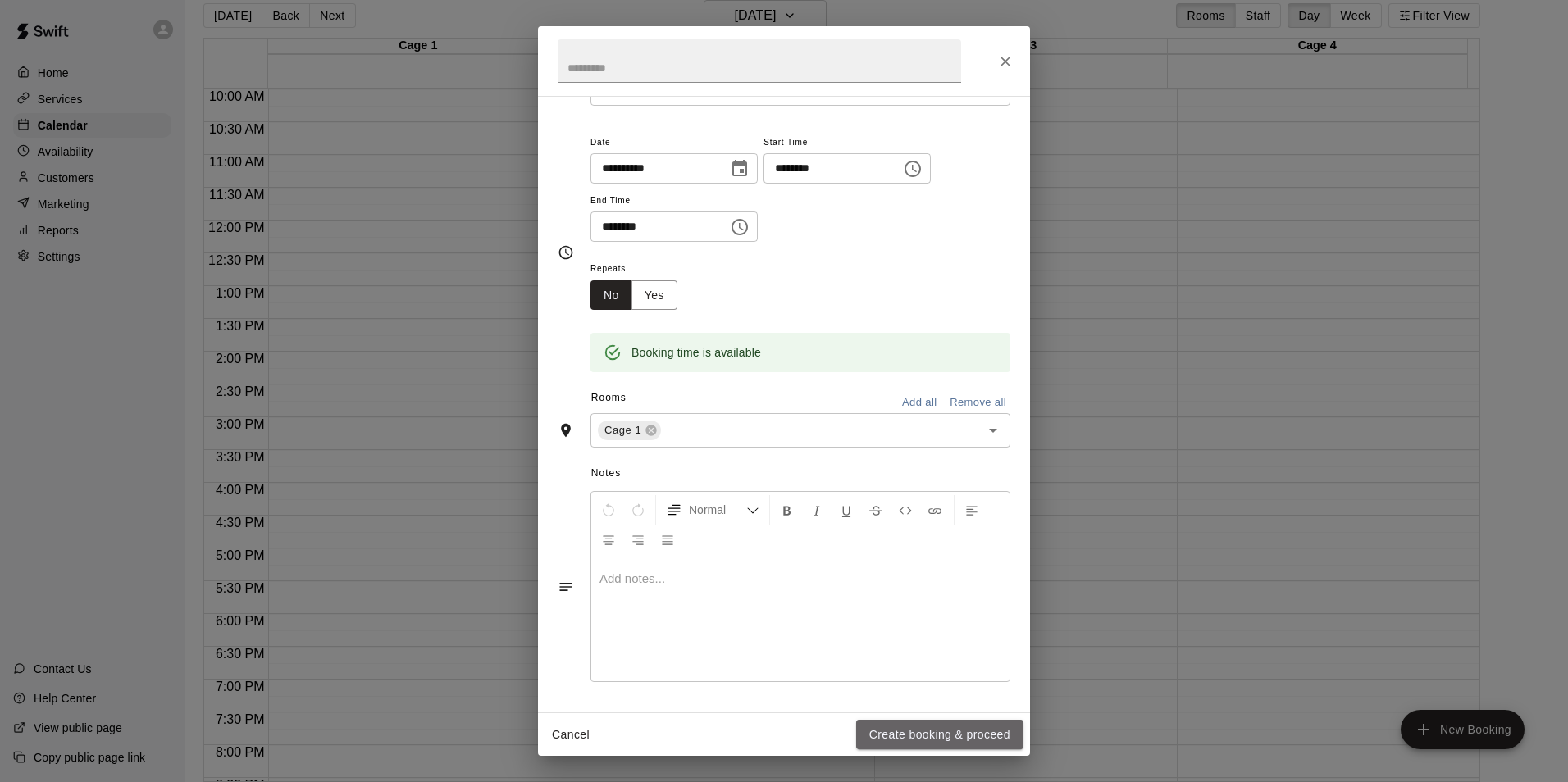
drag, startPoint x: 1004, startPoint y: 731, endPoint x: 998, endPoint y: 720, distance: 12.5
click at [999, 723] on button "Create booking & proceed" at bounding box center [939, 735] width 167 height 30
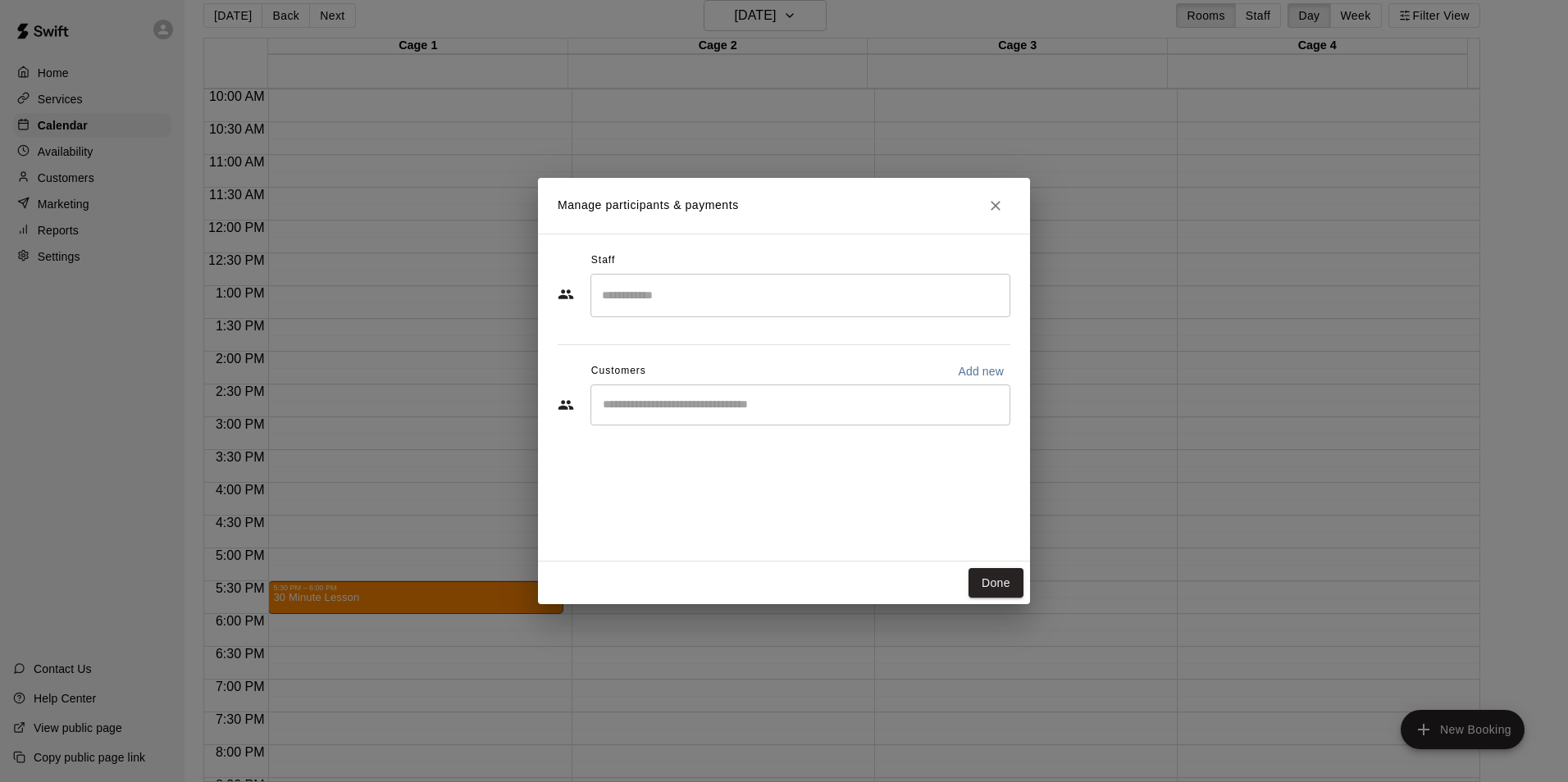
click at [698, 292] on input "Search staff" at bounding box center [800, 295] width 405 height 29
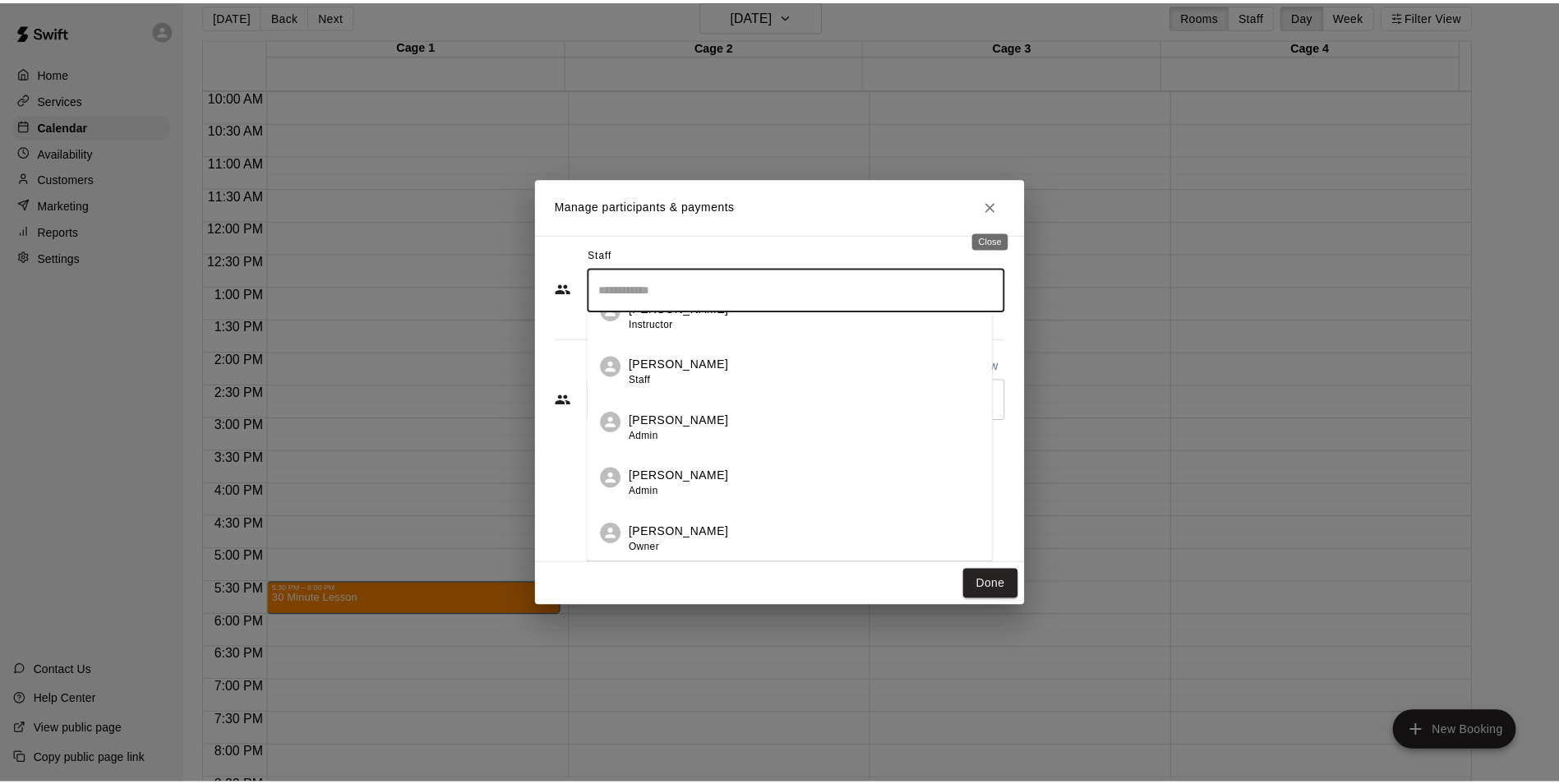
scroll to position [0, 0]
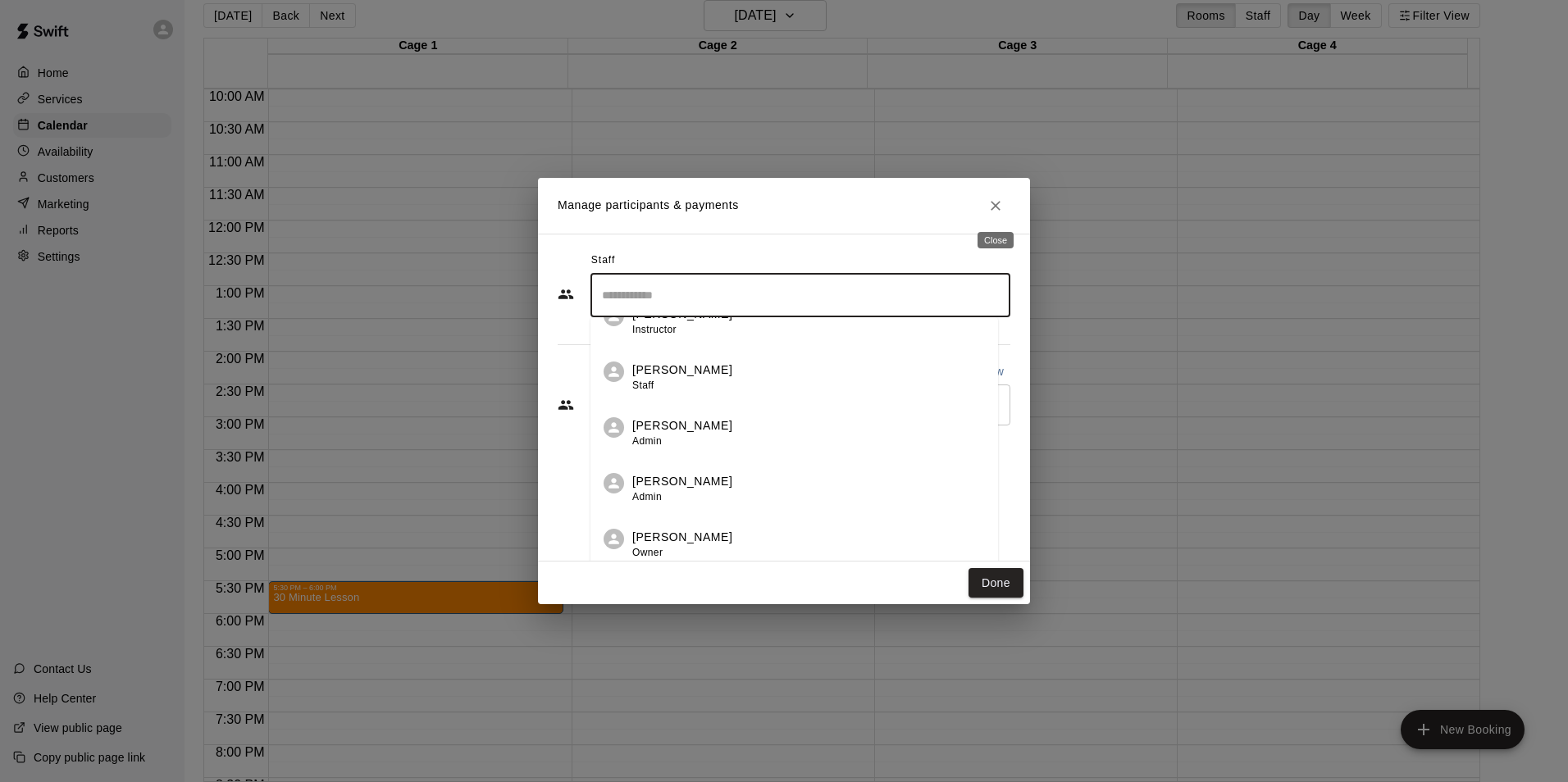
click at [1001, 208] on icon "Close" at bounding box center [995, 205] width 16 height 16
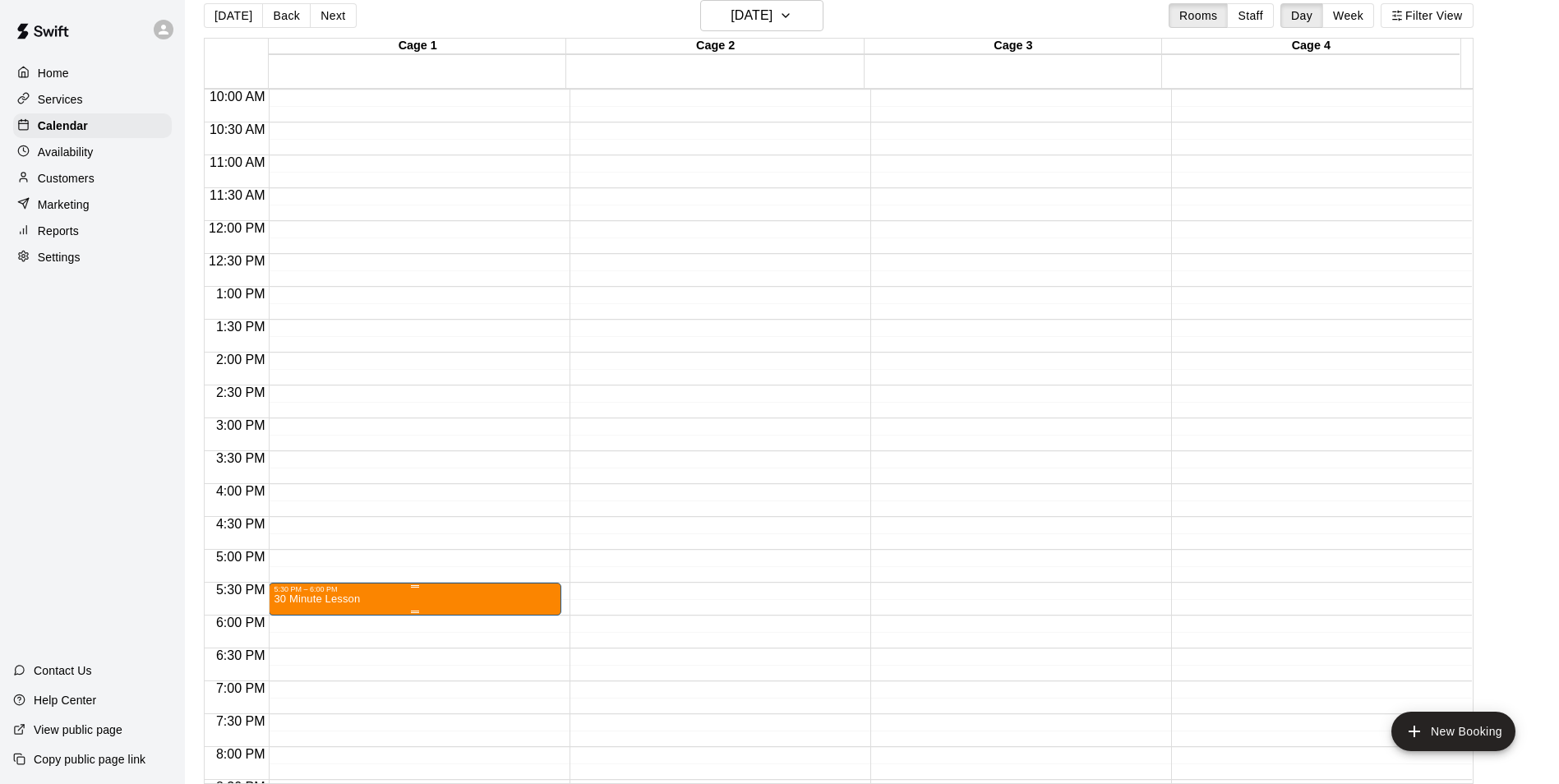
click at [433, 589] on div "5:30 PM – 6:00 PM 30 Minute Lesson" at bounding box center [415, 599] width 293 height 33
drag, startPoint x: 273, startPoint y: 602, endPoint x: 278, endPoint y: 590, distance: 13.0
click at [277, 593] on button "edit" at bounding box center [284, 600] width 33 height 33
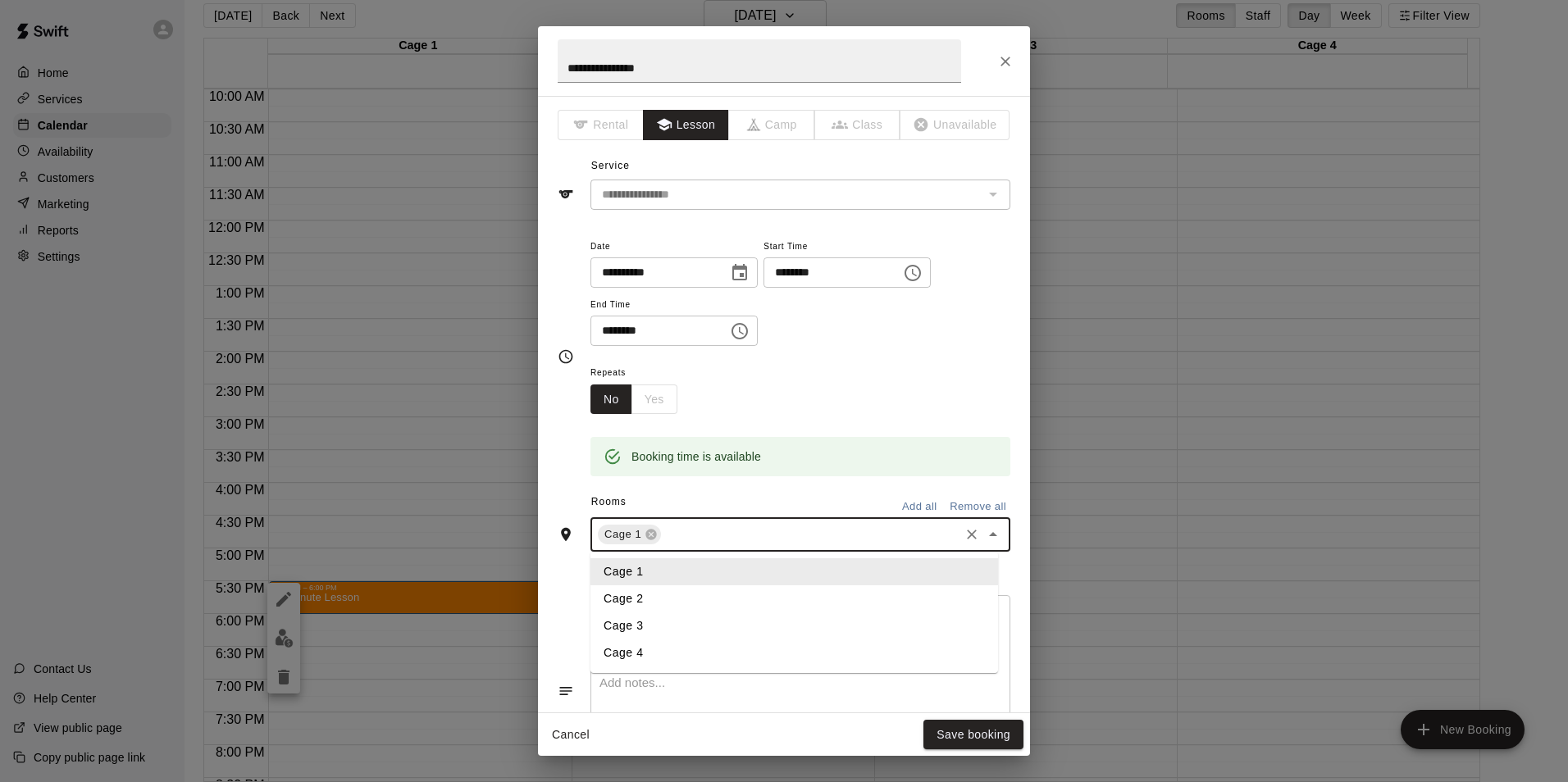
click at [698, 544] on input "text" at bounding box center [810, 535] width 294 height 20
click at [641, 653] on li "Cage 4" at bounding box center [794, 653] width 408 height 27
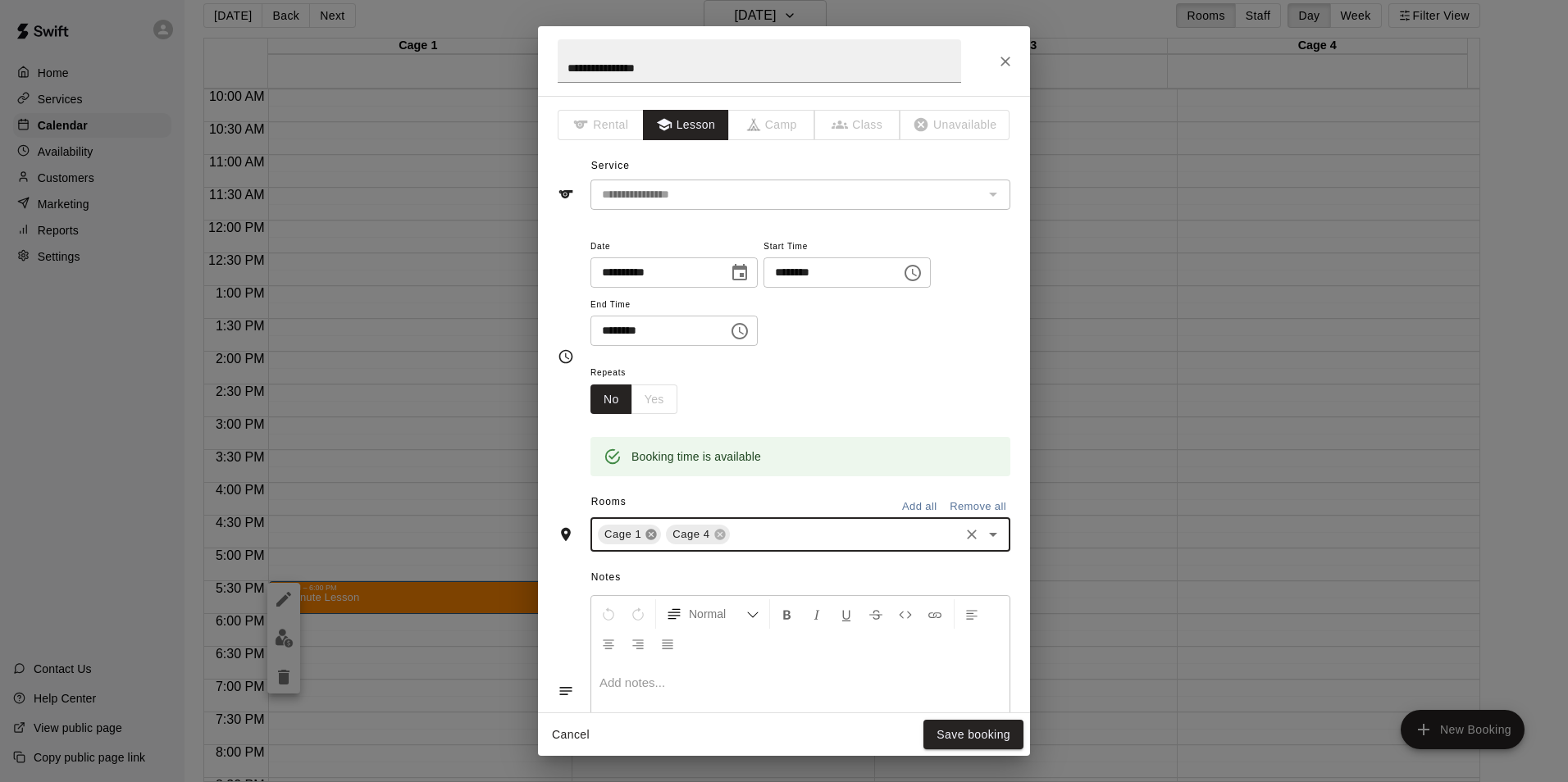
click at [649, 537] on icon at bounding box center [652, 535] width 11 height 11
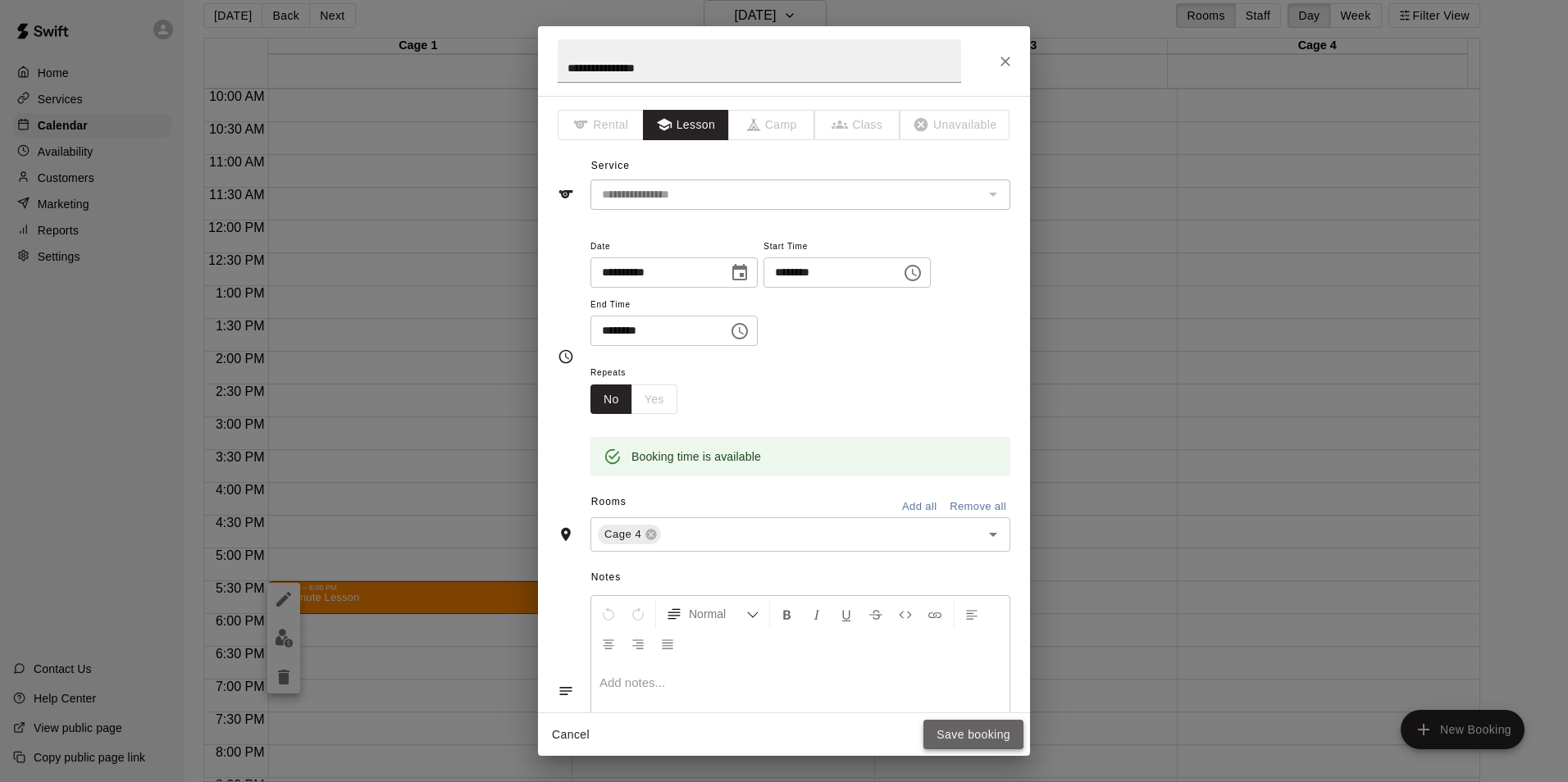
click at [987, 733] on button "Save booking" at bounding box center [973, 735] width 100 height 30
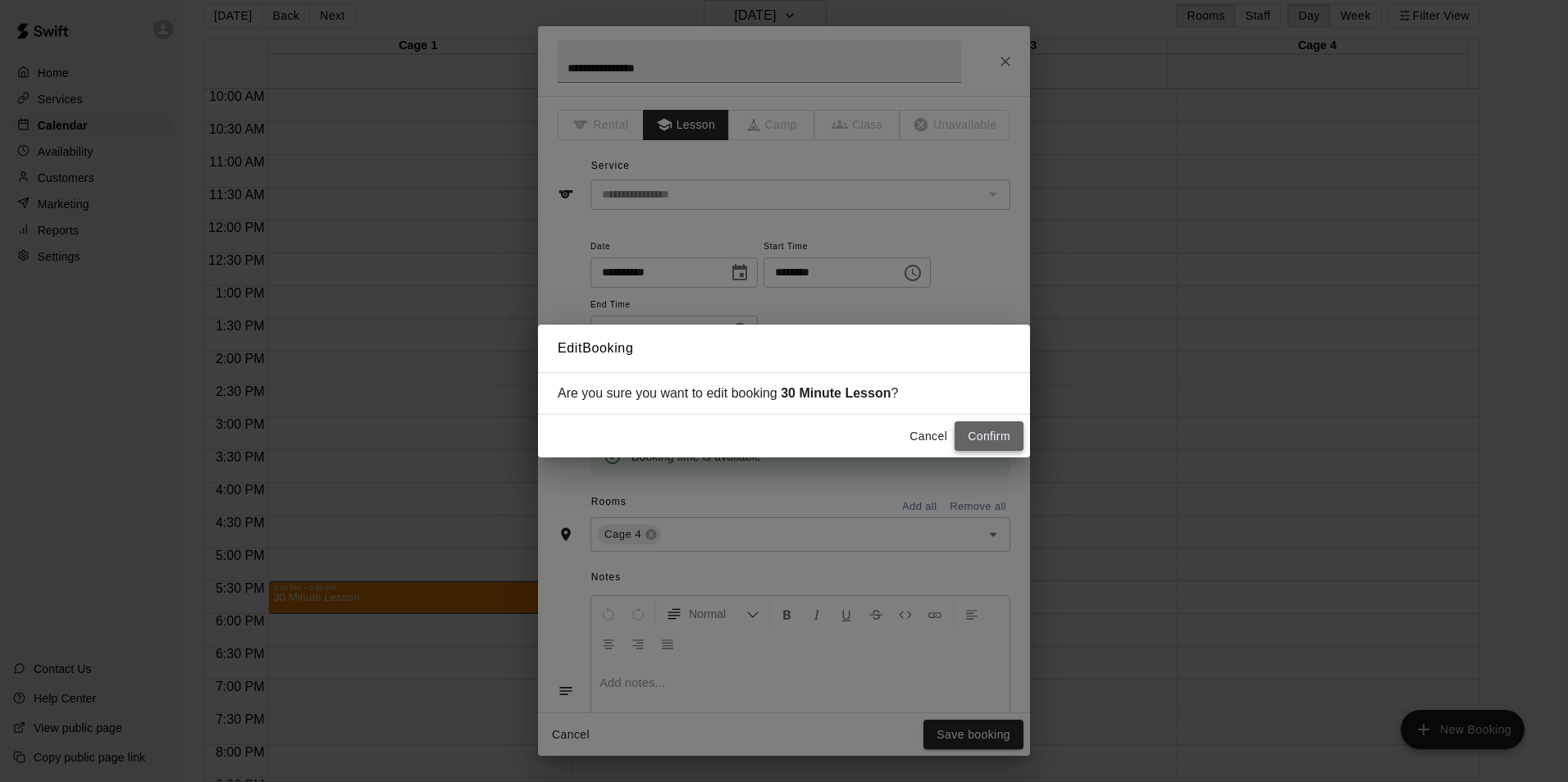
click at [981, 423] on button "Confirm" at bounding box center [989, 436] width 69 height 30
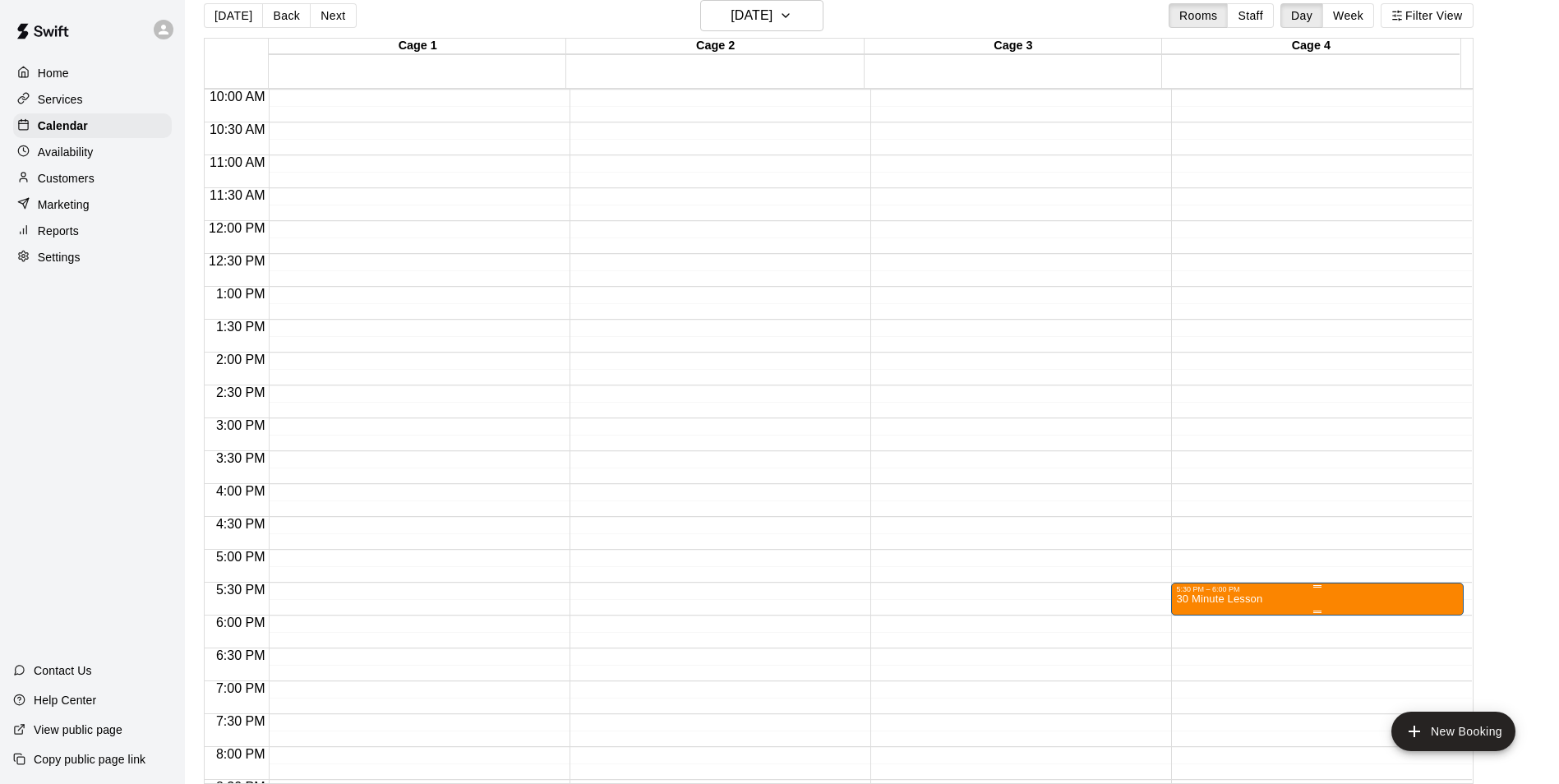
click at [1230, 599] on p "30 Minute Lesson" at bounding box center [1219, 599] width 86 height 0
click at [1194, 606] on button "edit" at bounding box center [1190, 618] width 33 height 33
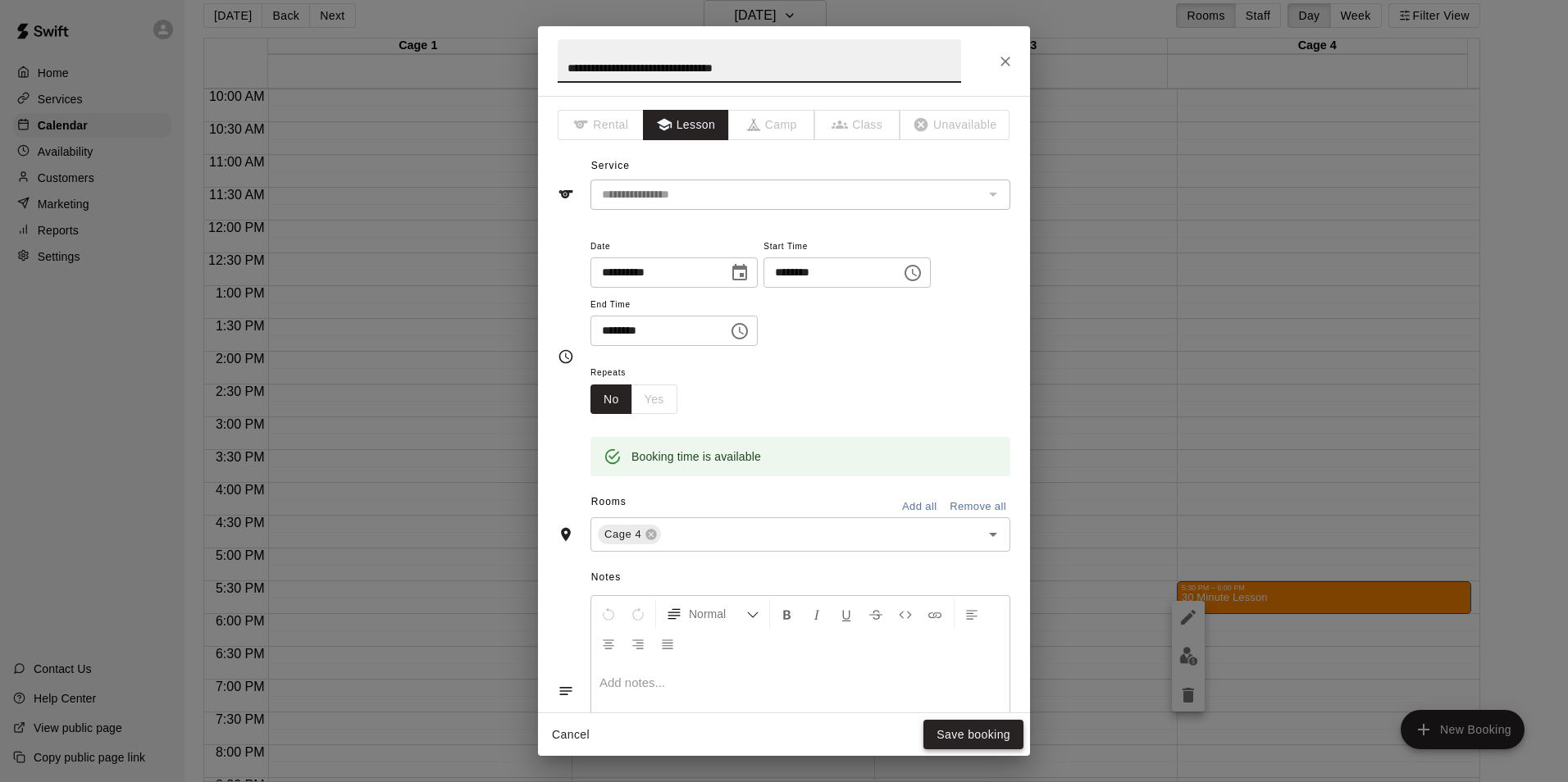
type input "**********"
click at [971, 724] on button "Save booking" at bounding box center [973, 735] width 100 height 30
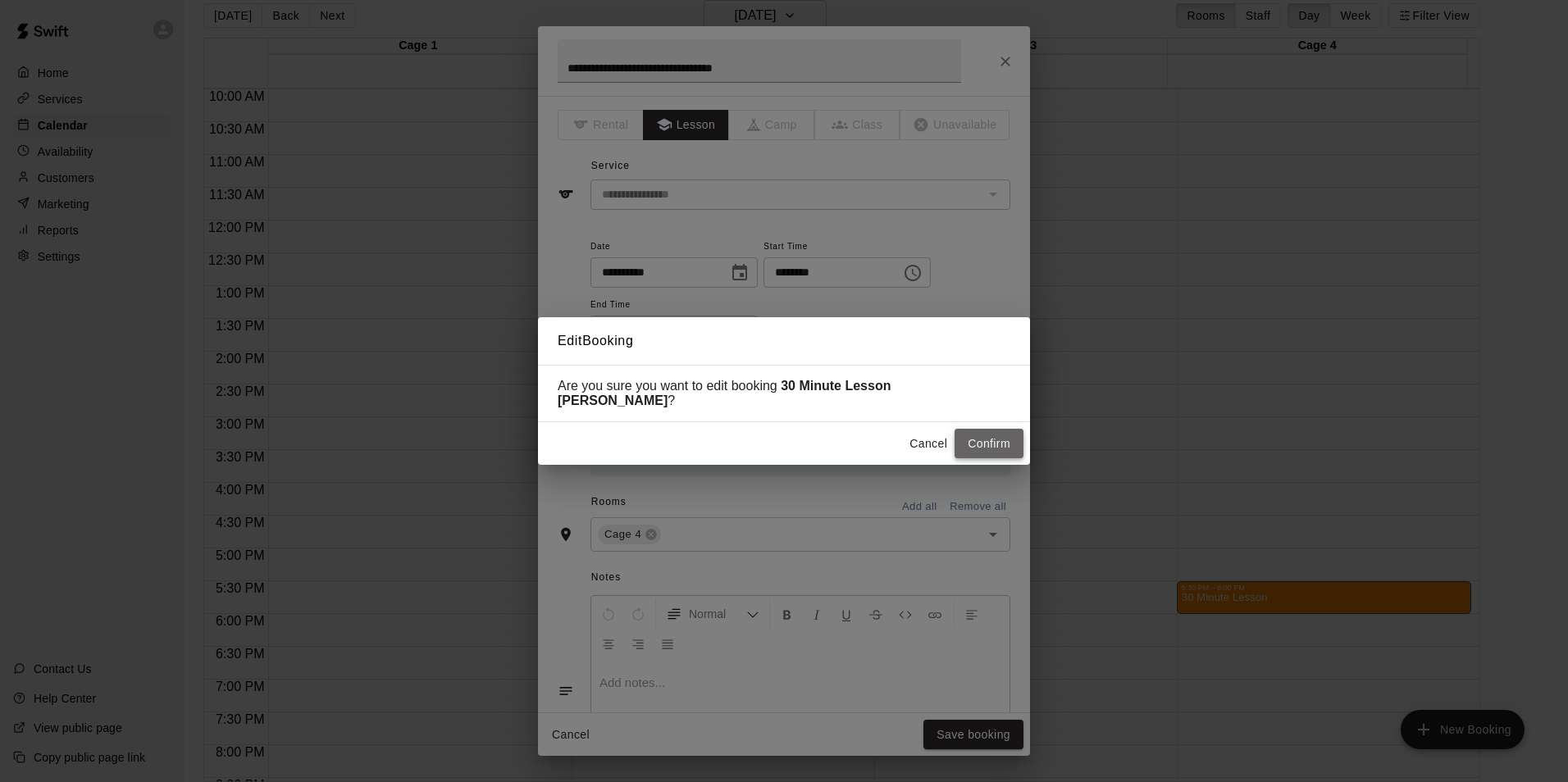
click at [974, 441] on button "Confirm" at bounding box center [989, 444] width 69 height 30
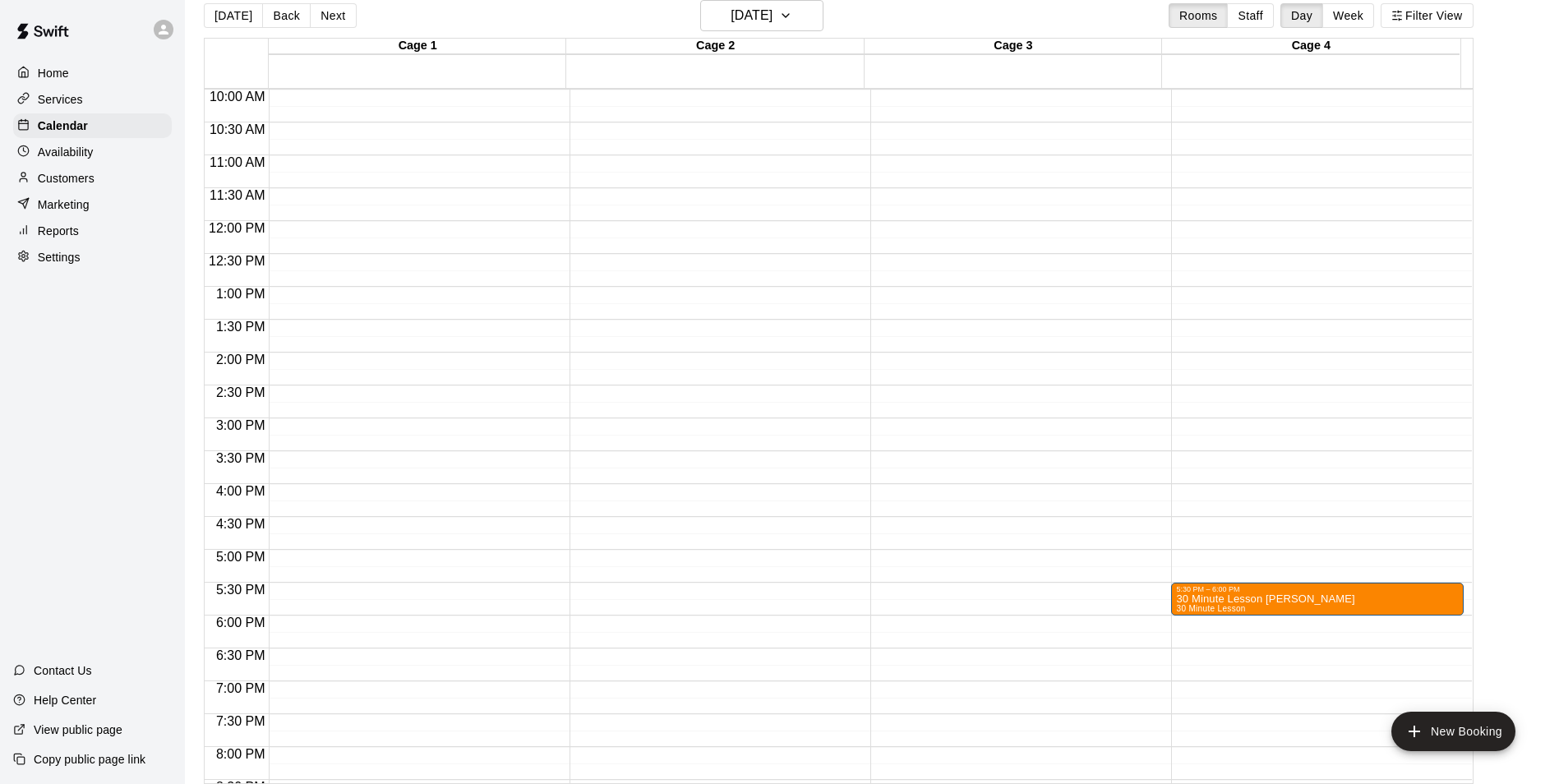
drag, startPoint x: 1051, startPoint y: 633, endPoint x: 1186, endPoint y: 635, distance: 135.0
drag, startPoint x: 1186, startPoint y: 635, endPoint x: 1268, endPoint y: 665, distance: 87.3
click at [1268, 665] on div "12:00 AM – 9:00 AM Closed 5:30 PM – 6:00 PM 30 Minute Lesson Christopher minaro…" at bounding box center [1317, 221] width 293 height 1577
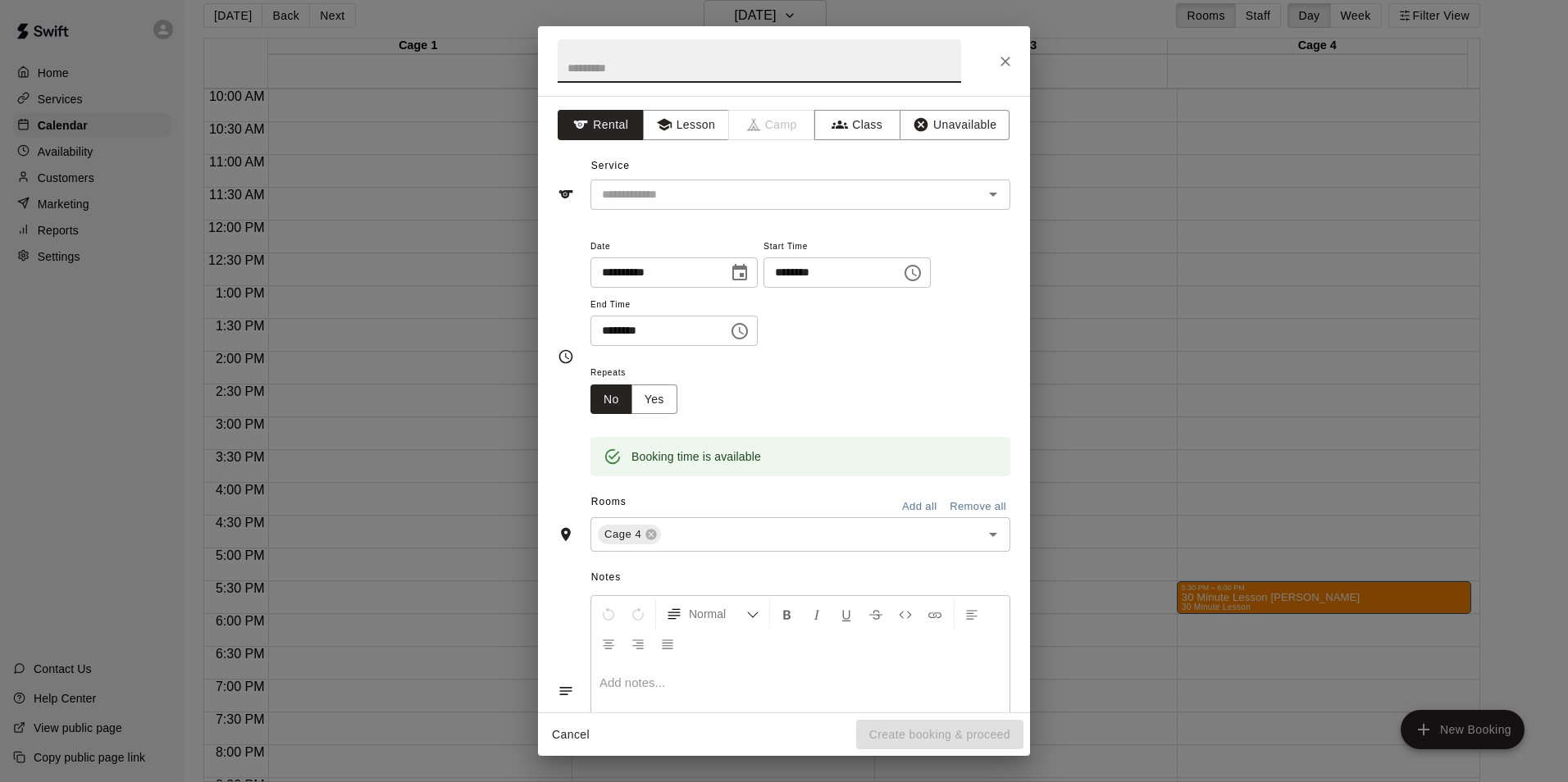
click at [1306, 593] on div "**********" at bounding box center [784, 391] width 1568 height 782
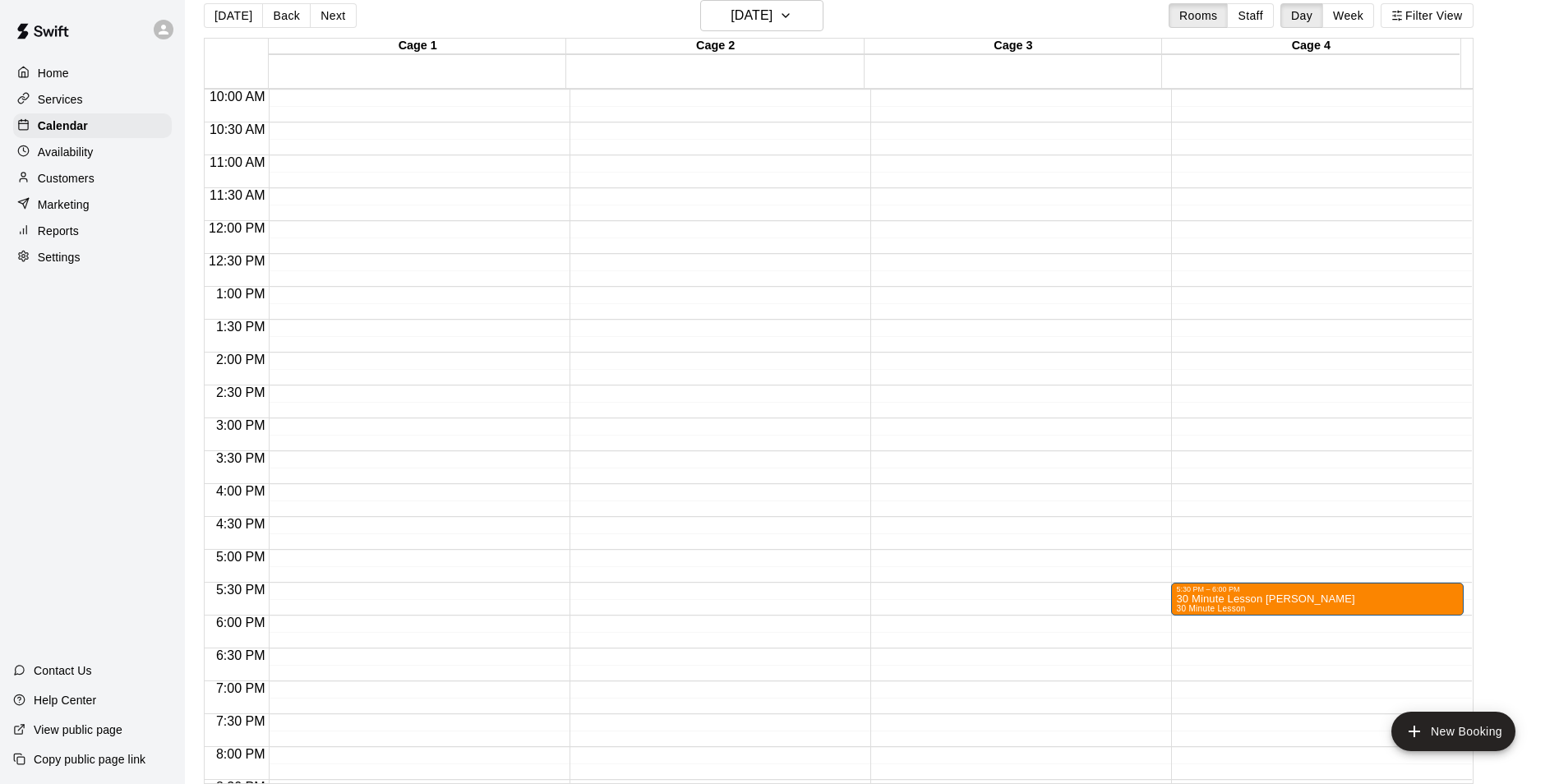
click at [1309, 593] on div "5:30 PM – 6:00 PM" at bounding box center [1317, 589] width 283 height 8
click at [1194, 611] on icon "edit" at bounding box center [1190, 602] width 19 height 19
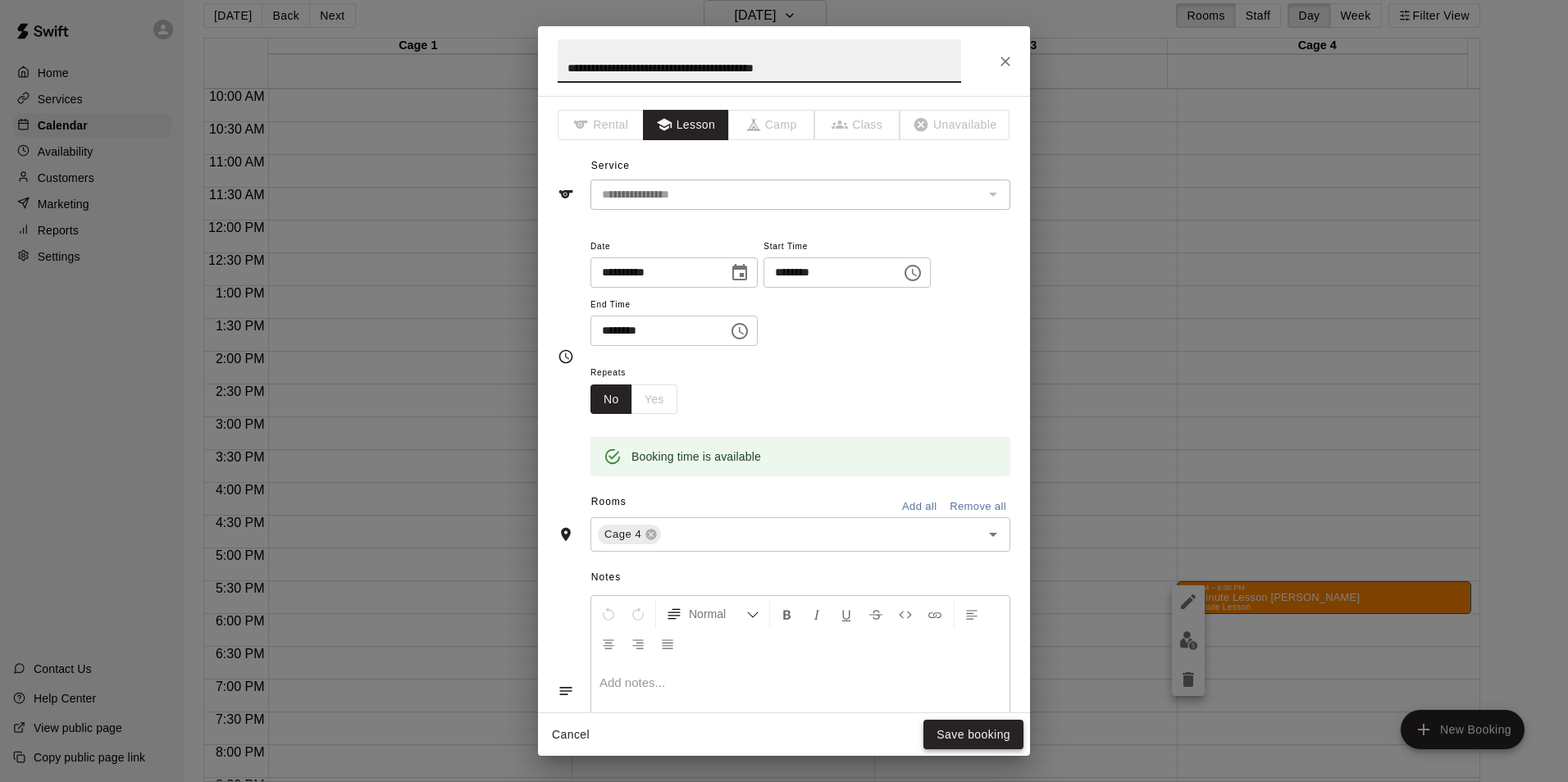
type input "**********"
click at [975, 745] on button "Save booking" at bounding box center [973, 735] width 100 height 30
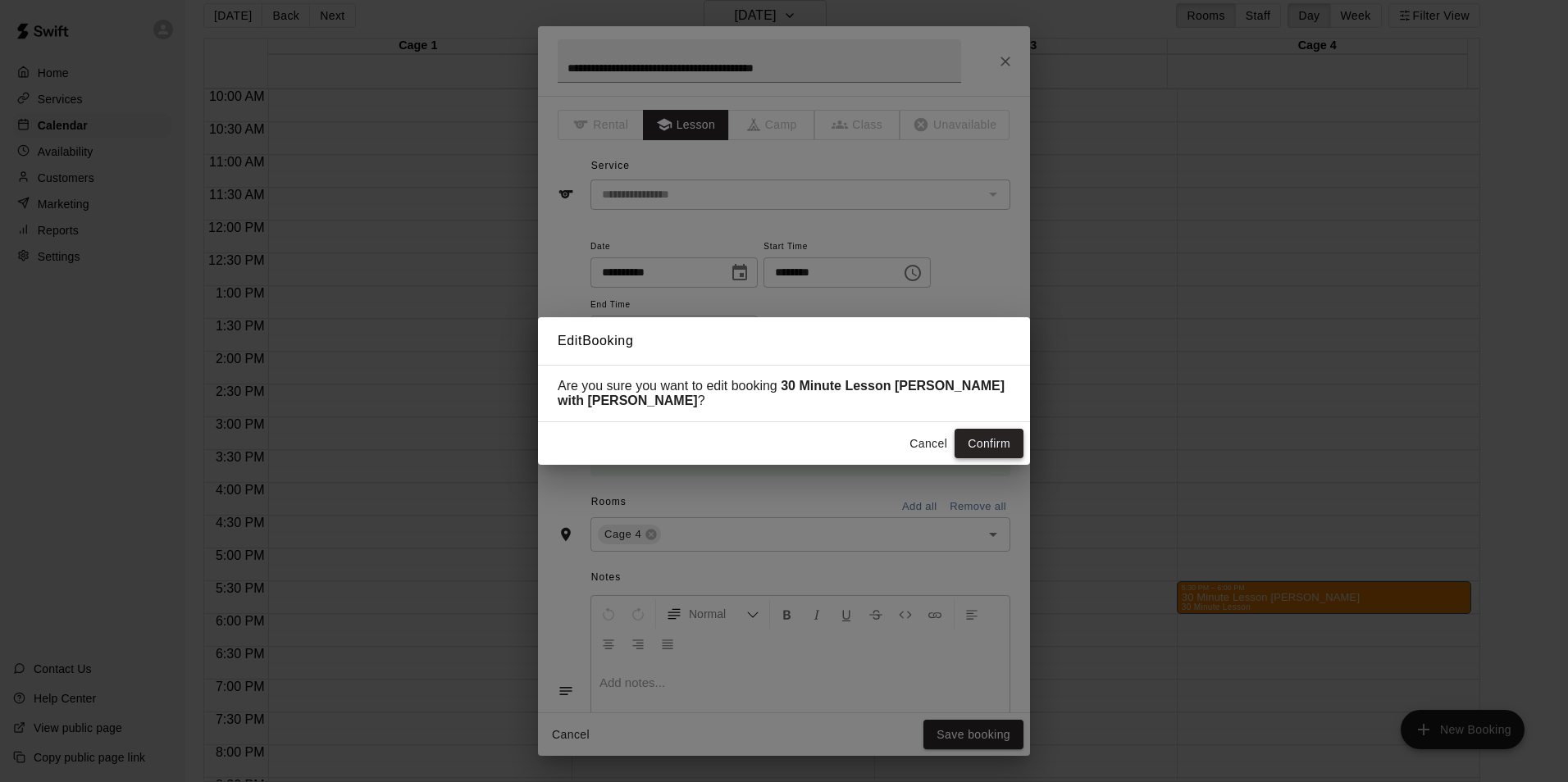
click at [980, 447] on button "Confirm" at bounding box center [989, 444] width 69 height 30
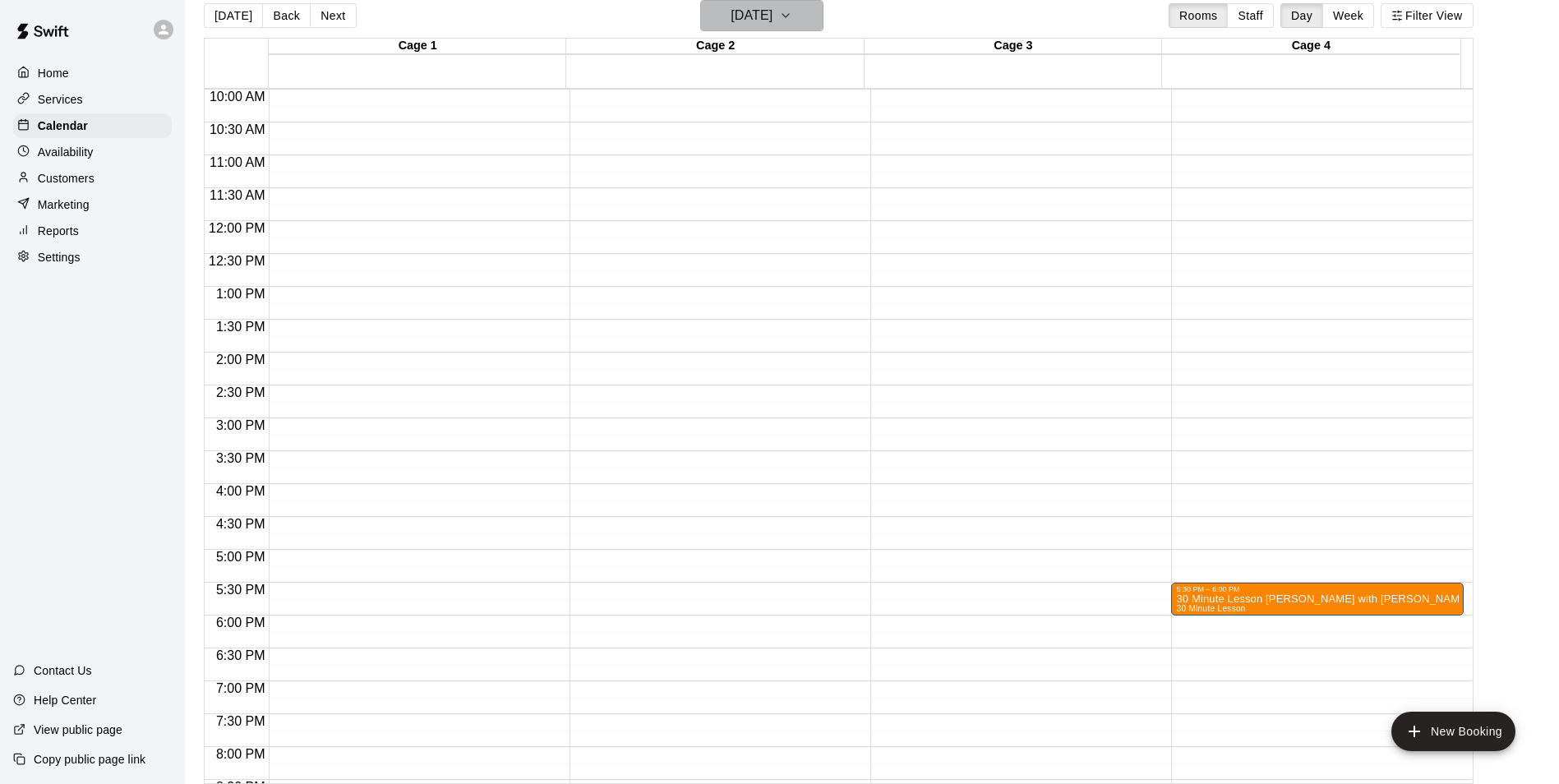
click at [768, 19] on h6 "Tuesday Sep 16" at bounding box center [752, 15] width 42 height 23
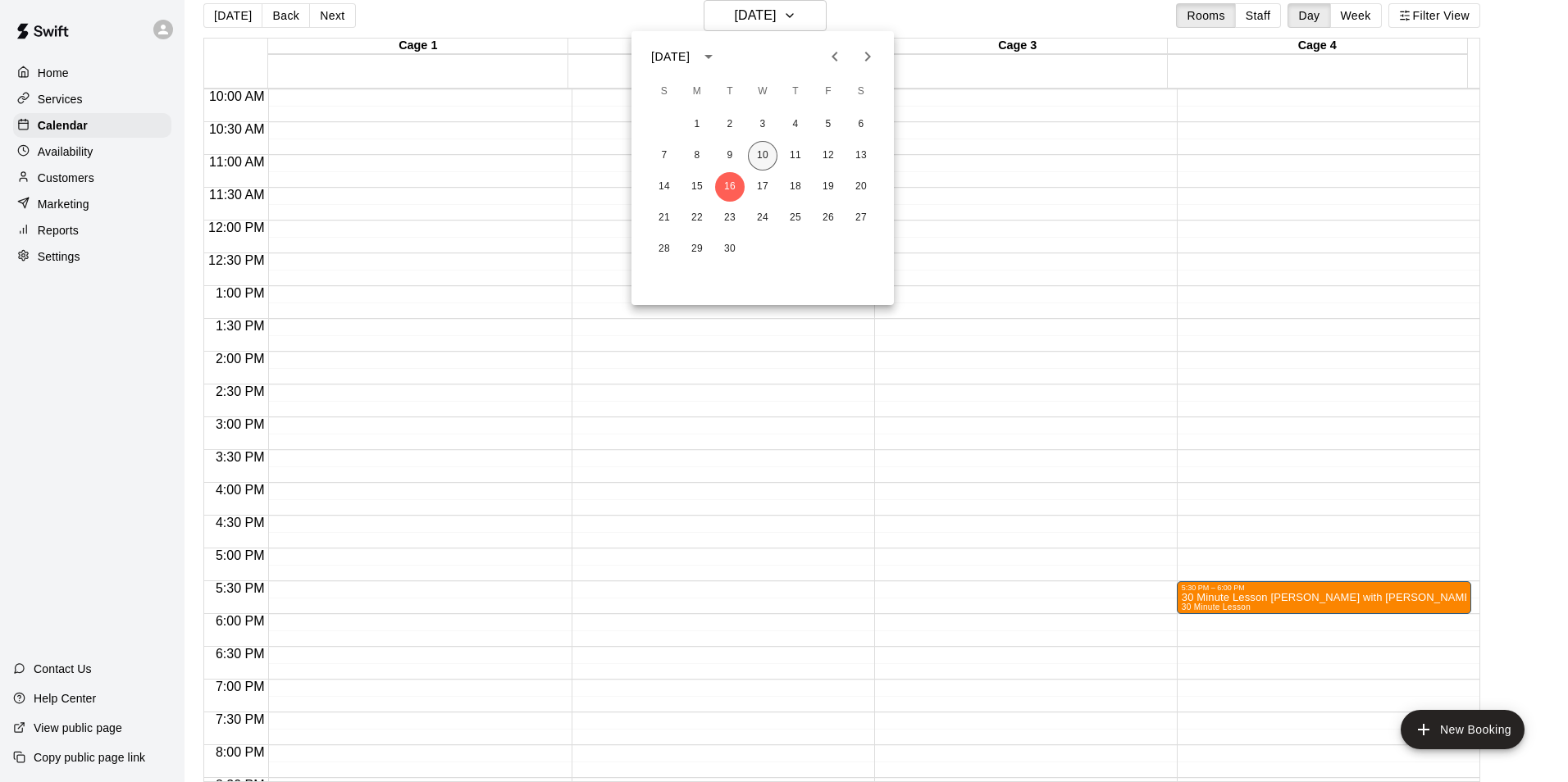
click at [766, 148] on button "10" at bounding box center [762, 155] width 30 height 30
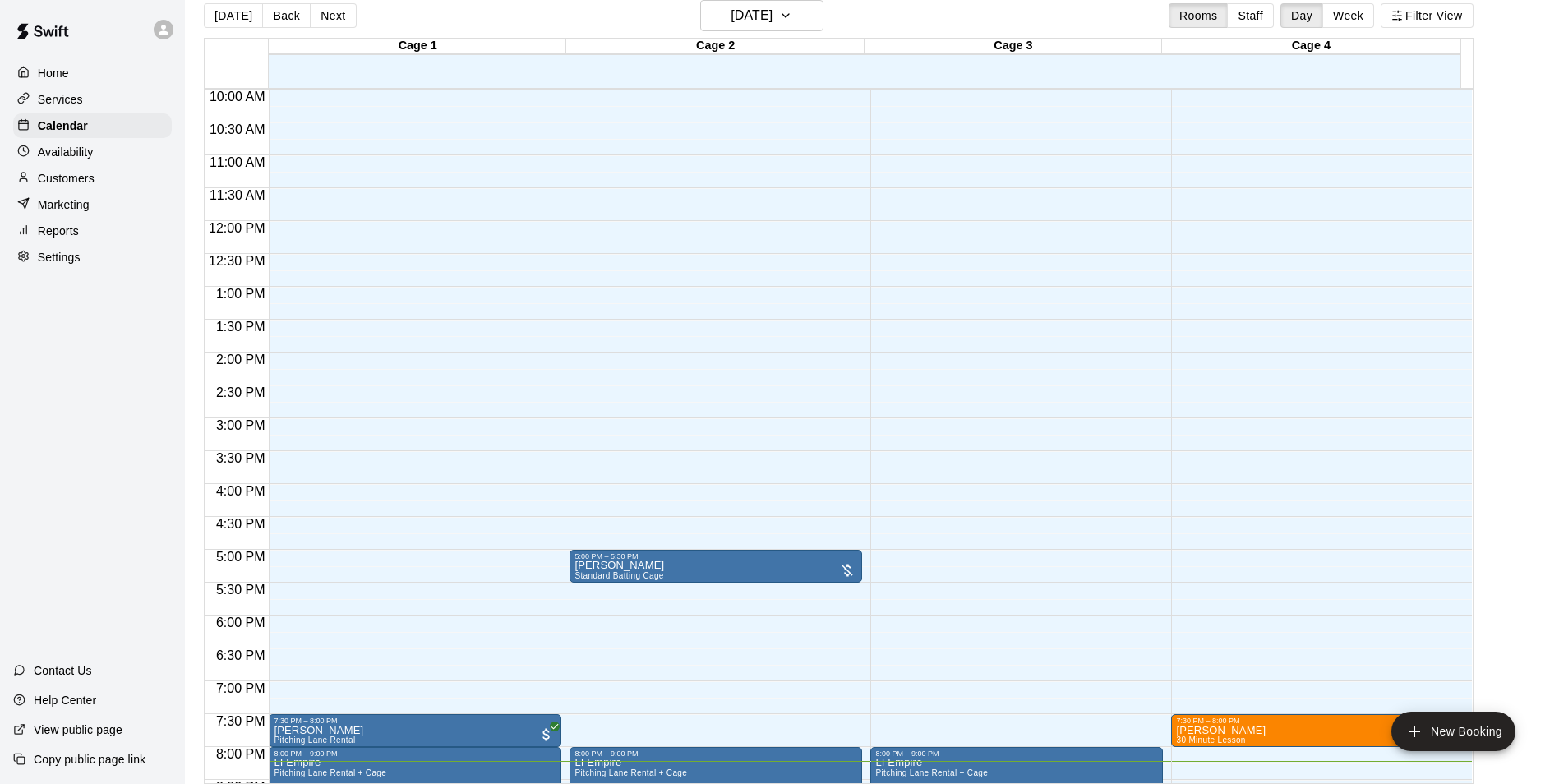
click at [754, 518] on div "12:00 AM – 9:00 AM Closed 5:00 PM – 5:30 PM [PERSON_NAME] Standard Batting Cage…" at bounding box center [716, 221] width 293 height 1577
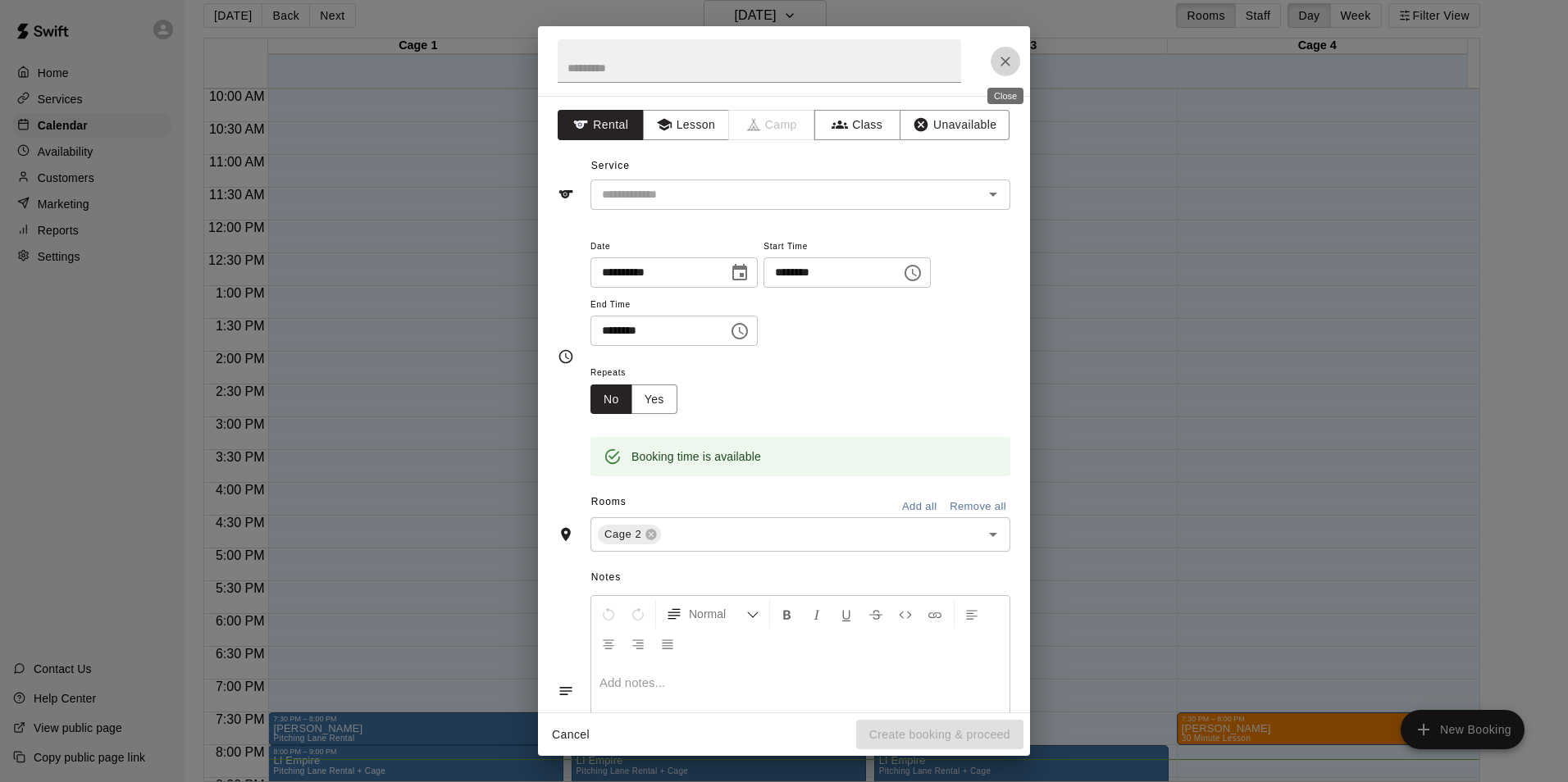
click at [1003, 62] on icon "Close" at bounding box center [1004, 61] width 16 height 16
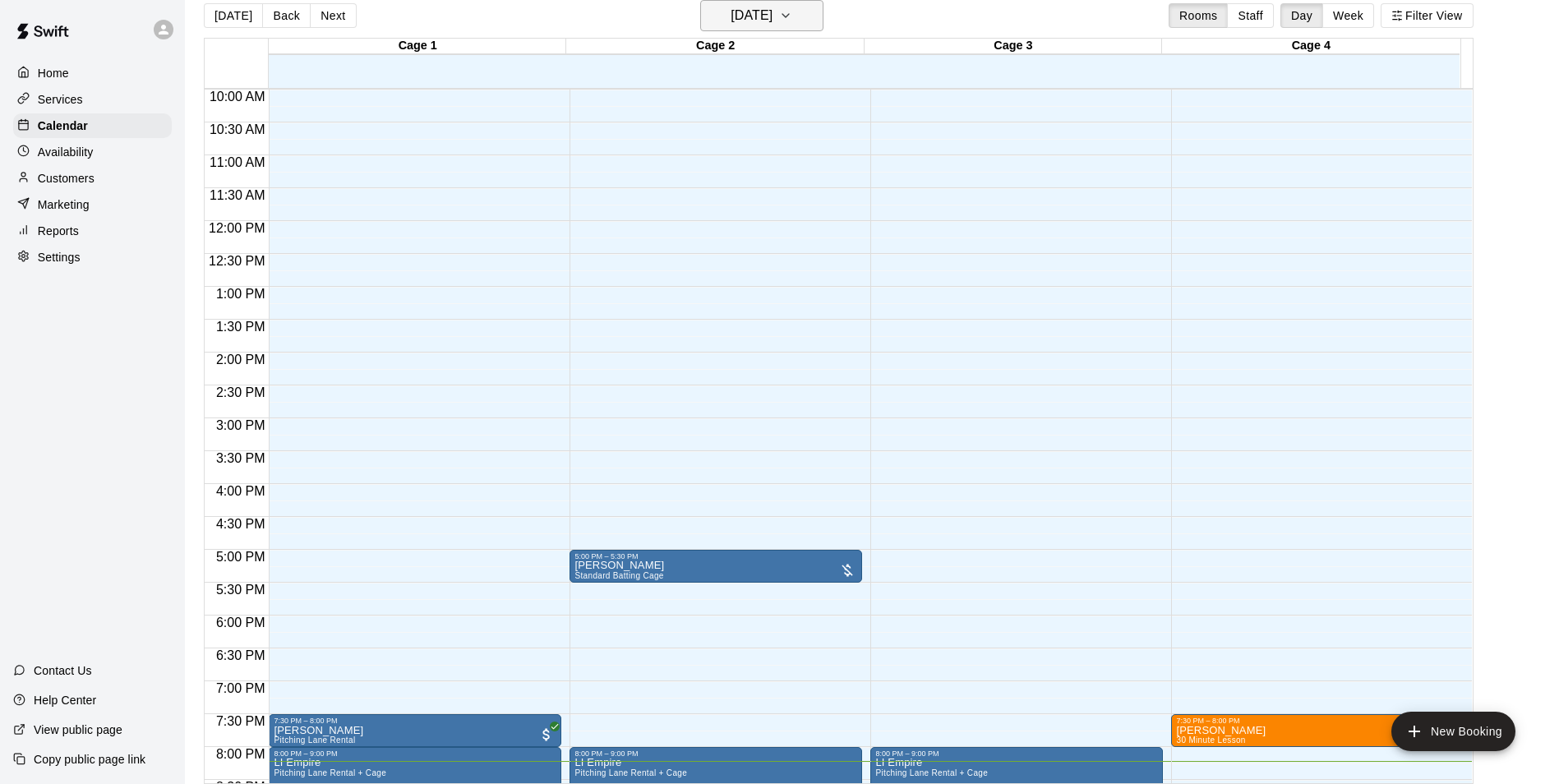
click at [793, 12] on icon "button" at bounding box center [786, 15] width 14 height 19
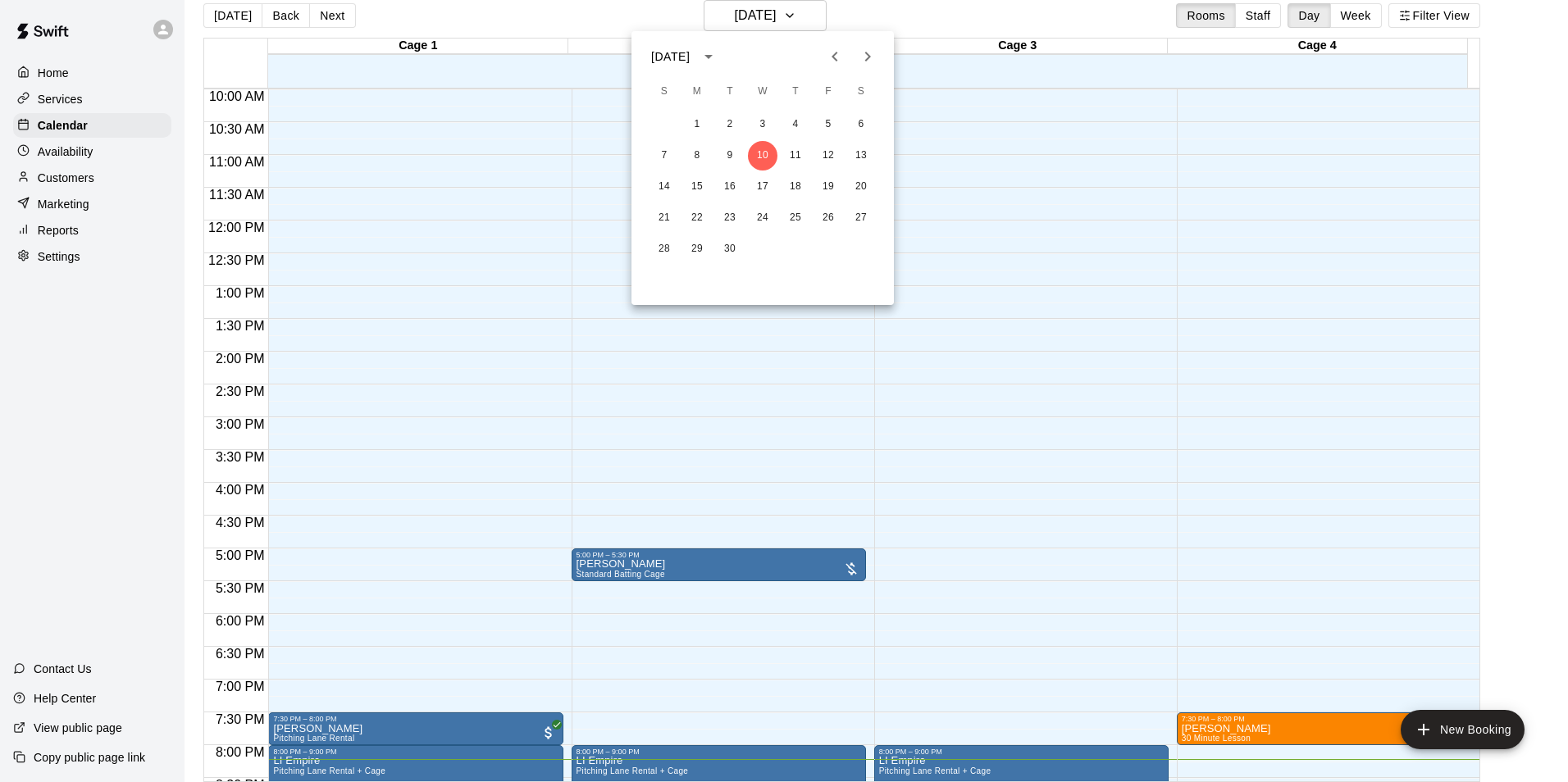
click at [1520, 46] on div at bounding box center [784, 391] width 1568 height 782
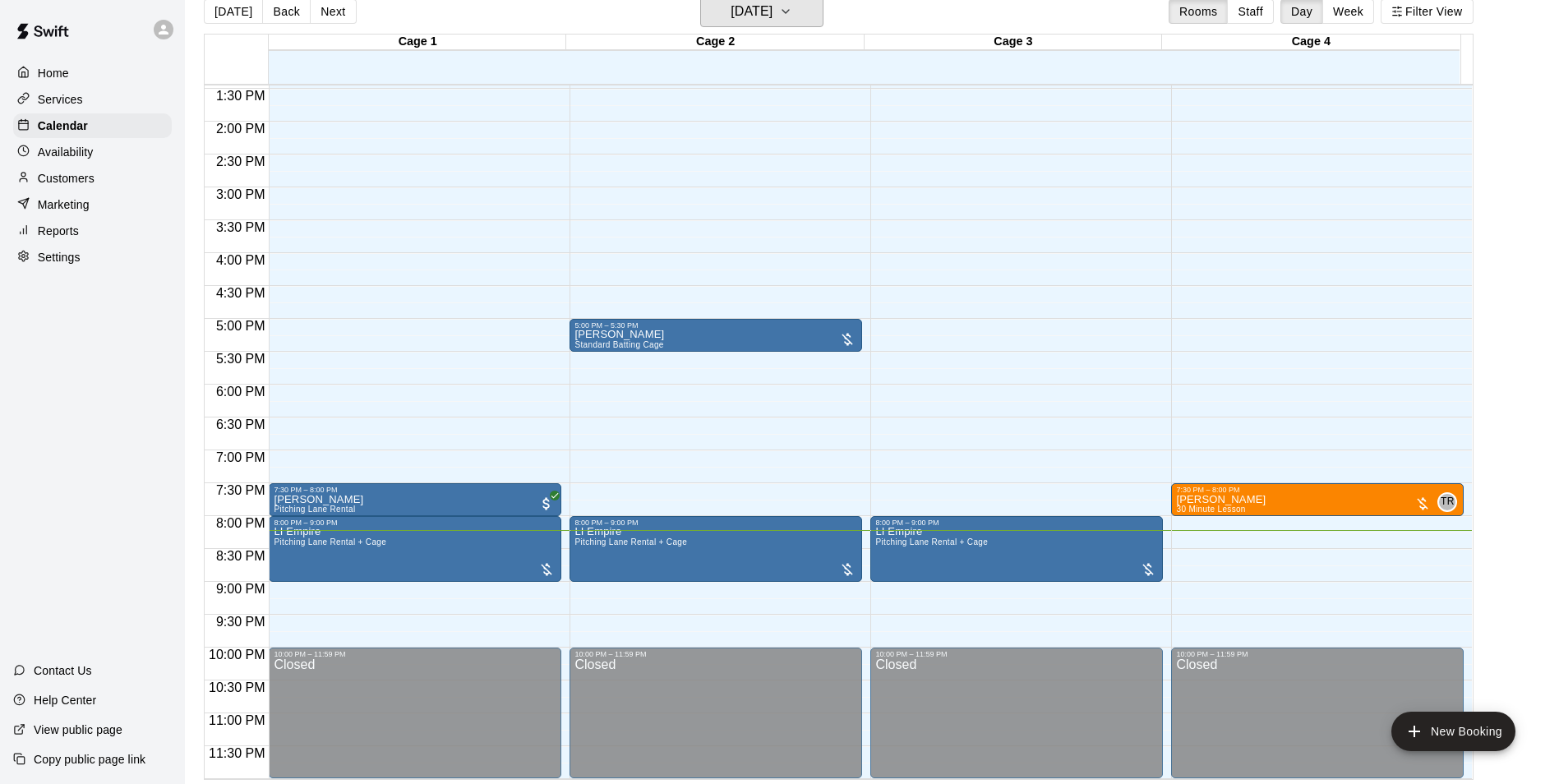
scroll to position [26, 0]
